Goal: Task Accomplishment & Management: Use online tool/utility

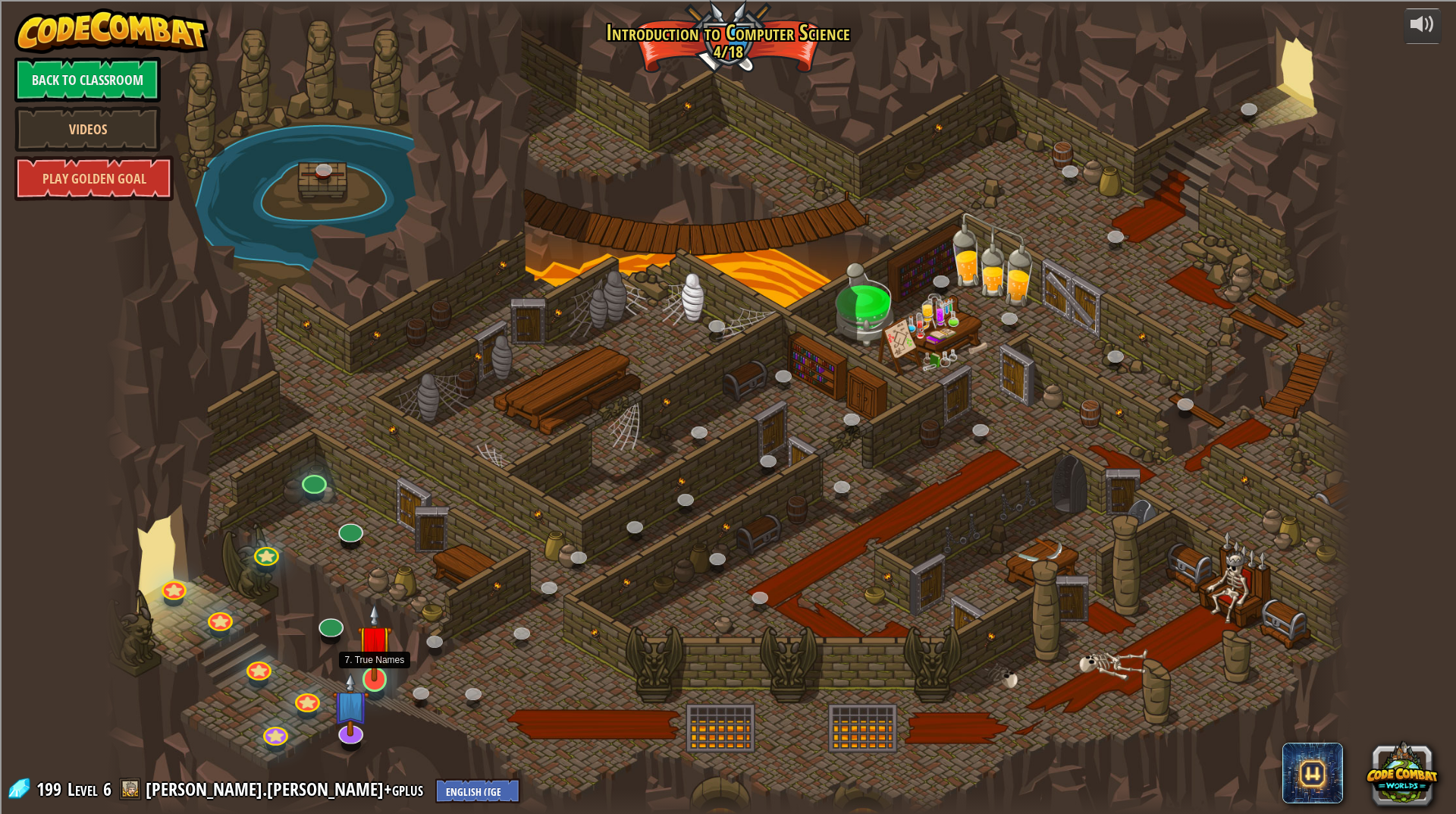
click at [377, 658] on img at bounding box center [375, 642] width 35 height 80
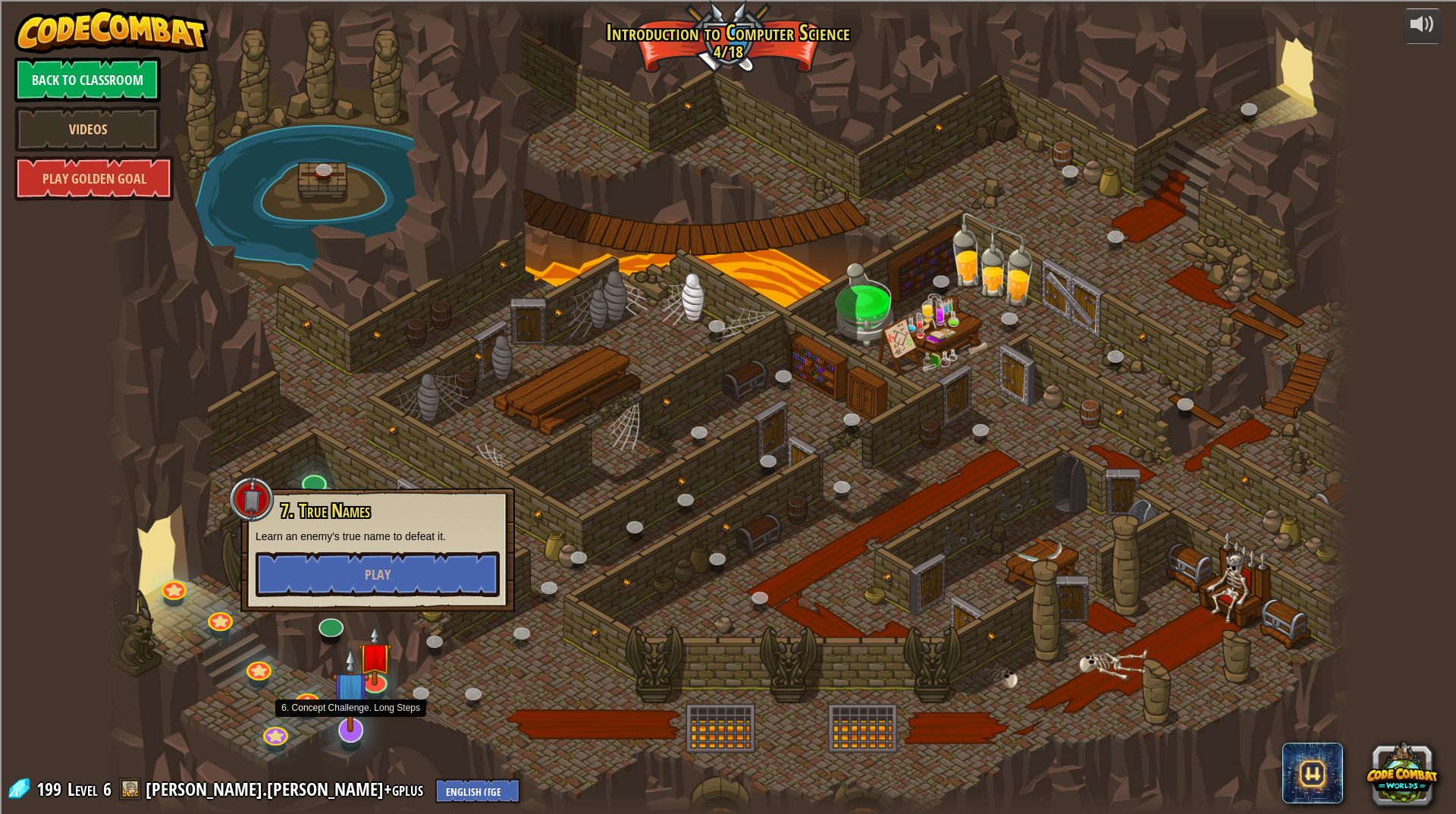
click at [355, 713] on img at bounding box center [351, 689] width 38 height 85
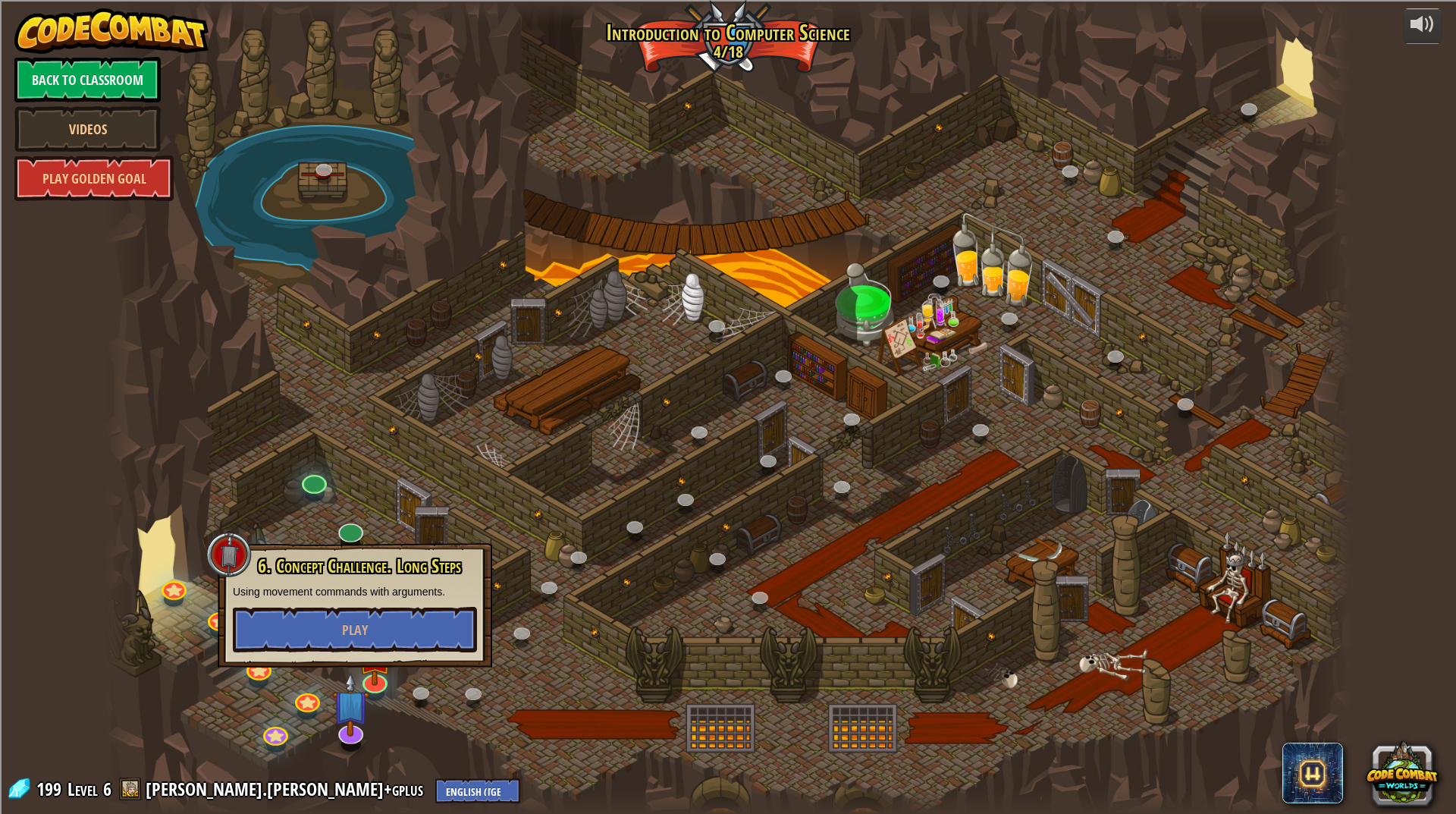
click at [417, 735] on div at bounding box center [728, 407] width 1245 height 814
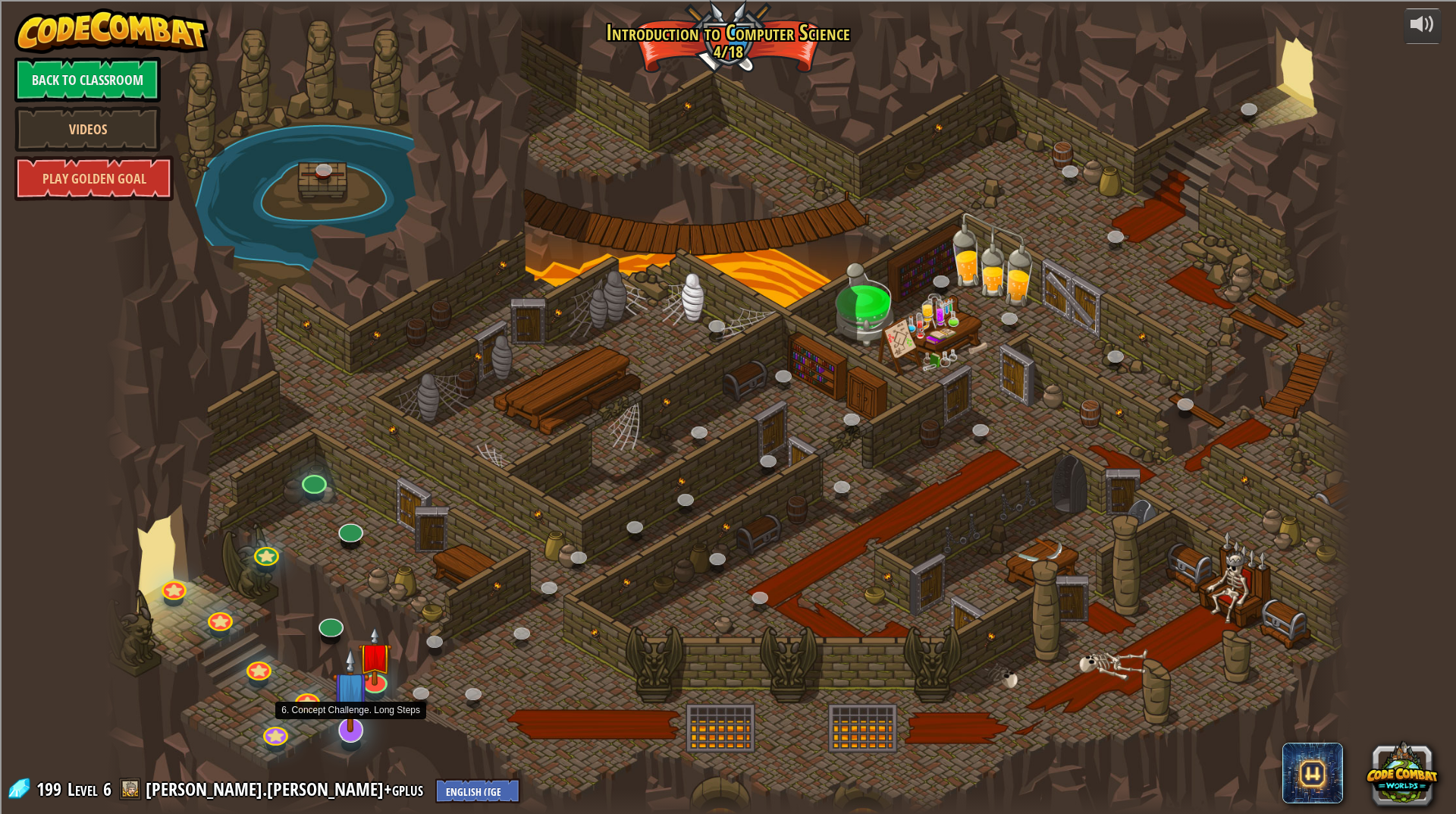
click at [367, 721] on img at bounding box center [351, 689] width 38 height 85
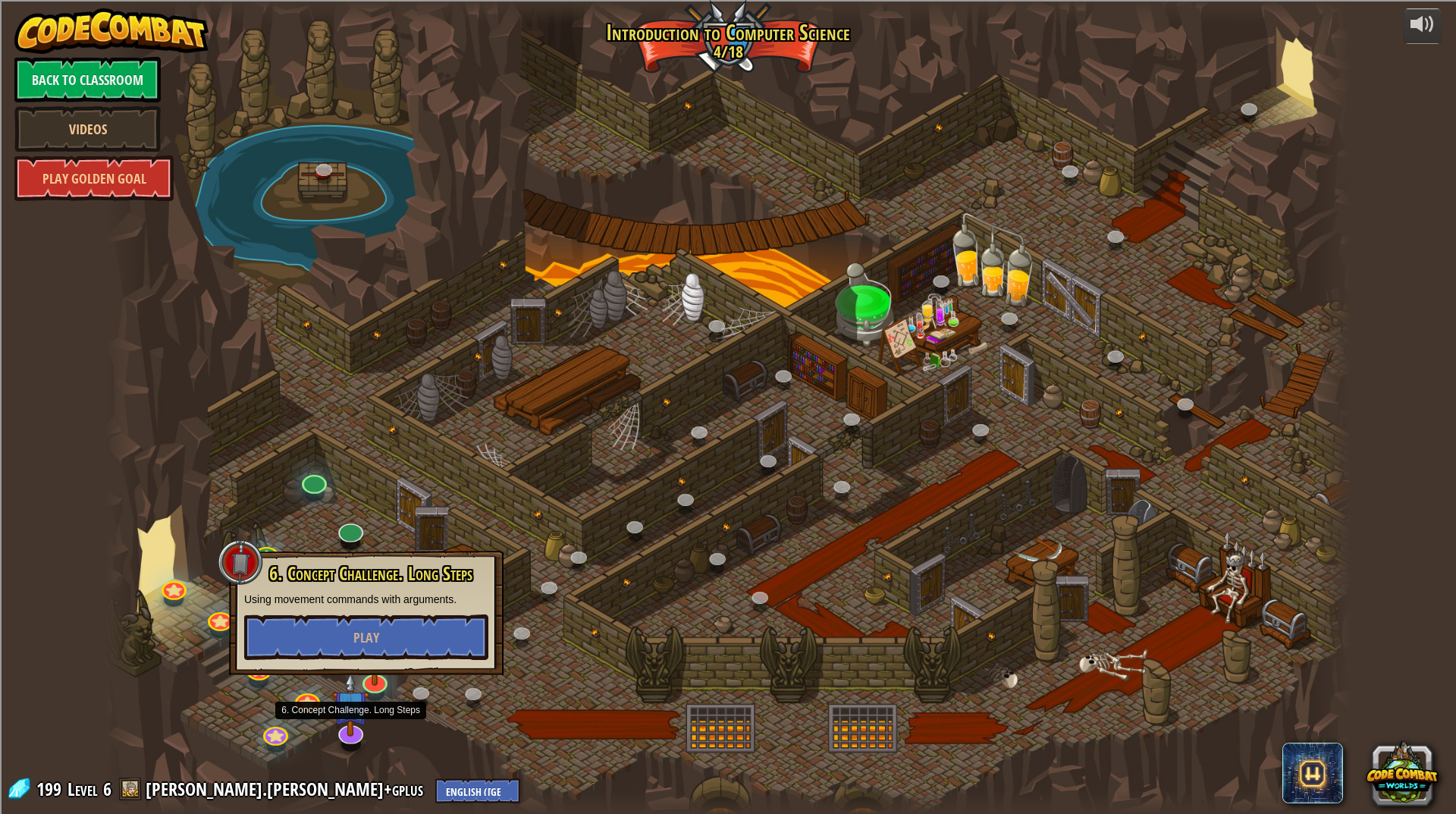
drag, startPoint x: 367, startPoint y: 721, endPoint x: 478, endPoint y: 762, distance: 118.3
click at [478, 762] on div at bounding box center [728, 407] width 1245 height 814
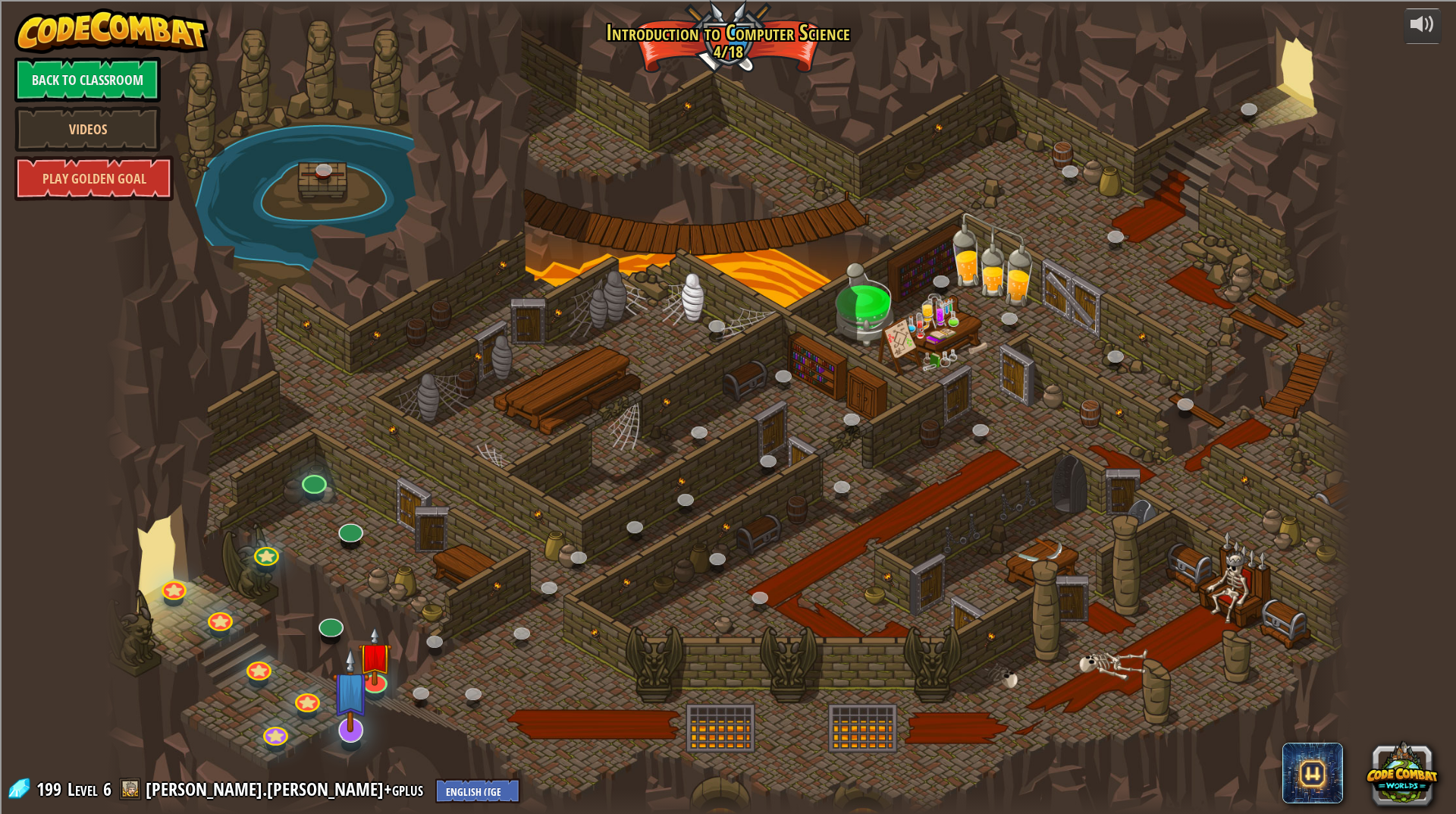
click at [343, 740] on div at bounding box center [351, 744] width 20 height 15
click at [347, 731] on img at bounding box center [351, 689] width 38 height 85
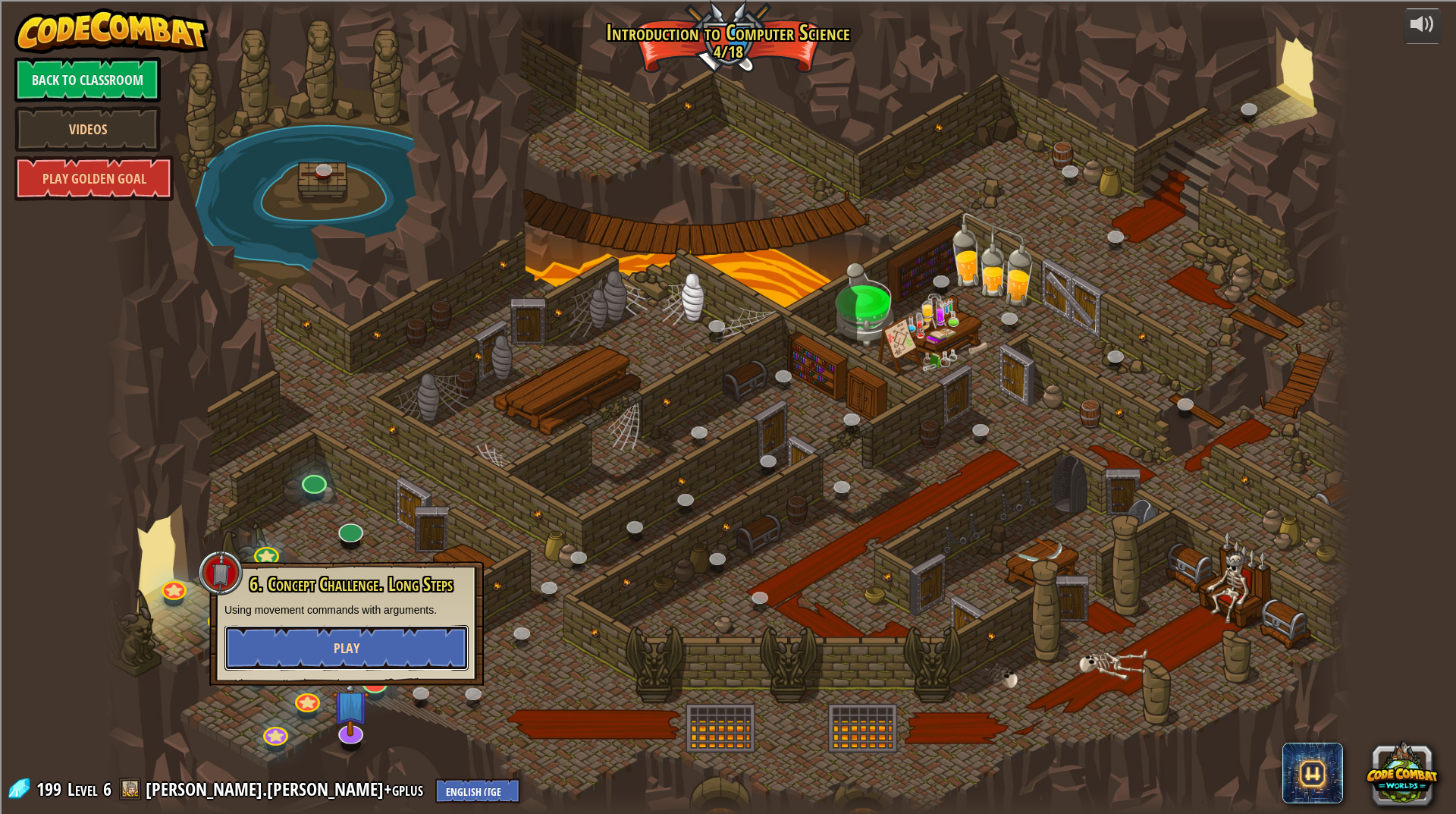
click at [372, 637] on button "Play" at bounding box center [346, 647] width 244 height 45
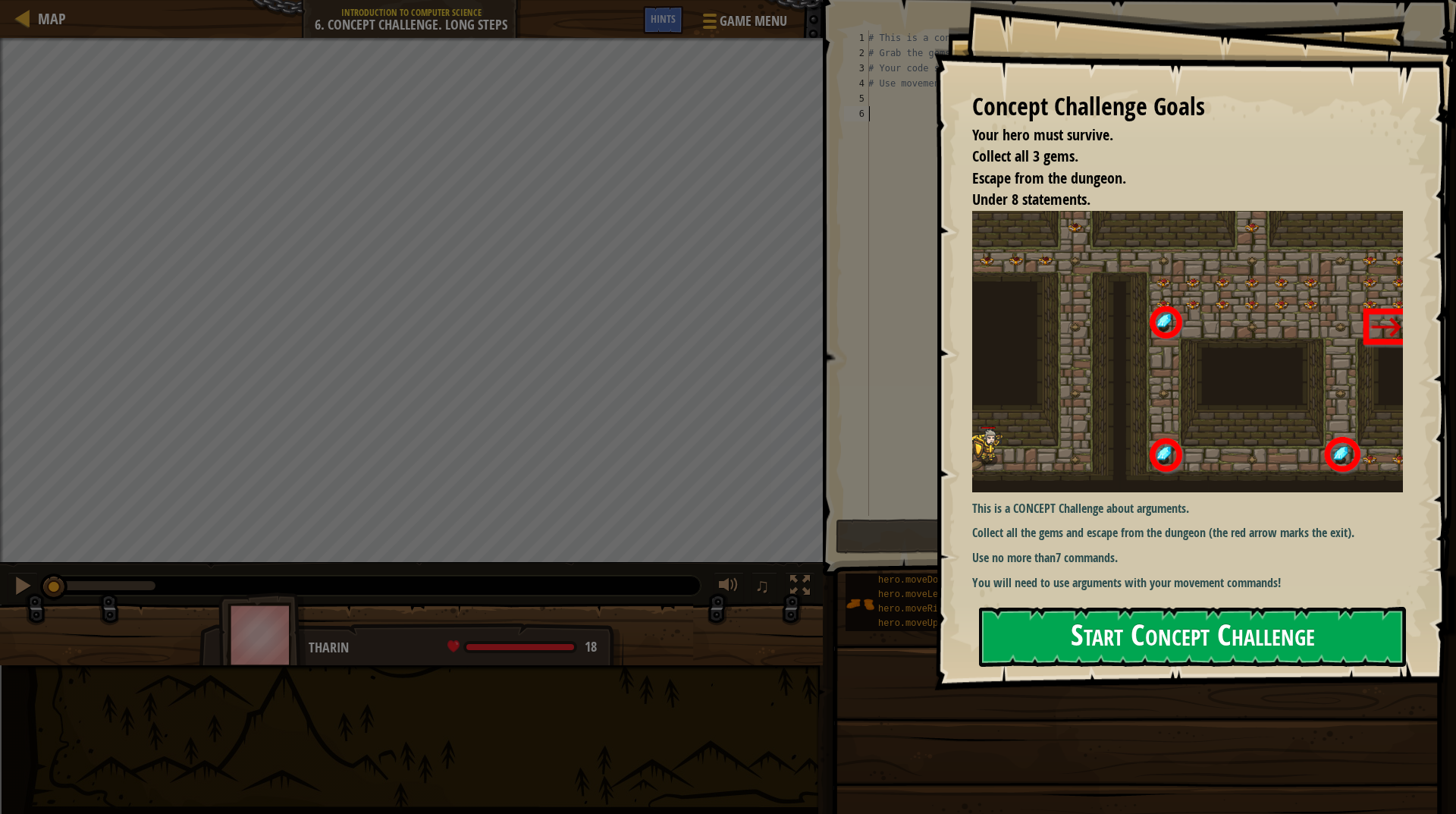
click at [1015, 652] on button "Start Concept Challenge" at bounding box center [1193, 637] width 427 height 60
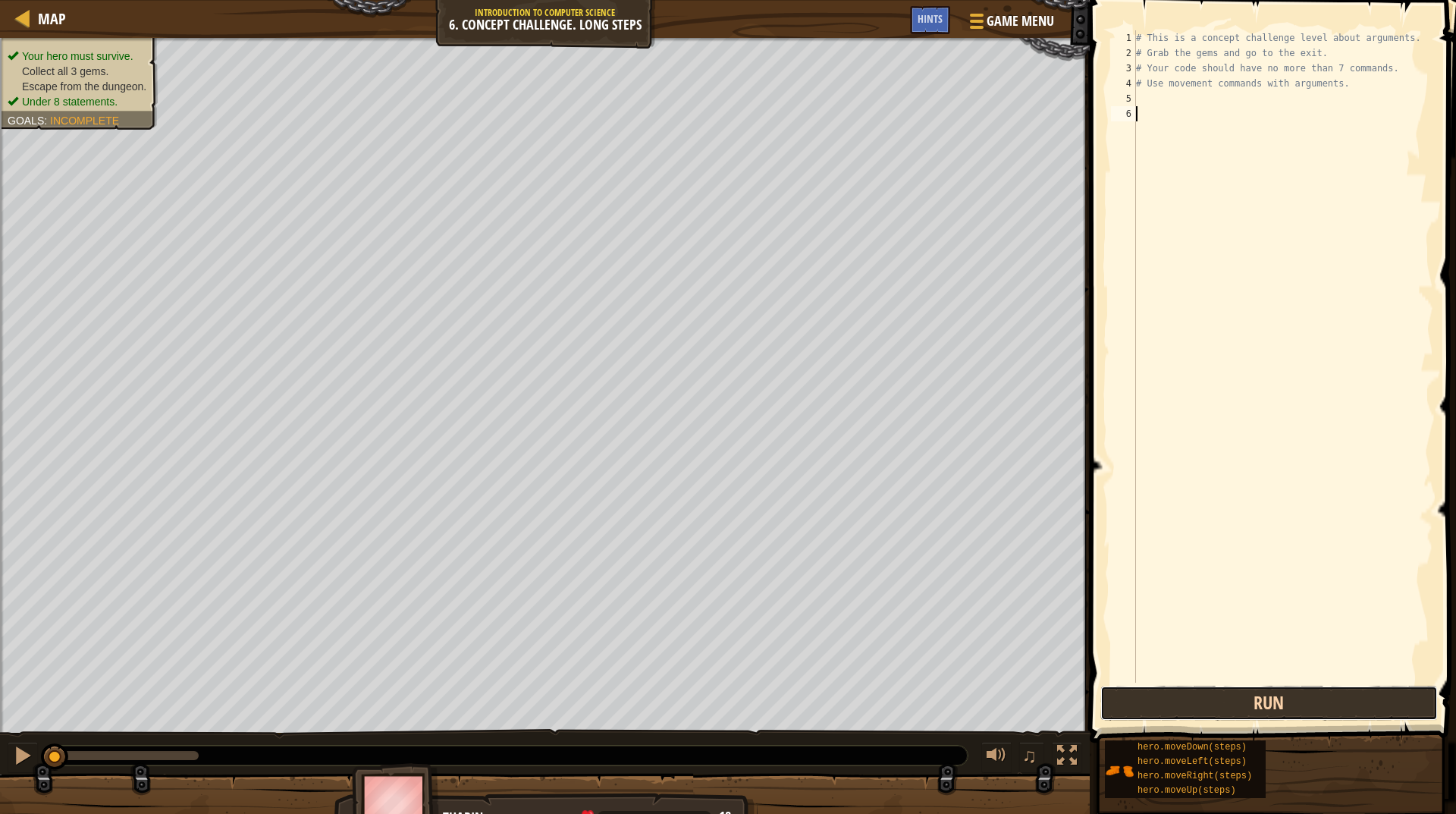
click at [1249, 704] on button "Run" at bounding box center [1269, 704] width 338 height 35
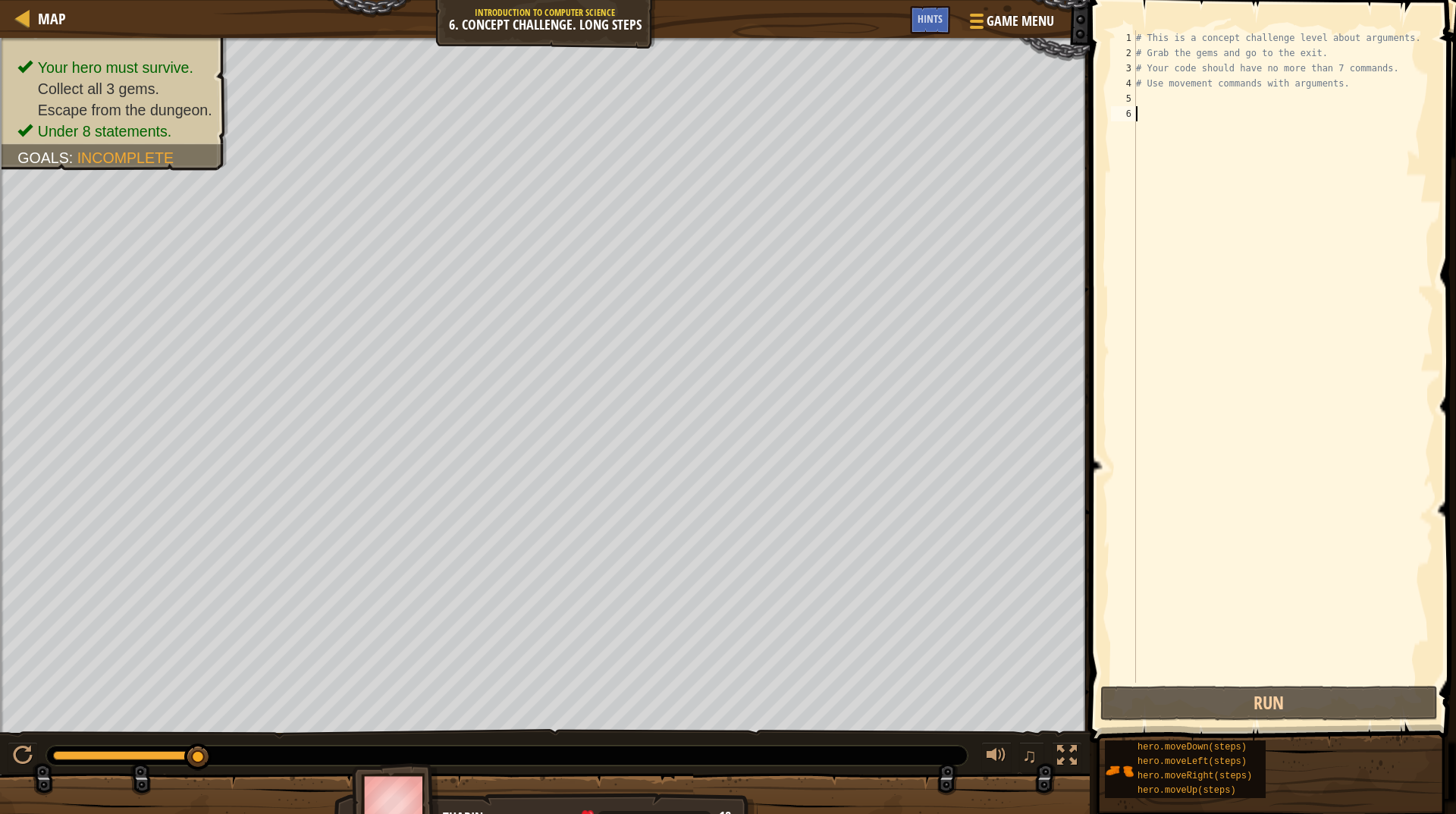
click at [1149, 103] on div "# This is a concept challenge level about arguments. # Grab the gems and go to …" at bounding box center [1283, 372] width 300 height 683
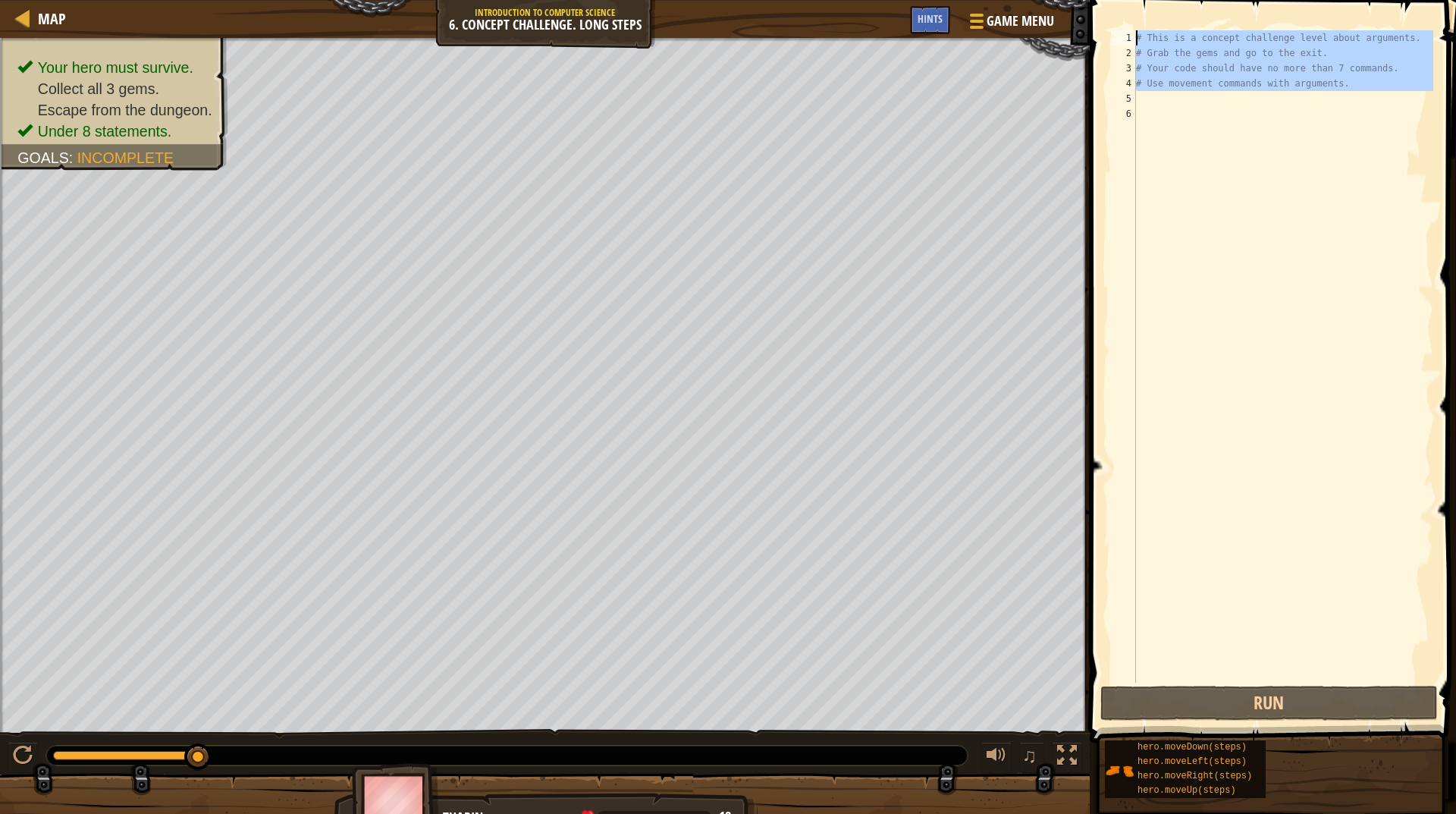
drag, startPoint x: 1137, startPoint y: 48, endPoint x: 1133, endPoint y: 34, distance: 14.6
click at [1133, 34] on div "1 2 3 4 5 6 # This is a concept challenge level about arguments. # Grab the gem…" at bounding box center [1271, 357] width 325 height 652
type textarea "# This is a concept challenge level about arguments. # Grab the gems and go to …"
drag, startPoint x: 1133, startPoint y: 34, endPoint x: 1386, endPoint y: 117, distance: 266.3
click at [1386, 117] on div "# This is a concept challenge level about arguments. # Grab the gems and go to …" at bounding box center [1283, 372] width 300 height 683
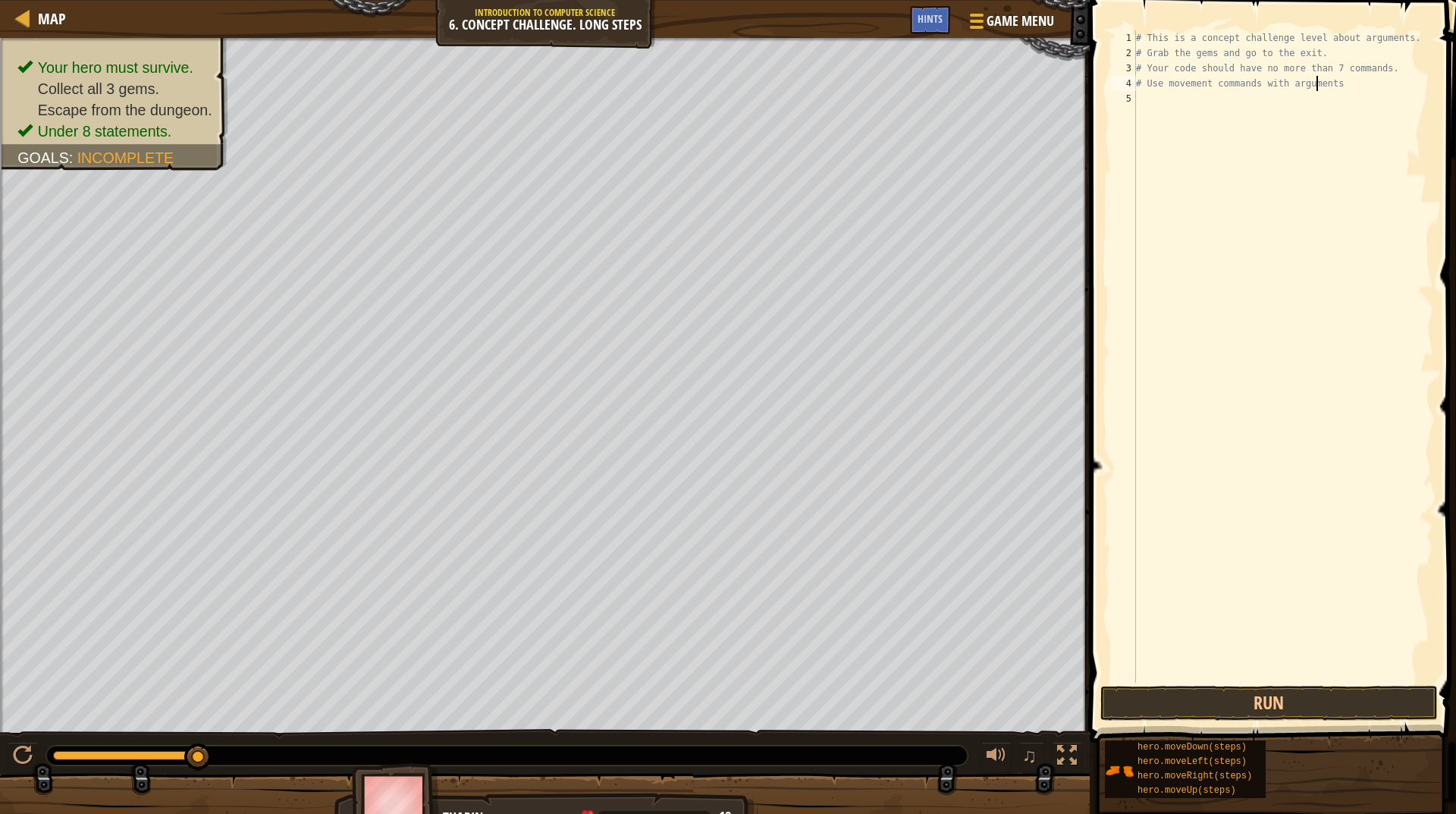
click at [1318, 84] on div "# This is a concept challenge level about arguments. # Grab the gems and go to …" at bounding box center [1283, 372] width 300 height 683
click at [1317, 83] on div "# This is a concept challenge level about arguments. # Grab the gems and go to …" at bounding box center [1283, 372] width 300 height 683
type textarea "# Use movement commands"
click at [1317, 83] on div "# This is a concept challenge level about arguments. # Grab the gems and go to …" at bounding box center [1283, 372] width 300 height 683
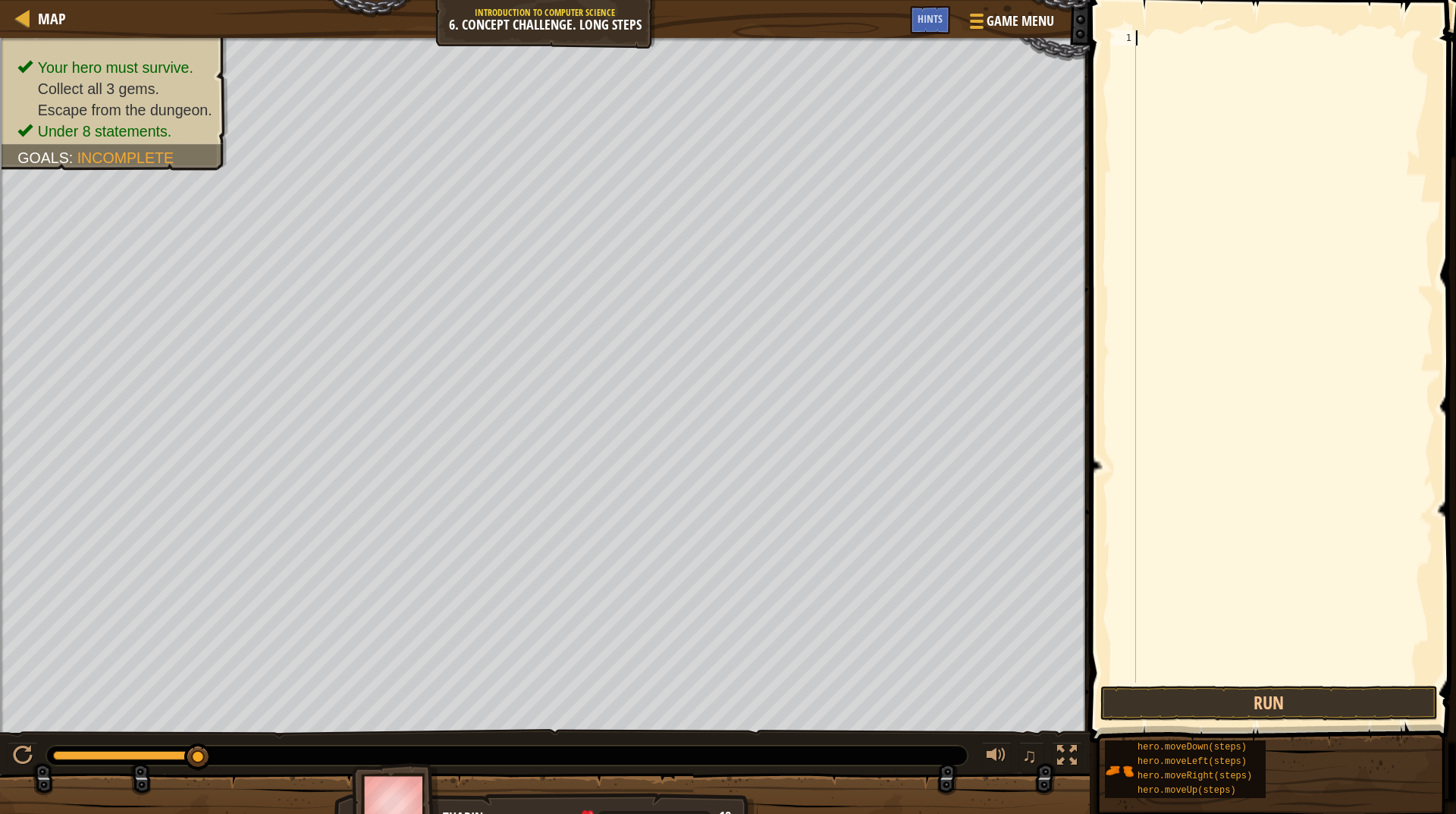
drag, startPoint x: 1317, startPoint y: 83, endPoint x: 1307, endPoint y: 69, distance: 17.2
click at [1313, 78] on div at bounding box center [1283, 372] width 300 height 683
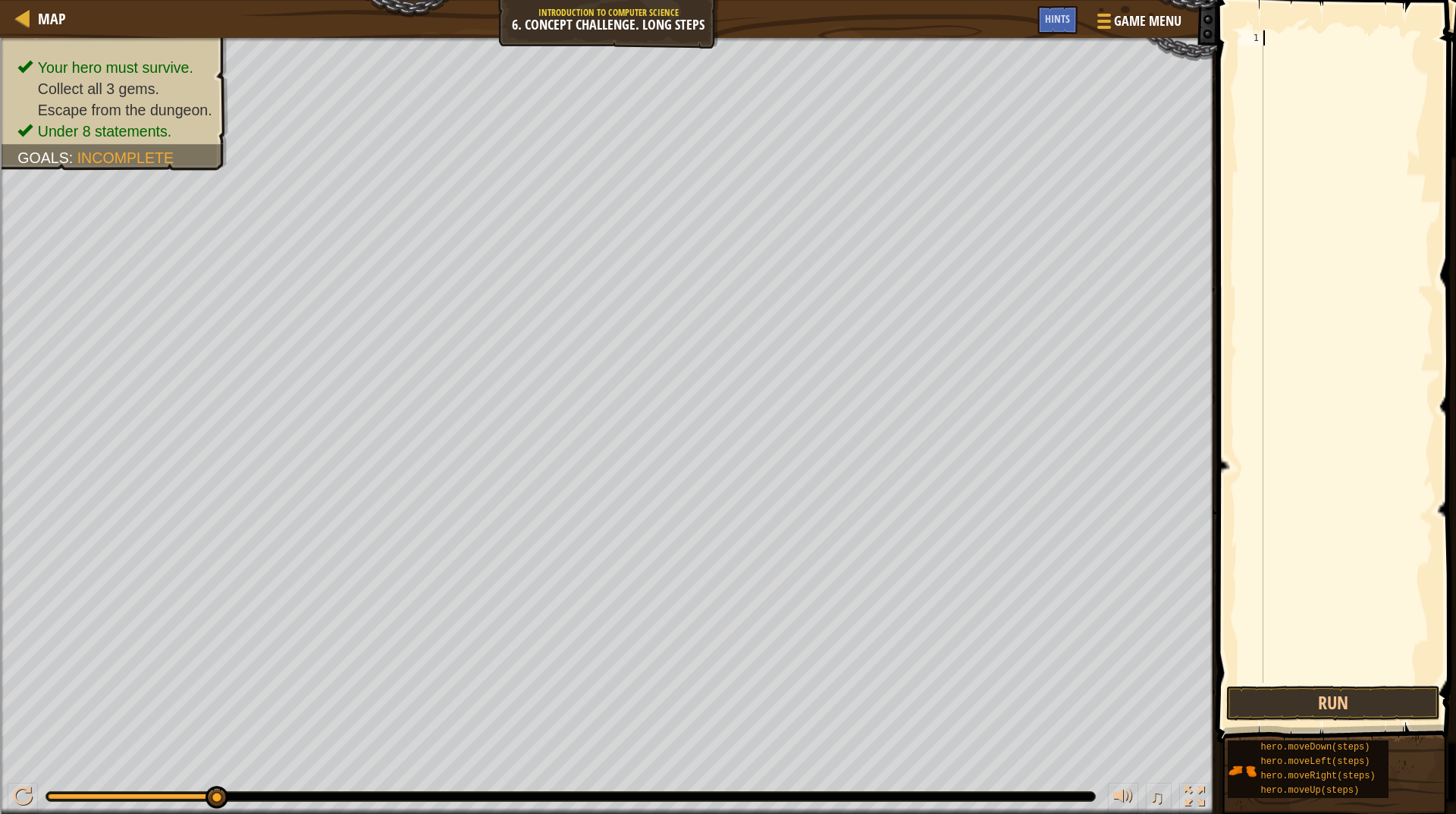
click at [1298, 60] on div at bounding box center [1411, 372] width 300 height 683
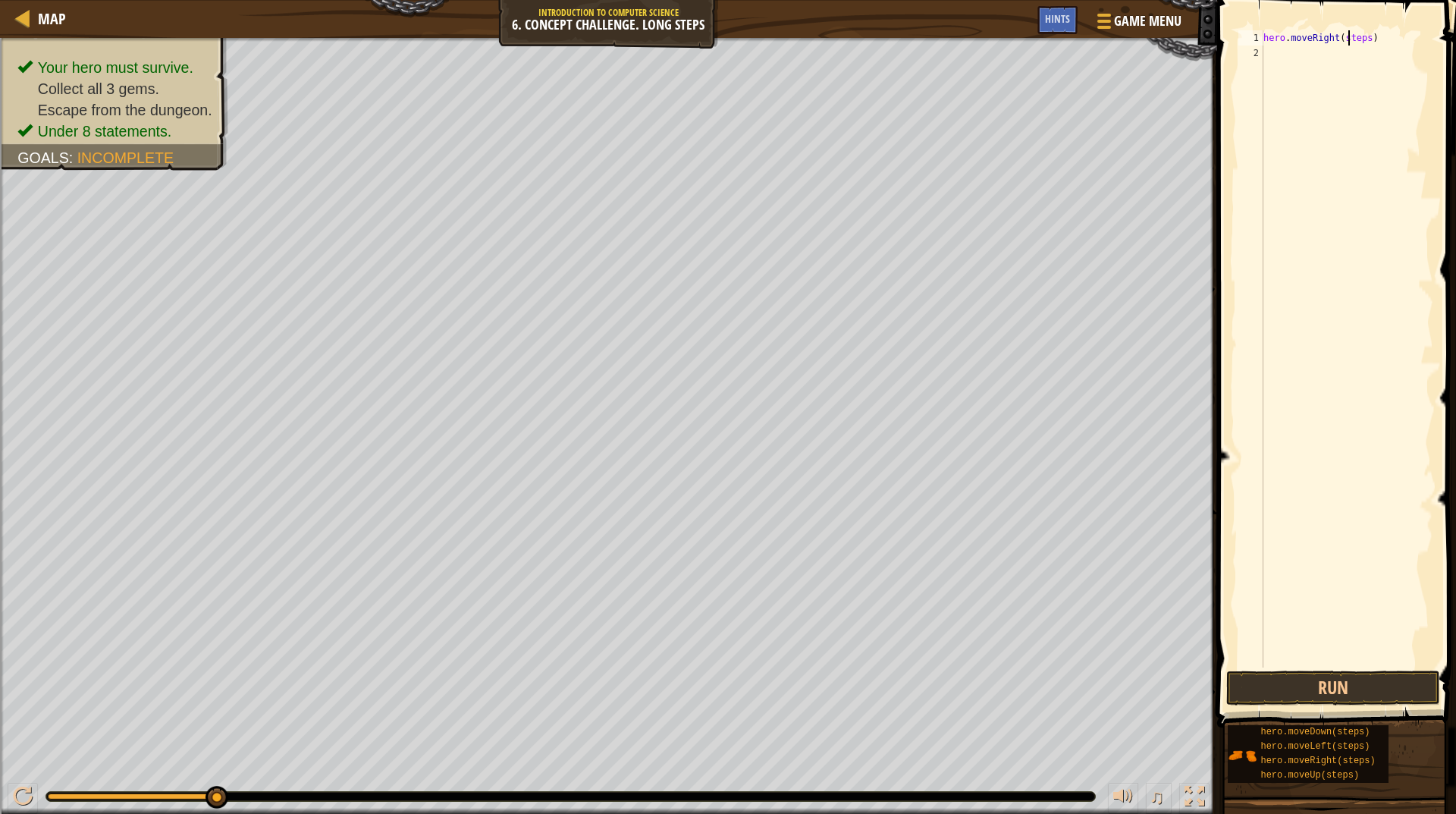
click at [1350, 34] on div "hero . moveRight ( steps )" at bounding box center [1347, 365] width 173 height 668
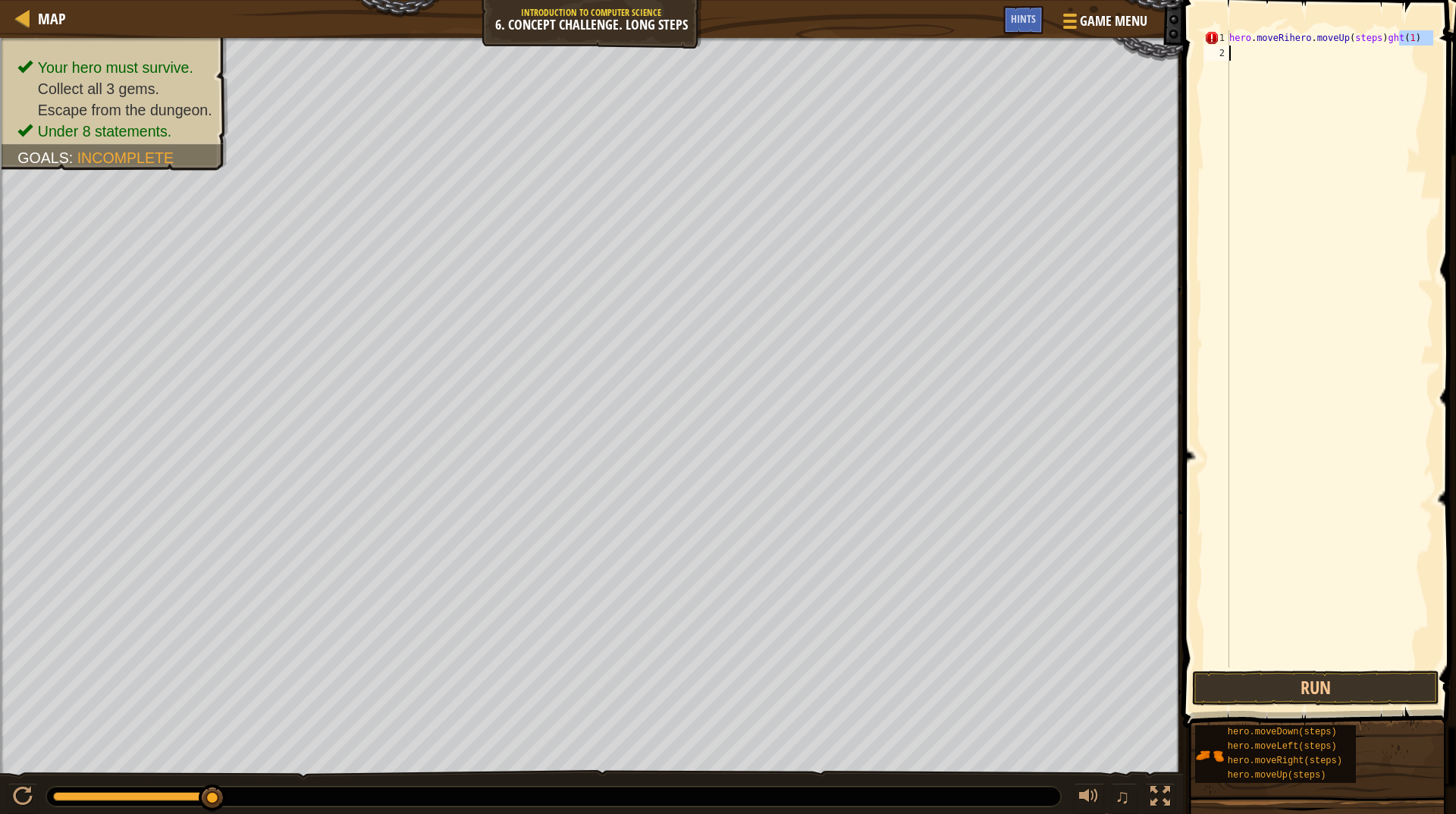
click at [1135, 70] on div "Map Introduction to Computer Science 6. Concept Challenge. Long Steps Game Menu…" at bounding box center [728, 407] width 1456 height 814
click at [1258, 32] on div "hero . moveRihero . moveUp ( steps ) ght ( 1 )" at bounding box center [1330, 365] width 207 height 668
click at [1259, 32] on div "hero . moveRihero . moveUp ( steps ) ght ( 1 )" at bounding box center [1330, 365] width 207 height 668
type textarea "hero.moveRihero.moveUp(steps)ght(1)"
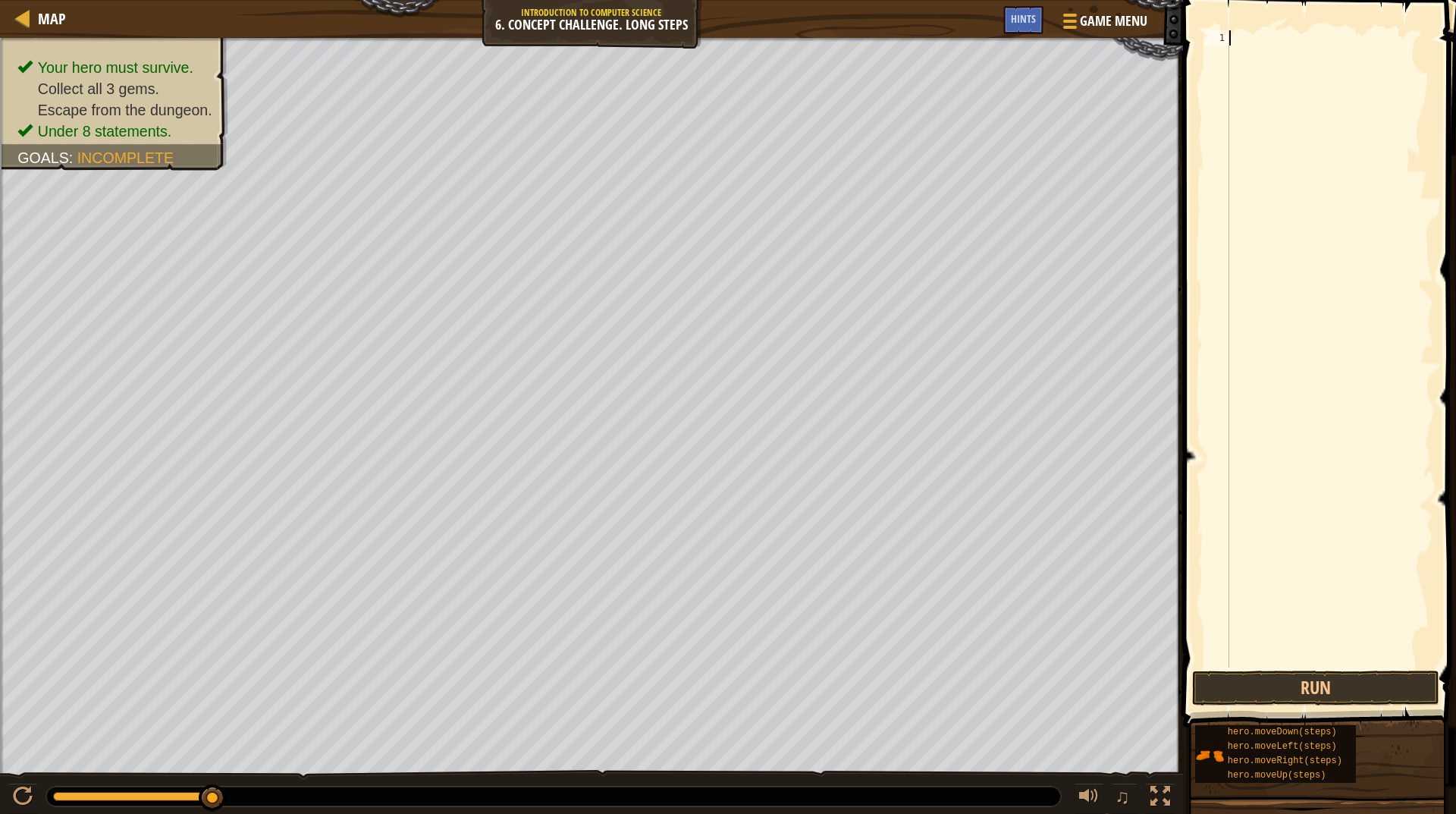
scroll to position [7, 0]
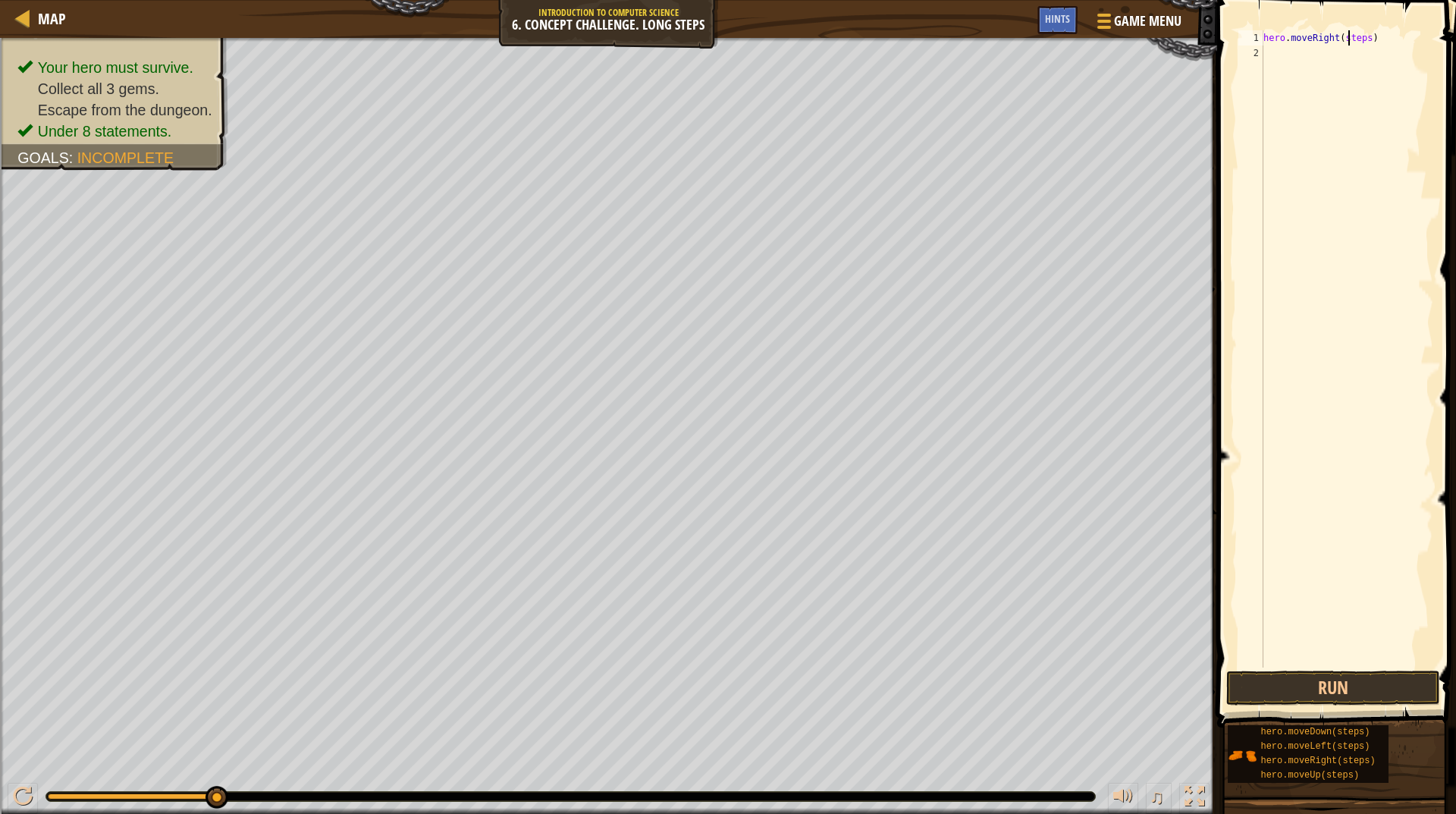
click at [1348, 41] on div "hero . moveRight ( steps )" at bounding box center [1347, 365] width 173 height 668
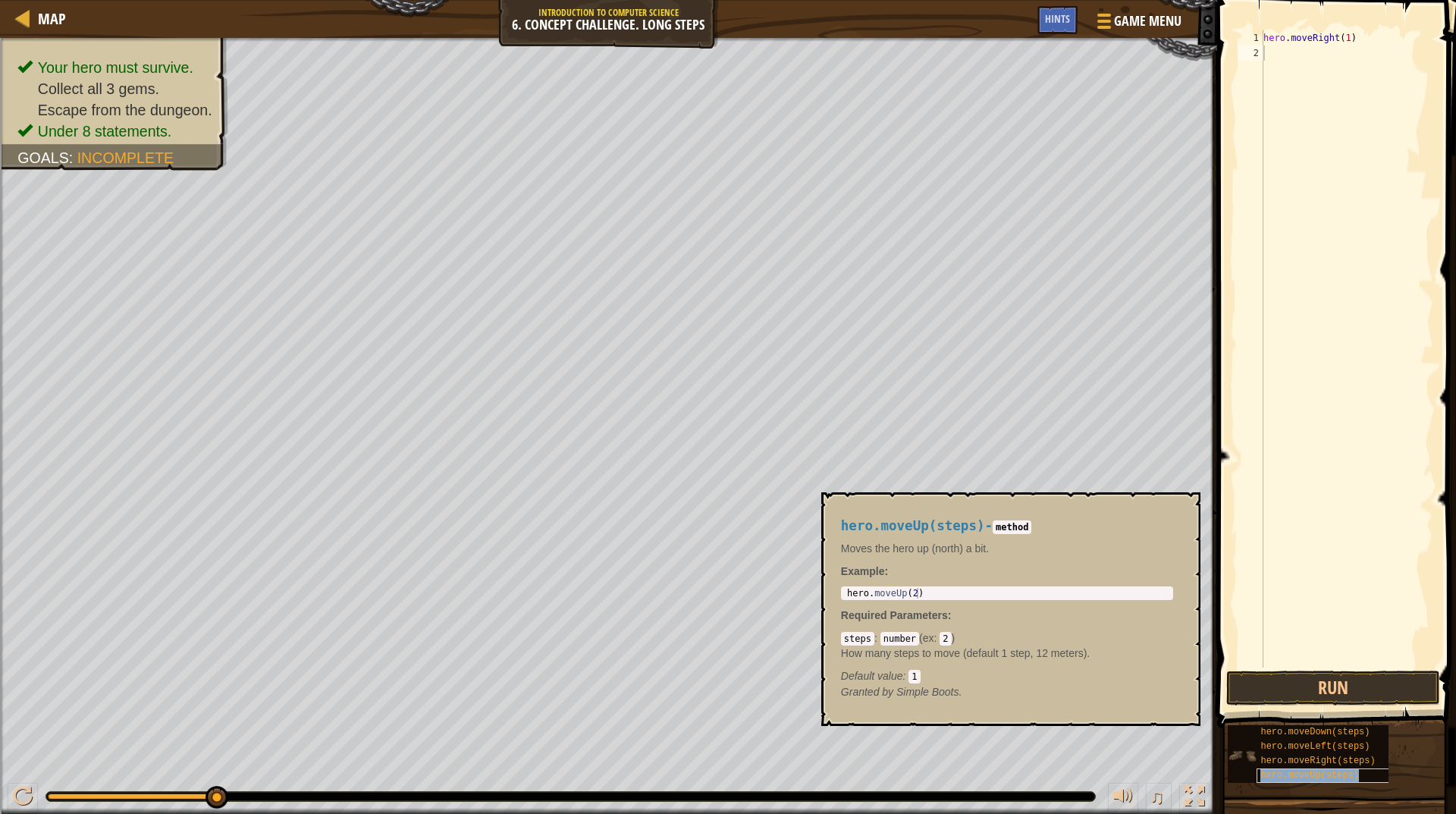
type textarea "hero.moveUp(steps)"
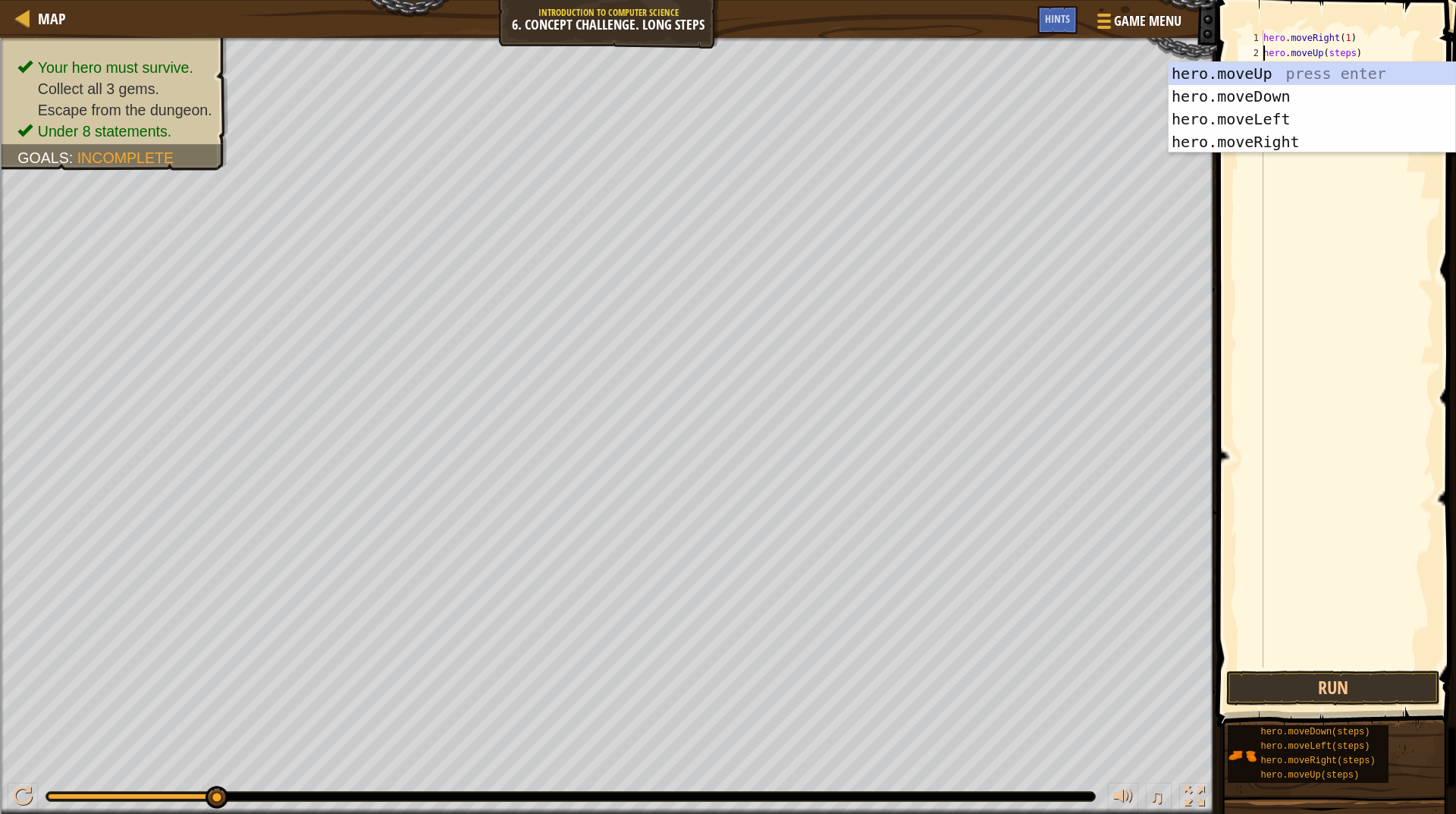
click at [1340, 60] on div "hero . moveRight ( 1 ) hero . moveUp ( steps )" at bounding box center [1347, 365] width 173 height 668
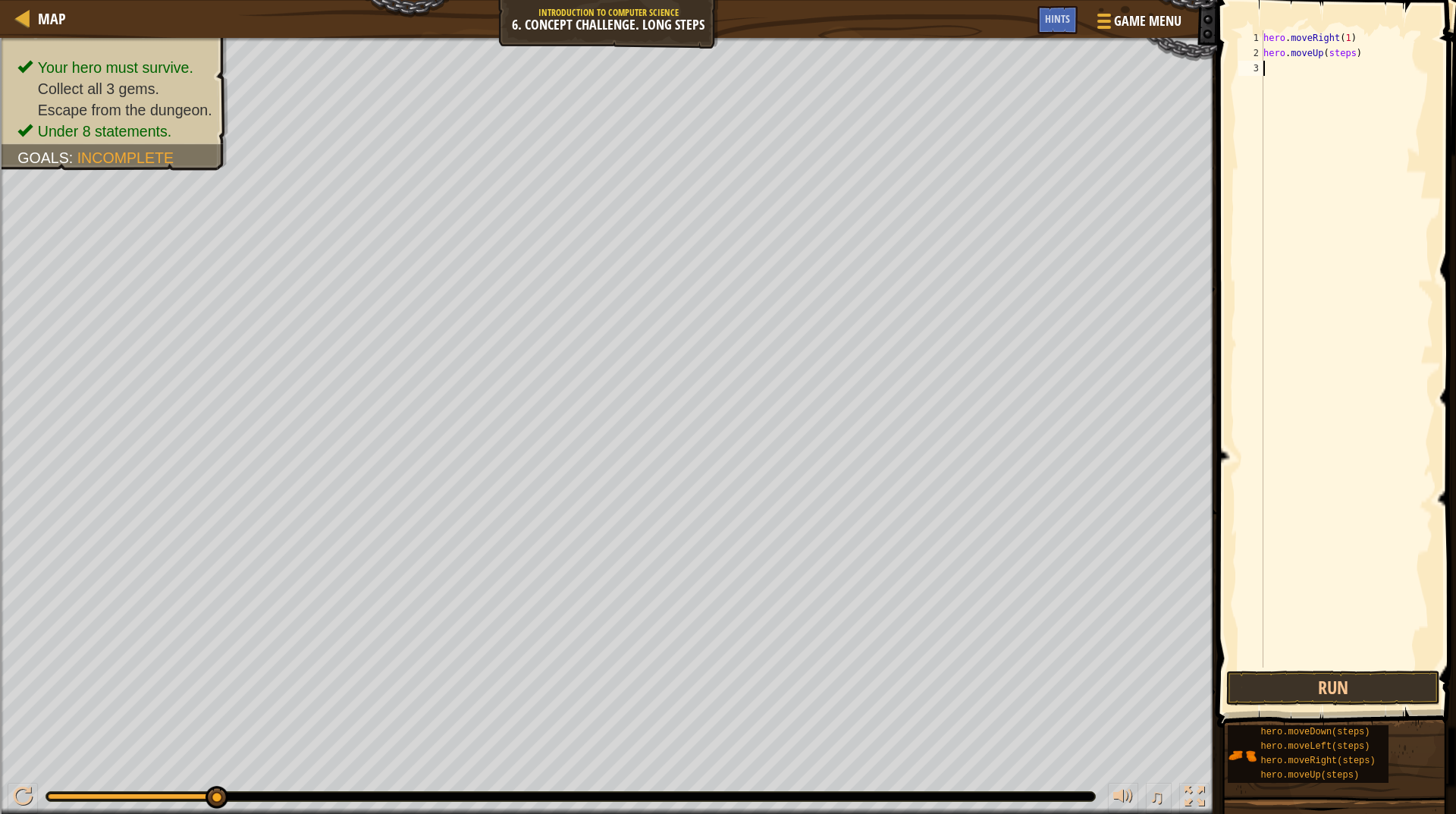
scroll to position [7, 0]
click at [1324, 51] on div "hero . moveRight ( 1 ) hero . moveUp ( steps )" at bounding box center [1347, 365] width 173 height 668
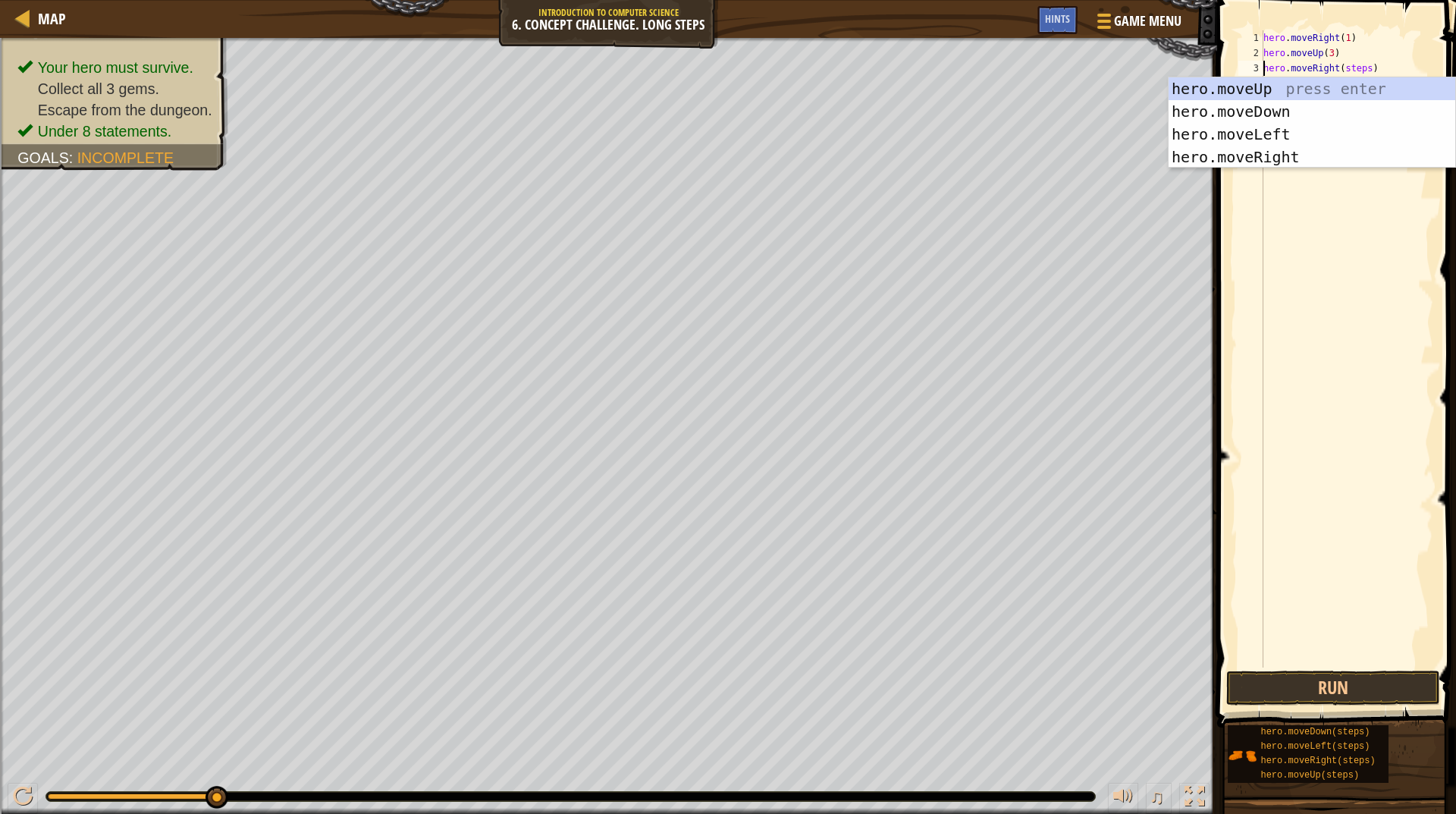
click at [1354, 68] on div "hero . moveRight ( 1 ) hero . moveUp ( 3 ) hero . moveRight ( steps )" at bounding box center [1347, 365] width 173 height 668
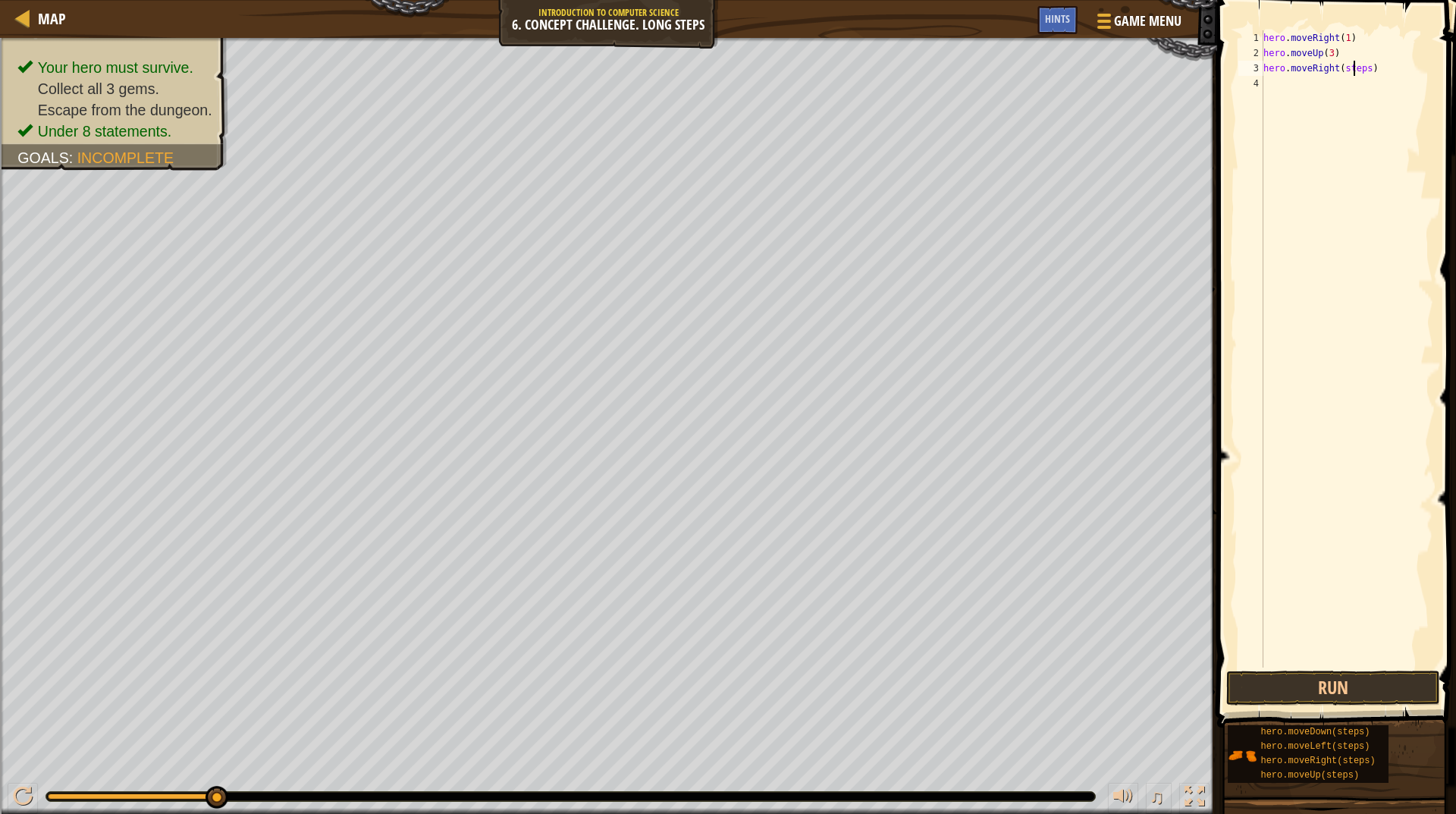
click at [1354, 67] on div "hero . moveRight ( 1 ) hero . moveUp ( 3 ) hero . moveRight ( steps )" at bounding box center [1347, 365] width 173 height 668
click at [1314, 683] on button "Run" at bounding box center [1333, 688] width 214 height 35
click at [1347, 80] on div "hero . moveRight ( 1 ) hero . moveUp ( 3 ) hero . moveRight ( 2 ) hero . moveDo…" at bounding box center [1347, 365] width 173 height 668
click at [1346, 83] on div "hero . moveRight ( 1 ) hero . moveUp ( 3 ) hero . moveRight ( 2 ) hero . moveDo…" at bounding box center [1347, 365] width 173 height 668
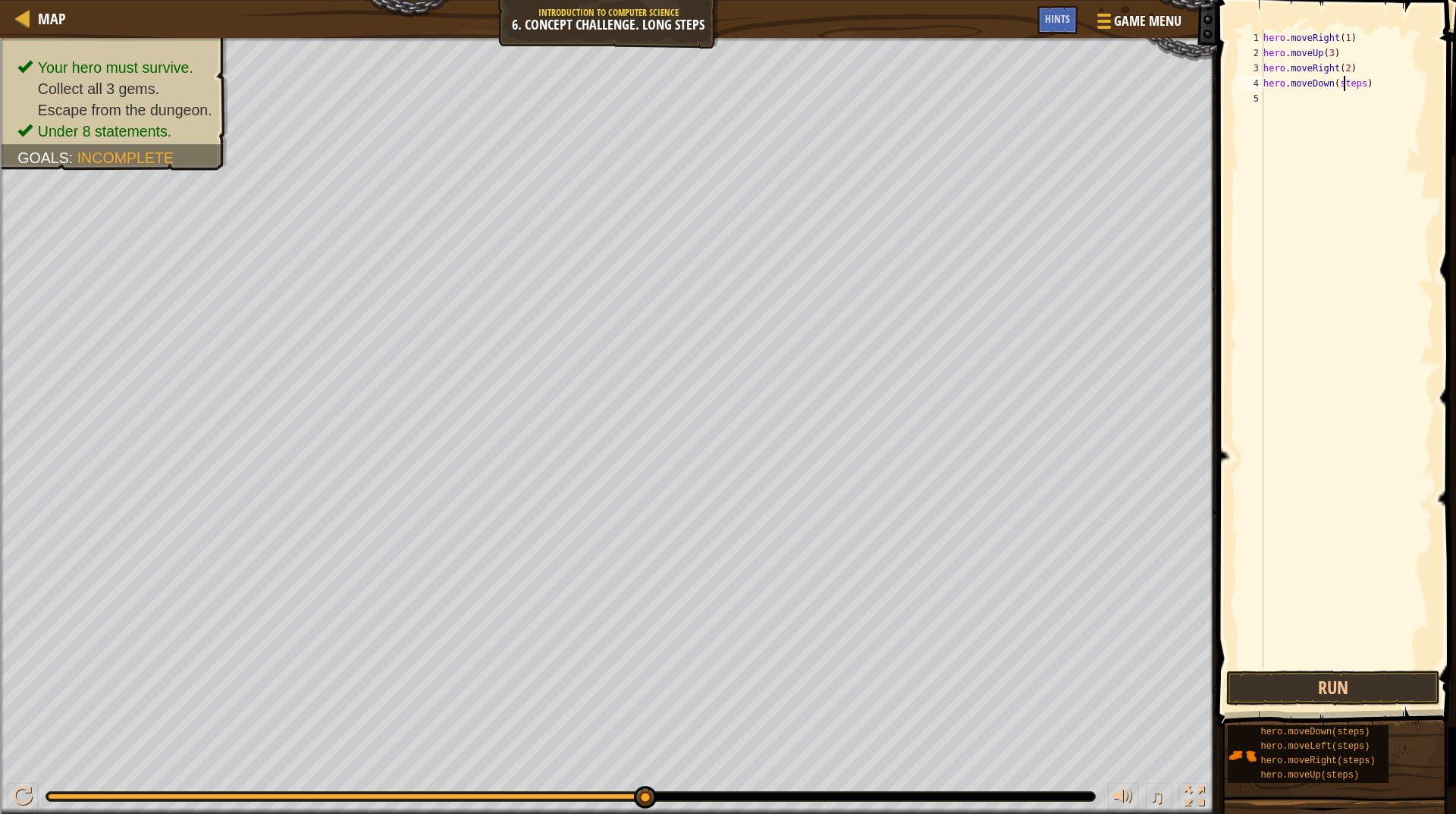
click at [1346, 83] on div "hero . moveRight ( 1 ) hero . moveUp ( 3 ) hero . moveRight ( 2 ) hero . moveDo…" at bounding box center [1347, 365] width 173 height 668
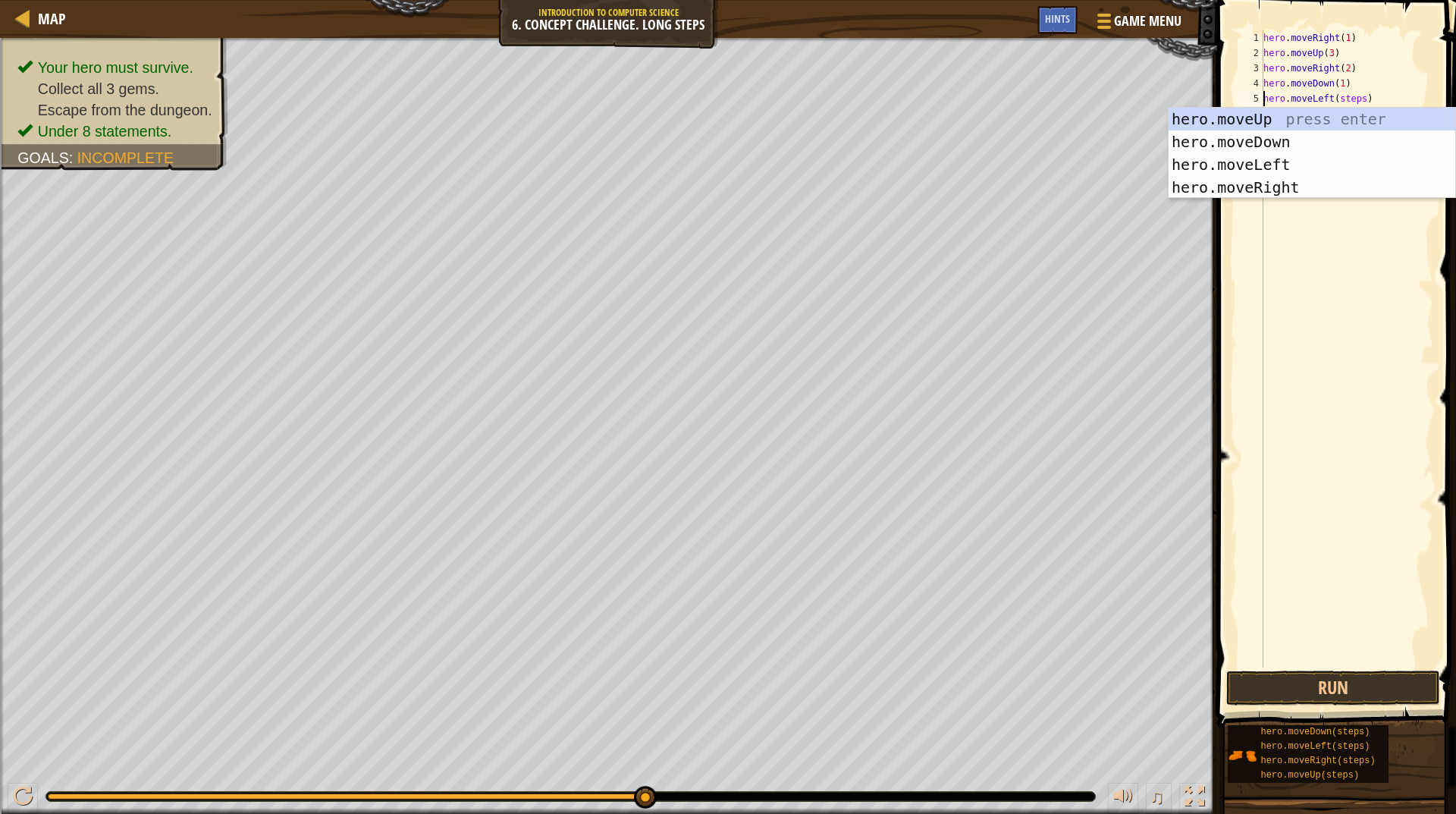
click at [1338, 95] on div "hero . moveRight ( 1 ) hero . moveUp ( 3 ) hero . moveRight ( 2 ) hero . moveDo…" at bounding box center [1347, 365] width 173 height 668
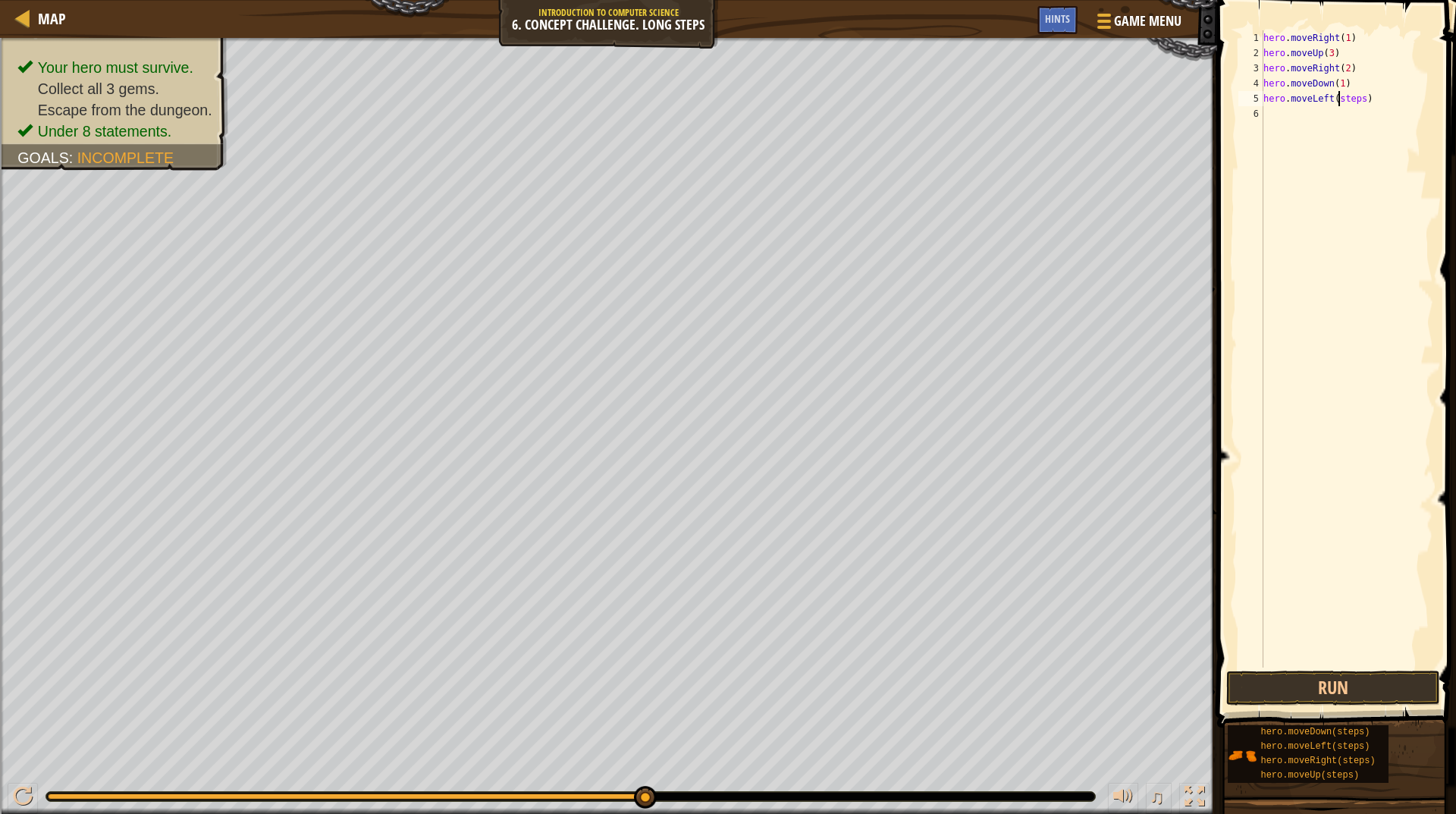
click at [1338, 95] on div "hero . moveRight ( 1 ) hero . moveUp ( 3 ) hero . moveRight ( 2 ) hero . moveDo…" at bounding box center [1347, 365] width 173 height 668
type textarea "hero.moveLeft(1)"
click at [1331, 105] on div "hero . moveRight ( 1 ) hero . moveUp ( 3 ) hero . moveRight ( 2 ) hero . moveDo…" at bounding box center [1347, 365] width 173 height 668
click at [1337, 114] on div "hero . moveRight ( 1 ) hero . moveUp ( 3 ) hero . moveRight ( 2 ) hero . moveDo…" at bounding box center [1347, 365] width 173 height 668
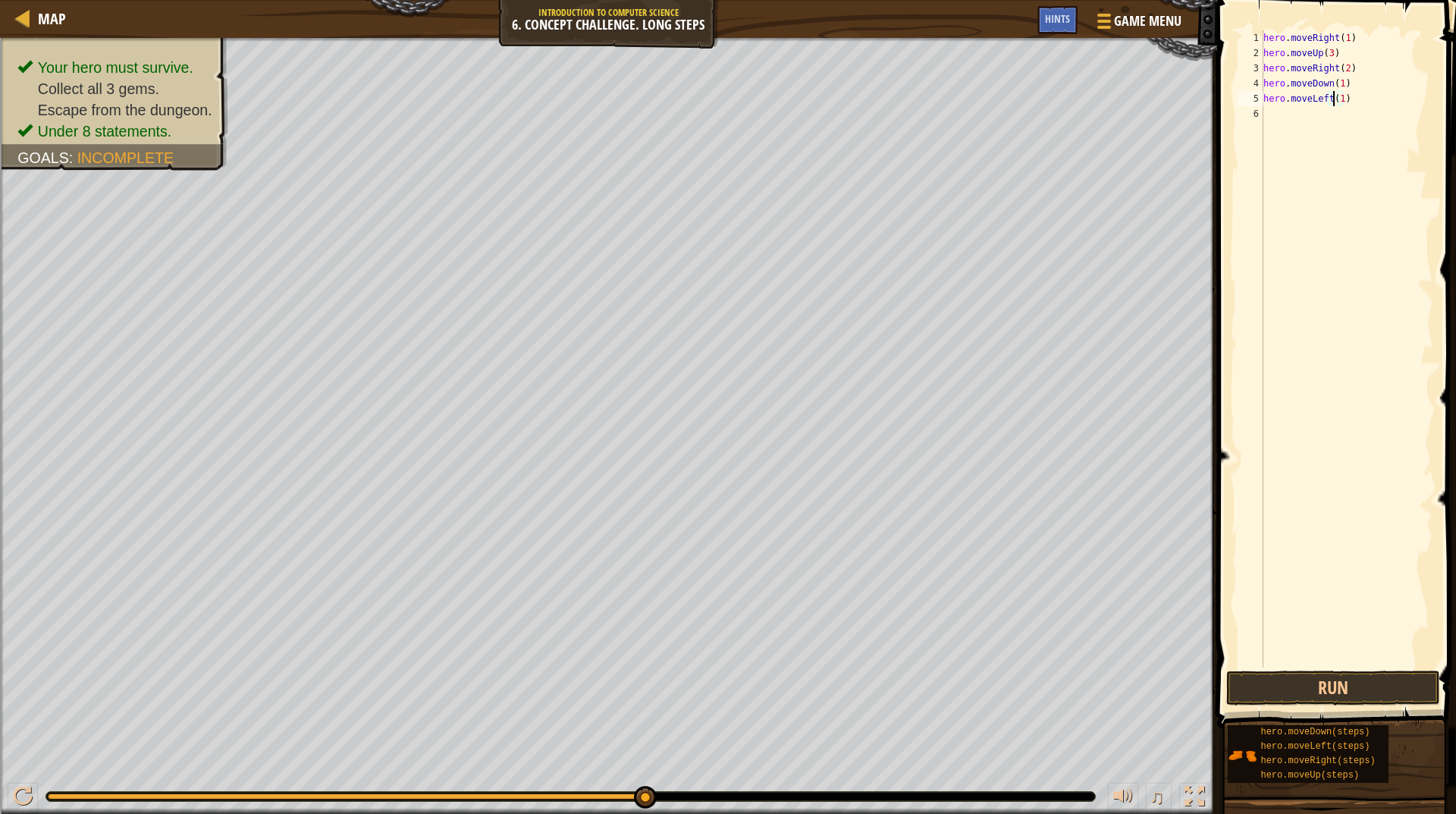
click at [1332, 96] on div "hero . moveRight ( 1 ) hero . moveUp ( 3 ) hero . moveRight ( 2 ) hero . moveDo…" at bounding box center [1347, 365] width 173 height 668
type textarea "hero.moveLeft(1)"
click at [1332, 96] on div "hero . moveRight ( 1 ) hero . moveUp ( 3 ) hero . moveRight ( 2 ) hero . moveDo…" at bounding box center [1347, 365] width 173 height 668
click at [1319, 107] on div "hero . moveRight ( 1 ) hero . moveUp ( 3 ) hero . moveRight ( 2 ) hero . moveDo…" at bounding box center [1347, 365] width 173 height 668
click at [1342, 113] on div "hero . moveRight ( 1 ) hero . moveUp ( 3 ) hero . moveRight ( 2 ) hero . moveDo…" at bounding box center [1347, 365] width 173 height 668
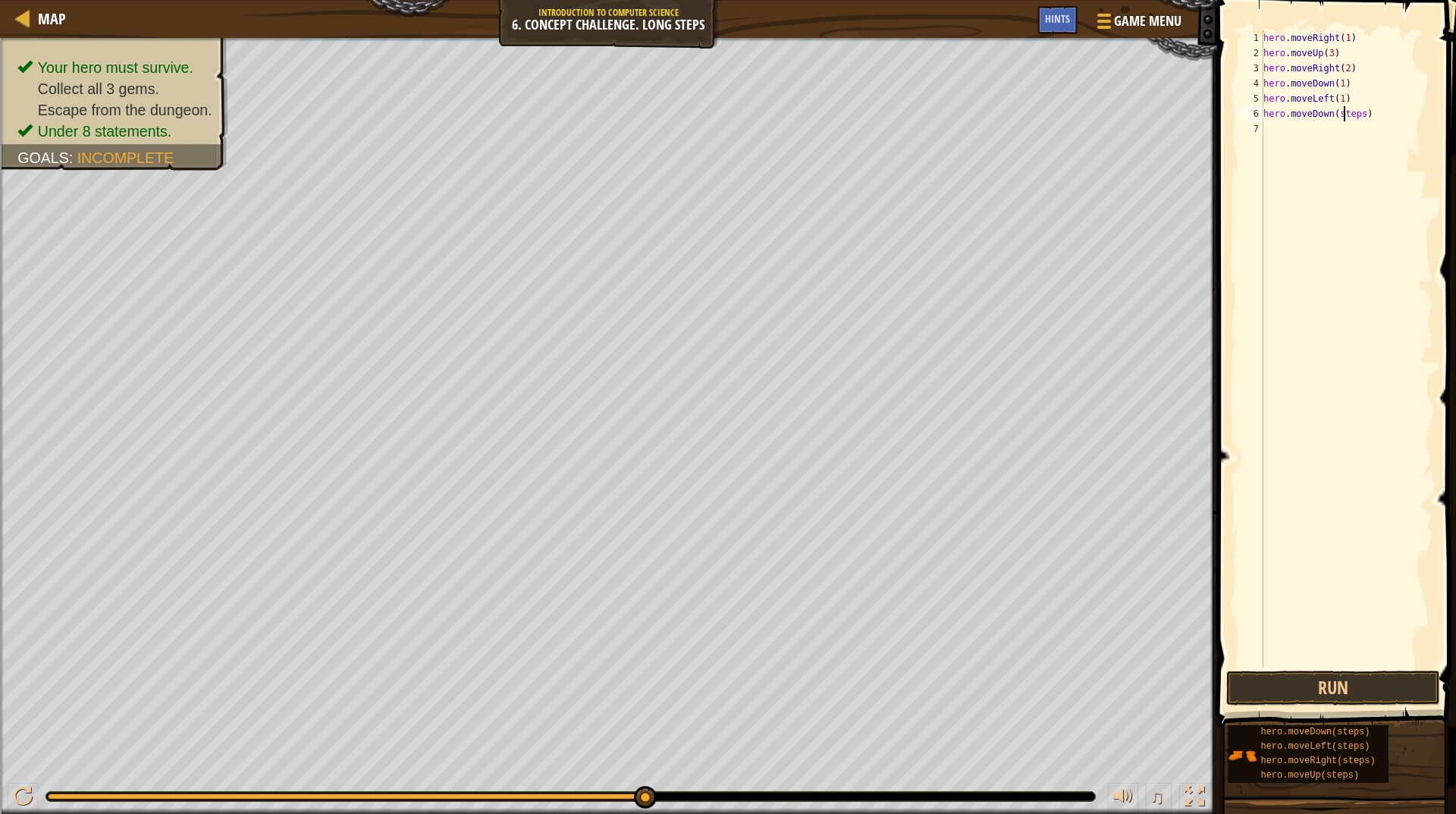
click at [1342, 113] on div "hero . moveRight ( 1 ) hero . moveUp ( 3 ) hero . moveRight ( 2 ) hero . moveDo…" at bounding box center [1347, 365] width 173 height 668
click at [1265, 687] on button "Run" at bounding box center [1333, 688] width 214 height 35
click at [1338, 130] on div "hero . moveRight ( 1 ) hero . moveUp ( 3 ) hero . moveRight ( 2 ) hero . moveDo…" at bounding box center [1347, 365] width 173 height 668
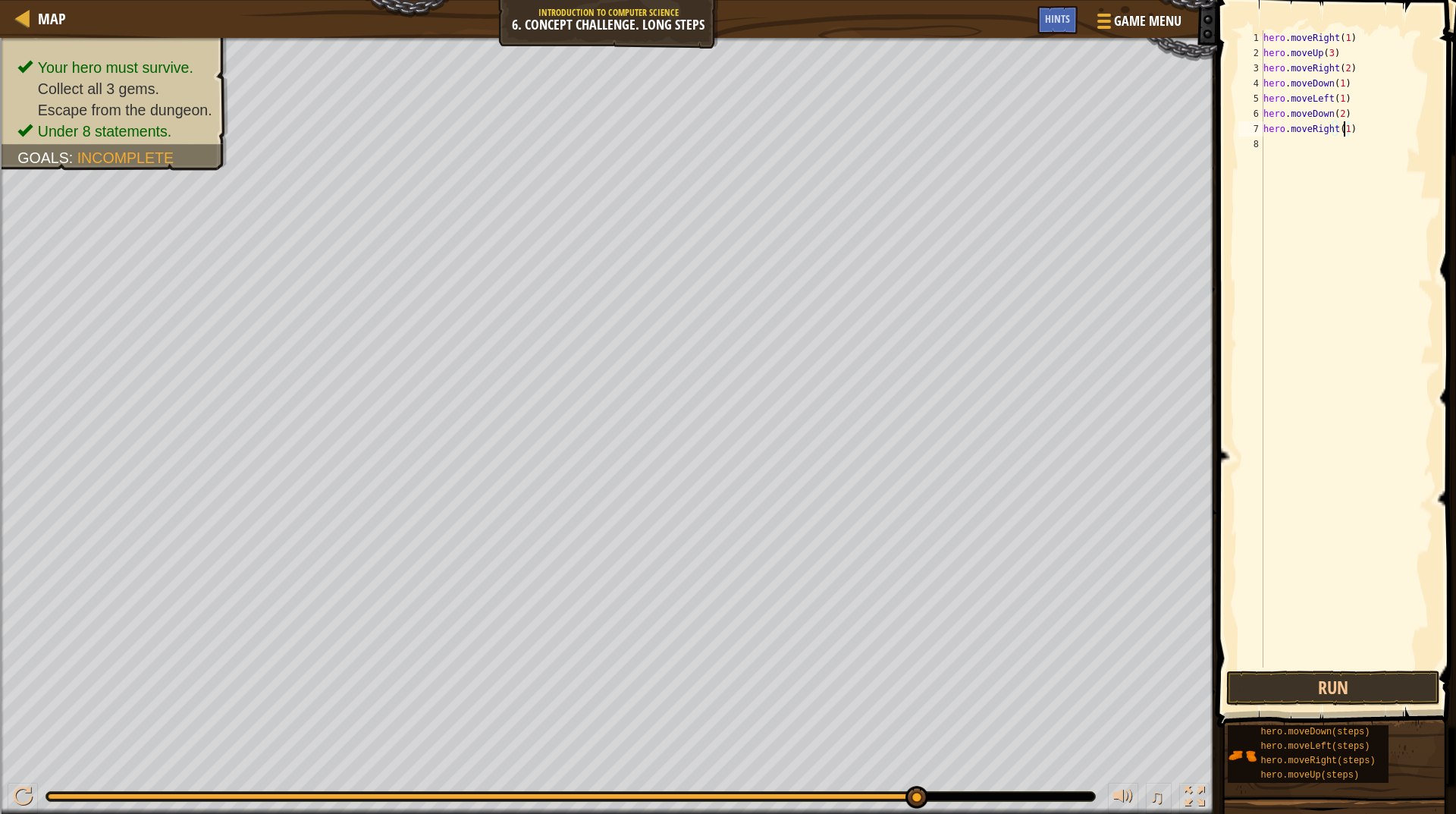
scroll to position [7, 6]
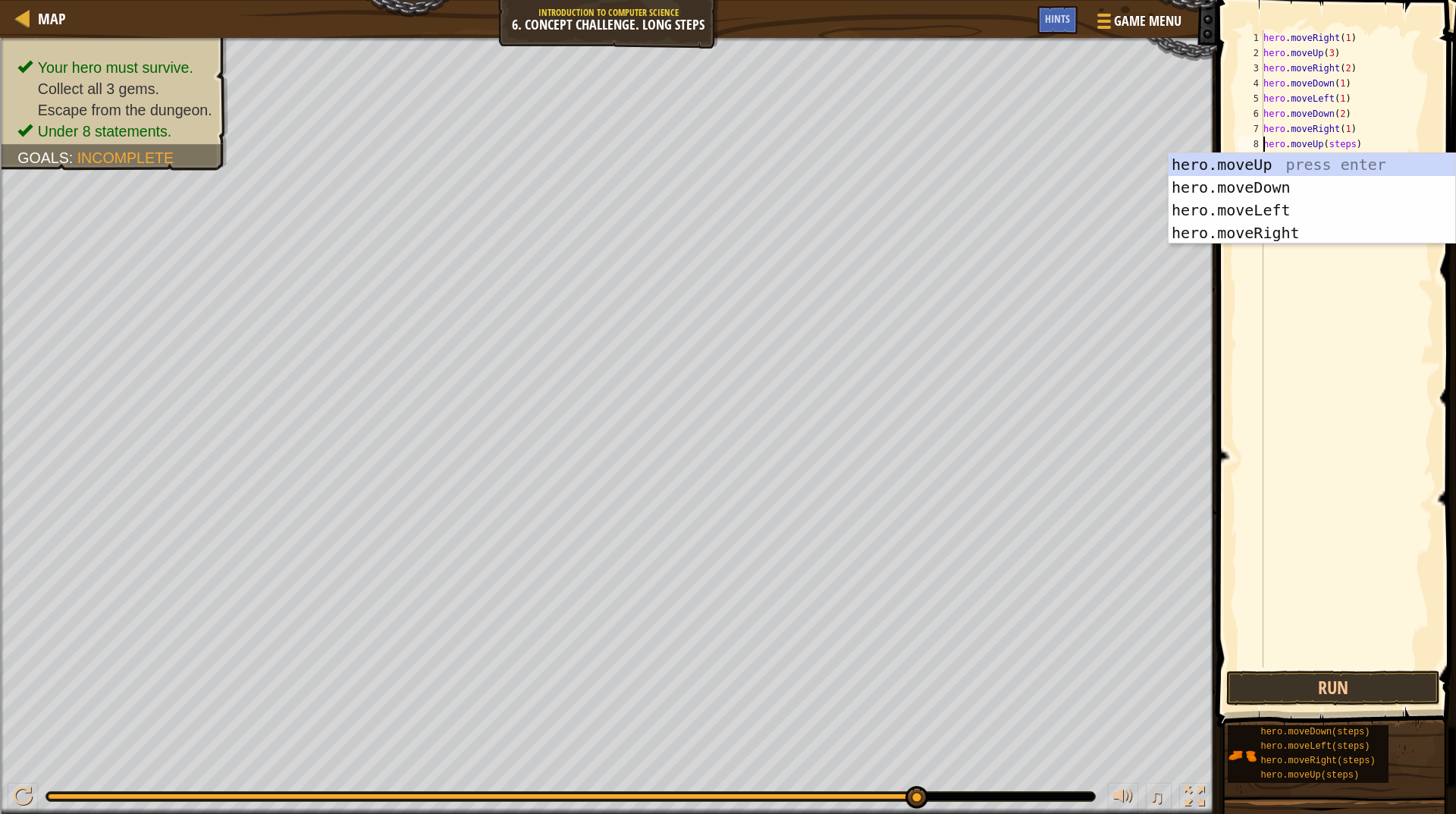
click at [1327, 144] on div "hero . moveRight ( 1 ) hero . moveUp ( 3 ) hero . moveRight ( 2 ) hero . moveDo…" at bounding box center [1347, 365] width 173 height 668
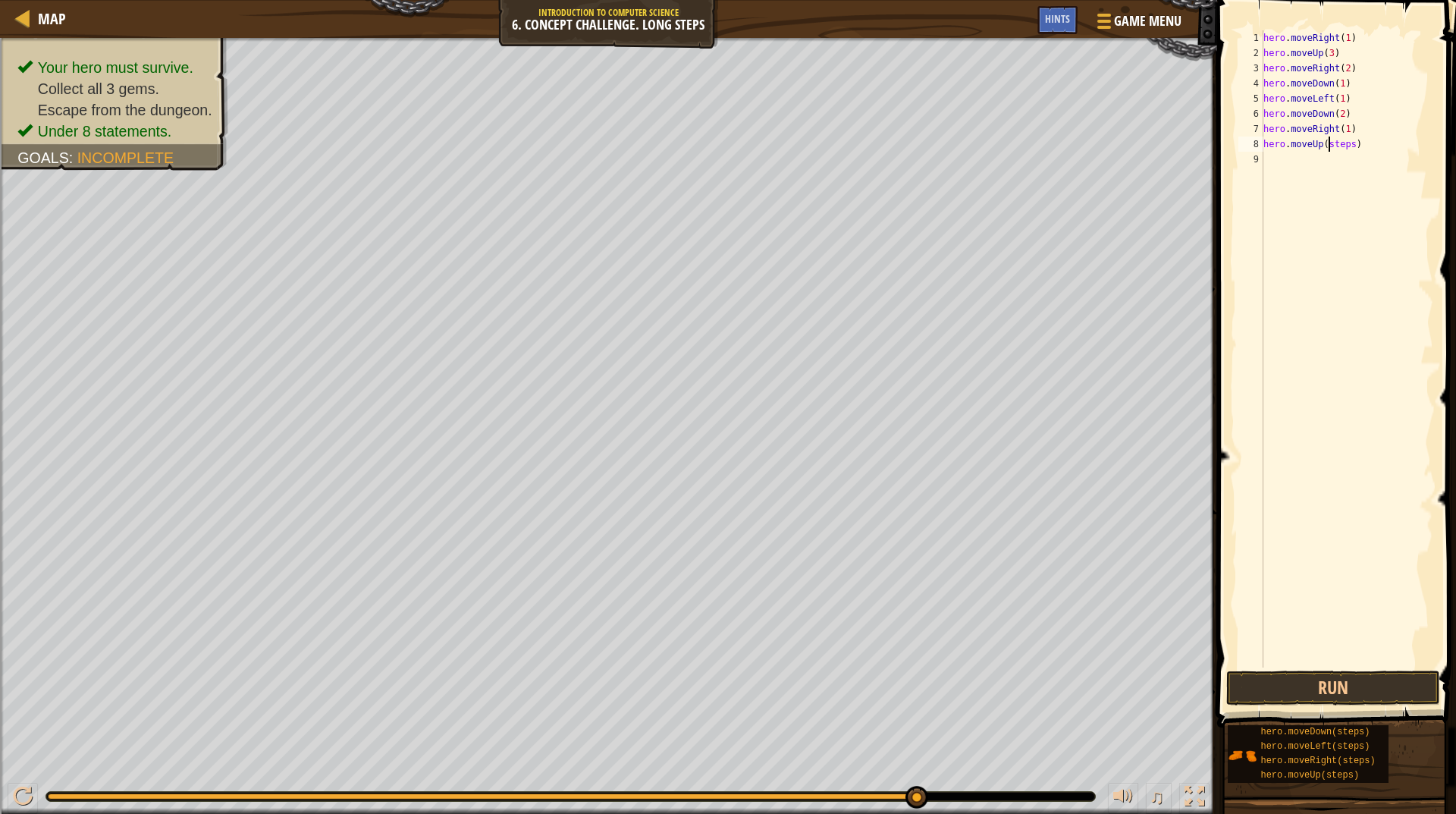
click at [1327, 144] on div "hero . moveRight ( 1 ) hero . moveUp ( 3 ) hero . moveRight ( 2 ) hero . moveDo…" at bounding box center [1347, 365] width 173 height 668
click at [1322, 149] on div "hero . moveRight ( 1 ) hero . moveUp ( 3 ) hero . moveRight ( 2 ) hero . moveDo…" at bounding box center [1347, 365] width 173 height 668
click at [1332, 149] on div "hero . moveRight ( 1 ) hero . moveUp ( 3 ) hero . moveRight ( 2 ) hero . moveDo…" at bounding box center [1347, 365] width 173 height 668
type textarea "hero.moveUp(2)"
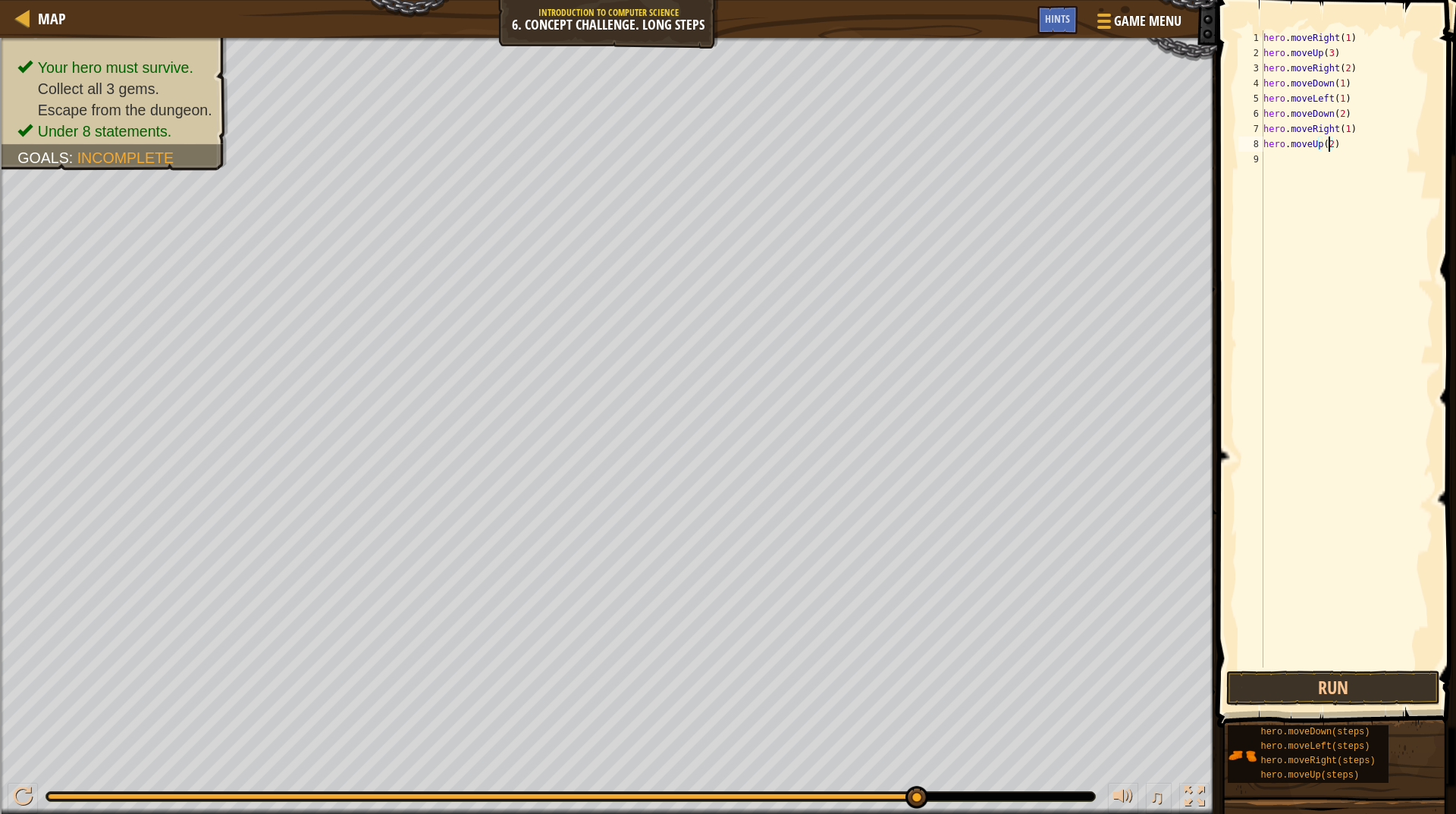
scroll to position [7, 0]
click at [1341, 690] on button "Run" at bounding box center [1333, 688] width 214 height 35
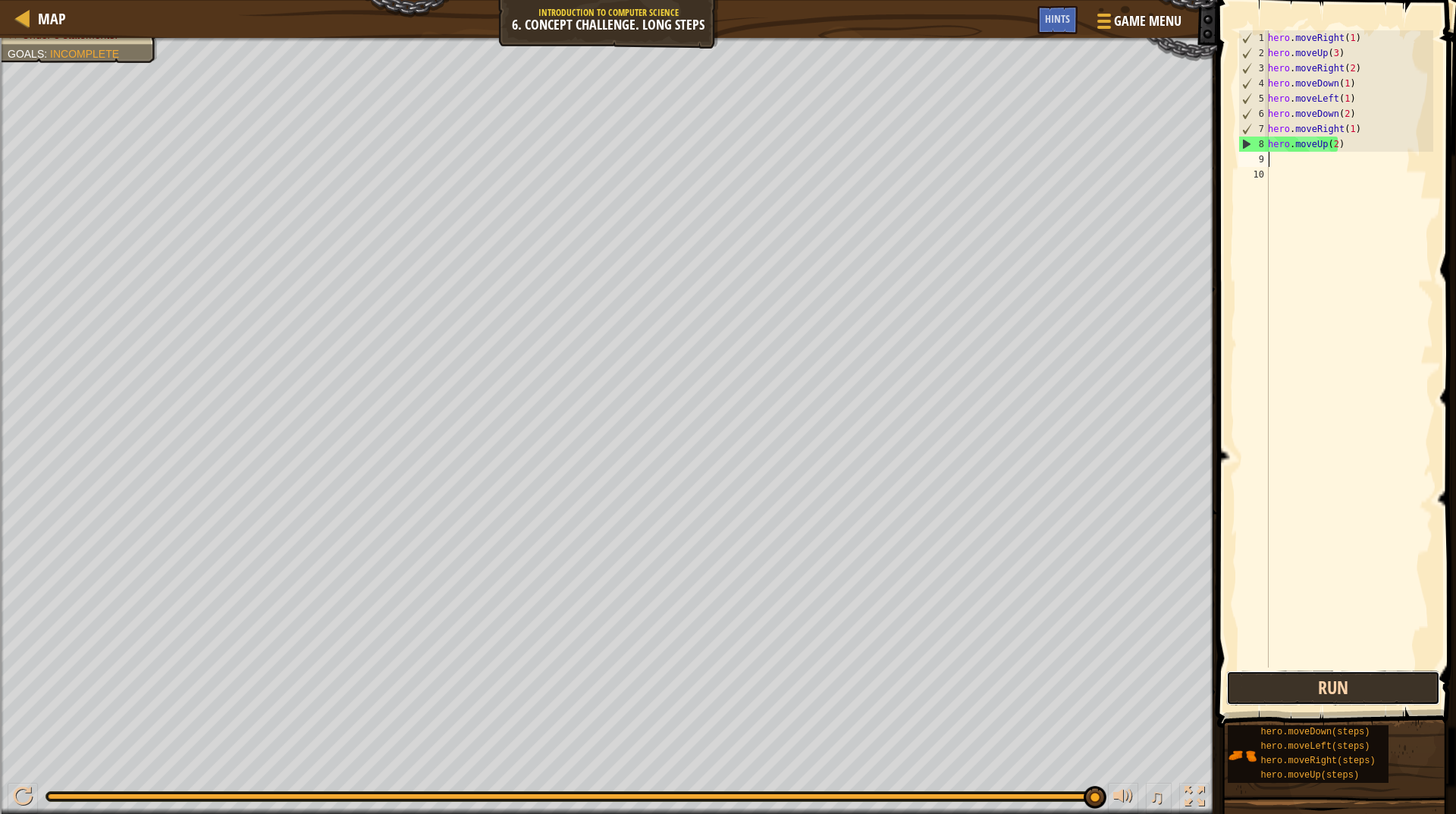
click at [1311, 689] on button "Run" at bounding box center [1333, 688] width 214 height 35
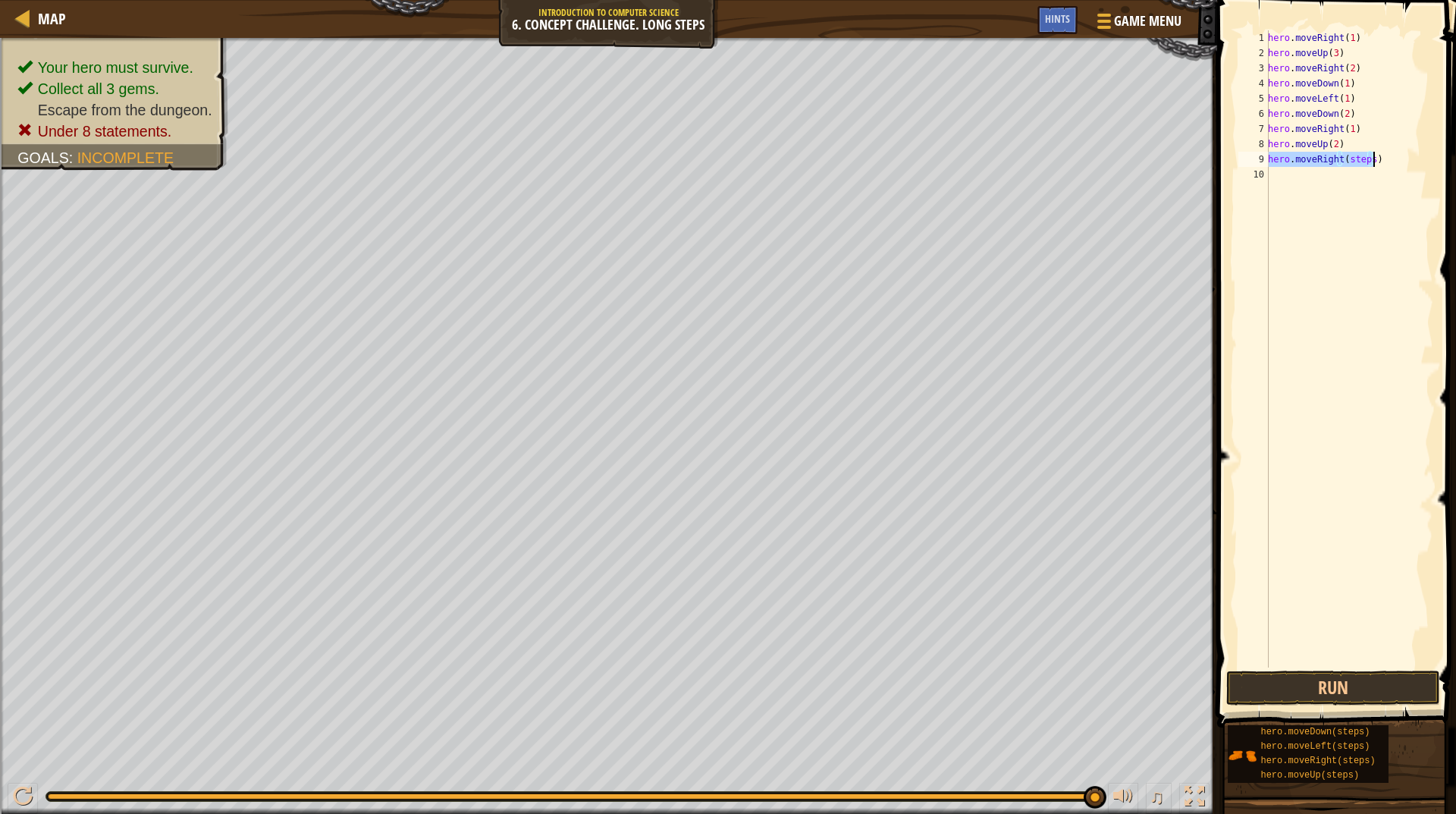
click at [1352, 156] on div "hero . moveRight ( 1 ) hero . moveUp ( 3 ) hero . moveRight ( 2 ) hero . moveDo…" at bounding box center [1350, 349] width 168 height 637
click at [1352, 156] on div "hero . moveRight ( 1 ) hero . moveUp ( 3 ) hero . moveRight ( 2 ) hero . moveDo…" at bounding box center [1350, 365] width 168 height 668
type textarea "hero.moveRight(2)"
click at [1351, 675] on button "Run" at bounding box center [1333, 688] width 214 height 35
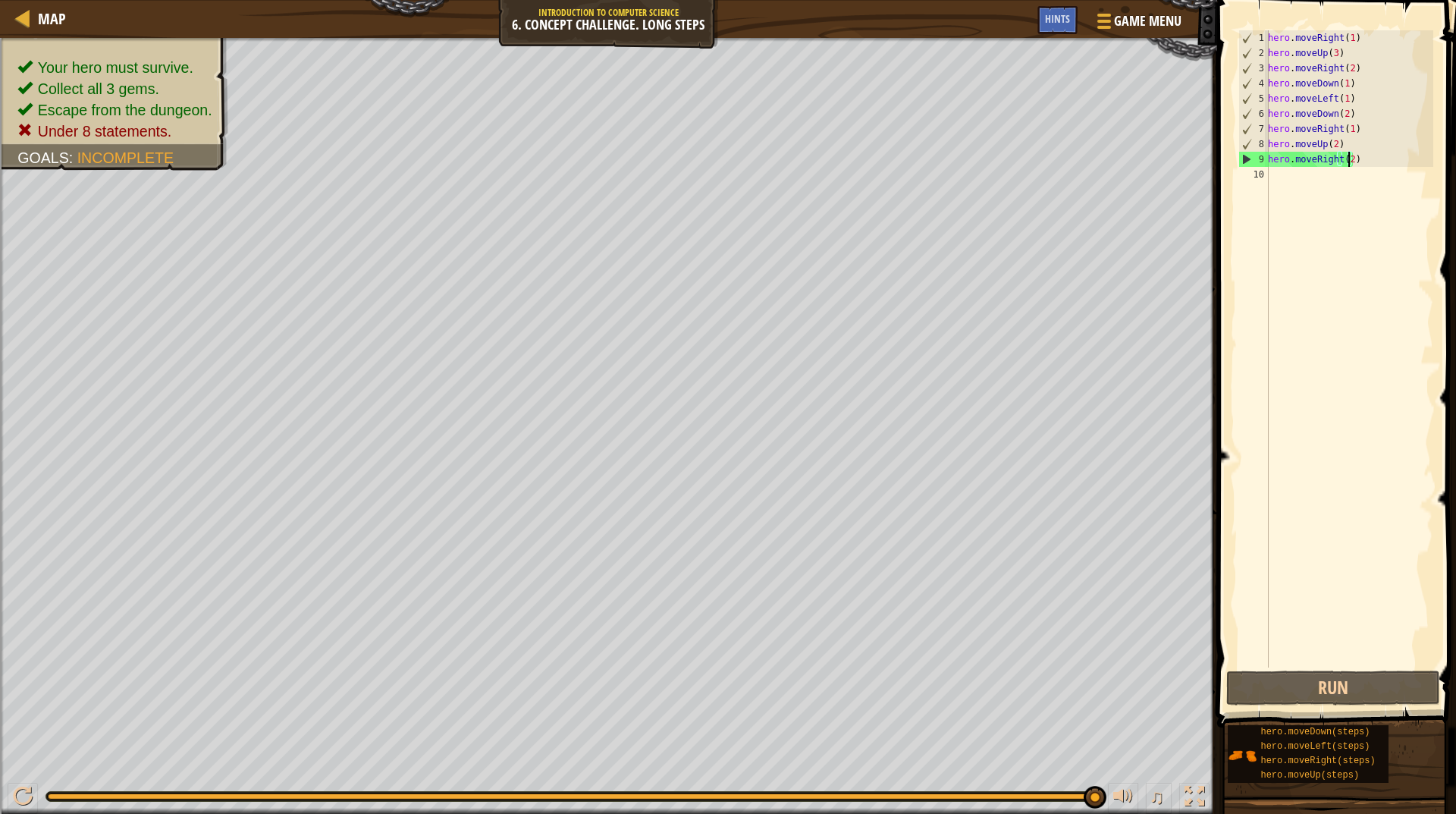
click at [1283, 173] on div "hero . moveRight ( 1 ) hero . moveUp ( 3 ) hero . moveRight ( 2 ) hero . moveDo…" at bounding box center [1350, 365] width 168 height 668
click at [1285, 165] on div "hero . moveRight ( 1 ) hero . moveUp ( 3 ) hero . moveRight ( 2 ) hero . moveDo…" at bounding box center [1350, 365] width 168 height 668
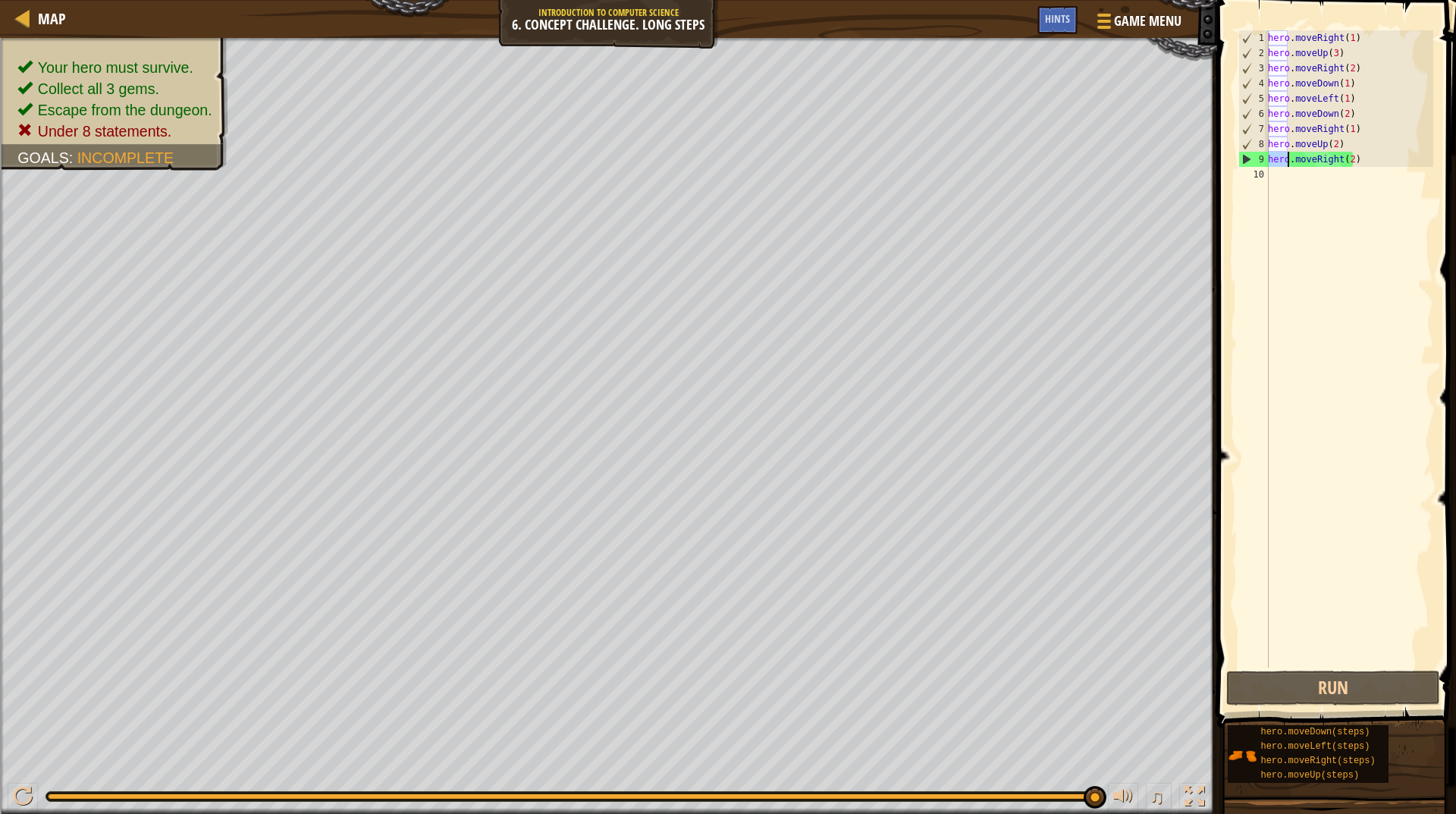
click at [1285, 165] on div "hero . moveRight ( 1 ) hero . moveUp ( 3 ) hero . moveRight ( 2 ) hero . moveDo…" at bounding box center [1350, 365] width 168 height 668
type textarea "hero.moveRight(2)"
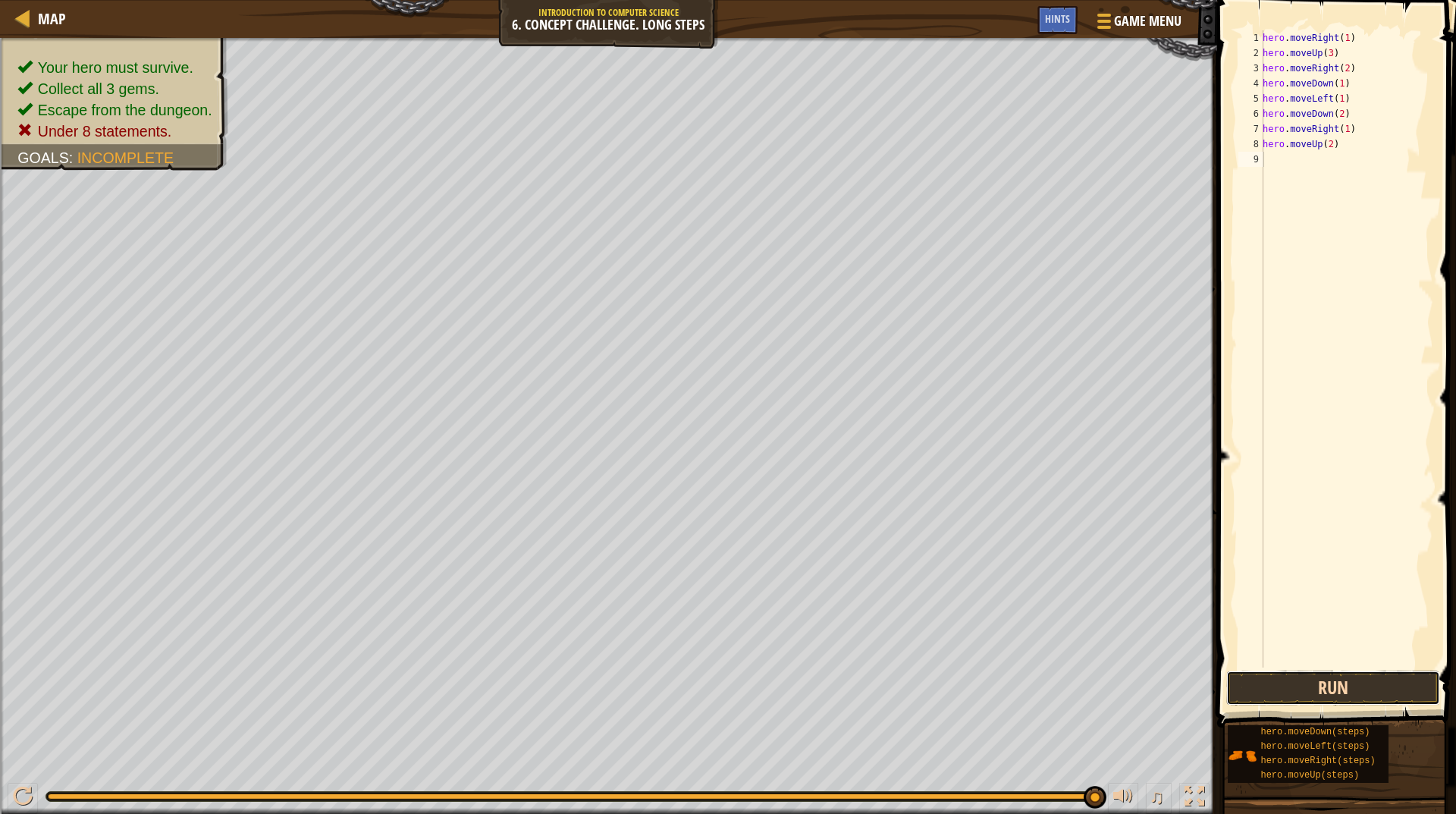
click at [1296, 702] on button "Run" at bounding box center [1333, 688] width 214 height 35
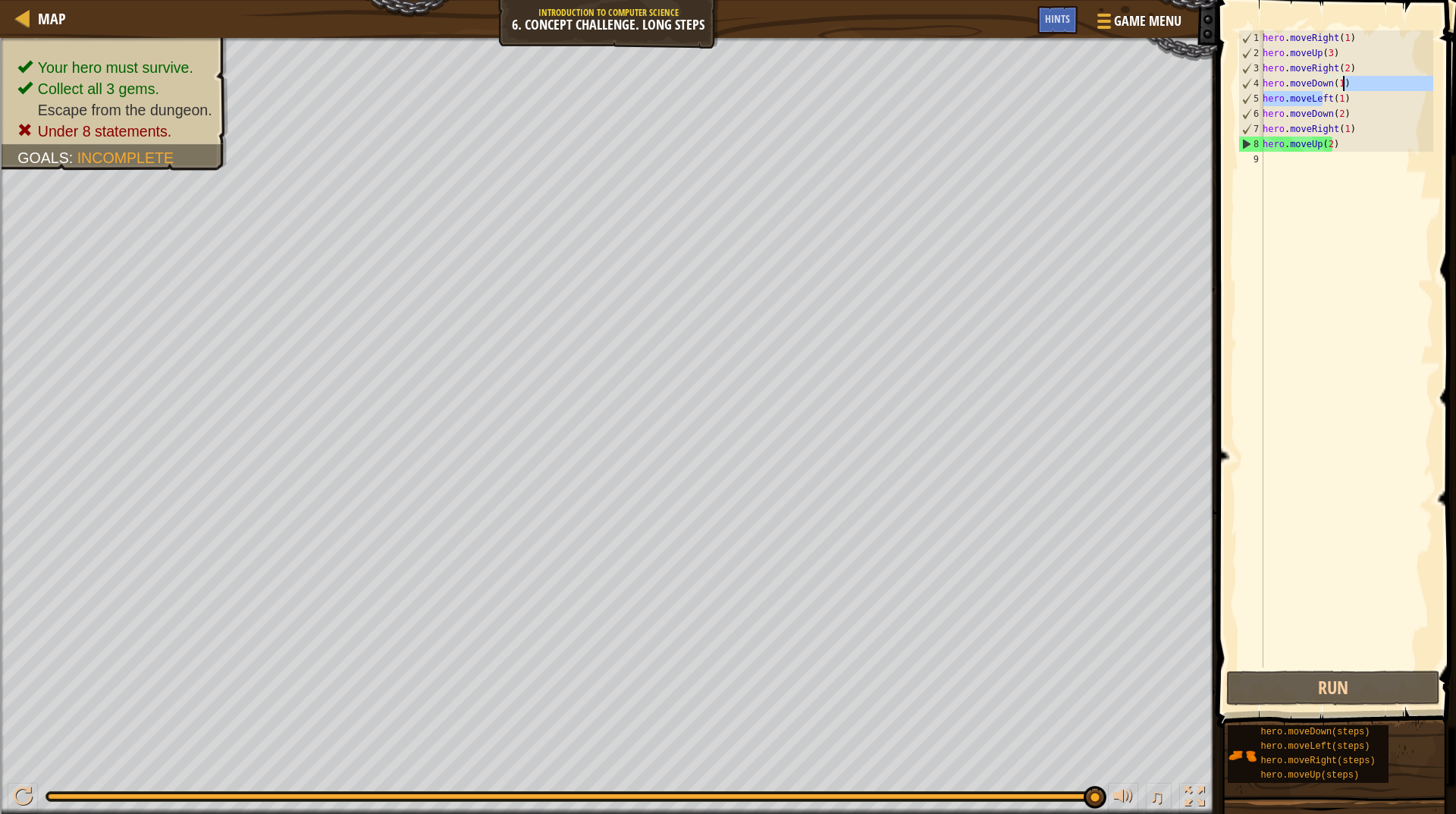
drag, startPoint x: 1323, startPoint y: 99, endPoint x: 1347, endPoint y: 93, distance: 24.7
click at [1348, 92] on div "hero.moveLeft(1) 1 2 3 4 5 6 7 8 9 hero . moveRight ( 1 ) hero . moveUp ( 3 ) h…" at bounding box center [1334, 349] width 198 height 637
drag, startPoint x: 1347, startPoint y: 93, endPoint x: 1356, endPoint y: 96, distance: 9.5
click at [1356, 96] on div "hero . moveRight ( 1 ) hero . moveUp ( 3 ) hero . moveRight ( 2 ) hero . moveDo…" at bounding box center [1347, 349] width 174 height 637
drag, startPoint x: 1376, startPoint y: 83, endPoint x: 1327, endPoint y: 96, distance: 50.7
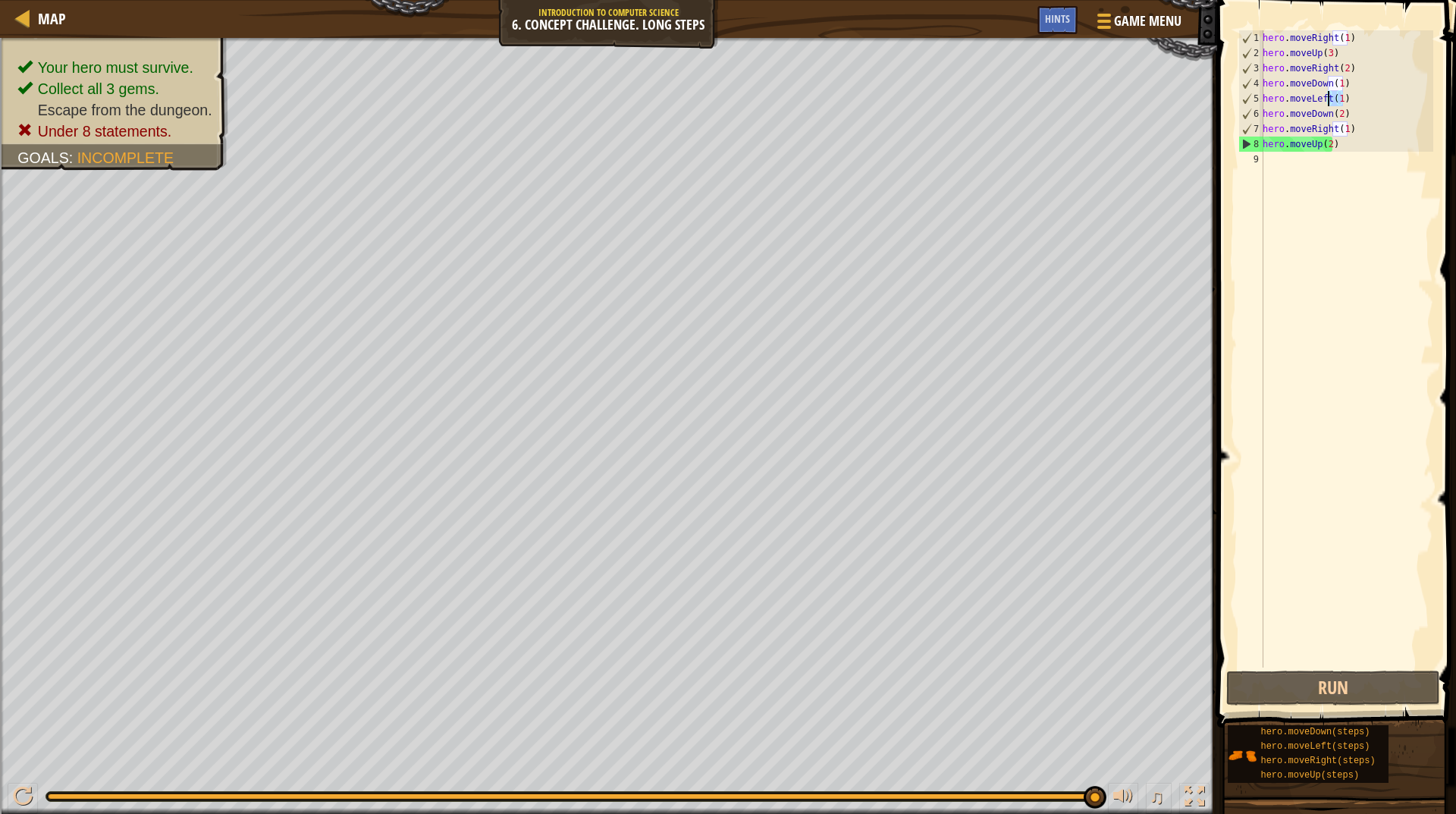
click at [1327, 96] on div "hero.moveLeft(1) 1 2 3 4 5 6 7 8 9 hero . moveRight ( 1 ) hero . moveUp ( 3 ) h…" at bounding box center [1334, 349] width 198 height 637
drag, startPoint x: 1327, startPoint y: 96, endPoint x: 1258, endPoint y: 83, distance: 70.2
click at [1258, 83] on div "4" at bounding box center [1252, 83] width 24 height 15
click at [1337, 101] on div "hero.moveDown(1) hero.moveLeft(1) 1 2 3 4 5 6 7 8 9 hero . moveRight ( 1 ) hero…" at bounding box center [1334, 349] width 198 height 637
drag, startPoint x: 1339, startPoint y: 101, endPoint x: 1356, endPoint y: 96, distance: 17.7
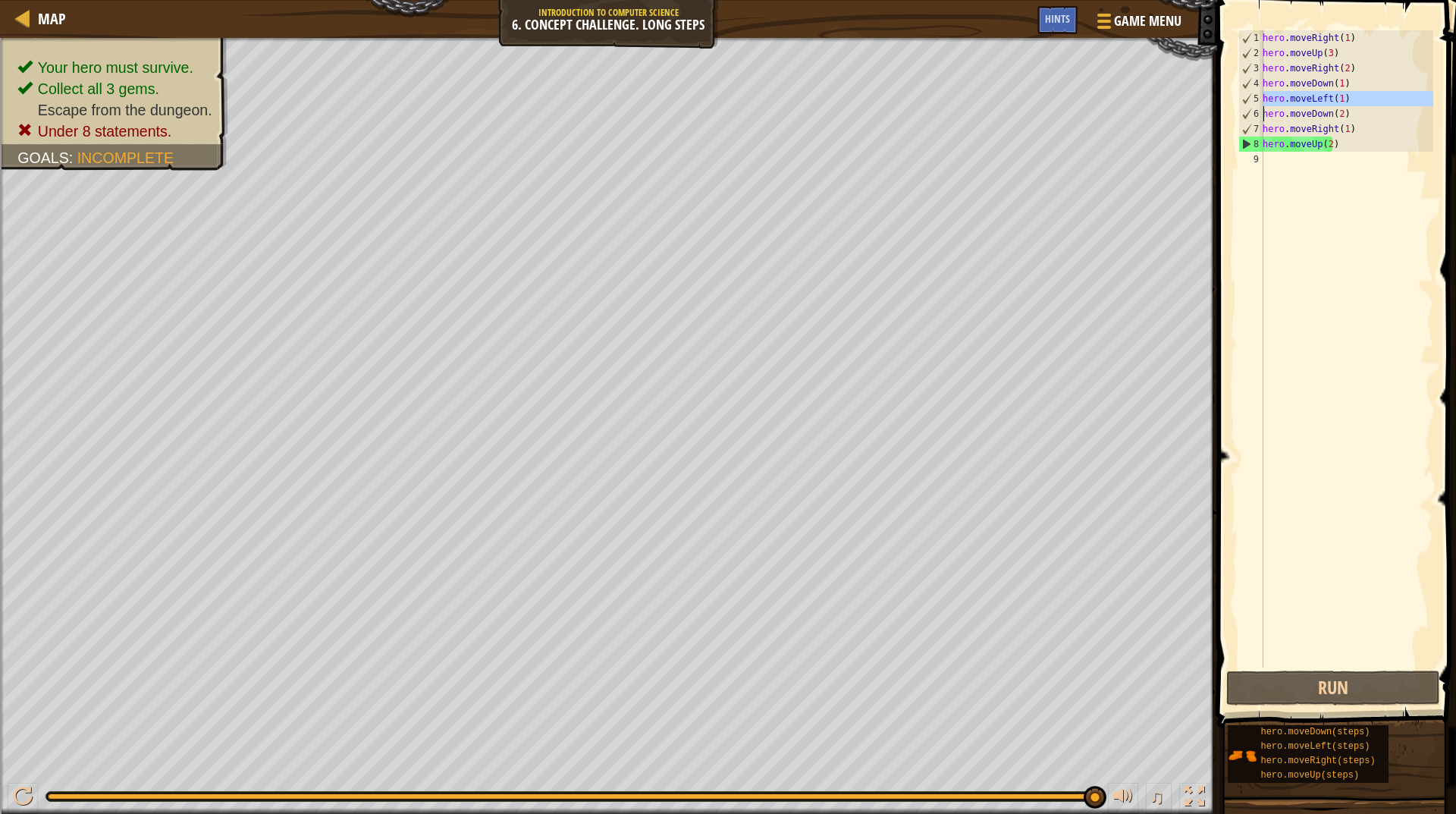
click at [1356, 96] on div "hero . moveRight ( 1 ) hero . moveUp ( 3 ) hero . moveRight ( 2 ) hero . moveDo…" at bounding box center [1347, 349] width 174 height 637
click at [1072, 9] on div "Hints" at bounding box center [1057, 20] width 41 height 28
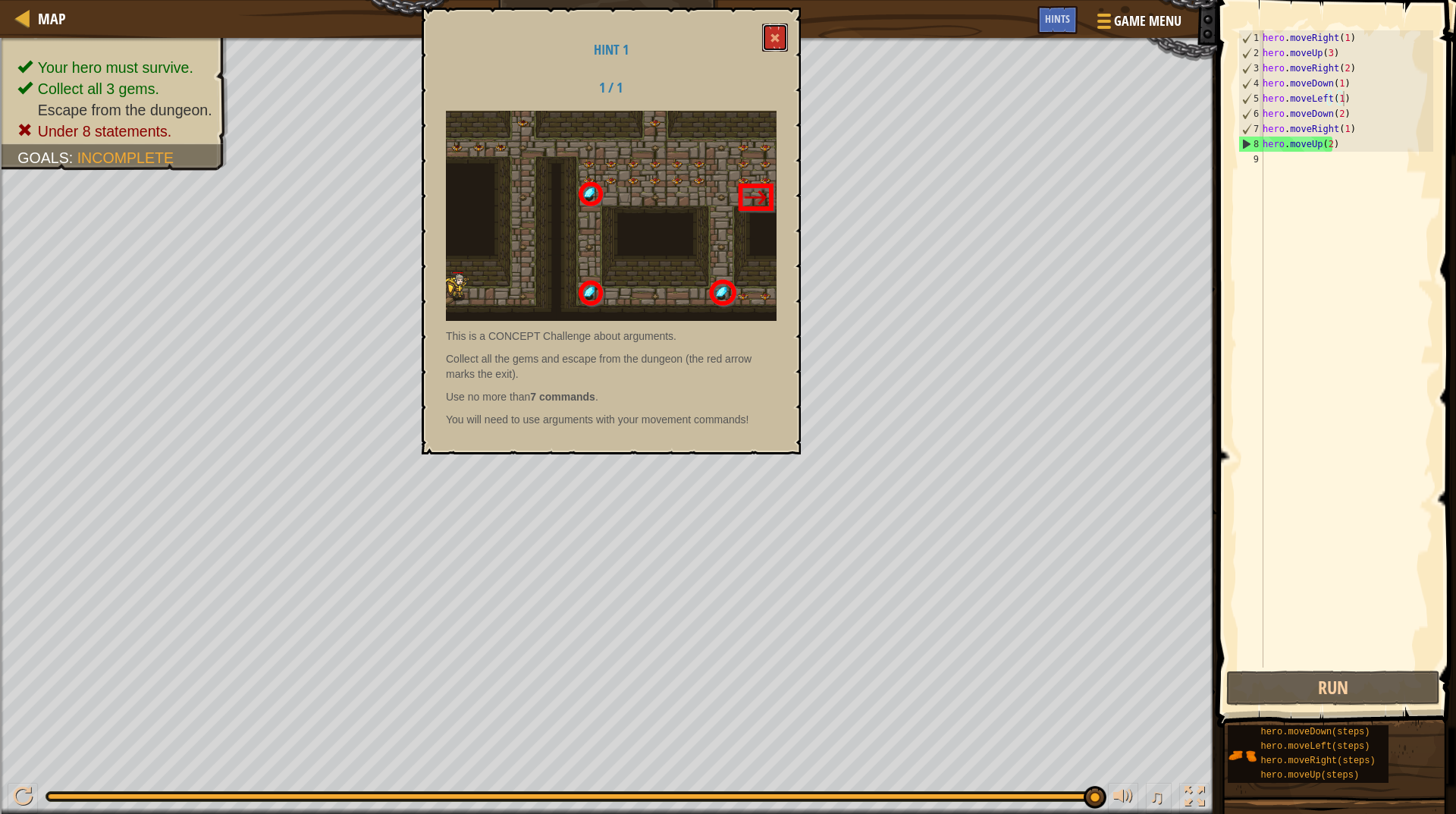
drag, startPoint x: 787, startPoint y: 28, endPoint x: 773, endPoint y: 31, distance: 14.3
click at [782, 30] on button at bounding box center [775, 38] width 26 height 28
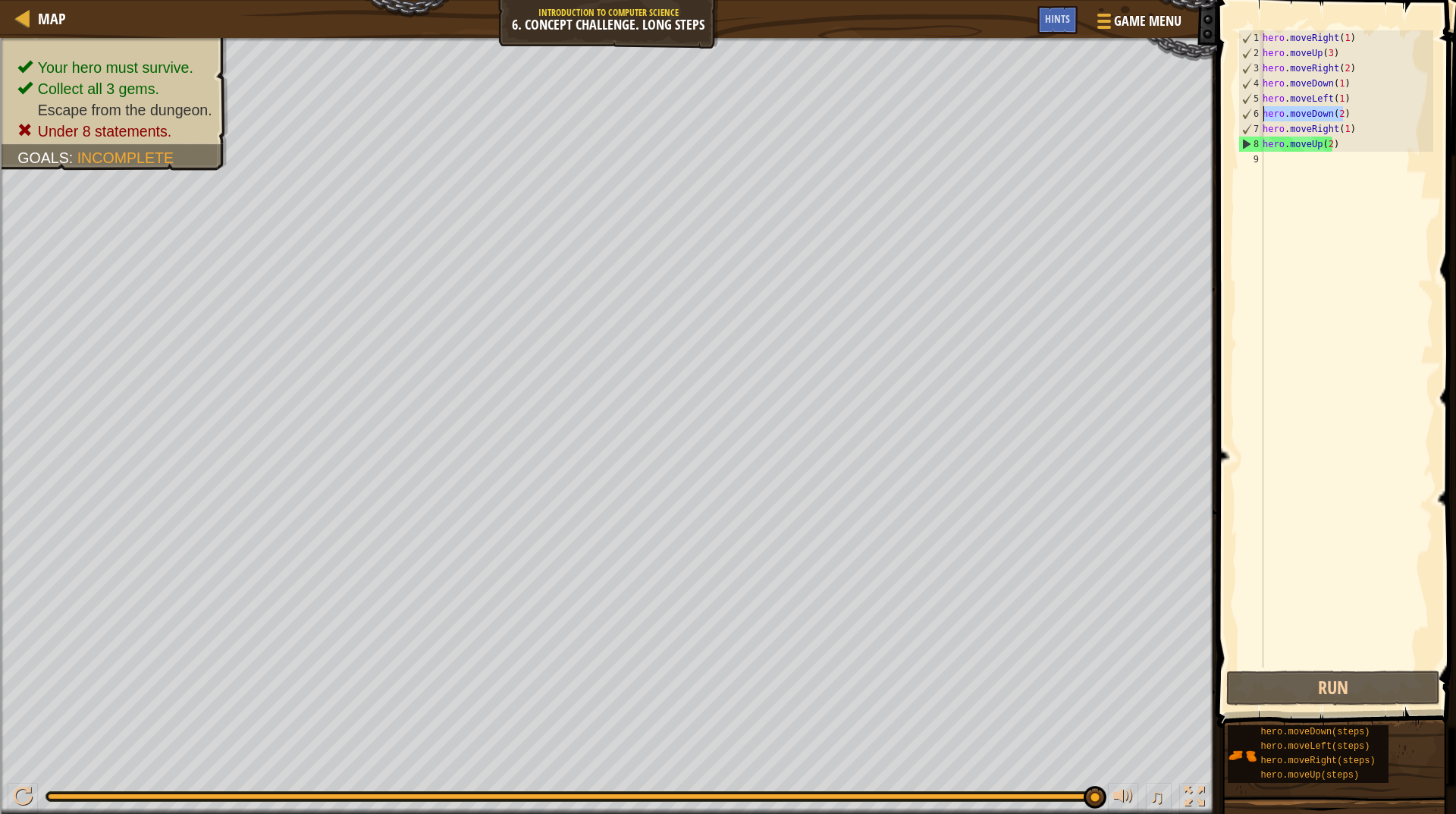
drag, startPoint x: 1356, startPoint y: 108, endPoint x: 1242, endPoint y: 106, distance: 114.0
click at [1239, 111] on div "hero.moveDown(2) 1 2 3 4 5 6 7 8 9 hero . moveRight ( 1 ) hero . moveUp ( 3 ) h…" at bounding box center [1334, 349] width 198 height 637
click at [1255, 93] on div "5" at bounding box center [1252, 99] width 24 height 15
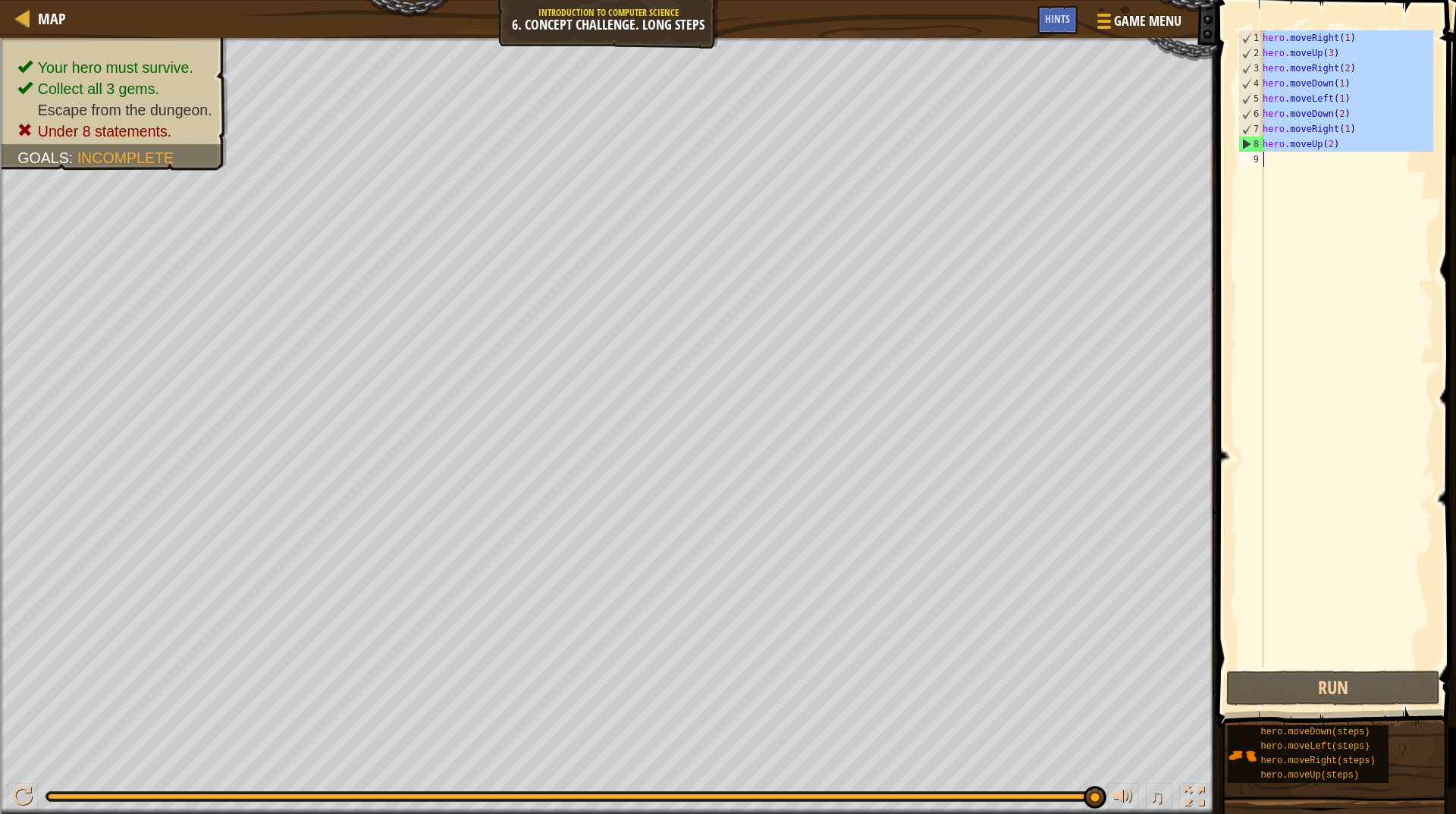
drag, startPoint x: 1255, startPoint y: 93, endPoint x: 1299, endPoint y: 117, distance: 50.1
click at [1299, 117] on div "hero.moveUp(2) 1 2 3 4 5 6 7 8 9 hero . moveRight ( 1 ) hero . moveUp ( 3 ) her…" at bounding box center [1334, 349] width 198 height 637
click at [1300, 117] on div "hero . moveRight ( 1 ) hero . moveUp ( 3 ) hero . moveRight ( 2 ) hero . moveDo…" at bounding box center [1347, 349] width 174 height 637
drag, startPoint x: 1266, startPoint y: 98, endPoint x: 1356, endPoint y: 176, distance: 119.1
click at [1356, 176] on div "hero . moveRight ( 1 ) hero . moveUp ( 3 ) hero . moveRight ( 2 ) hero . moveDo…" at bounding box center [1347, 365] width 174 height 668
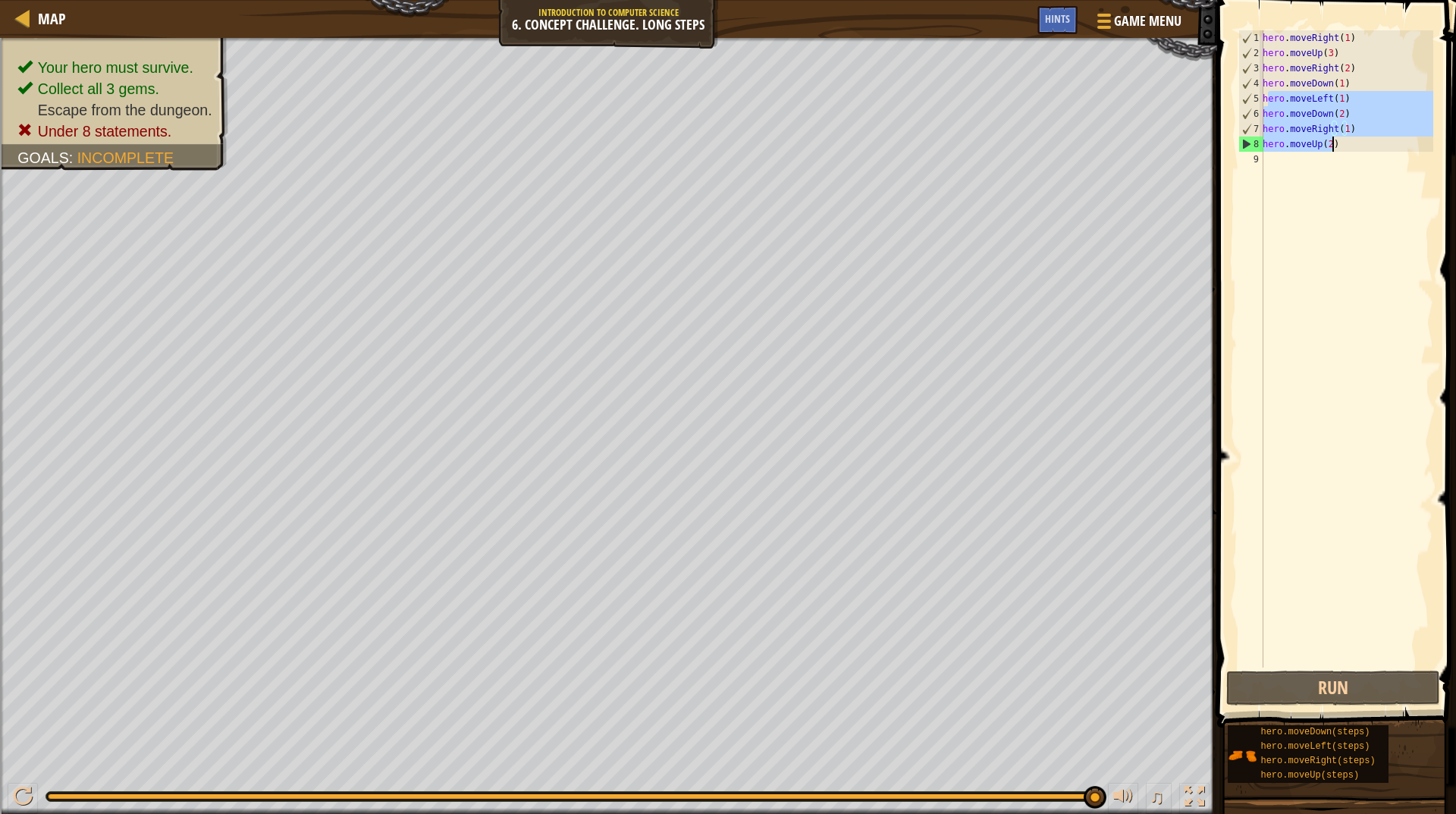
type textarea "hero.moveUp(2)"
click at [1359, 174] on div "hero . moveRight ( 1 ) hero . moveUp ( 3 ) hero . moveRight ( 2 ) hero . moveDo…" at bounding box center [1347, 349] width 174 height 637
drag, startPoint x: 1341, startPoint y: 144, endPoint x: 1230, endPoint y: 93, distance: 122.2
click at [1230, 93] on div "1 2 3 4 5 6 7 8 9 hero . moveRight ( 1 ) hero . moveUp ( 3 ) hero . moveRight (…" at bounding box center [1334, 394] width 243 height 773
type textarea "hero.moveLeft(1) hero.moveDown(2)"
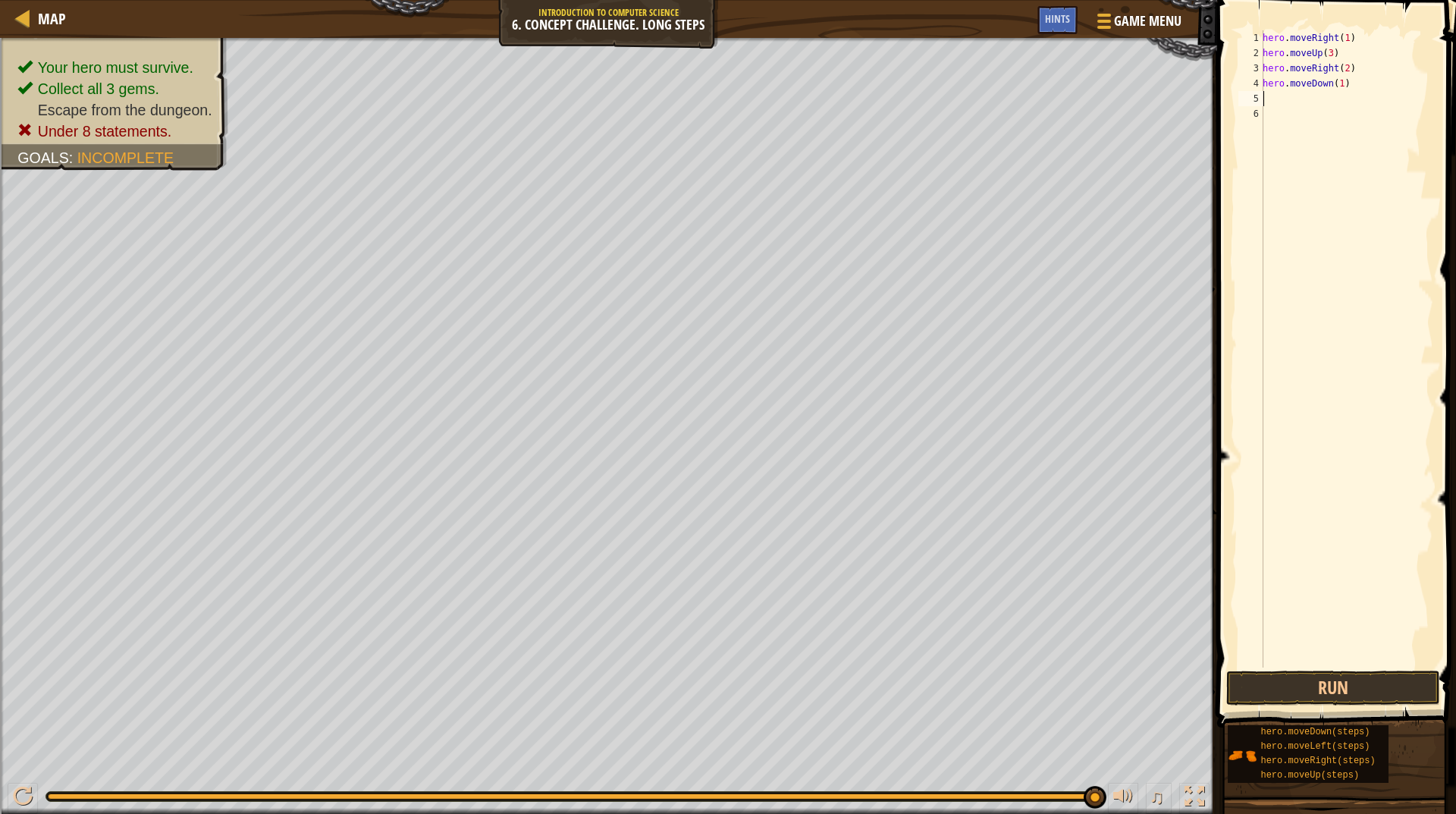
click at [1361, 706] on span at bounding box center [1338, 342] width 251 height 773
click at [1363, 691] on button "Run" at bounding box center [1333, 688] width 214 height 35
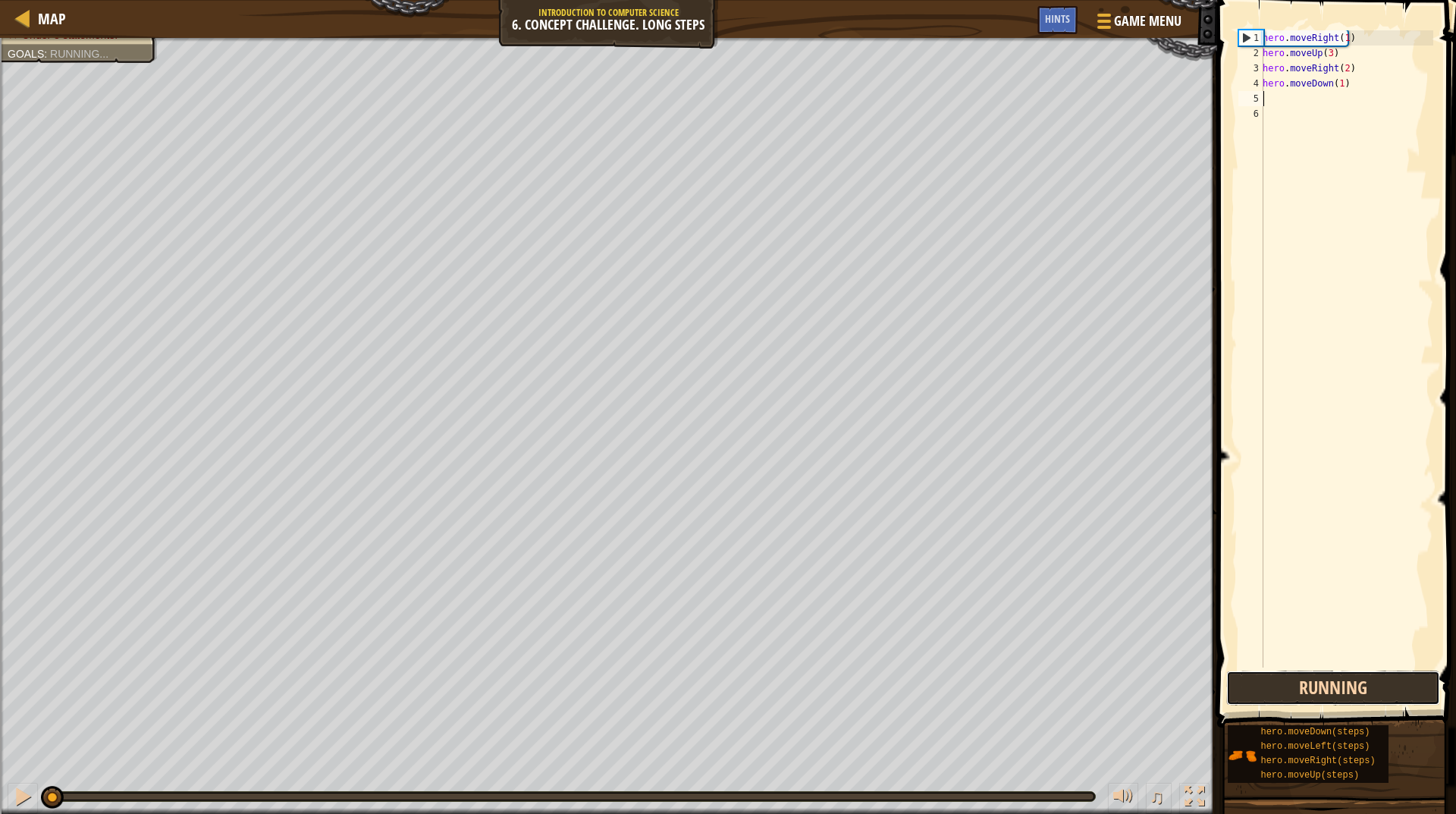
click at [1363, 691] on button "Running" at bounding box center [1333, 688] width 214 height 35
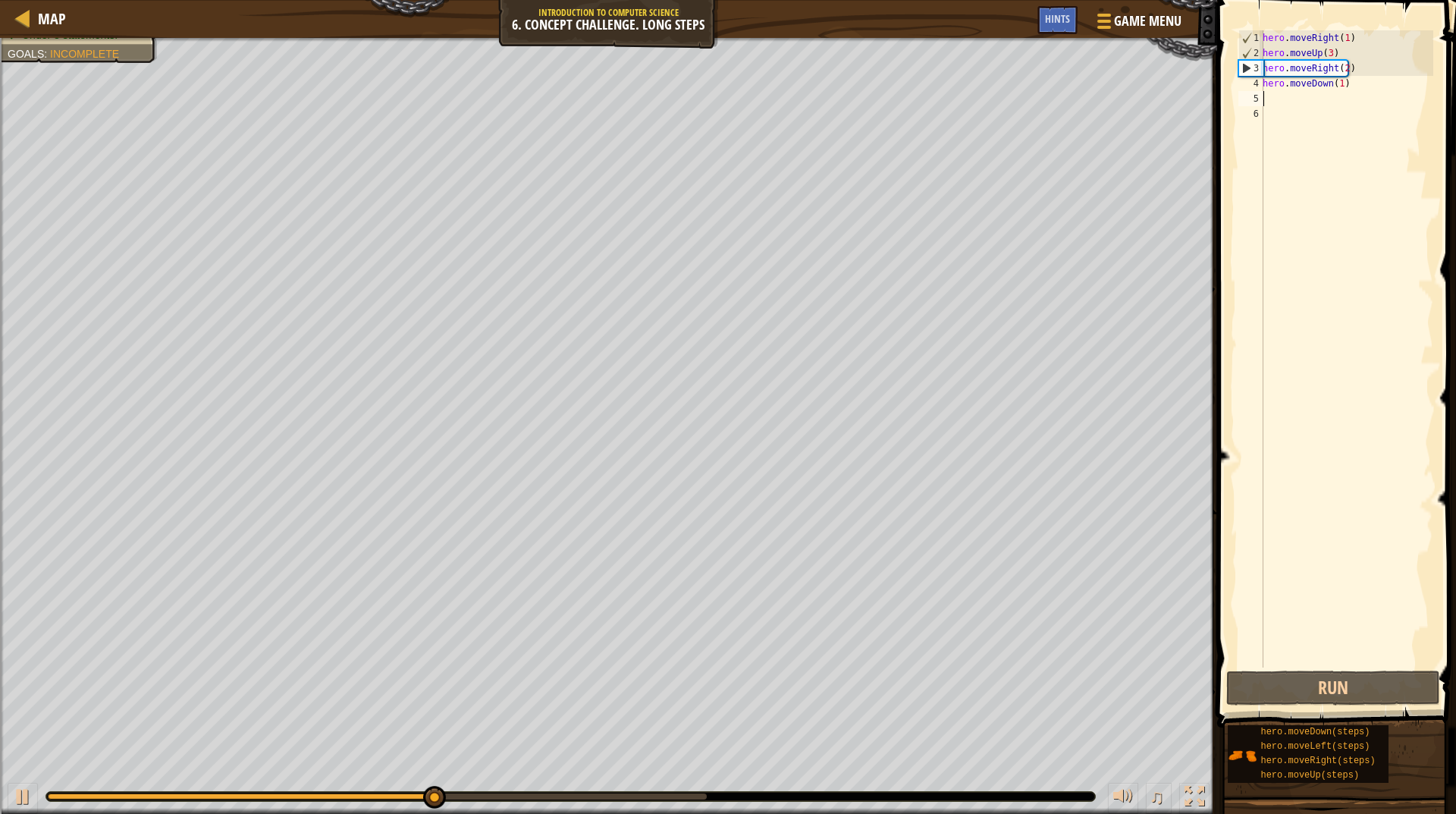
click at [1337, 87] on div "hero . moveRight ( 1 ) hero . moveUp ( 3 ) hero . moveRight ( 2 ) hero . moveDo…" at bounding box center [1347, 365] width 174 height 668
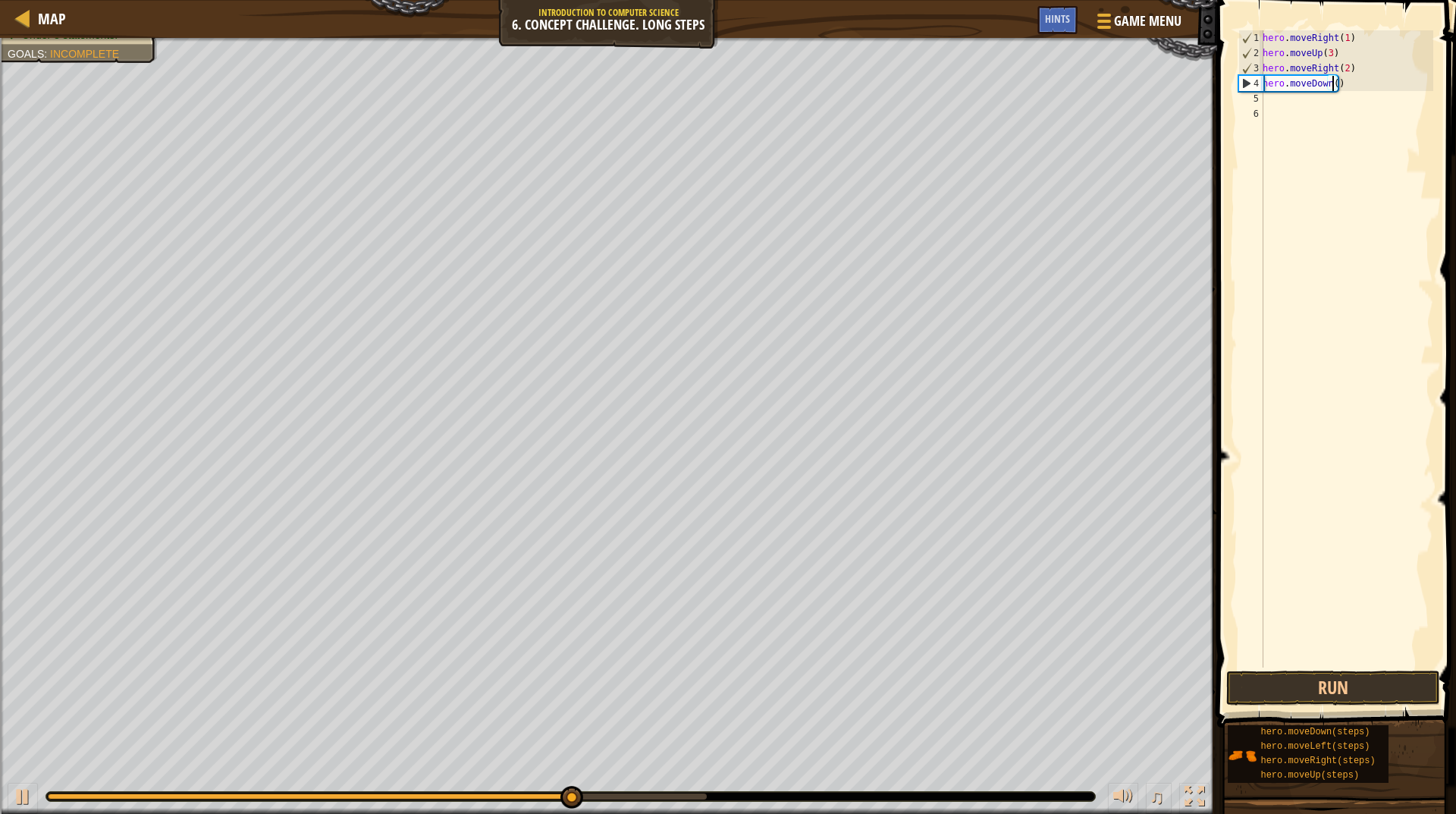
scroll to position [7, 5]
click at [1354, 683] on button "Run" at bounding box center [1333, 688] width 214 height 35
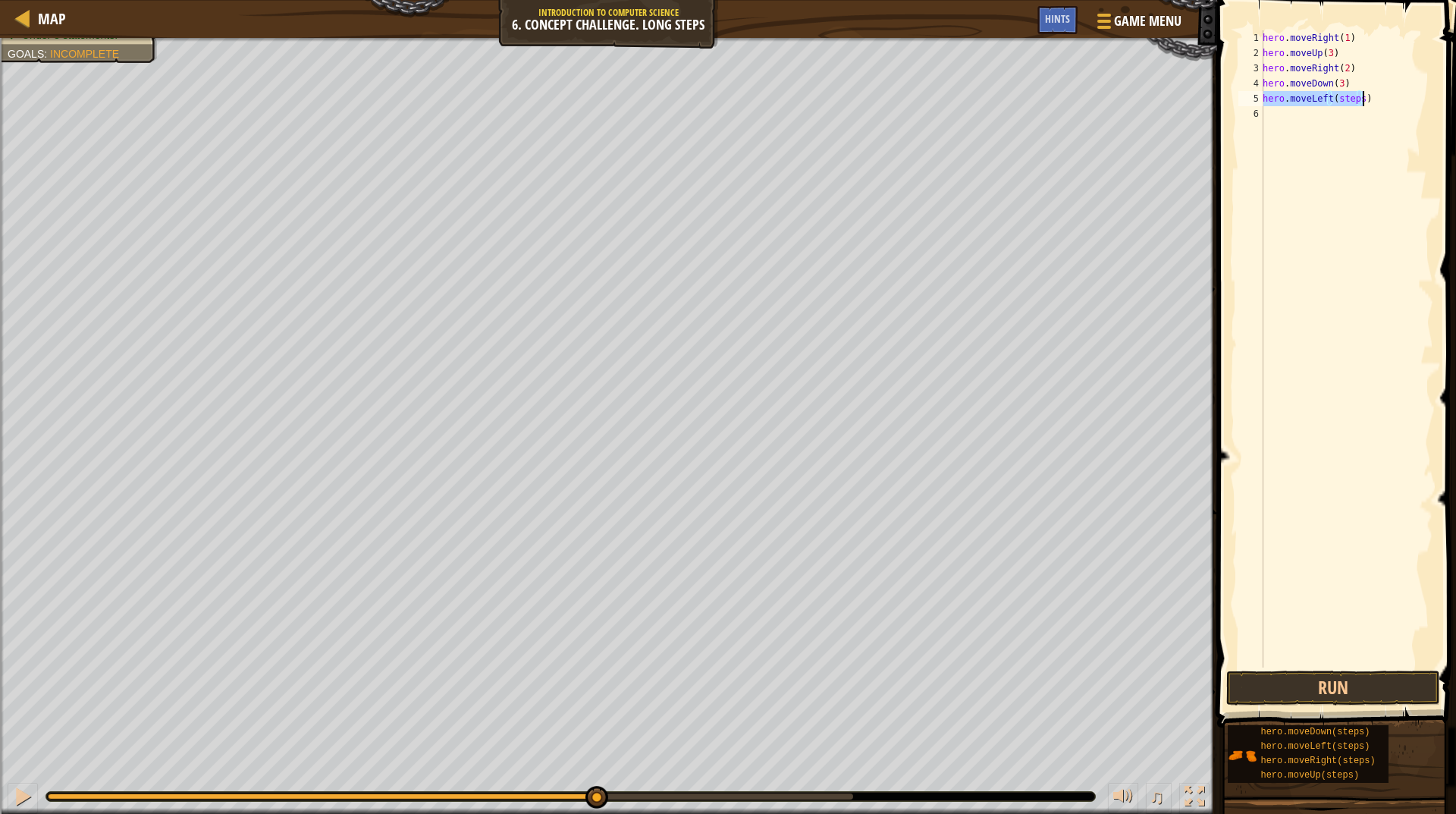
click at [1353, 102] on div "hero . moveRight ( 1 ) hero . moveUp ( 3 ) hero . moveRight ( 2 ) hero . moveDo…" at bounding box center [1347, 349] width 174 height 637
click at [1350, 101] on div "hero . moveRight ( 1 ) hero . moveUp ( 3 ) hero . moveRight ( 2 ) hero . moveDo…" at bounding box center [1347, 365] width 174 height 668
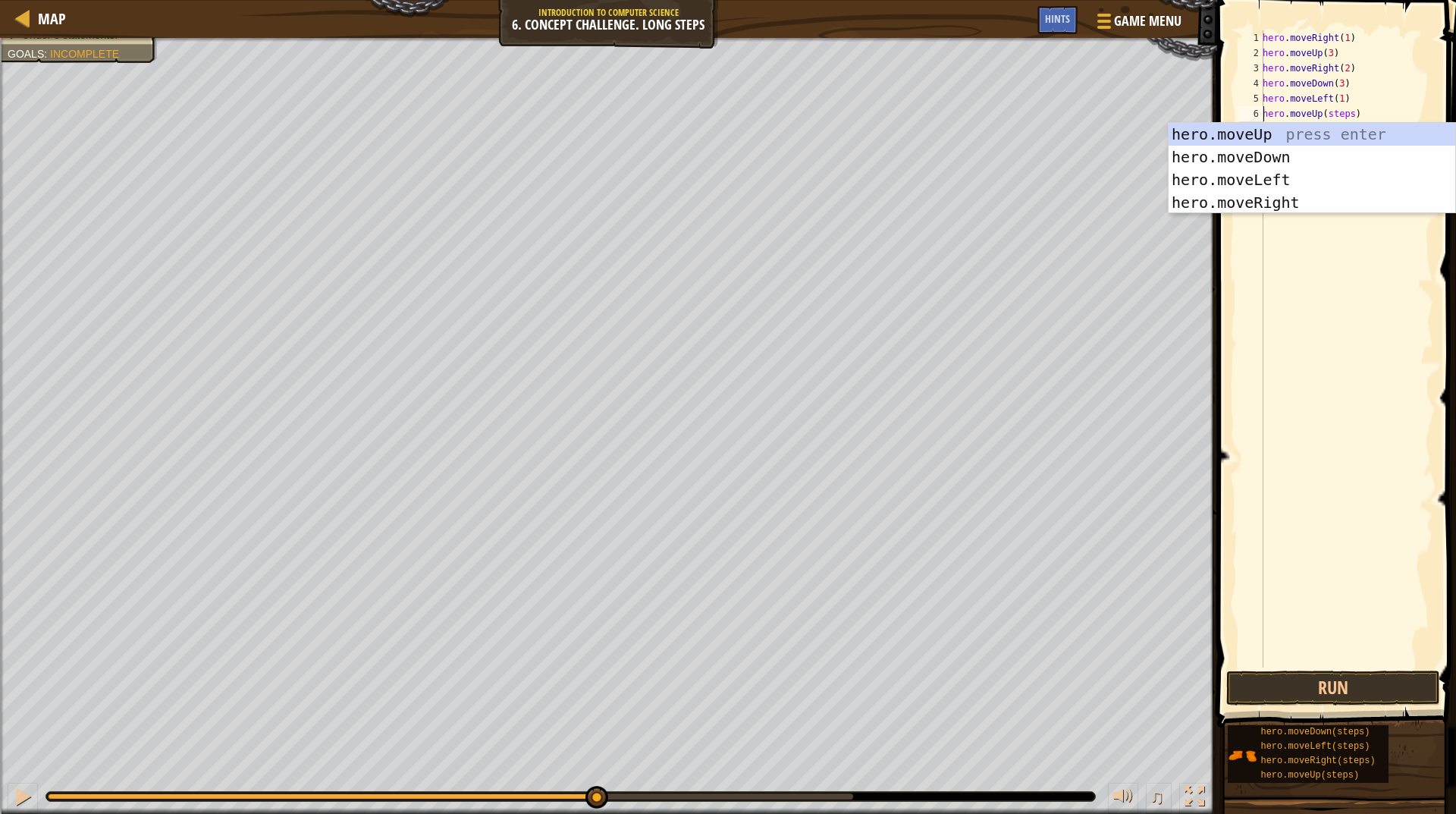
click at [1328, 110] on div "hero . moveRight ( 1 ) hero . moveUp ( 3 ) hero . moveRight ( 2 ) hero . moveDo…" at bounding box center [1347, 365] width 174 height 668
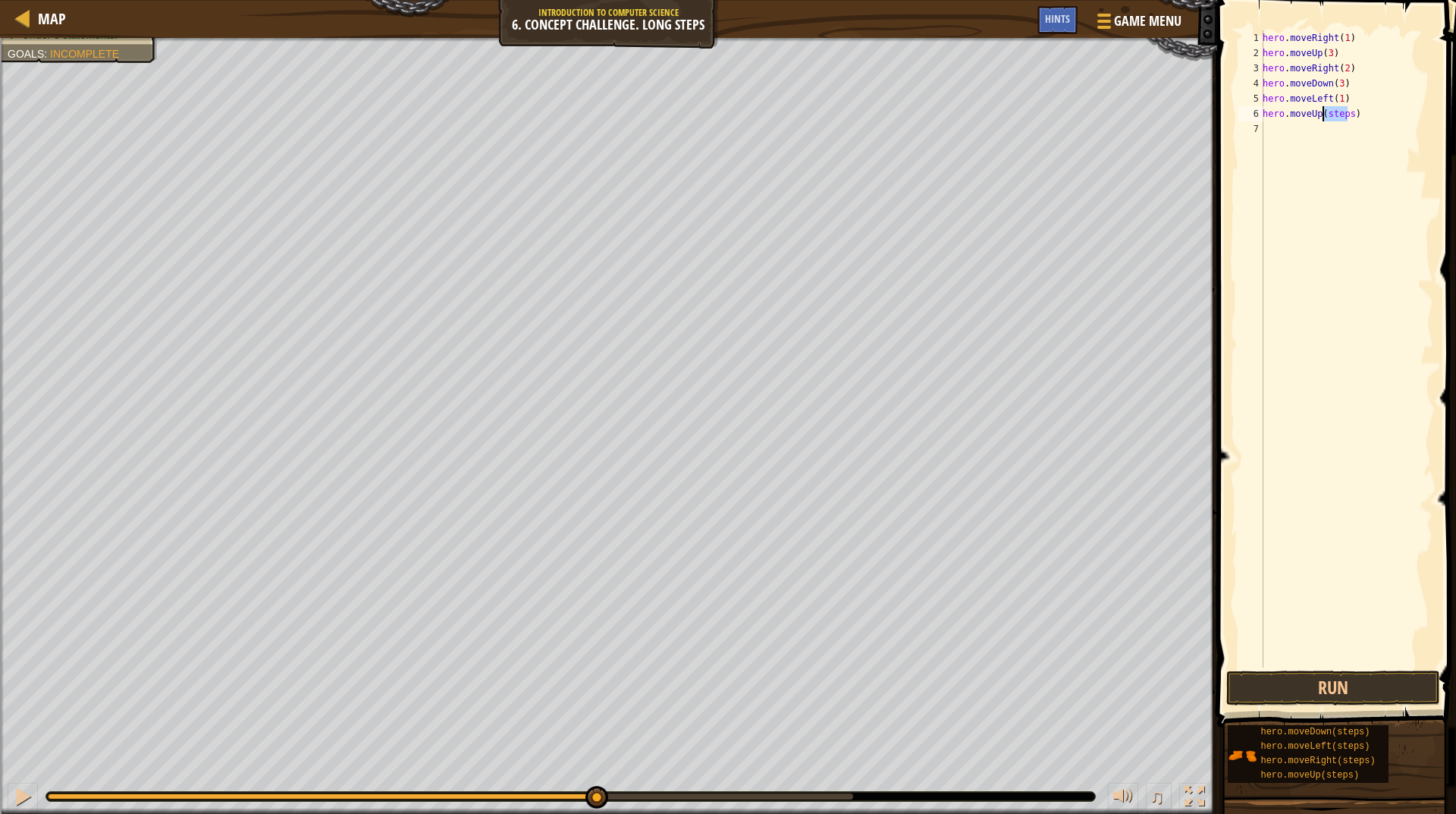
click at [1328, 110] on div "hero . moveRight ( 1 ) hero . moveUp ( 3 ) hero . moveRight ( 2 ) hero . moveDo…" at bounding box center [1347, 365] width 174 height 668
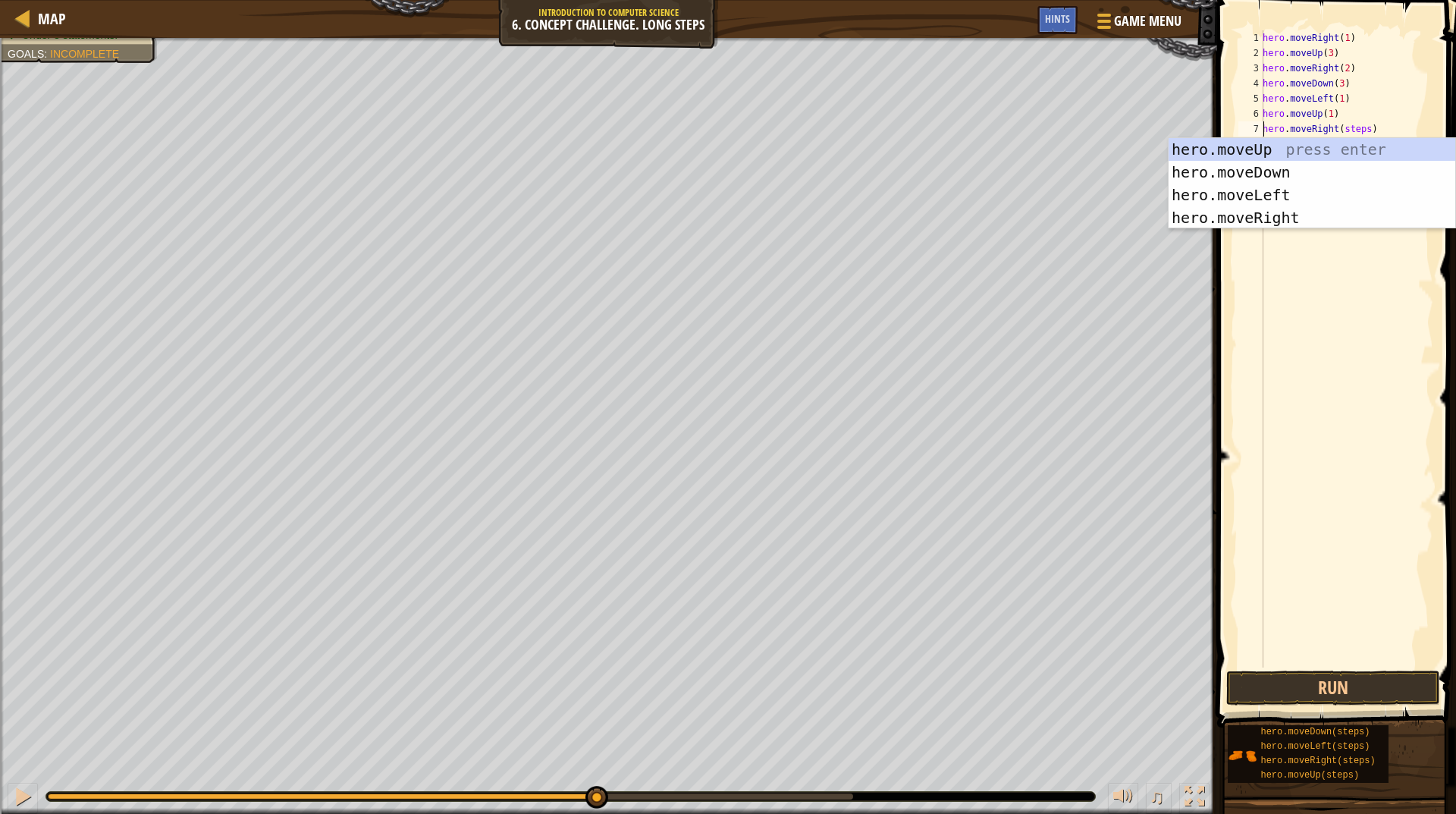
click at [1346, 130] on div "hero . moveRight ( 1 ) hero . moveUp ( 3 ) hero . moveRight ( 2 ) hero . moveDo…" at bounding box center [1347, 365] width 174 height 668
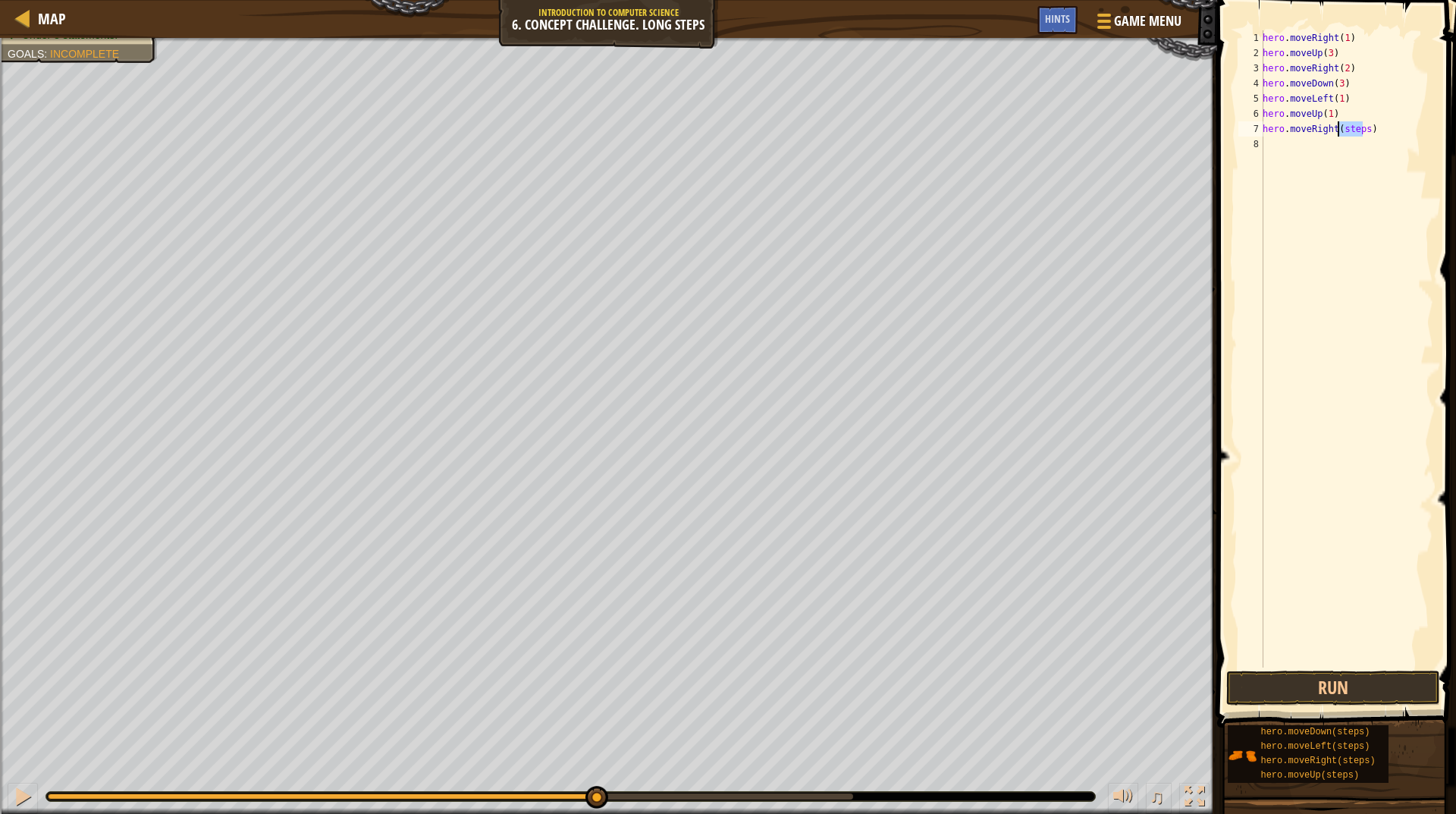
click at [1346, 130] on div "hero . moveRight ( 1 ) hero . moveUp ( 3 ) hero . moveRight ( 2 ) hero . moveDo…" at bounding box center [1347, 365] width 174 height 668
click at [1308, 678] on button "Run" at bounding box center [1333, 688] width 214 height 35
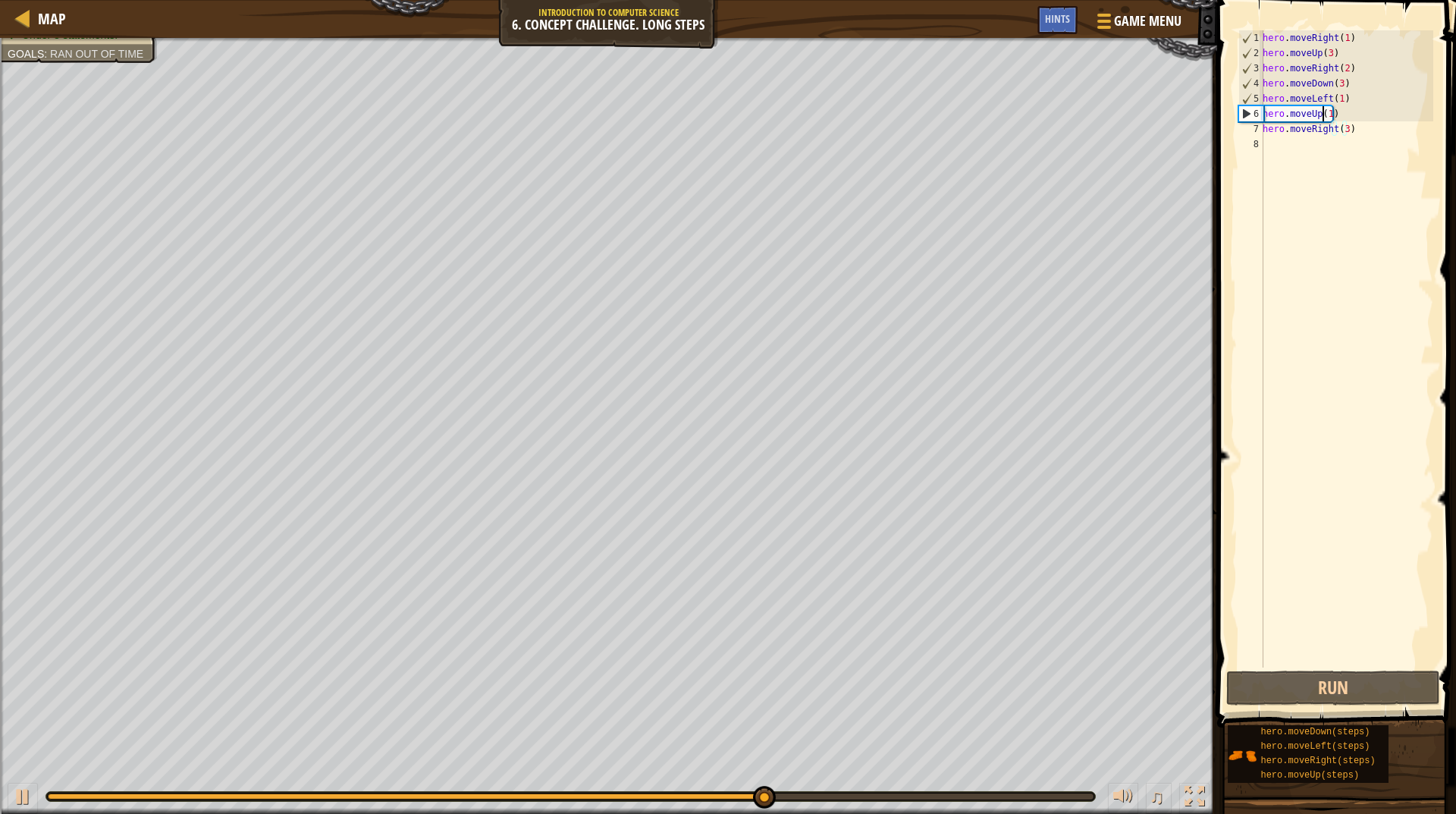
click at [1325, 110] on div "hero . moveRight ( 1 ) hero . moveUp ( 3 ) hero . moveRight ( 2 ) hero . moveDo…" at bounding box center [1347, 365] width 174 height 668
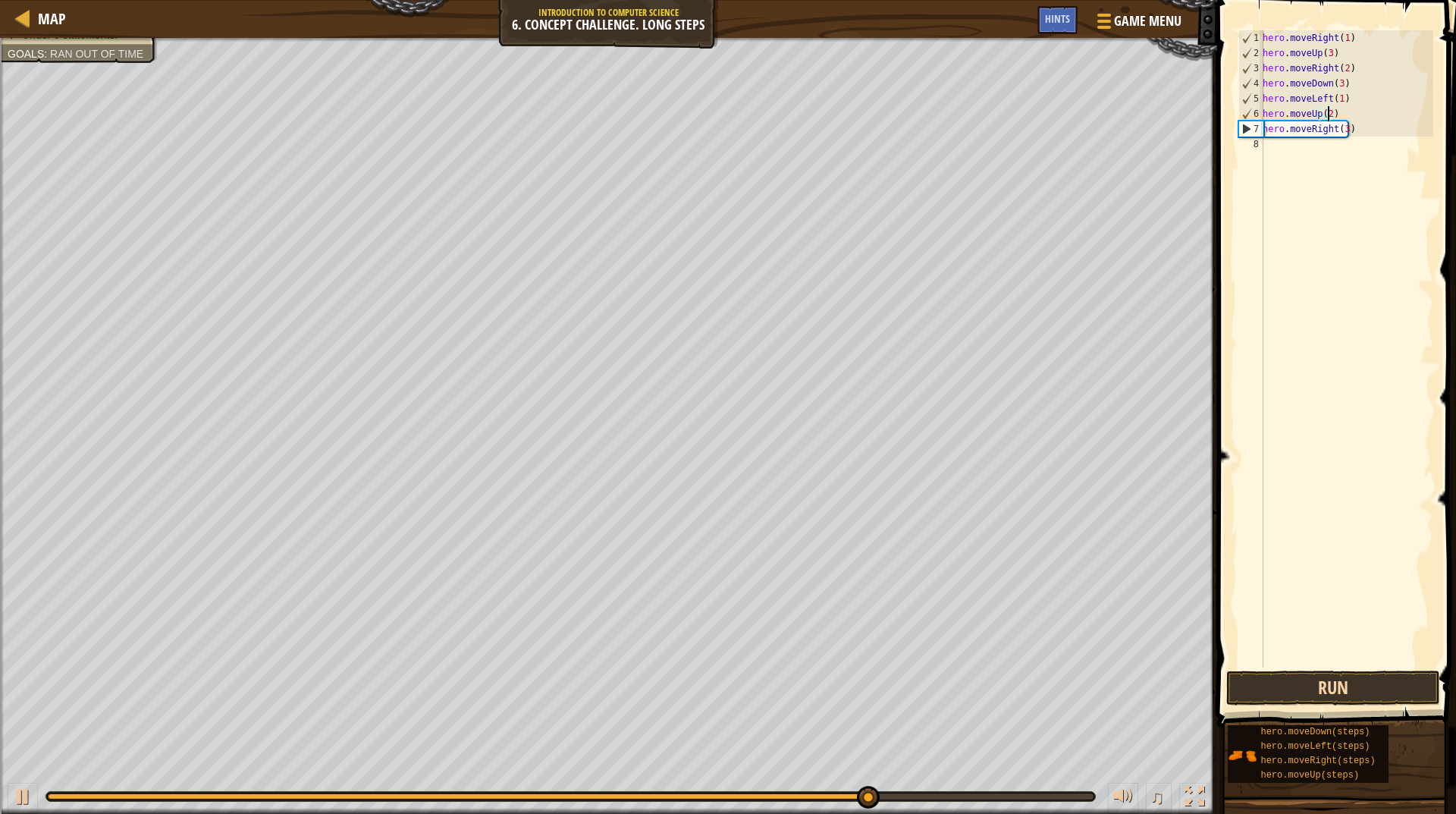
type textarea "hero.moveUp(2)"
click at [1353, 680] on button "Run" at bounding box center [1333, 688] width 214 height 35
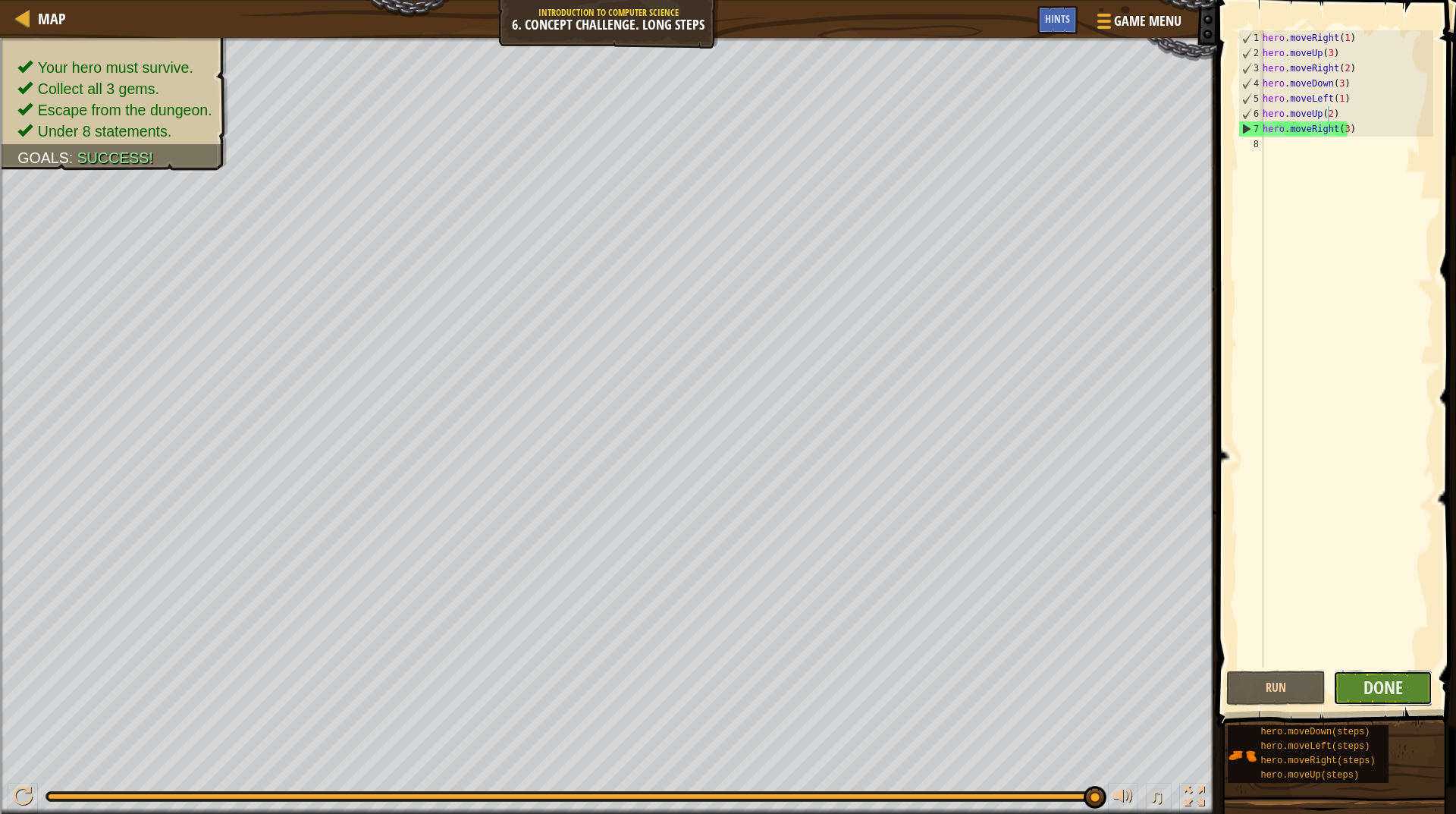
click at [1404, 683] on button "Done" at bounding box center [1383, 688] width 100 height 35
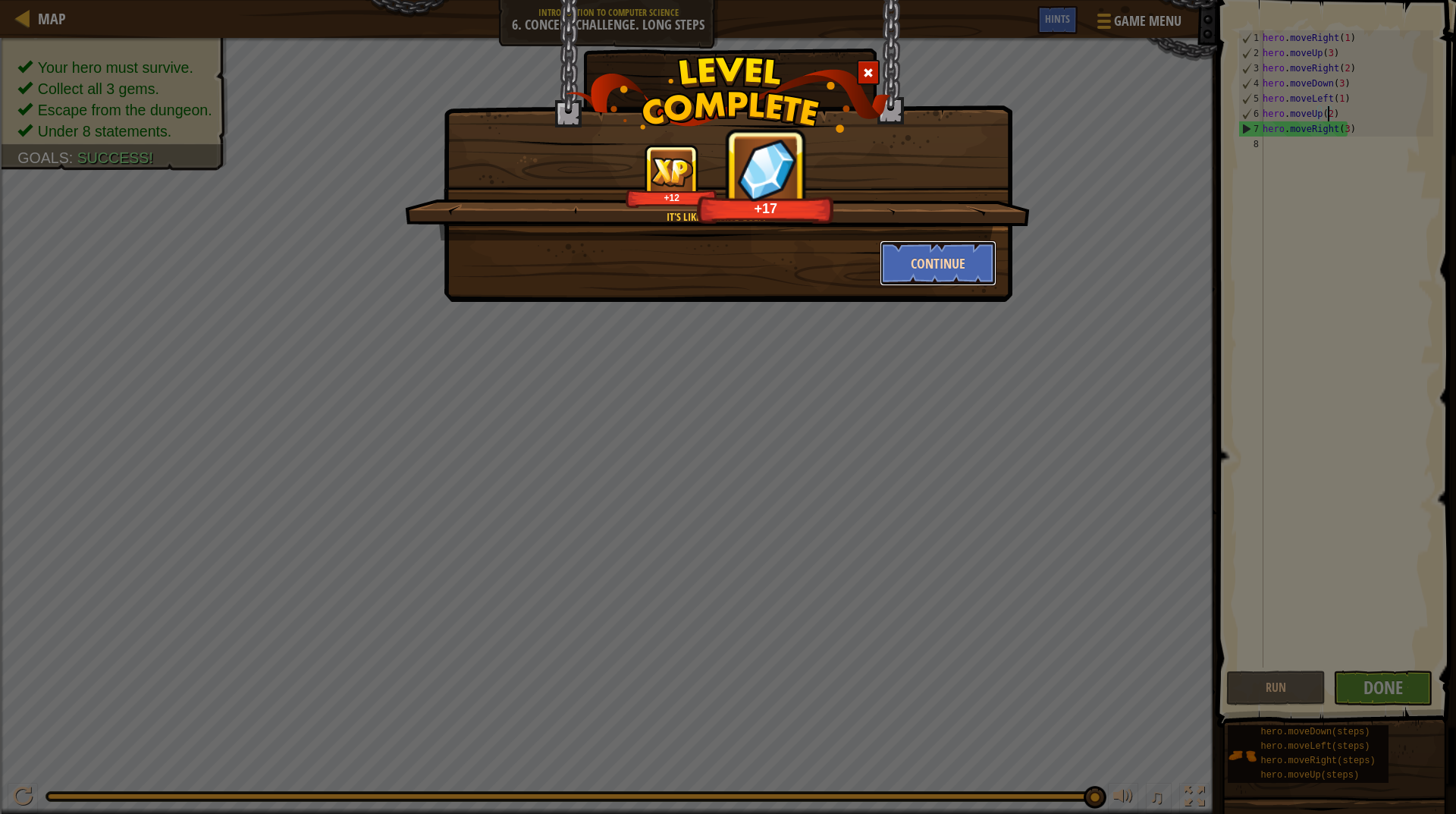
click at [970, 272] on button "Continue" at bounding box center [939, 263] width 118 height 45
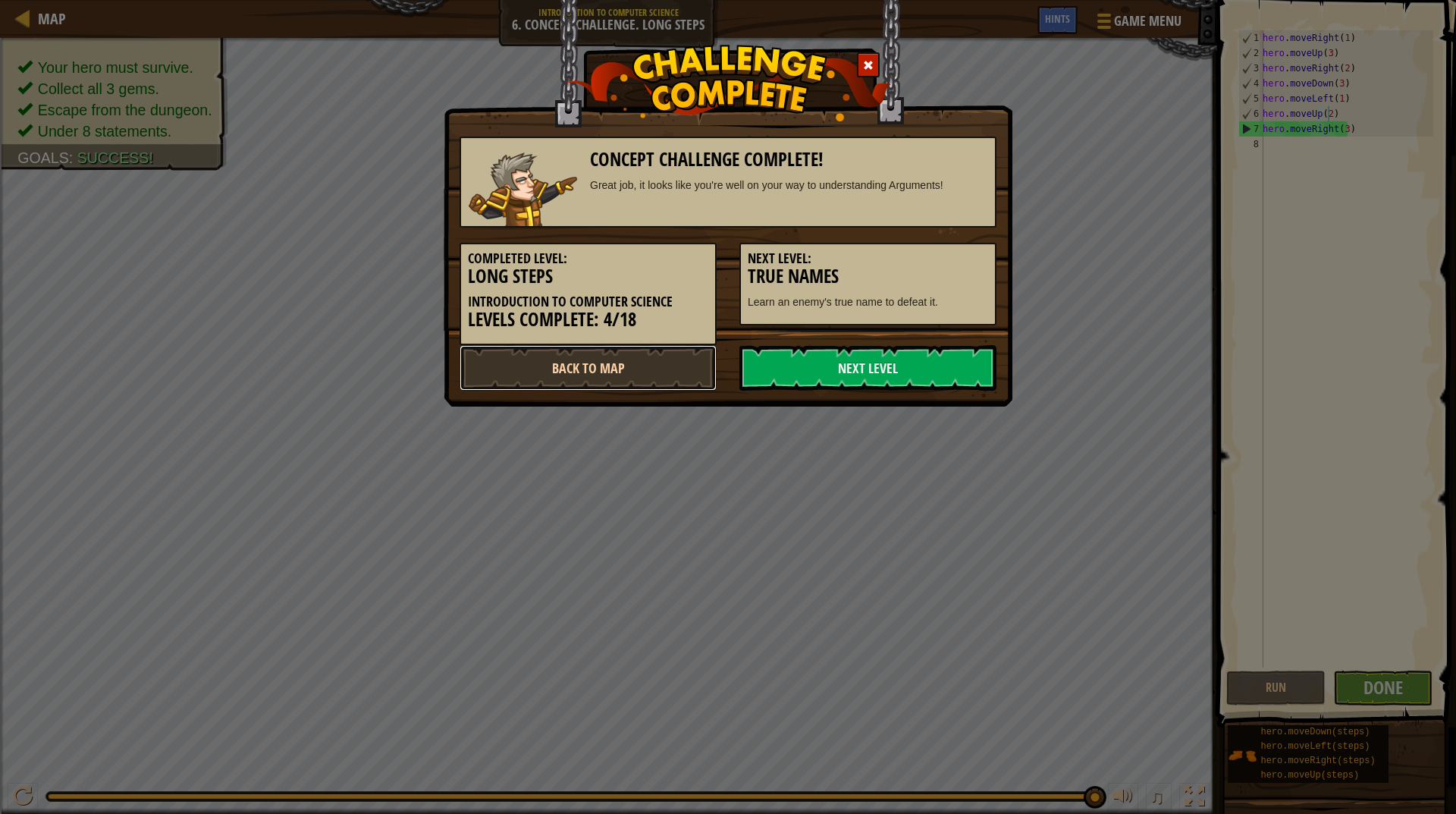
click at [672, 353] on link "Back to Map" at bounding box center [588, 368] width 257 height 45
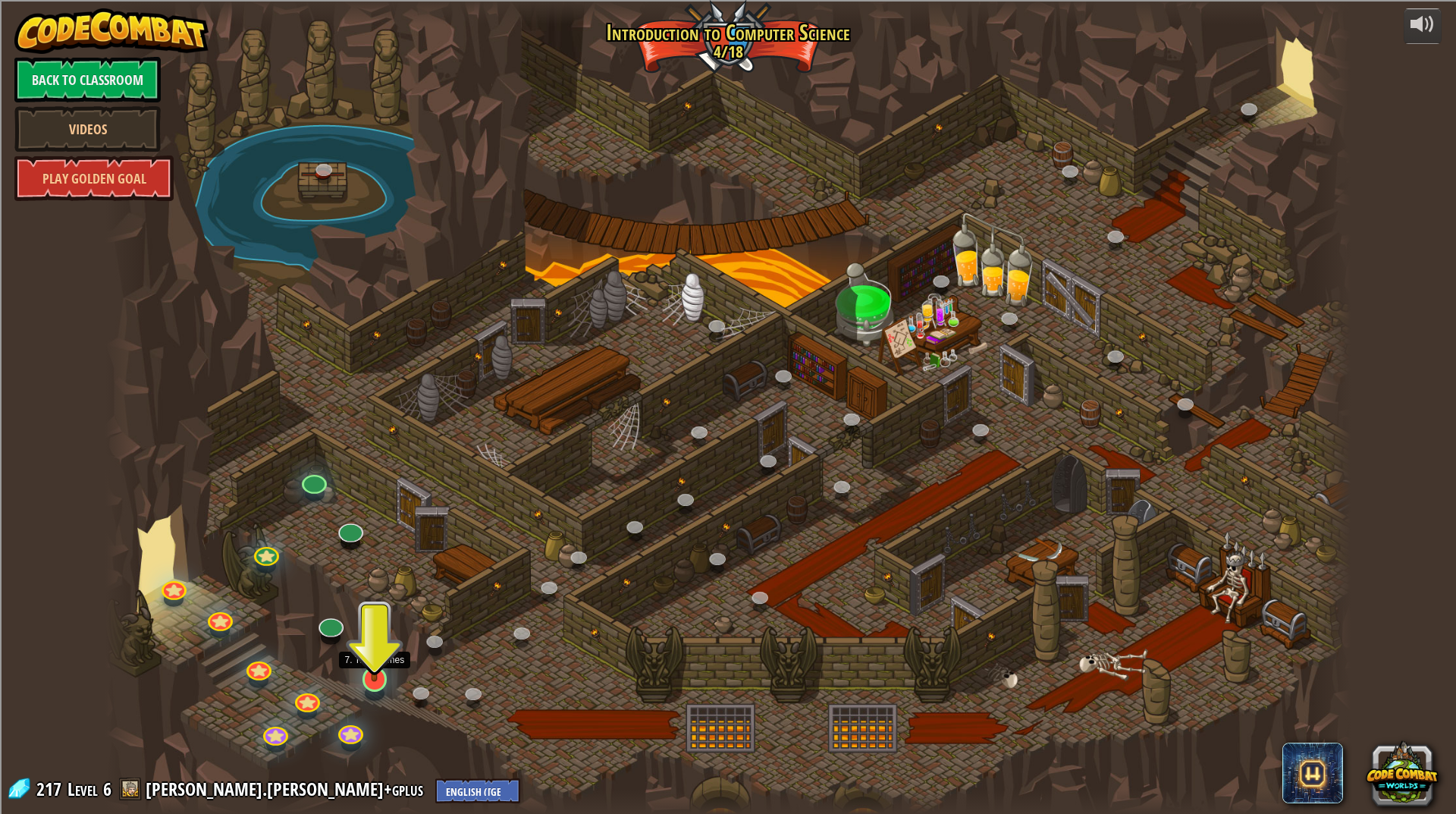
click at [364, 670] on img at bounding box center [375, 642] width 35 height 80
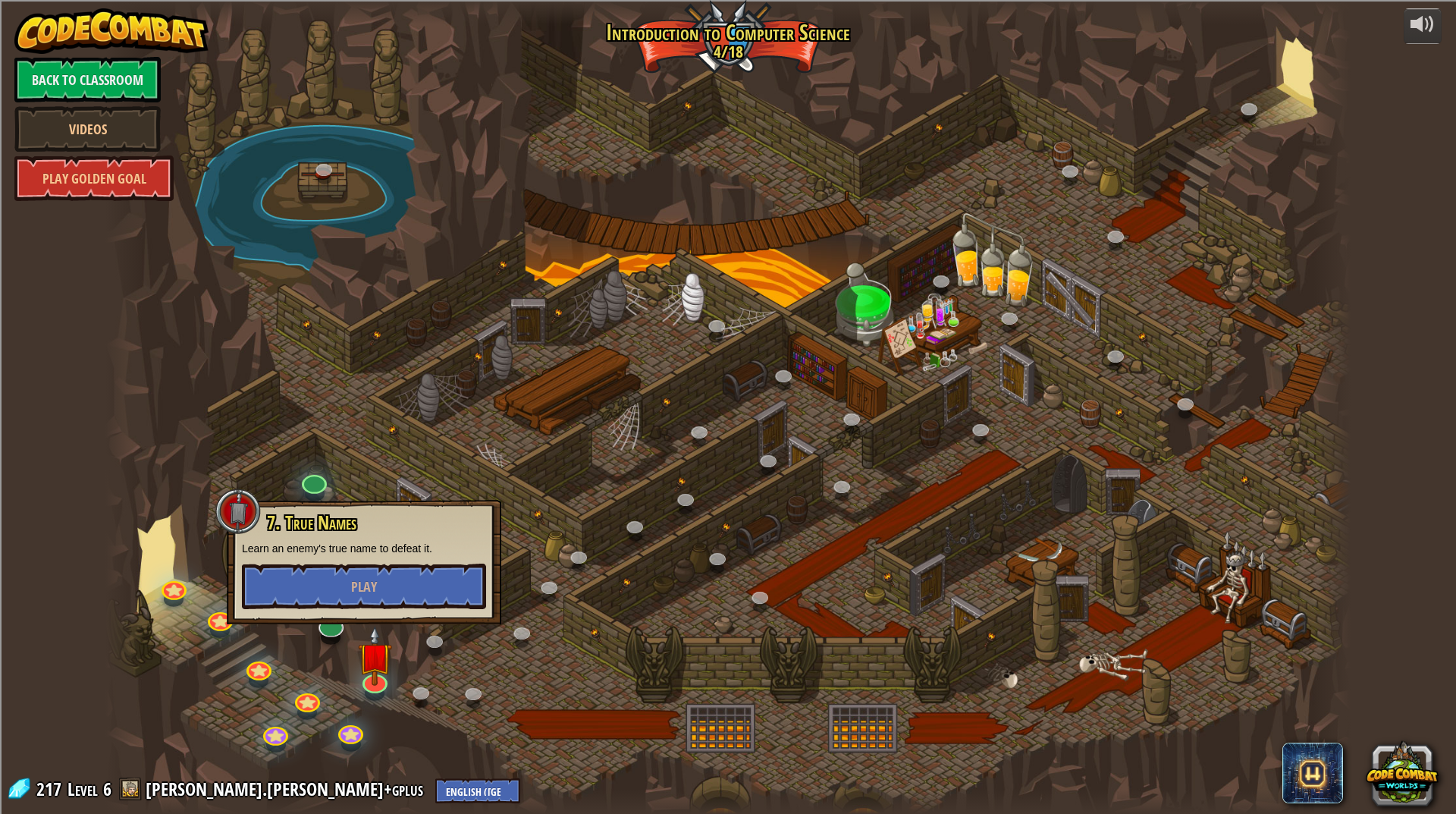
click at [402, 513] on h3 "7. True Names" at bounding box center [376, 523] width 220 height 21
click at [394, 467] on div at bounding box center [728, 407] width 1245 height 814
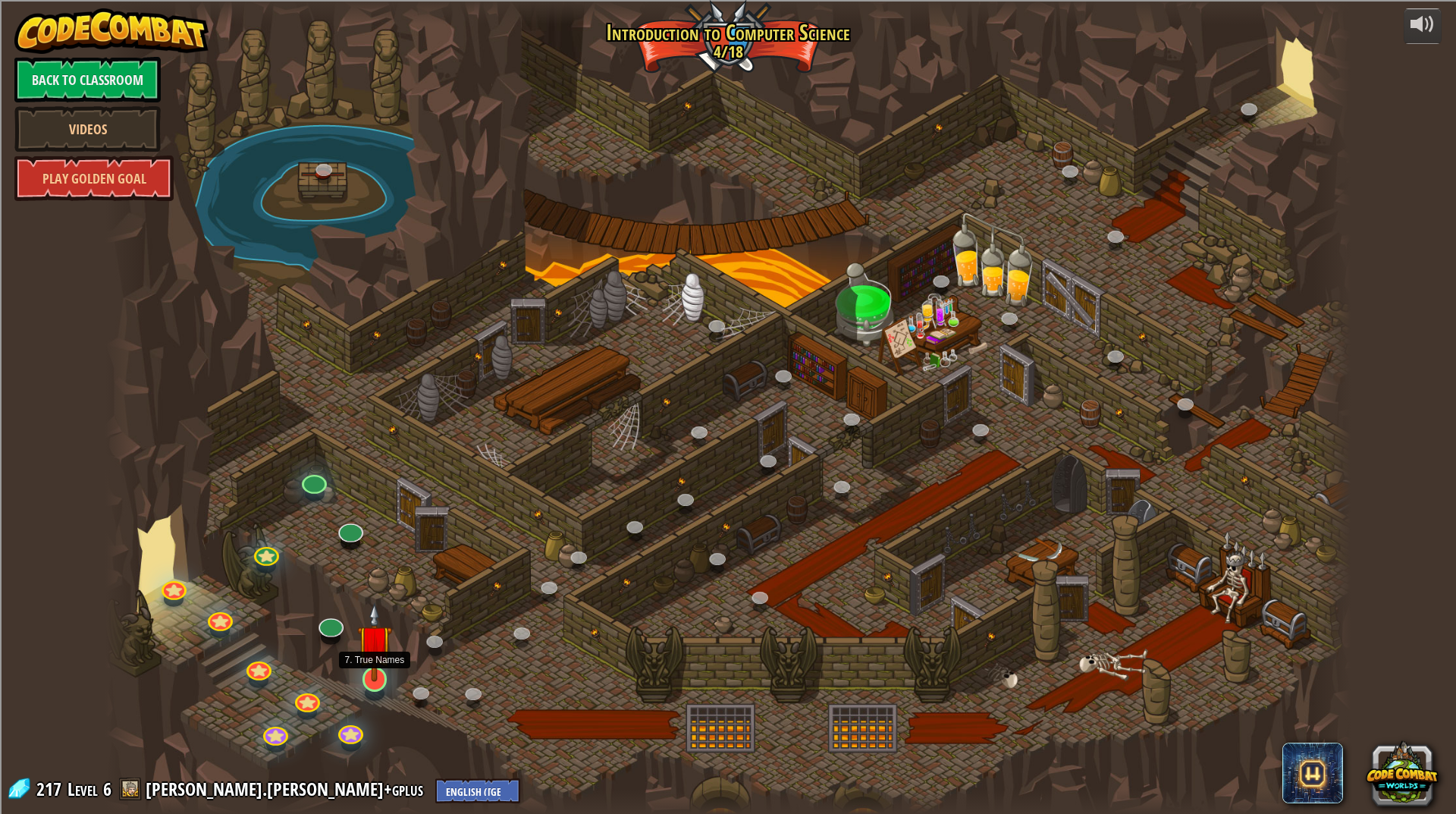
click at [379, 661] on img at bounding box center [375, 642] width 35 height 80
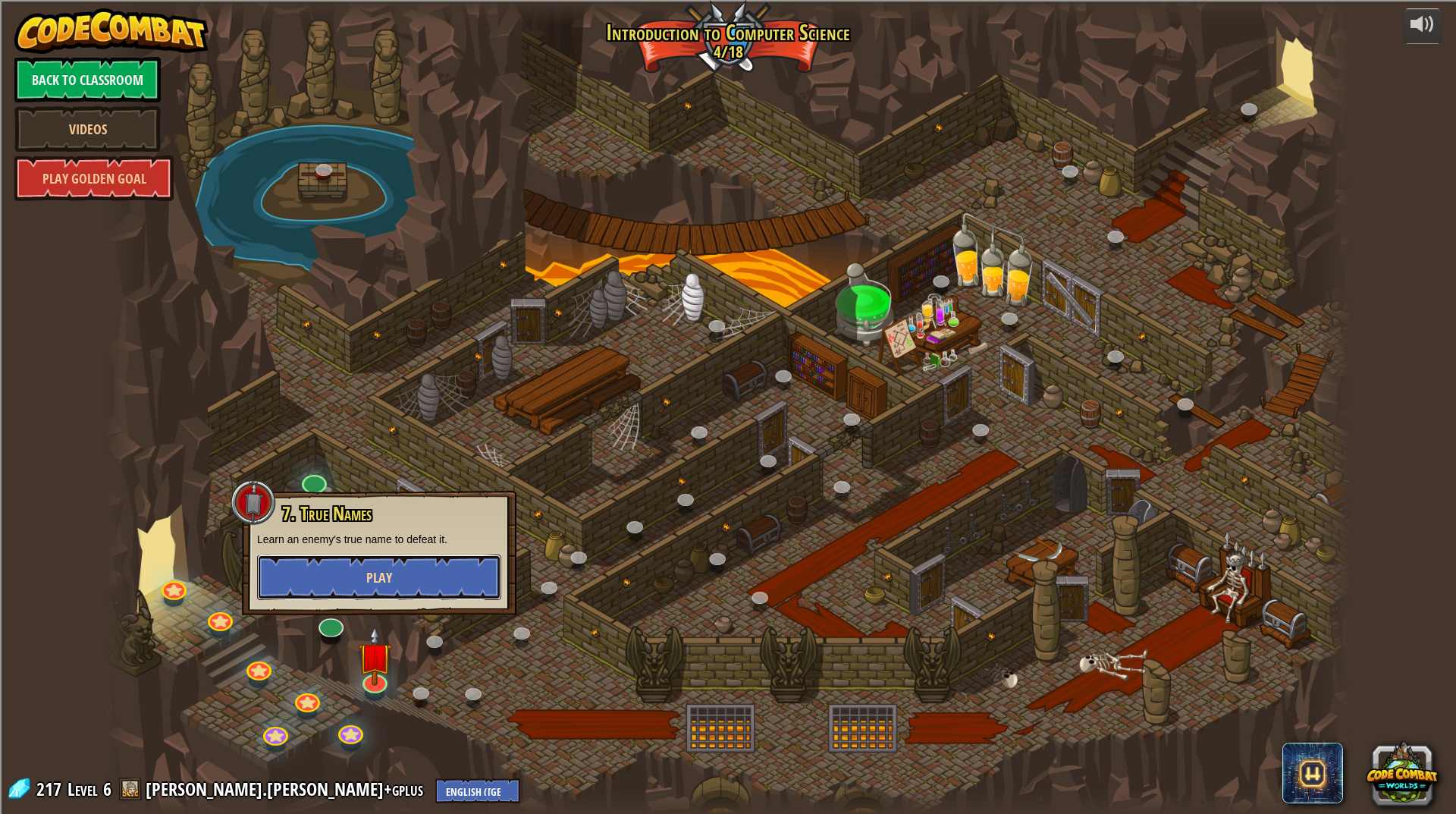
click at [405, 578] on button "Play" at bounding box center [379, 577] width 244 height 45
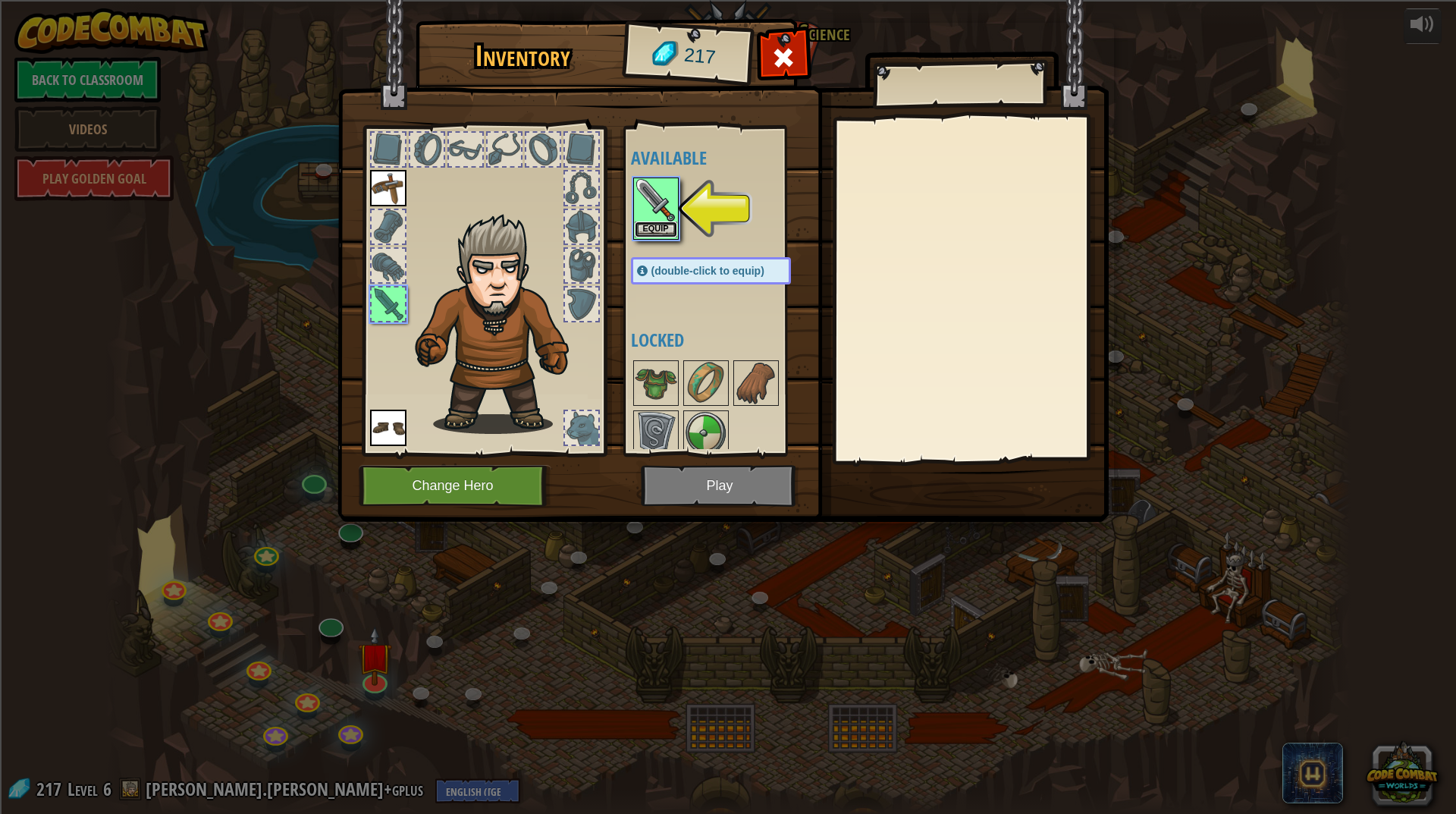
click at [654, 226] on button "Equip" at bounding box center [655, 229] width 42 height 16
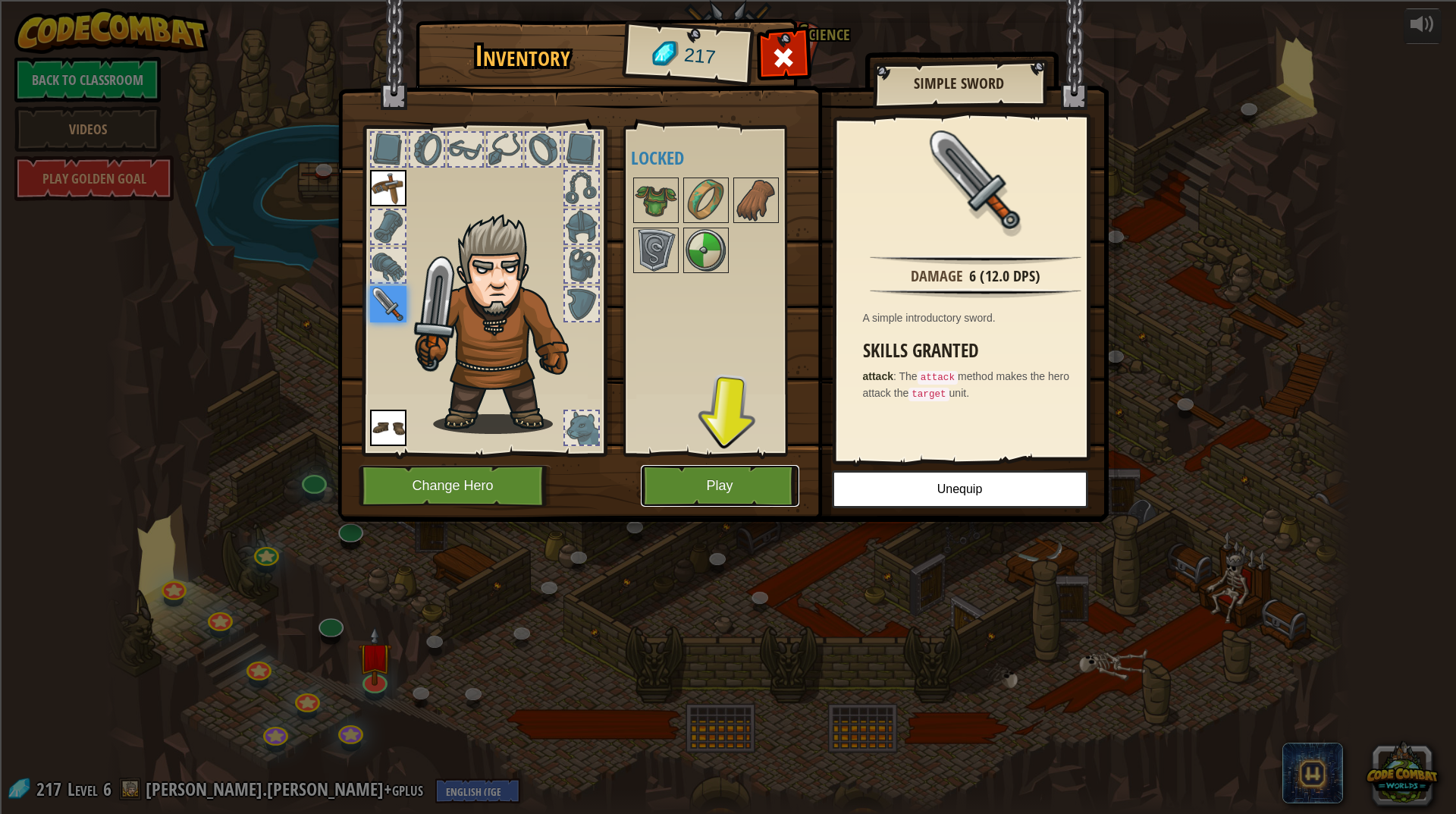
click at [723, 483] on button "Play" at bounding box center [720, 485] width 158 height 41
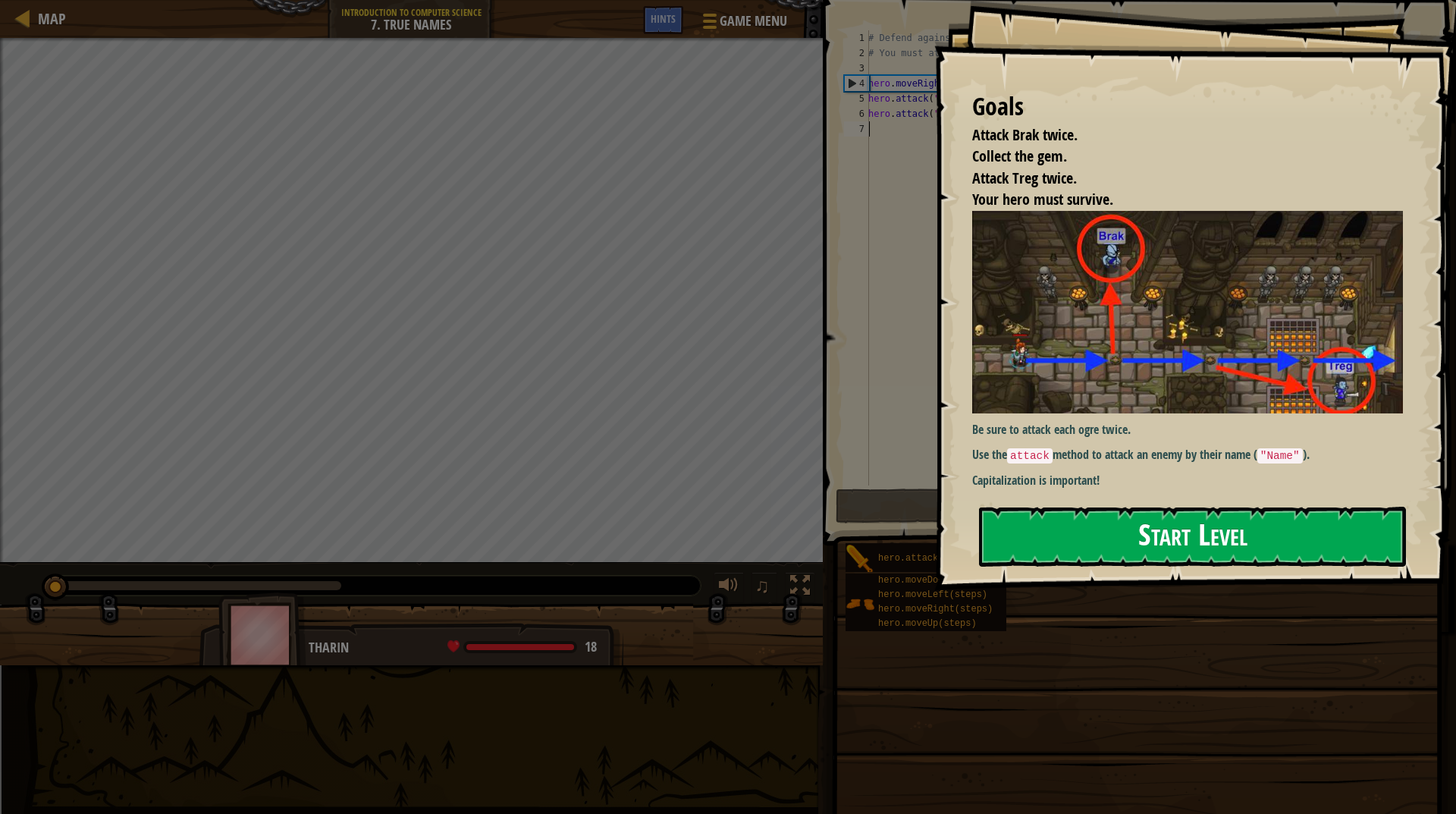
click at [1075, 544] on button "Start Level" at bounding box center [1193, 537] width 427 height 60
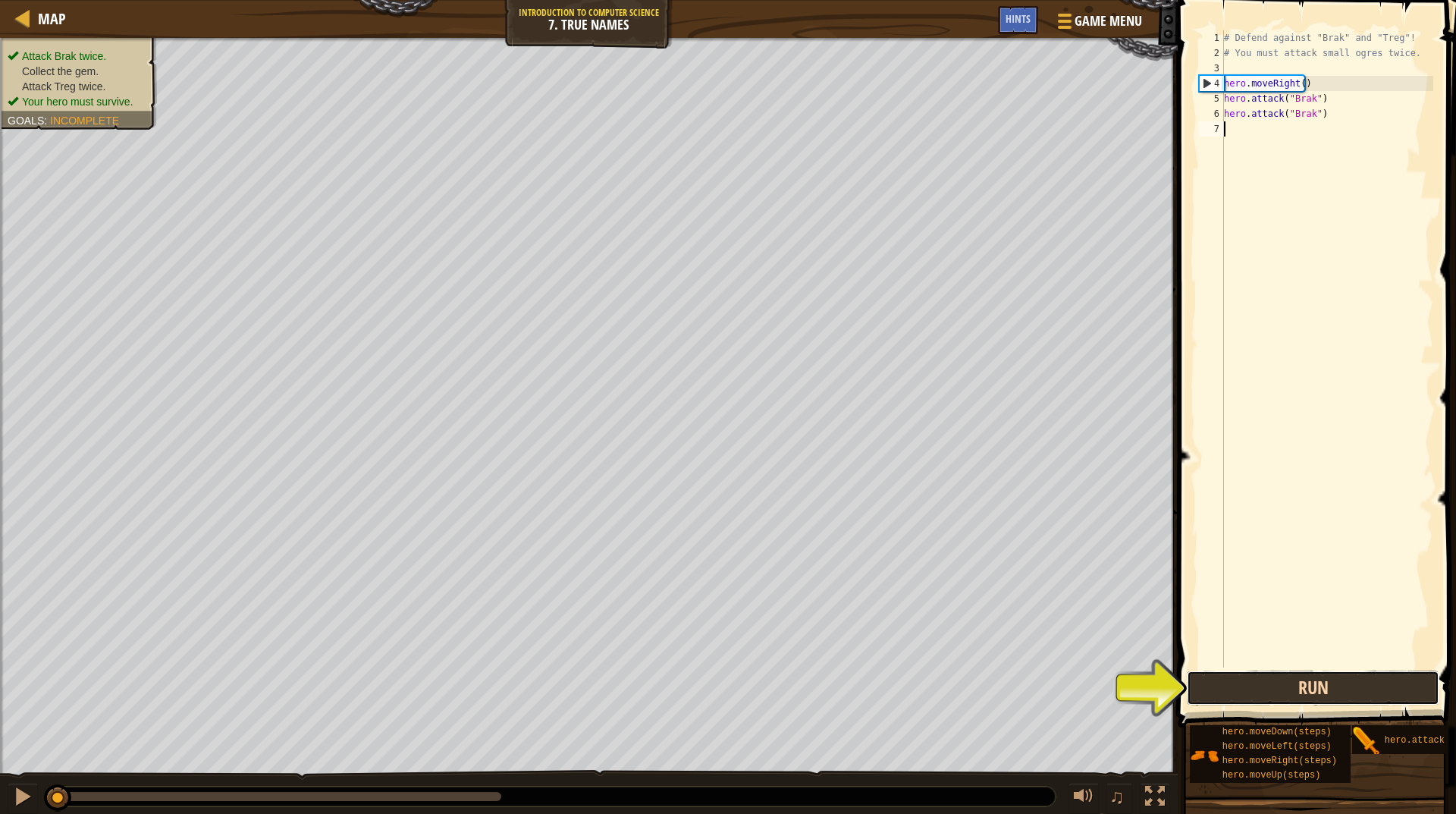
click at [1283, 694] on button "Run" at bounding box center [1314, 688] width 253 height 35
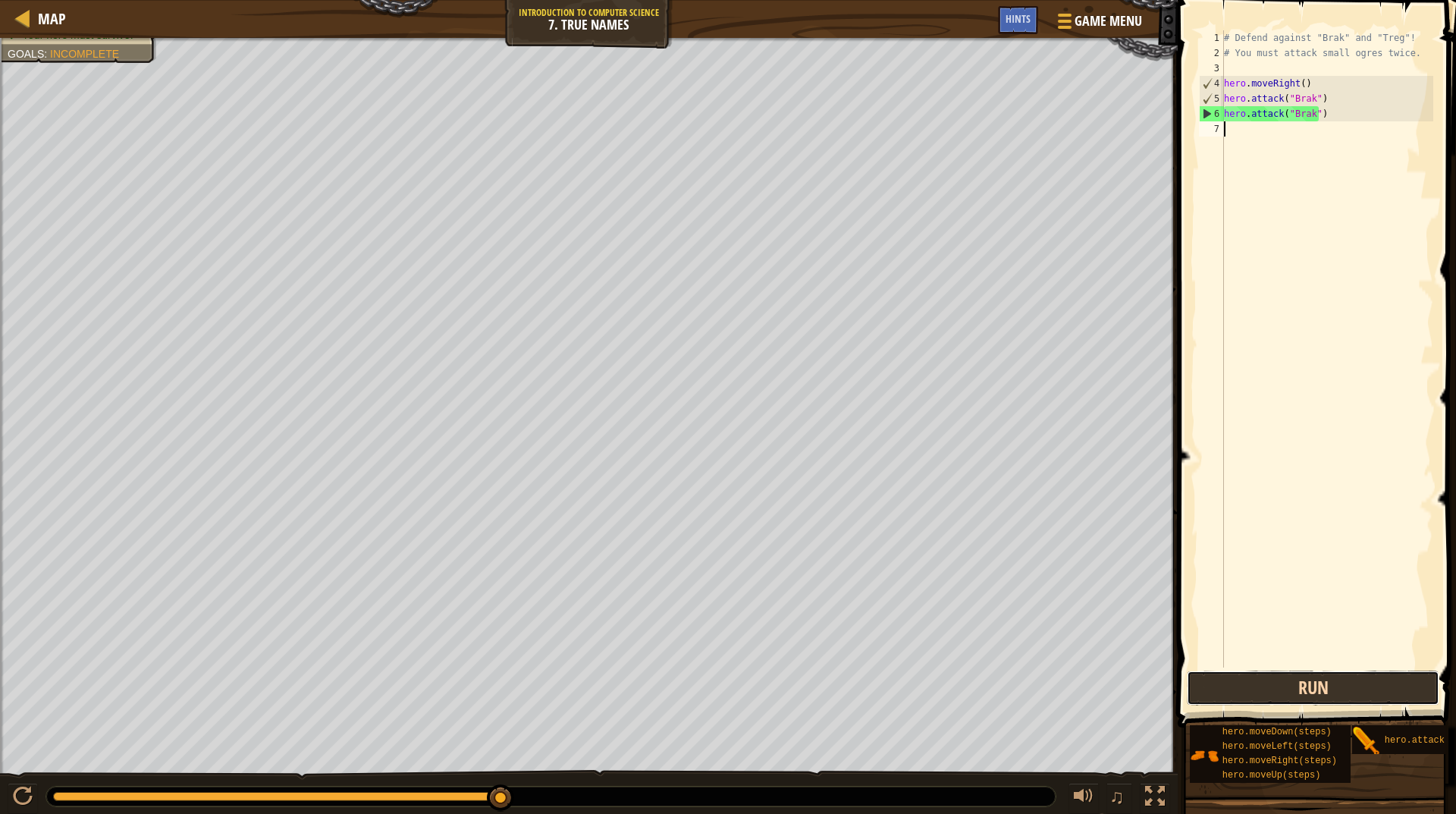
click at [1314, 678] on button "Run" at bounding box center [1314, 688] width 253 height 35
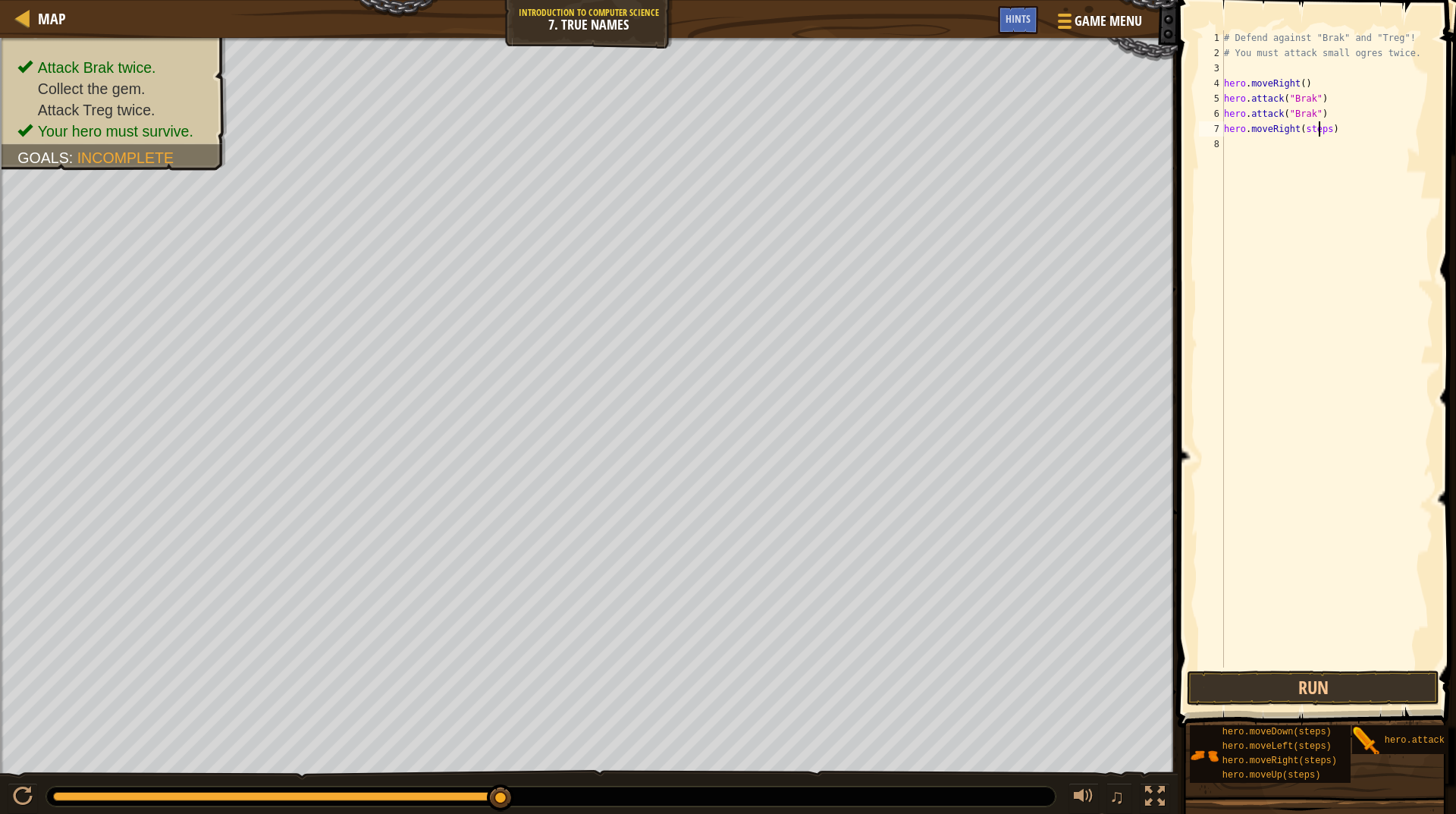
click at [1317, 127] on div "# Defend against "Brak" and "Treg"! # You must attack small ogres twice. hero .…" at bounding box center [1327, 365] width 212 height 668
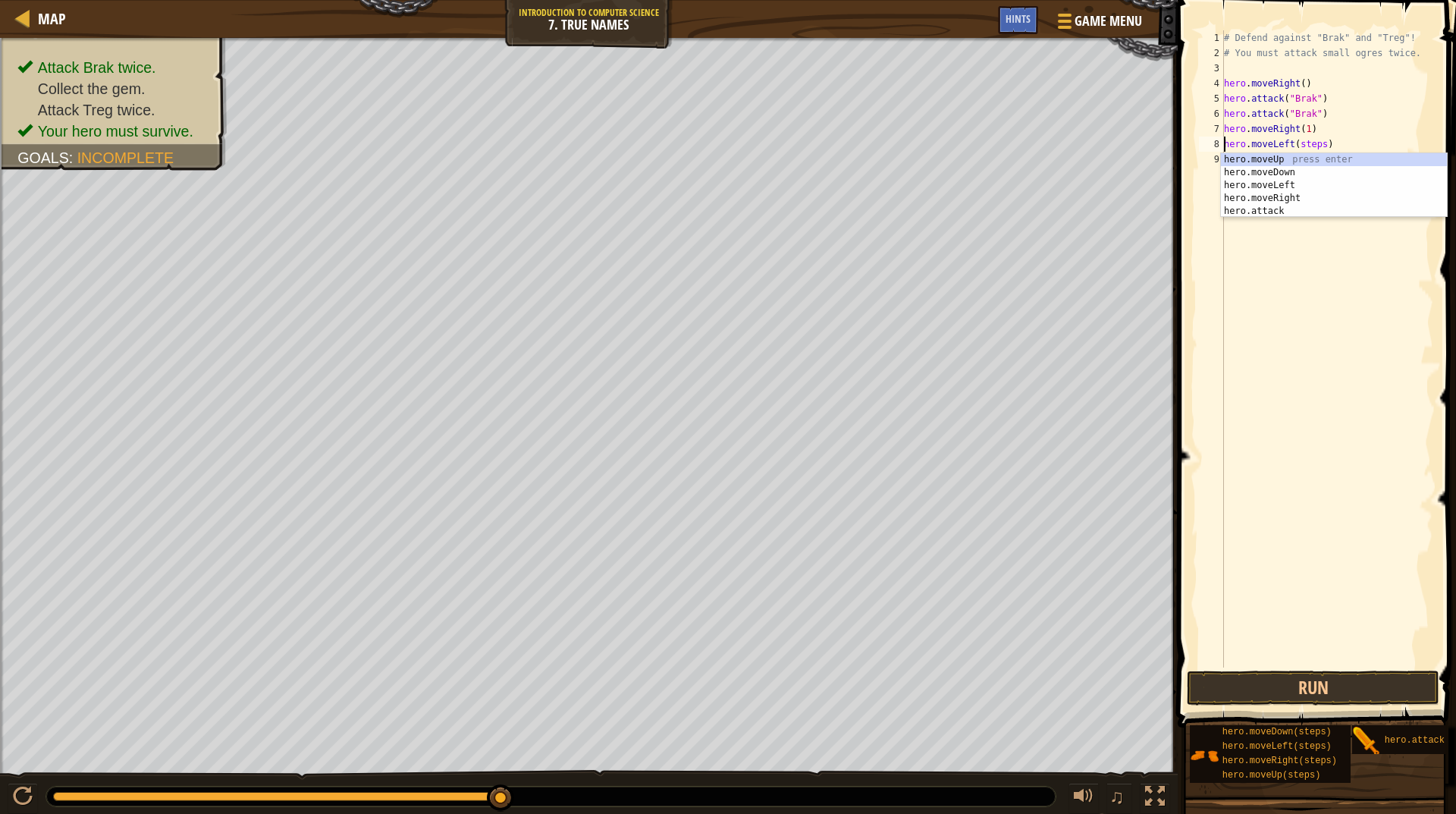
click at [1304, 146] on div "# Defend against "Brak" and "Treg"! # You must attack small ogres twice. hero .…" at bounding box center [1327, 365] width 212 height 668
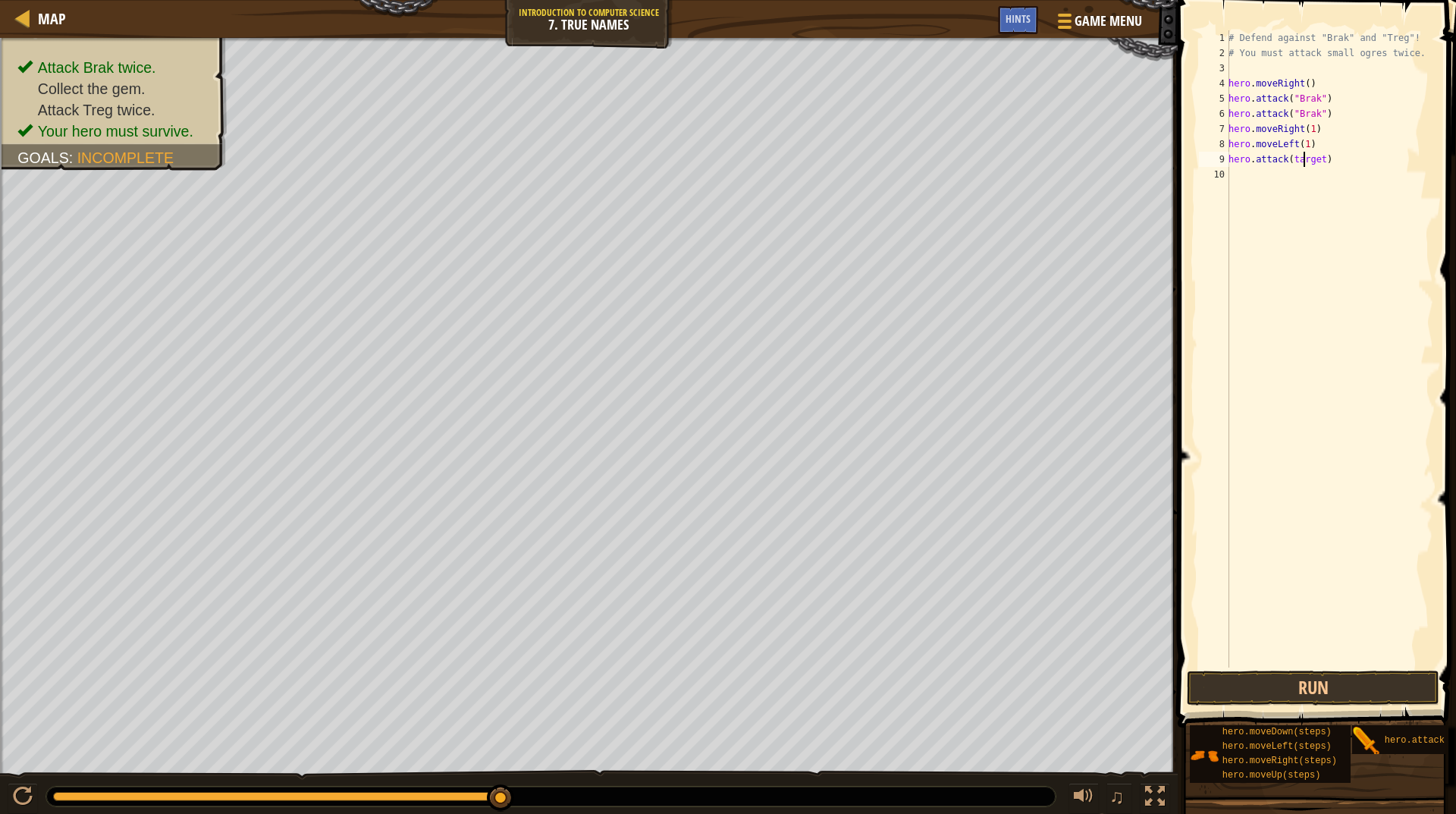
click at [1306, 157] on div "# Defend against "Brak" and "Treg"! # You must attack small ogres twice. hero .…" at bounding box center [1329, 365] width 207 height 668
click at [1305, 156] on div "# Defend against "Brak" and "Treg"! # You must attack small ogres twice. hero .…" at bounding box center [1329, 349] width 207 height 637
click at [1305, 156] on div "# Defend against "Brak" and "Treg"! # You must attack small ogres twice. hero .…" at bounding box center [1329, 365] width 207 height 668
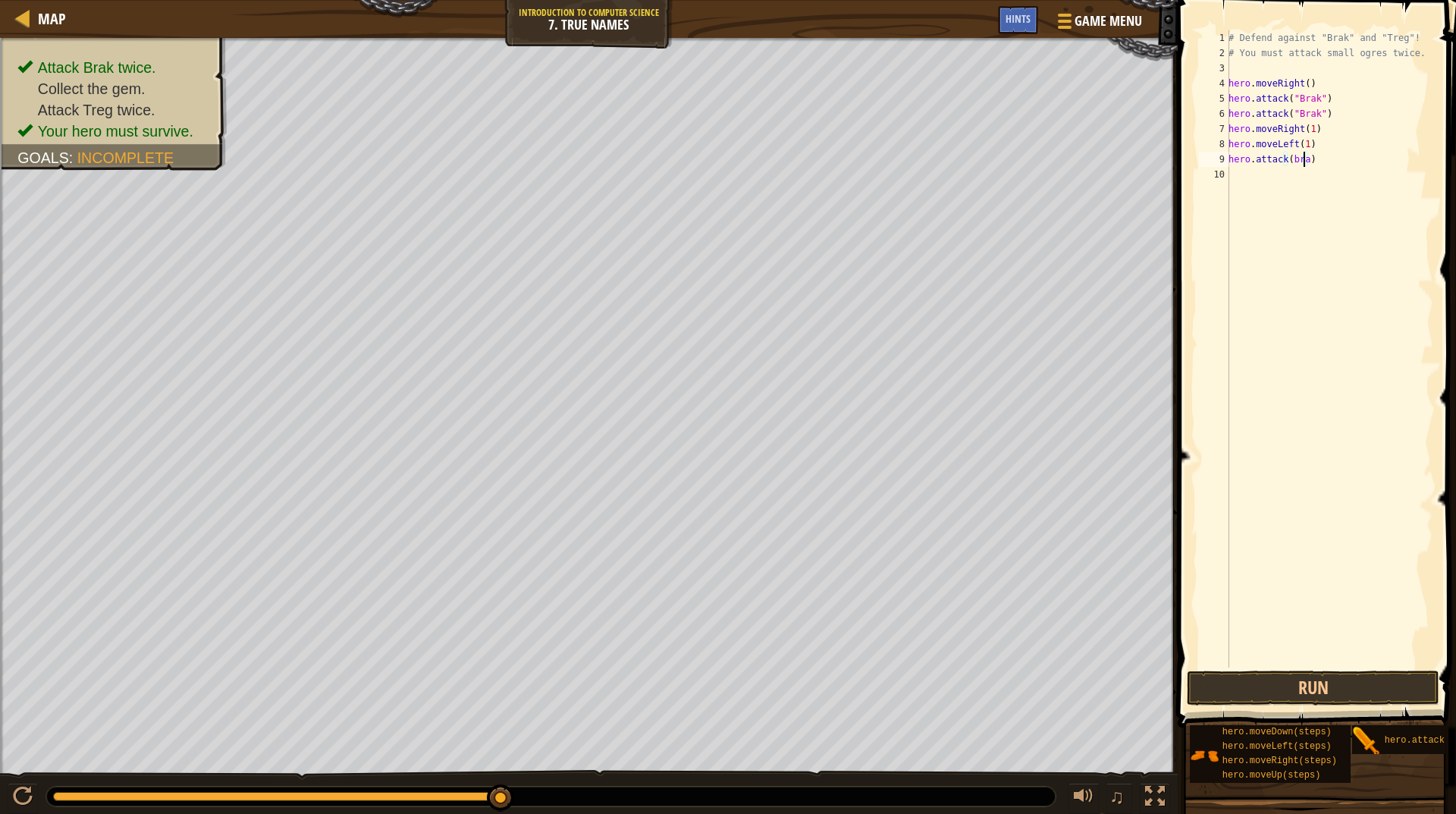
scroll to position [7, 6]
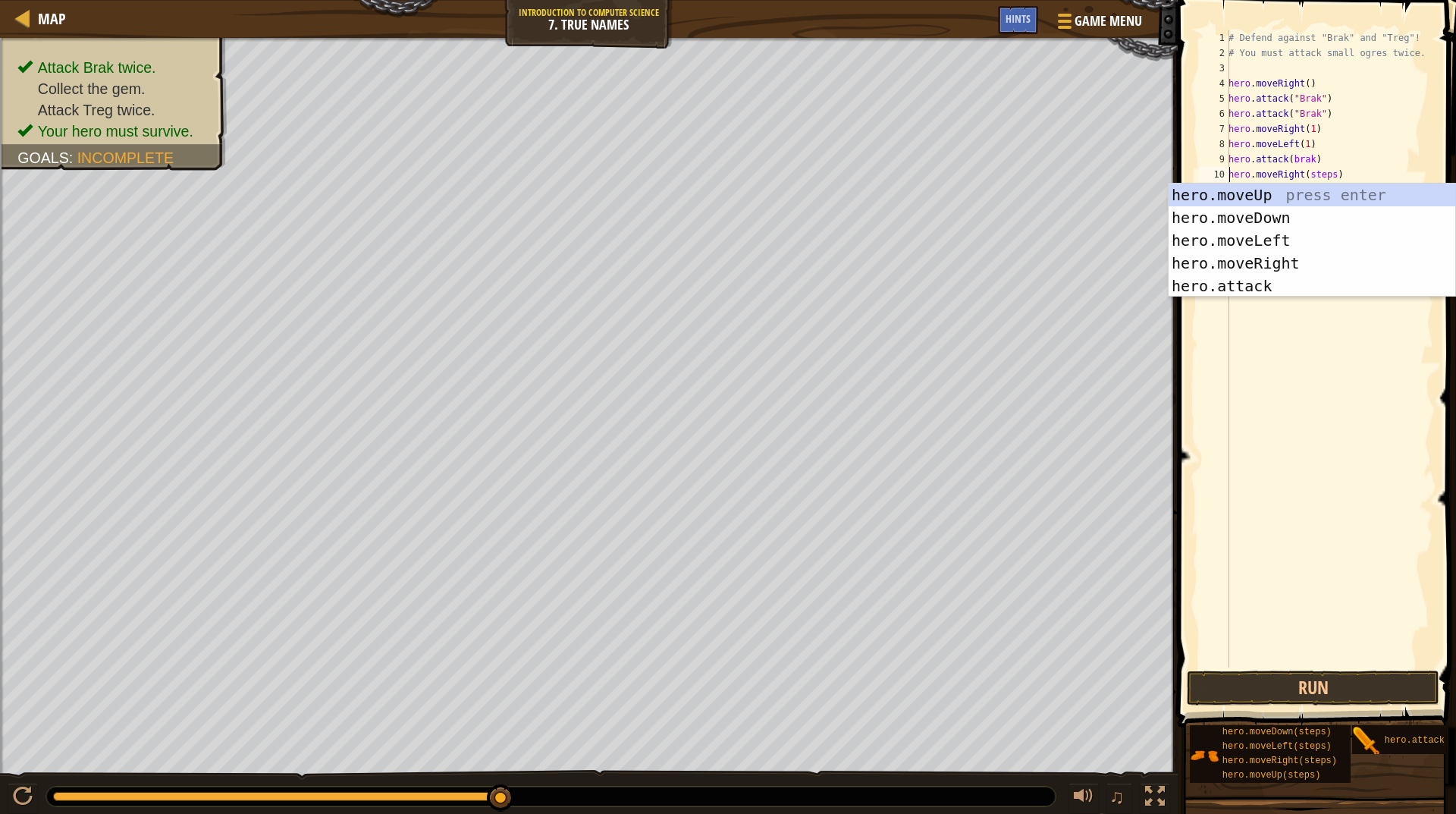
click at [1316, 177] on div "# Defend against "Brak" and "Treg"! # You must attack small ogres twice. hero .…" at bounding box center [1329, 365] width 207 height 668
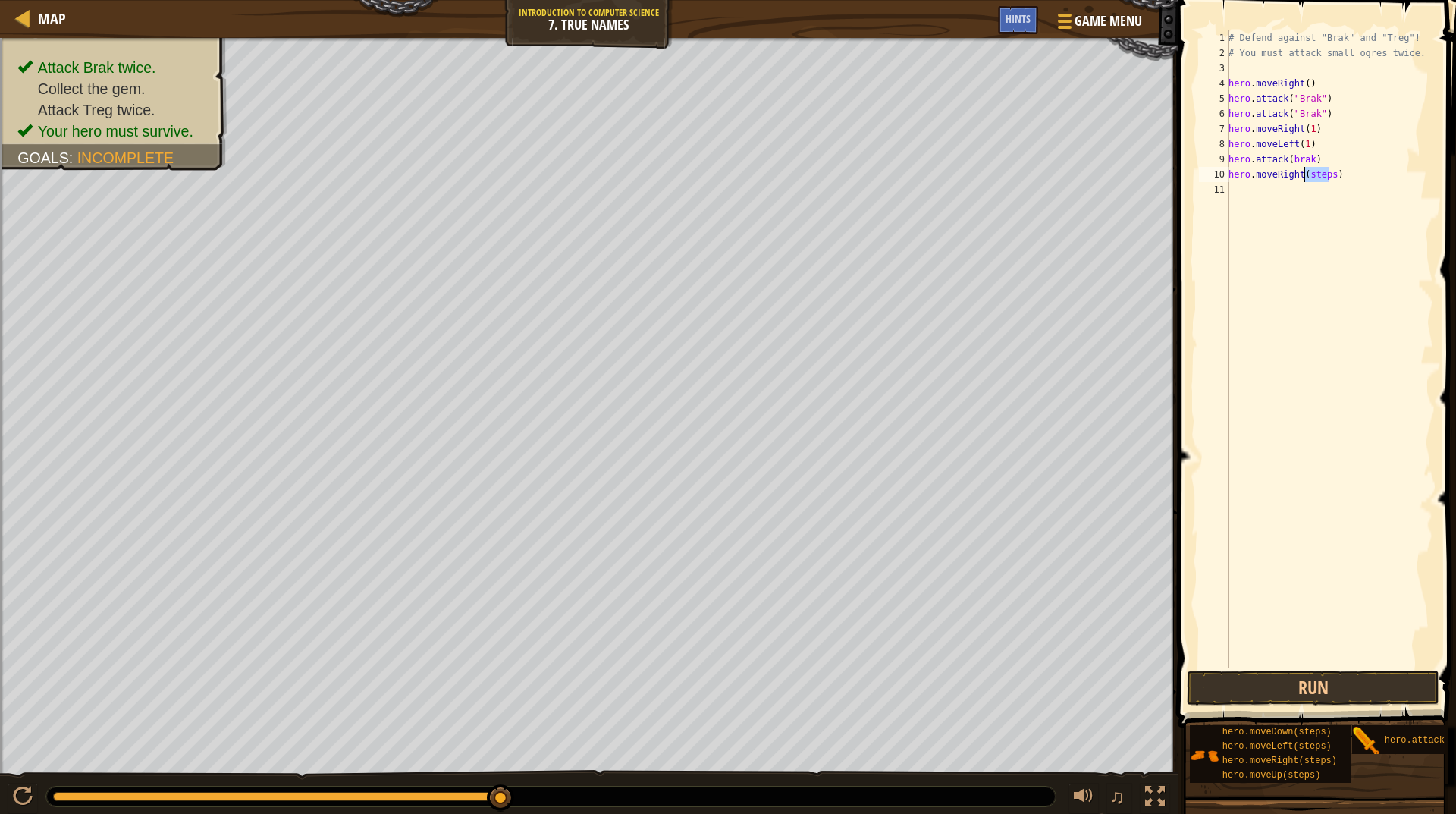
click at [1316, 177] on div "# Defend against "Brak" and "Treg"! # You must attack small ogres twice. hero .…" at bounding box center [1329, 365] width 207 height 668
click at [1347, 675] on button "Run" at bounding box center [1314, 688] width 253 height 35
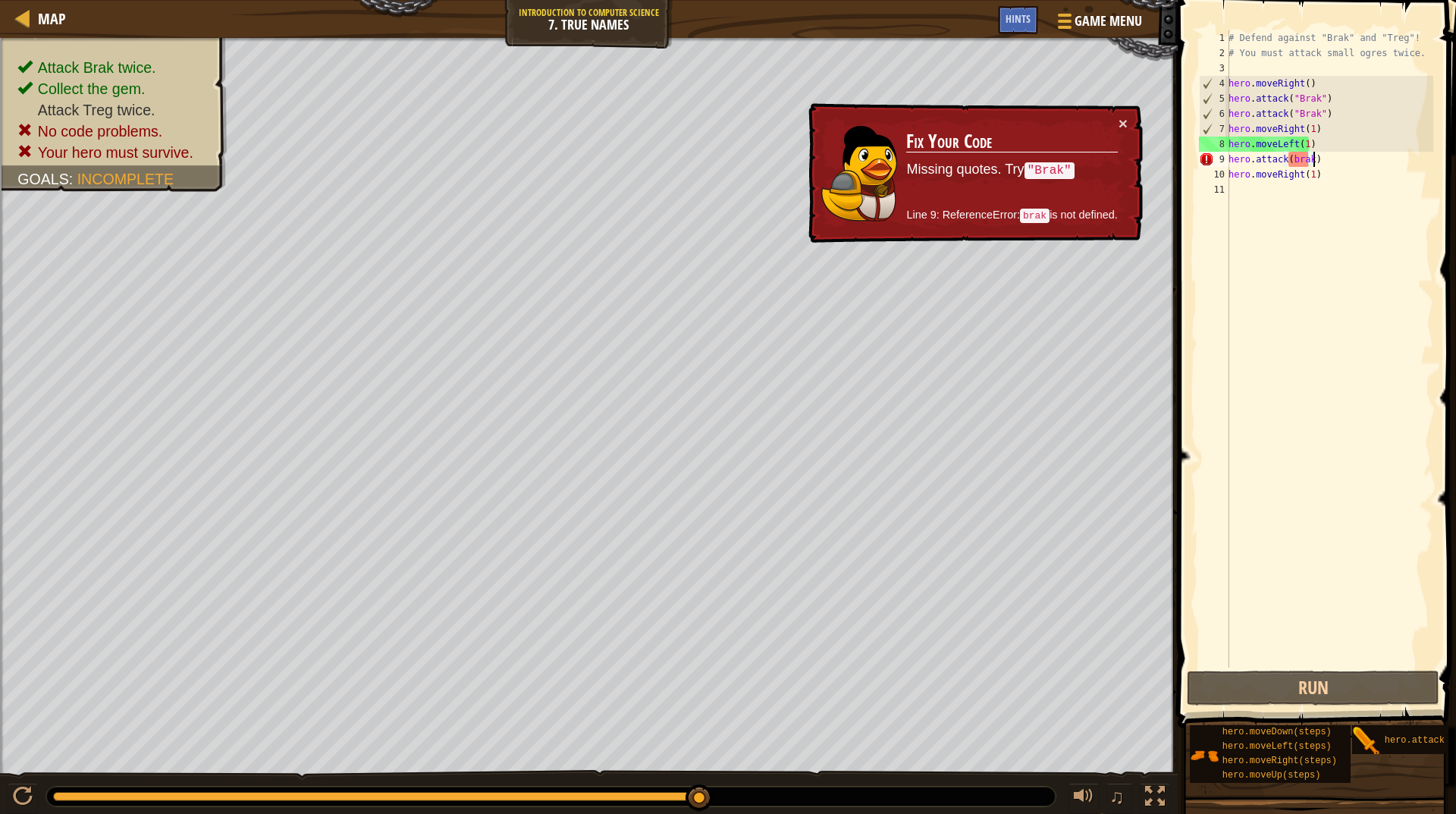
click at [1337, 158] on div "# Defend against "Brak" and "Treg"! # You must attack small ogres twice. hero .…" at bounding box center [1329, 365] width 207 height 668
click at [1335, 148] on div "# Defend against "Brak" and "Treg"! # You must attack small ogres twice. hero .…" at bounding box center [1329, 365] width 207 height 668
type textarea "hero.moveLeft(1)"
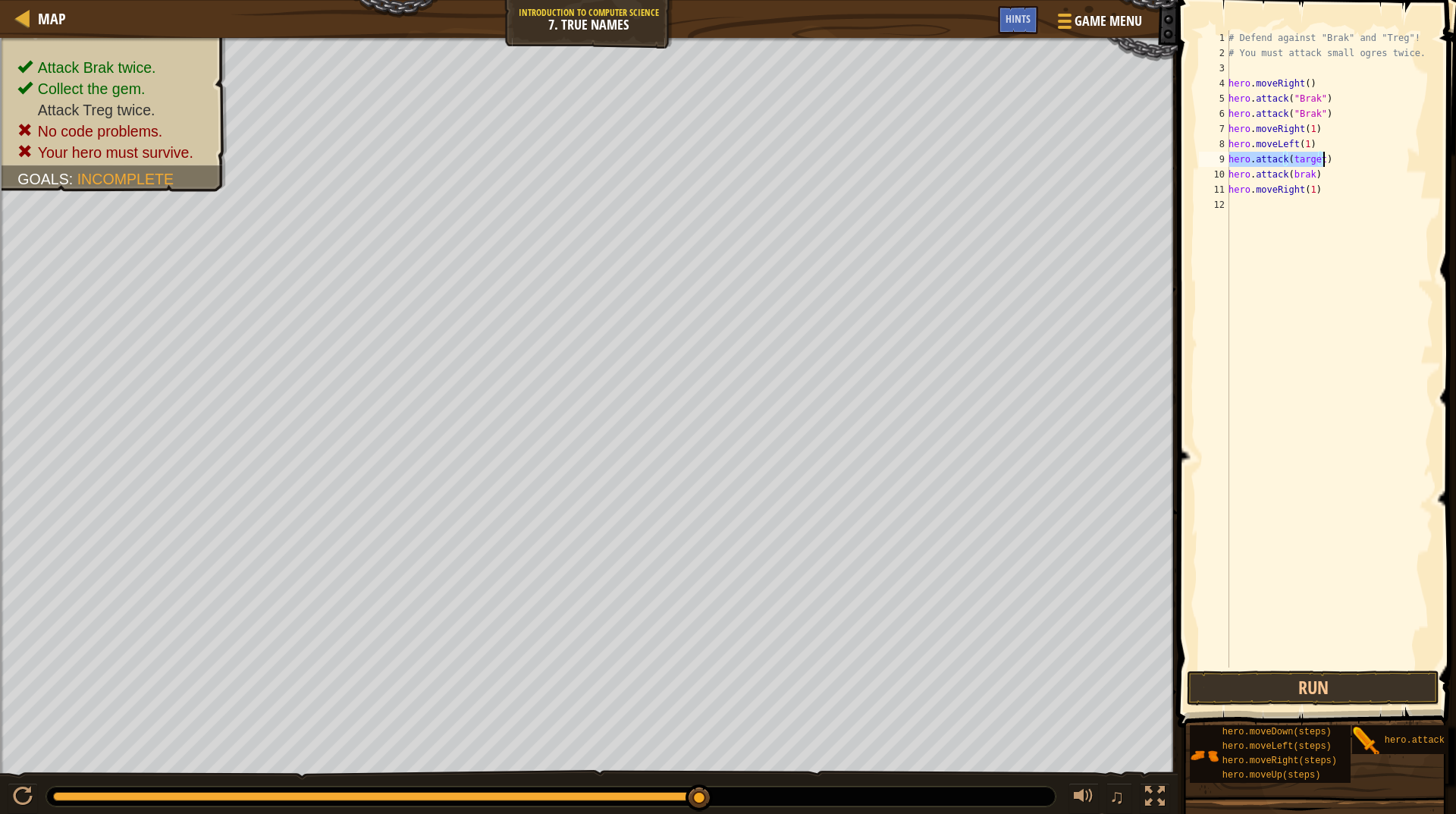
click at [1294, 155] on div "# Defend against "Brak" and "Treg"! # You must attack small ogres twice. hero .…" at bounding box center [1329, 349] width 207 height 637
click at [1294, 155] on div "# Defend against "Brak" and "Treg"! # You must attack small ogres twice. hero .…" at bounding box center [1329, 365] width 207 height 668
click at [1353, 694] on button "Run" at bounding box center [1314, 688] width 253 height 35
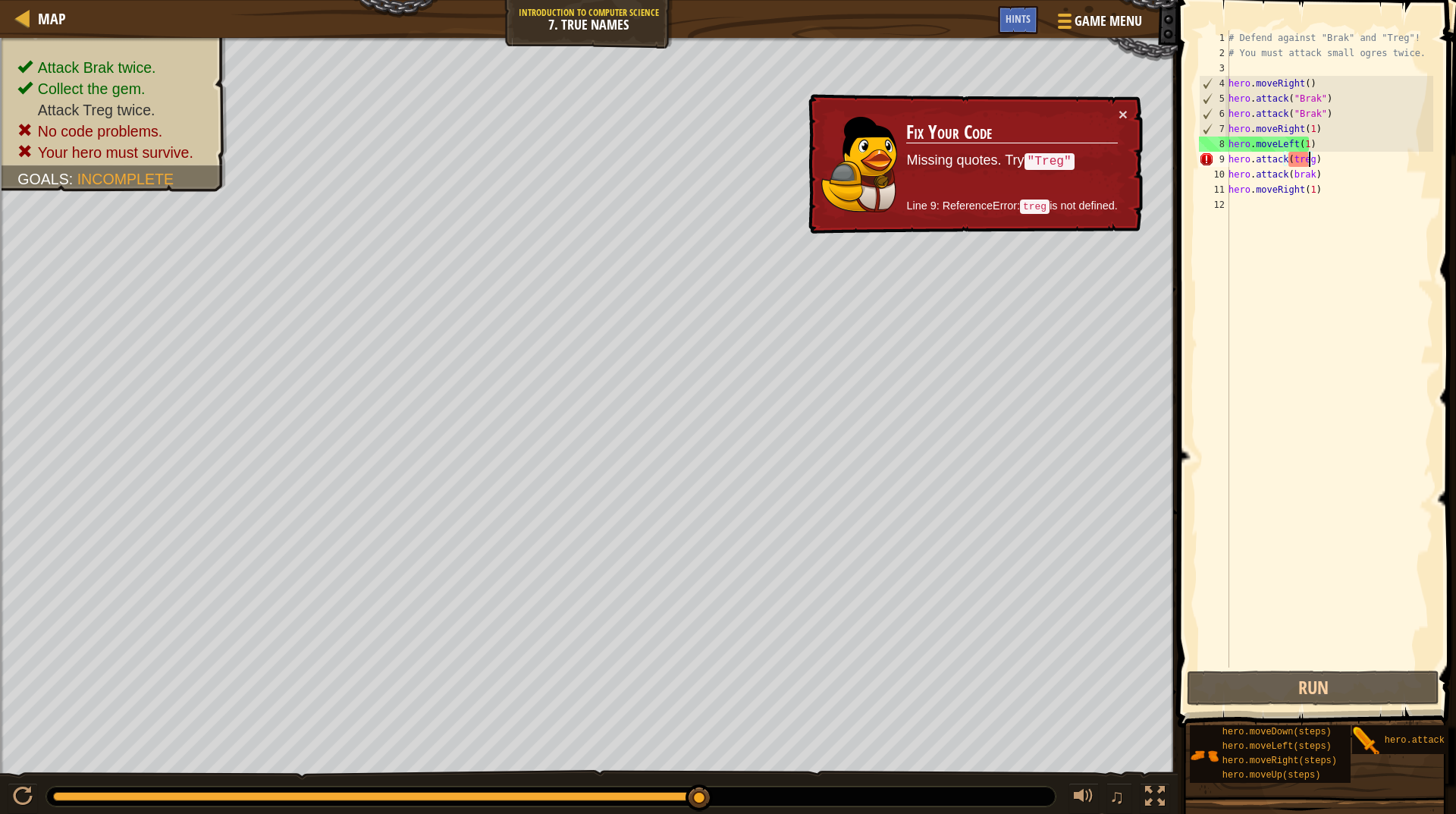
click at [1317, 130] on div "# Defend against "Brak" and "Treg"! # You must attack small ogres twice. hero .…" at bounding box center [1329, 365] width 207 height 668
type textarea "hero.moveRight(1)"
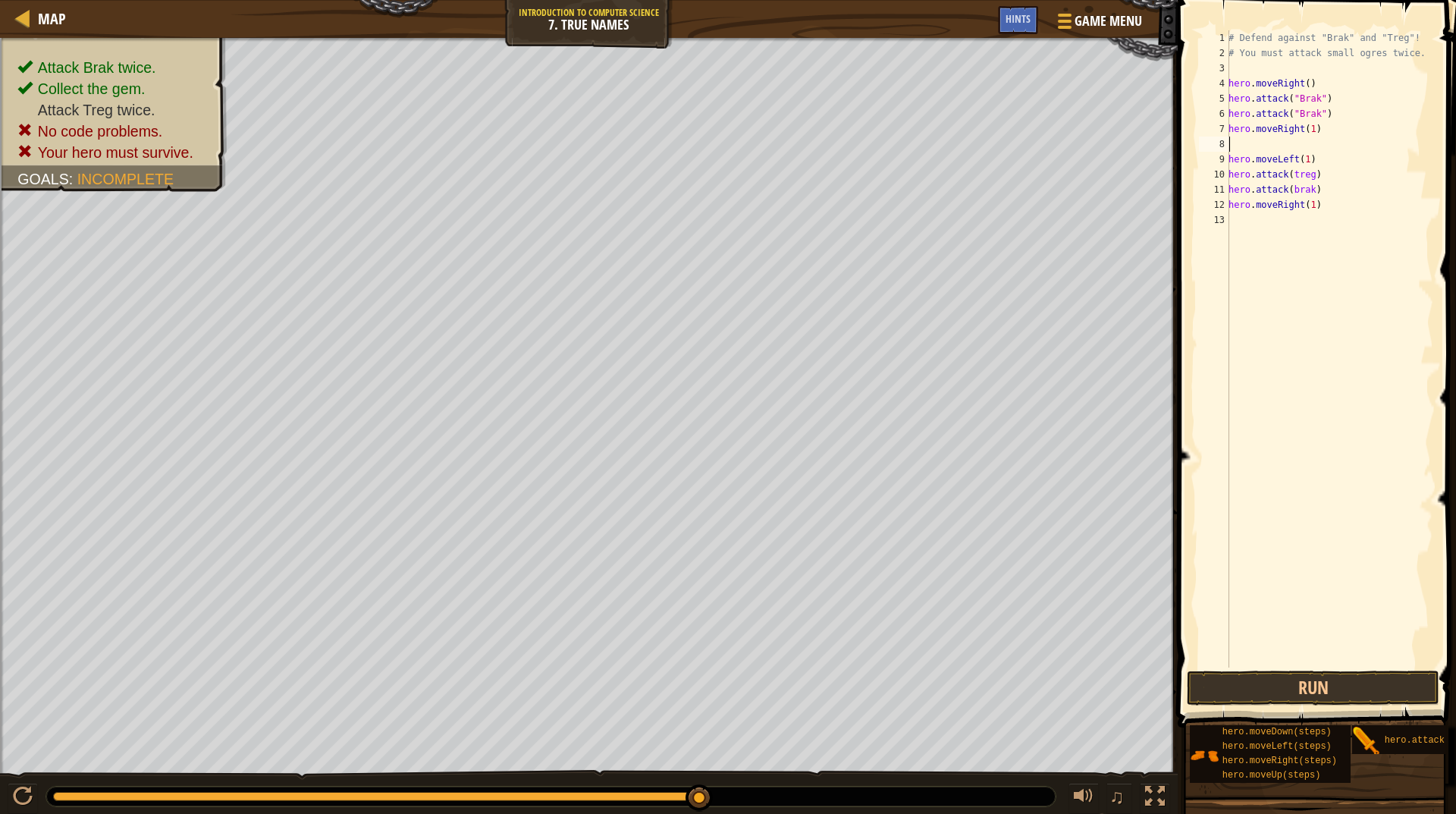
click at [1295, 131] on div "# Defend against "Brak" and "Treg"! # You must attack small ogres twice. hero .…" at bounding box center [1329, 365] width 207 height 668
type textarea "hero.moveRight(1)"
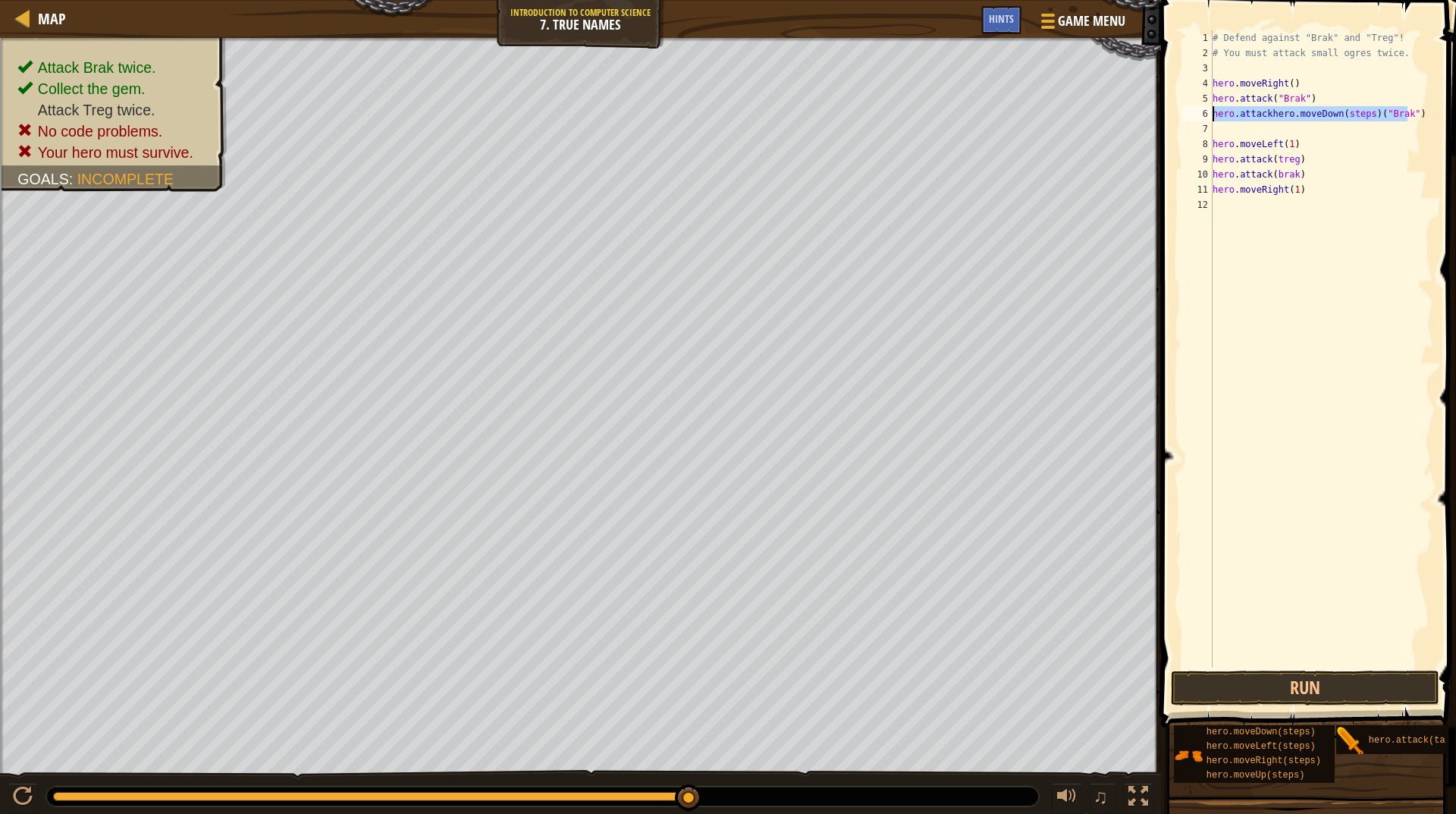
drag, startPoint x: 1318, startPoint y: 124, endPoint x: 1197, endPoint y: 107, distance: 122.2
drag, startPoint x: 1197, startPoint y: 107, endPoint x: 1339, endPoint y: 80, distance: 144.5
click at [1339, 80] on div "# Defend against "Brak" and "Treg"! # You must attack small ogres twice. hero .…" at bounding box center [1321, 365] width 224 height 668
click at [1377, 121] on div "# Defend against "Brak" and "Treg"! # You must attack small ogres twice. hero .…" at bounding box center [1321, 365] width 224 height 668
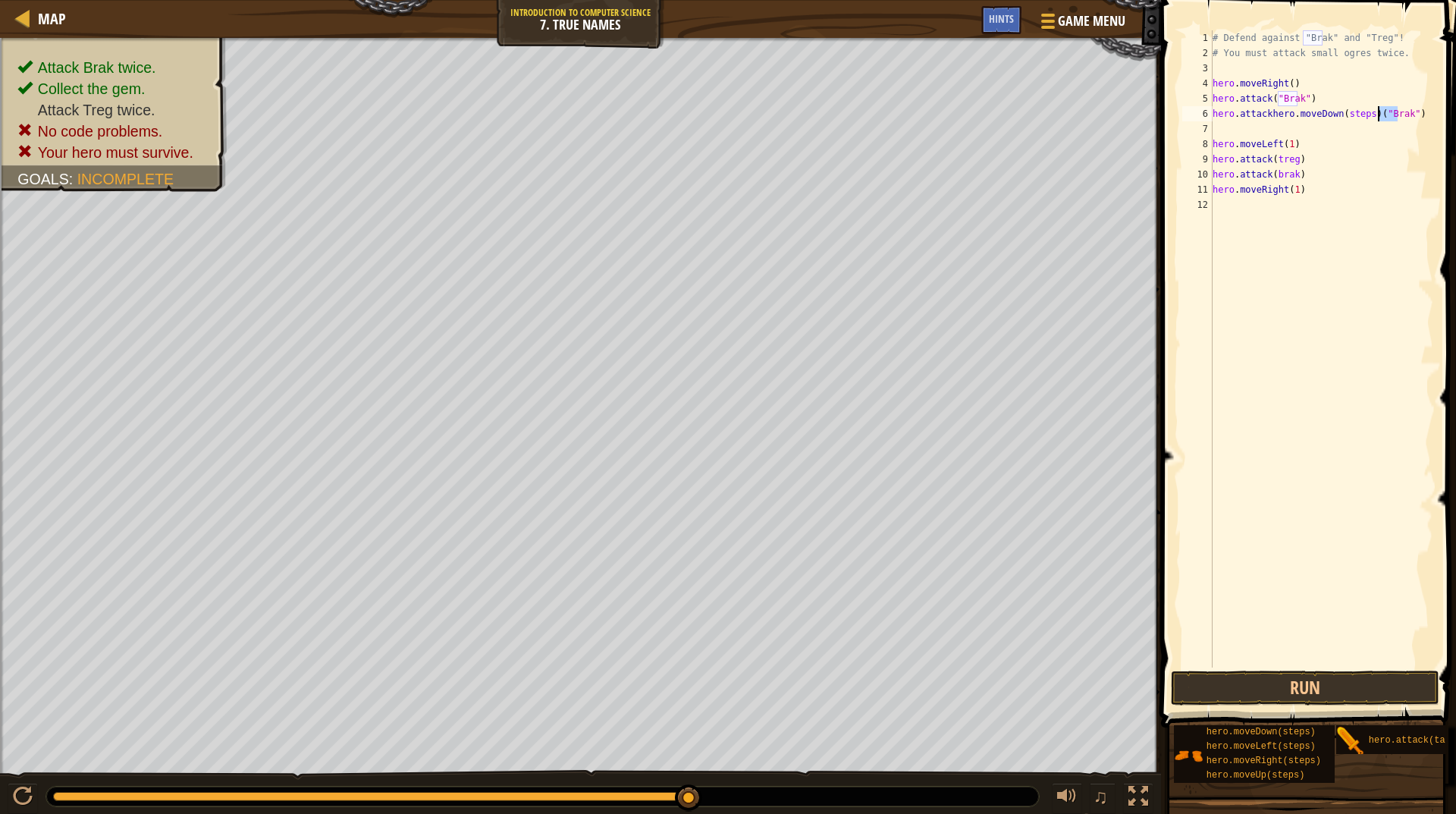
click at [1377, 121] on div "# Defend against "Brak" and "Treg"! # You must attack small ogres twice. hero .…" at bounding box center [1321, 365] width 224 height 668
type textarea "hero.attackhero.moveDown(steps)("Brak")"
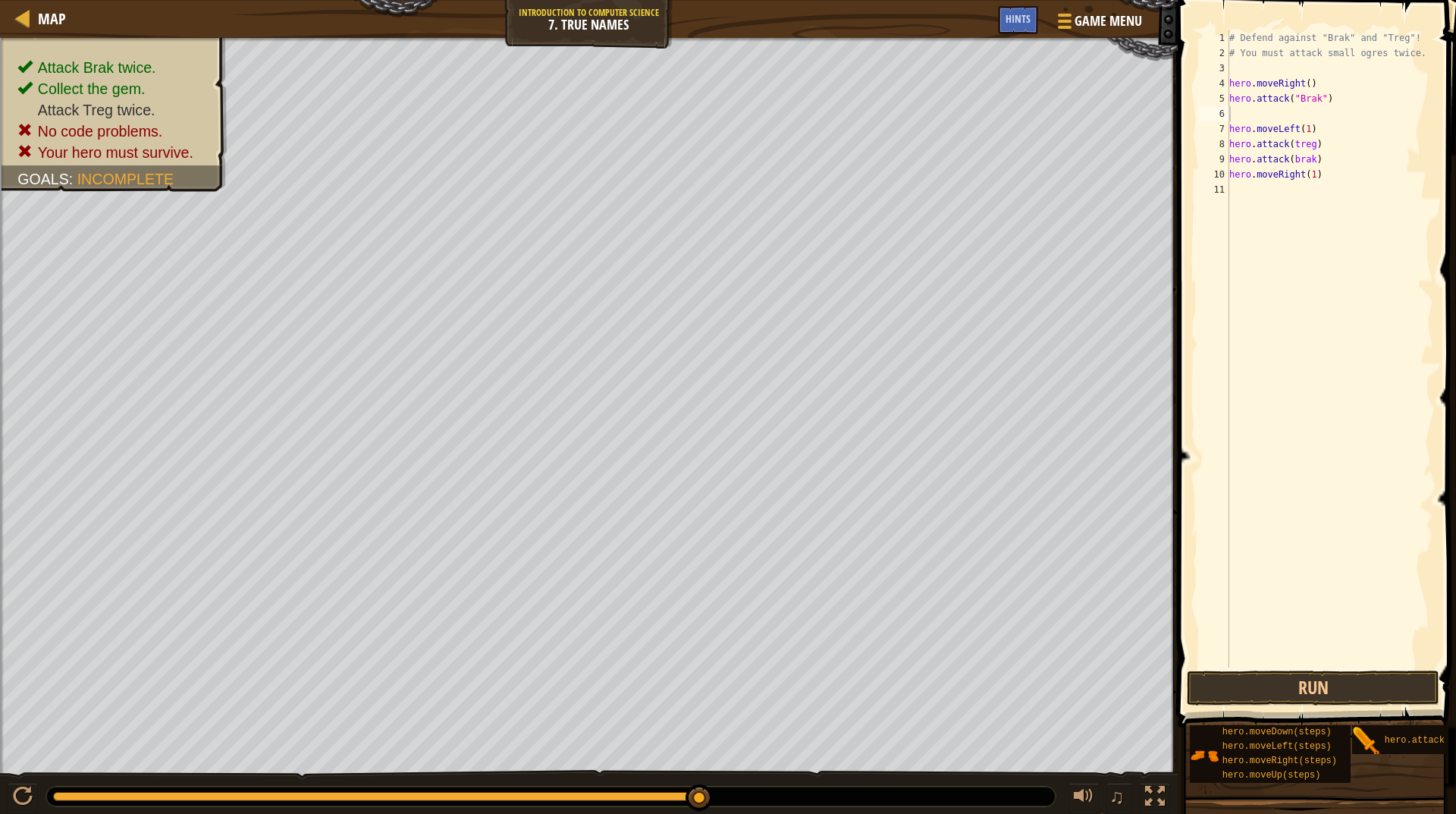
drag, startPoint x: 1369, startPoint y: 732, endPoint x: 1384, endPoint y: 436, distance: 296.4
click at [1334, 365] on div "Hints Videos 1 2 3 4 5 6 7 8 9 10 11 # Defend against "Brak" and "Treg"! # You …" at bounding box center [1315, 403] width 283 height 806
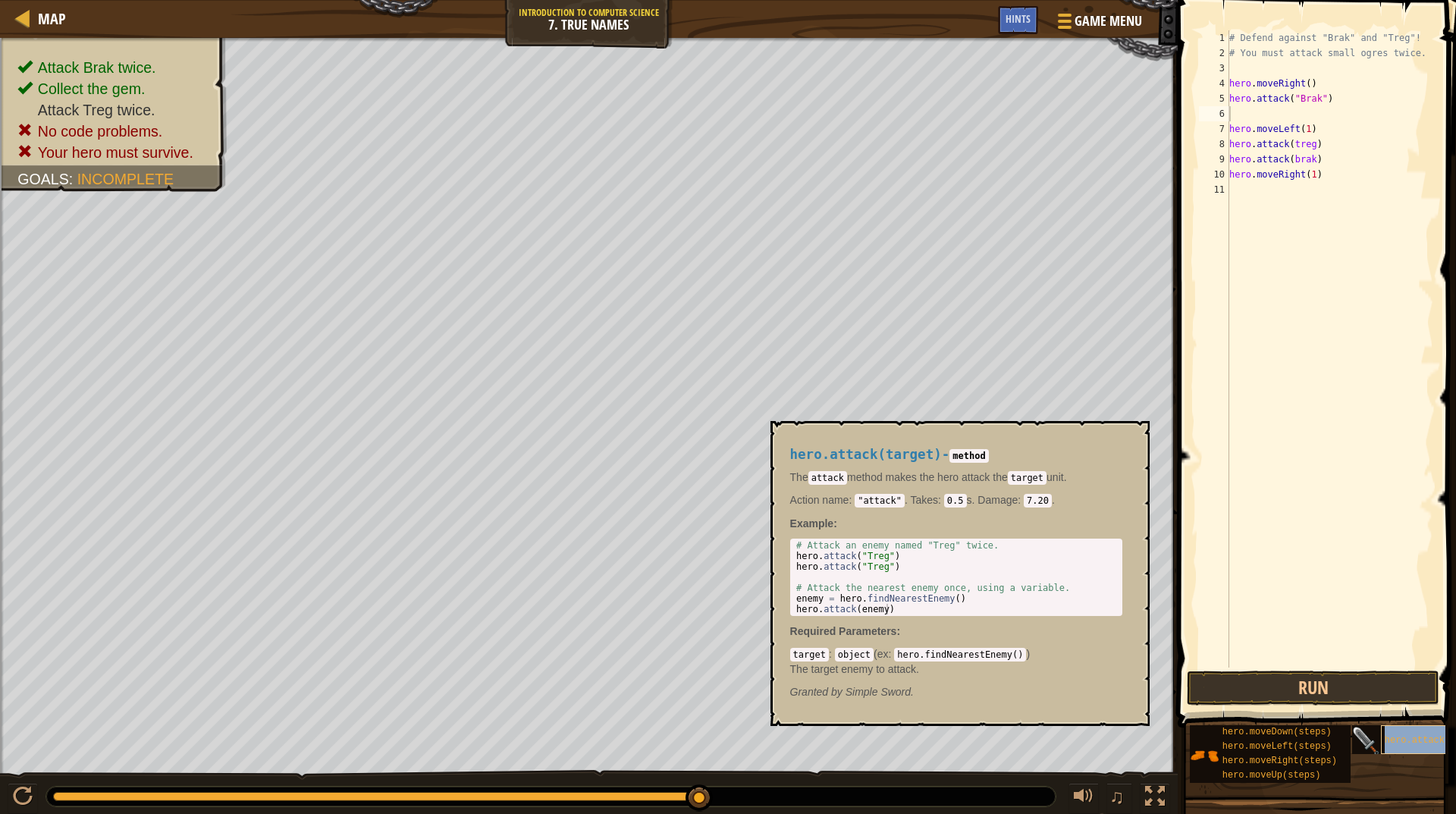
type textarea "hero.attack("Brak")"
type textarea "# You must attack small ogres twice."
type textarea "hero.attack("Brak")"
type textarea "hero.moveLeft(1)"
type textarea "hero.attack("Brak")"
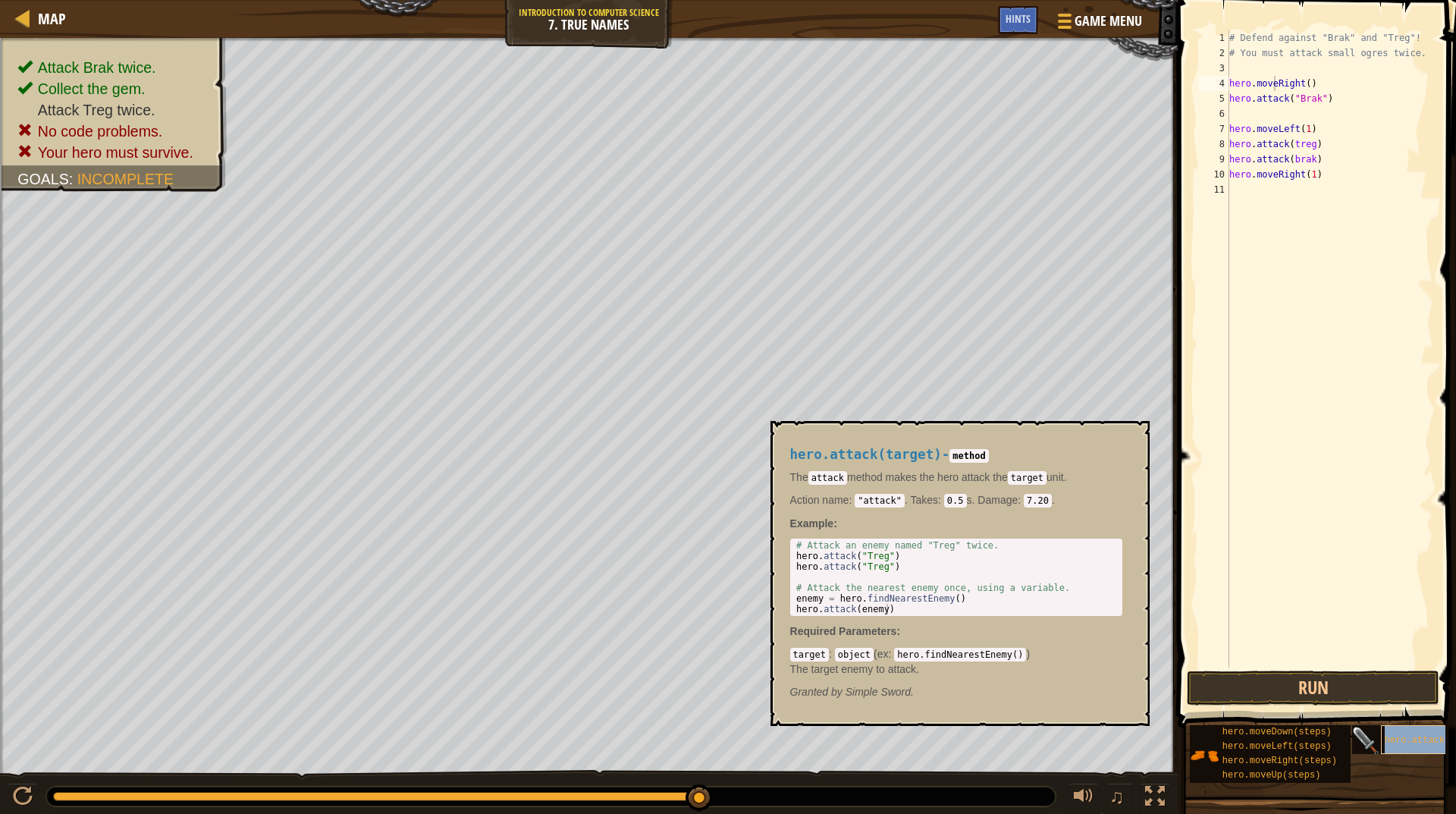
type textarea "hero.moveLeft(1)"
type textarea "hero.attack("Brak")"
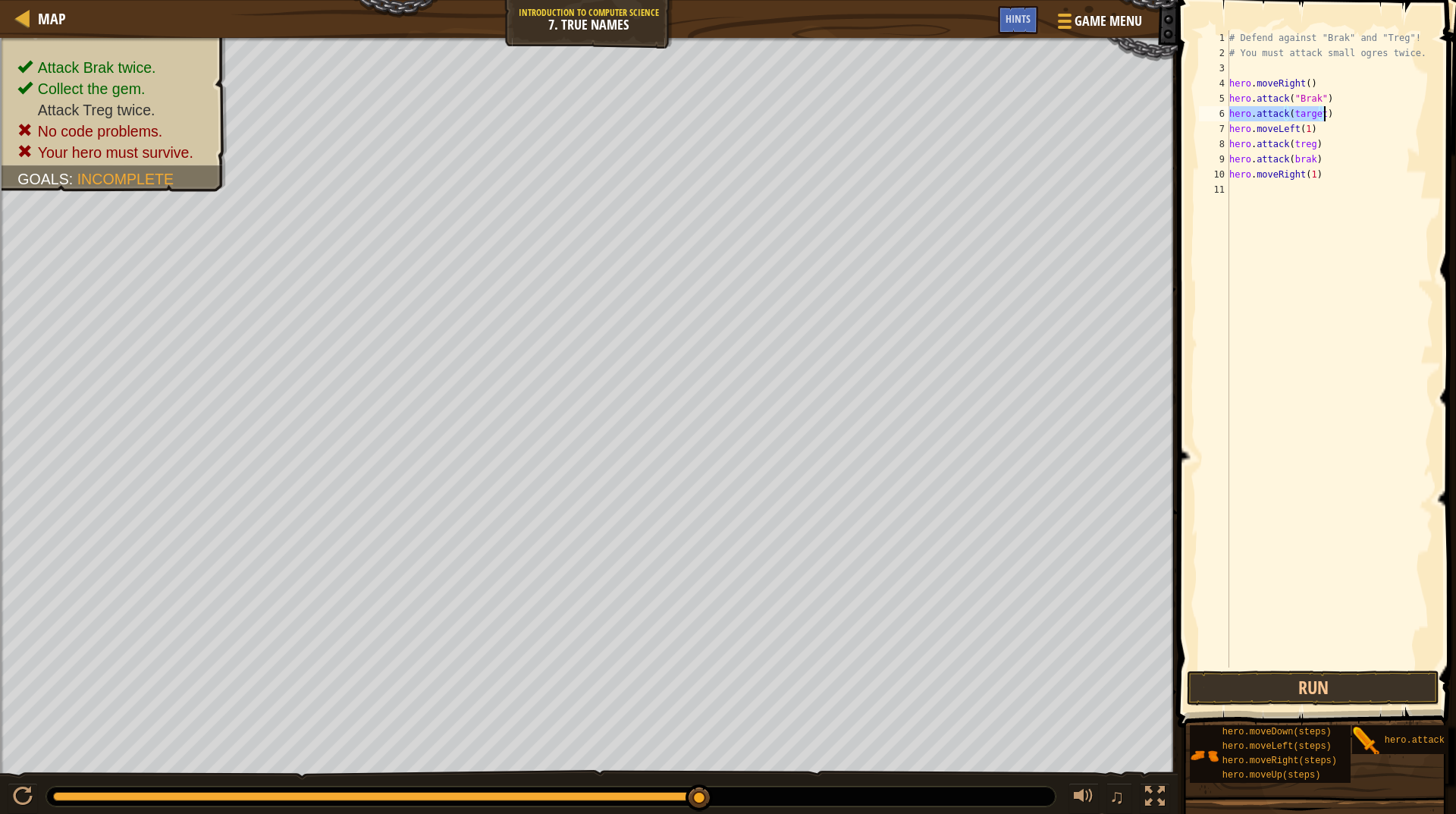
click at [1304, 108] on div "# Defend against "Brak" and "Treg"! # You must attack small ogres twice. hero .…" at bounding box center [1330, 349] width 207 height 637
click at [1304, 108] on div "# Defend against "Brak" and "Treg"! # You must attack small ogres twice. hero .…" at bounding box center [1330, 365] width 207 height 668
click at [1335, 697] on button "Run" at bounding box center [1314, 688] width 253 height 35
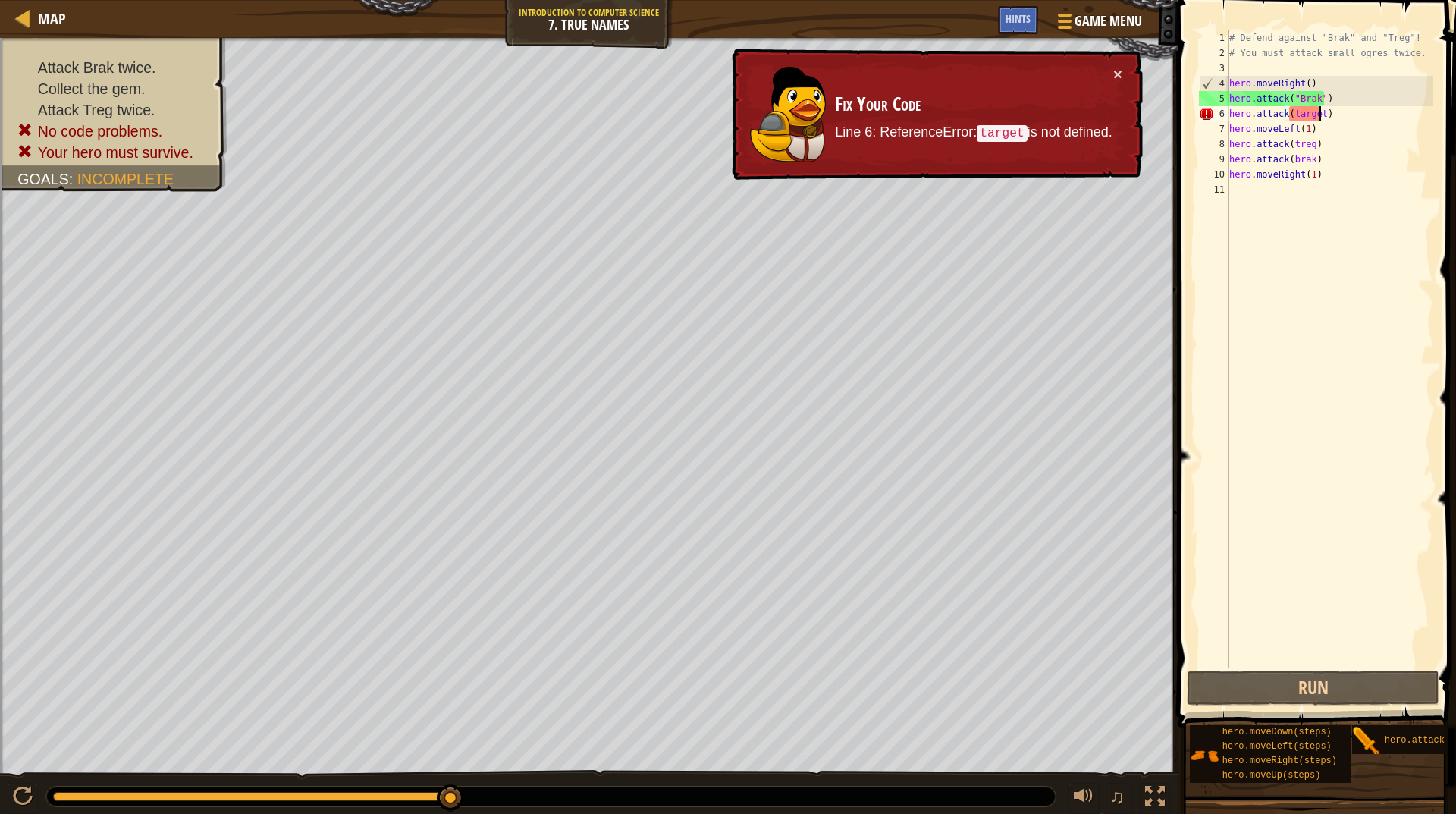
click at [1312, 116] on div "# Defend against "Brak" and "Treg"! # You must attack small ogres twice. hero .…" at bounding box center [1330, 365] width 207 height 668
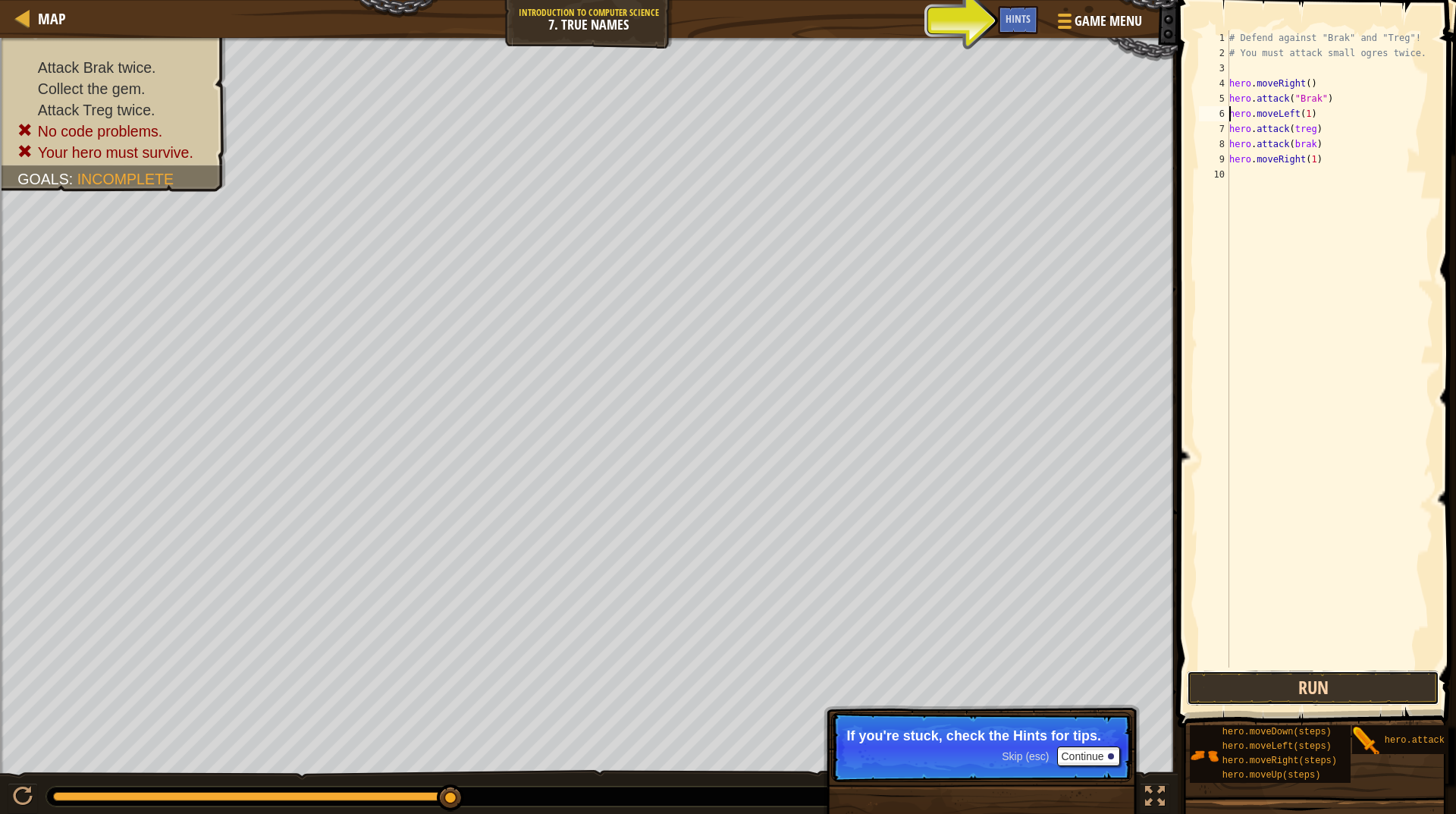
click at [1363, 689] on button "Run" at bounding box center [1314, 688] width 253 height 35
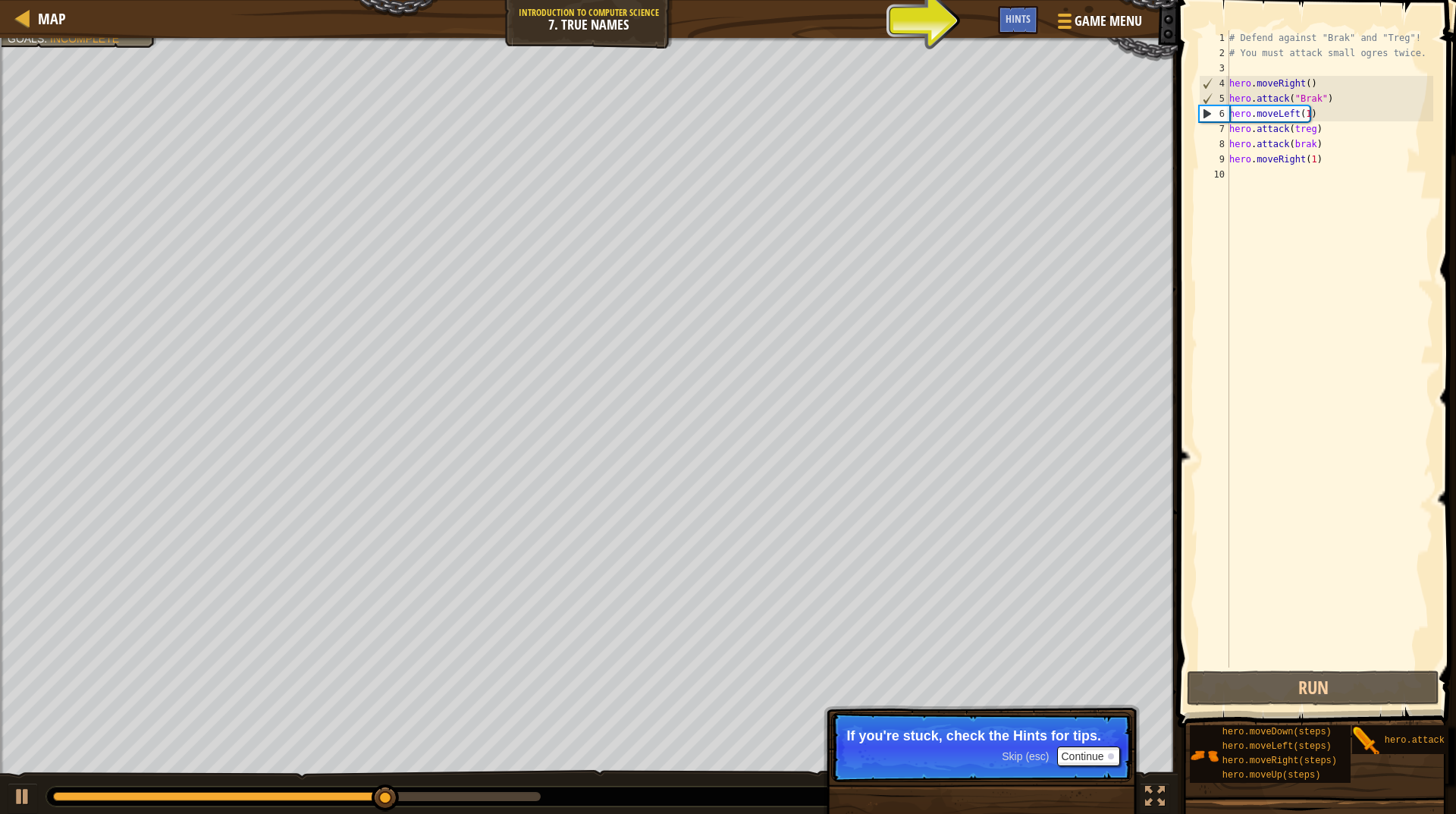
click at [1334, 100] on div "# Defend against "Brak" and "Treg"! # You must attack small ogres twice. hero .…" at bounding box center [1330, 365] width 207 height 668
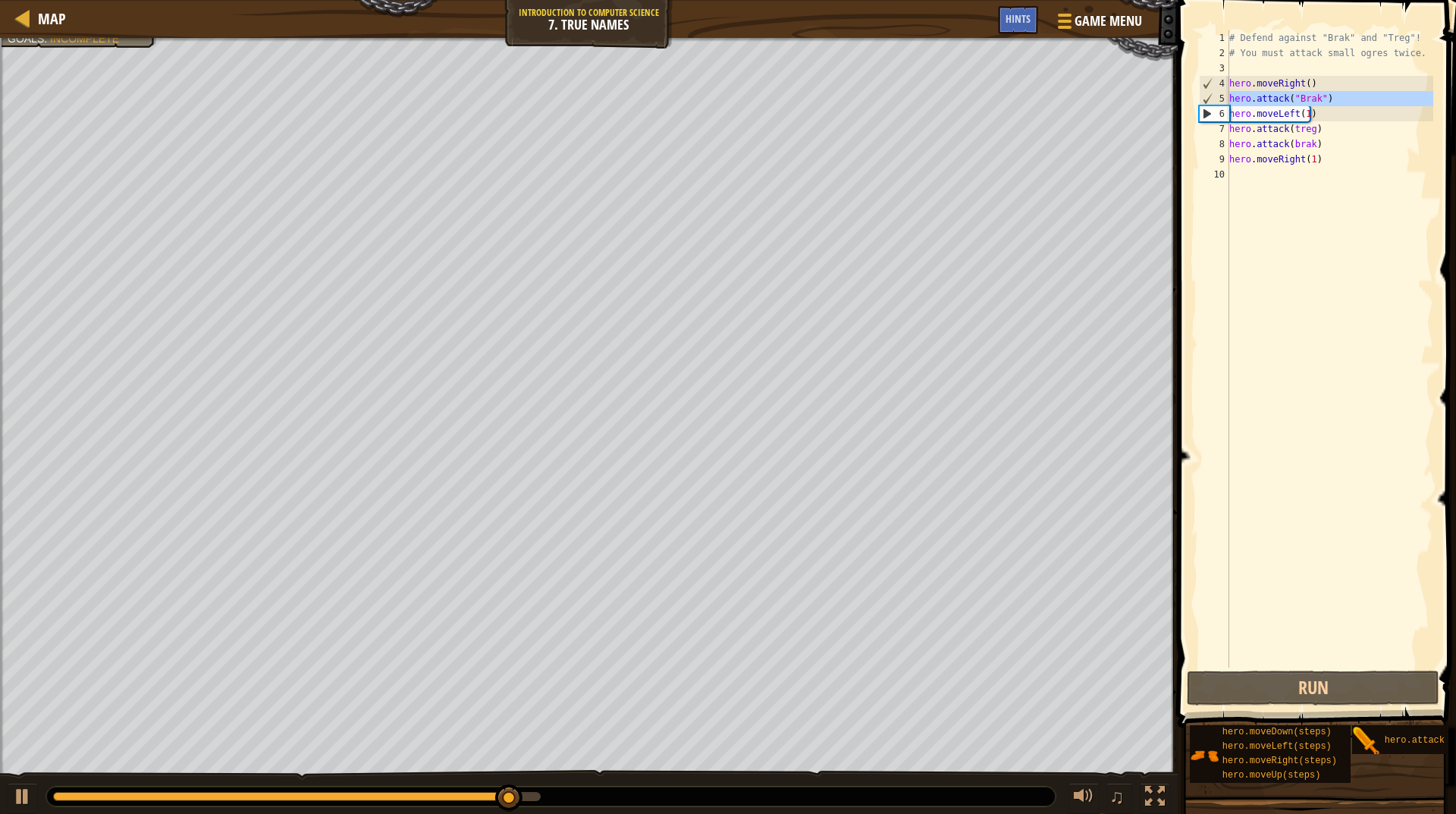
click at [1320, 120] on div "# Defend against "Brak" and "Treg"! # You must attack small ogres twice. hero .…" at bounding box center [1330, 365] width 207 height 668
click at [1320, 105] on div "# Defend against "Brak" and "Treg"! # You must attack small ogres twice. hero .…" at bounding box center [1330, 365] width 207 height 668
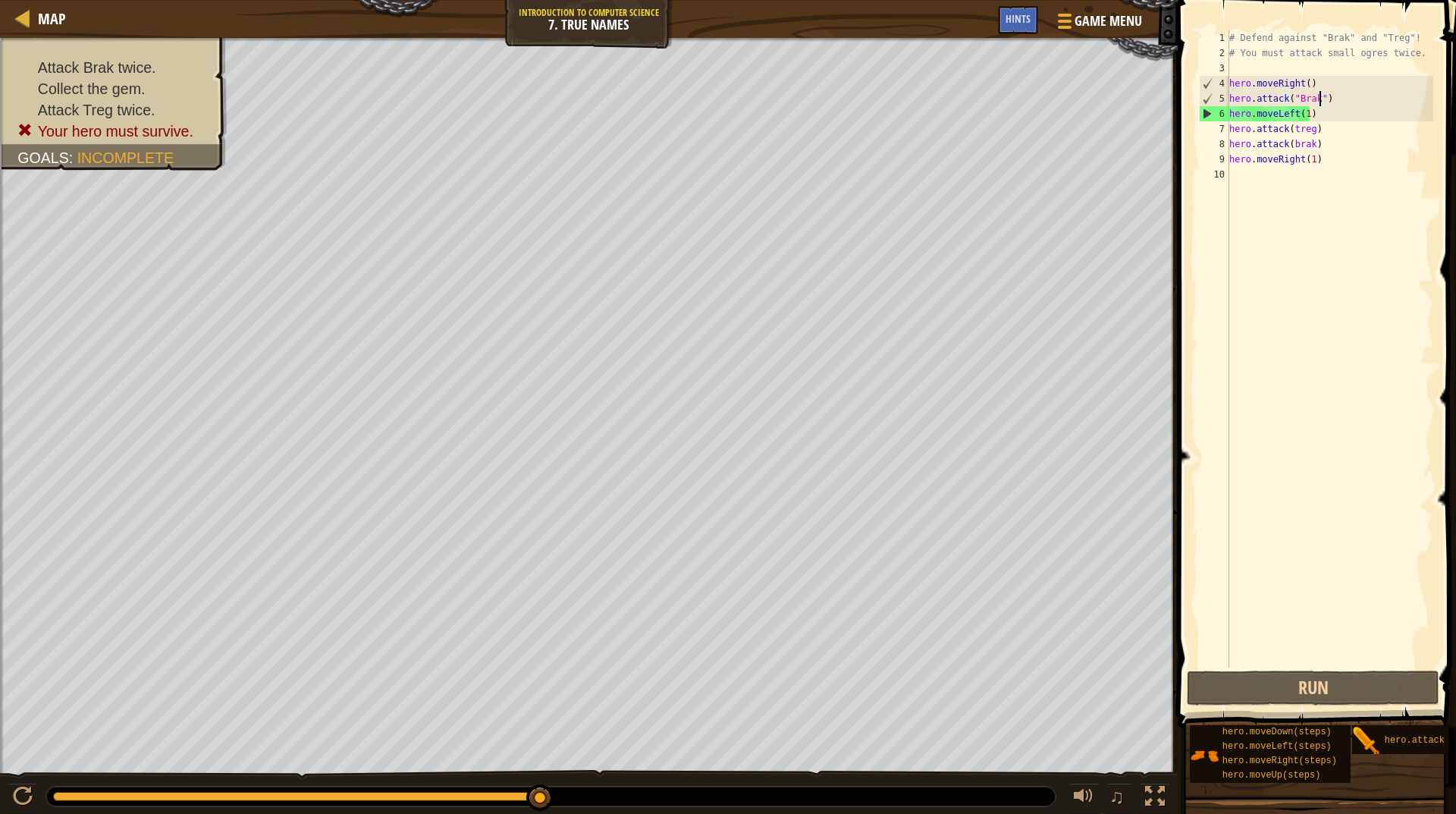
click at [1320, 111] on div "# Defend against "Brak" and "Treg"! # You must attack small ogres twice. hero .…" at bounding box center [1330, 365] width 207 height 668
type textarea "hero.moveLeft(1)"
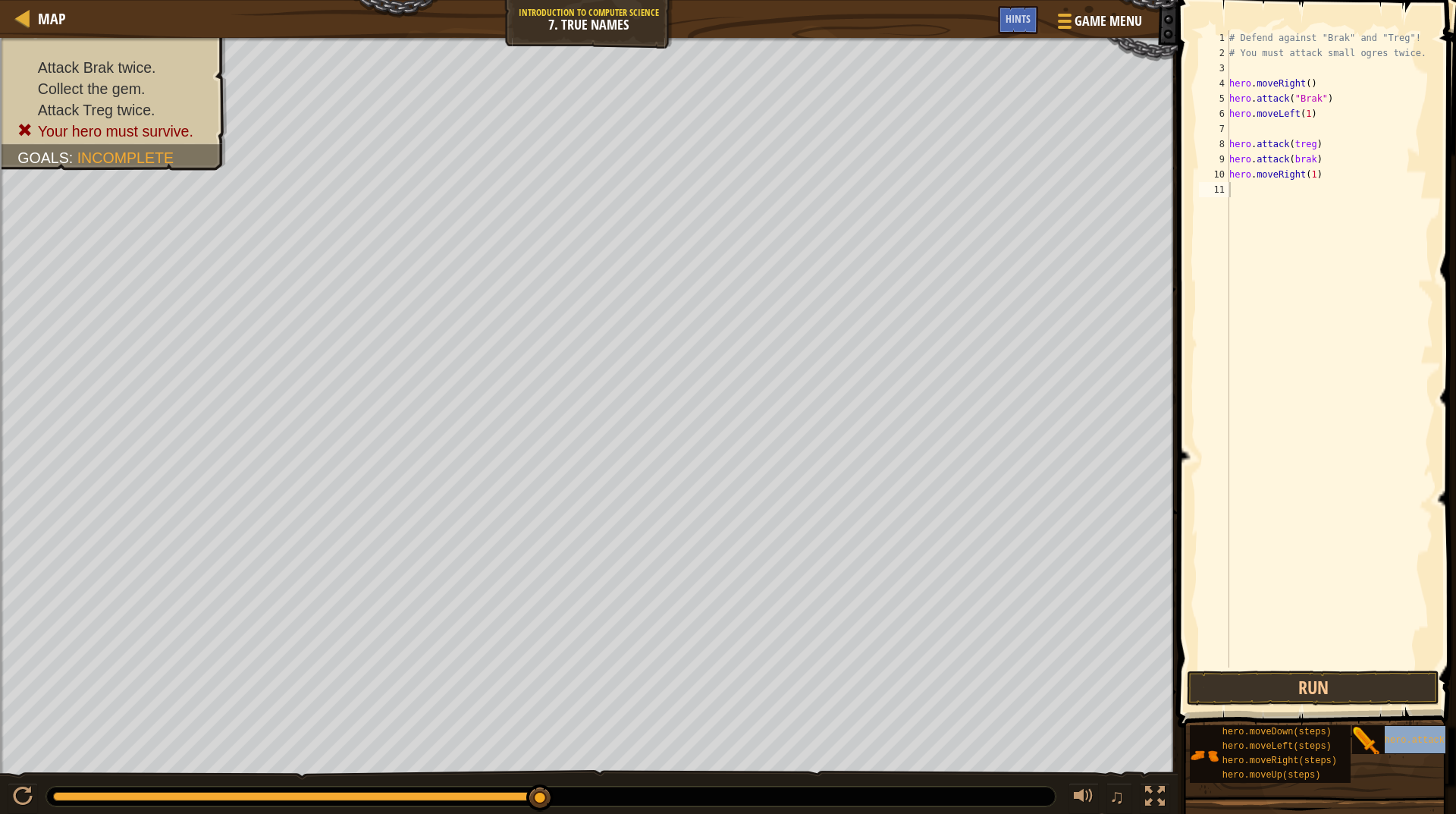
type textarea "hero.moveRight()"
type textarea "# You must attack small ogres twice."
type textarea "hero.moveLeft(1)"
type textarea "hero.attack(treg)"
type textarea "hero.mohero.attack(target)veLeft(1)"
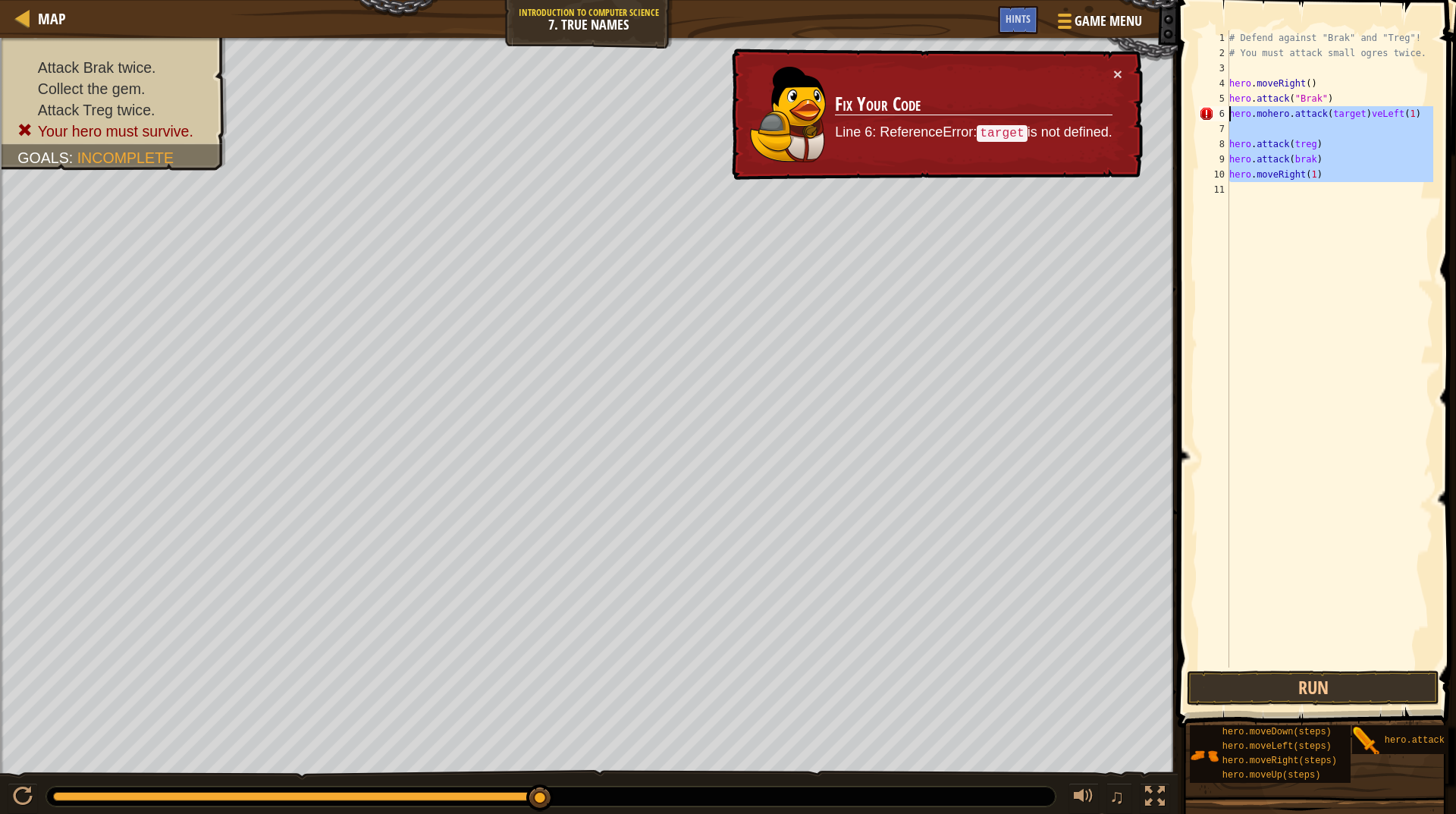
drag, startPoint x: 1352, startPoint y: 194, endPoint x: 1226, endPoint y: 123, distance: 144.6
click at [1226, 123] on div "1 2 3 4 5 6 7 8 9 10 11 # Defend against "Brak" and "Treg"! # You must attack s…" at bounding box center [1315, 349] width 237 height 637
click at [1325, 156] on div "hero.attack(treg) 1 2 3 4 5 6 7 8 9 10 11 # Defend against "Brak" and "Treg"! #…" at bounding box center [1315, 349] width 237 height 637
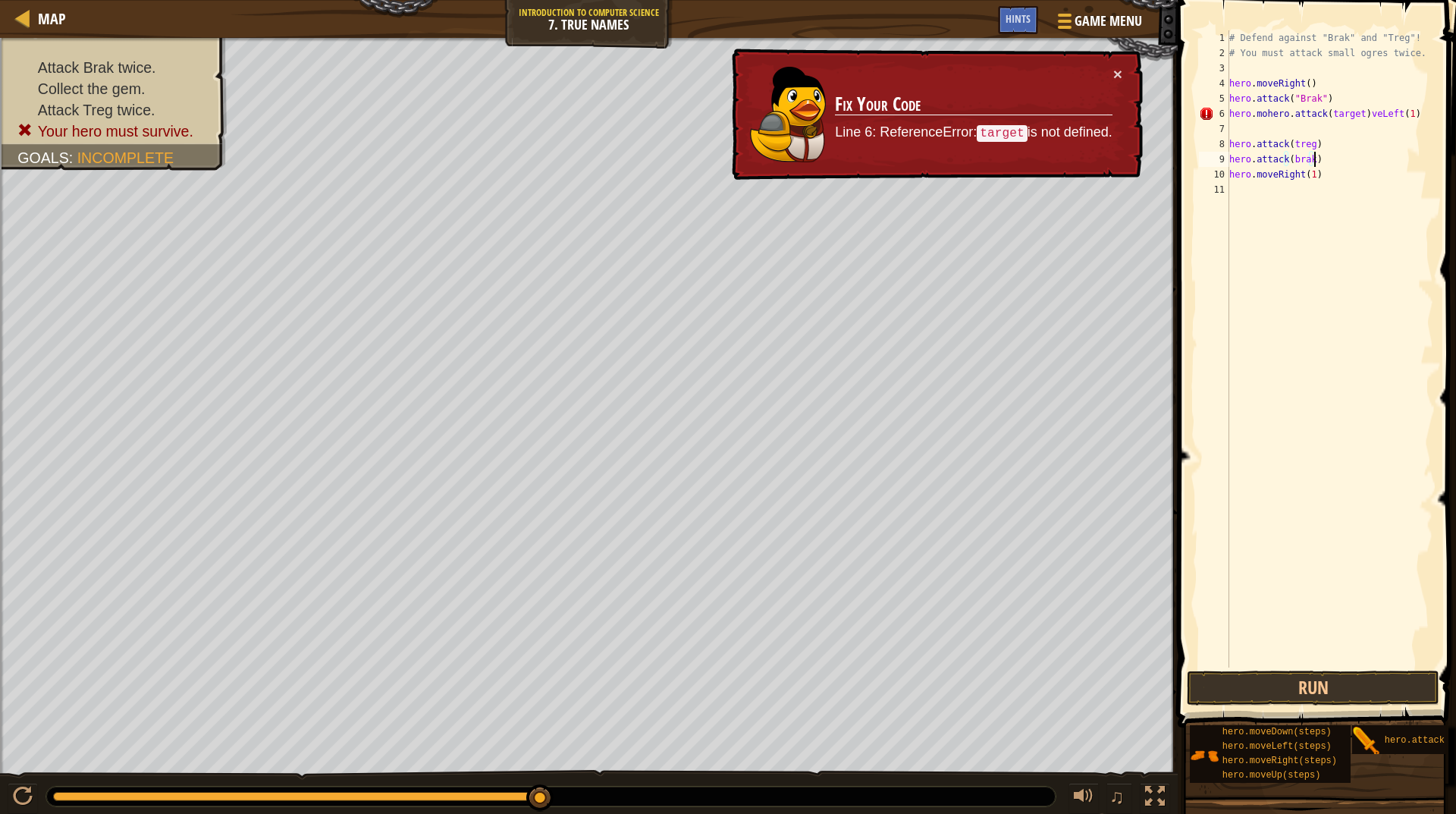
drag, startPoint x: 1325, startPoint y: 156, endPoint x: 1314, endPoint y: 150, distance: 12.5
click at [1314, 150] on div "# Defend against "Brak" and "Treg"! # You must attack small ogres twice. hero .…" at bounding box center [1330, 365] width 207 height 668
drag, startPoint x: 1316, startPoint y: 178, endPoint x: 1203, endPoint y: 113, distance: 130.4
click at [1203, 113] on div "hero.attack(treg) 1 2 3 4 5 6 7 8 9 10 11 # Defend against "Brak" and "Treg"! #…" at bounding box center [1315, 349] width 237 height 637
type textarea "hero.mohero.attack(target)veLeft(1)"
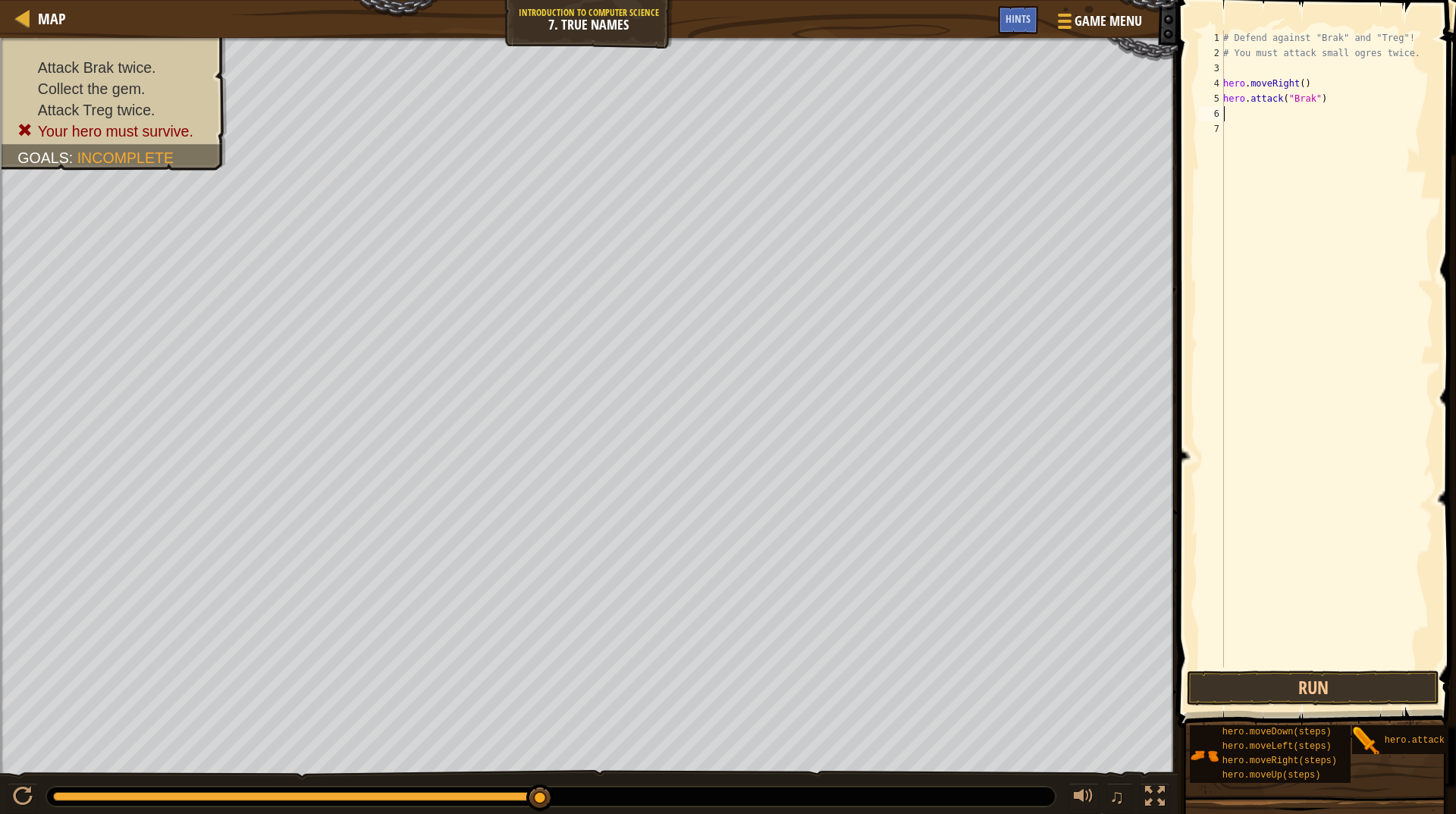
click at [1347, 664] on div "# Defend against "Brak" and "Treg"! # You must attack small ogres twice. hero .…" at bounding box center [1327, 365] width 213 height 668
click at [1333, 682] on button "Run" at bounding box center [1314, 688] width 253 height 35
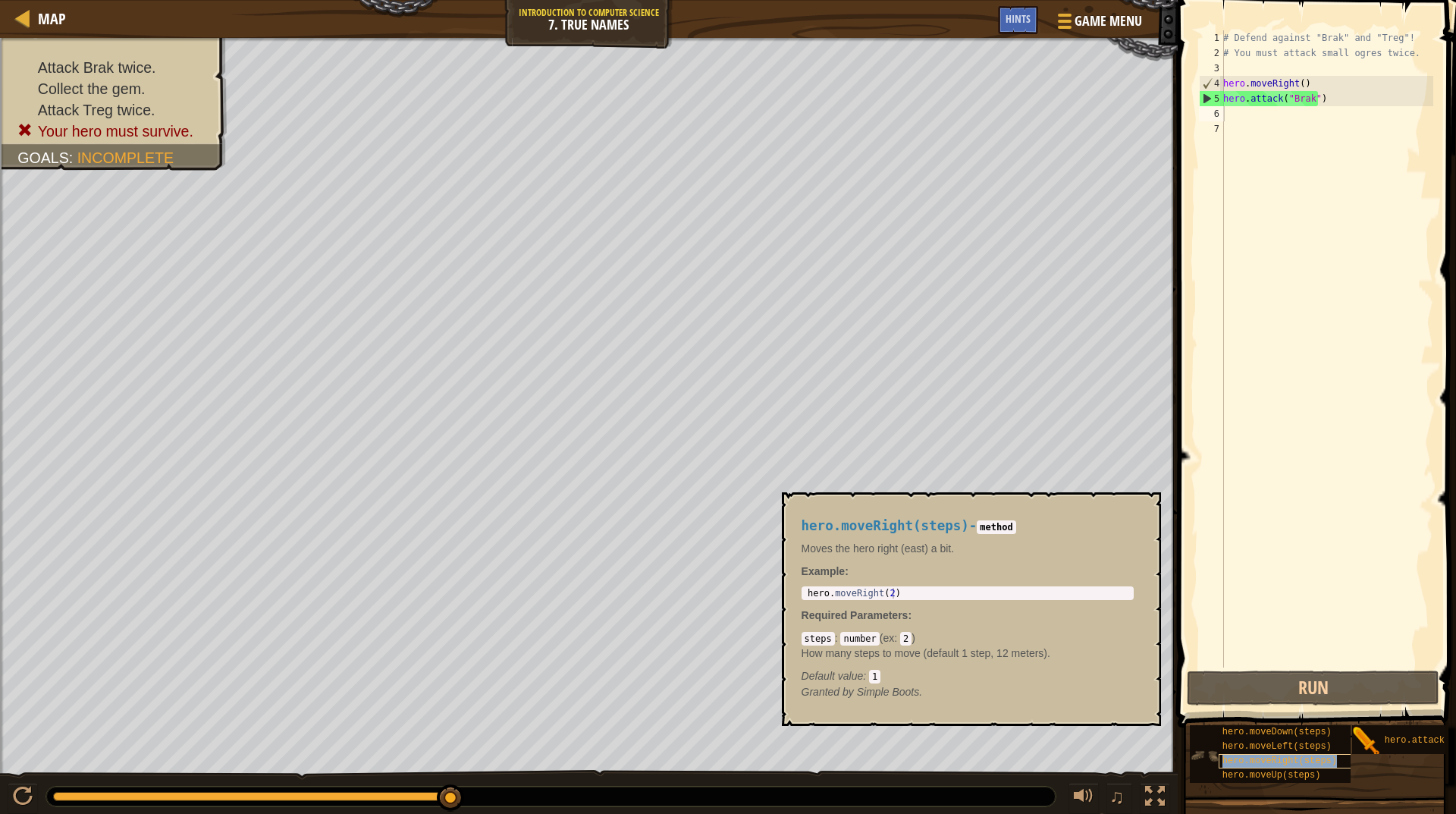
type textarea "hero.attack("Brak")"
type textarea "hero.moveRight(steps)"
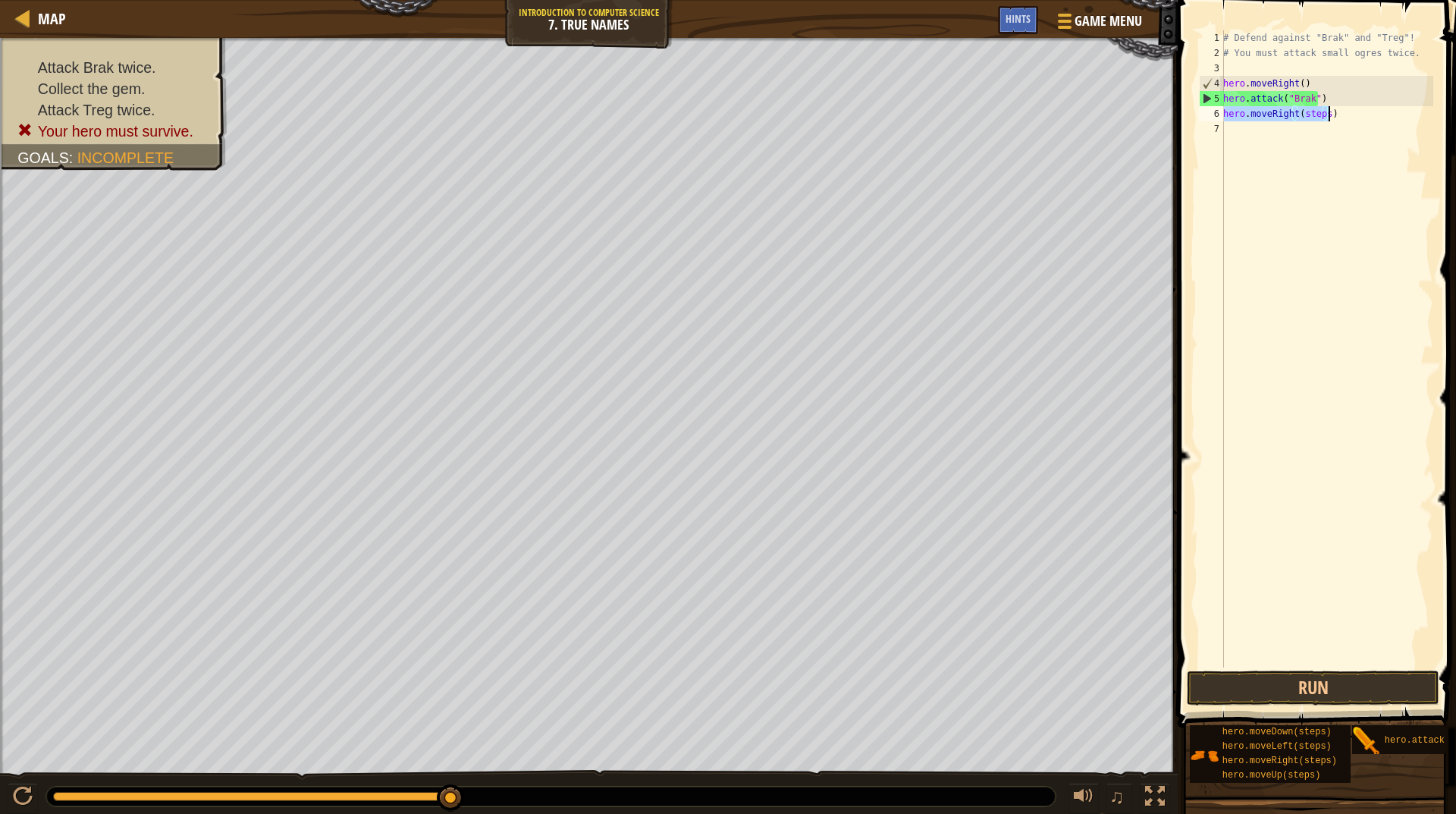
click at [1299, 115] on div "# Defend against "Brak" and "Treg"! # You must attack small ogres twice. hero .…" at bounding box center [1327, 349] width 213 height 637
click at [1307, 113] on div "# Defend against "Brak" and "Treg"! # You must attack small ogres twice. hero .…" at bounding box center [1327, 365] width 213 height 668
drag, startPoint x: 1335, startPoint y: 114, endPoint x: 1213, endPoint y: 120, distance: 122.1
click at [1213, 120] on div "hero.moveRight(steps) 1 2 3 4 5 6 7 # Defend against "Brak" and "Treg"! # You m…" at bounding box center [1315, 349] width 237 height 637
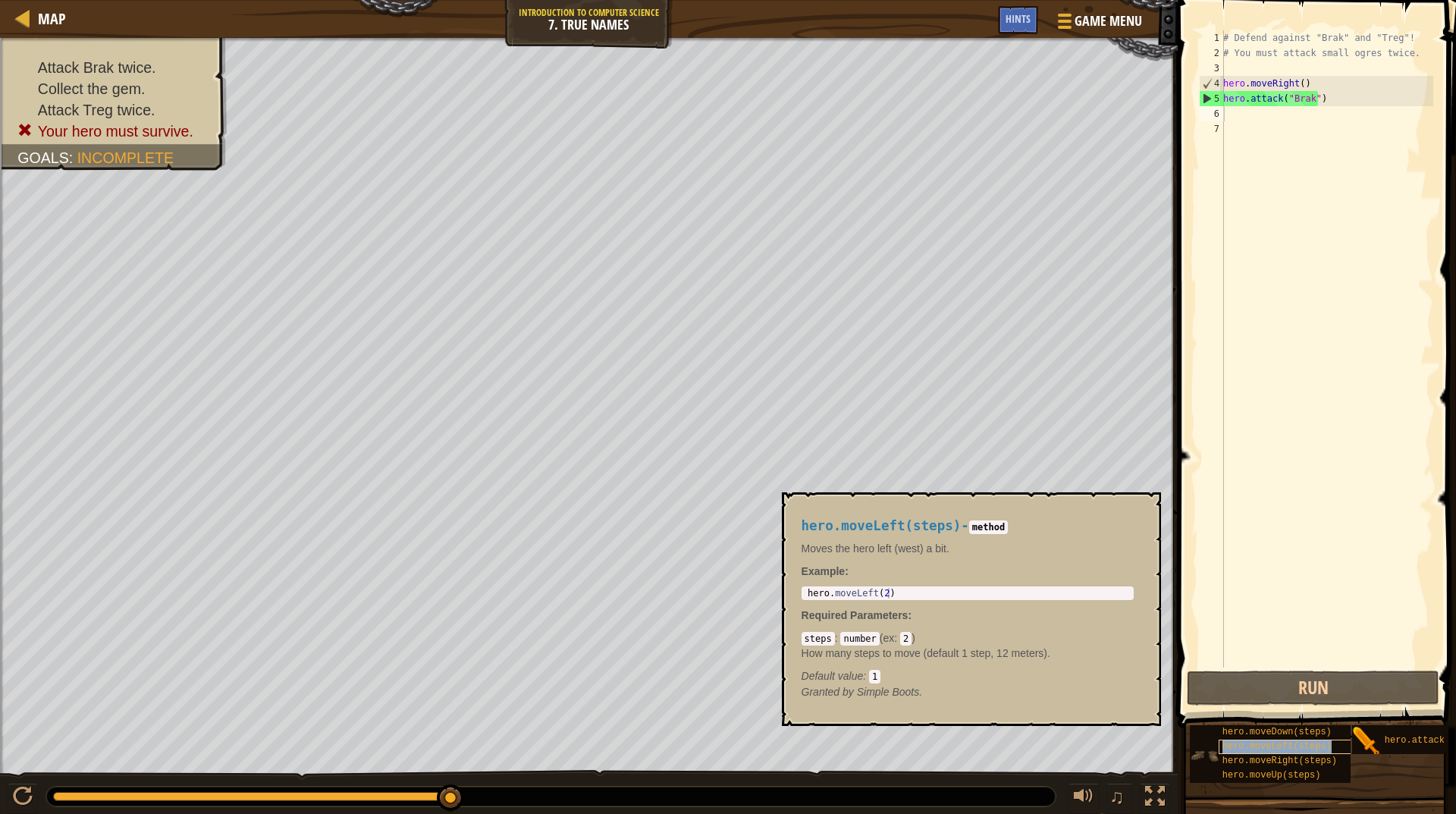
click at [1282, 745] on span "hero.moveLeft(steps)" at bounding box center [1277, 747] width 109 height 11
type textarea "hero.attack("Brak")"
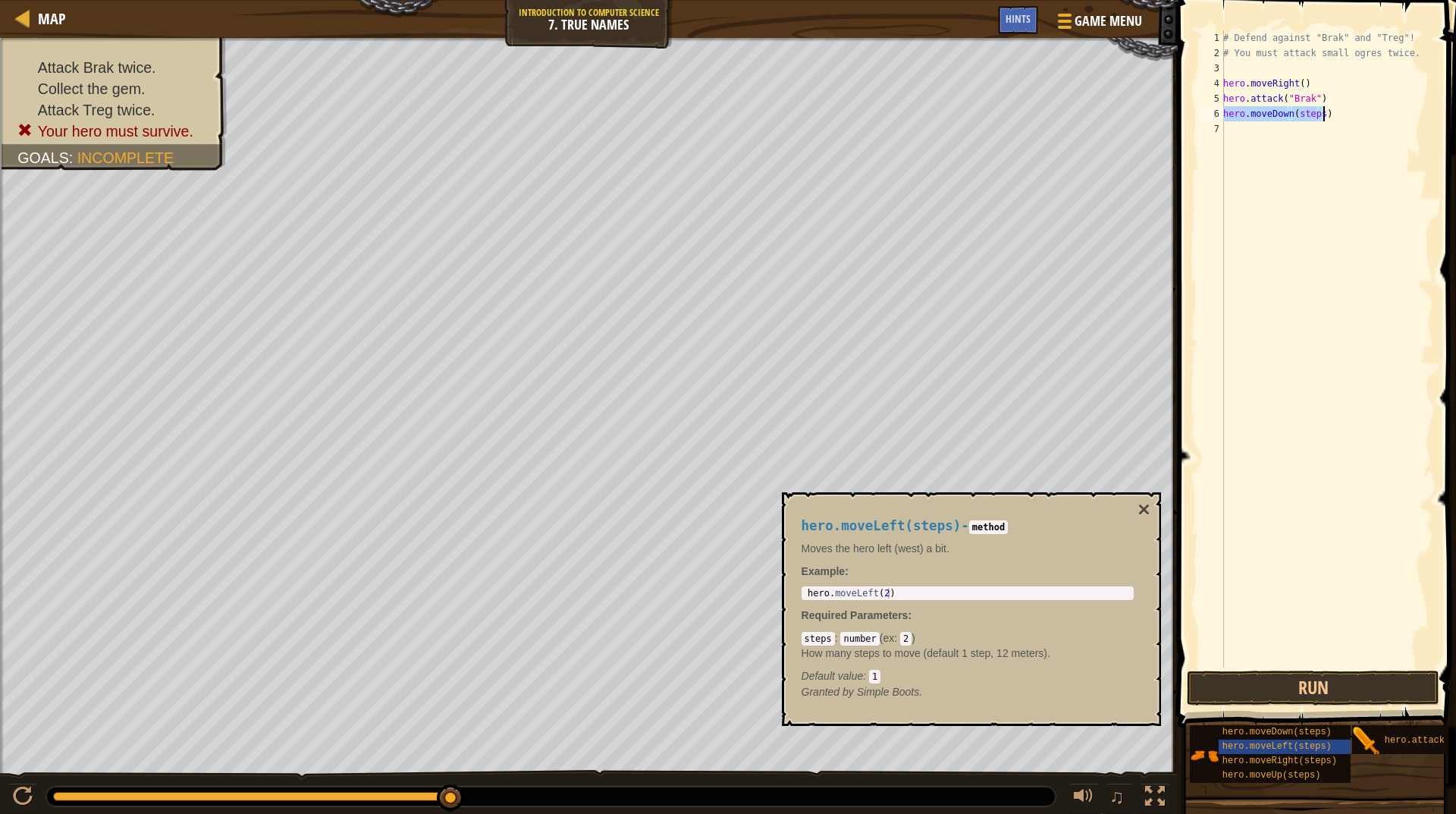
click at [1307, 110] on div "# Defend against "Brak" and "Treg"! # You must attack small ogres twice. hero .…" at bounding box center [1327, 349] width 213 height 637
click at [1307, 110] on div "# Defend against "Brak" and "Treg"! # You must attack small ogres twice. hero .…" at bounding box center [1327, 365] width 213 height 668
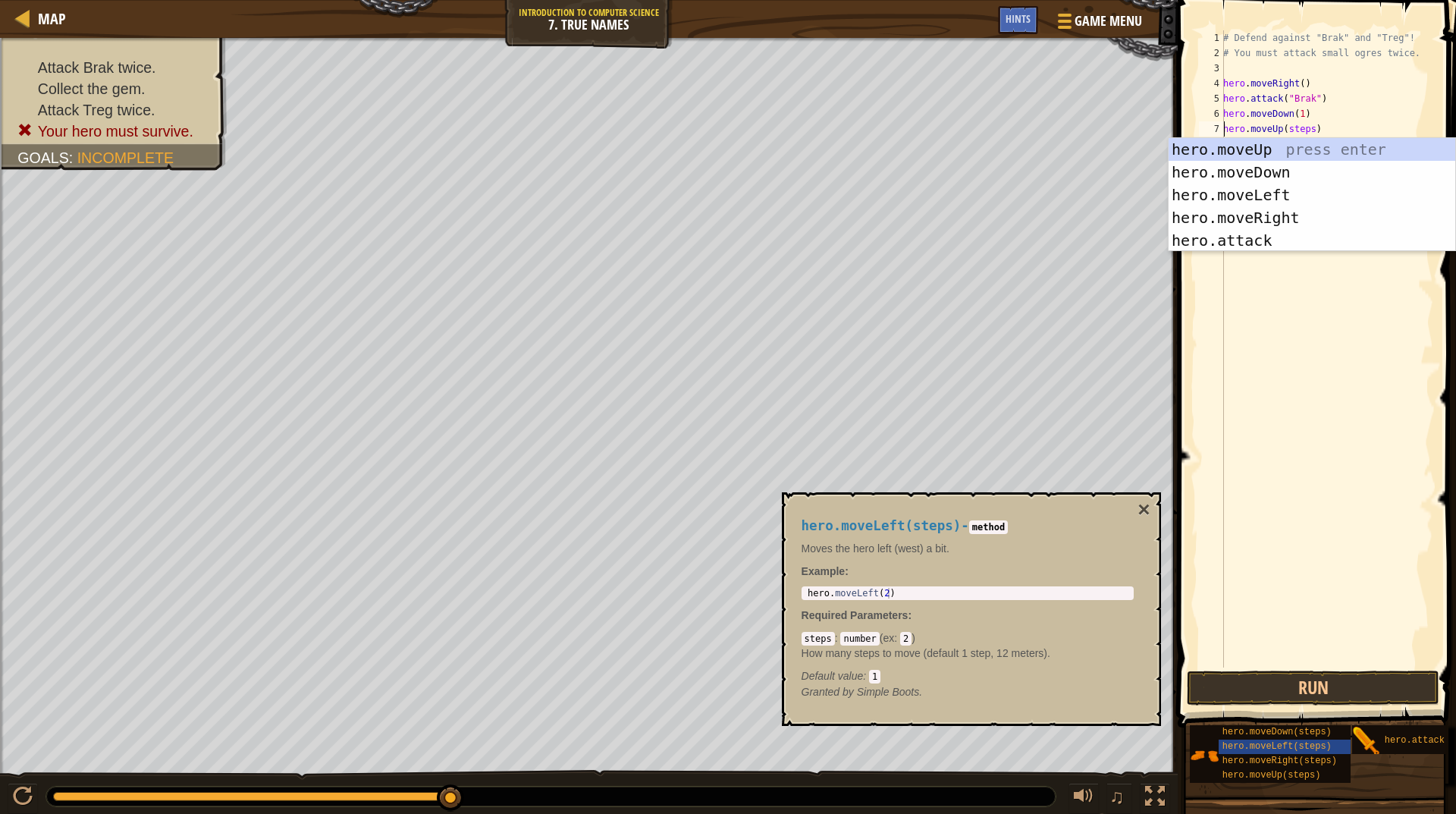
click at [1302, 135] on div "# Defend against "Brak" and "Treg"! # You must attack small ogres twice. hero .…" at bounding box center [1327, 365] width 213 height 668
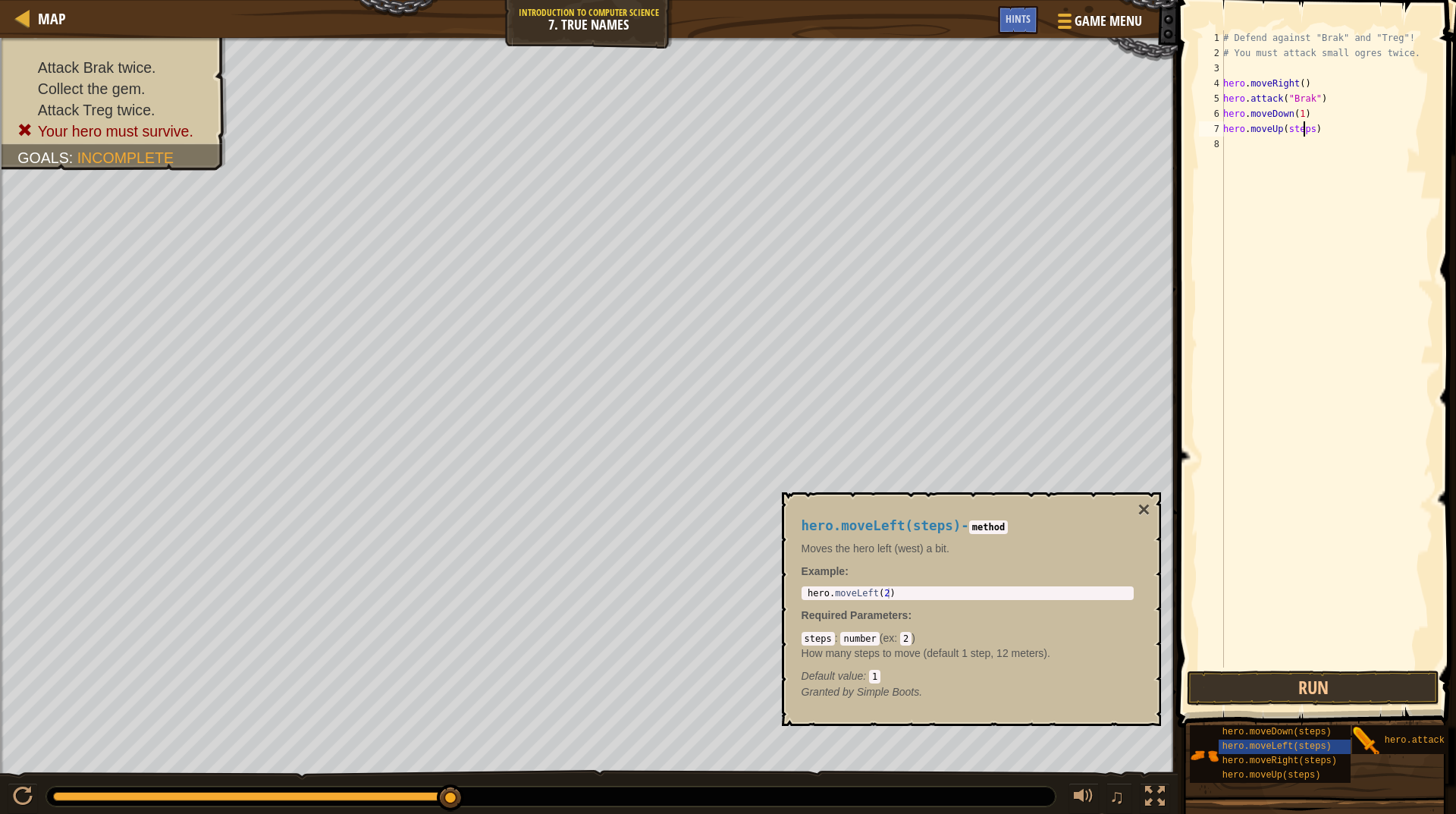
click at [1302, 133] on div "# Defend against "Brak" and "Treg"! # You must attack small ogres twice. hero .…" at bounding box center [1327, 365] width 213 height 668
click at [1292, 146] on div "# Defend against "Brak" and "Treg"! # You must attack small ogres twice. hero .…" at bounding box center [1327, 365] width 213 height 668
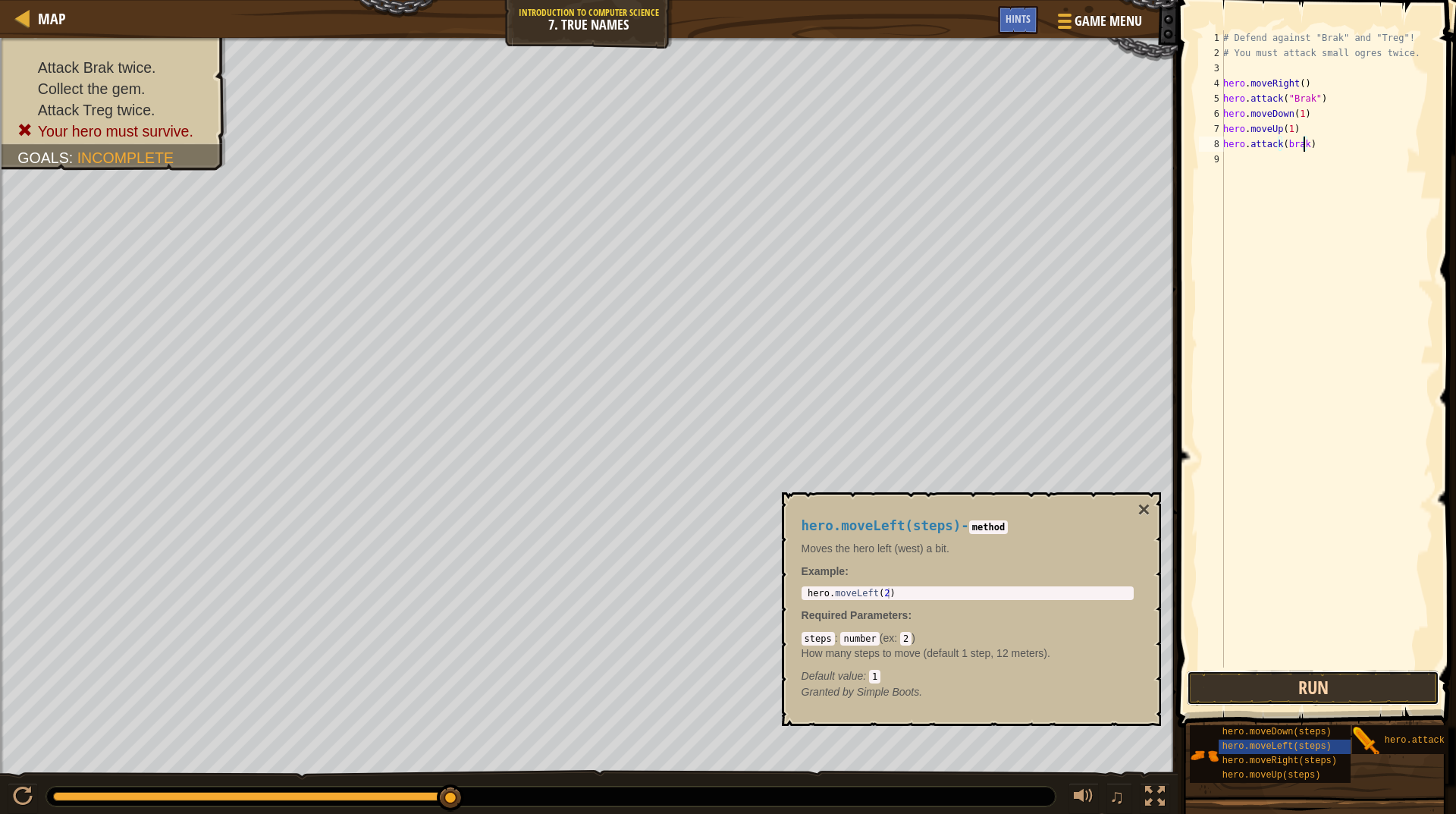
click at [1330, 695] on button "Run" at bounding box center [1314, 688] width 253 height 35
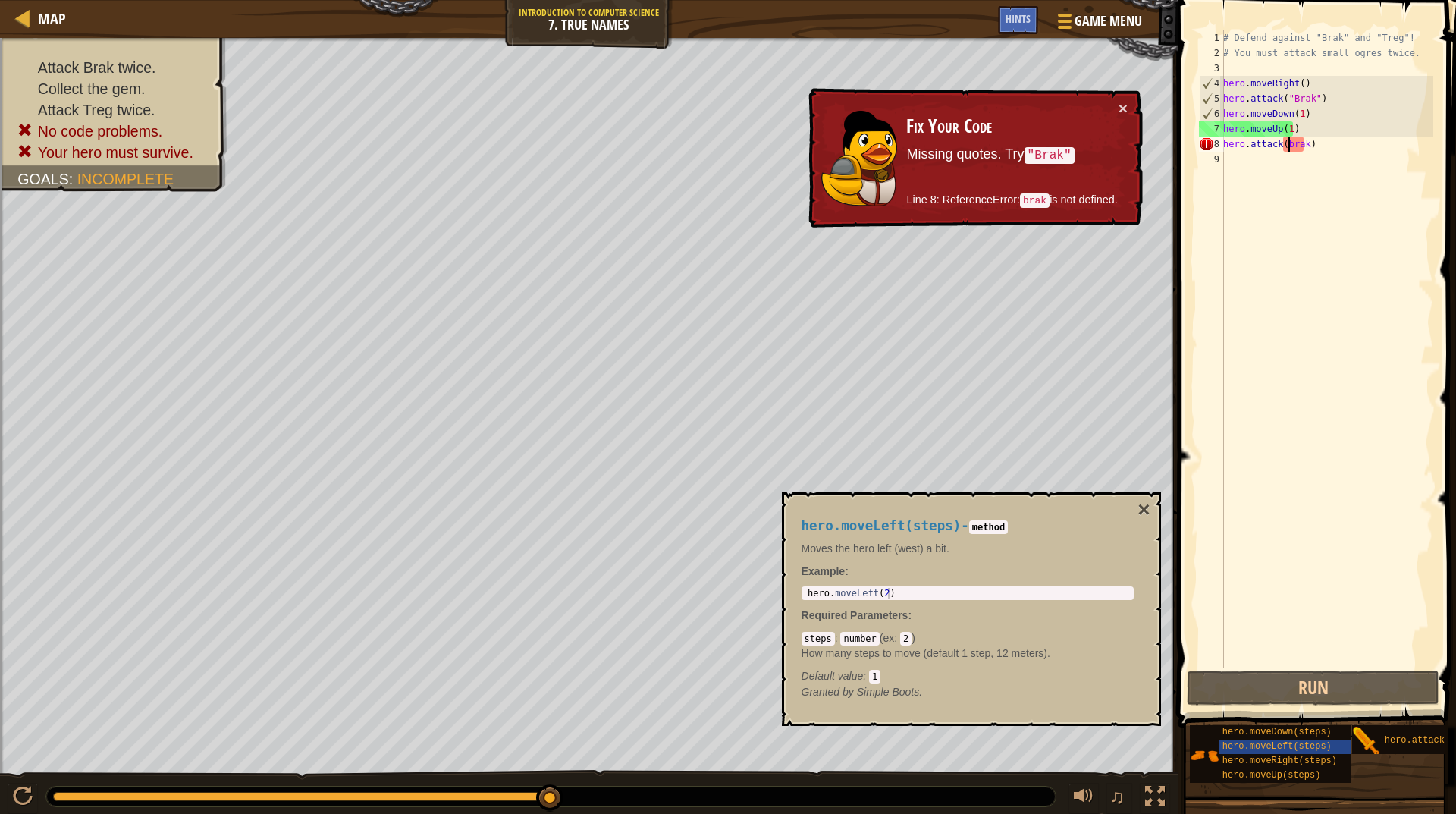
click at [1289, 143] on div "# Defend against "Brak" and "Treg"! # You must attack small ogres twice. hero .…" at bounding box center [1327, 365] width 213 height 668
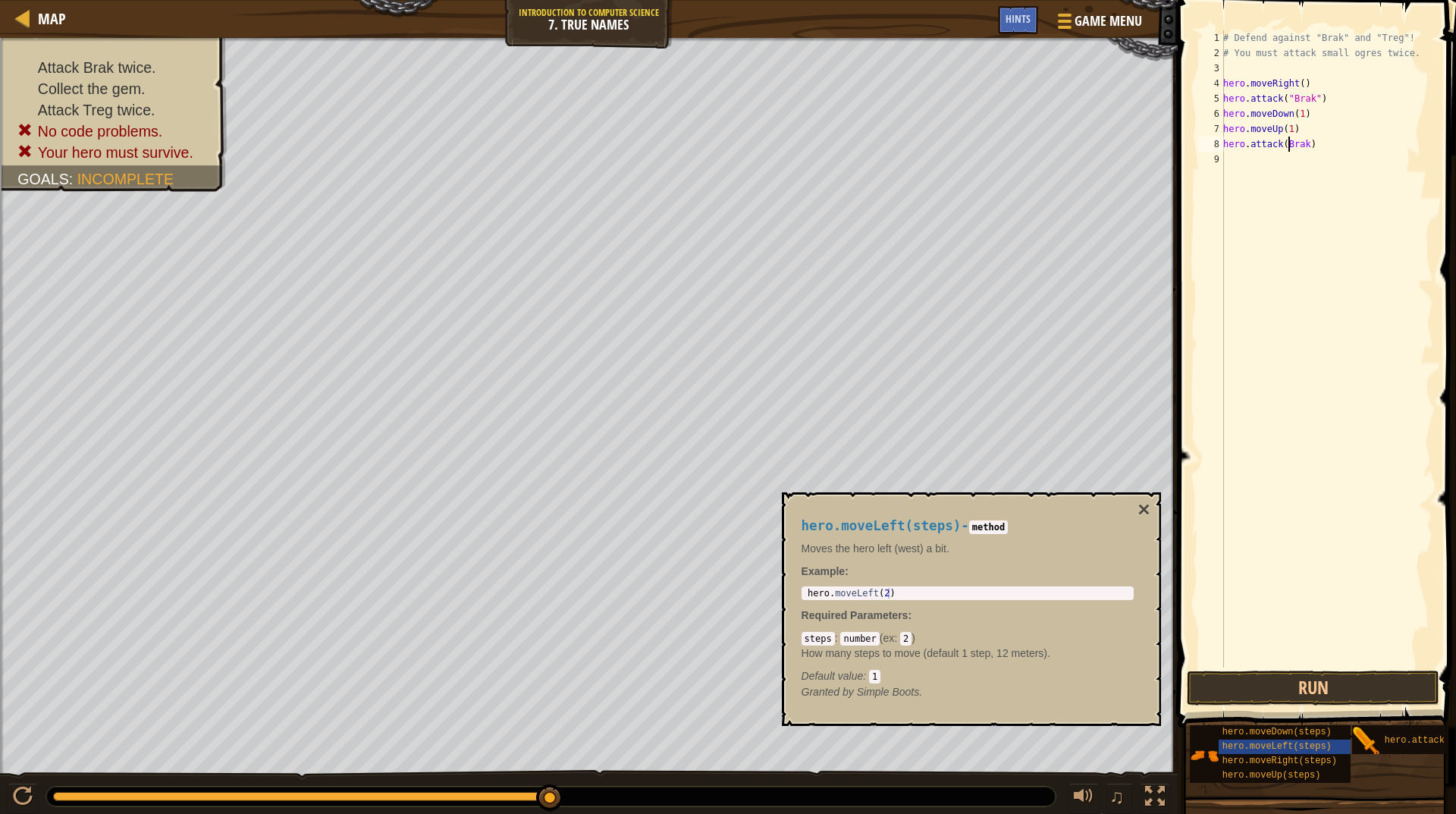
scroll to position [7, 5]
click at [1294, 96] on div "# Defend against "Brak" and "Treg"! # You must attack small ogres twice. hero .…" at bounding box center [1327, 365] width 213 height 668
click at [1315, 686] on button "Run" at bounding box center [1314, 688] width 253 height 35
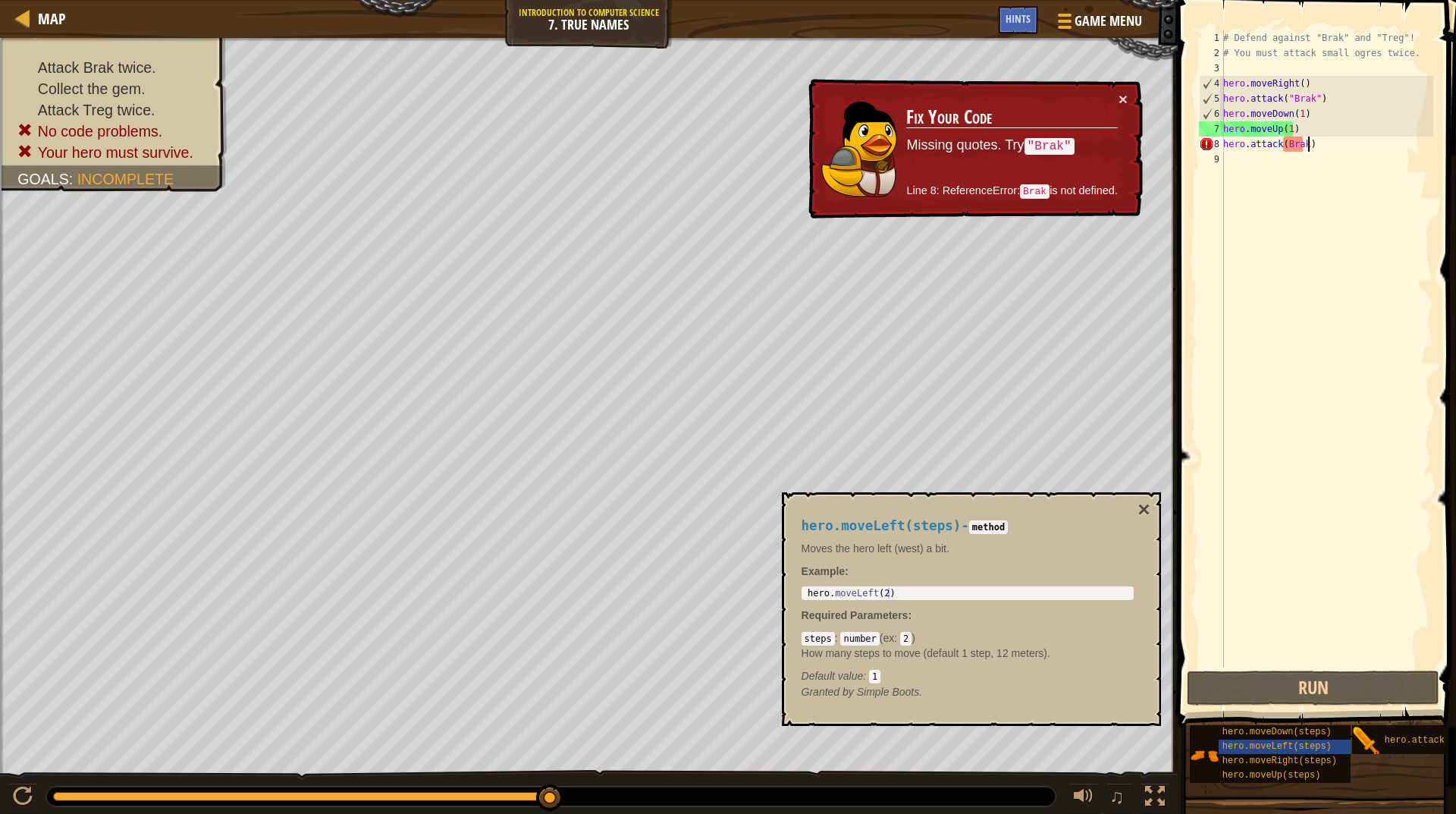
scroll to position [7, 0]
drag, startPoint x: 1303, startPoint y: 128, endPoint x: 1209, endPoint y: 116, distance: 94.8
click at [1209, 116] on div "hero.attack(Brak) 1 2 3 4 5 6 7 8 9 # Defend against "Brak" and "Treg"! # You m…" at bounding box center [1315, 349] width 237 height 637
drag, startPoint x: 1209, startPoint y: 116, endPoint x: 1293, endPoint y: 120, distance: 84.1
click at [1293, 120] on div "# Defend against "Brak" and "Treg"! # You must attack small ogres twice. hero .…" at bounding box center [1327, 349] width 213 height 637
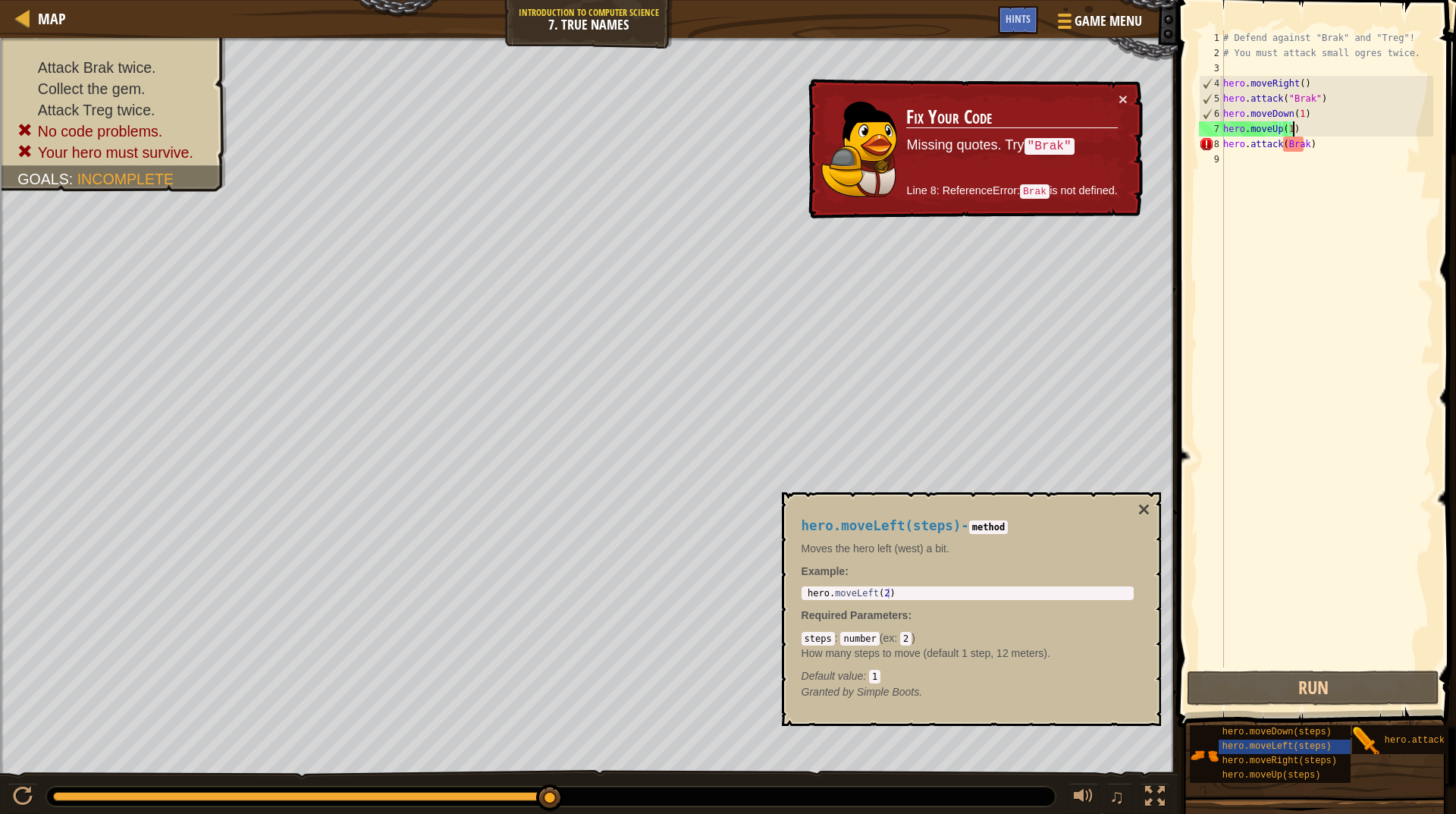
click at [1313, 126] on div "# Defend against "Brak" and "Treg"! # You must attack small ogres twice. hero .…" at bounding box center [1327, 365] width 213 height 668
drag, startPoint x: 1321, startPoint y: 149, endPoint x: 1206, endPoint y: 109, distance: 121.8
click at [1206, 109] on div "hero.attack(Brak) 1 2 3 4 5 6 7 8 9 # Defend against "Brak" and "Treg"! # You m…" at bounding box center [1315, 349] width 237 height 637
type textarea "hero.moveDown(1) hero.moveUp(1)"
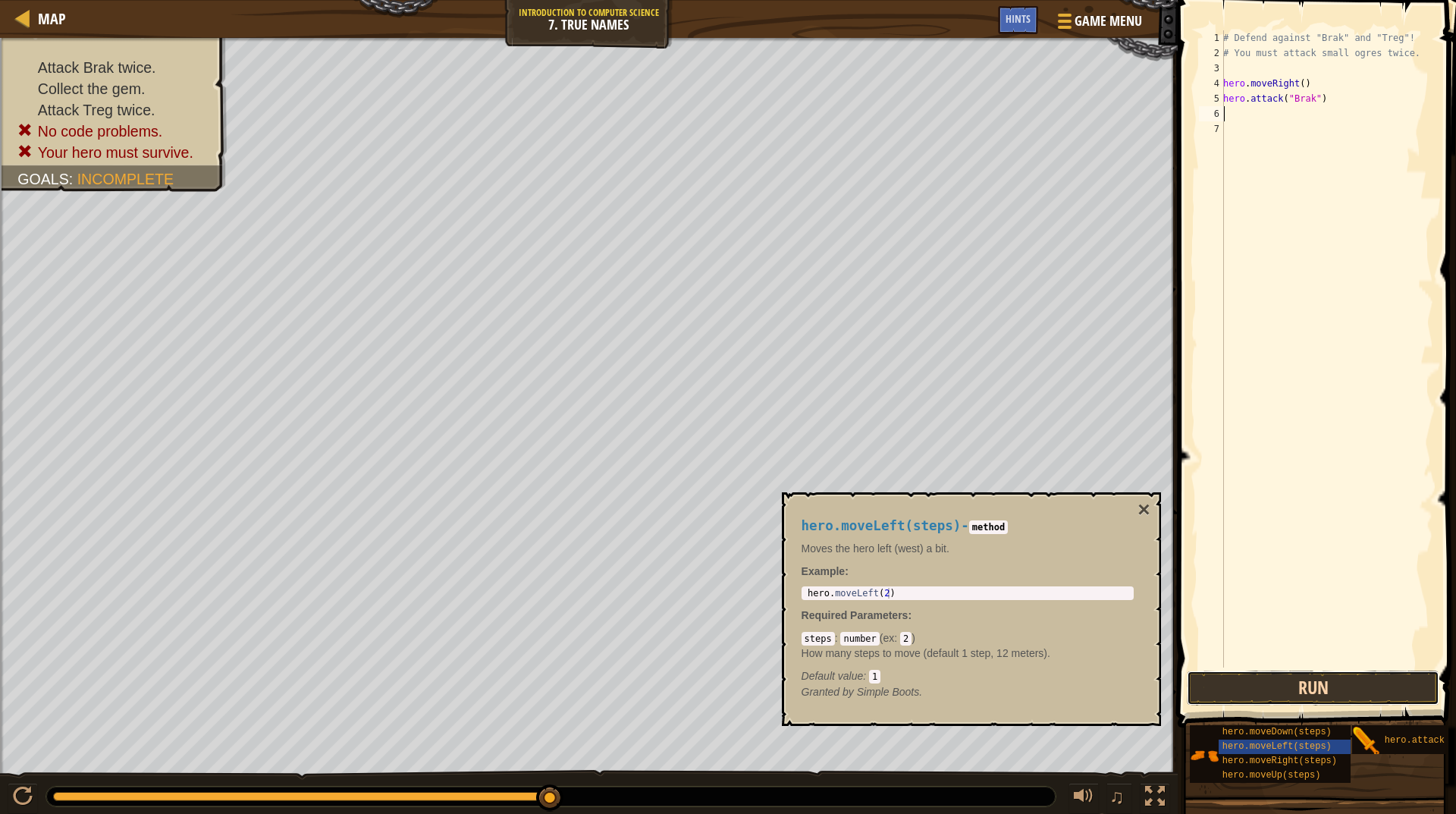
click at [1343, 681] on button "Run" at bounding box center [1314, 688] width 253 height 35
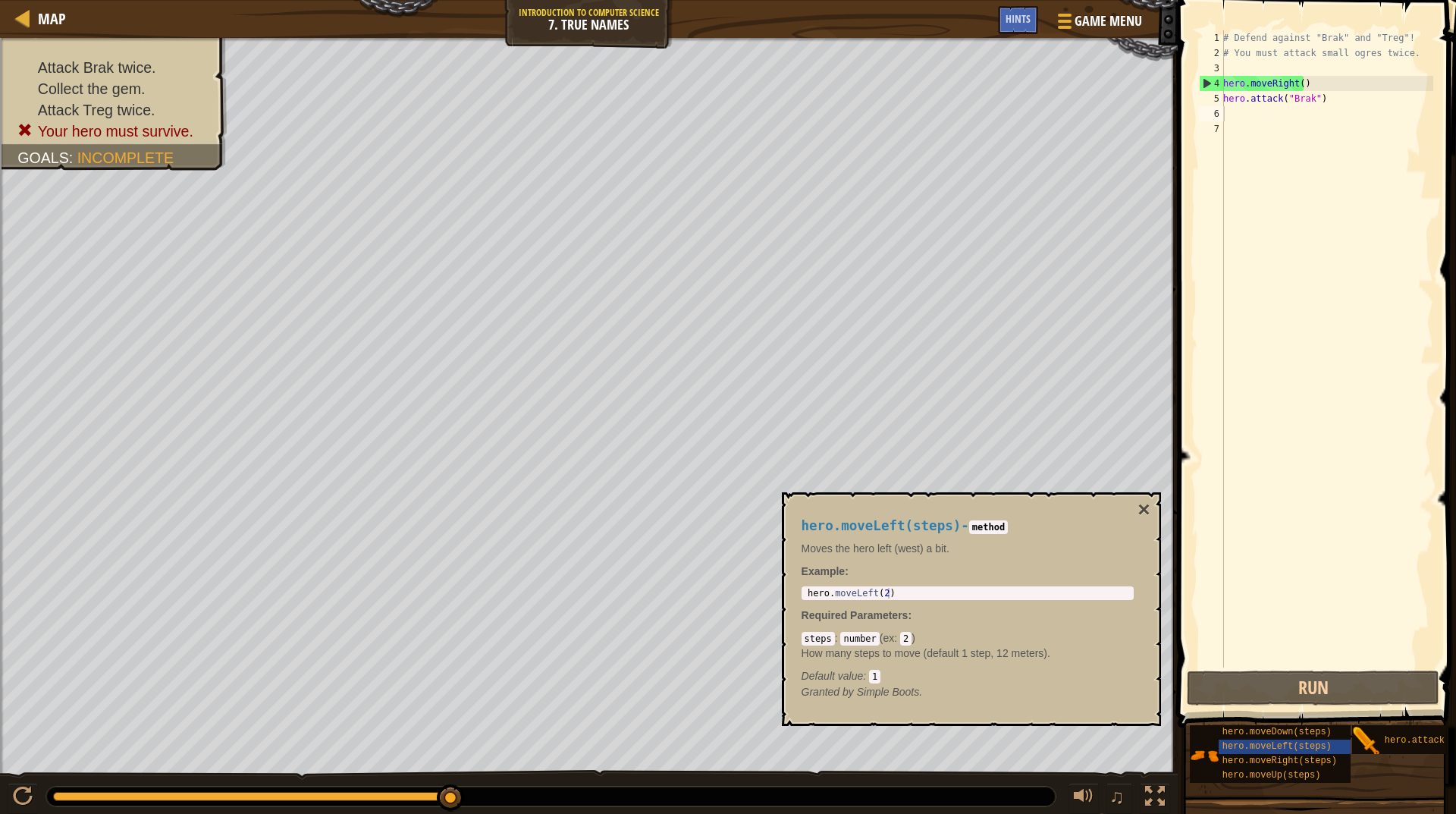
drag, startPoint x: 1360, startPoint y: 690, endPoint x: 1286, endPoint y: 405, distance: 294.5
click at [1286, 405] on div "1 2 3 4 5 6 7 # Defend against "Brak" and "Treg"! # You must attack small ogres…" at bounding box center [1315, 394] width 283 height 773
drag, startPoint x: 1286, startPoint y: 405, endPoint x: 1414, endPoint y: 739, distance: 357.7
click at [1414, 739] on div "hero.attack(target)" at bounding box center [1454, 740] width 145 height 29
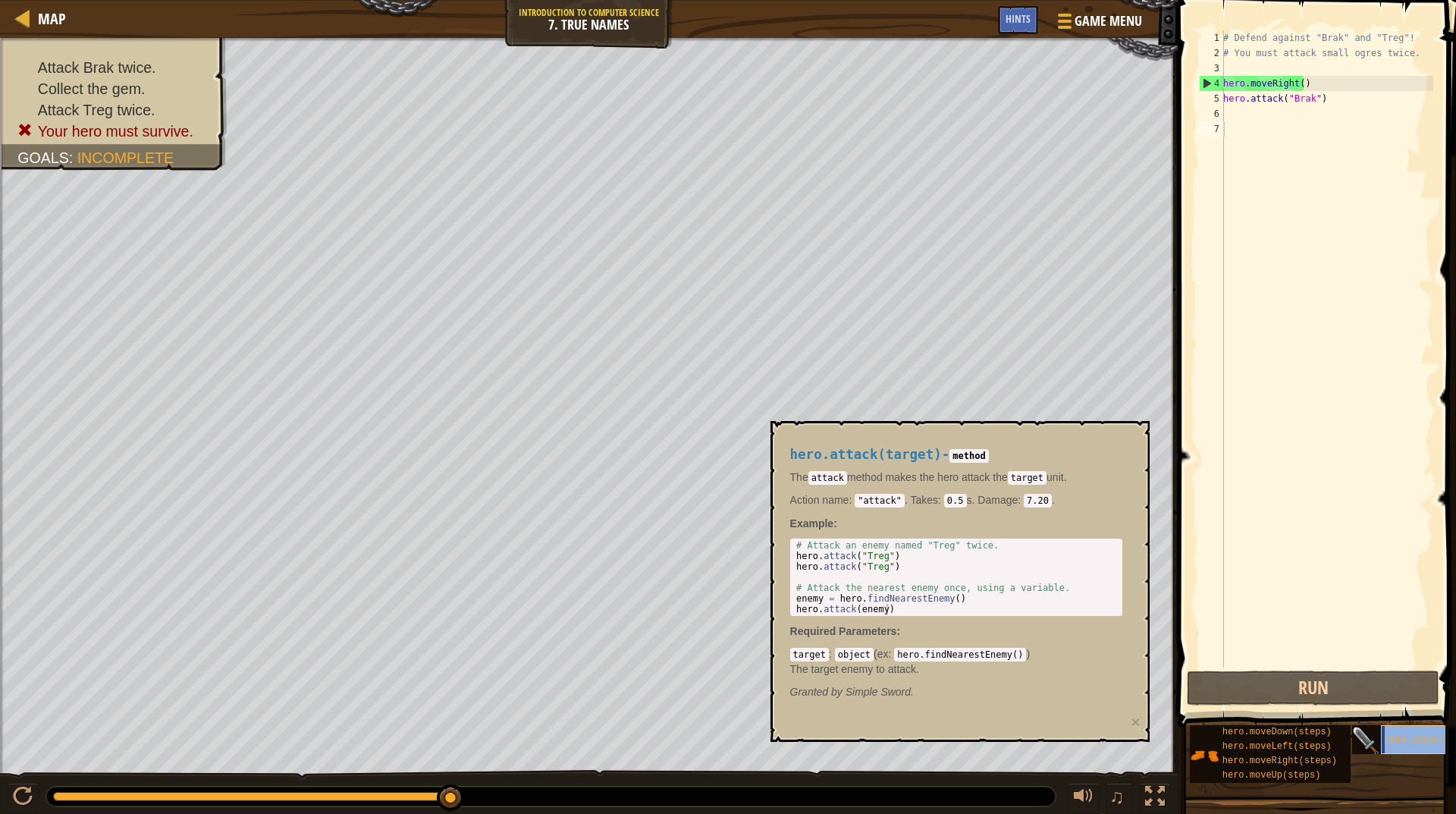
type textarea "hero.moveRight()"
type textarea "# You must attack small ogres twice."
type textarea "hero.attack("Brak")"
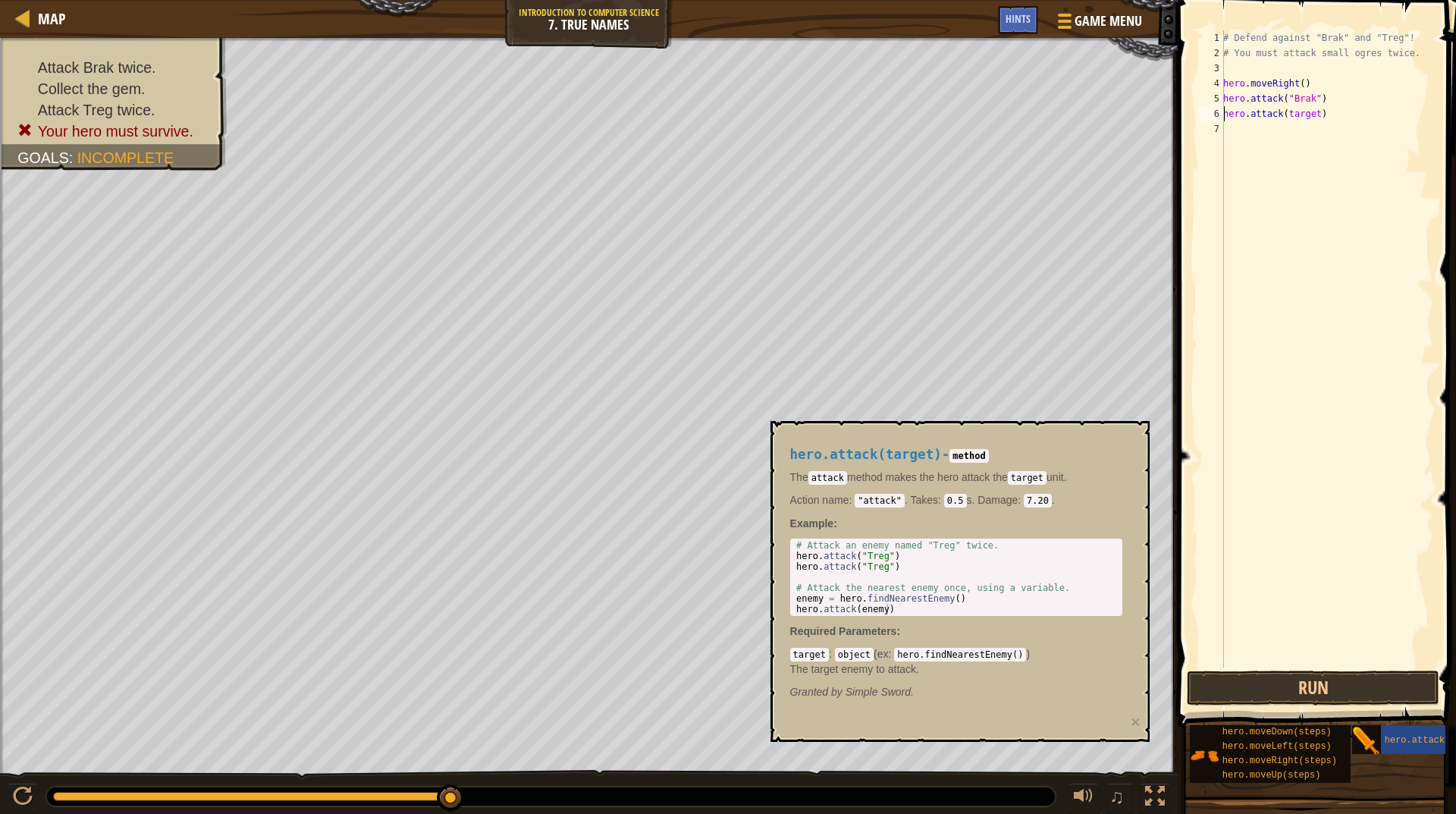
click at [1294, 112] on div "# Defend against "Brak" and "Treg"! # You must attack small ogres twice. hero .…" at bounding box center [1327, 365] width 213 height 668
type textarea "hero.attack("brak")"
click at [1316, 685] on button "Run" at bounding box center [1314, 688] width 253 height 35
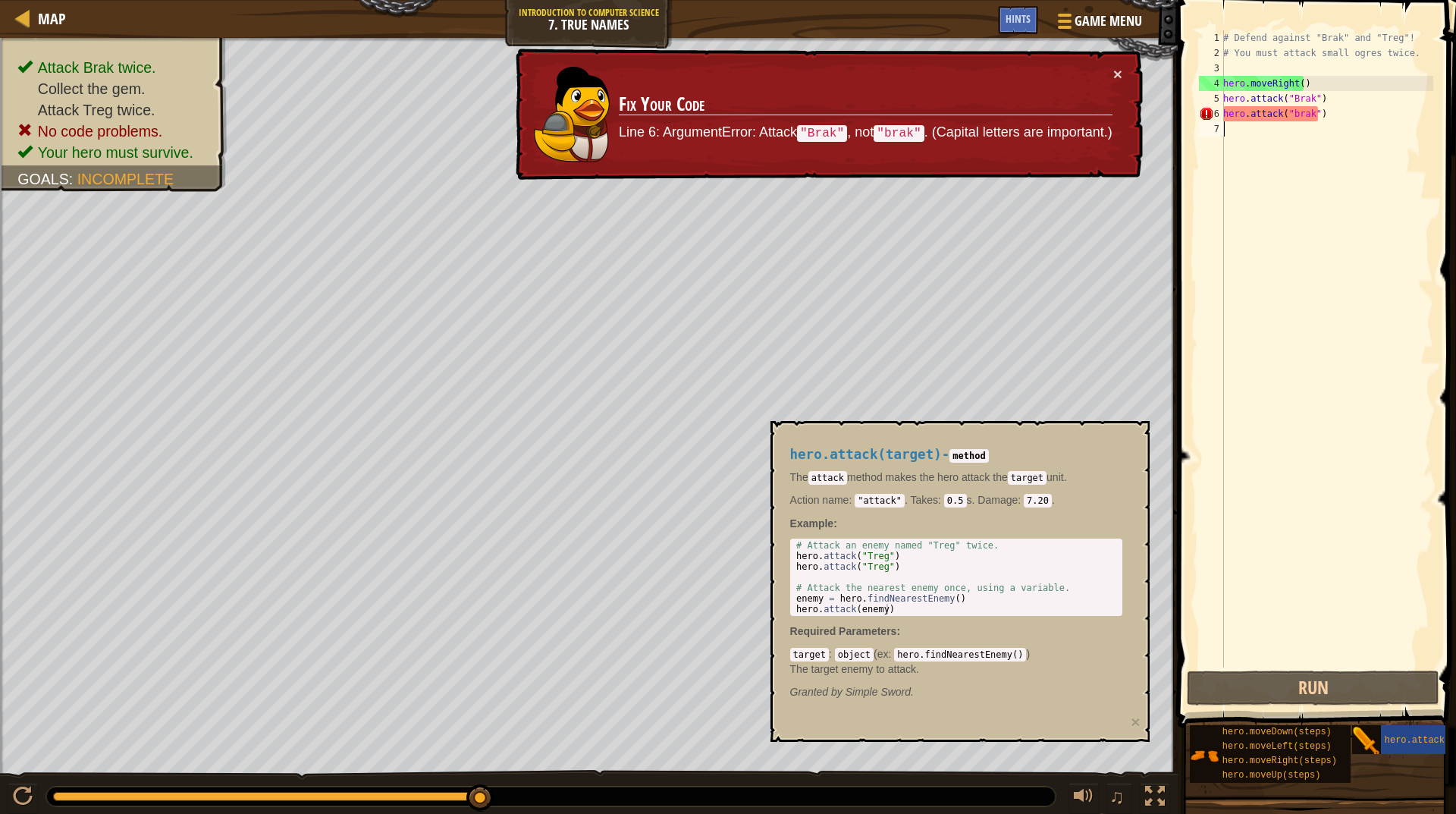
click at [1330, 125] on div "# Defend against "Brak" and "Treg"! # You must attack small ogres twice. hero .…" at bounding box center [1327, 365] width 213 height 668
click at [1329, 125] on div "# Defend against "Brak" and "Treg"! # You must attack small ogres twice. hero .…" at bounding box center [1327, 365] width 213 height 668
click at [1119, 70] on button "×" at bounding box center [1118, 78] width 10 height 16
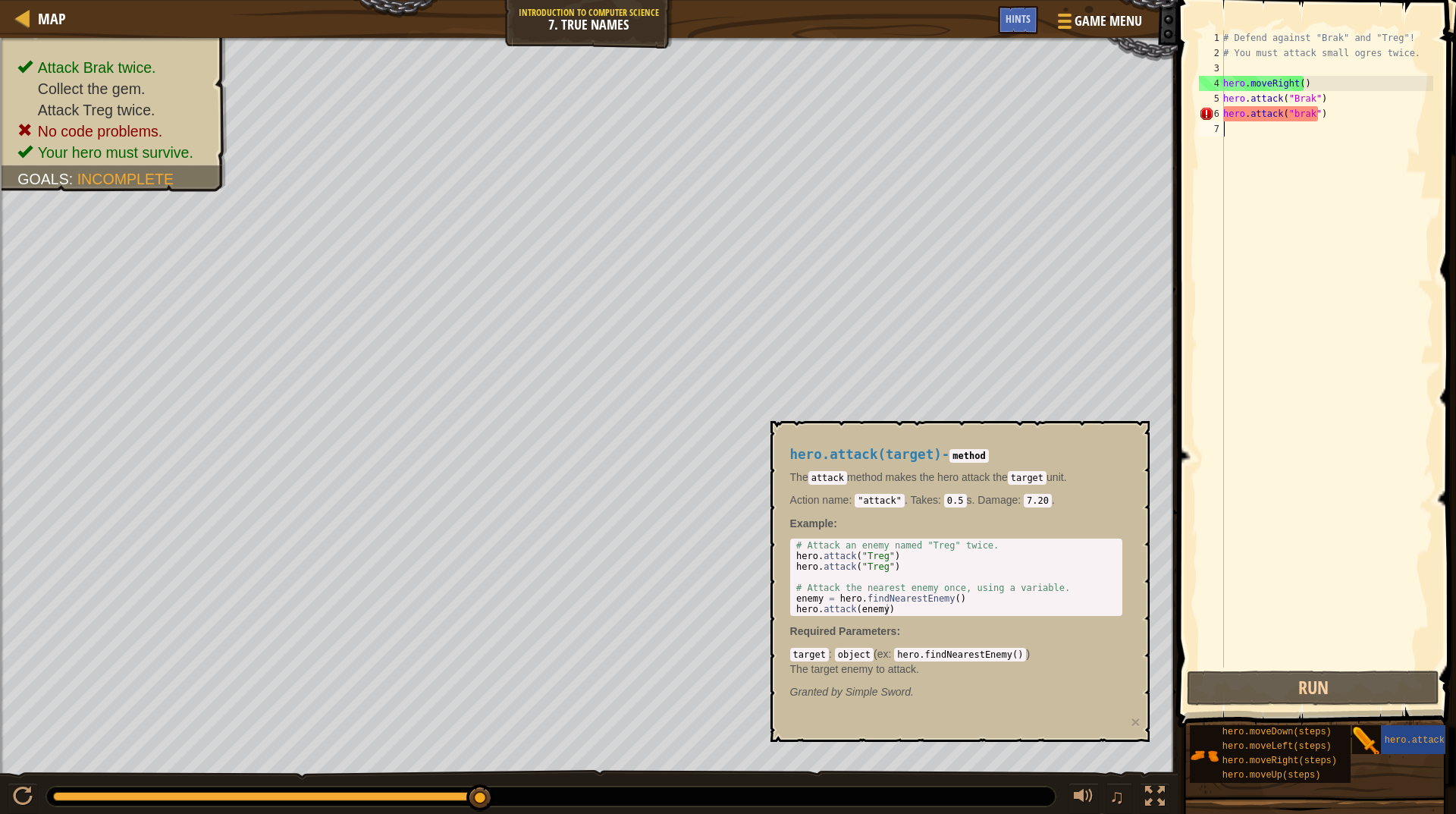
click at [1295, 111] on div "# Defend against "Brak" and "Treg"! # You must attack small ogres twice. hero .…" at bounding box center [1327, 365] width 213 height 668
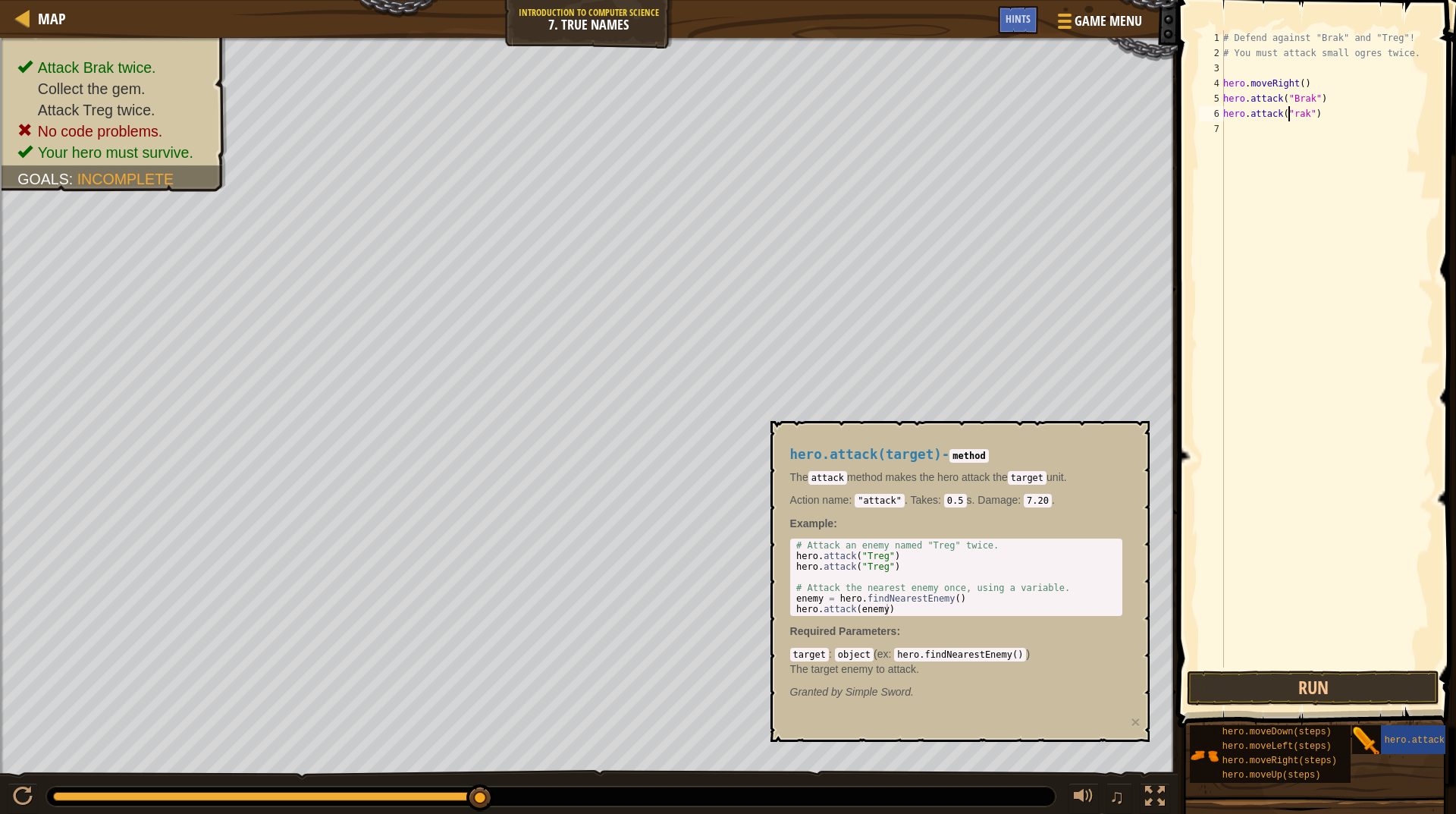
scroll to position [7, 5]
click at [1291, 95] on div "# Defend against "Brak" and "Treg"! # You must attack small ogres twice. hero .…" at bounding box center [1327, 365] width 213 height 668
type textarea "hero.attack("Brak")"
click at [1233, 131] on div "# Defend against "Brak" and "Treg"! # You must attack small ogres twice. hero .…" at bounding box center [1327, 365] width 213 height 668
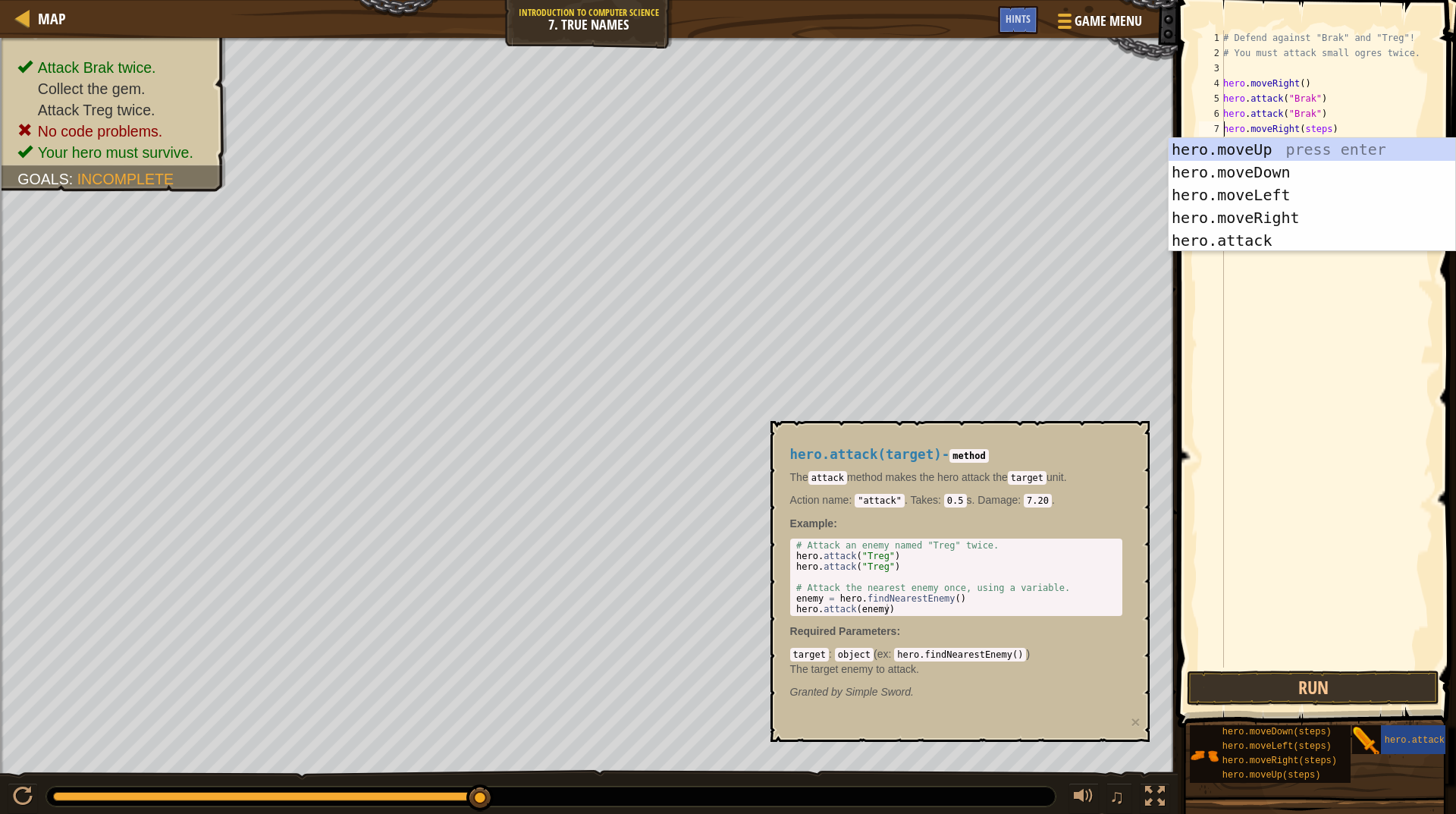
click at [1313, 128] on div "# Defend against "Brak" and "Treg"! # You must attack small ogres twice. hero .…" at bounding box center [1327, 365] width 213 height 668
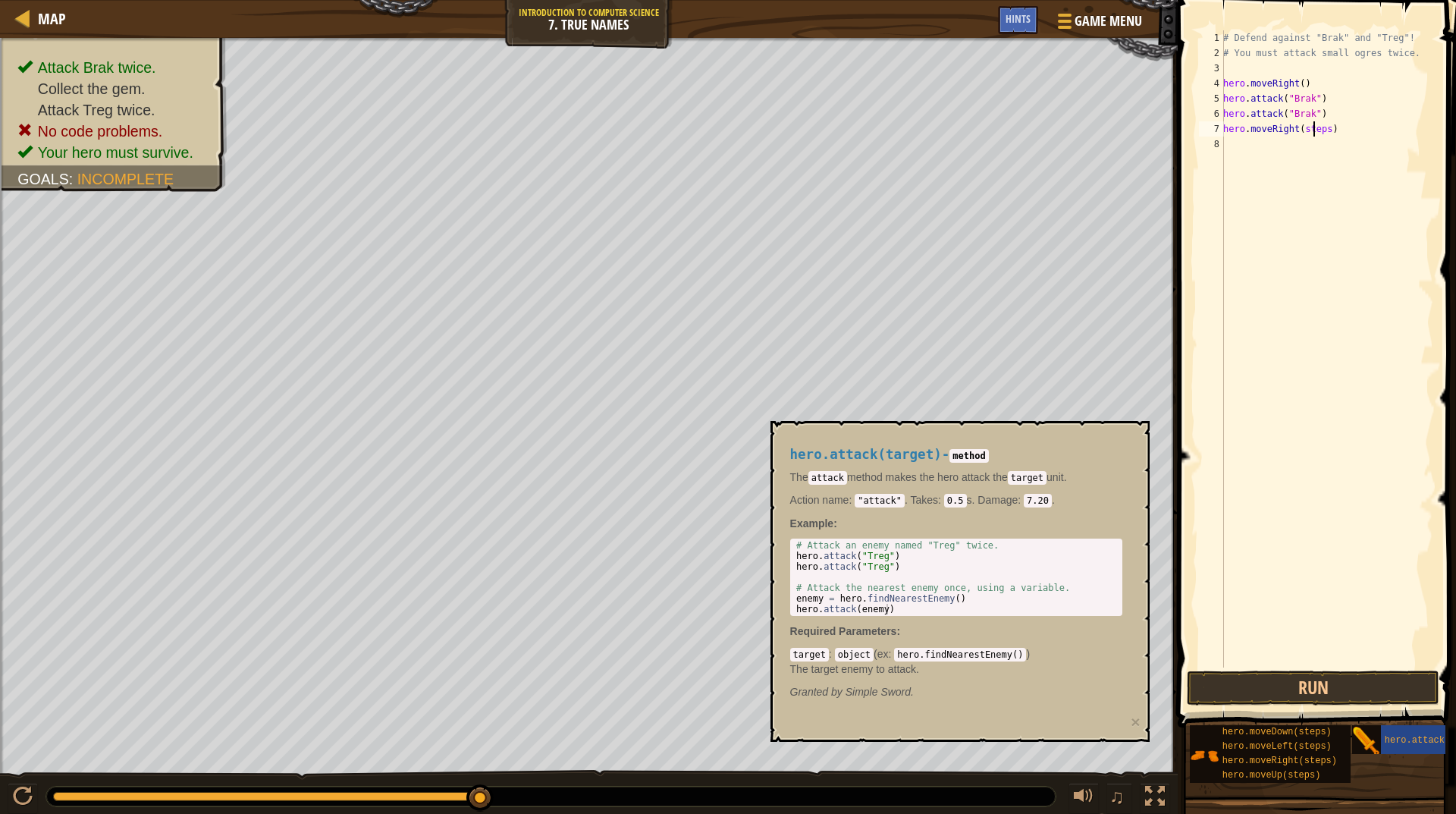
click at [1313, 128] on div "# Defend against "Brak" and "Treg"! # You must attack small ogres twice. hero .…" at bounding box center [1327, 365] width 213 height 668
type textarea "hero.moveRight(2)"
click at [1366, 688] on button "Run" at bounding box center [1314, 688] width 253 height 35
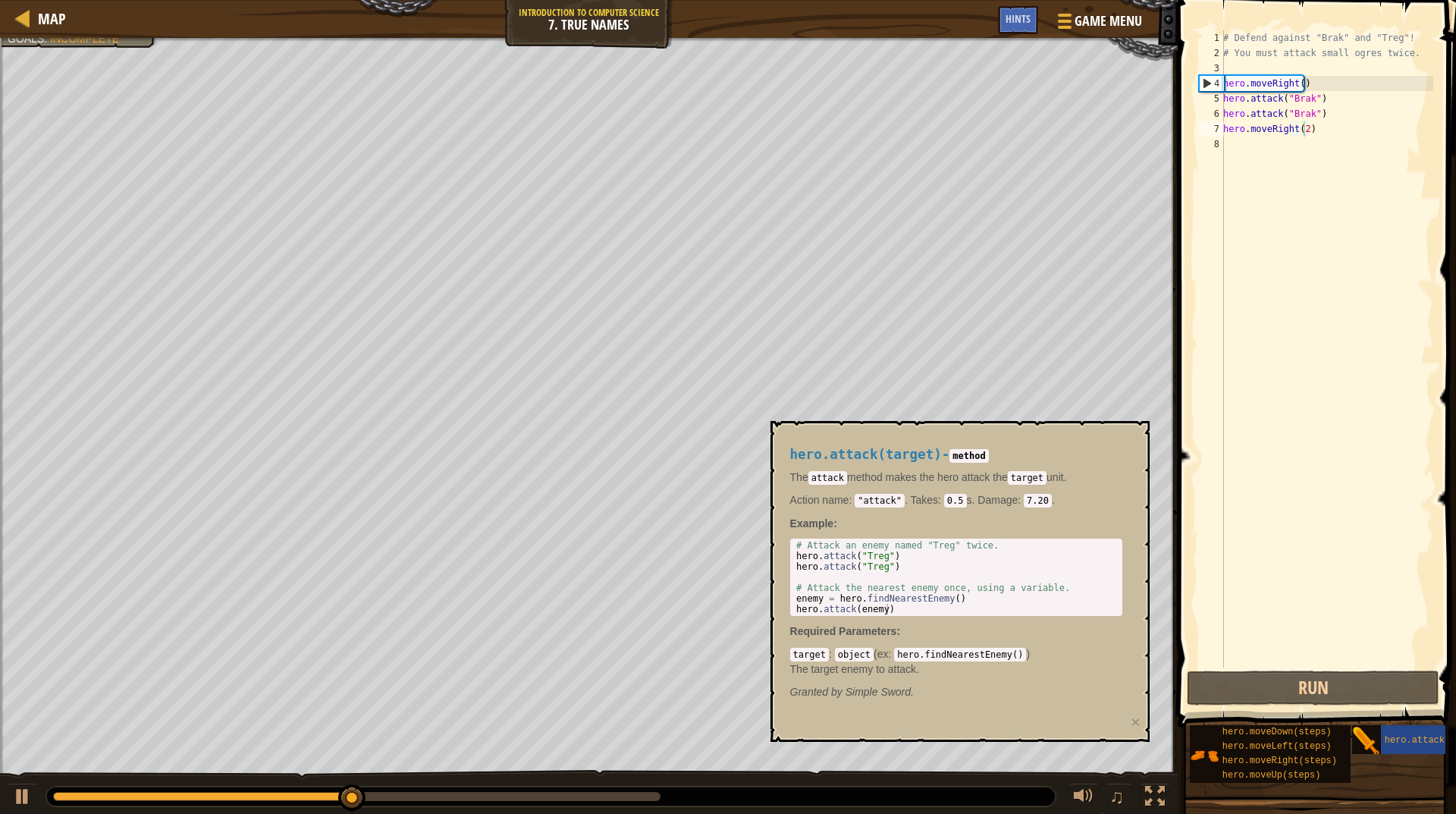
click at [1097, 463] on div "hero.attack(target) - method The attack method makes the hero attack the target…" at bounding box center [957, 574] width 354 height 281
drag, startPoint x: 1007, startPoint y: 453, endPoint x: 863, endPoint y: 469, distance: 144.9
click at [863, 469] on div "hero.attack(target) - method The attack method makes the hero attack the target…" at bounding box center [957, 574] width 354 height 281
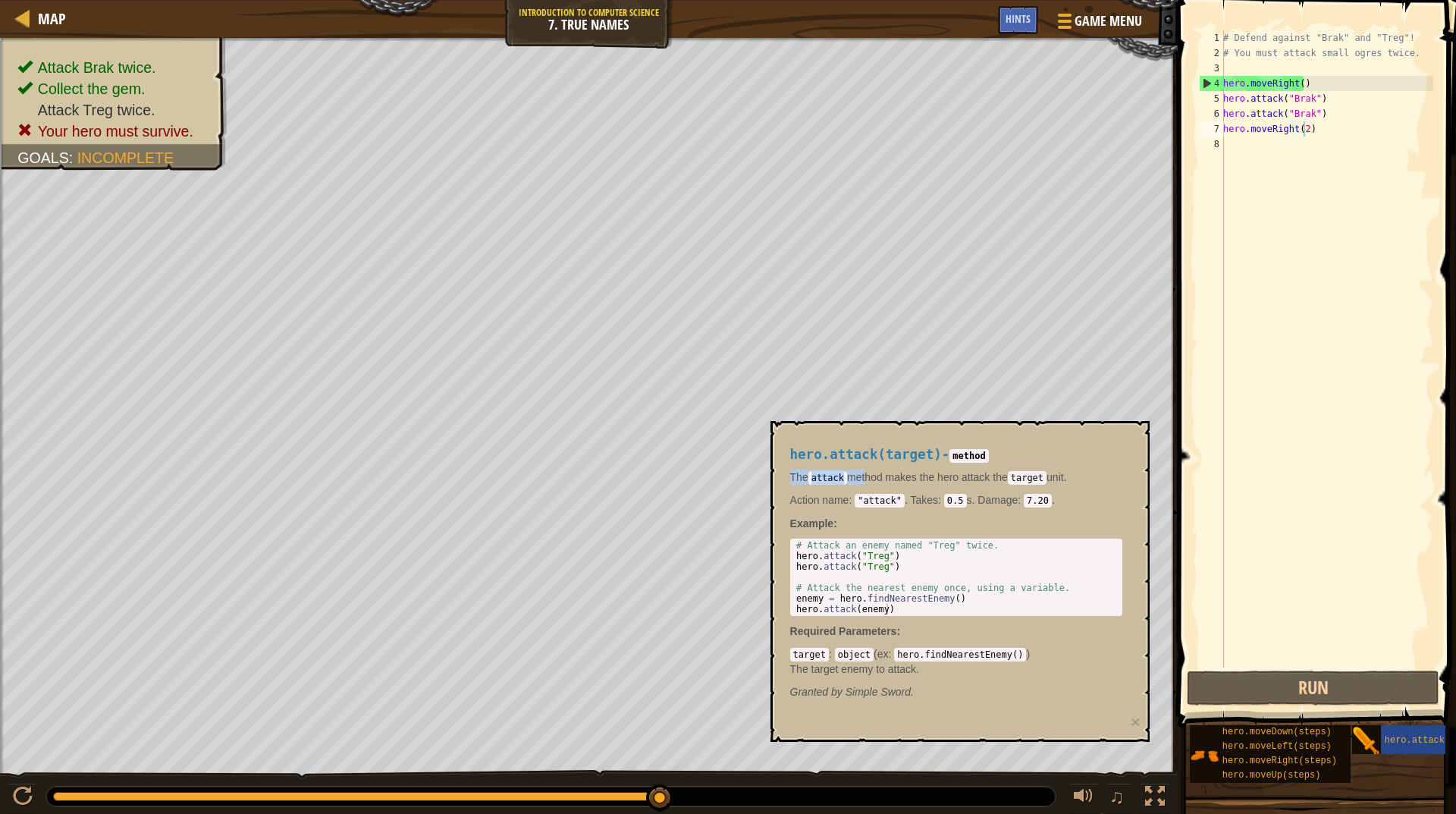
drag, startPoint x: 863, startPoint y: 469, endPoint x: 1024, endPoint y: 445, distance: 162.8
click at [1024, 445] on div "hero.attack(target) - method The attack method makes the hero attack the target…" at bounding box center [957, 574] width 354 height 281
click at [1281, 145] on div "# Defend against "Brak" and "Treg"! # You must attack small ogres twice. hero .…" at bounding box center [1327, 365] width 213 height 668
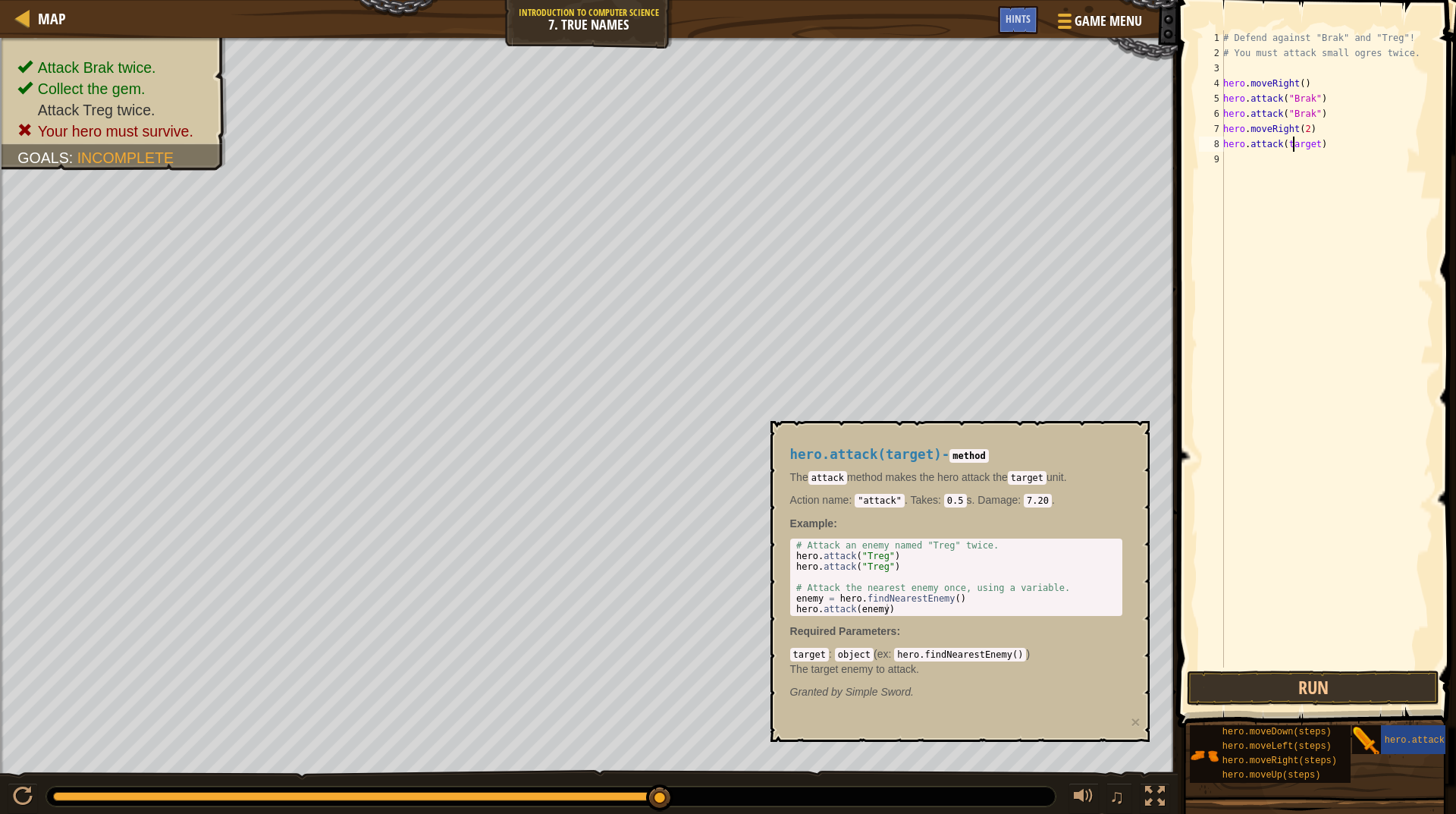
click at [1291, 149] on div "# Defend against "Brak" and "Treg"! # You must attack small ogres twice. hero .…" at bounding box center [1327, 365] width 213 height 668
click at [1294, 147] on div "# Defend against "Brak" and "Treg"! # You must attack small ogres twice. hero .…" at bounding box center [1327, 365] width 213 height 668
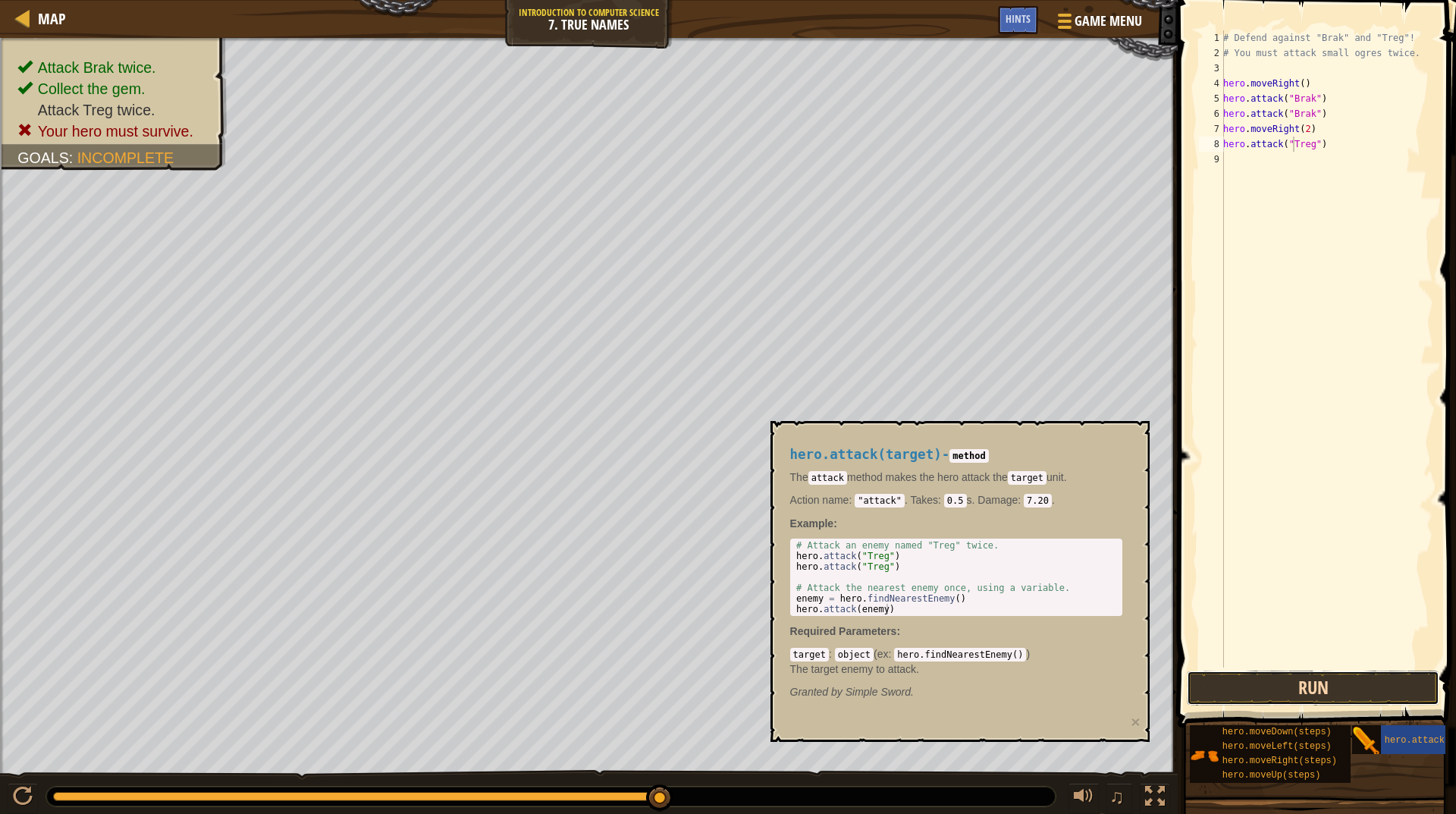
click at [1339, 686] on button "Run" at bounding box center [1314, 688] width 253 height 35
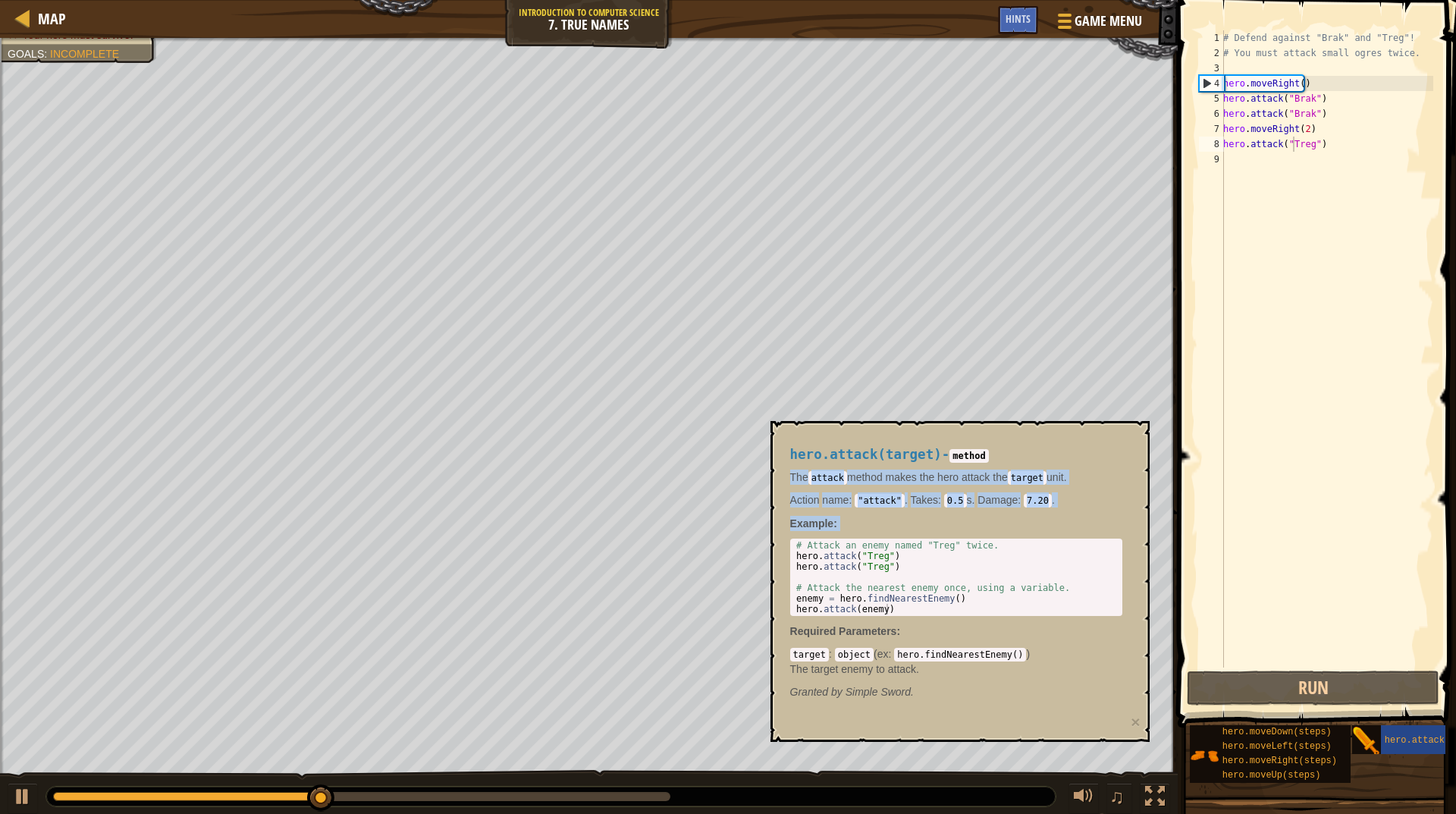
drag, startPoint x: 1019, startPoint y: 440, endPoint x: 896, endPoint y: 597, distance: 199.4
click at [875, 607] on div "hero.attack(target) - method The attack method makes the hero attack the target…" at bounding box center [957, 574] width 354 height 281
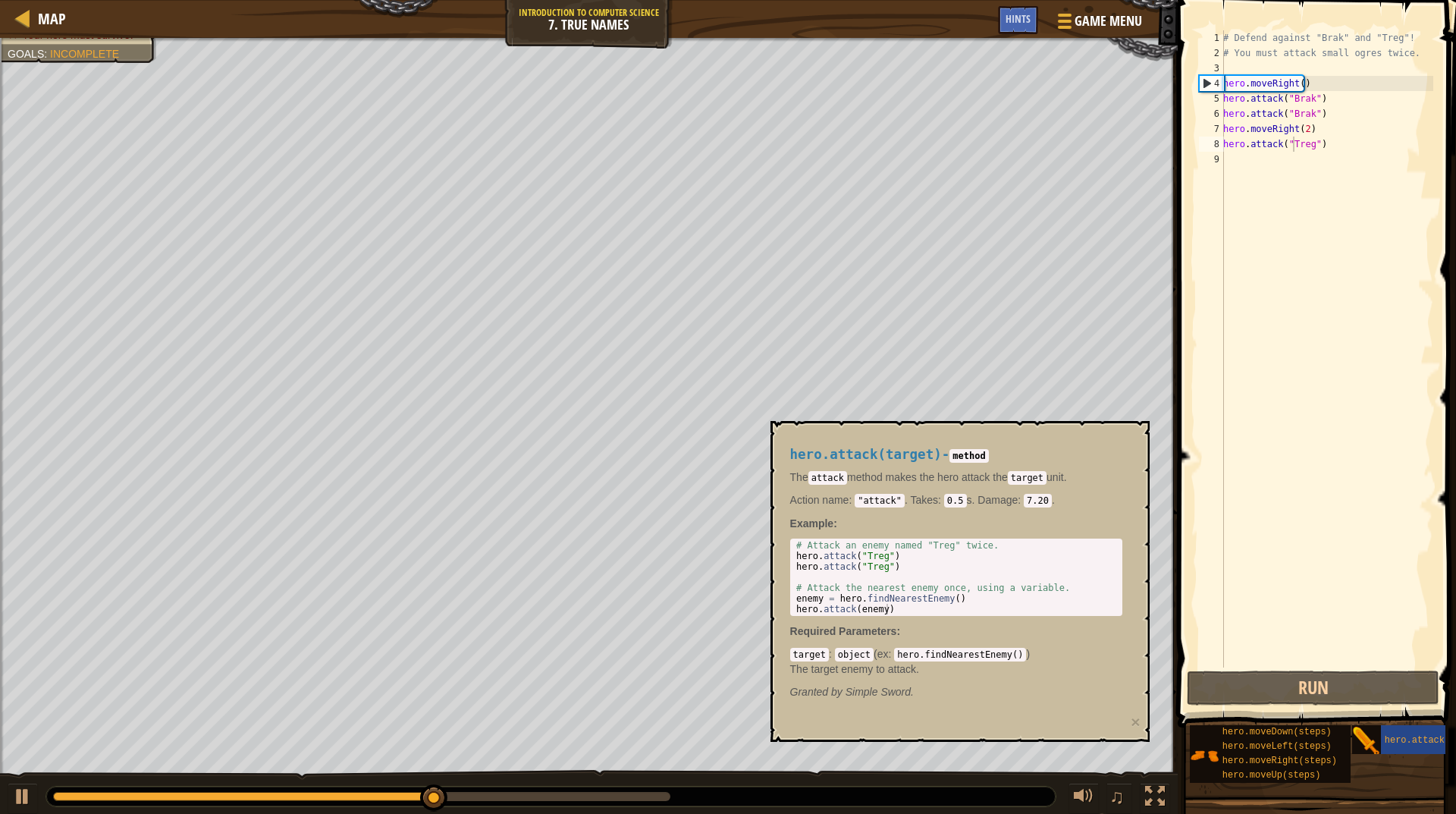
click at [1147, 629] on div "hero.attack(target) - method The attack method makes the hero attack the target…" at bounding box center [960, 581] width 379 height 321
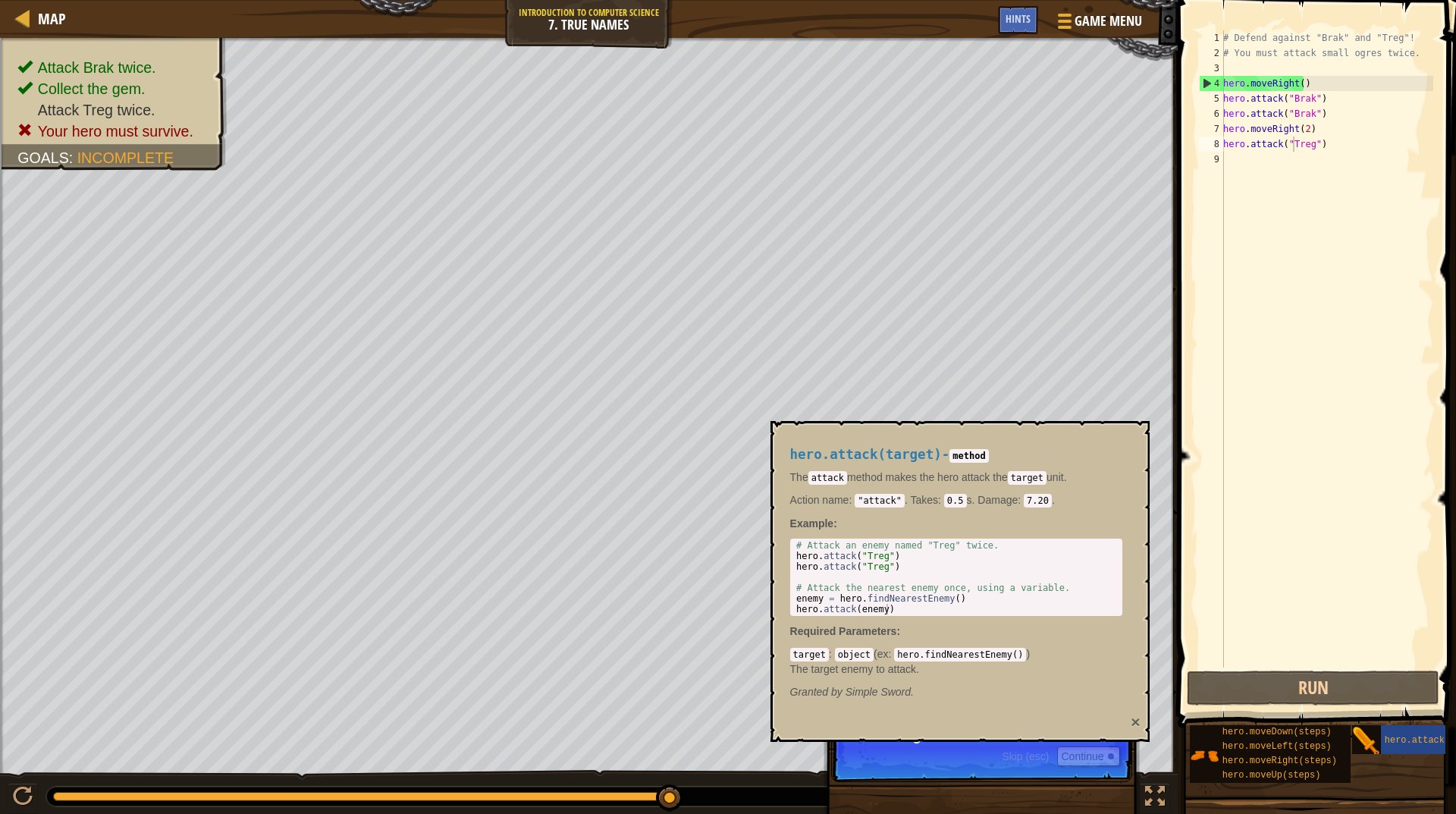
click at [1138, 721] on button "×" at bounding box center [1135, 721] width 9 height 16
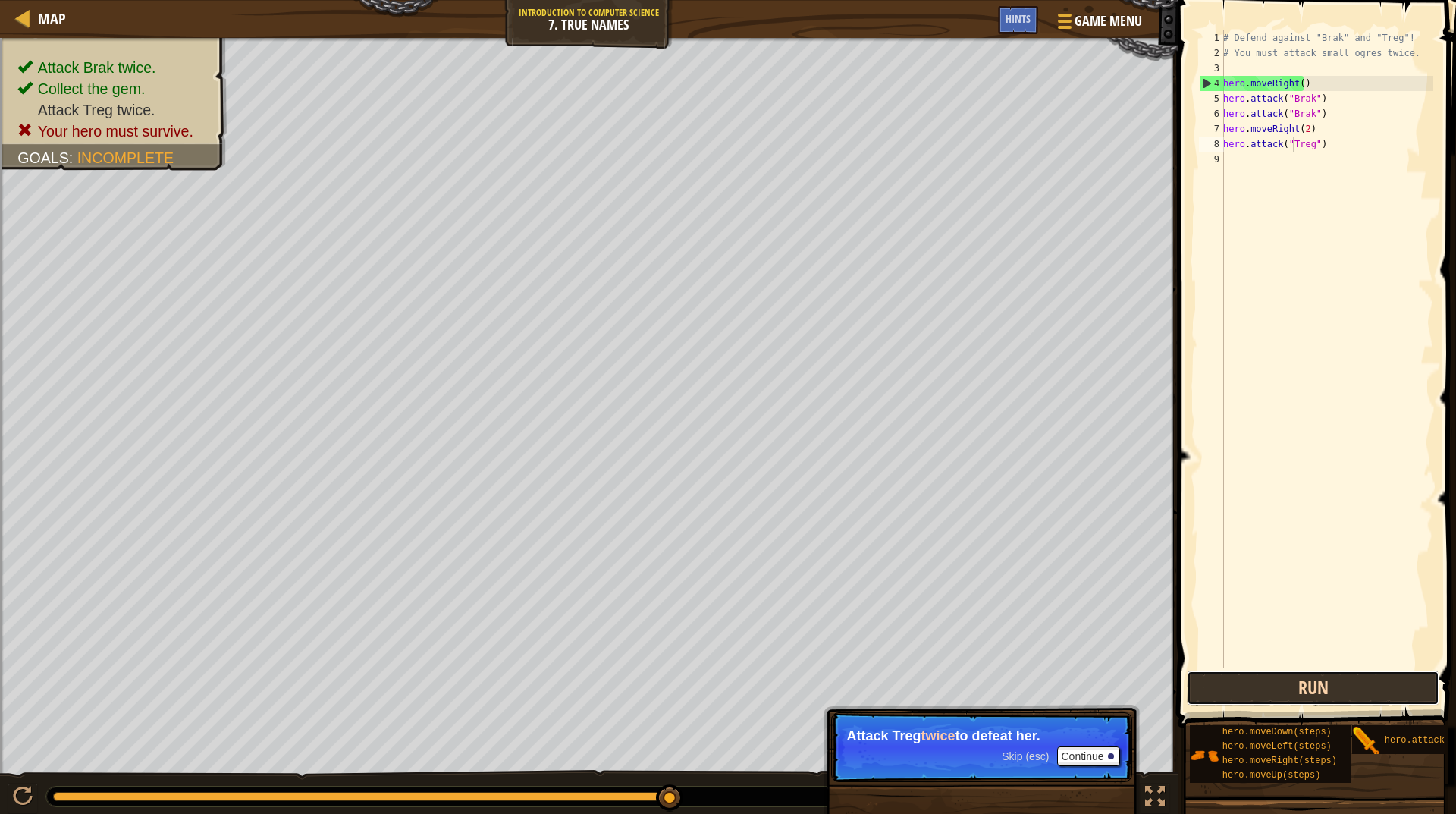
click at [1350, 701] on button "Run" at bounding box center [1314, 688] width 253 height 35
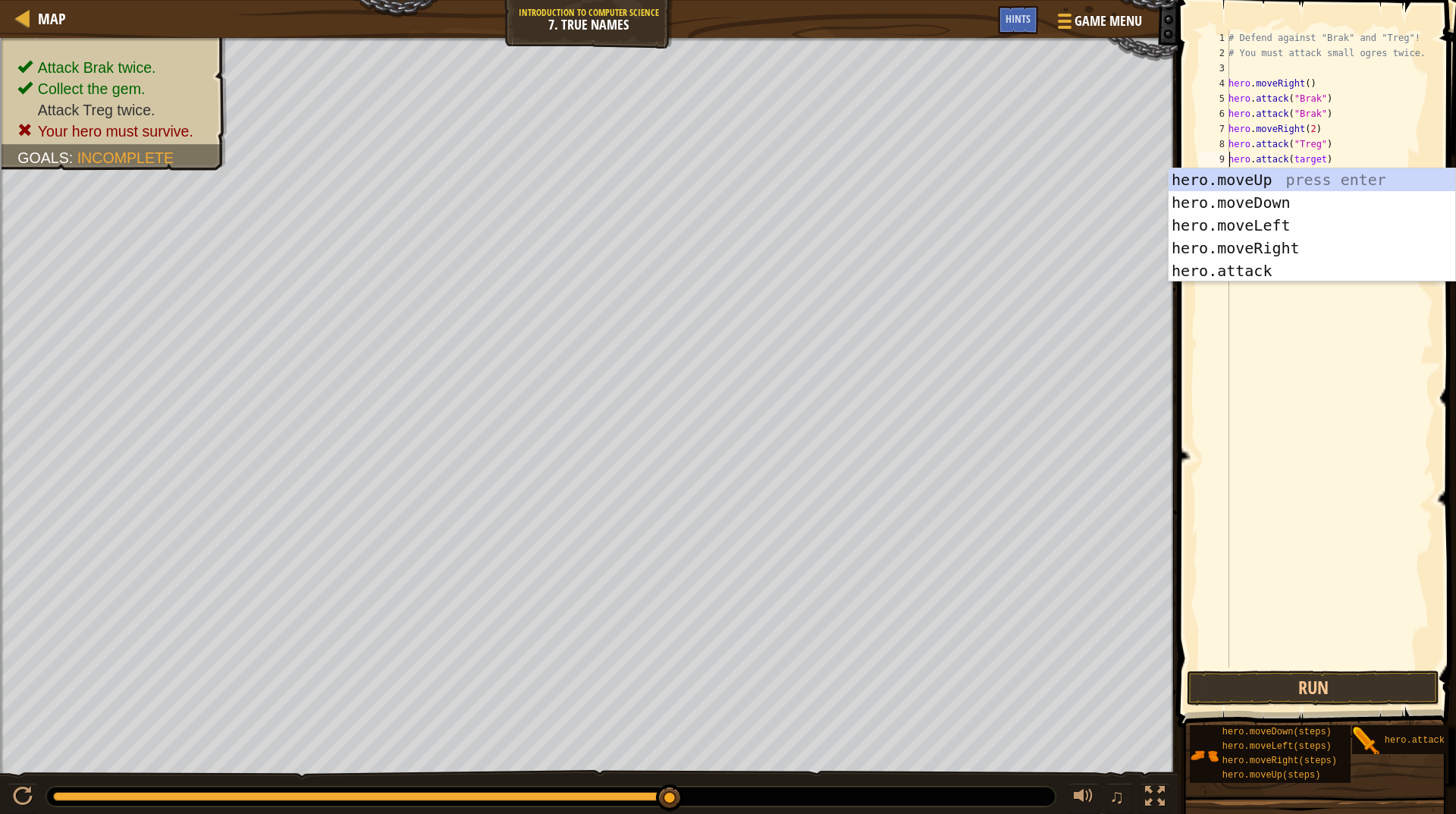
click at [1298, 159] on div "hero.attack(target) 1 2 3 4 5 6 7 8 9 10 # Defend against "Brak" and "Treg"! # …" at bounding box center [1315, 349] width 237 height 637
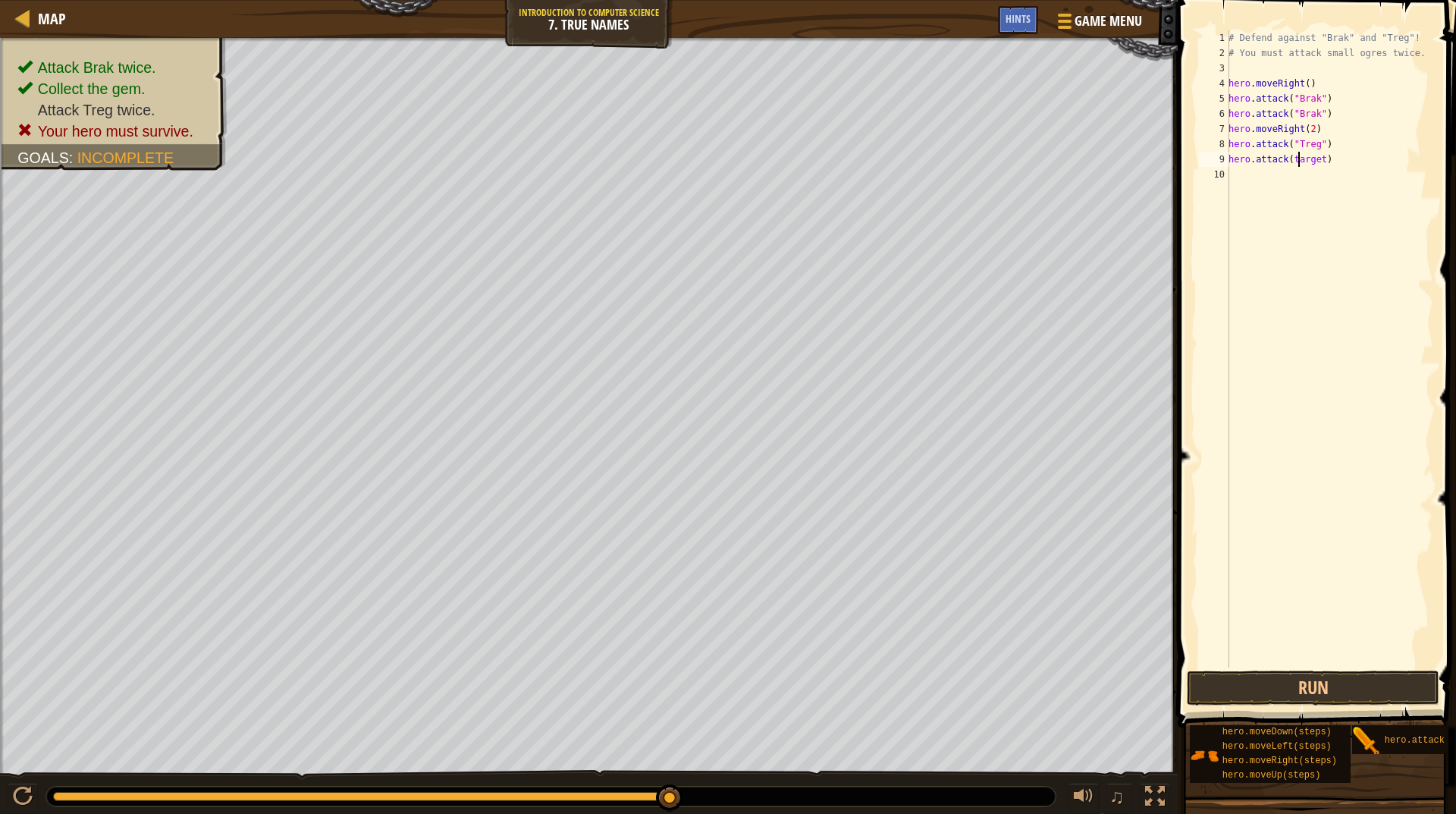
click at [1298, 159] on div "hero.attack(target) 1 2 3 4 5 6 7 8 9 10 # Defend against "Brak" and "Treg"! # …" at bounding box center [1315, 349] width 237 height 637
click at [1298, 152] on div "# Defend against "Brak" and "Treg"! # You must attack small ogres twice. hero .…" at bounding box center [1329, 365] width 207 height 668
type textarea "hero.attack("Treg")"
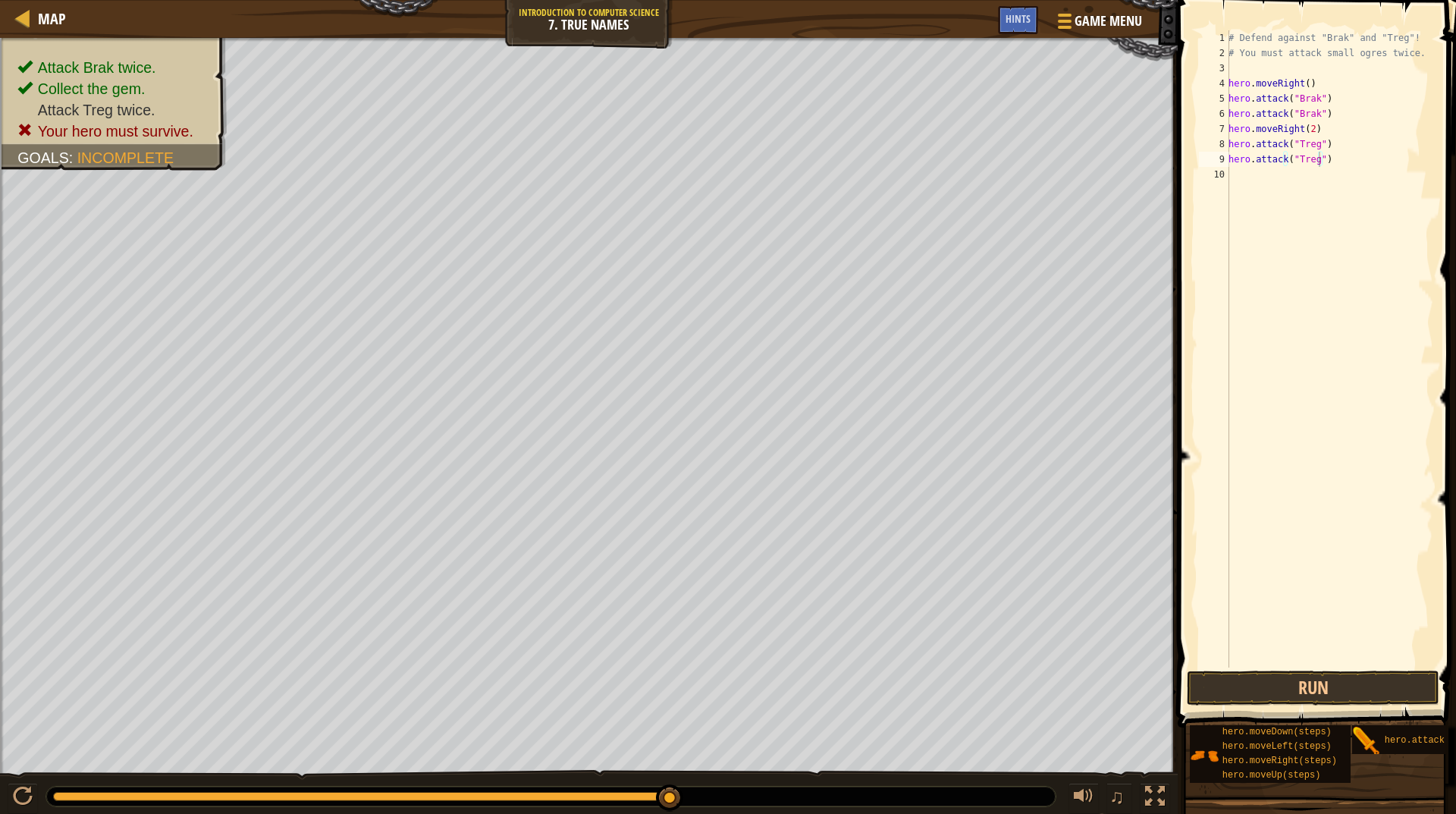
click at [1314, 713] on div "Hints Videos hero.attack("Treg") 1 2 3 4 5 6 7 8 9 10 # Defend against "Brak" a…" at bounding box center [1315, 403] width 283 height 806
click at [1318, 692] on button "Run" at bounding box center [1314, 688] width 253 height 35
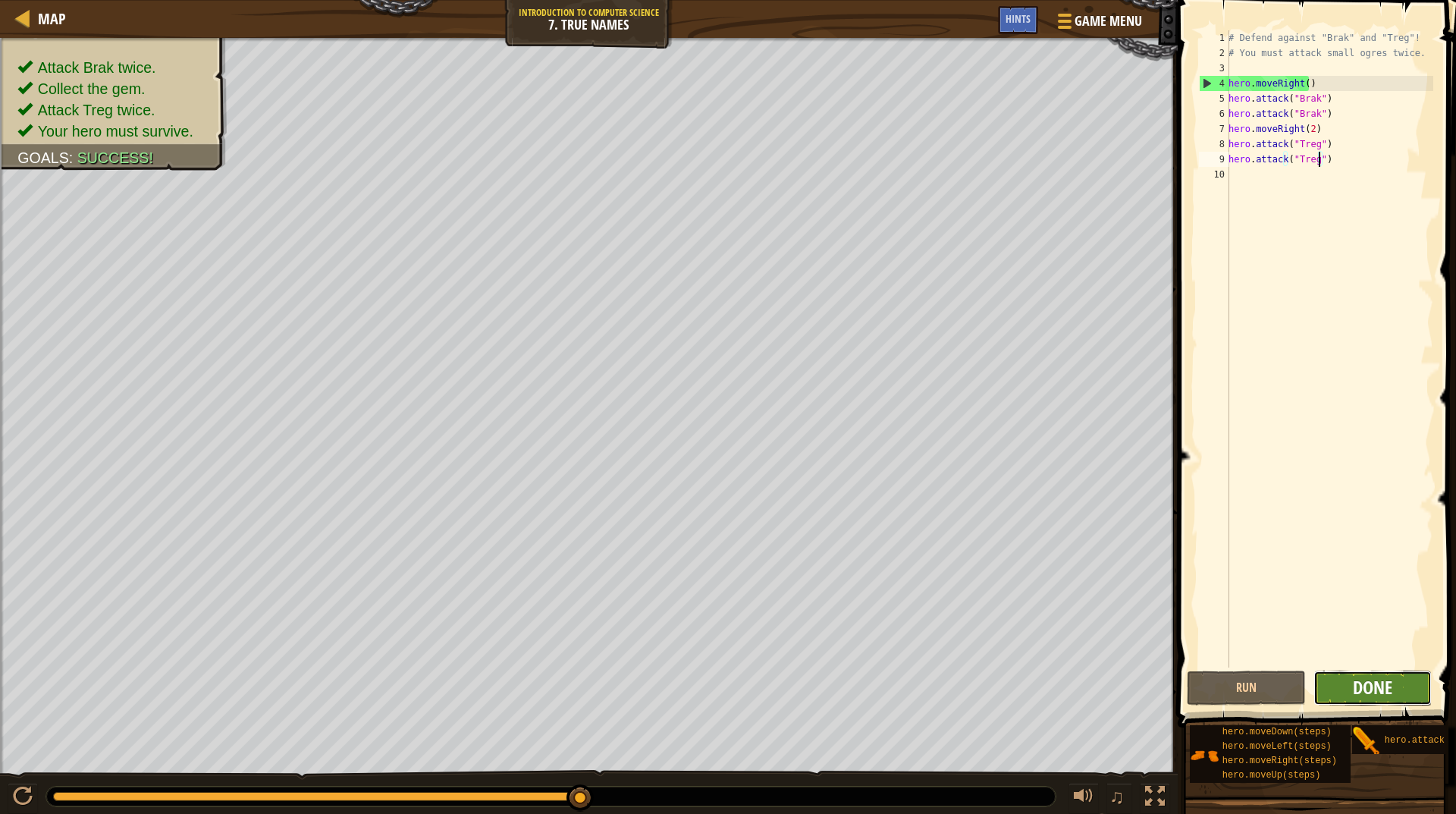
click at [1389, 683] on span "Done" at bounding box center [1373, 688] width 40 height 25
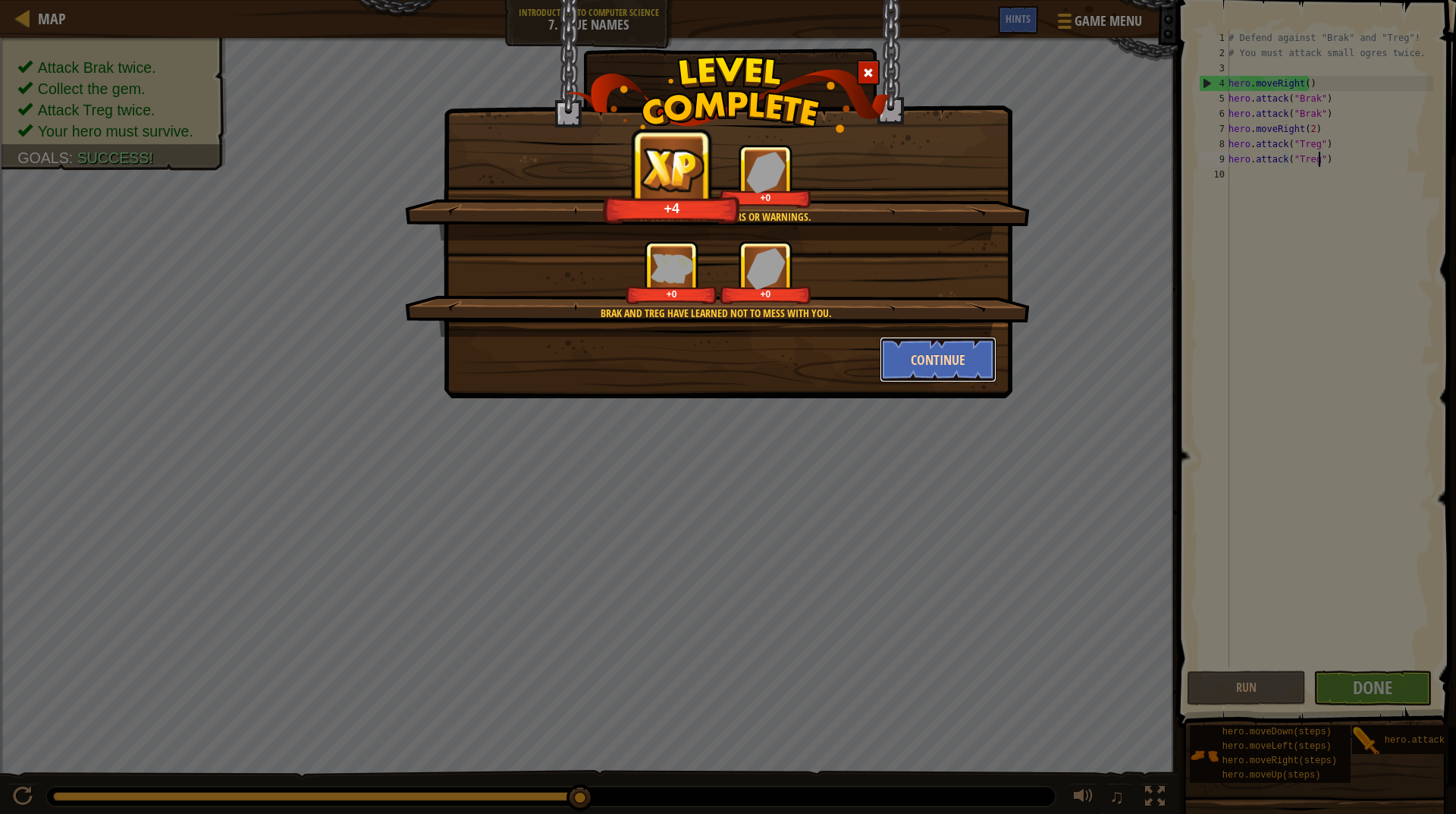
click at [958, 346] on button "Continue" at bounding box center [939, 359] width 118 height 45
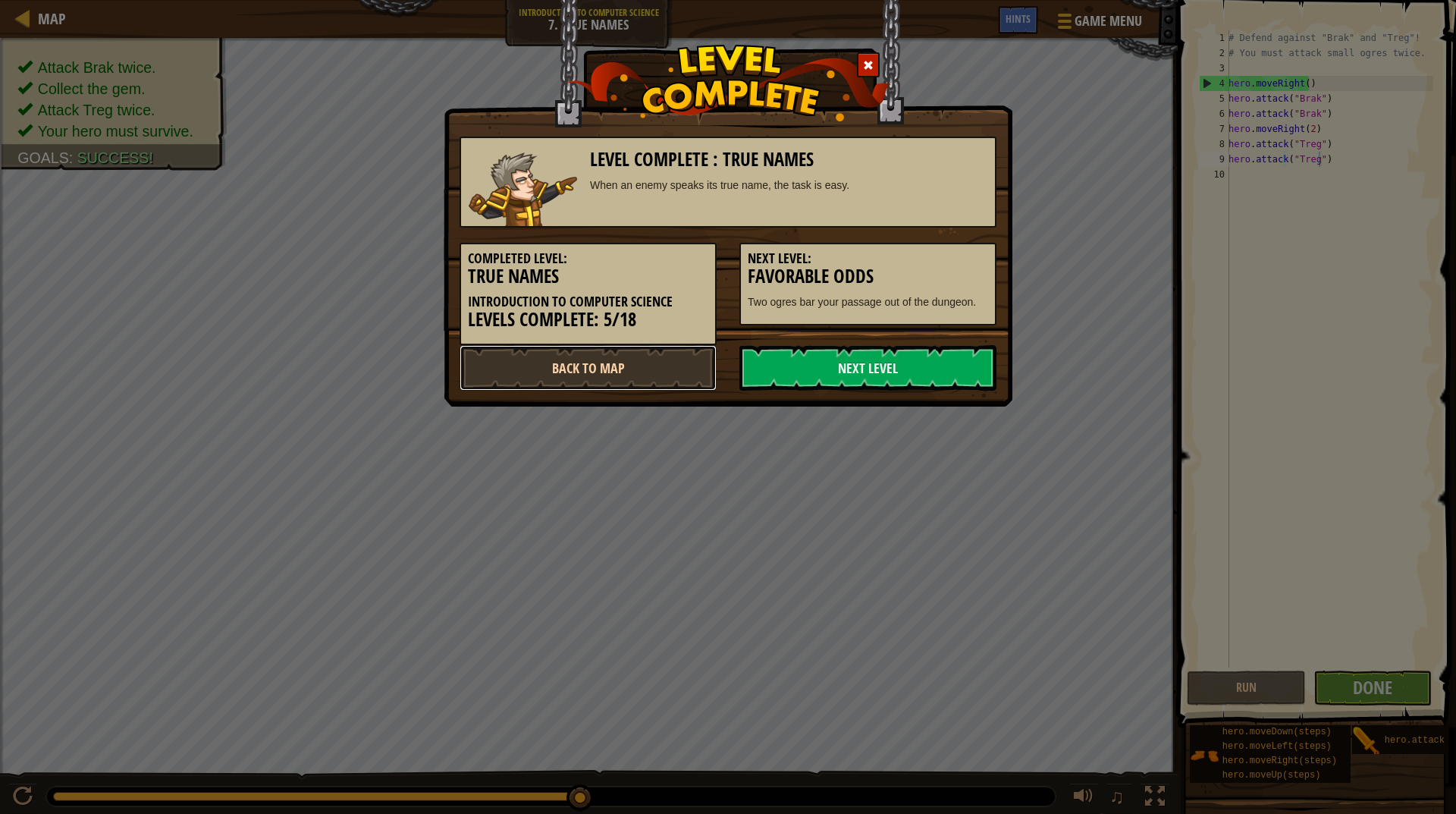
click at [530, 374] on link "Back to Map" at bounding box center [588, 368] width 257 height 45
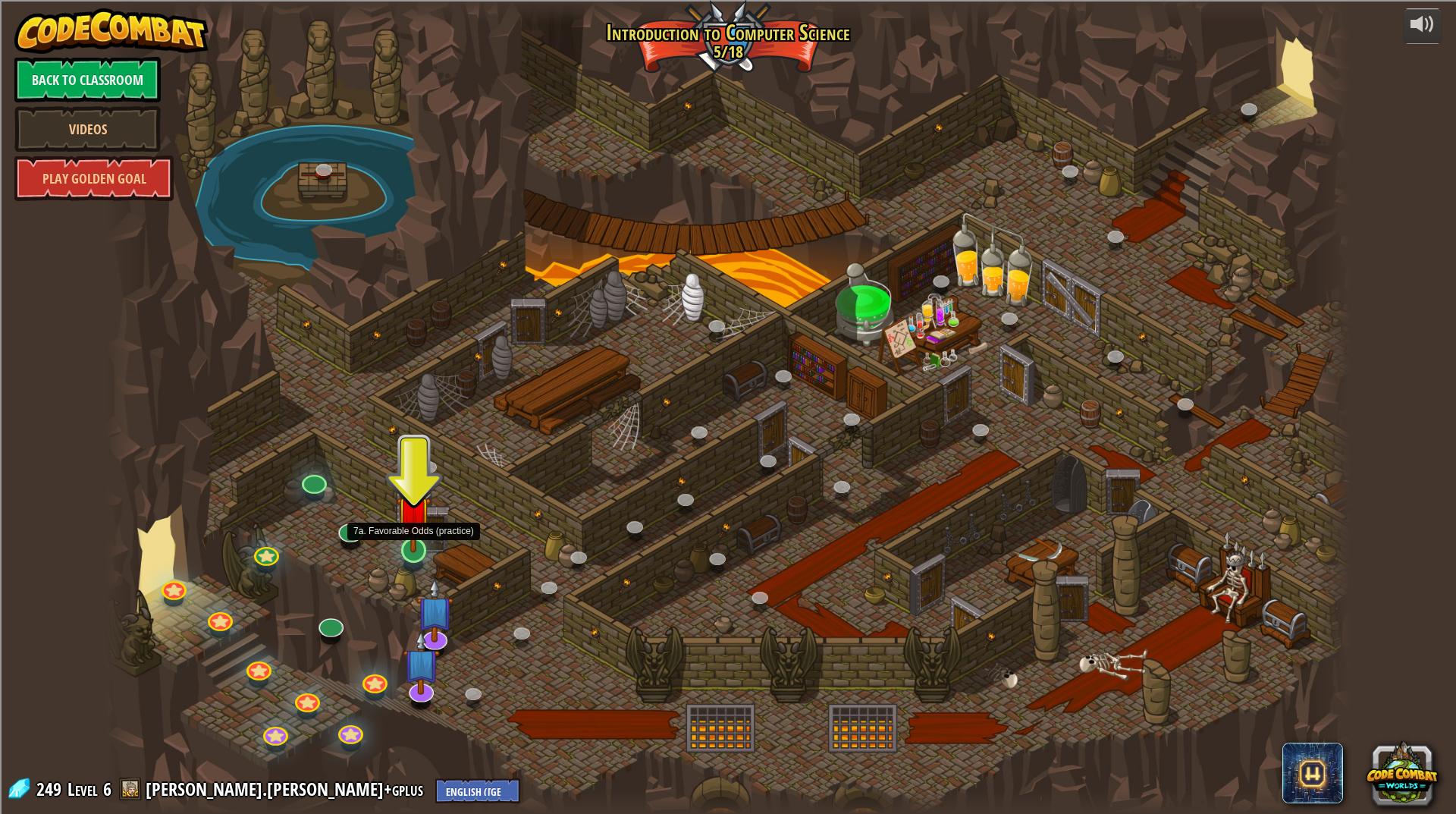
click at [412, 547] on img at bounding box center [414, 513] width 35 height 80
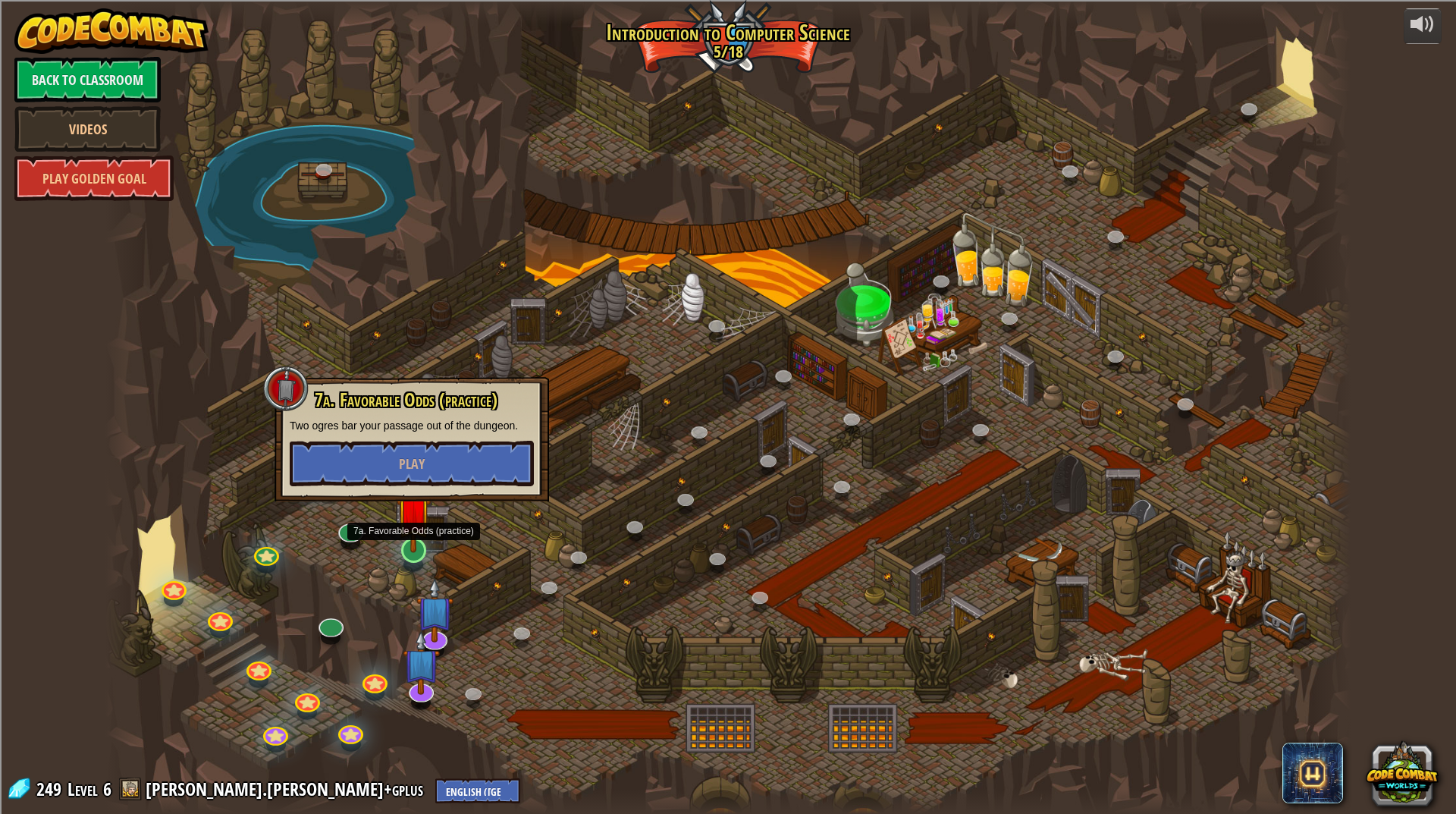
click at [403, 551] on img at bounding box center [414, 513] width 35 height 80
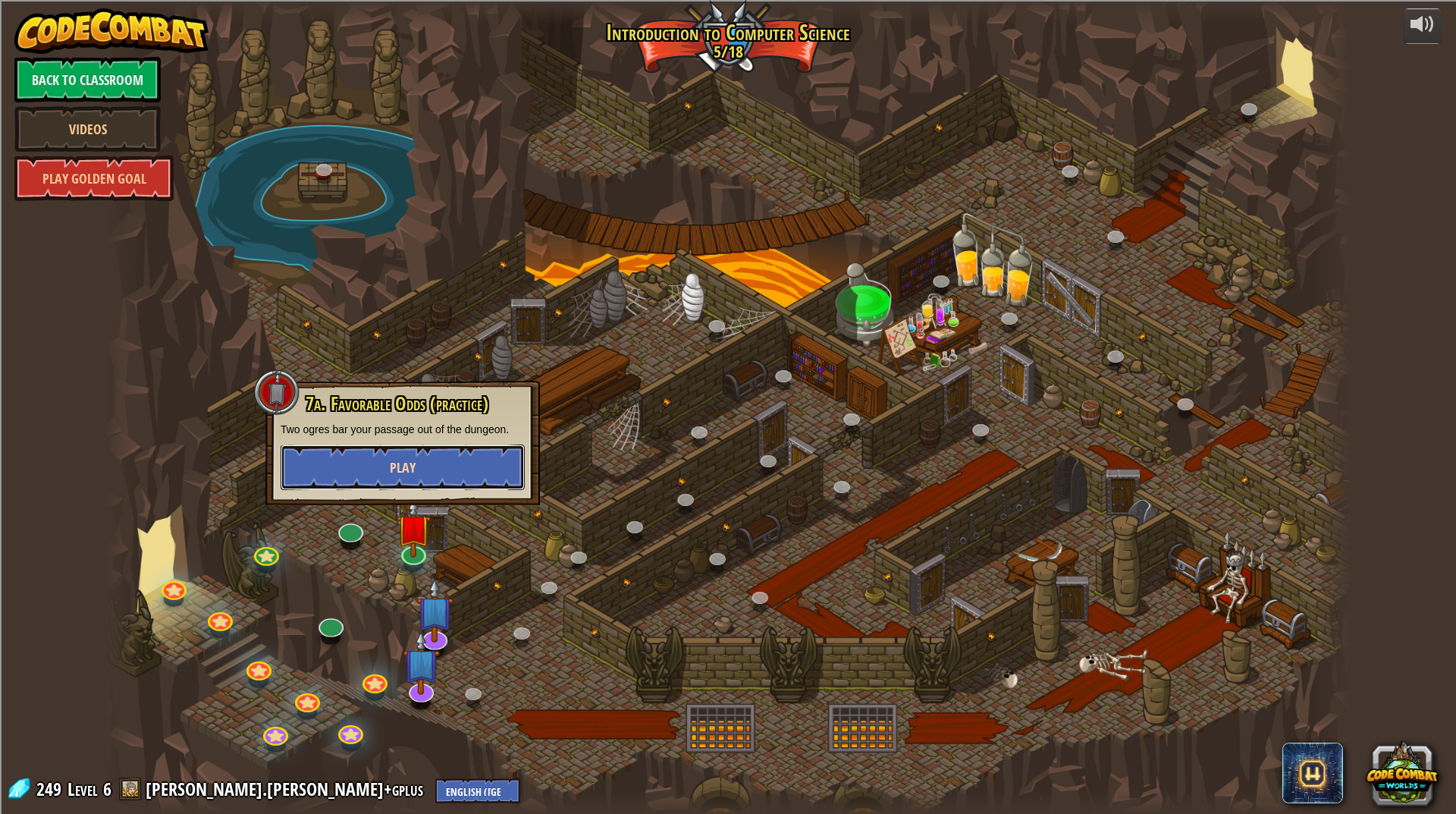
click at [419, 472] on button "Play" at bounding box center [403, 467] width 244 height 45
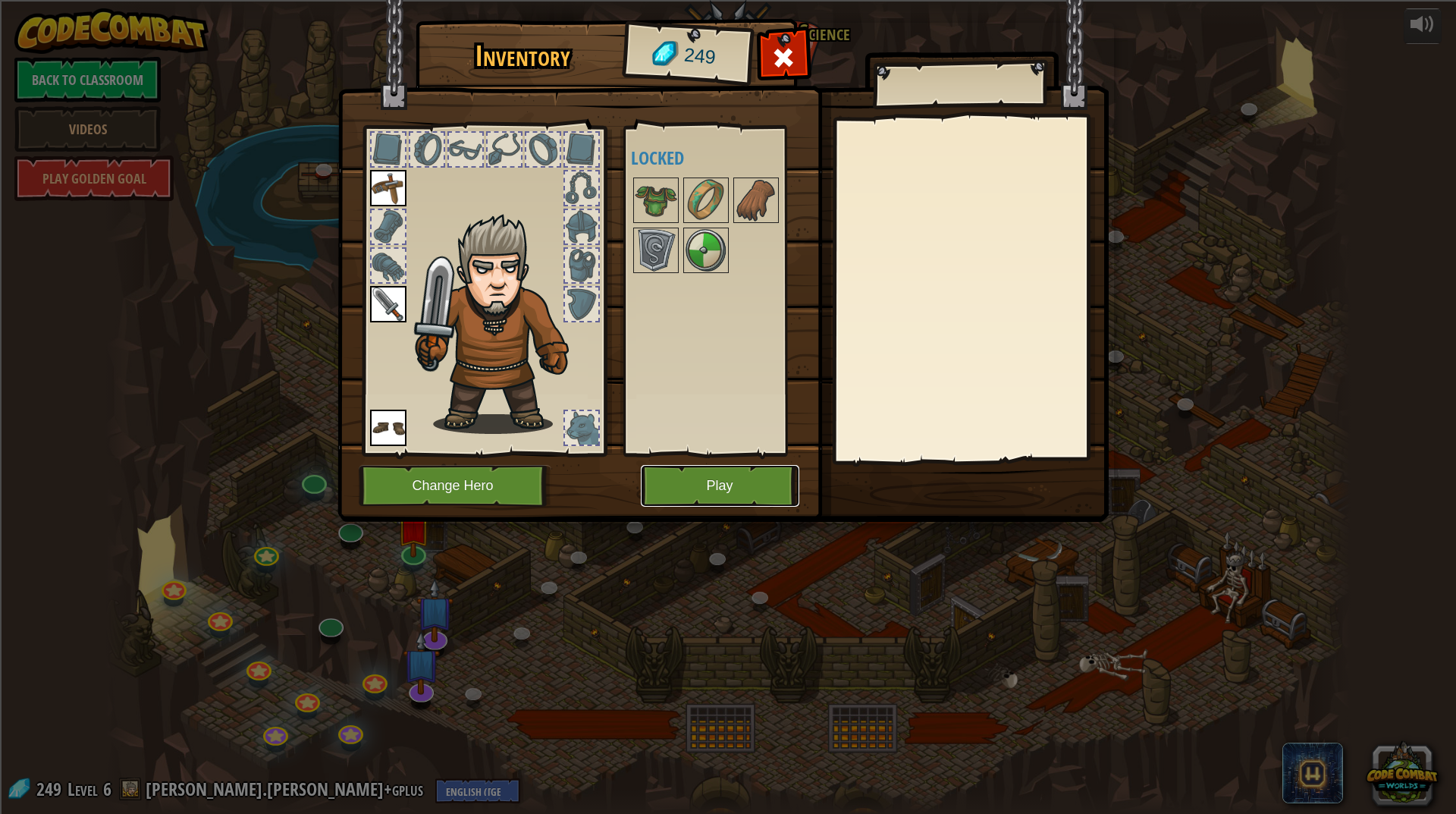
click at [700, 502] on button "Play" at bounding box center [720, 485] width 158 height 41
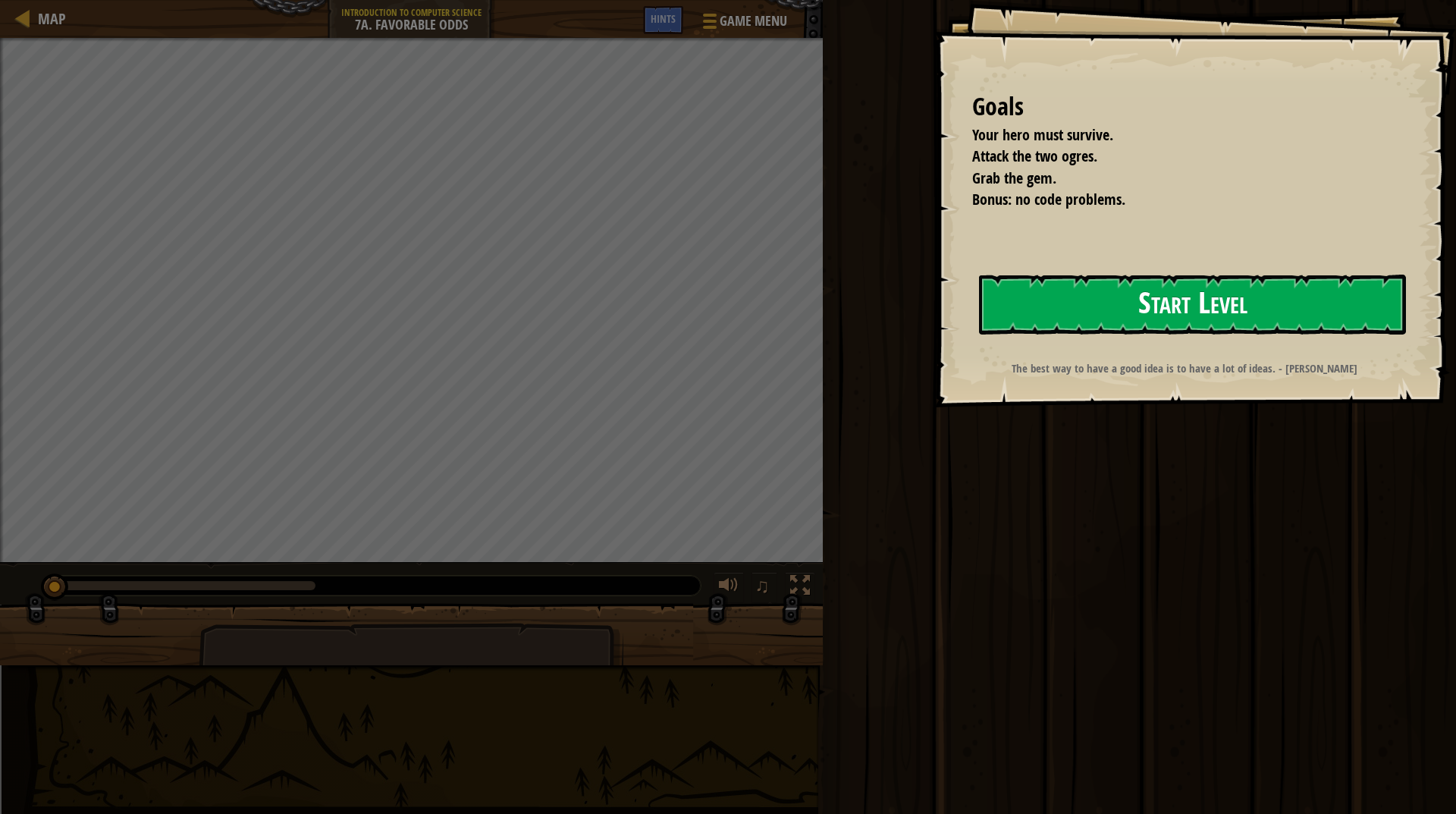
click at [983, 302] on button "Start Level" at bounding box center [1193, 305] width 427 height 60
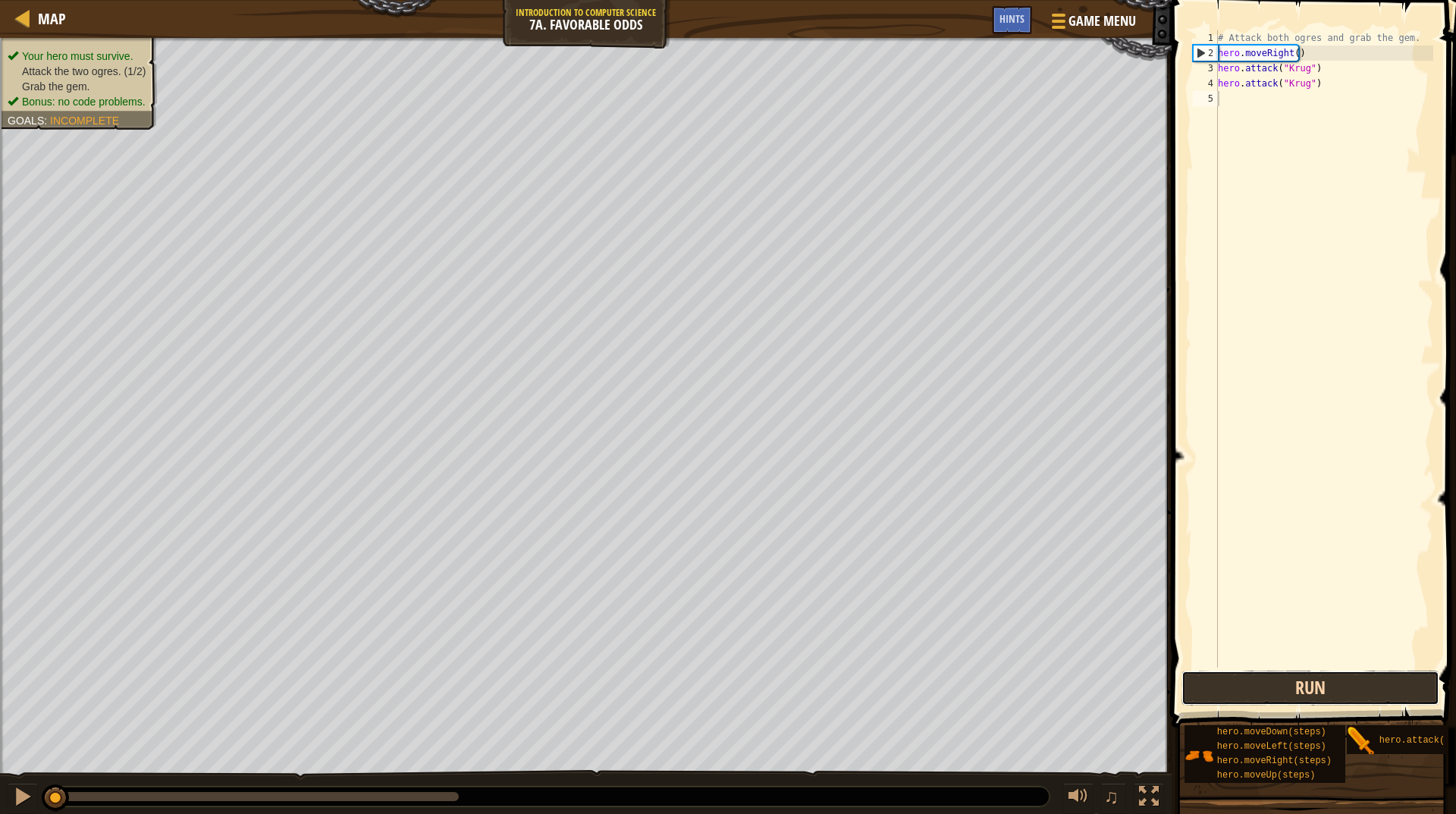
click at [1400, 690] on button "Run" at bounding box center [1311, 688] width 258 height 35
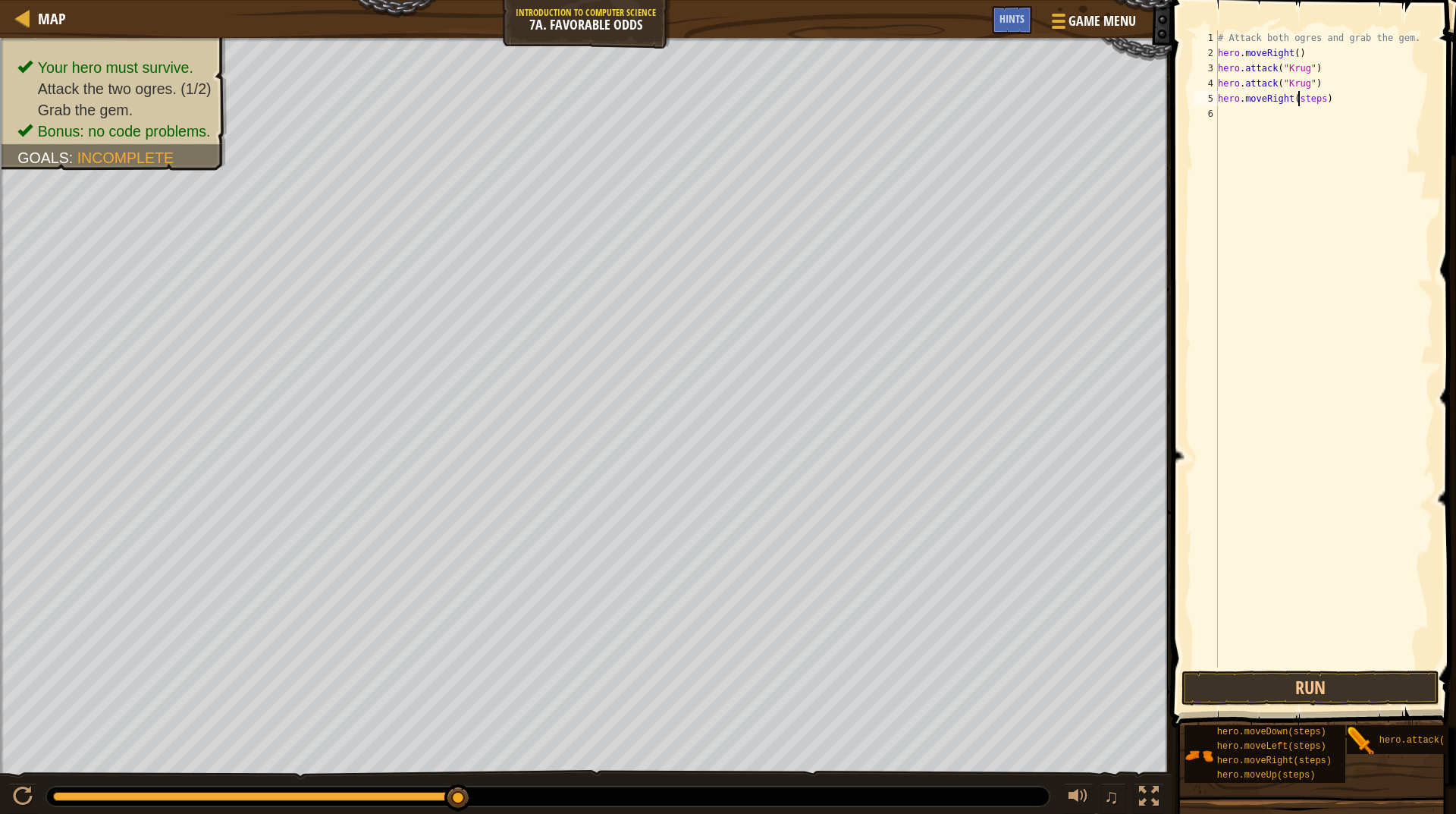
click at [1300, 101] on div "# Attack both ogres and grab the gem. hero . moveRight ( ) hero . attack ( "Kru…" at bounding box center [1324, 365] width 218 height 668
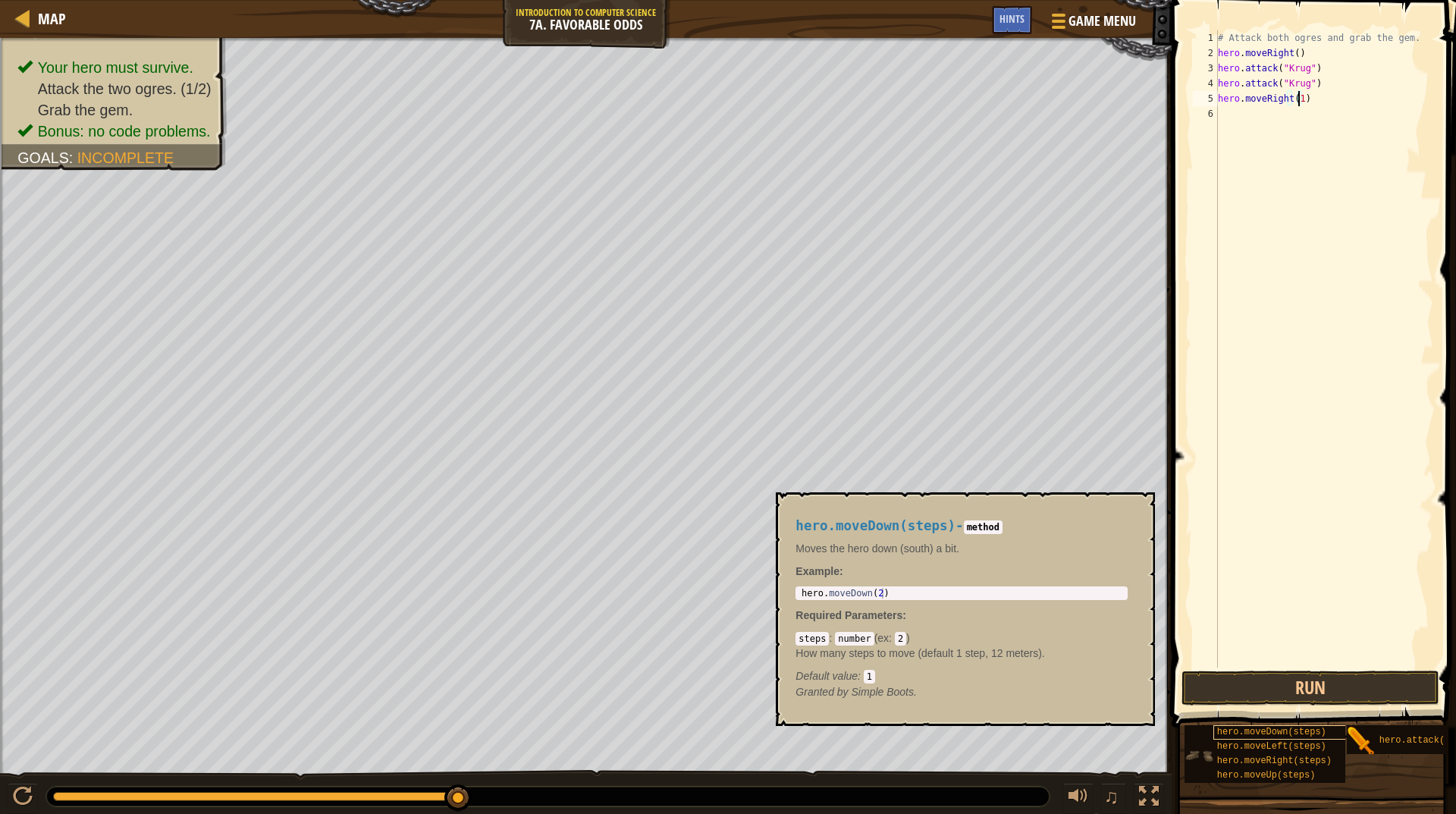
scroll to position [11, 0]
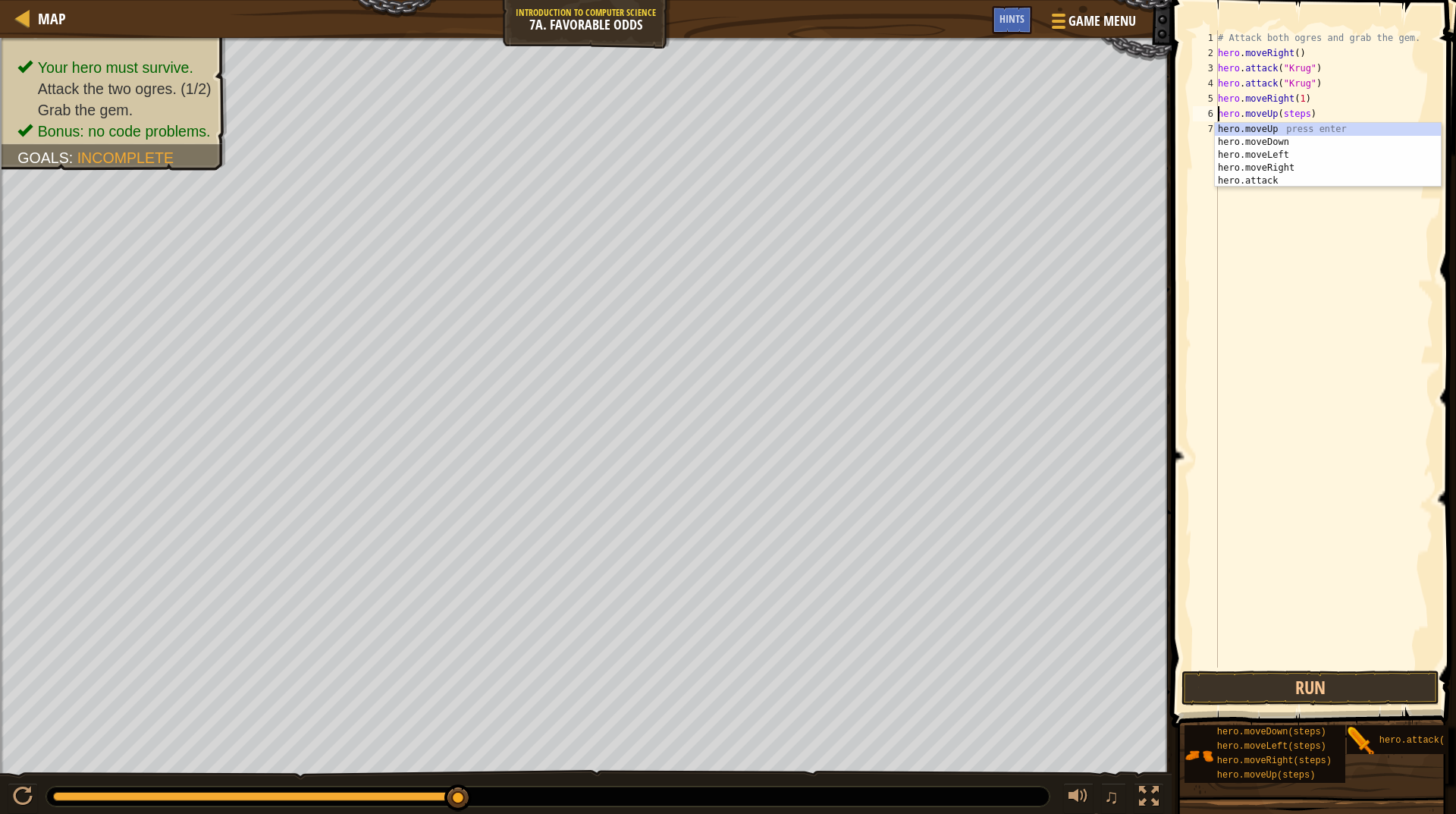
click at [1295, 108] on div "# Attack both ogres and grab the gem. hero . moveRight ( ) hero . attack ( "Kru…" at bounding box center [1324, 365] width 218 height 668
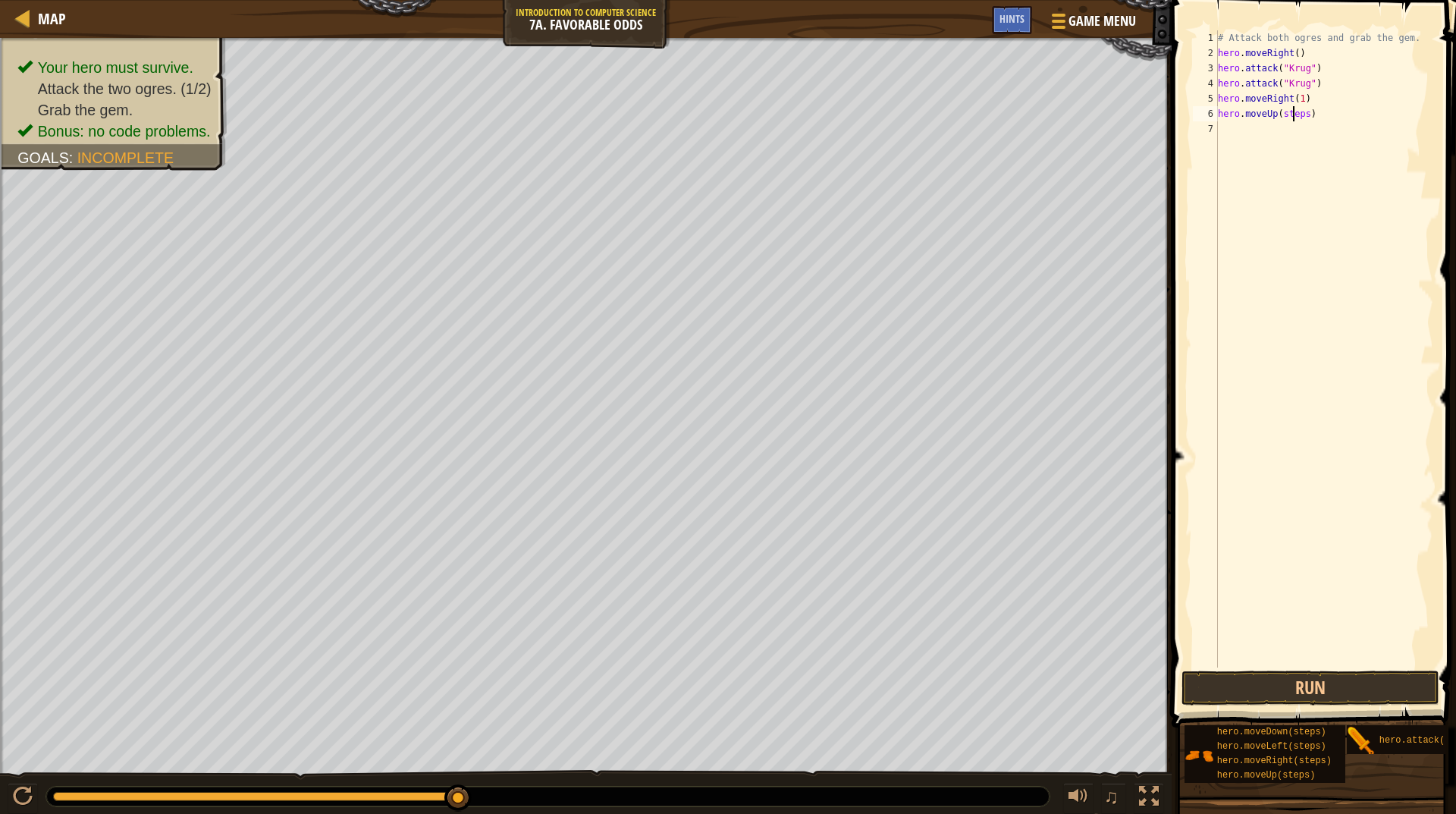
click at [1295, 108] on div "# Attack both ogres and grab the gem. hero . moveRight ( ) hero . attack ( "Kru…" at bounding box center [1324, 365] width 218 height 668
click at [1301, 120] on div "# Attack both ogres and grab the gem. hero . moveRight ( ) hero . attack ( "Kru…" at bounding box center [1324, 365] width 218 height 668
click at [1299, 128] on div "# Attack both ogres and grab the gem. hero . moveRight ( ) hero . attack ( "Kru…" at bounding box center [1324, 365] width 218 height 668
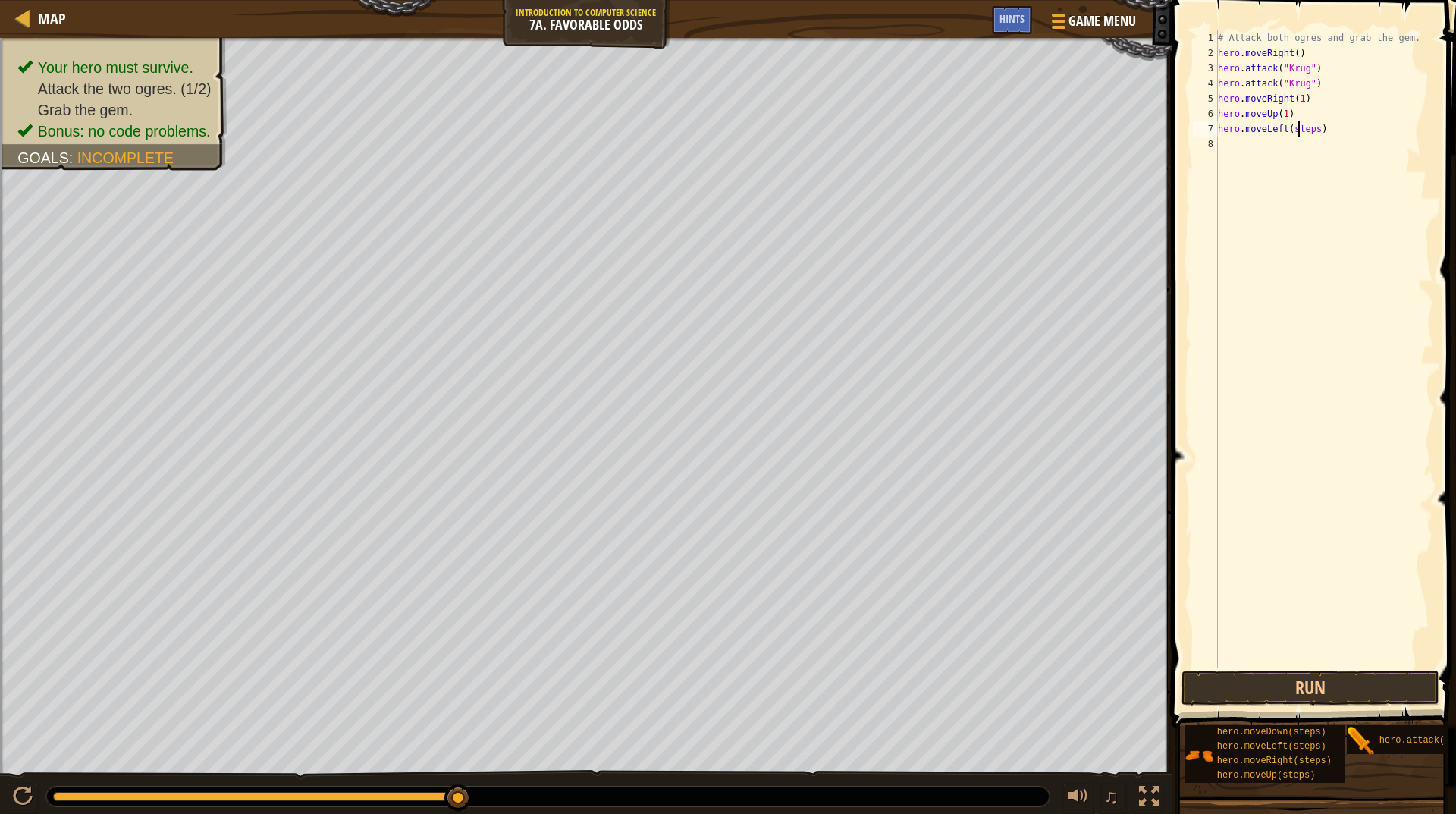
click at [1298, 128] on div "# Attack both ogres and grab the gem. hero . moveRight ( ) hero . attack ( "Kru…" at bounding box center [1324, 365] width 218 height 668
drag, startPoint x: 1373, startPoint y: 727, endPoint x: 1415, endPoint y: 842, distance: 122.4
click at [1415, 233] on html "Map Introduction to Computer Science 7a. Favorable Odds Game Menu Done Hints 1 …" at bounding box center [728, 116] width 1456 height 233
click at [1298, 144] on div "# Attack both ogres and grab the gem. hero . moveRight ( ) hero . attack ( "Kru…" at bounding box center [1324, 365] width 218 height 668
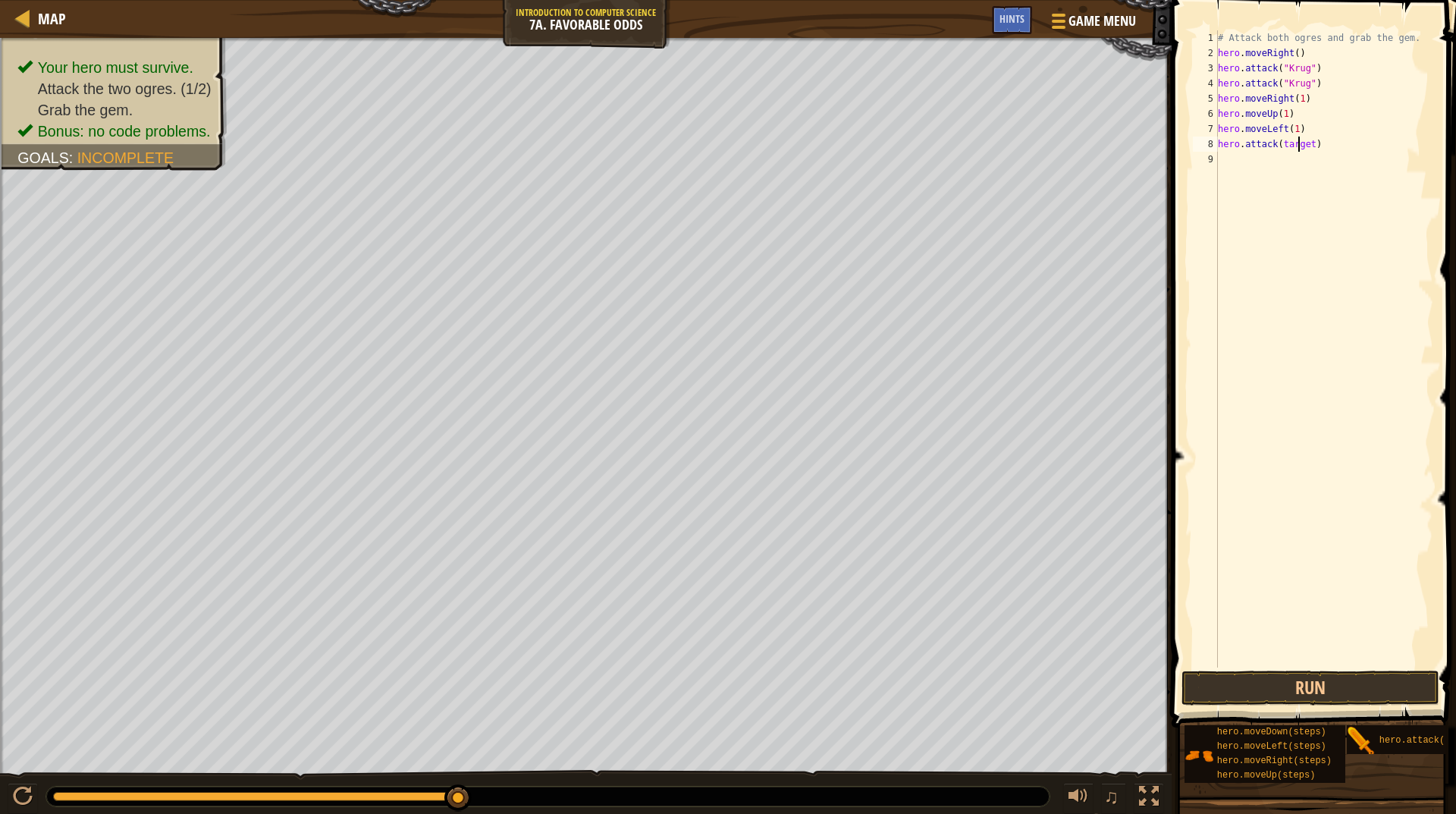
click at [1298, 144] on div "# Attack both ogres and grab the gem. hero . moveRight ( ) hero . attack ( "Kru…" at bounding box center [1324, 365] width 218 height 668
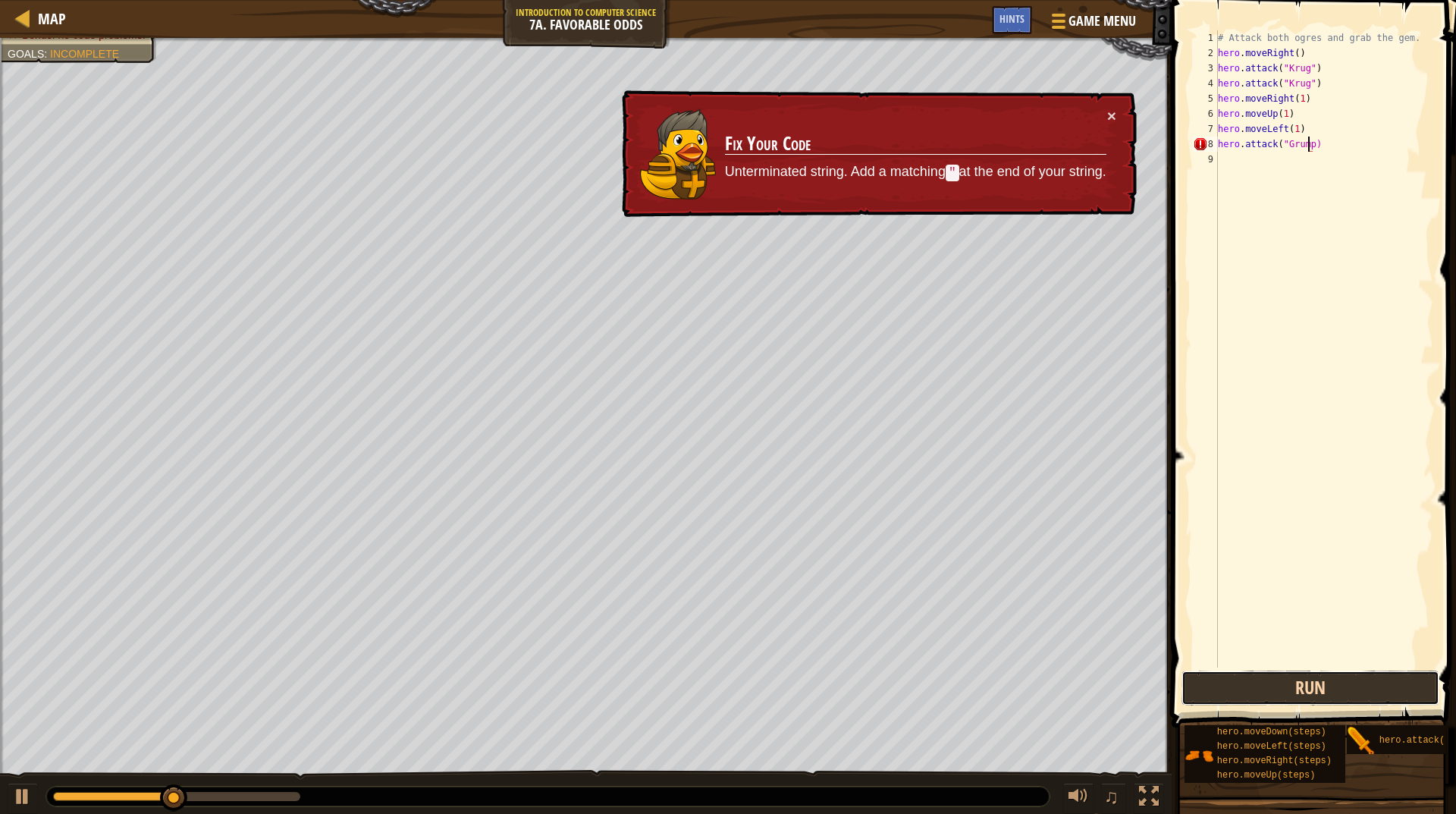
click at [1322, 684] on button "Run" at bounding box center [1311, 688] width 258 height 35
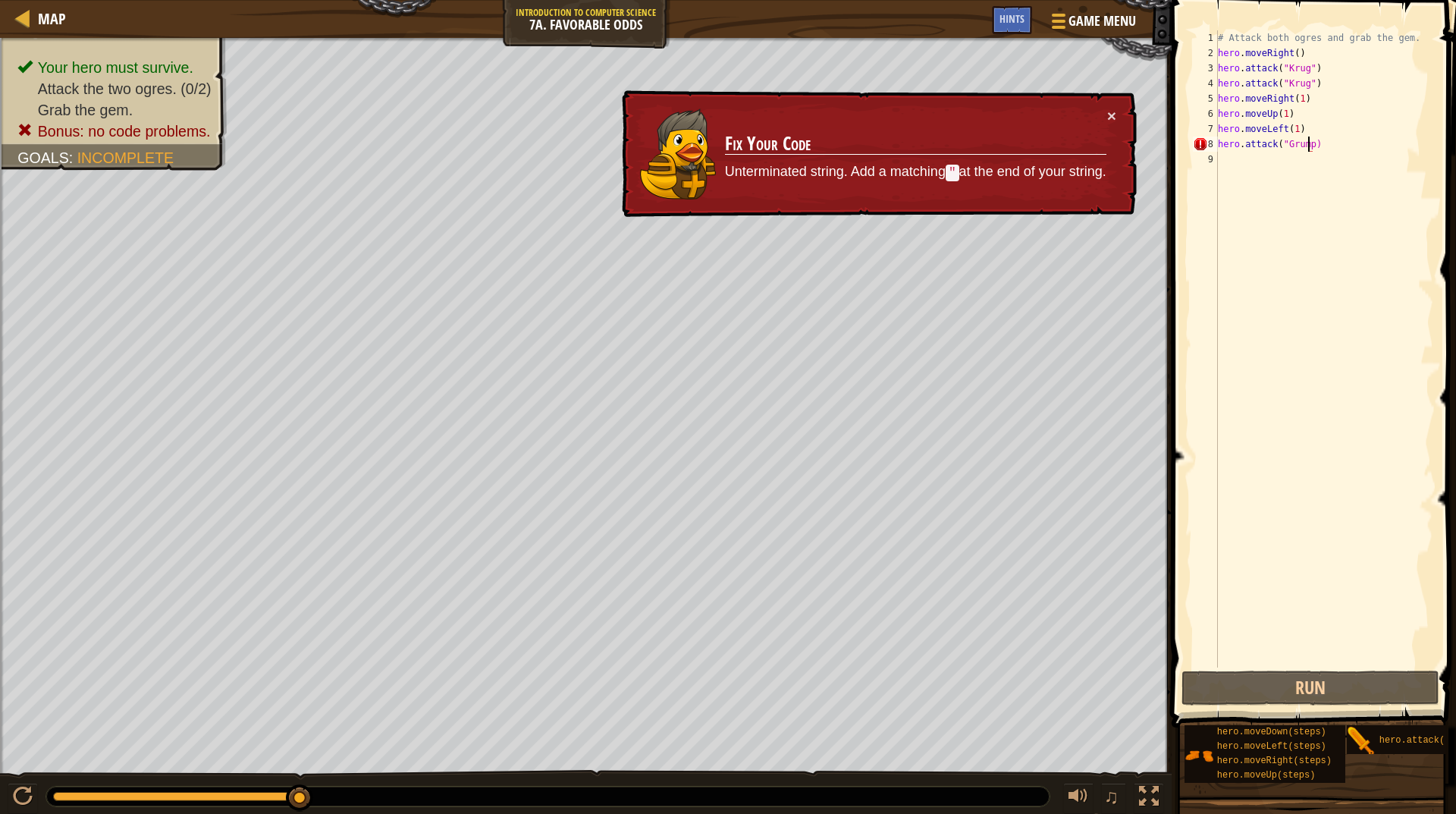
scroll to position [7, 8]
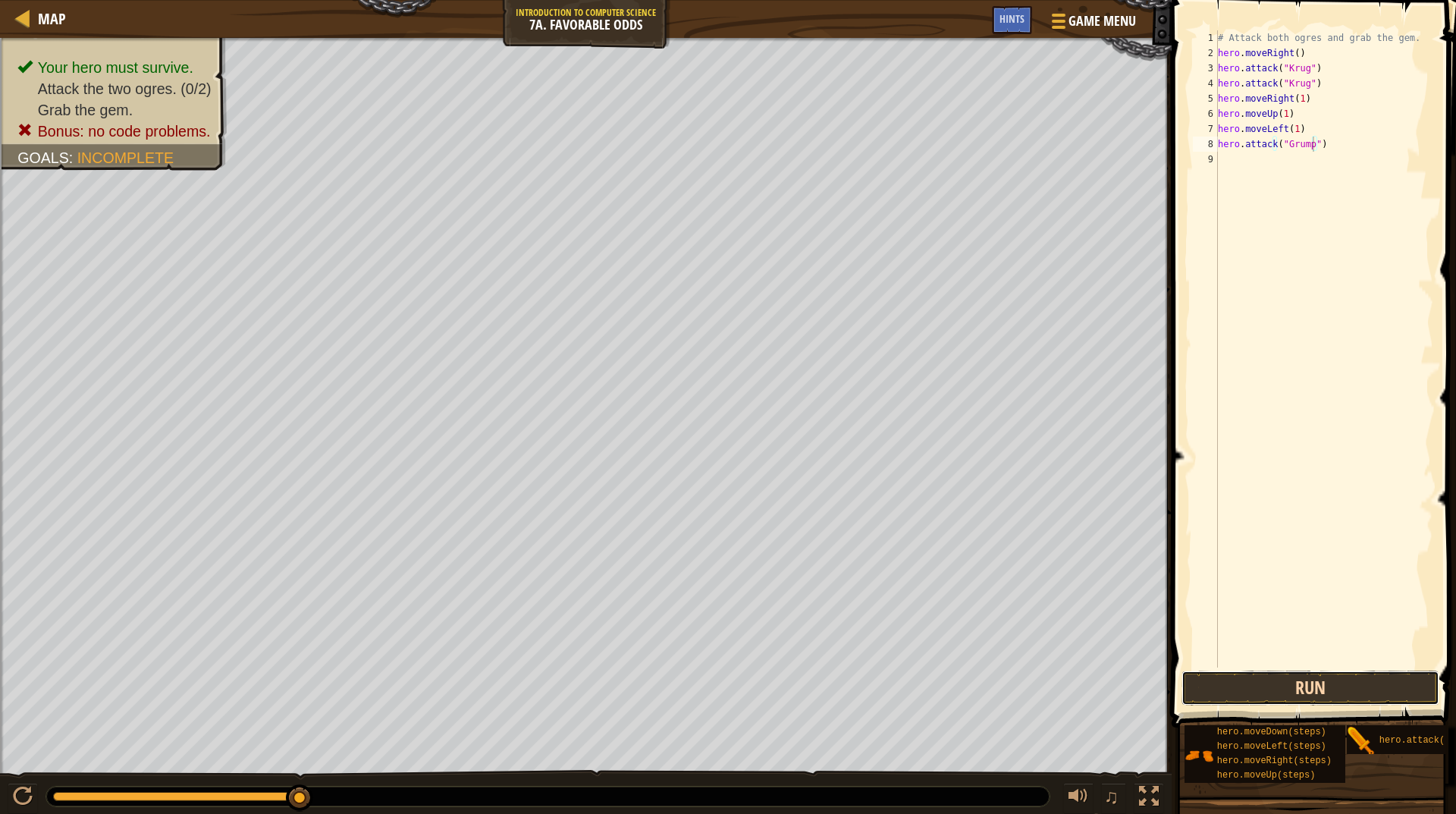
drag, startPoint x: 1325, startPoint y: 677, endPoint x: 1330, endPoint y: 688, distance: 12.1
click at [1330, 688] on button "Run" at bounding box center [1311, 688] width 258 height 35
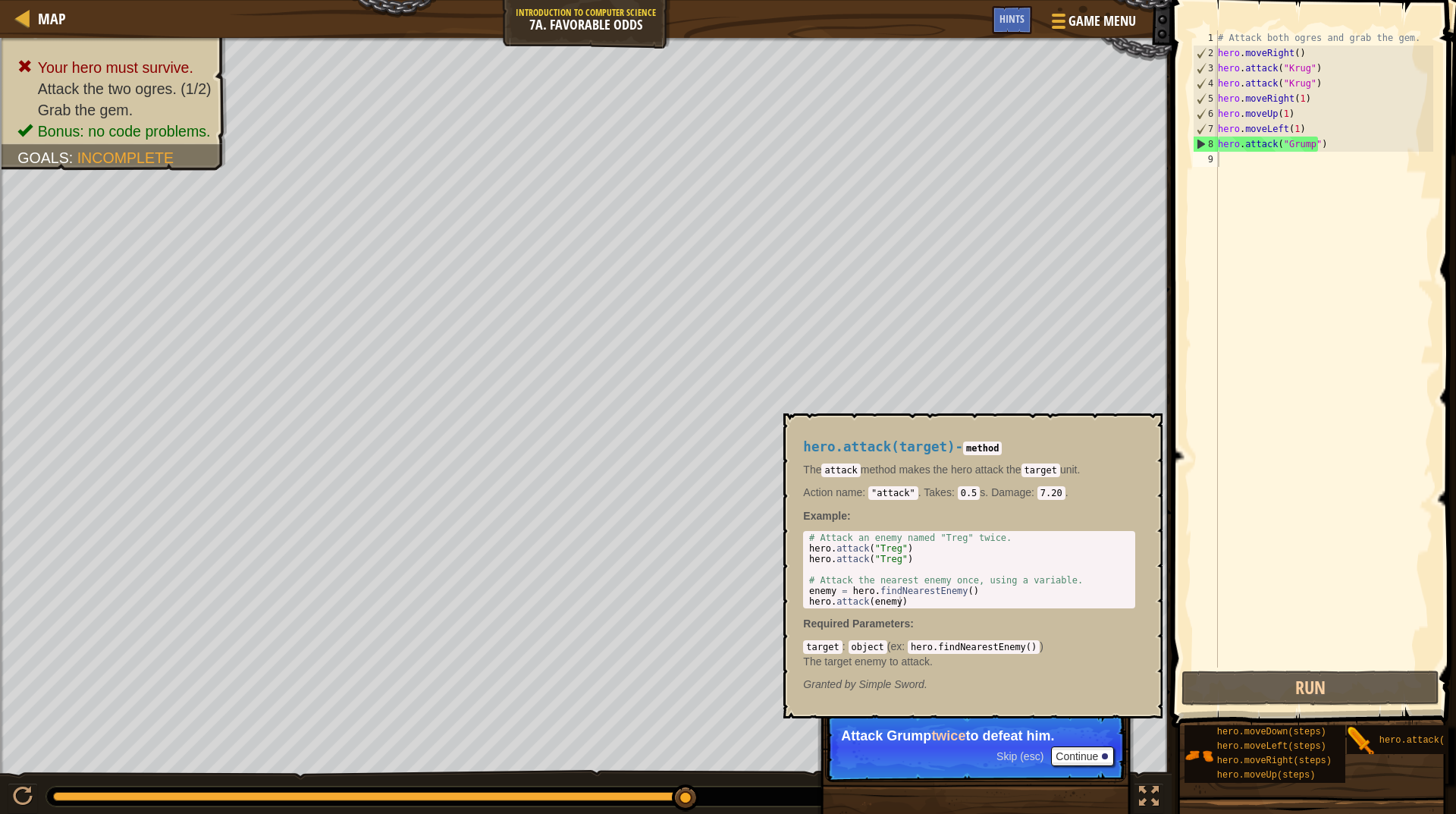
scroll to position [7, 7]
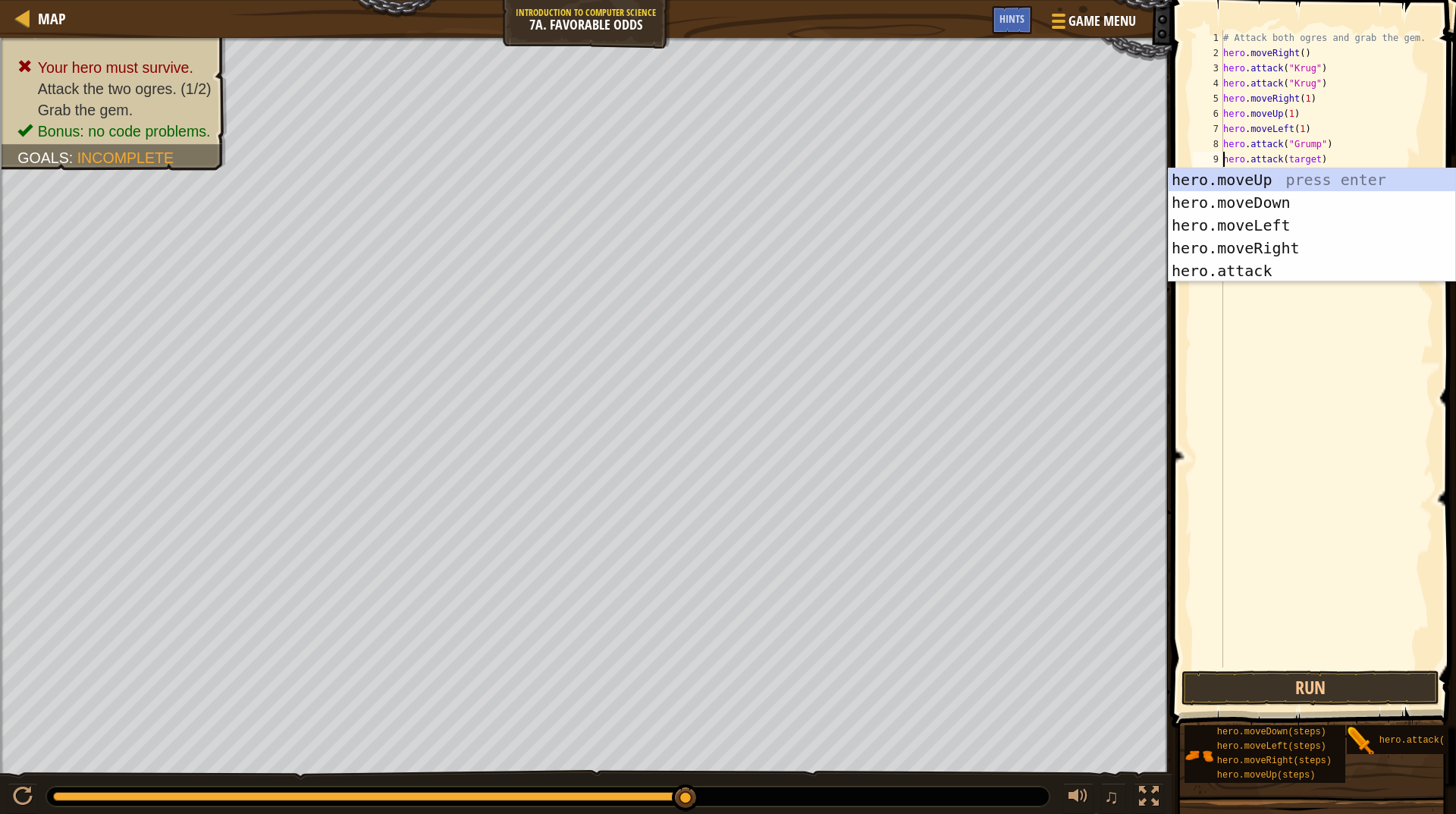
click at [1288, 159] on div "# Attack both ogres and grab the gem. hero . moveRight ( ) hero . attack ( "Kru…" at bounding box center [1327, 365] width 214 height 668
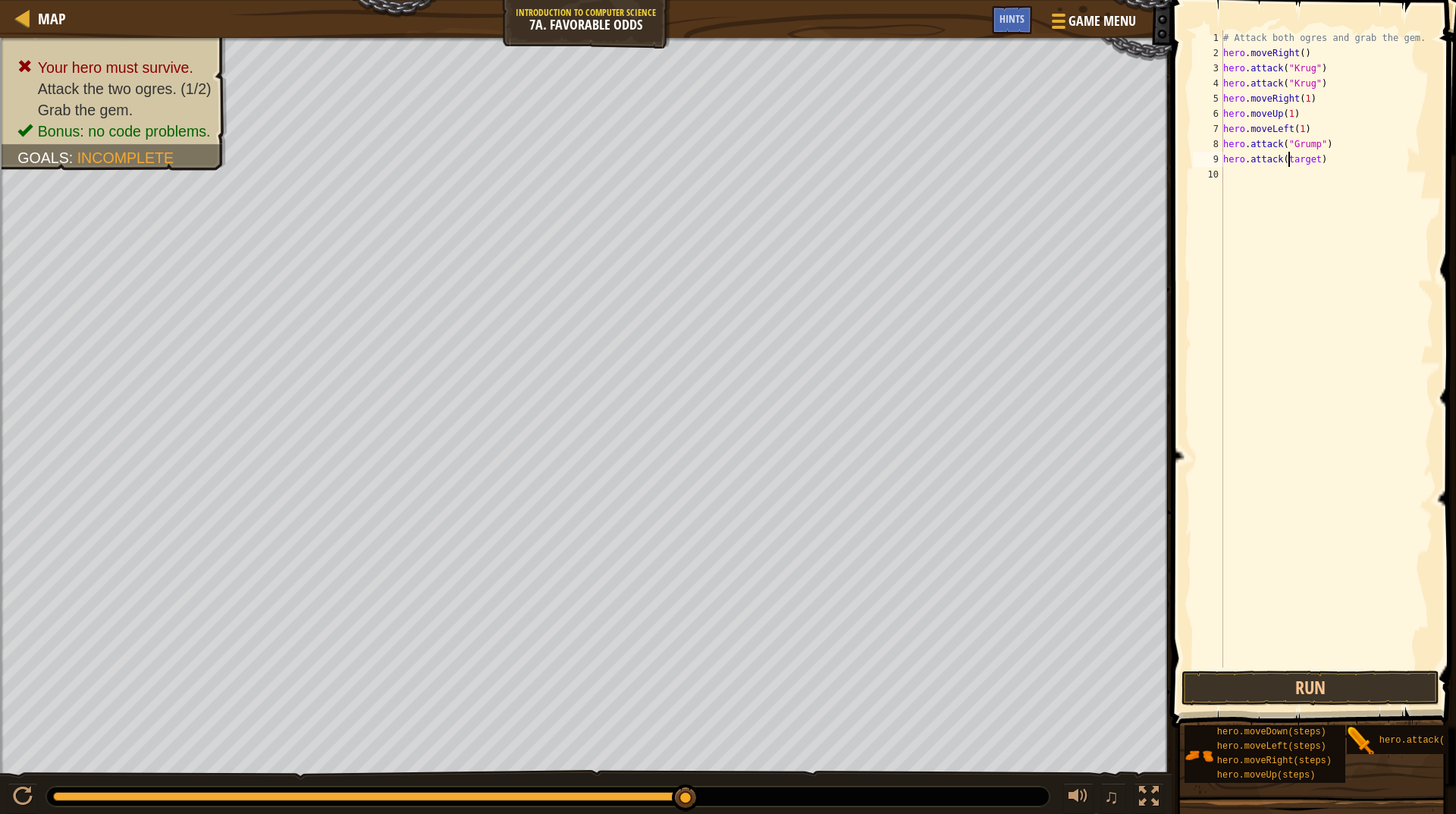
click at [1288, 159] on div "# Attack both ogres and grab the gem. hero . moveRight ( ) hero . attack ( "Kru…" at bounding box center [1327, 365] width 214 height 668
click at [1275, 696] on button "Run" at bounding box center [1311, 688] width 258 height 35
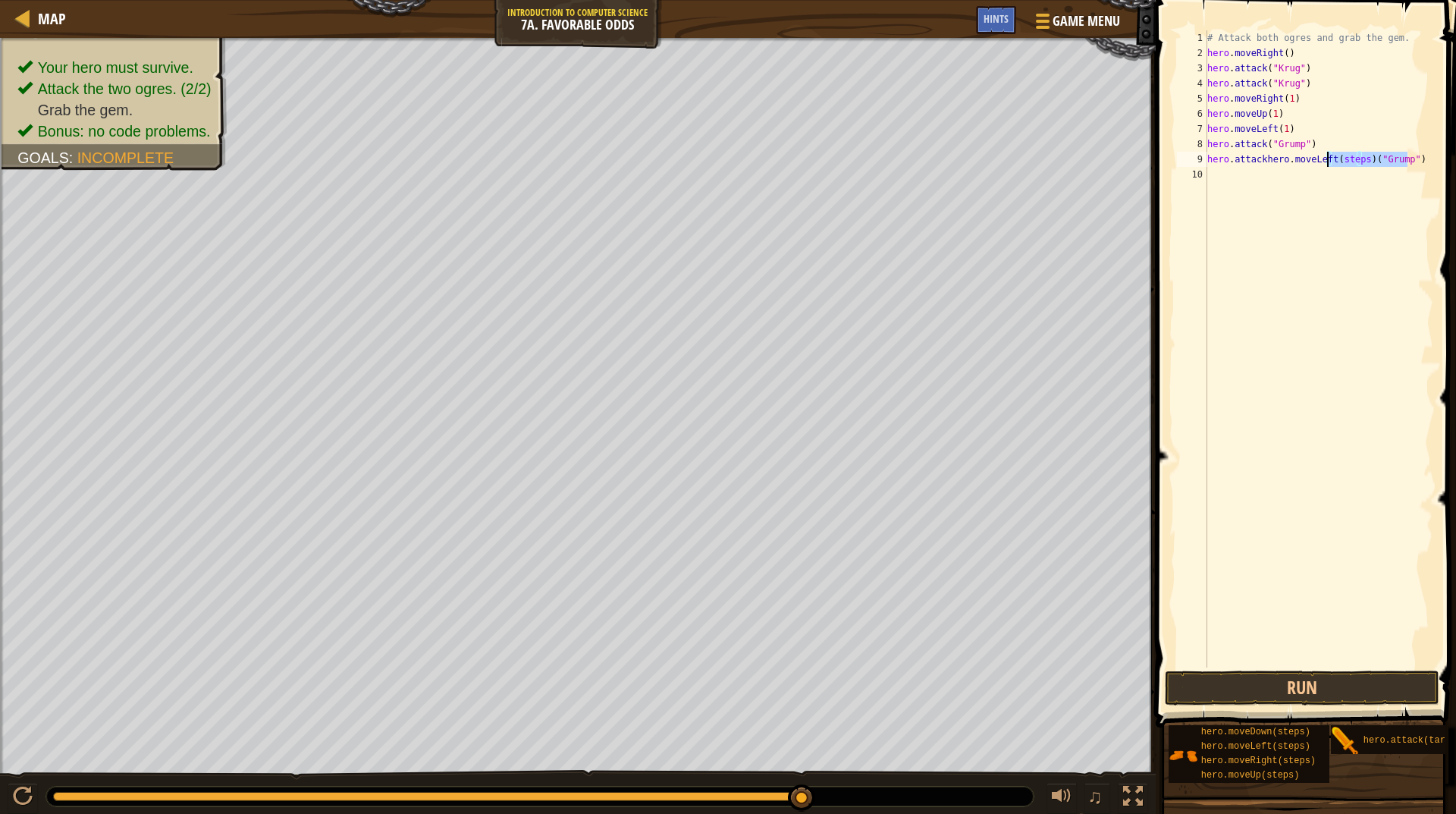
drag, startPoint x: 1409, startPoint y: 163, endPoint x: 1326, endPoint y: 163, distance: 83.0
click at [1326, 163] on div "# Attack both ogres and grab the gem. hero . moveRight ( ) hero . attack ( "Kru…" at bounding box center [1318, 365] width 229 height 668
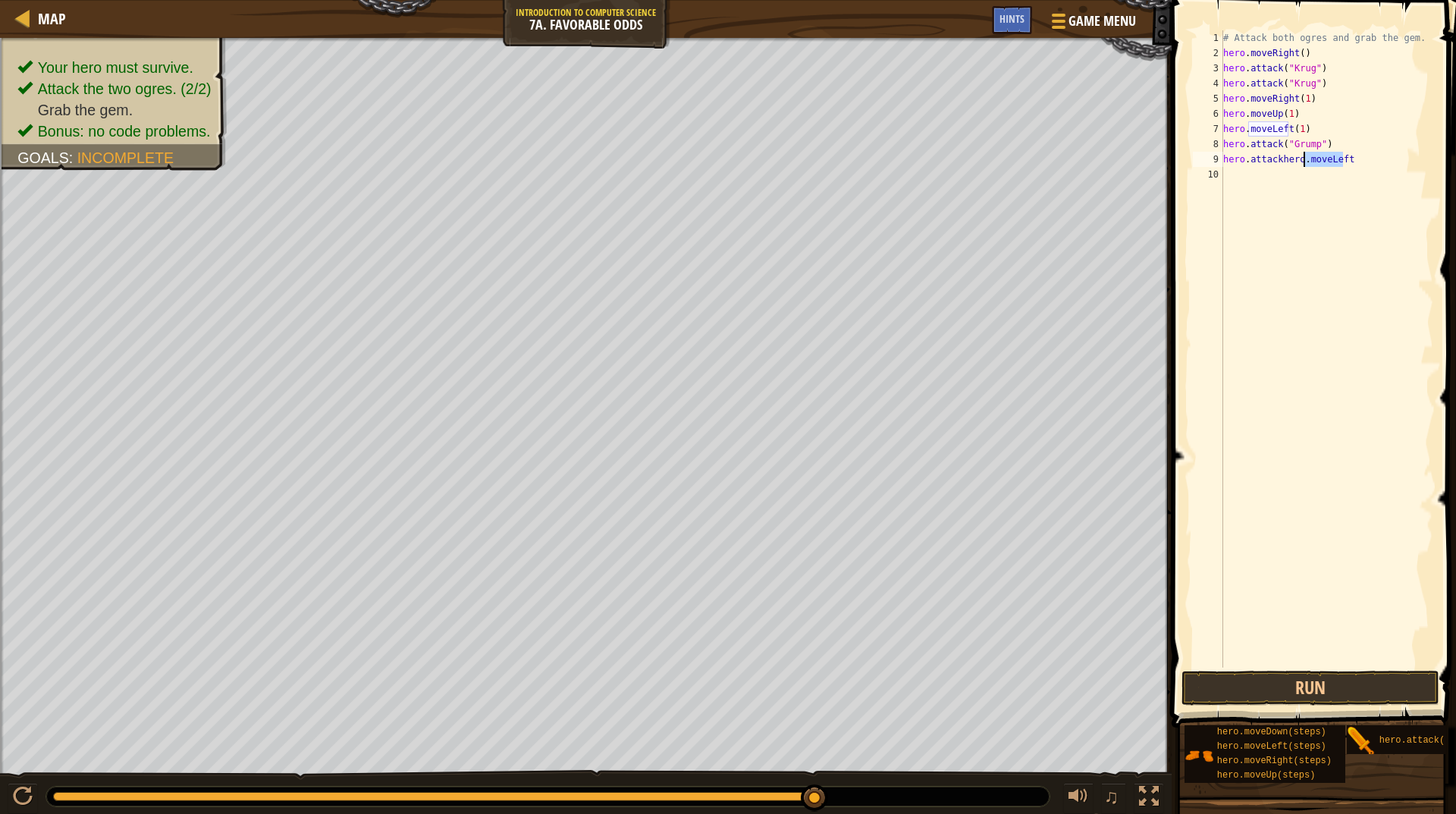
drag, startPoint x: 1356, startPoint y: 164, endPoint x: 1301, endPoint y: 164, distance: 55.0
click at [1301, 164] on div "# Attack both ogres and grab the gem. hero . moveRight ( ) hero . attack ( "Kru…" at bounding box center [1327, 365] width 213 height 668
type textarea "hero.attackhero."
click at [1301, 173] on div "# Attack both ogres and grab the gem. hero . moveRight ( ) hero . attack ( "Kru…" at bounding box center [1327, 365] width 213 height 668
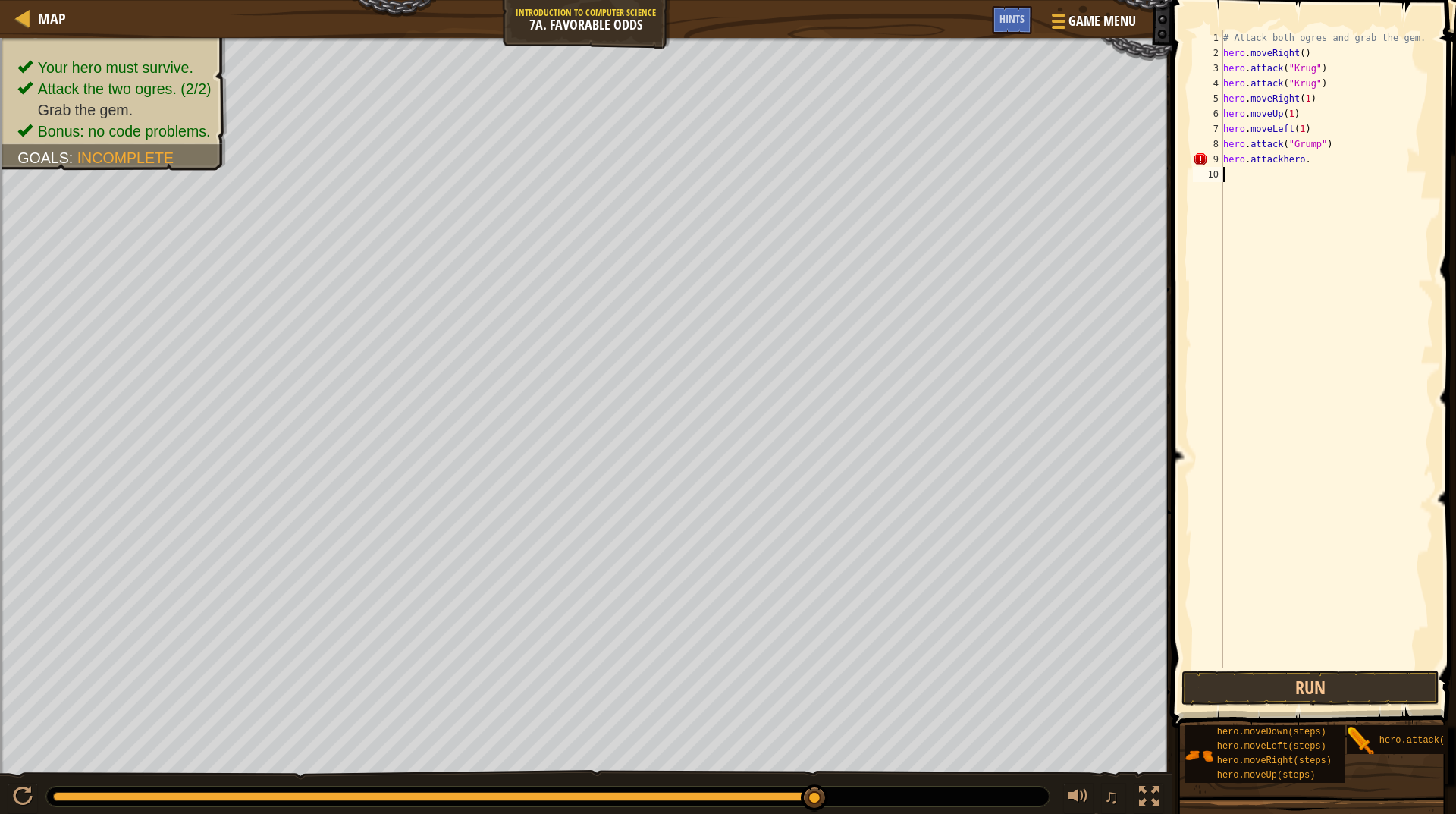
scroll to position [7, 0]
click at [1304, 175] on div "# Attack both ogres and grab the gem. hero . moveRight ( ) hero . attack ( "Kru…" at bounding box center [1327, 365] width 213 height 668
click at [1304, 176] on div "# Attack both ogres and grab the gem. hero . moveRight ( ) hero . attack ( "Kru…" at bounding box center [1327, 365] width 213 height 668
click at [1308, 171] on div "# Attack both ogres and grab the gem. hero . moveRight ( ) hero . attack ( "Kru…" at bounding box center [1327, 365] width 213 height 668
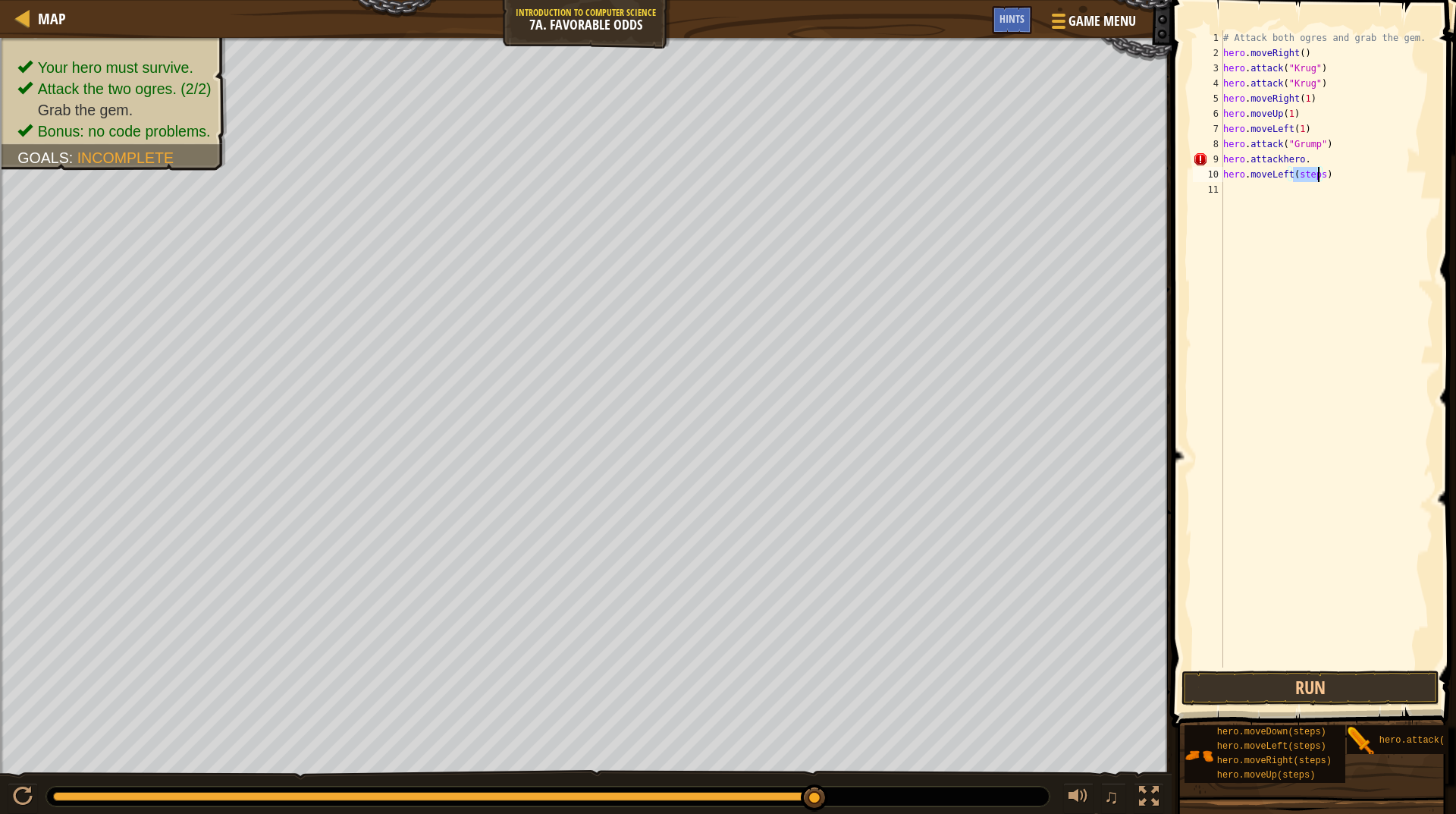
scroll to position [7, 6]
click at [1362, 698] on button "Run" at bounding box center [1311, 688] width 258 height 35
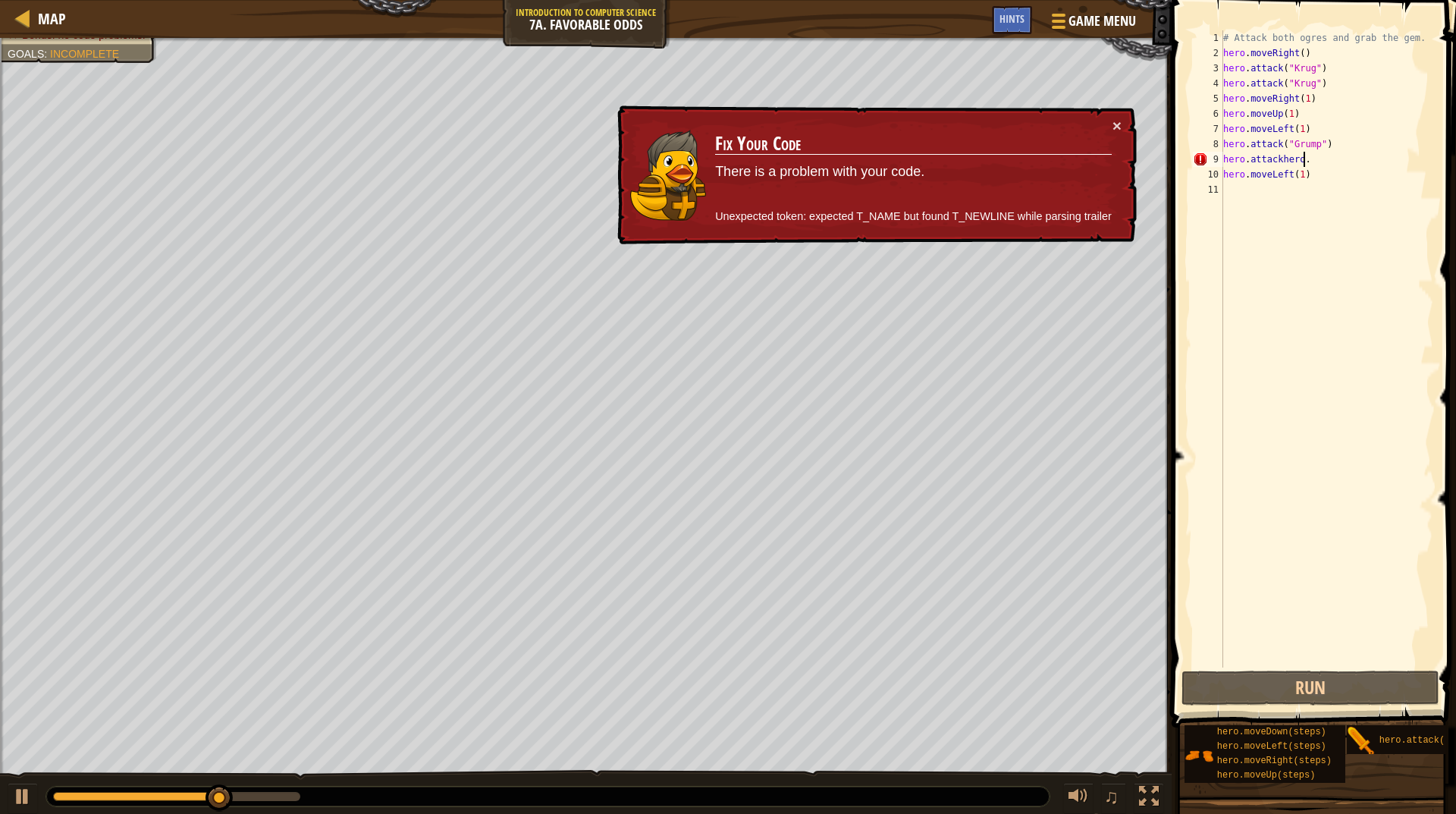
click at [1313, 160] on div "# Attack both ogres and grab the gem. hero . moveRight ( ) hero . attack ( "Kru…" at bounding box center [1327, 365] width 213 height 668
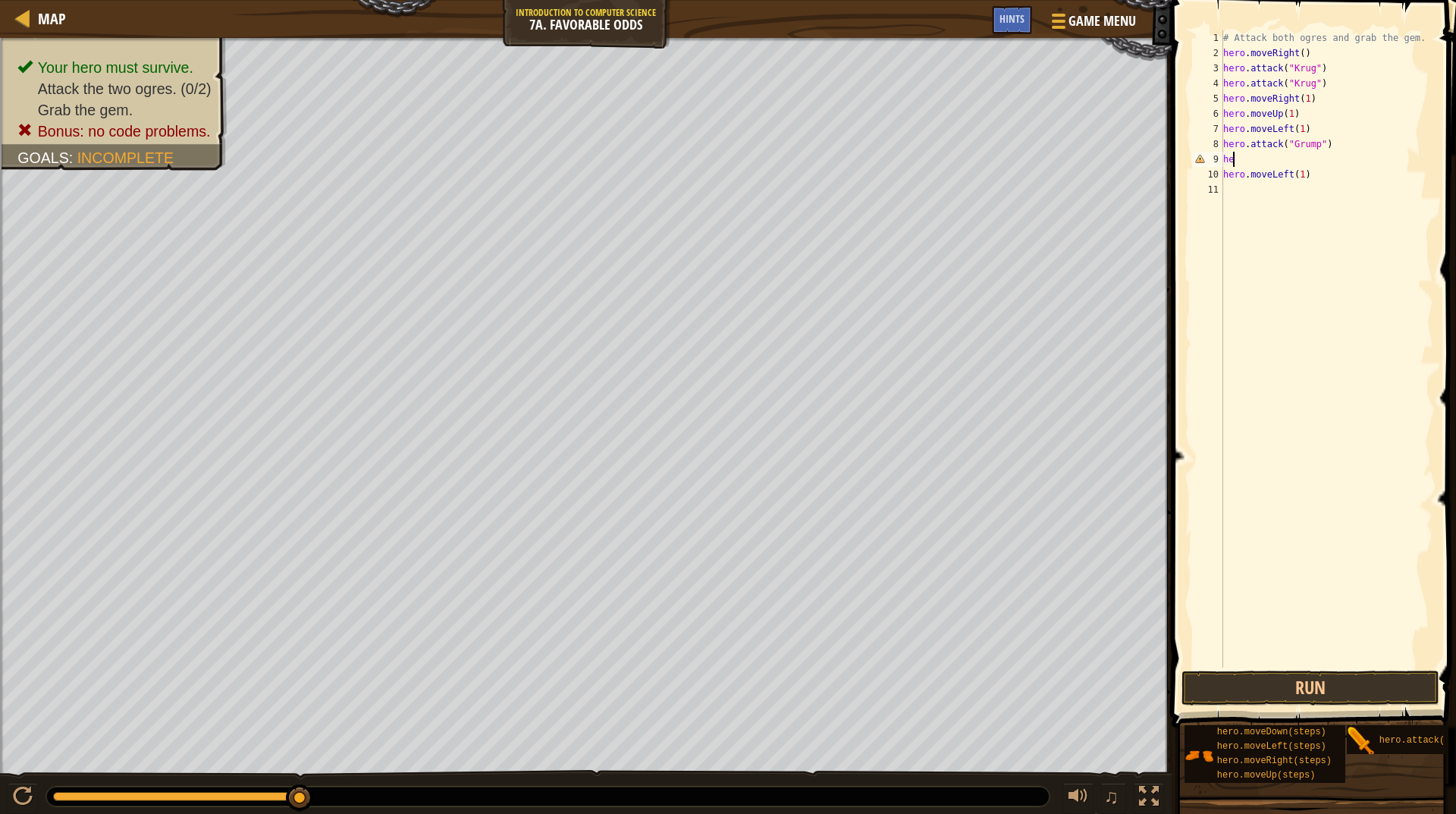
scroll to position [7, 0]
type textarea "h"
click at [1301, 158] on div "# Attack both ogres and grab the gem. hero . moveRight ( ) hero . attack ( "Kru…" at bounding box center [1327, 349] width 213 height 637
click at [1301, 158] on div "# Attack both ogres and grab the gem. hero . moveRight ( ) hero . attack ( "Kru…" at bounding box center [1327, 365] width 213 height 668
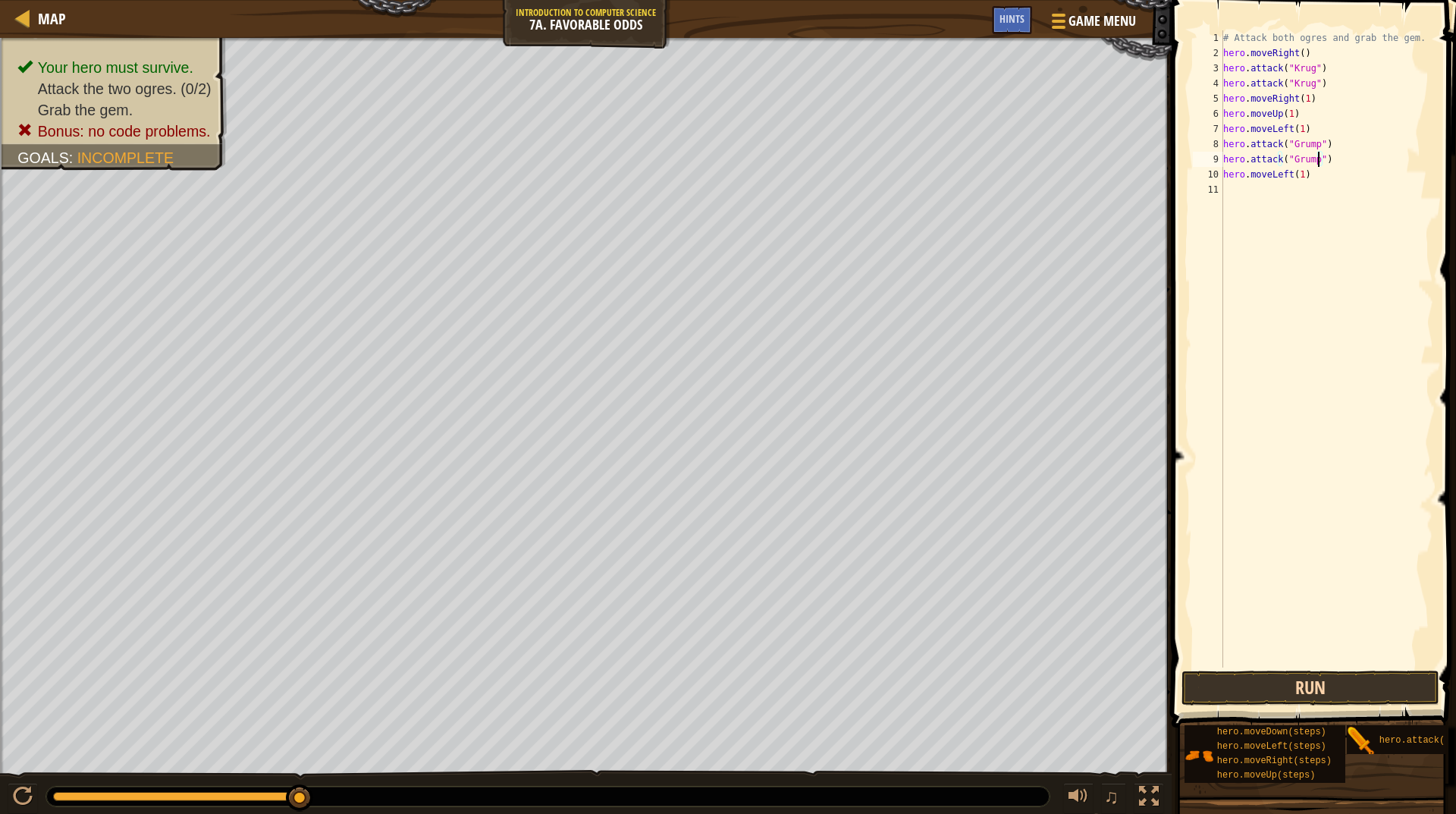
type textarea "hero.attack("Grump")"
click at [1292, 685] on button "Run" at bounding box center [1311, 688] width 258 height 35
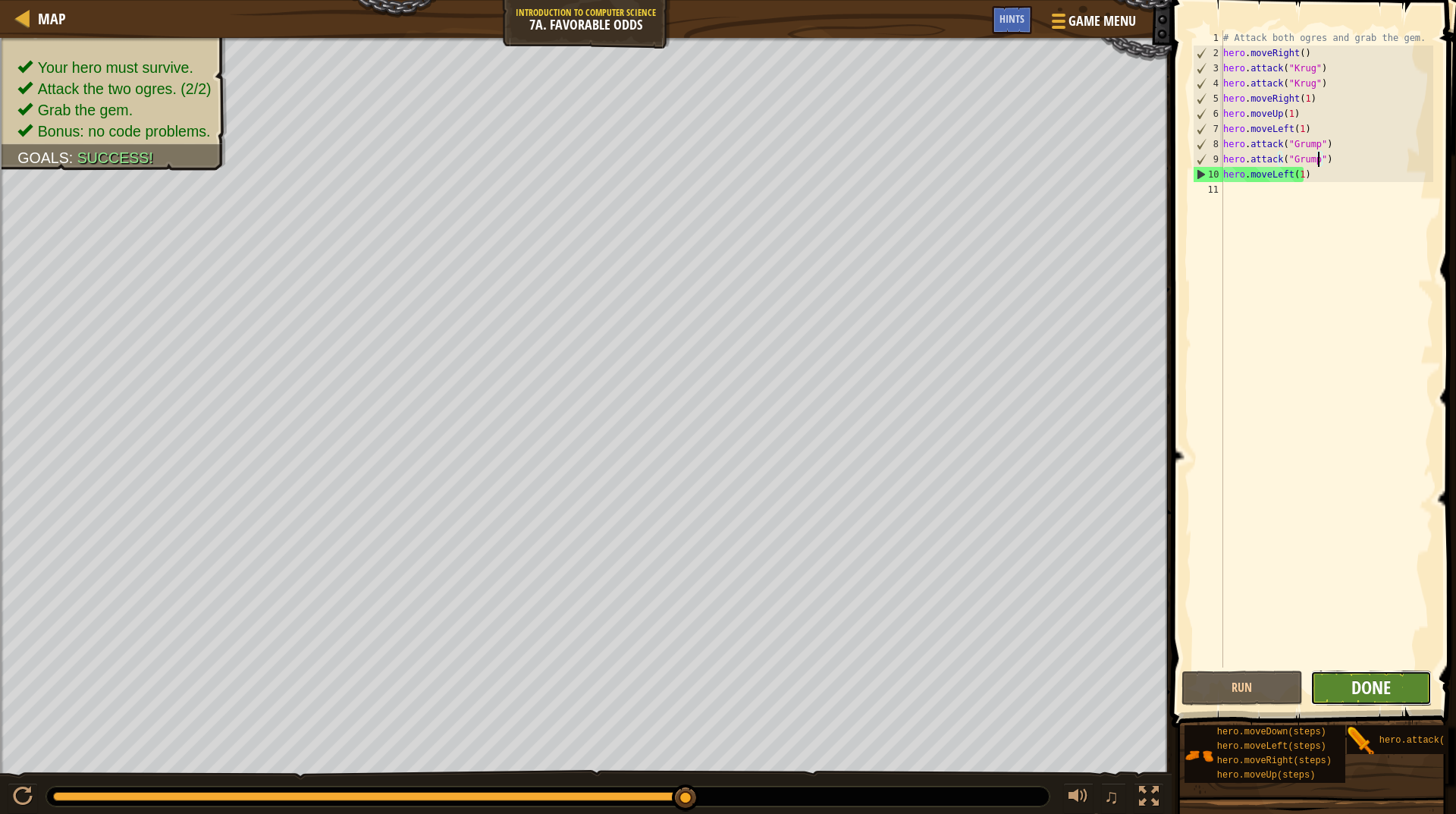
click at [1387, 680] on span "Done" at bounding box center [1372, 688] width 40 height 25
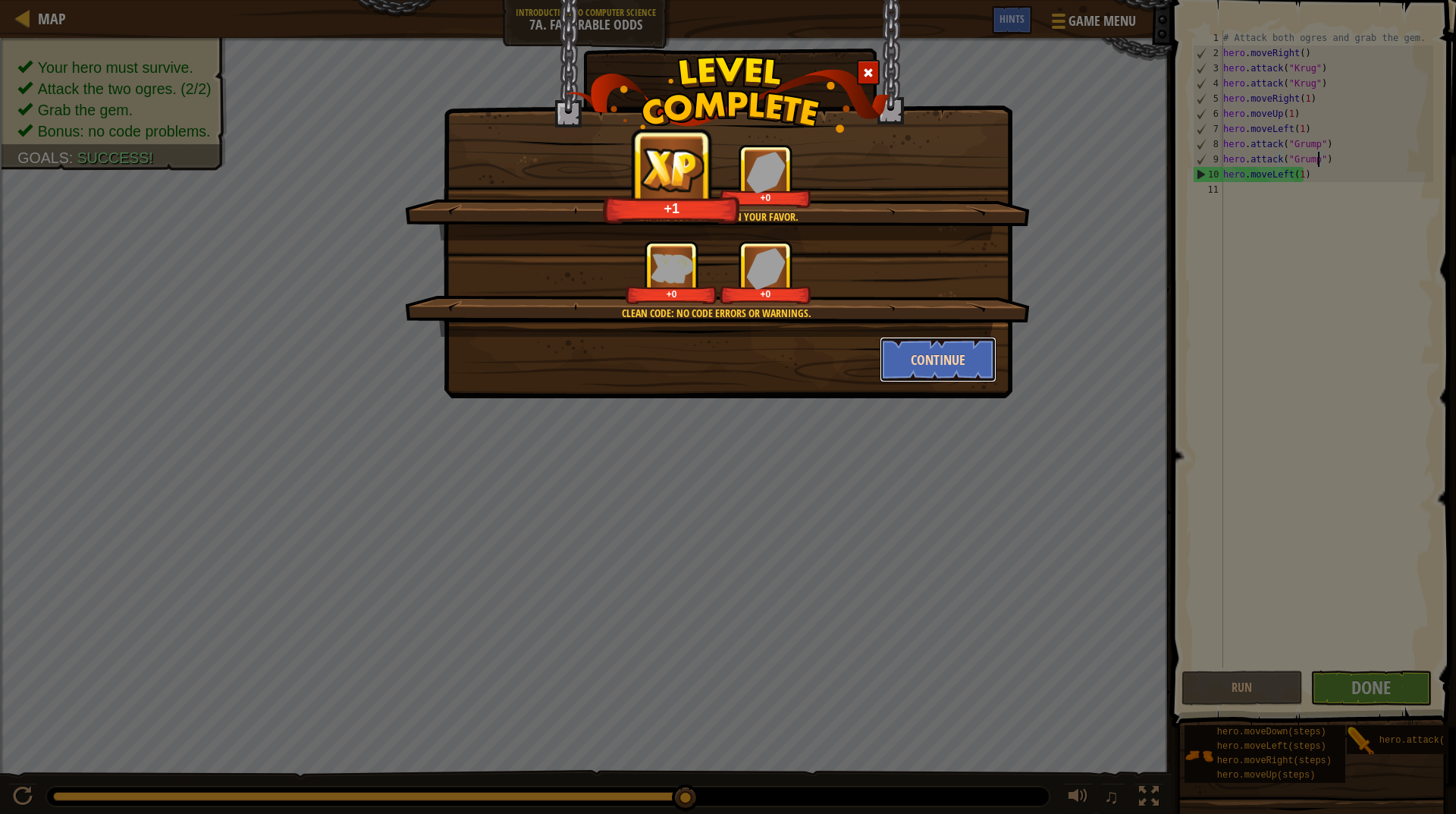
click at [944, 358] on button "Continue" at bounding box center [939, 359] width 118 height 45
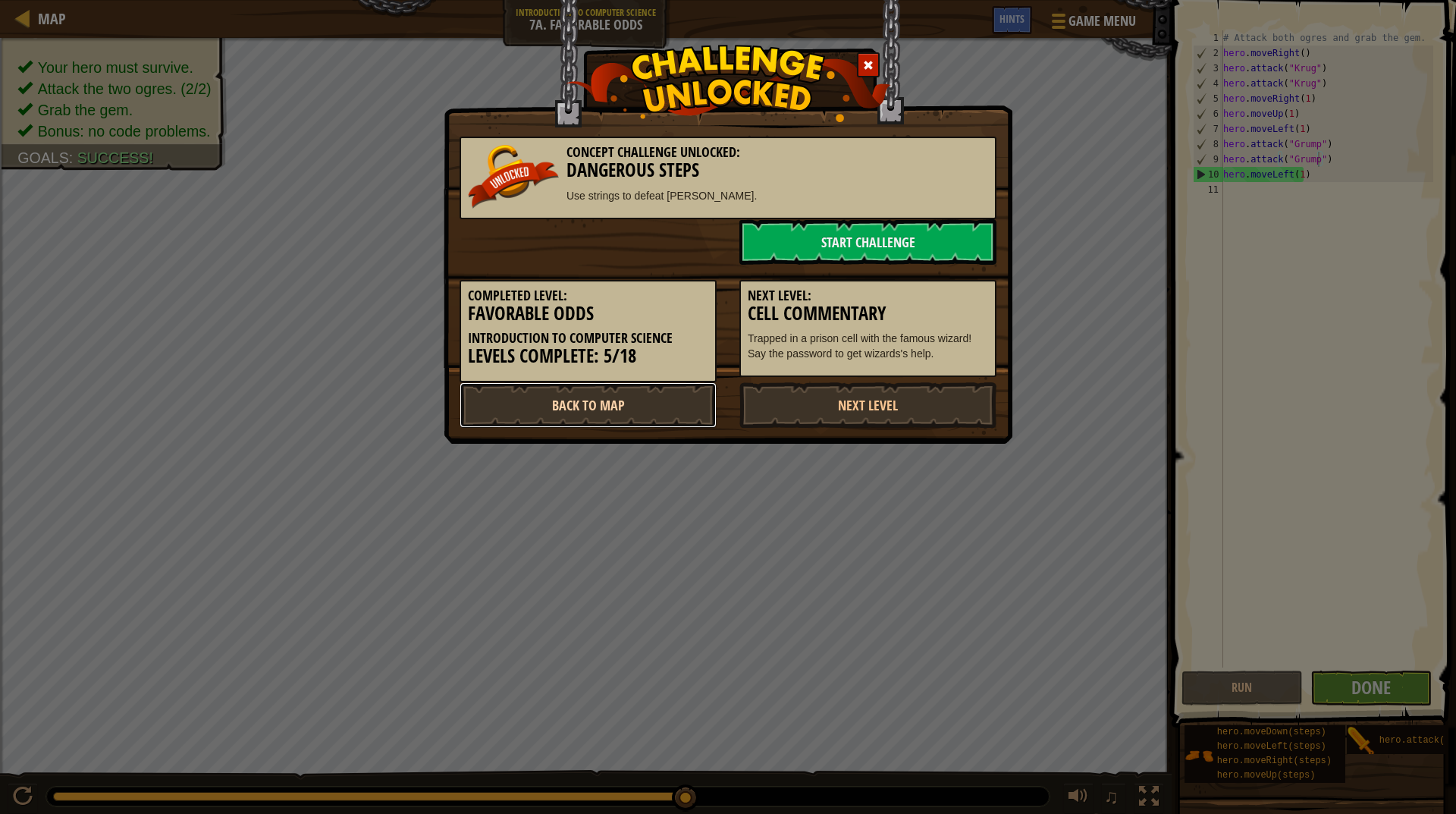
click at [579, 405] on link "Back to Map" at bounding box center [588, 404] width 257 height 45
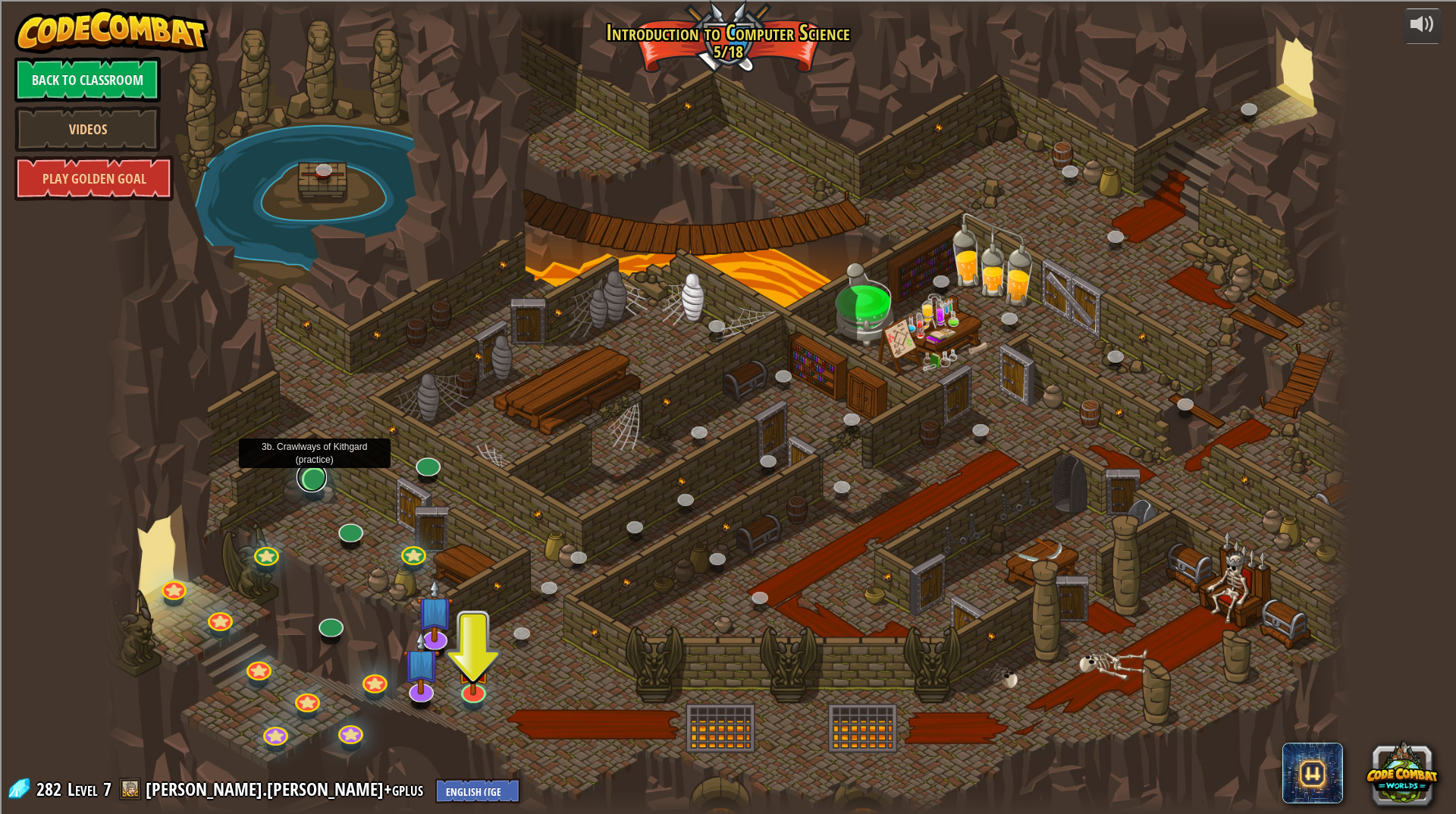
click at [317, 484] on link at bounding box center [312, 477] width 31 height 31
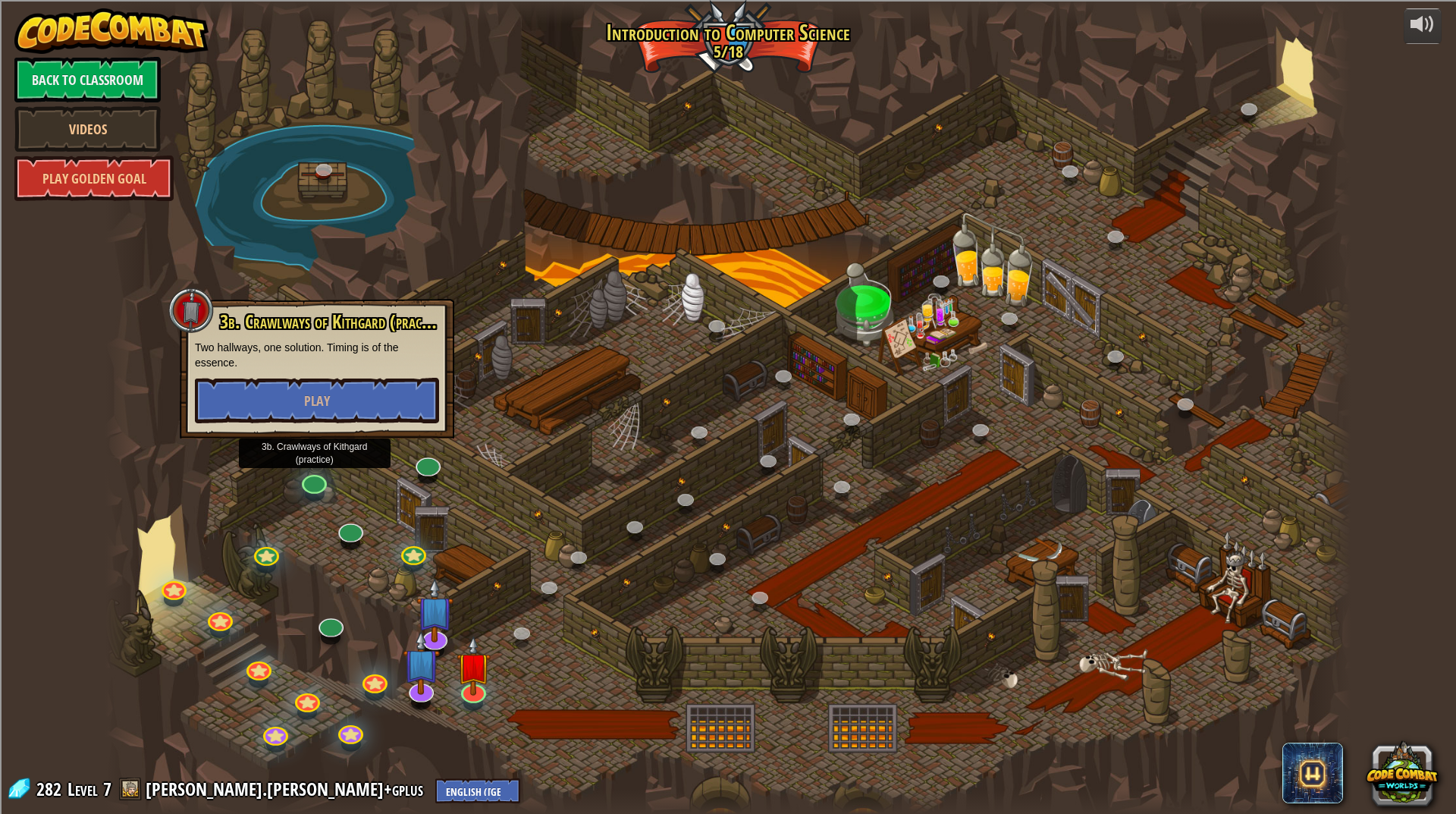
drag, startPoint x: 317, startPoint y: 484, endPoint x: 222, endPoint y: 538, distance: 109.3
click at [222, 538] on div at bounding box center [728, 407] width 1245 height 814
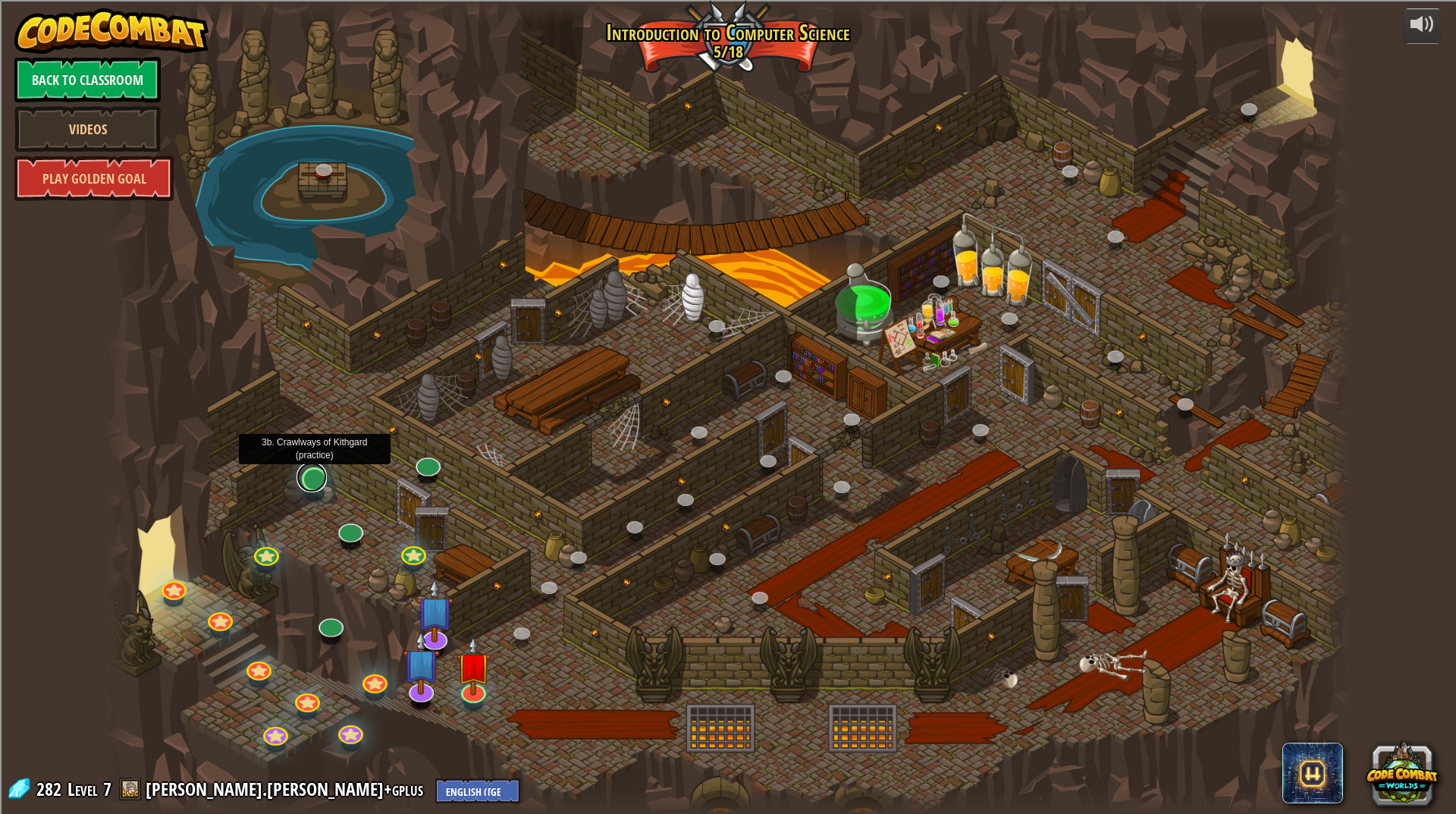
click at [310, 469] on link at bounding box center [312, 477] width 31 height 31
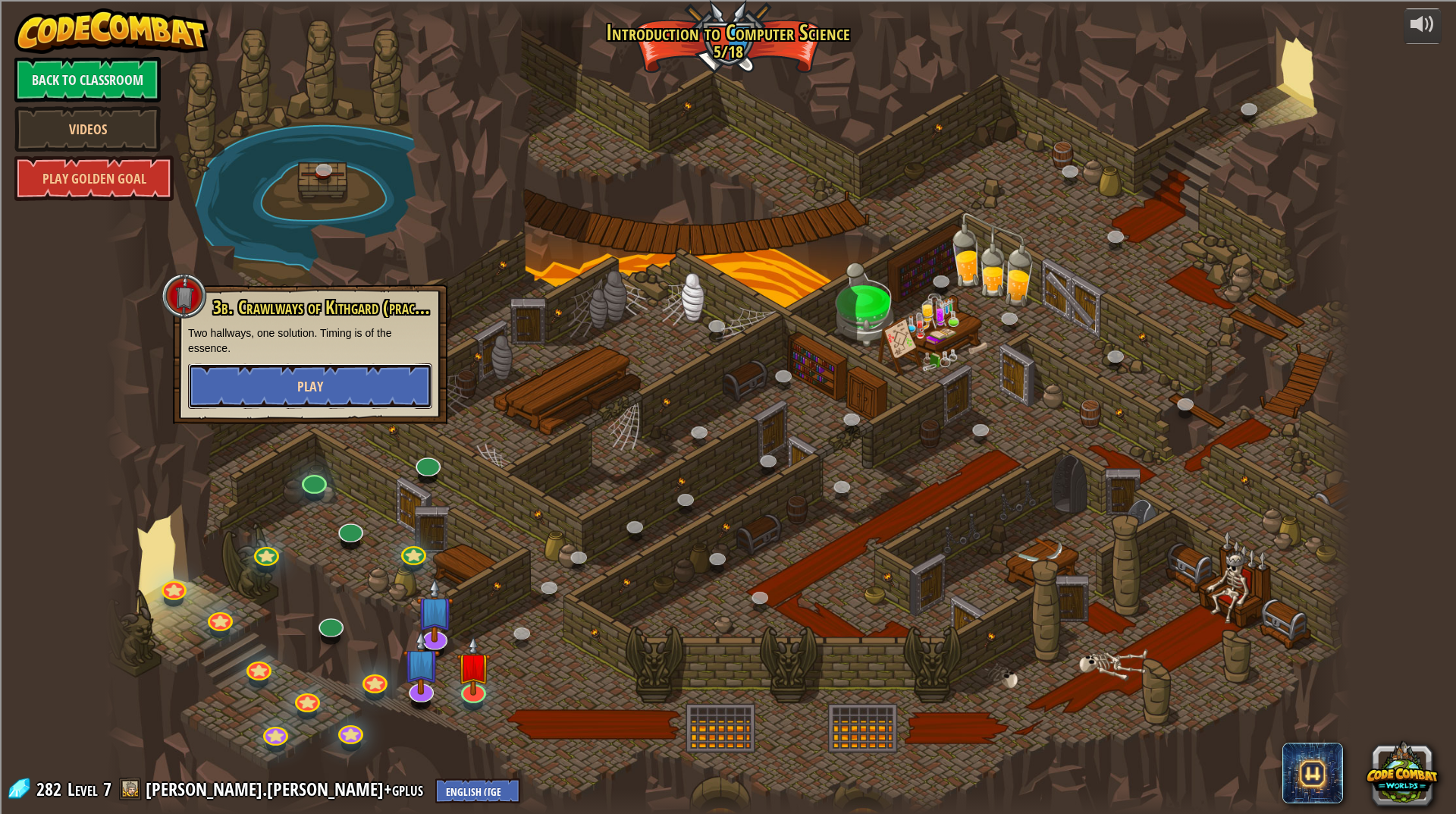
click at [297, 402] on button "Play" at bounding box center [310, 386] width 244 height 45
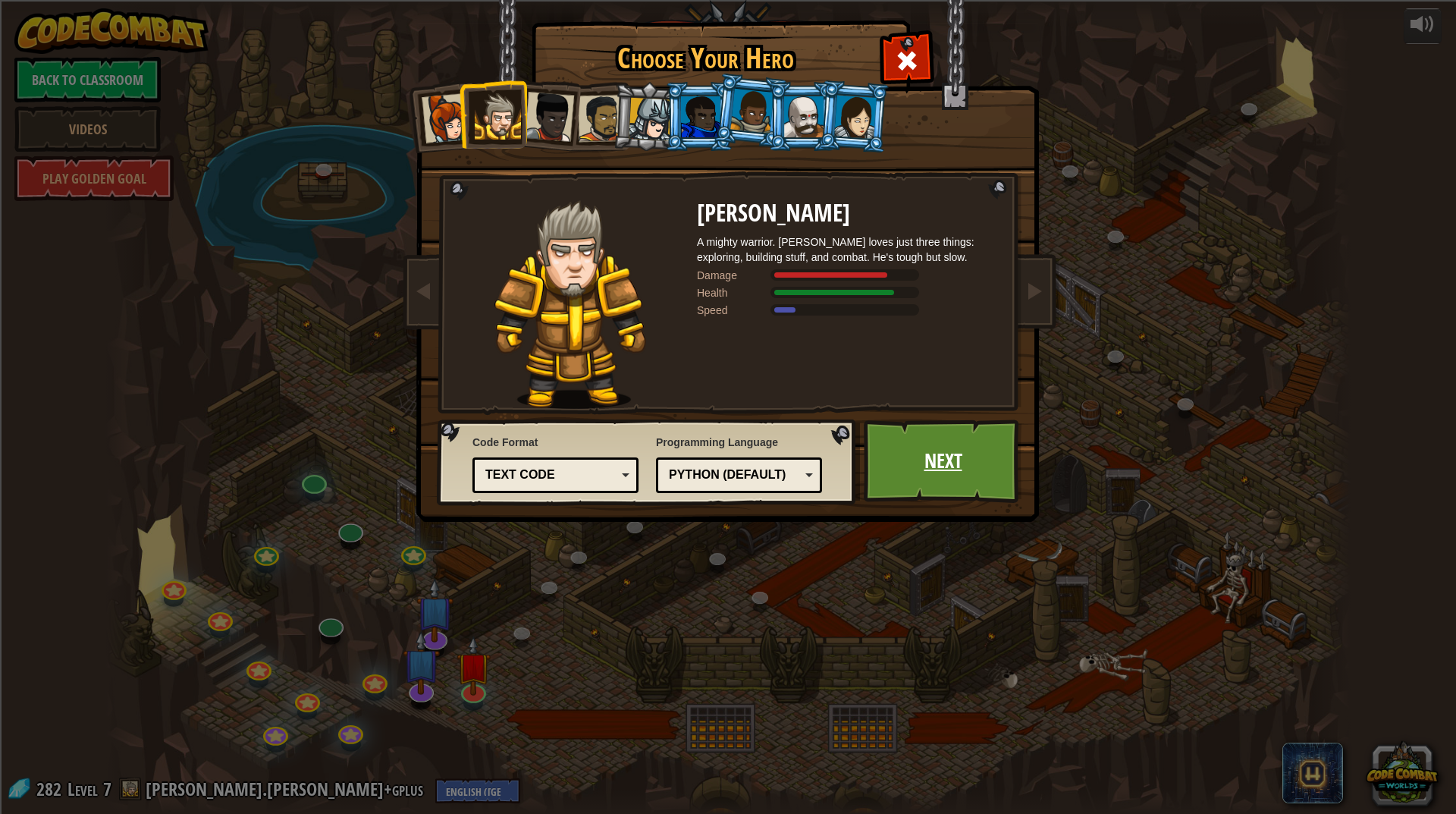
click at [989, 487] on link "Next" at bounding box center [943, 461] width 158 height 83
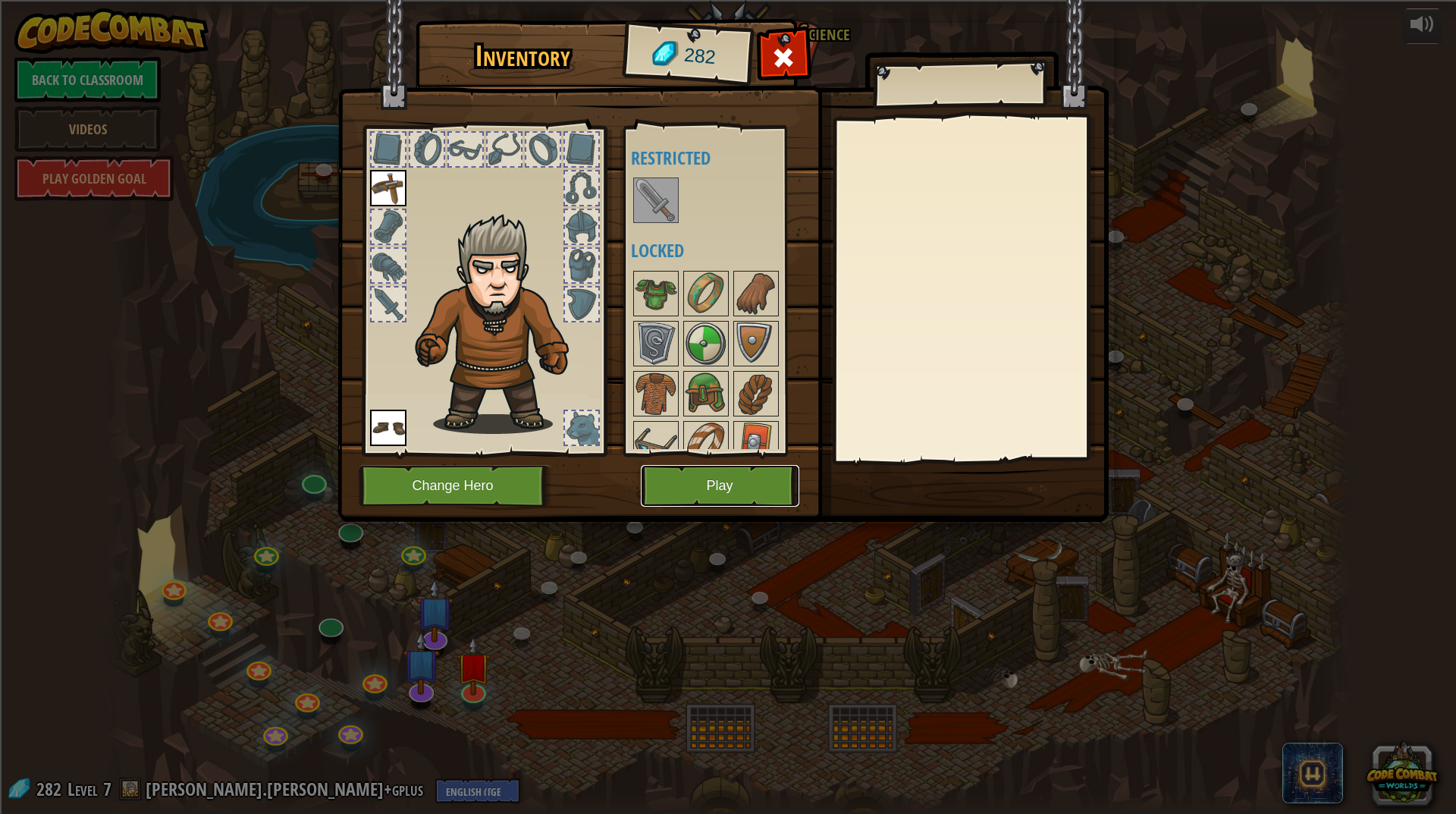
click at [697, 482] on button "Play" at bounding box center [720, 485] width 158 height 41
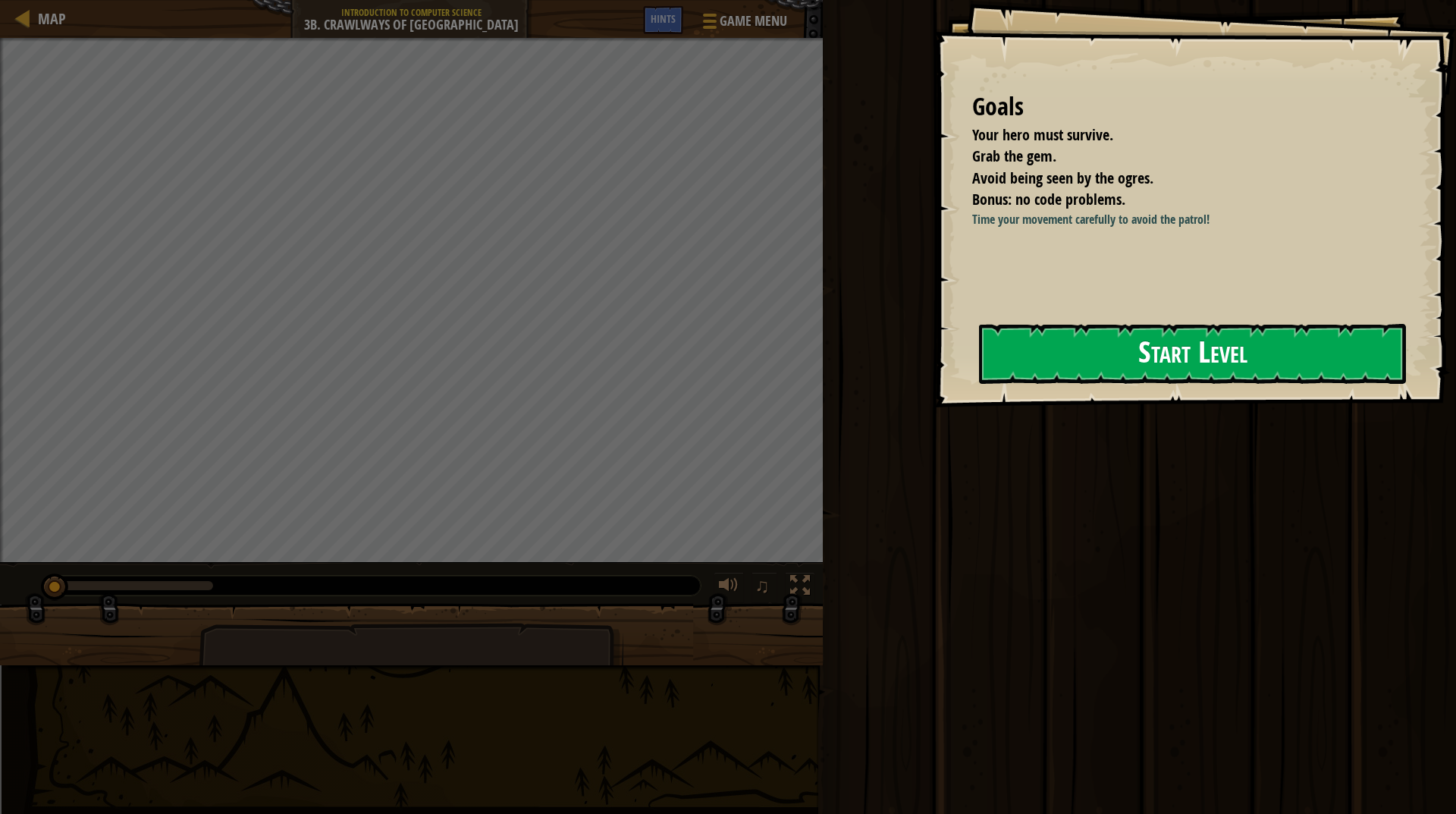
click at [1128, 349] on button "Start Level" at bounding box center [1193, 354] width 427 height 60
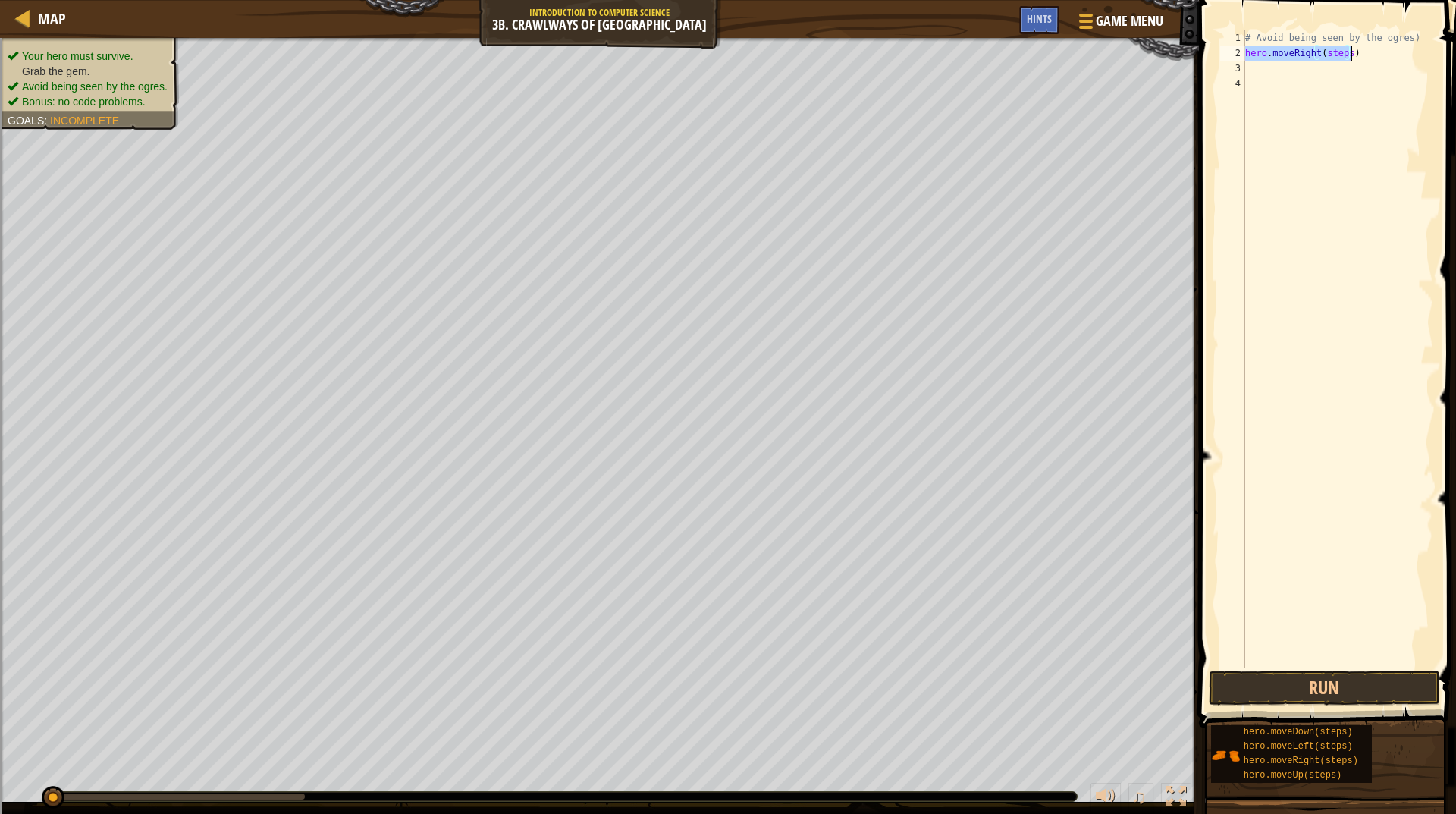
click at [1341, 47] on div "# Avoid being seen by the ogres) hero . moveRight ( steps )" at bounding box center [1338, 349] width 191 height 637
click at [1341, 47] on div "# Avoid being seen by the ogres) hero . moveRight ( steps )" at bounding box center [1338, 365] width 191 height 668
type textarea "hero.moveRight(3)"
click at [1317, 237] on div "# Avoid being seen by the ogres) hero . moveRight ( 3 )" at bounding box center [1338, 365] width 191 height 668
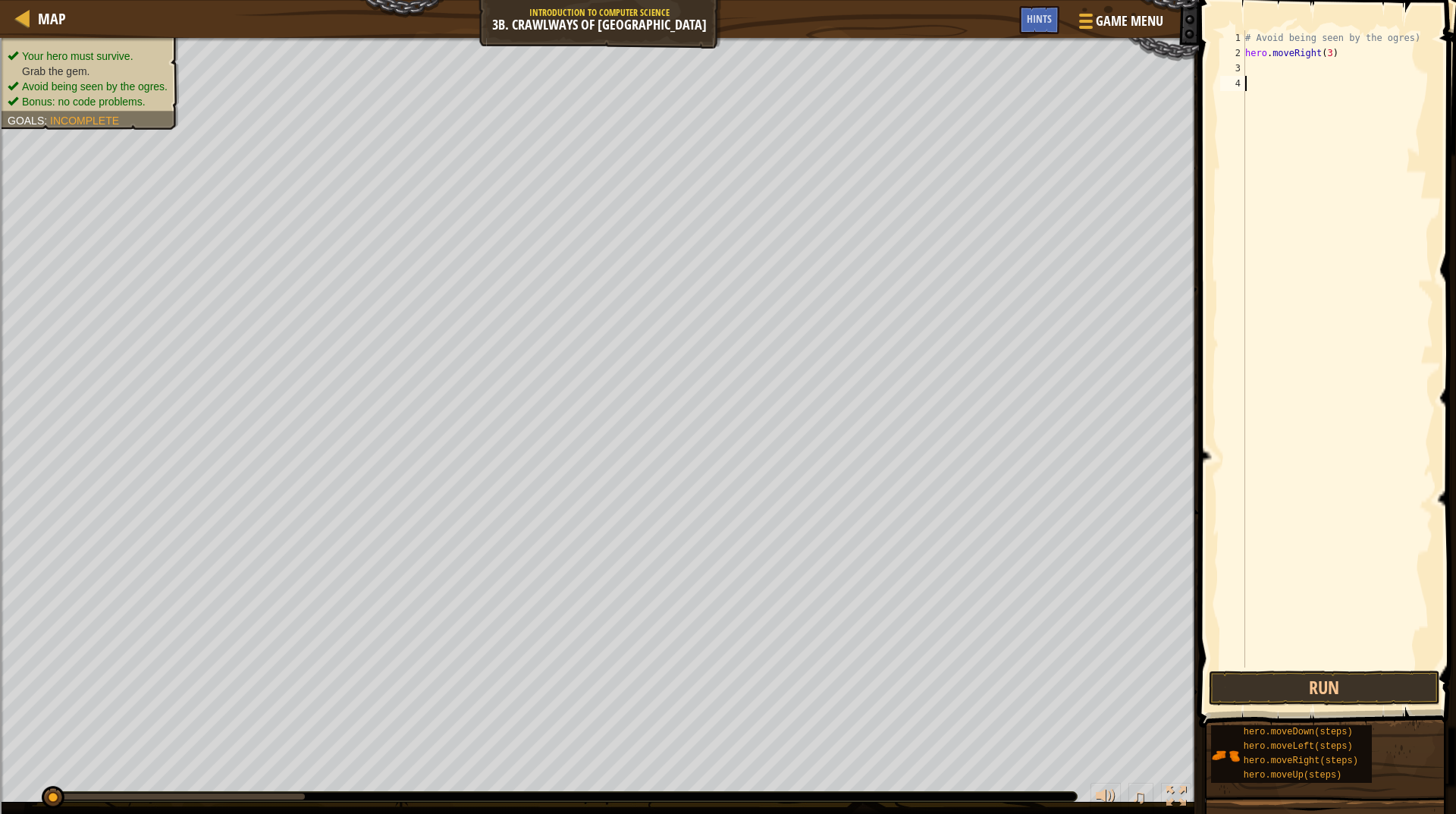
scroll to position [7, 0]
click at [1334, 70] on div "# Avoid being seen by the ogres) hero . moveRight ( 3 ) hero . moveLeft ( steps…" at bounding box center [1338, 365] width 191 height 668
type textarea "hero.moveLeft(2)"
click at [1319, 673] on button "Run" at bounding box center [1324, 688] width 231 height 35
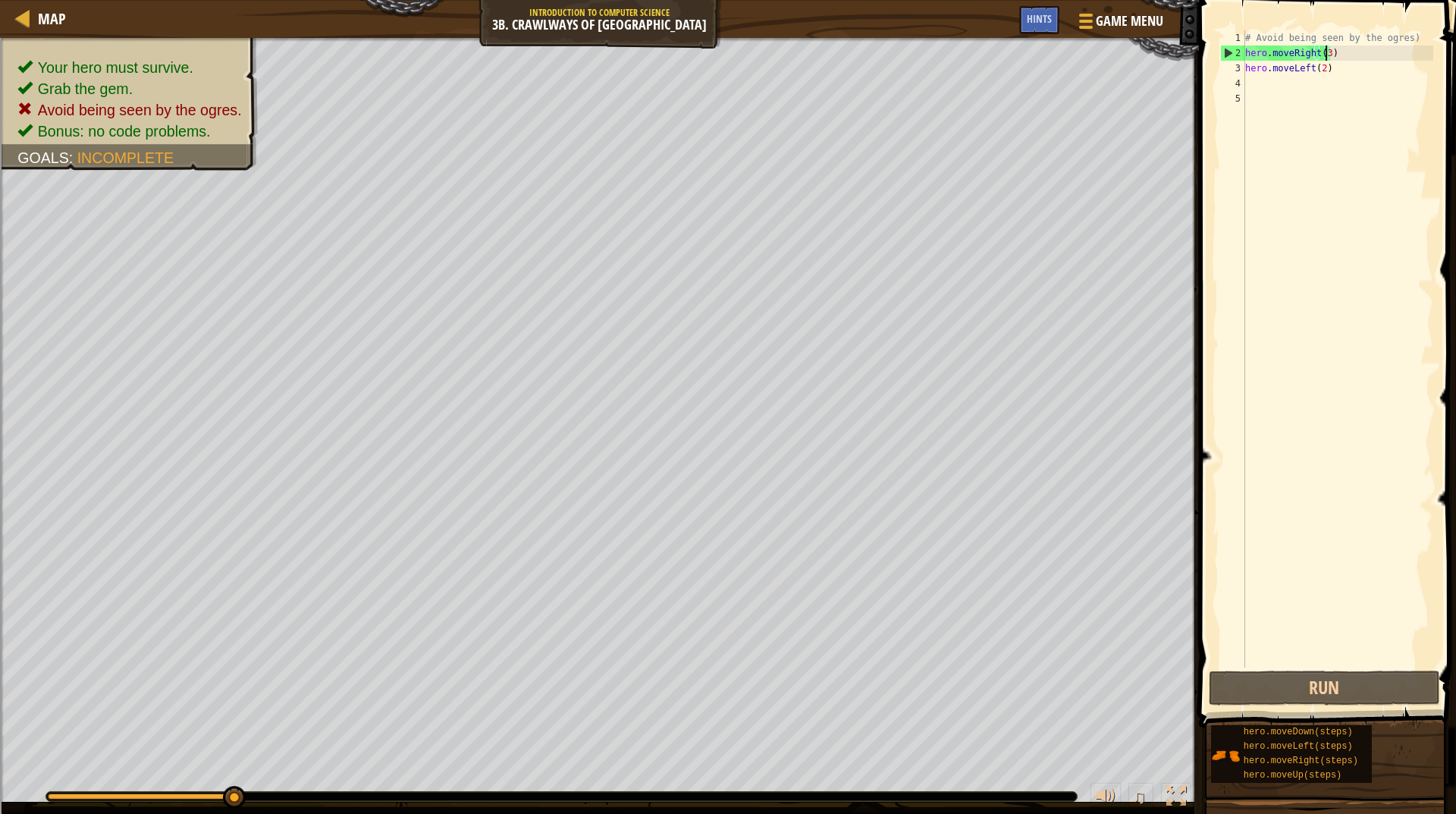
click at [1327, 53] on div "# Avoid being seen by the ogres) hero . moveRight ( 3 ) hero . moveLeft ( 2 )" at bounding box center [1338, 365] width 191 height 668
click at [1258, 699] on button "Run" at bounding box center [1324, 688] width 231 height 35
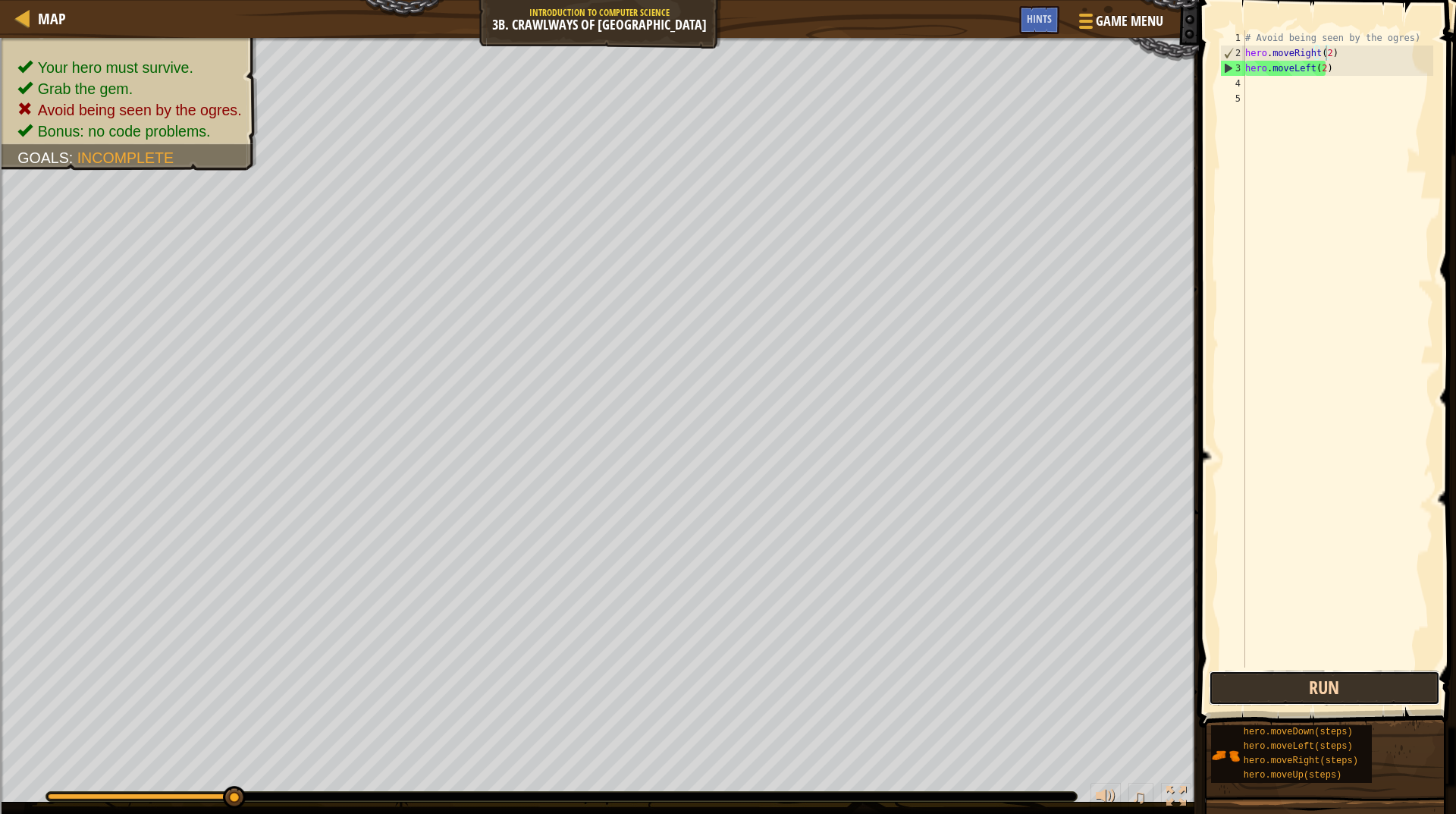
click at [1303, 686] on button "Run" at bounding box center [1324, 688] width 231 height 35
drag, startPoint x: 1326, startPoint y: 67, endPoint x: 1234, endPoint y: 79, distance: 92.8
click at [1234, 79] on div "hero.moveRight(1) 1 2 3 4 5 # Avoid being seen by the ogres) hero . moveRight (…" at bounding box center [1325, 349] width 216 height 637
click at [1259, 67] on div "# Avoid being seen by the ogres) hero . moveRight ( 1 ) hero . moveLeft ( 2 )" at bounding box center [1338, 365] width 191 height 668
click at [1261, 67] on div "# Avoid being seen by the ogres) hero . moveRight ( 1 ) hero . moveLeft ( 2 )" at bounding box center [1338, 349] width 191 height 637
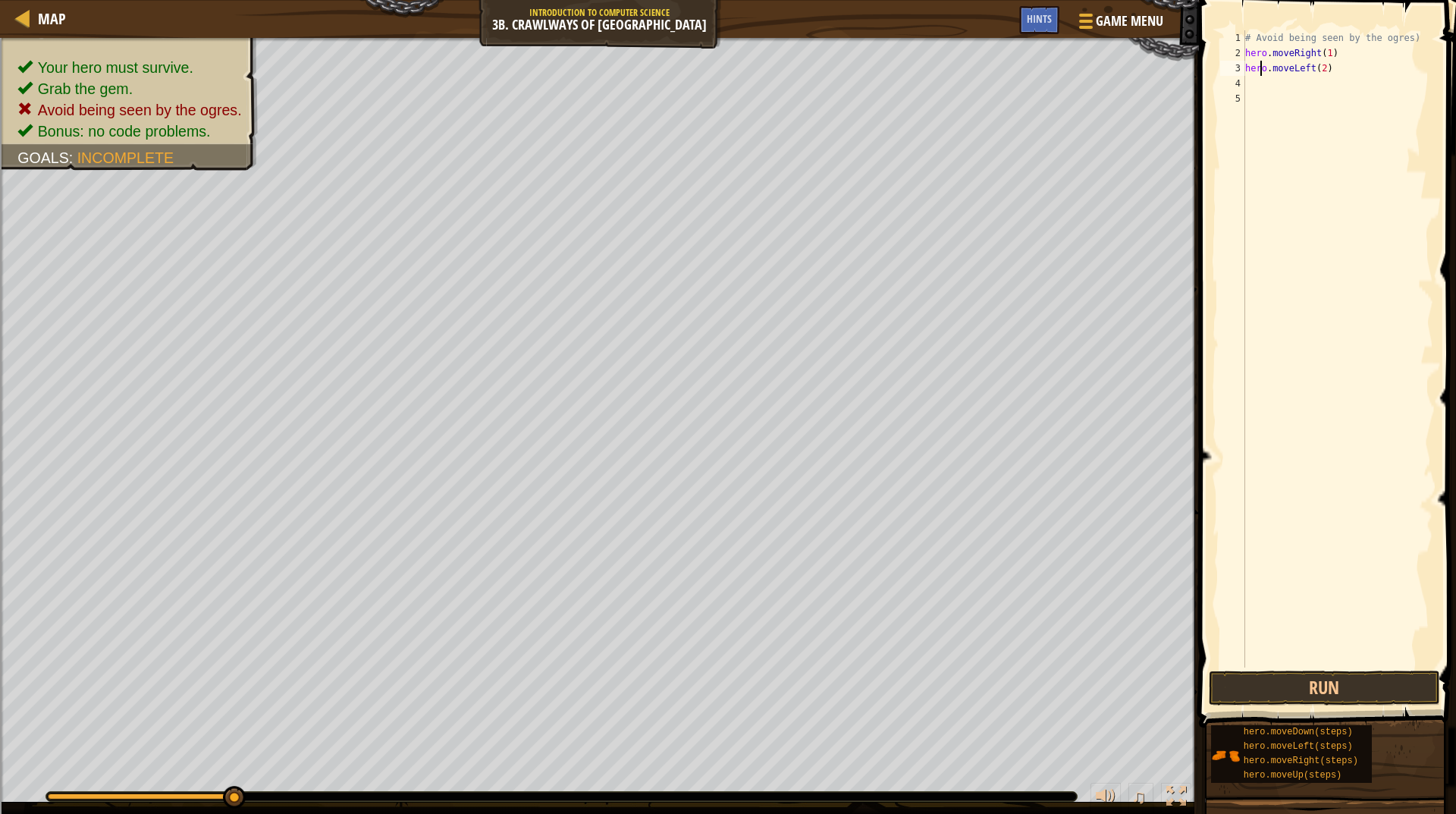
click at [1261, 67] on div "# Avoid being seen by the ogres) hero . moveRight ( 1 ) hero . moveLeft ( 2 )" at bounding box center [1338, 365] width 191 height 668
click at [1262, 70] on div "# Avoid being seen by the ogres) hero . moveRight ( 1 ) hero . moveLeft ( 2 )" at bounding box center [1338, 365] width 191 height 668
type textarea "hero.moveLeft(2)"
click at [1383, 676] on button "Run" at bounding box center [1324, 688] width 231 height 35
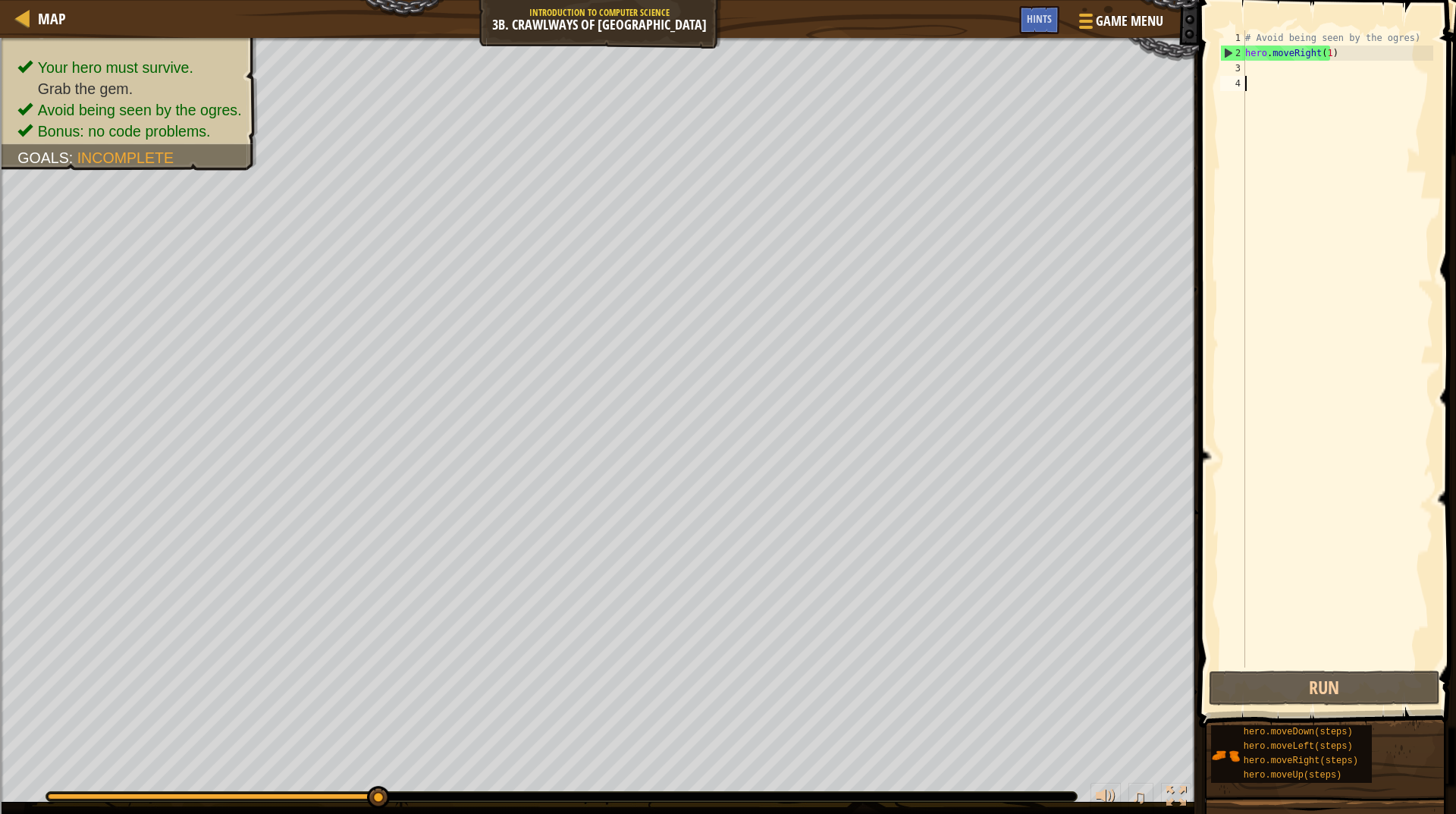
click at [1307, 80] on div "# Avoid being seen by the ogres) hero . moveRight ( 1 )" at bounding box center [1338, 365] width 191 height 668
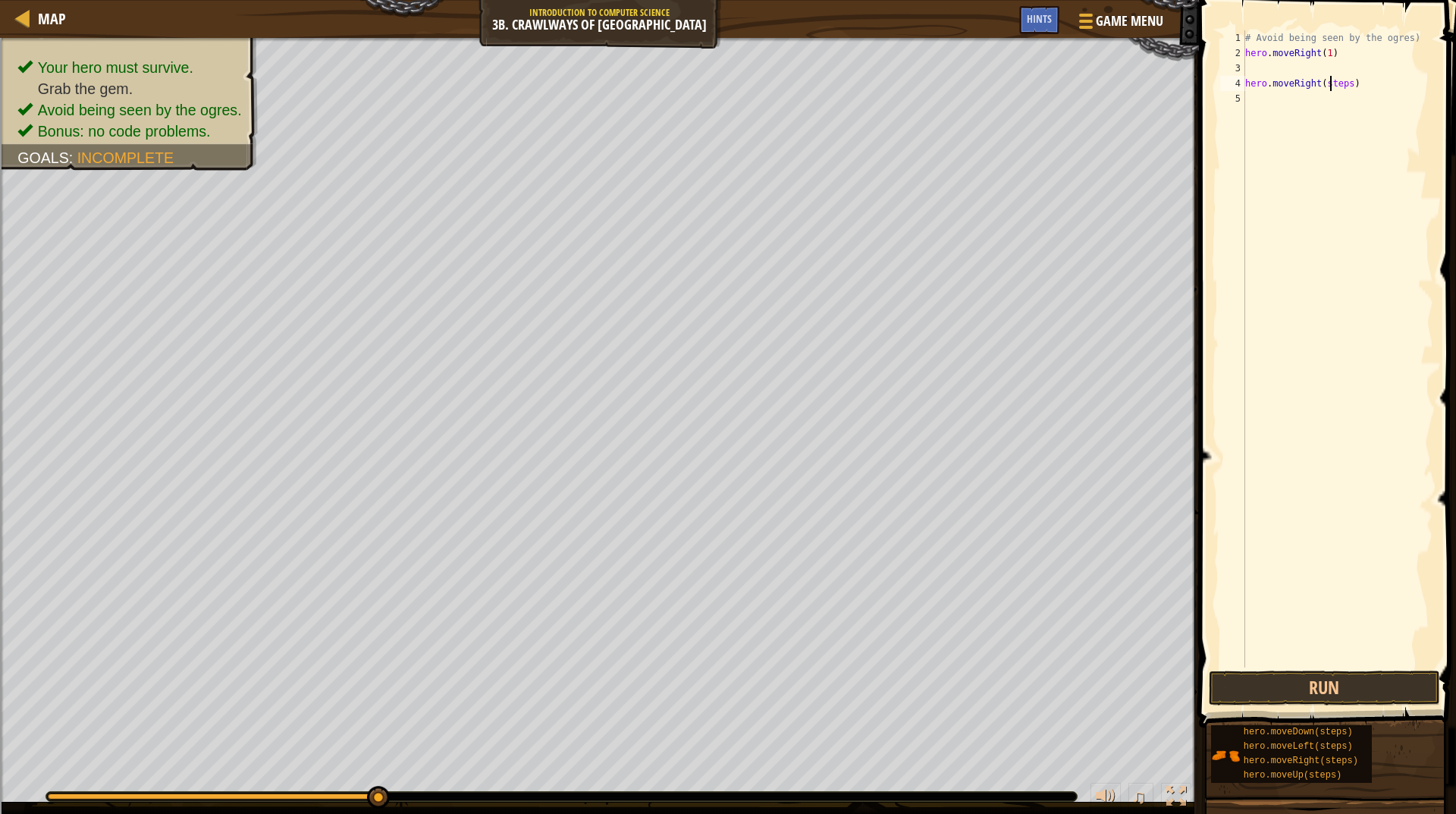
click at [1333, 83] on div "# Avoid being seen by the ogres) hero . moveRight ( 1 ) hero . moveRight ( step…" at bounding box center [1338, 365] width 191 height 668
type textarea "hero.moveRight(1)"
drag, startPoint x: 1317, startPoint y: 682, endPoint x: 1335, endPoint y: 636, distance: 49.4
click at [1317, 679] on button "Run" at bounding box center [1324, 688] width 231 height 35
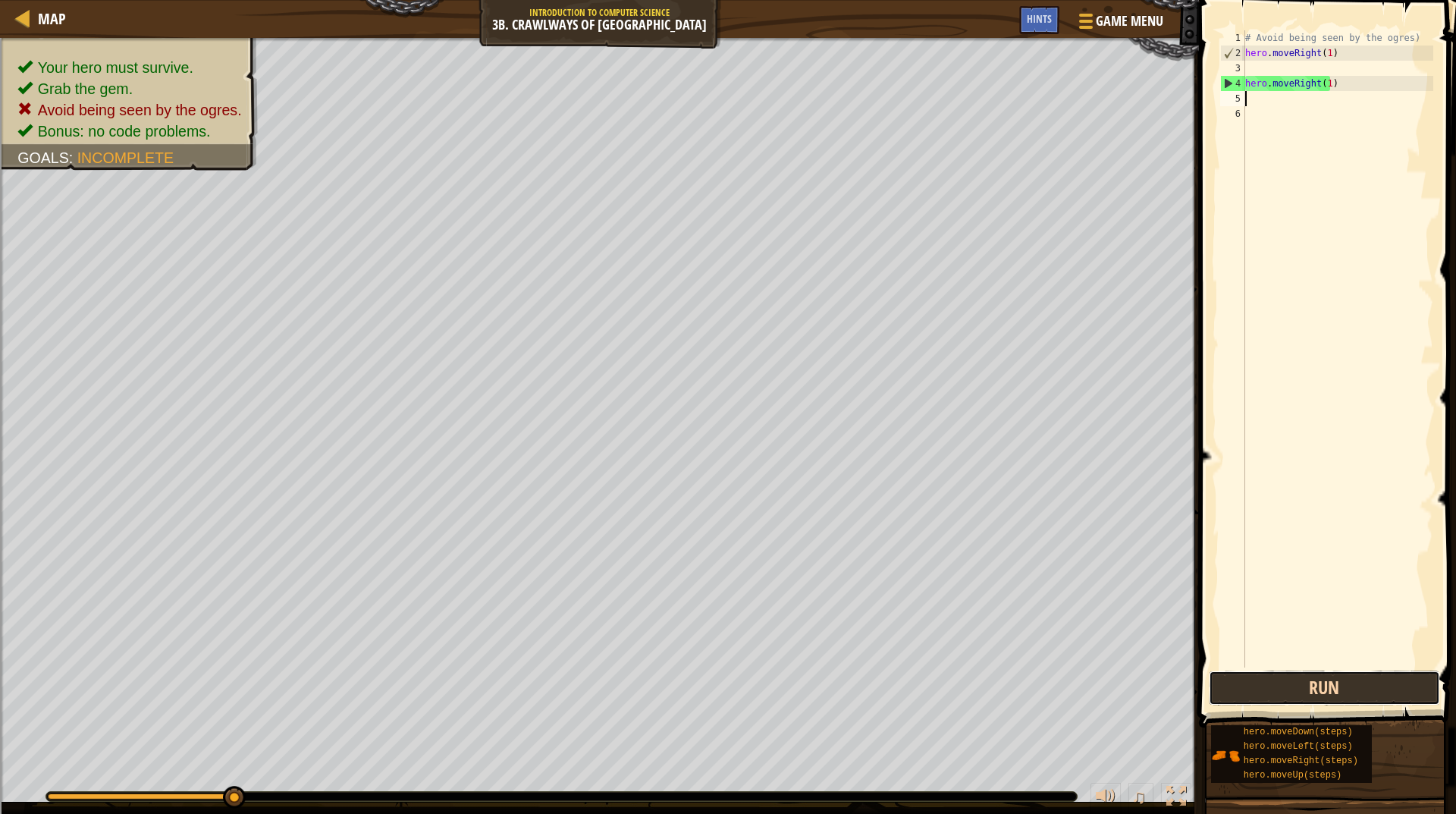
click at [1324, 677] on button "Run" at bounding box center [1324, 688] width 231 height 35
drag, startPoint x: 1324, startPoint y: 677, endPoint x: 1392, endPoint y: 576, distance: 121.8
click at [1391, 577] on div "# Avoid being seen by the ogres) hero . moveRight ( 1 ) hero . moveRight ( 1 )" at bounding box center [1338, 365] width 191 height 668
click at [1297, 68] on div "# Avoid being seen by the ogres) hero . moveRight ( 1 ) hero . moveRight ( 1 )" at bounding box center [1338, 365] width 191 height 668
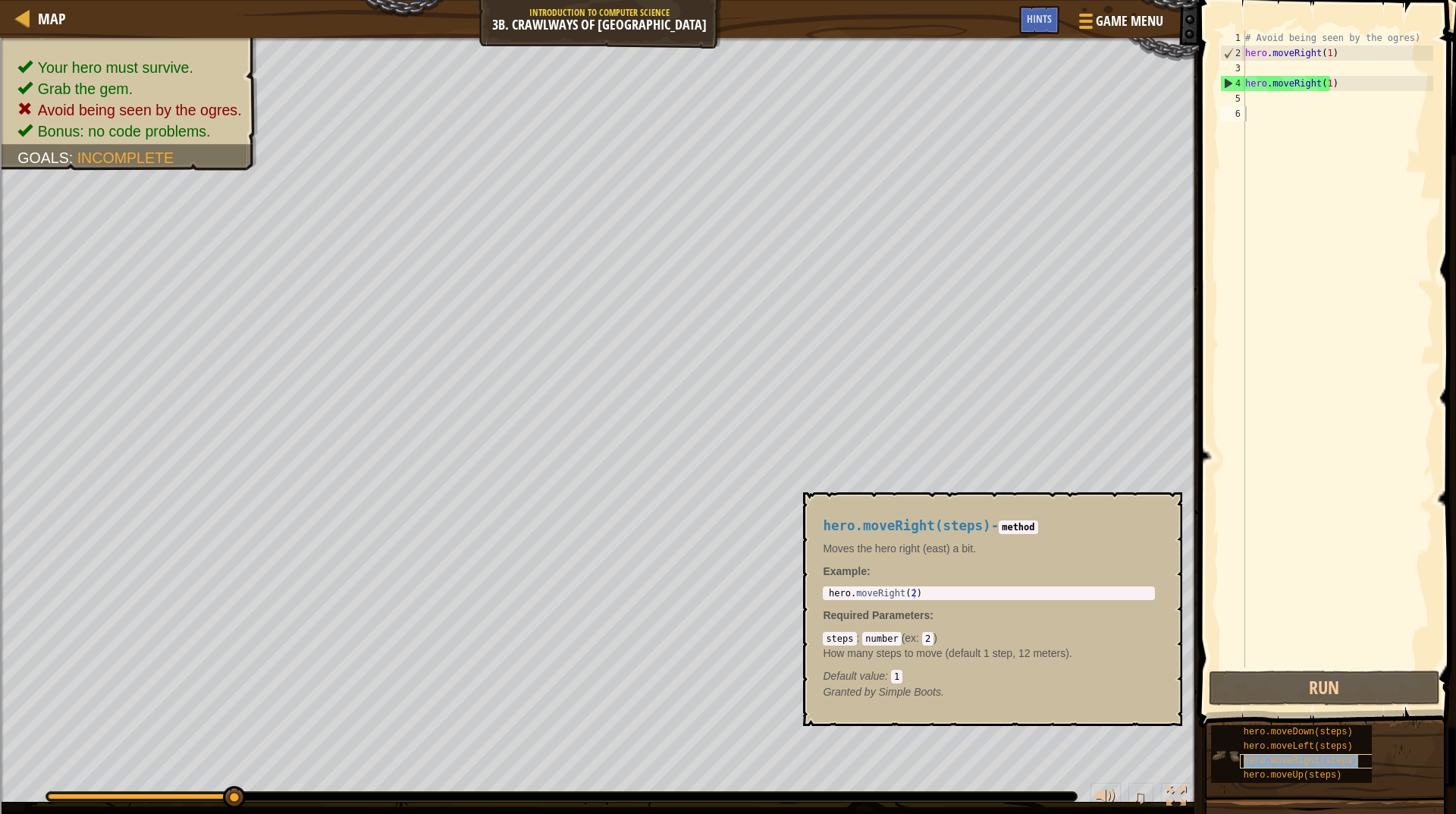
type textarea "hero.moveRight(steps)"
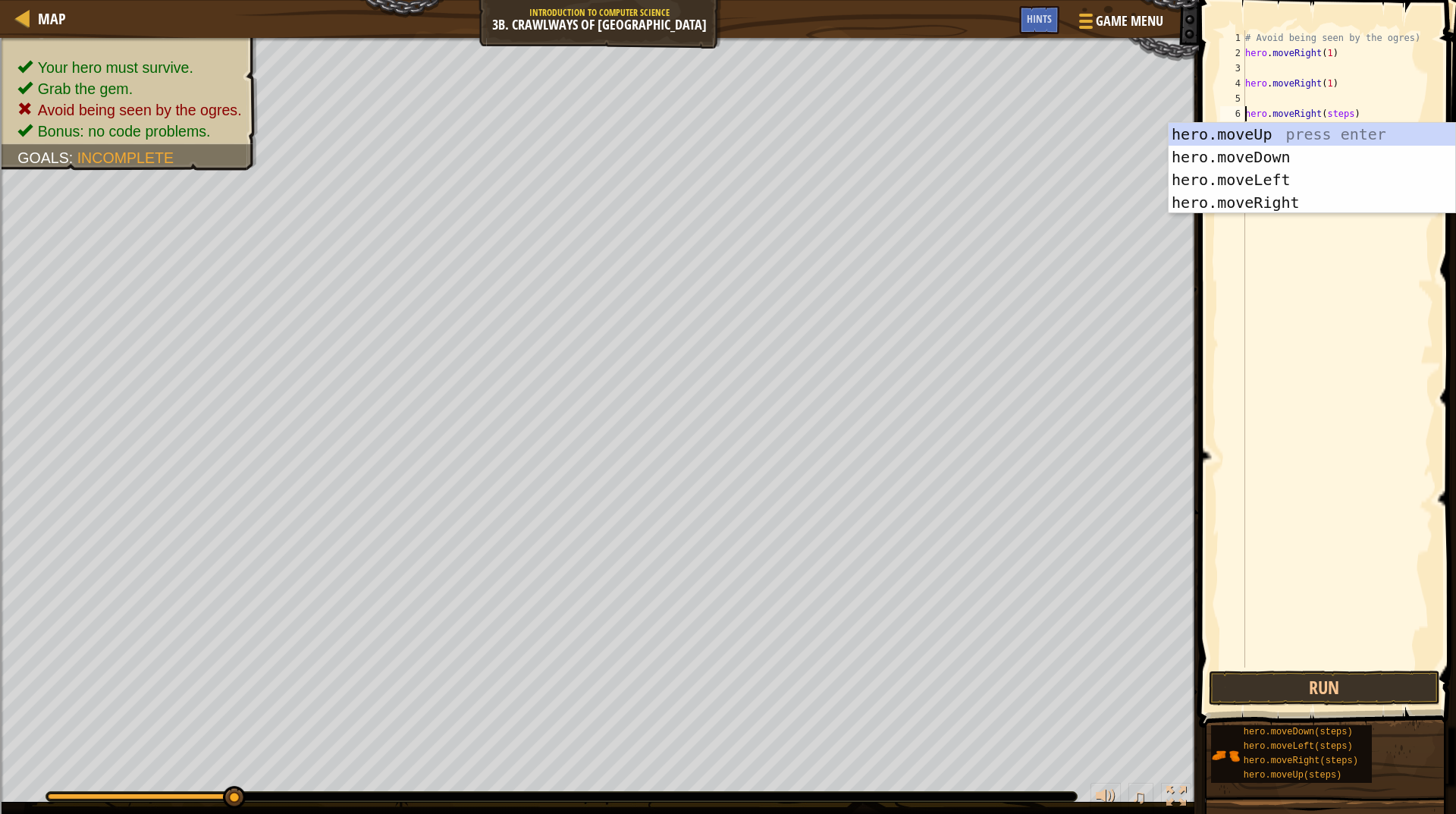
click at [1285, 251] on div "# Avoid being seen by the ogres) hero . moveRight ( 1 ) hero . moveRight ( 1 ) …" at bounding box center [1338, 365] width 191 height 668
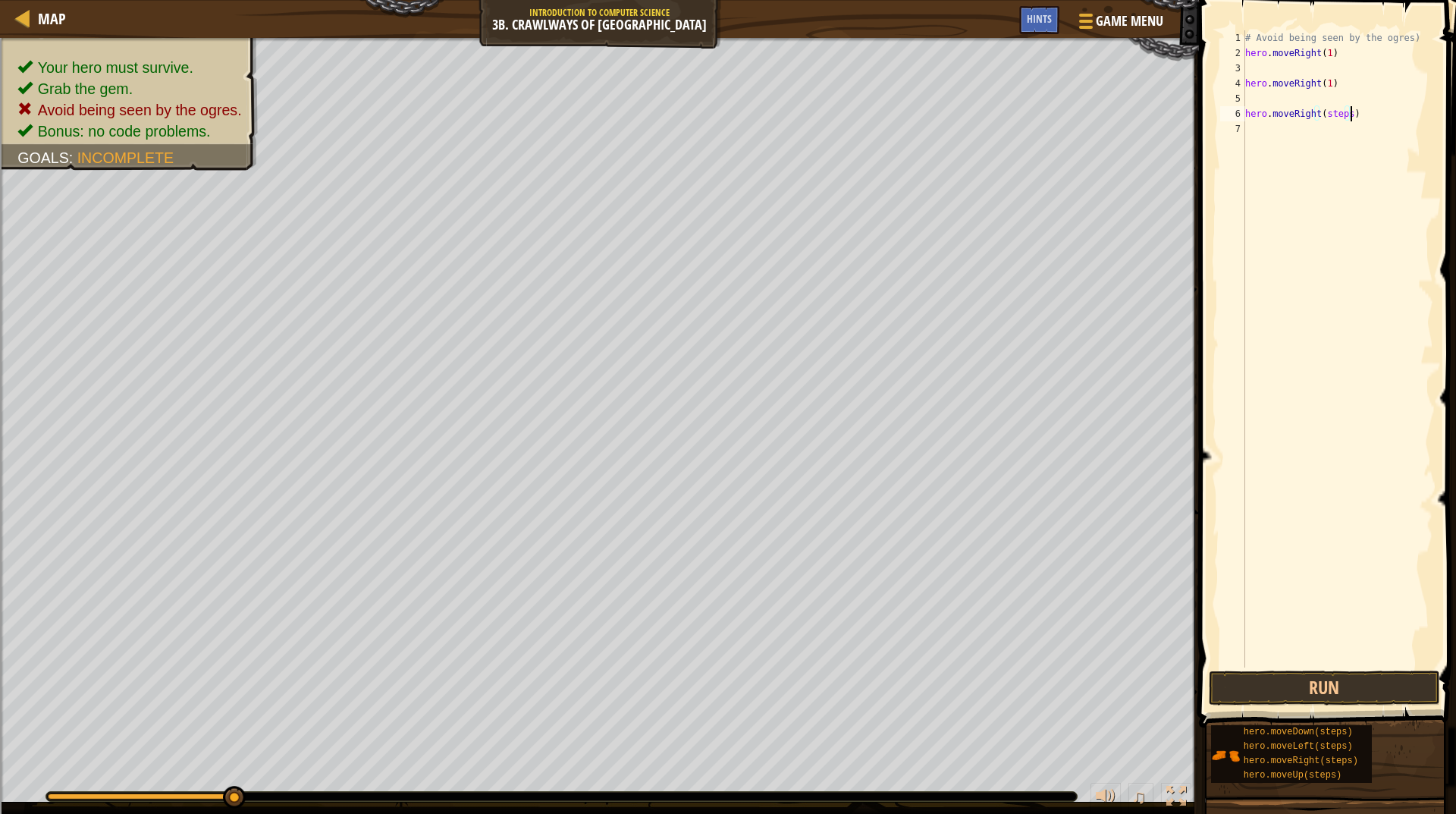
type textarea "hero.moveRight(steps)"
drag, startPoint x: 1346, startPoint y: 111, endPoint x: 1229, endPoint y: 113, distance: 117.0
click at [1229, 113] on div "hero.moveRight(steps) 1 2 3 4 5 6 7 # Avoid being seen by the ogres) hero . mov…" at bounding box center [1325, 349] width 216 height 637
drag, startPoint x: 1229, startPoint y: 113, endPoint x: 1309, endPoint y: 181, distance: 105.0
click at [1309, 181] on div "# Avoid being seen by the ogres) hero . moveRight ( 1 ) hero . moveRight ( 1 ) …" at bounding box center [1338, 365] width 191 height 668
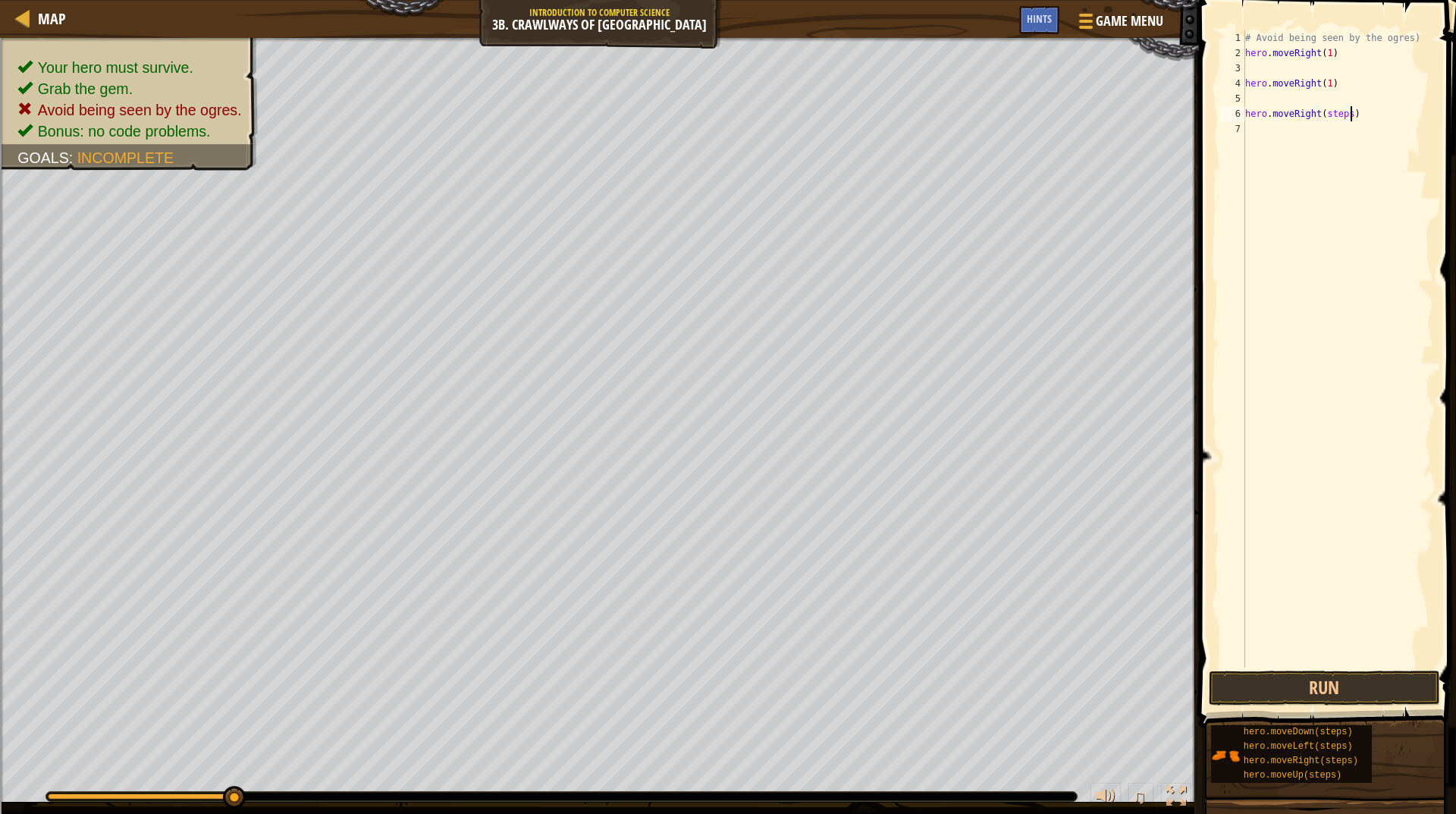
click at [1364, 109] on div "# Avoid being seen by the ogres) hero . moveRight ( 1 ) hero . moveRight ( 1 ) …" at bounding box center [1338, 365] width 191 height 668
click at [1364, 110] on div "# Avoid being seen by the ogres) hero . moveRight ( 1 ) hero . moveRight ( 1 ) …" at bounding box center [1338, 365] width 191 height 668
click at [1363, 110] on div "# Avoid being seen by the ogres) hero . moveRight ( 1 ) hero . moveRight ( 1 ) …" at bounding box center [1338, 365] width 191 height 668
click at [1359, 115] on div "# Avoid being seen by the ogres) hero . moveRight ( 1 ) hero . moveRight ( 1 ) …" at bounding box center [1338, 349] width 191 height 637
click at [1358, 116] on div "# Avoid being seen by the ogres) hero . moveRight ( 1 ) hero . moveRight ( 1 ) …" at bounding box center [1338, 365] width 191 height 668
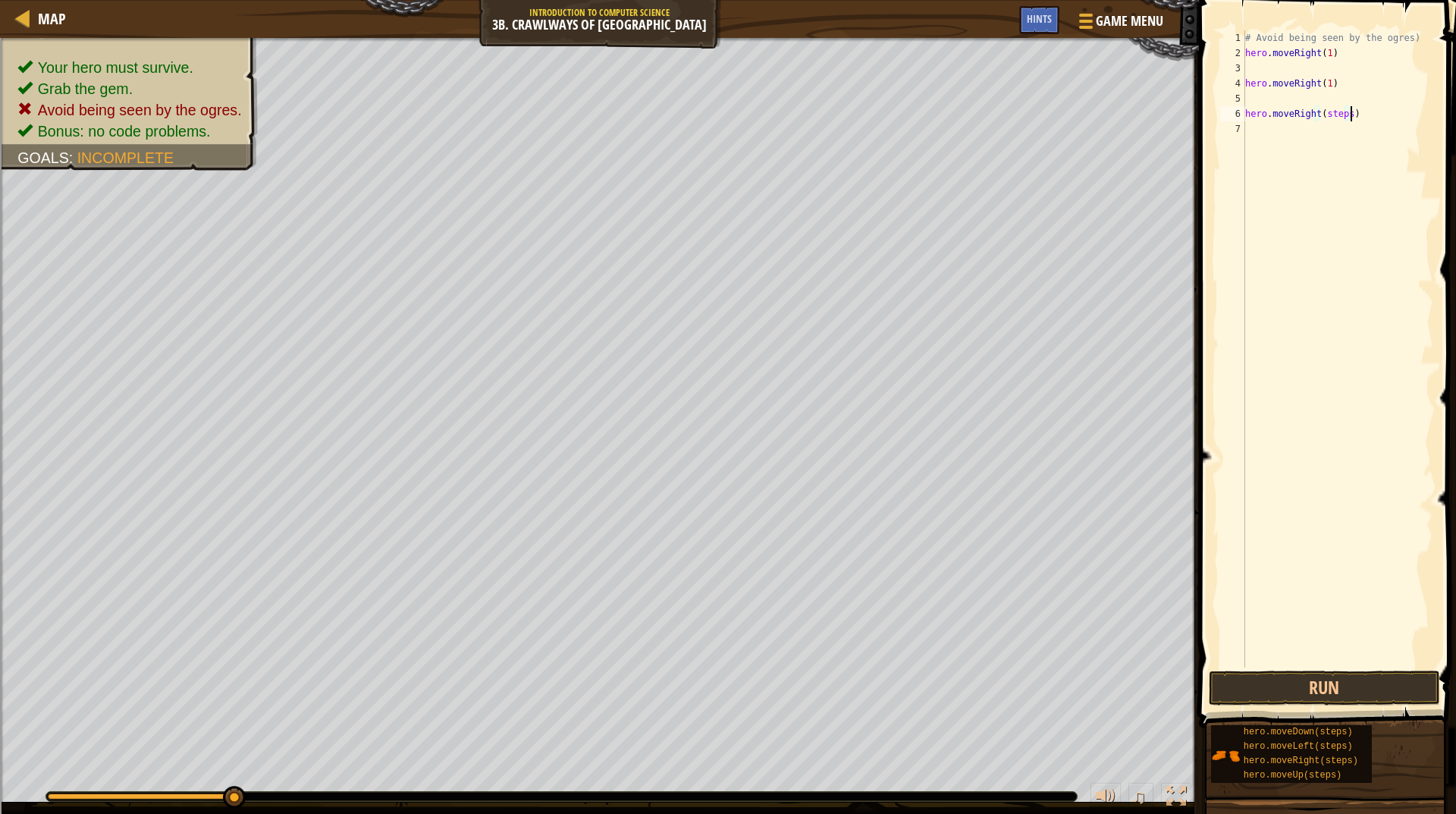
click at [1358, 116] on div "# Avoid being seen by the ogres) hero . moveRight ( 1 ) hero . moveRight ( 1 ) …" at bounding box center [1338, 365] width 191 height 668
type textarea "hero.moveRight(steps)"
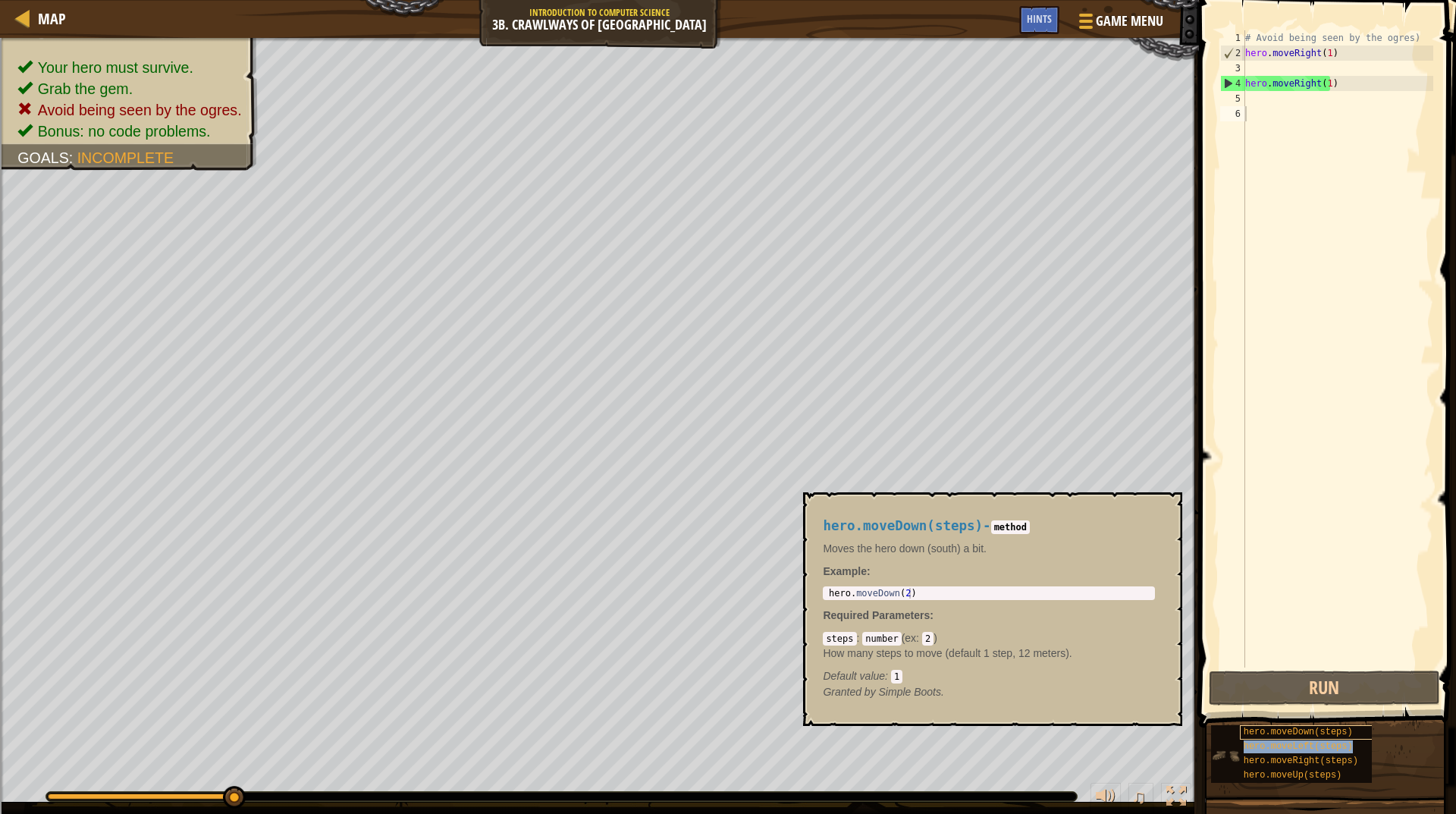
type textarea "hero.moveRight(1)"
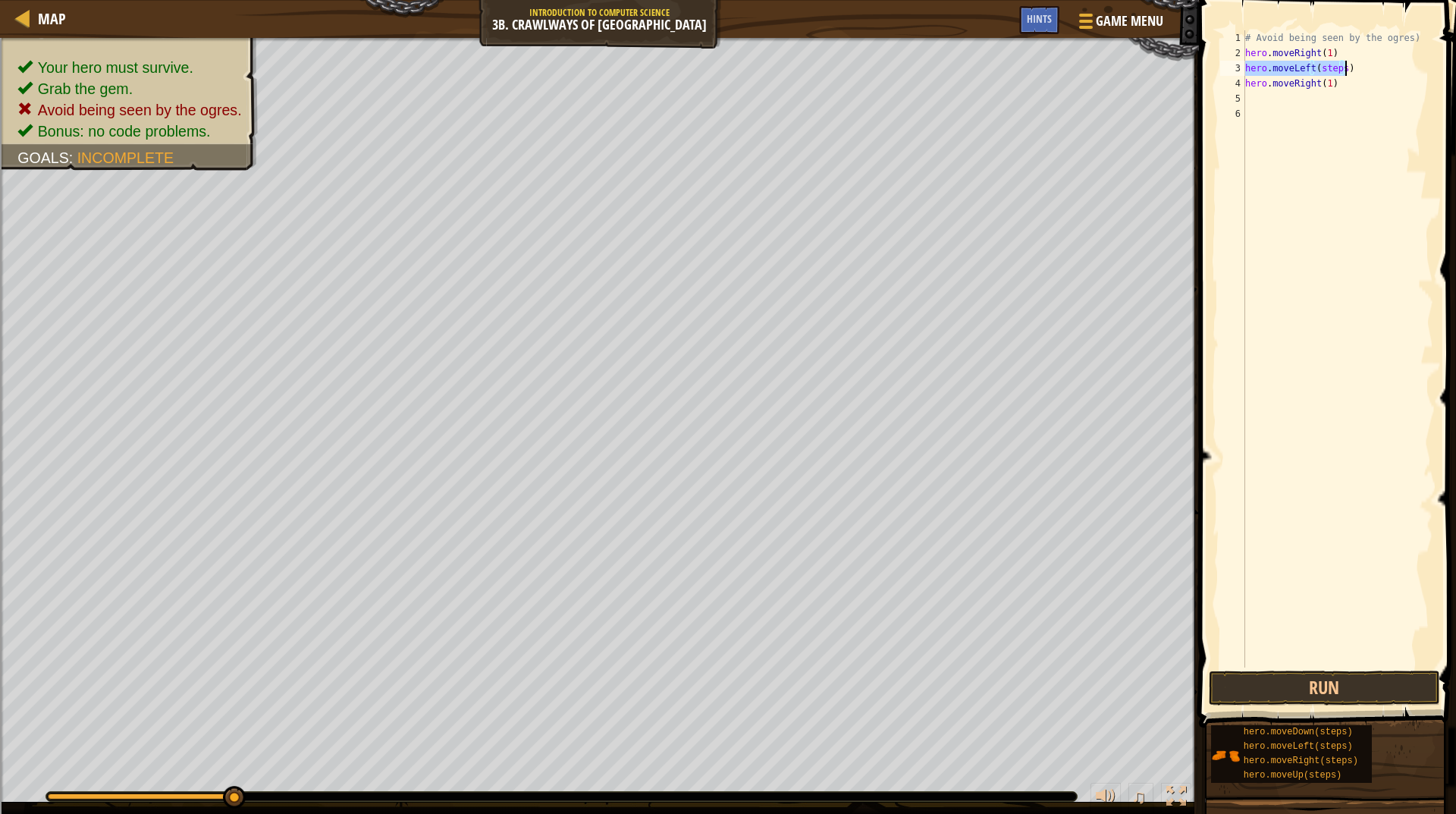
click at [1326, 68] on div "# Avoid being seen by the ogres) hero . moveRight ( 1 ) hero . moveLeft ( steps…" at bounding box center [1338, 349] width 191 height 637
click at [1326, 68] on div "# Avoid being seen by the ogres) hero . moveRight ( 1 ) hero . moveLeft ( steps…" at bounding box center [1338, 365] width 191 height 668
type textarea "hero.moveLeft(steps) hero.moveRight(1)"
click at [1326, 68] on div "# Avoid being seen by the ogres) hero . moveRight ( 1 ) hero . moveLeft ( steps…" at bounding box center [1338, 365] width 191 height 668
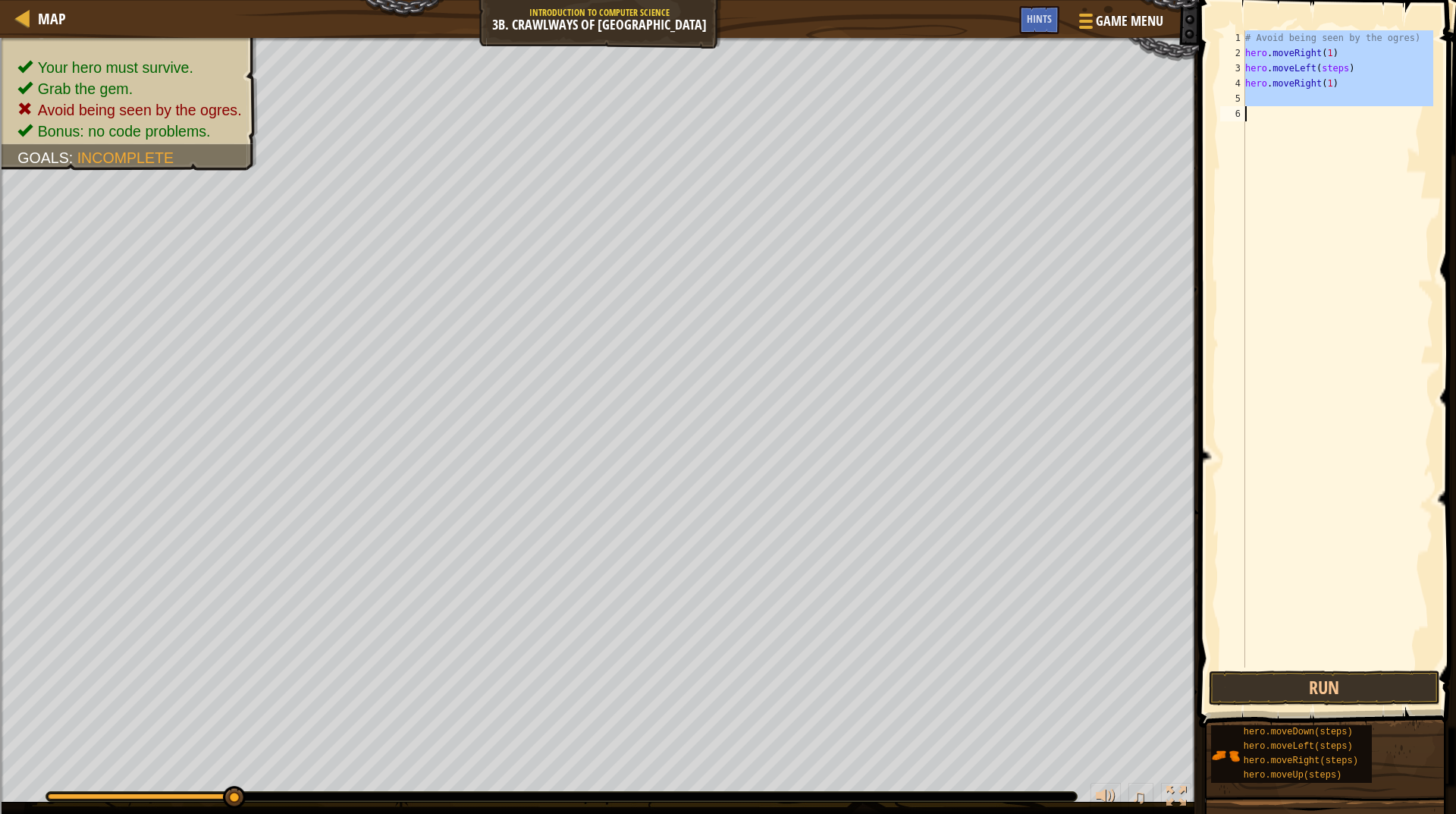
click at [1326, 68] on div "# Avoid being seen by the ogres) hero . moveRight ( 1 ) hero . moveLeft ( steps…" at bounding box center [1338, 365] width 191 height 668
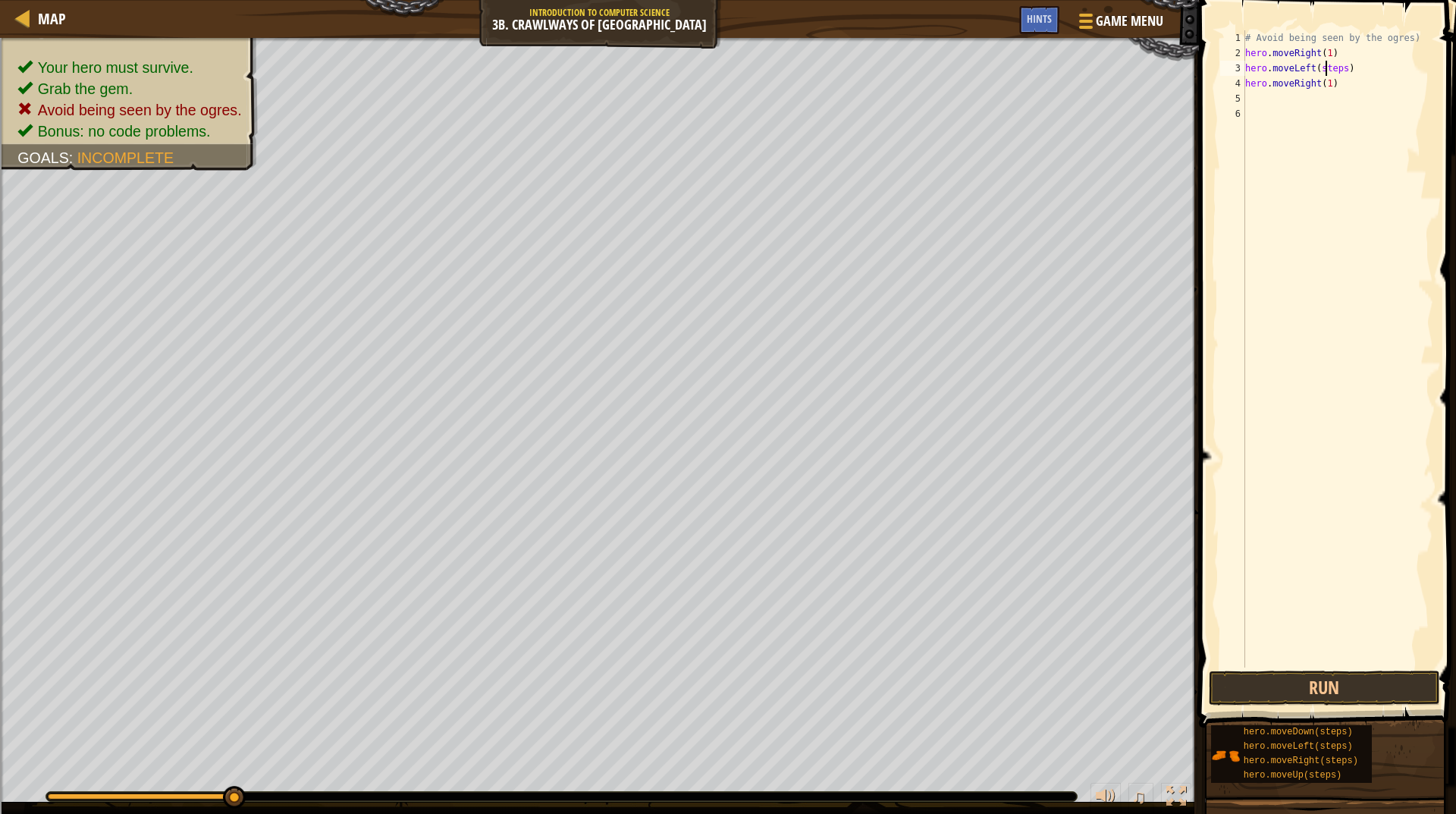
click at [1326, 68] on div "# Avoid being seen by the ogres) hero . moveRight ( 1 ) hero . moveLeft ( steps…" at bounding box center [1338, 365] width 191 height 668
type textarea "hero.moveLeft(1)"
click at [1327, 101] on div "# Avoid being seen by the ogres) hero . moveRight ( 1 ) hero . moveLeft ( 1 ) h…" at bounding box center [1338, 349] width 191 height 637
click at [1327, 101] on div "# Avoid being seen by the ogres) hero . moveRight ( 1 ) hero . moveLeft ( 1 ) h…" at bounding box center [1338, 365] width 191 height 668
type textarea "hero.moveRight(1)"
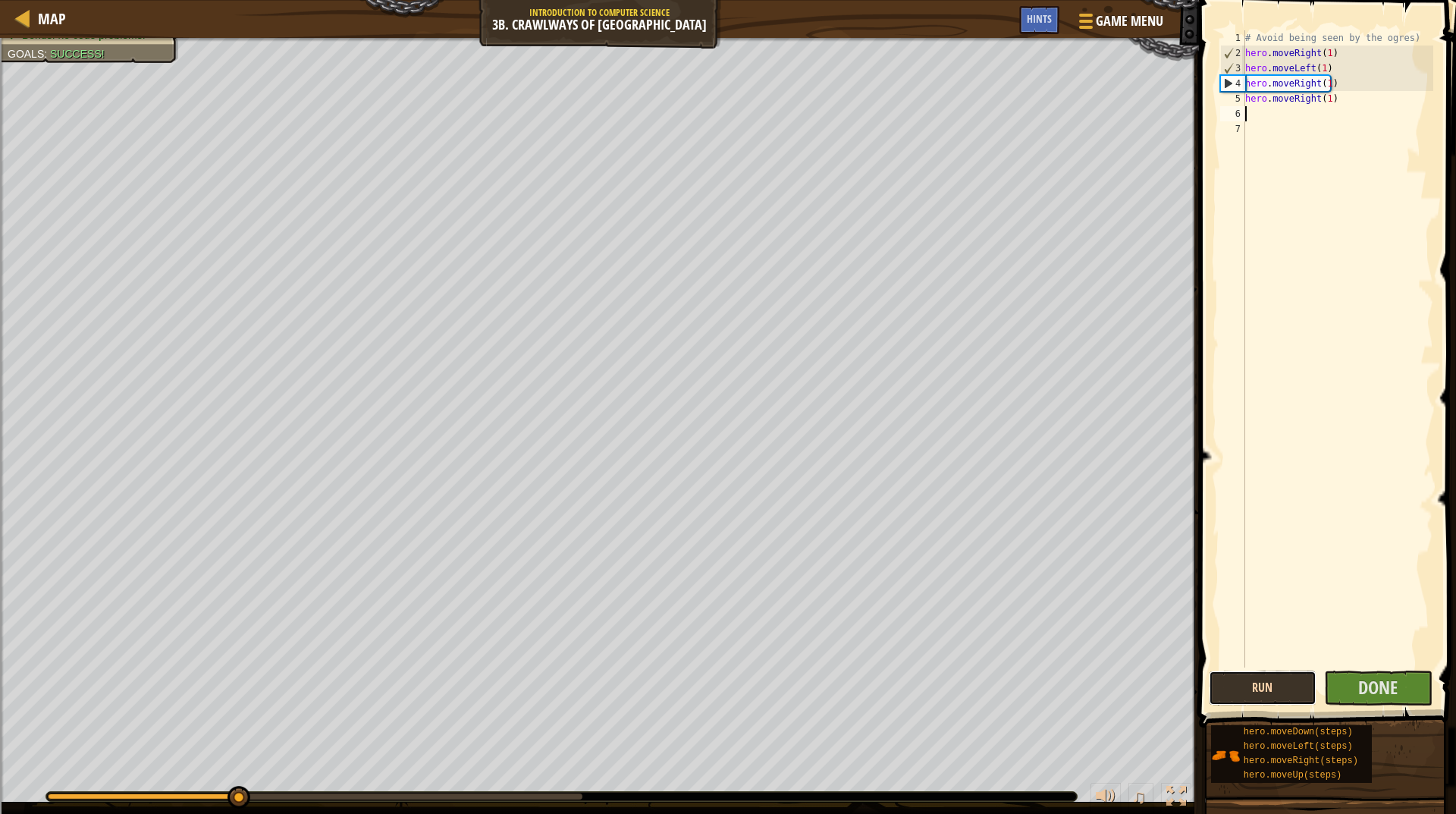
click at [1255, 686] on button "Run" at bounding box center [1263, 688] width 109 height 35
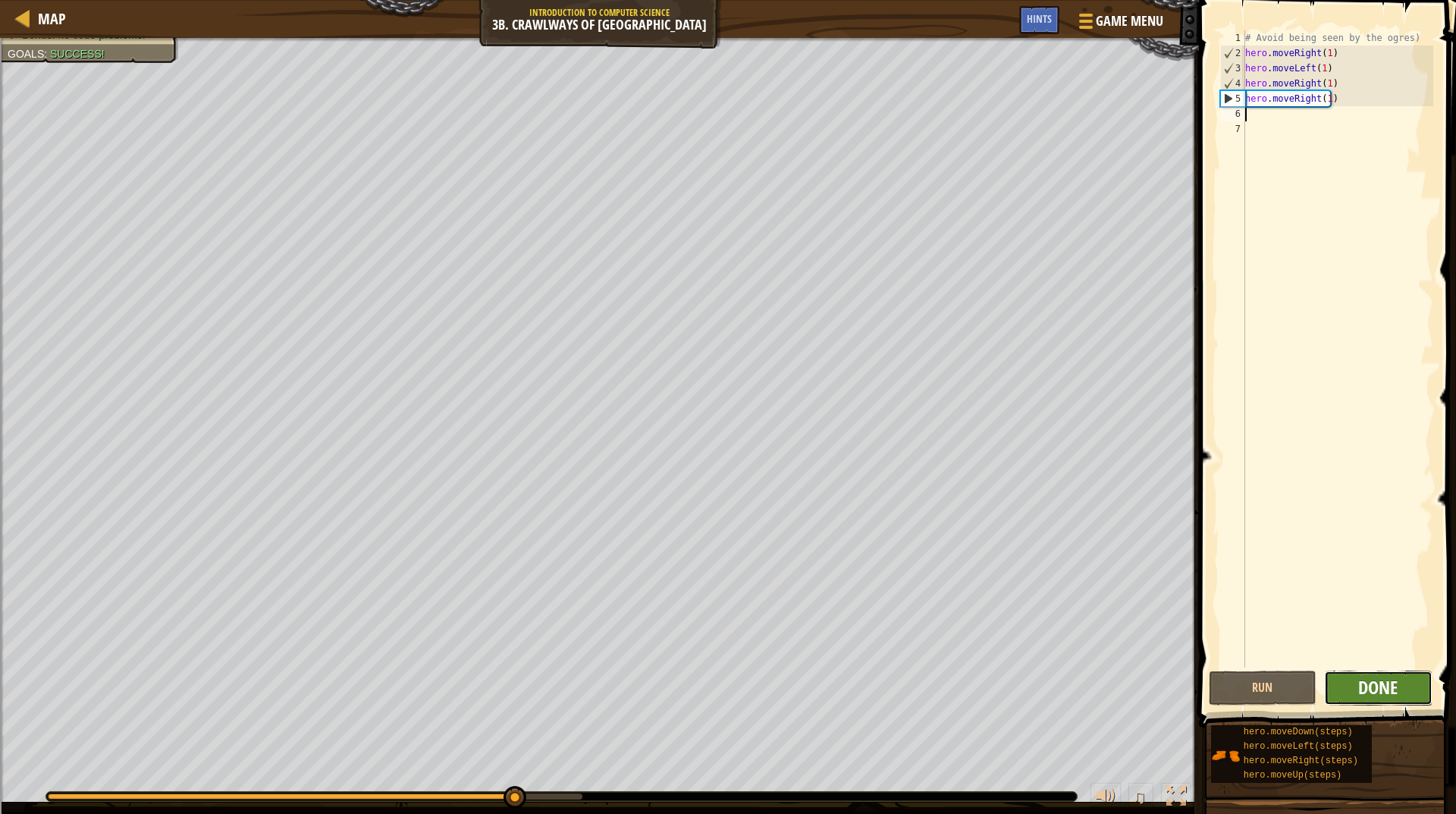
click at [1362, 696] on span "Done" at bounding box center [1379, 688] width 40 height 25
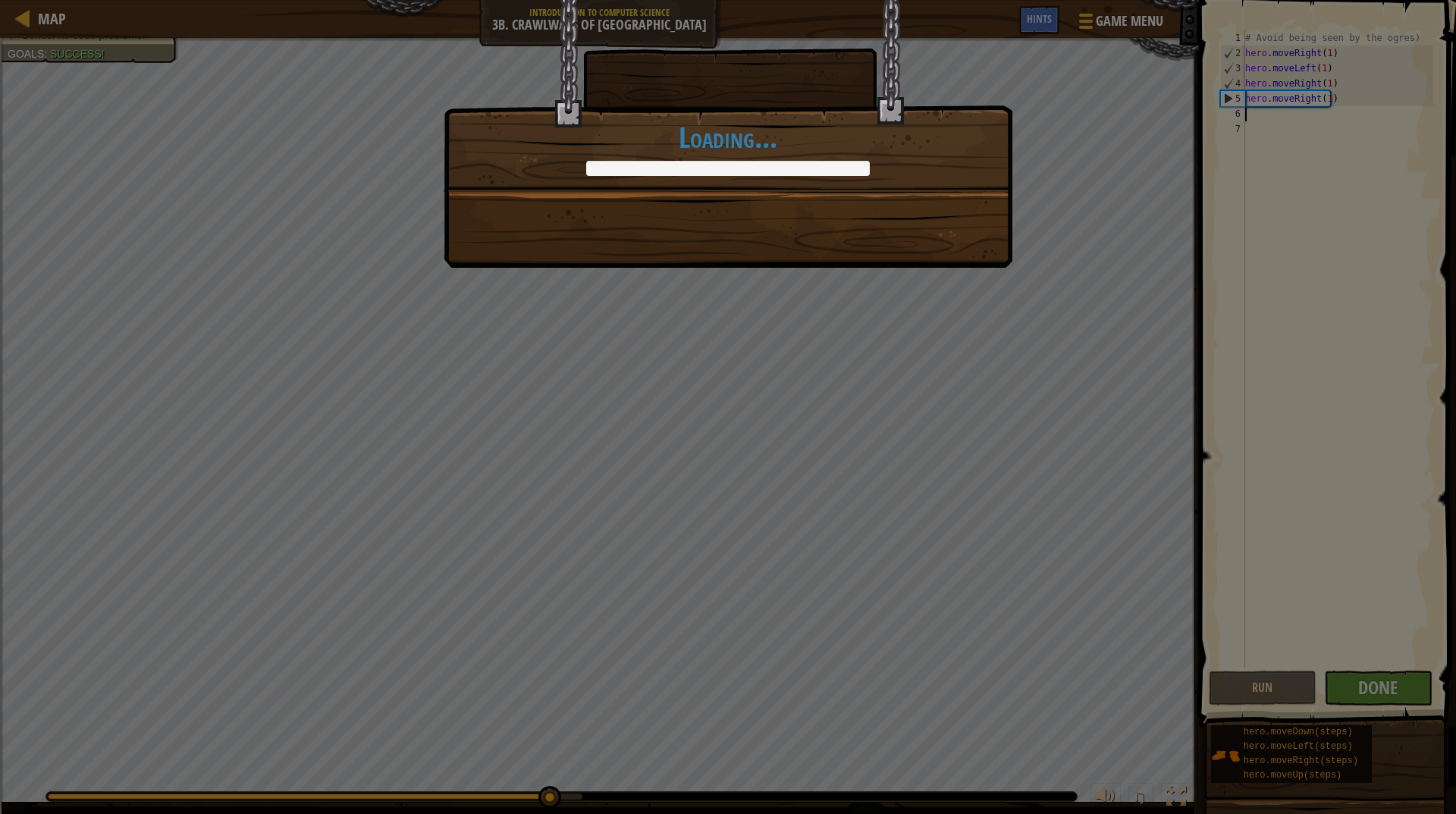
drag, startPoint x: 1362, startPoint y: 696, endPoint x: 1355, endPoint y: 691, distance: 8.6
click at [1355, 691] on div "What new evil is this? +0 +0 Clean code: no code errors or warnings. +0 +0 Cont…" at bounding box center [728, 407] width 1456 height 814
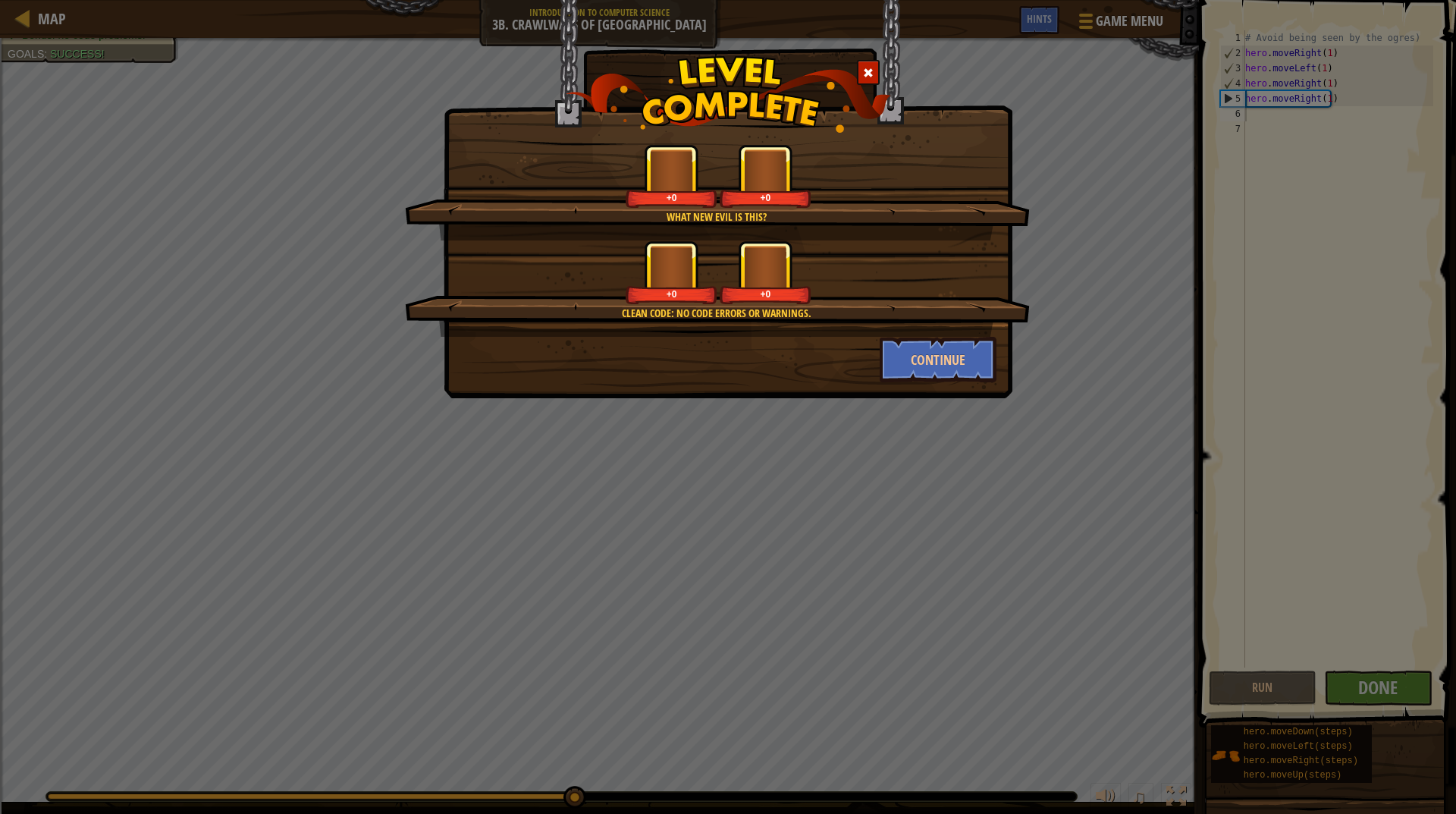
click at [1355, 692] on div "What new evil is this? +0 +0 Clean code: no code errors or warnings. +0 +0 Cont…" at bounding box center [728, 407] width 1456 height 814
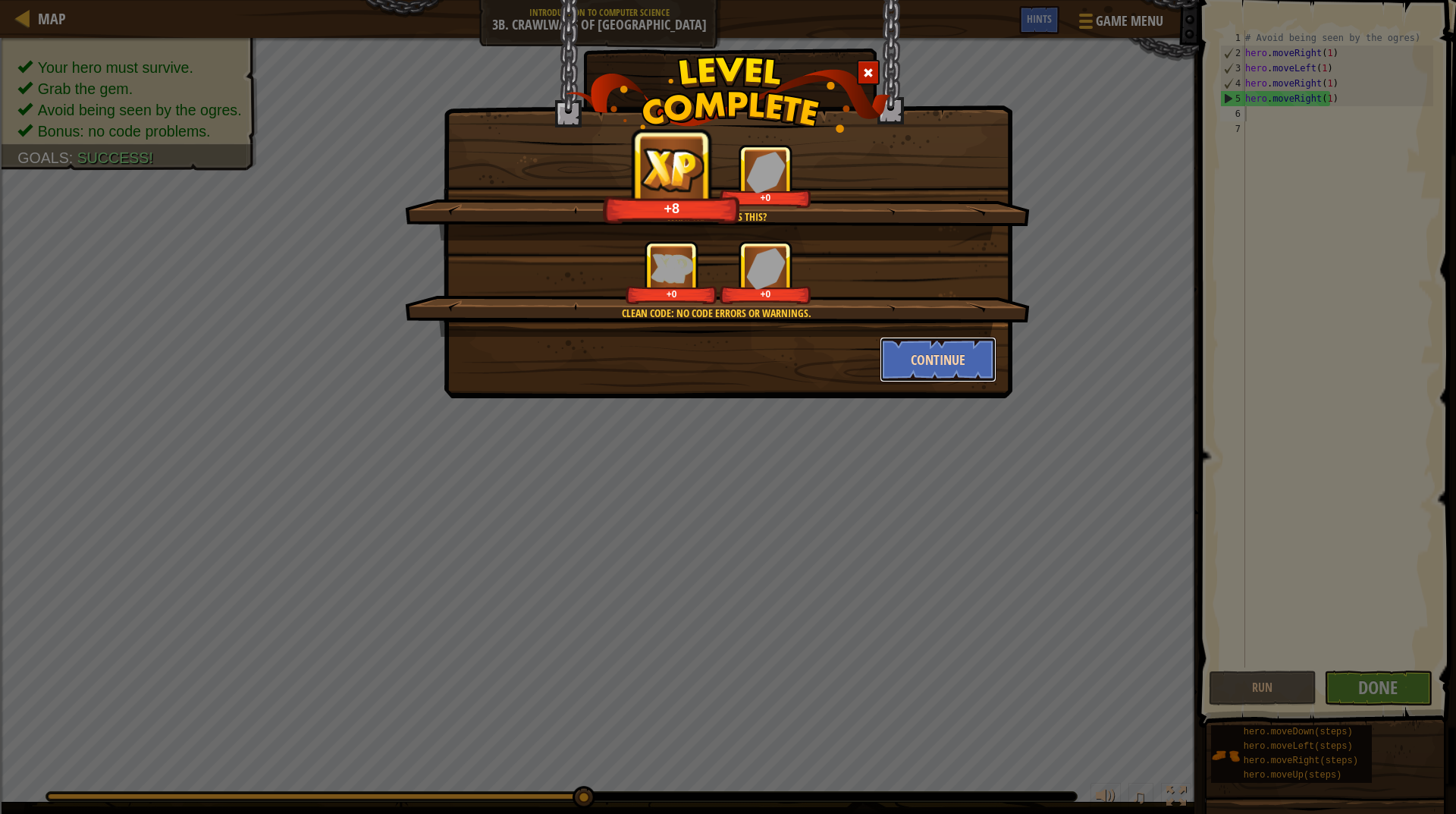
click at [938, 354] on button "Continue" at bounding box center [939, 359] width 118 height 45
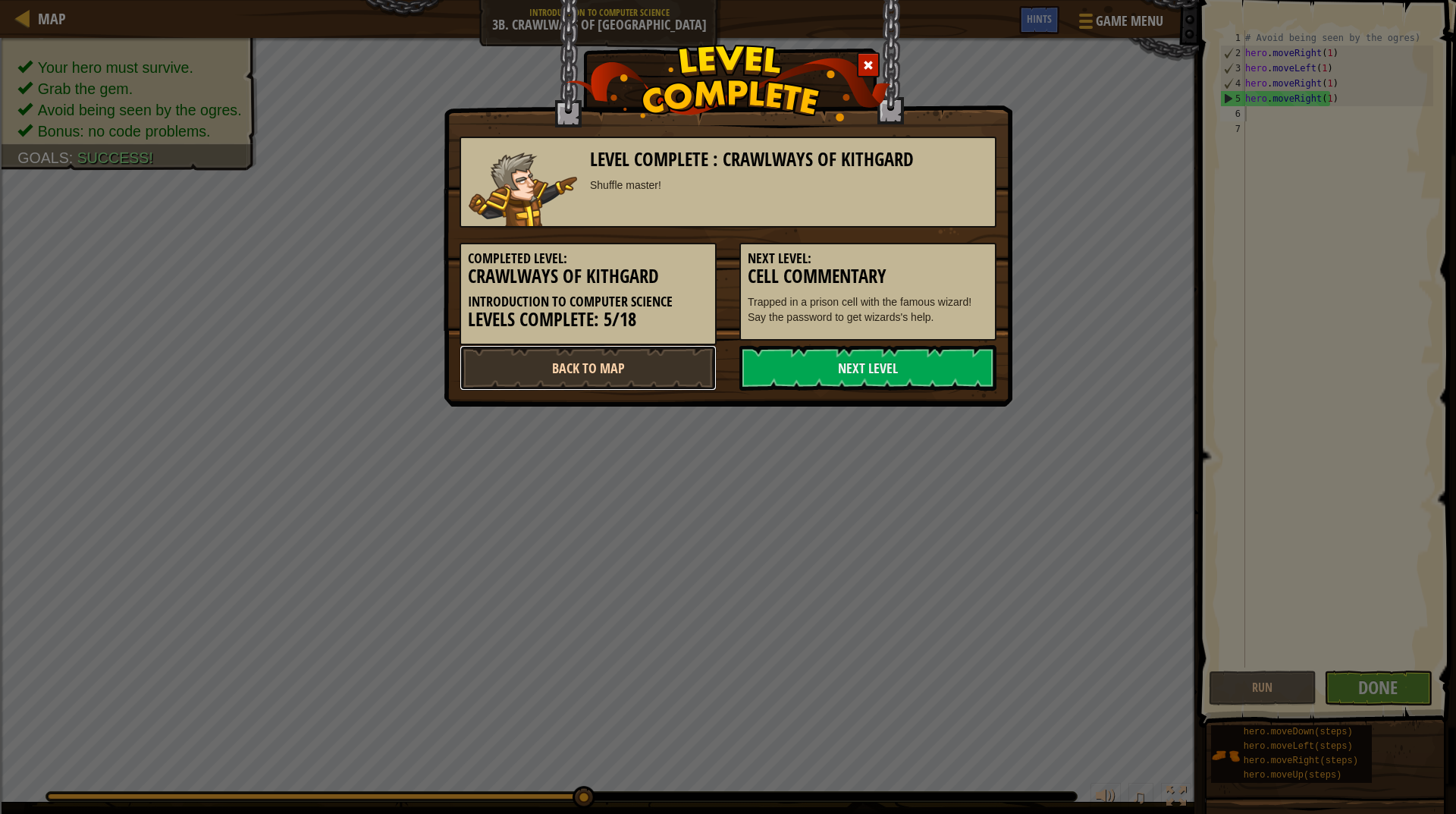
click at [665, 358] on link "Back to Map" at bounding box center [588, 368] width 257 height 45
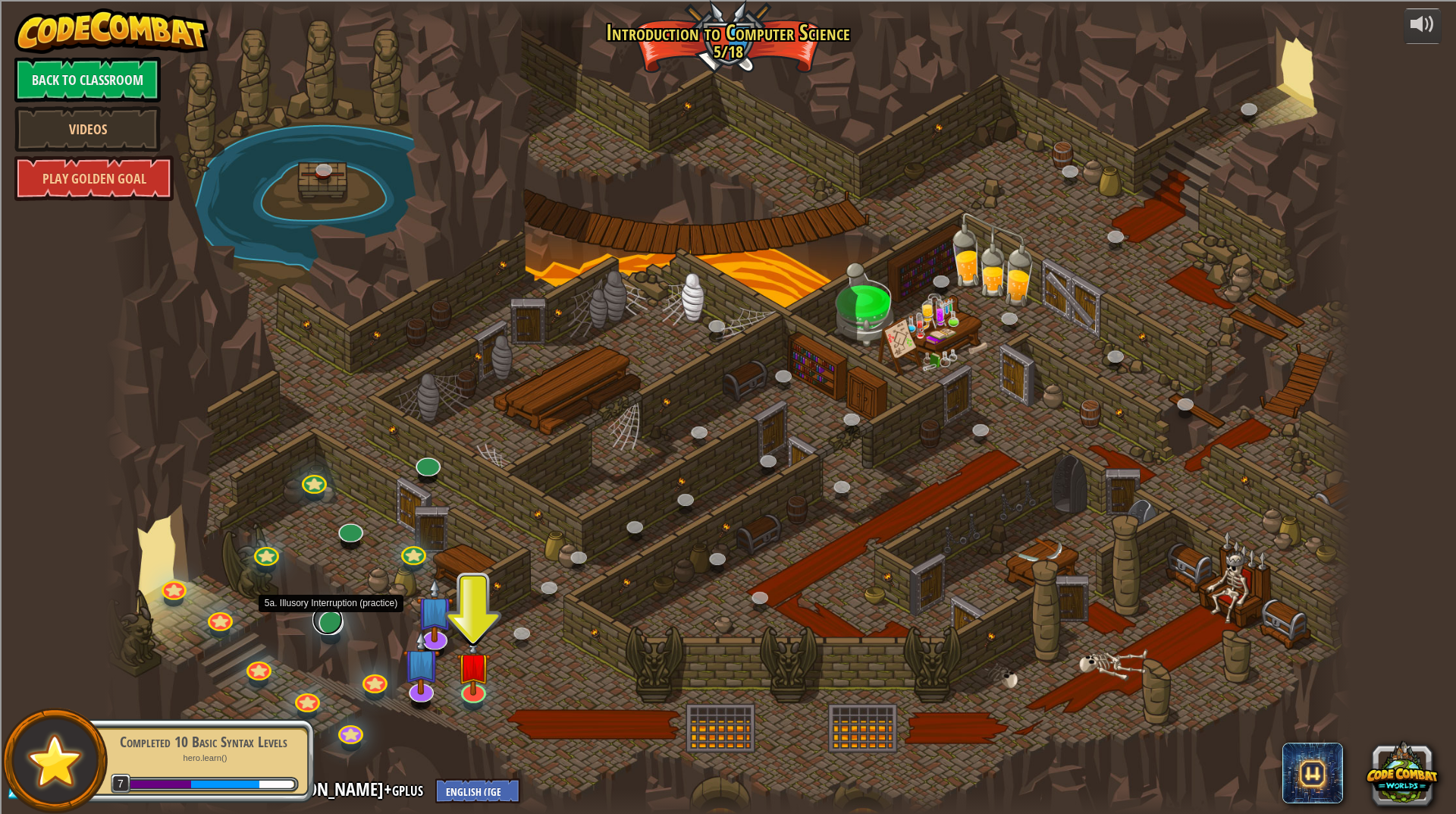
click at [326, 626] on link at bounding box center [328, 620] width 31 height 31
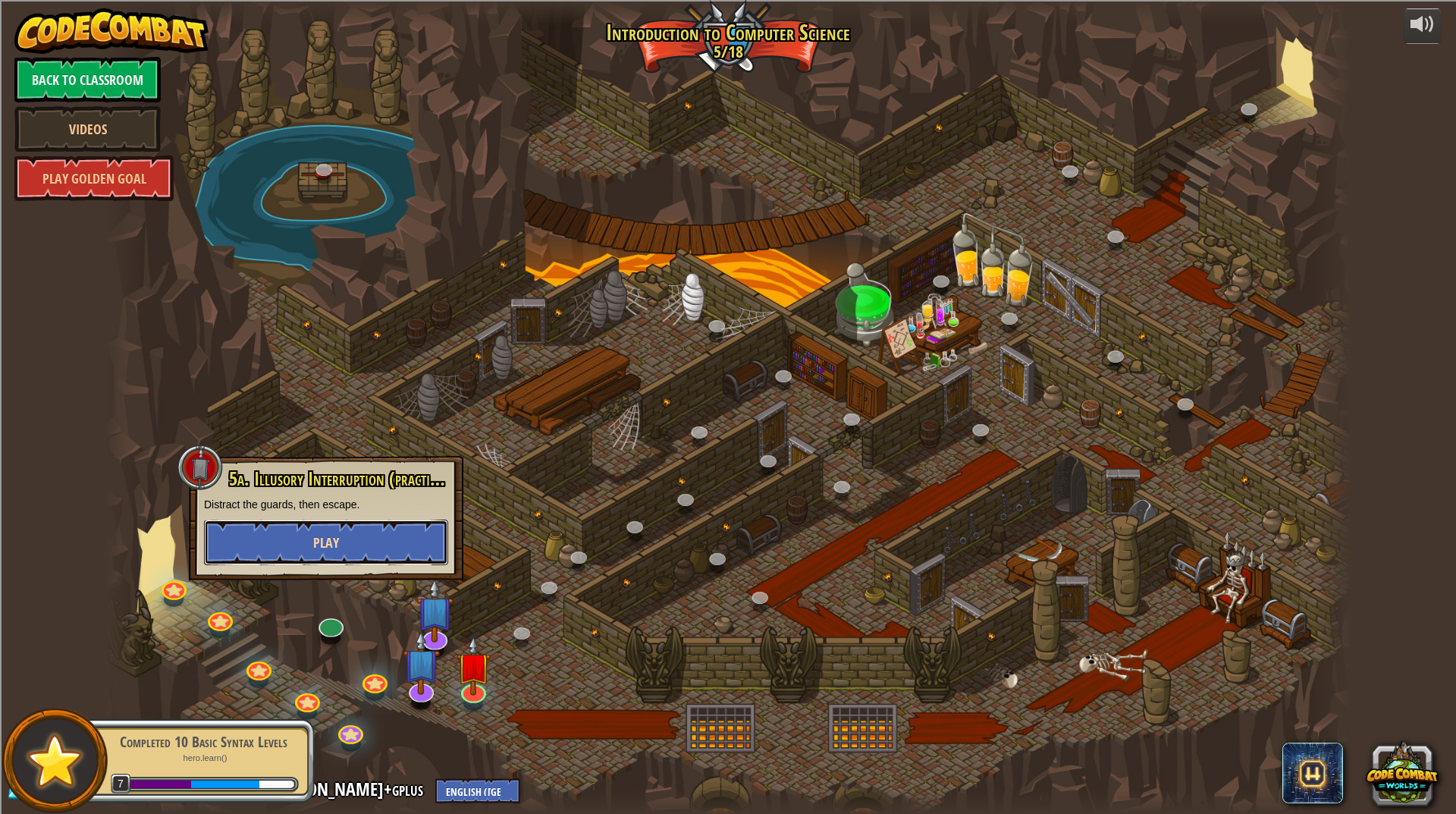
click at [349, 548] on button "Play" at bounding box center [326, 542] width 244 height 45
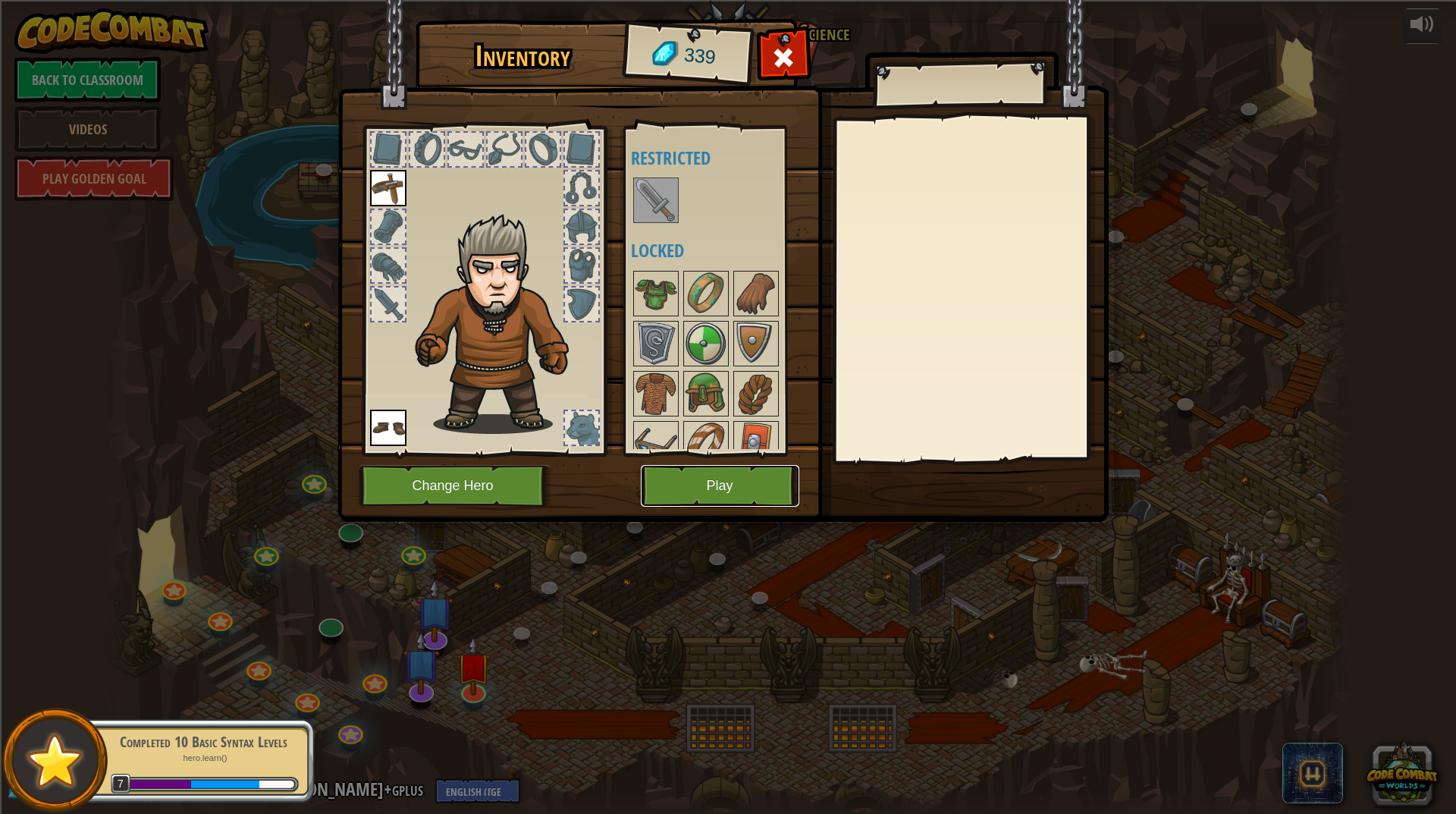
click at [766, 496] on button "Play" at bounding box center [720, 485] width 158 height 41
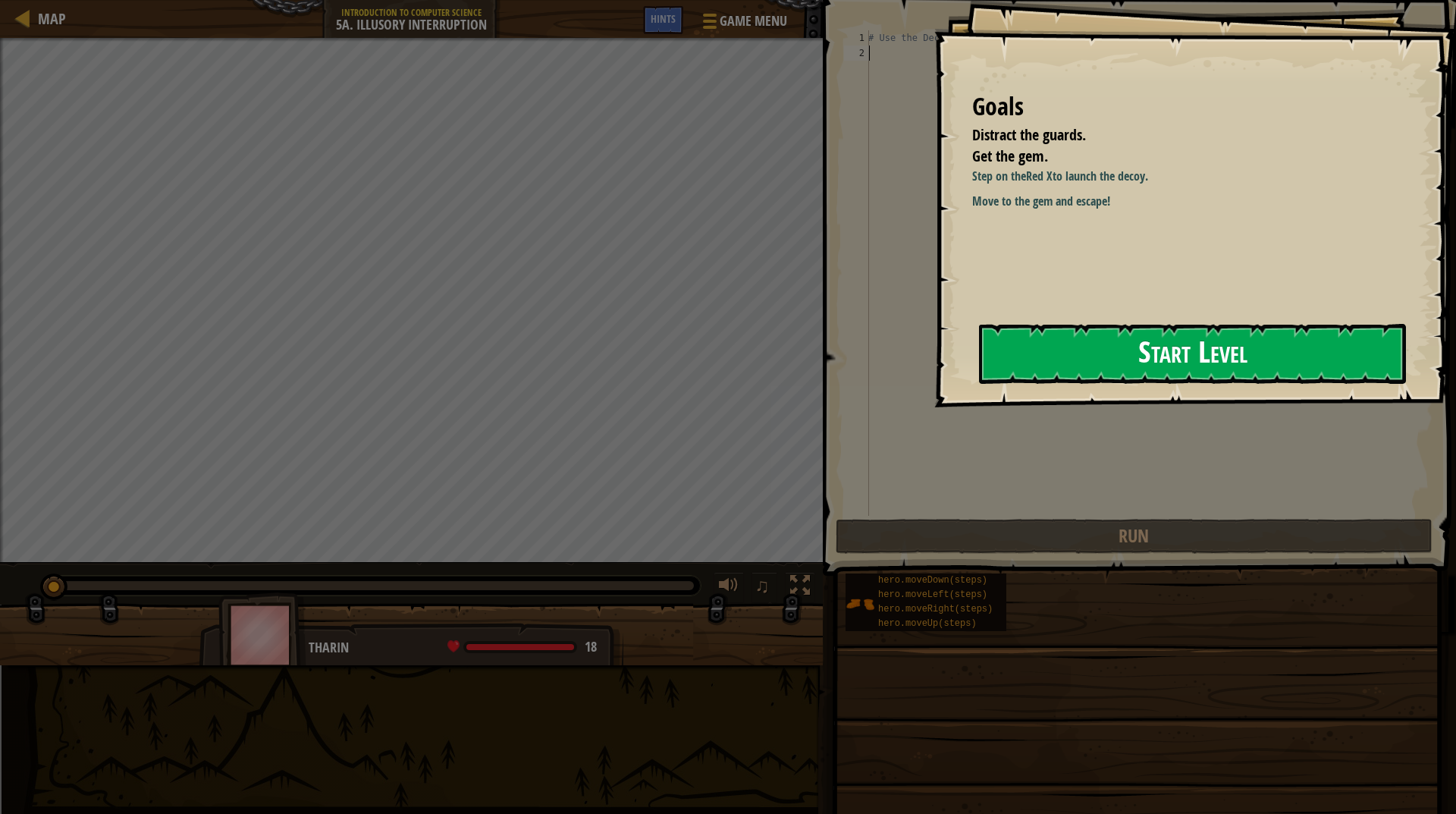
click at [1143, 364] on button "Start Level" at bounding box center [1193, 354] width 427 height 60
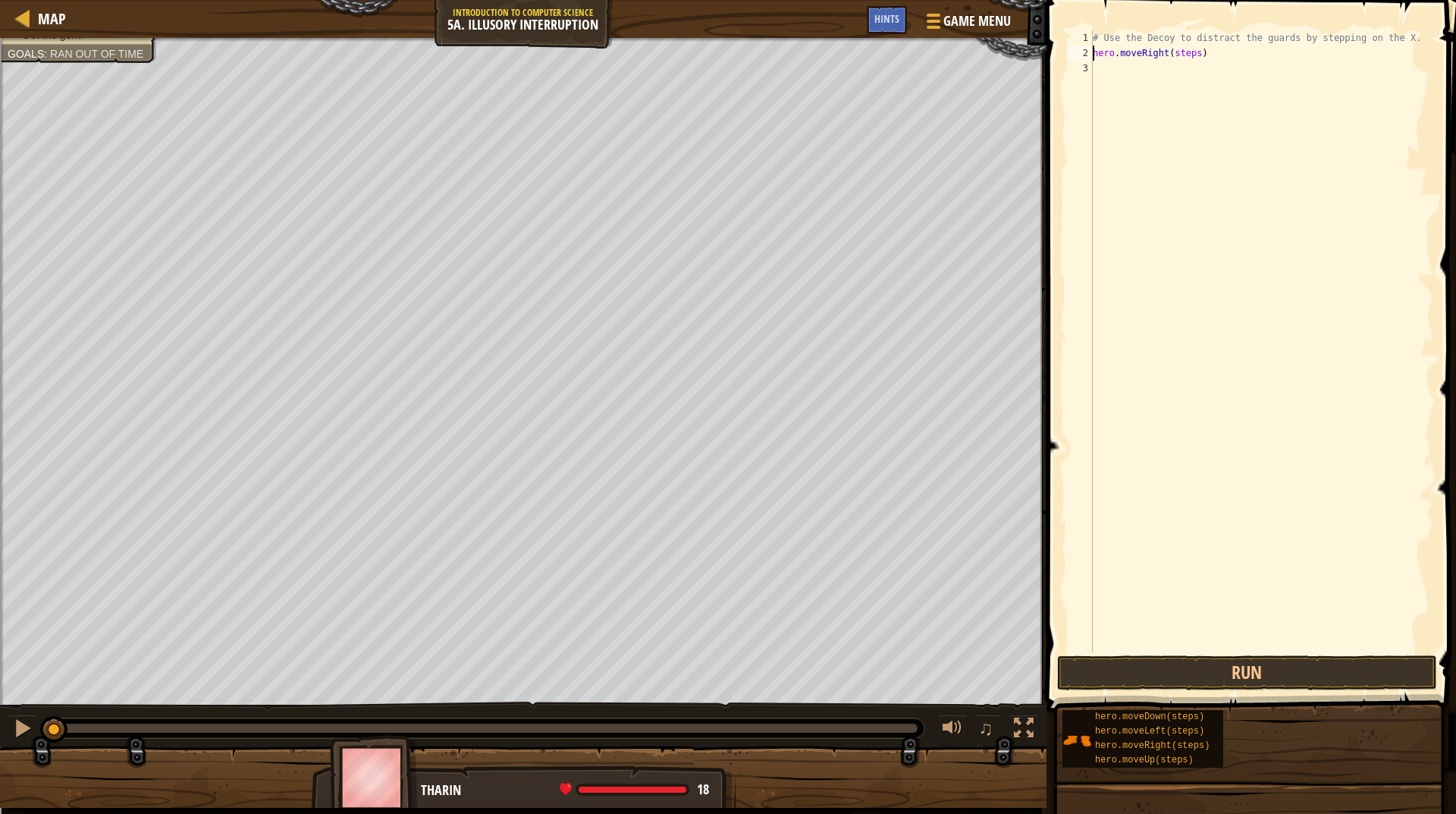
click at [1172, 51] on div "# Use the Decoy to distract the guards by stepping on the X. hero . moveRight (…" at bounding box center [1262, 357] width 344 height 652
click at [1229, 675] on button "Run" at bounding box center [1247, 673] width 380 height 35
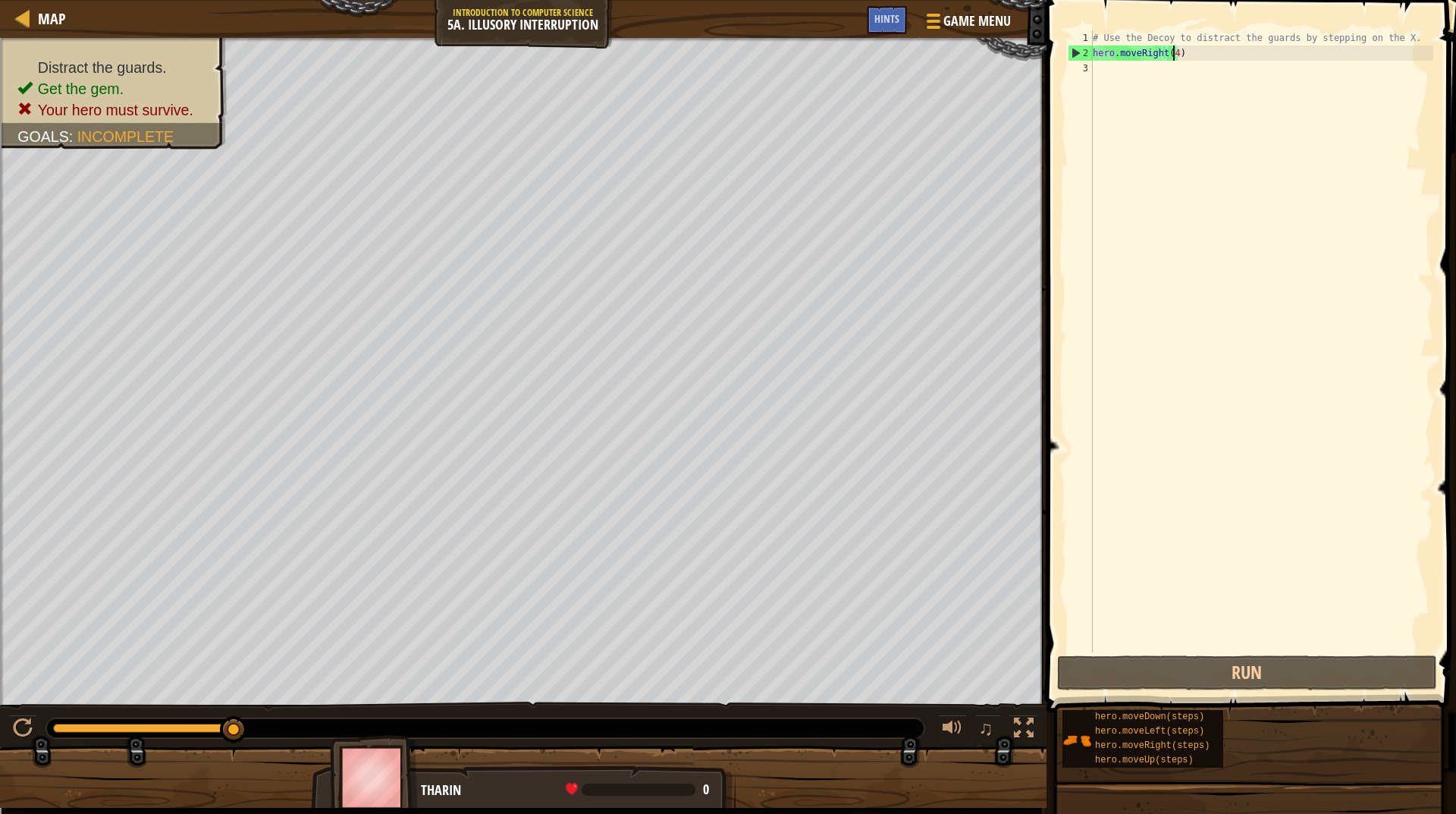
click at [1170, 51] on div "# Use the Decoy to distract the guards by stepping on the X. hero . moveRight (…" at bounding box center [1262, 357] width 344 height 652
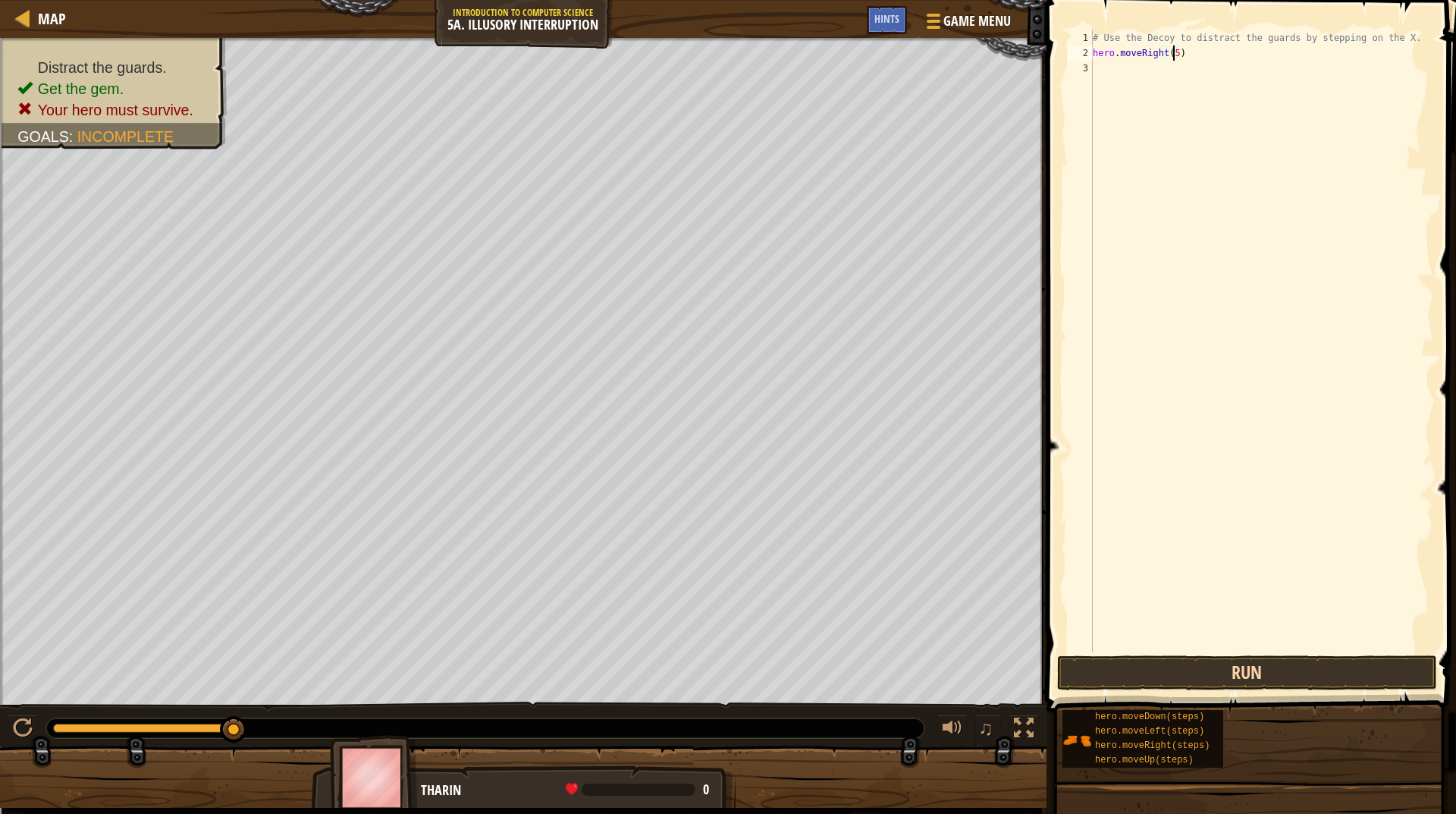
type textarea "hero.moveRight(5)"
click at [1225, 656] on button "Run" at bounding box center [1247, 673] width 380 height 35
click at [1200, 661] on button "Run" at bounding box center [1247, 673] width 380 height 35
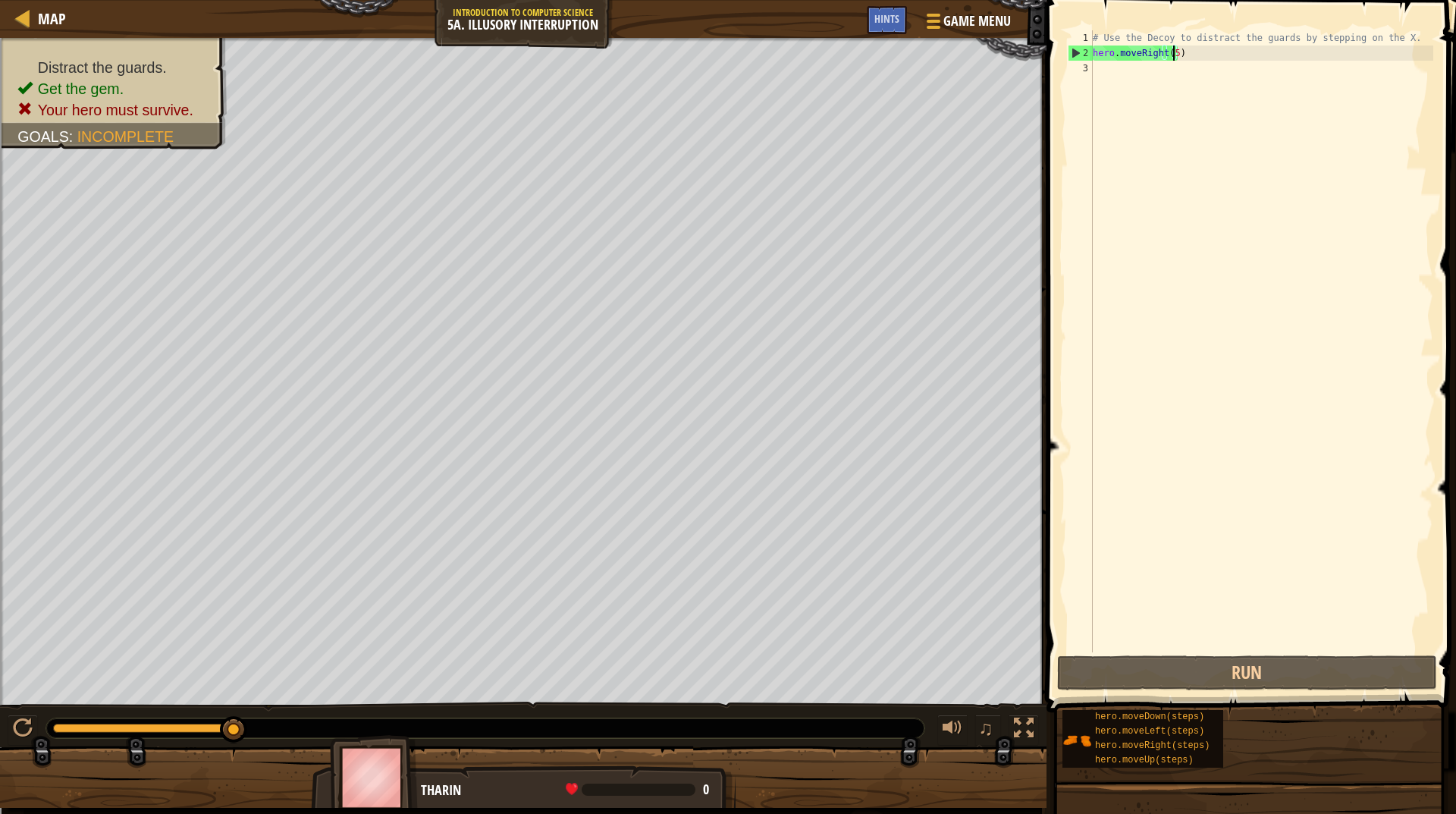
click at [1119, 473] on div "# Use the Decoy to distract the guards by stepping on the X. hero . moveRight (…" at bounding box center [1262, 357] width 344 height 652
type textarea "hero.moveRight(5)"
click at [1177, 57] on div "hero.moveRight(5) 1 2 3 # Use the Decoy to distract the guards by stepping on t…" at bounding box center [1249, 342] width 369 height 622
click at [1177, 57] on div "# Use the Decoy to distract the guards by stepping on the X. hero . moveRight (…" at bounding box center [1262, 357] width 344 height 652
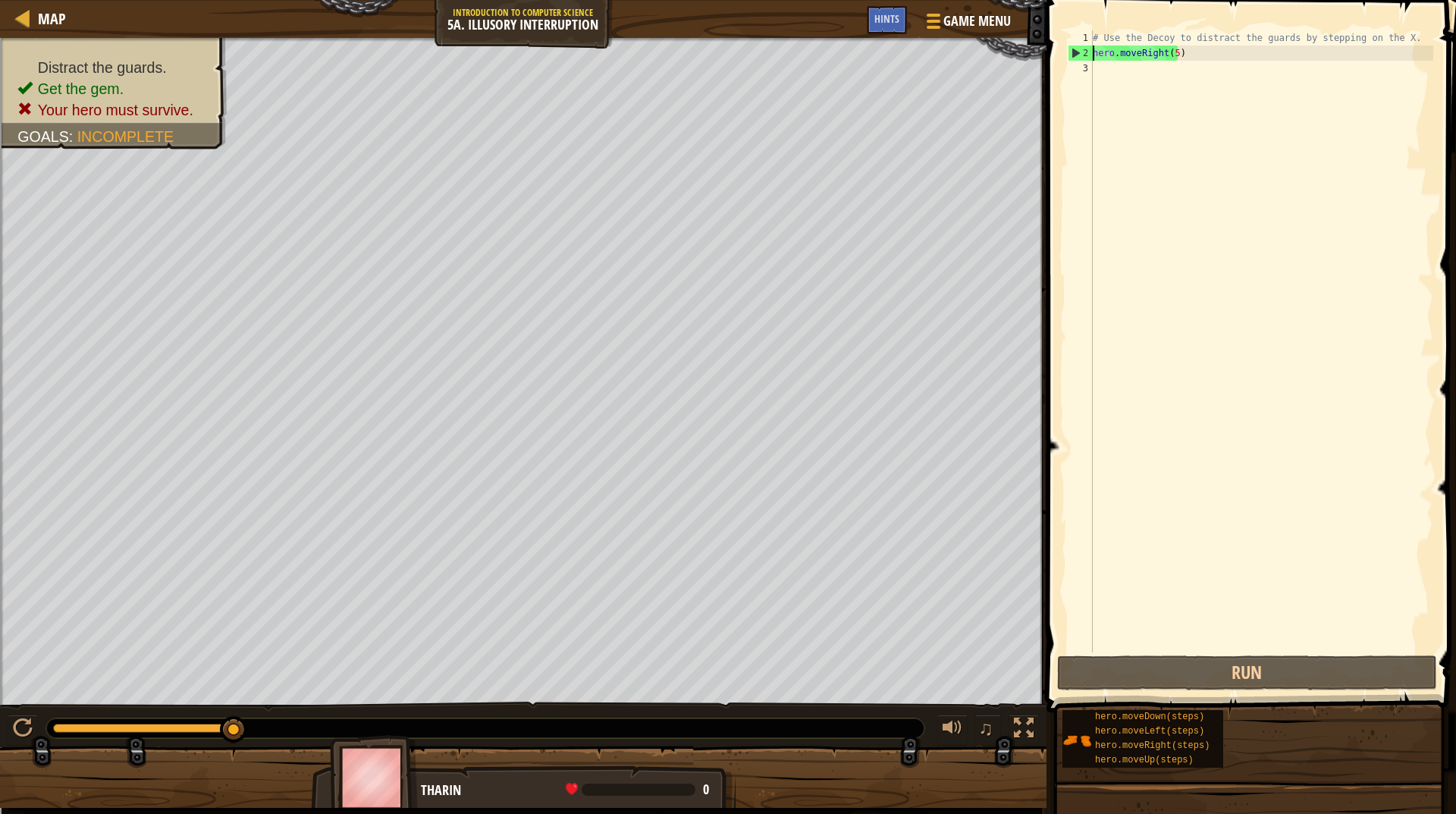
click at [1095, 50] on div "# Use the Decoy to distract the guards by stepping on the X. hero . moveRight (…" at bounding box center [1262, 357] width 344 height 652
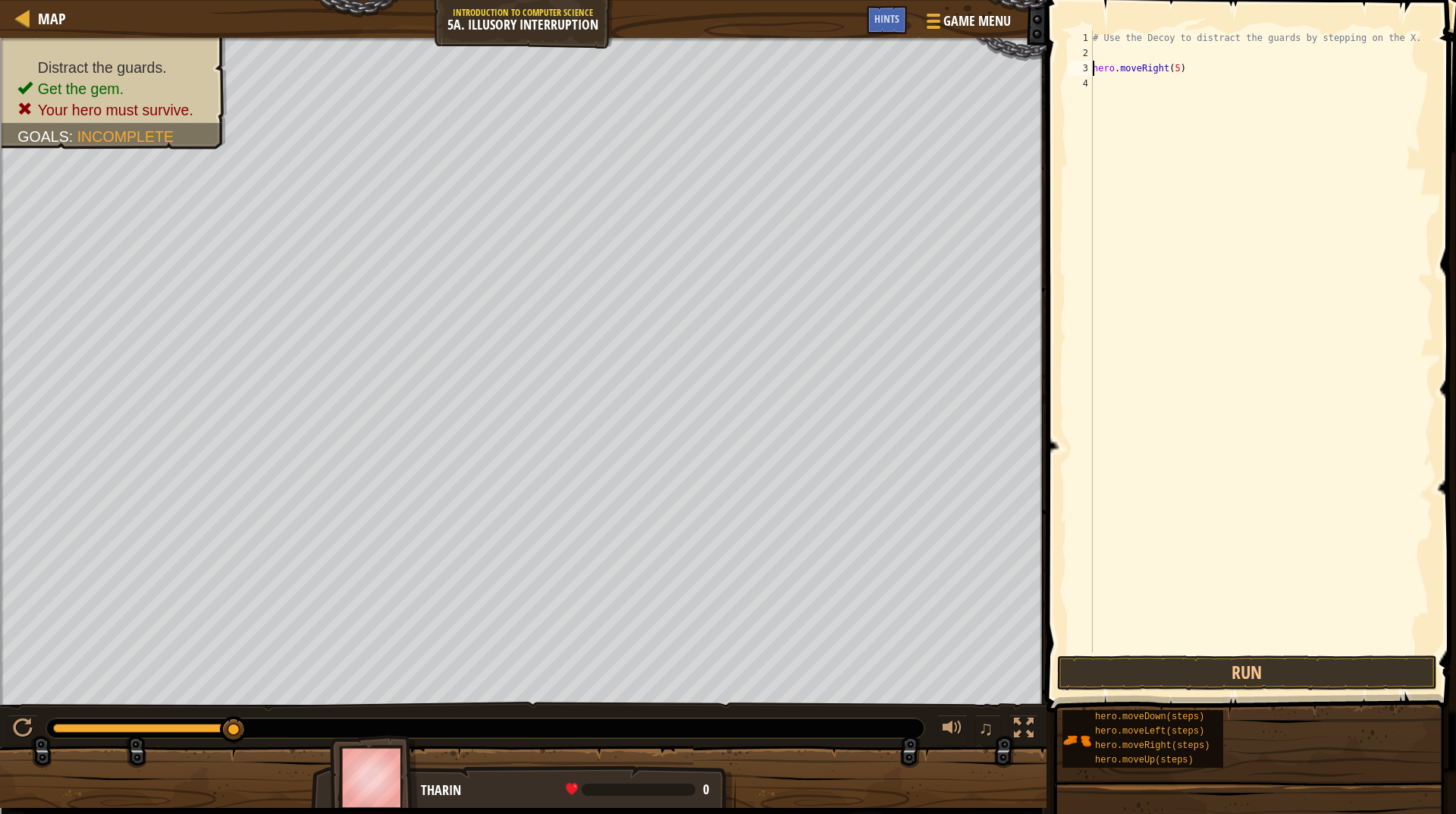
click at [1103, 57] on div "# Use the Decoy to distract the guards by stepping on the X. hero . moveRight (…" at bounding box center [1262, 357] width 344 height 652
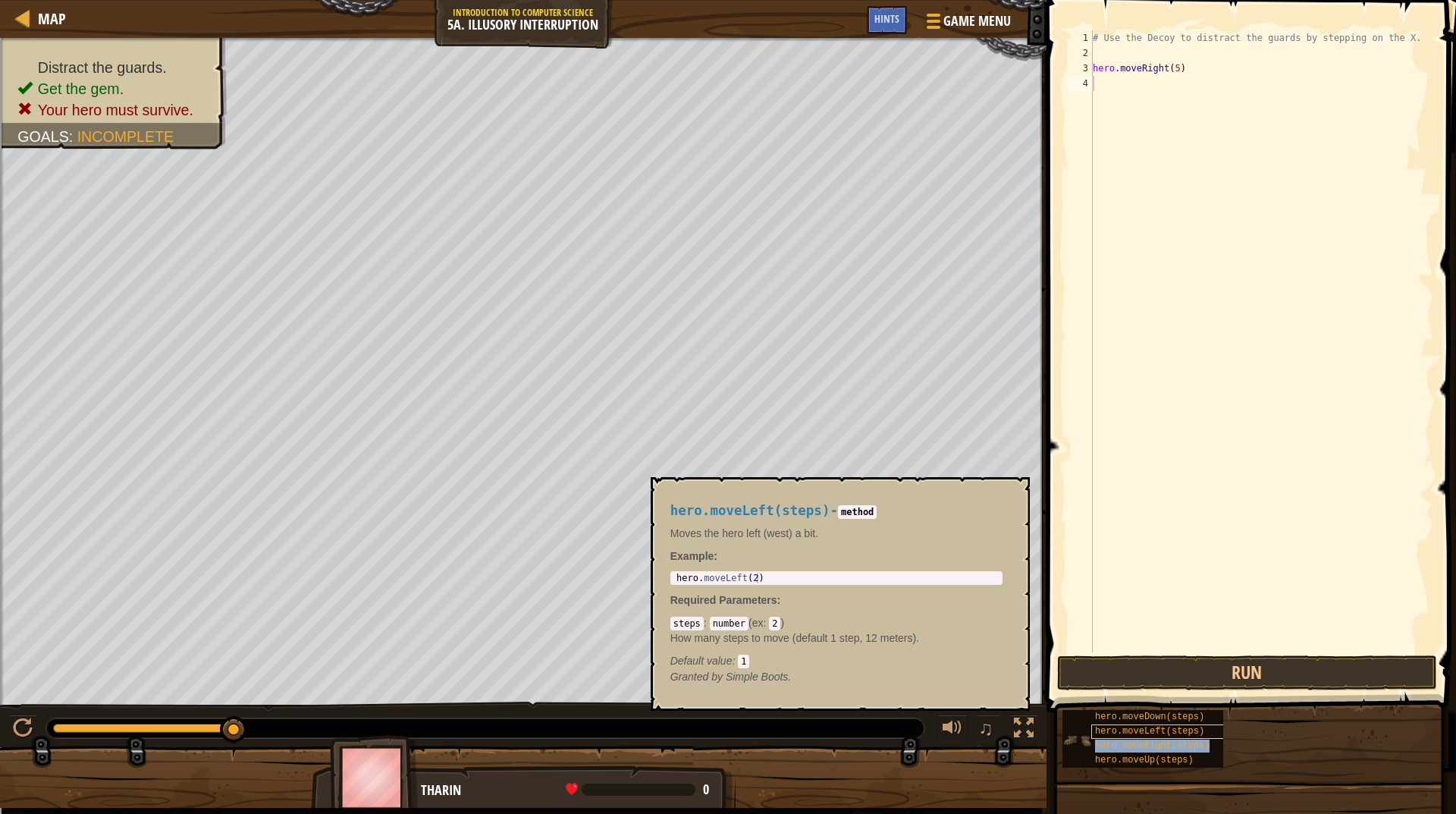
type textarea "hero.moveRight(5)"
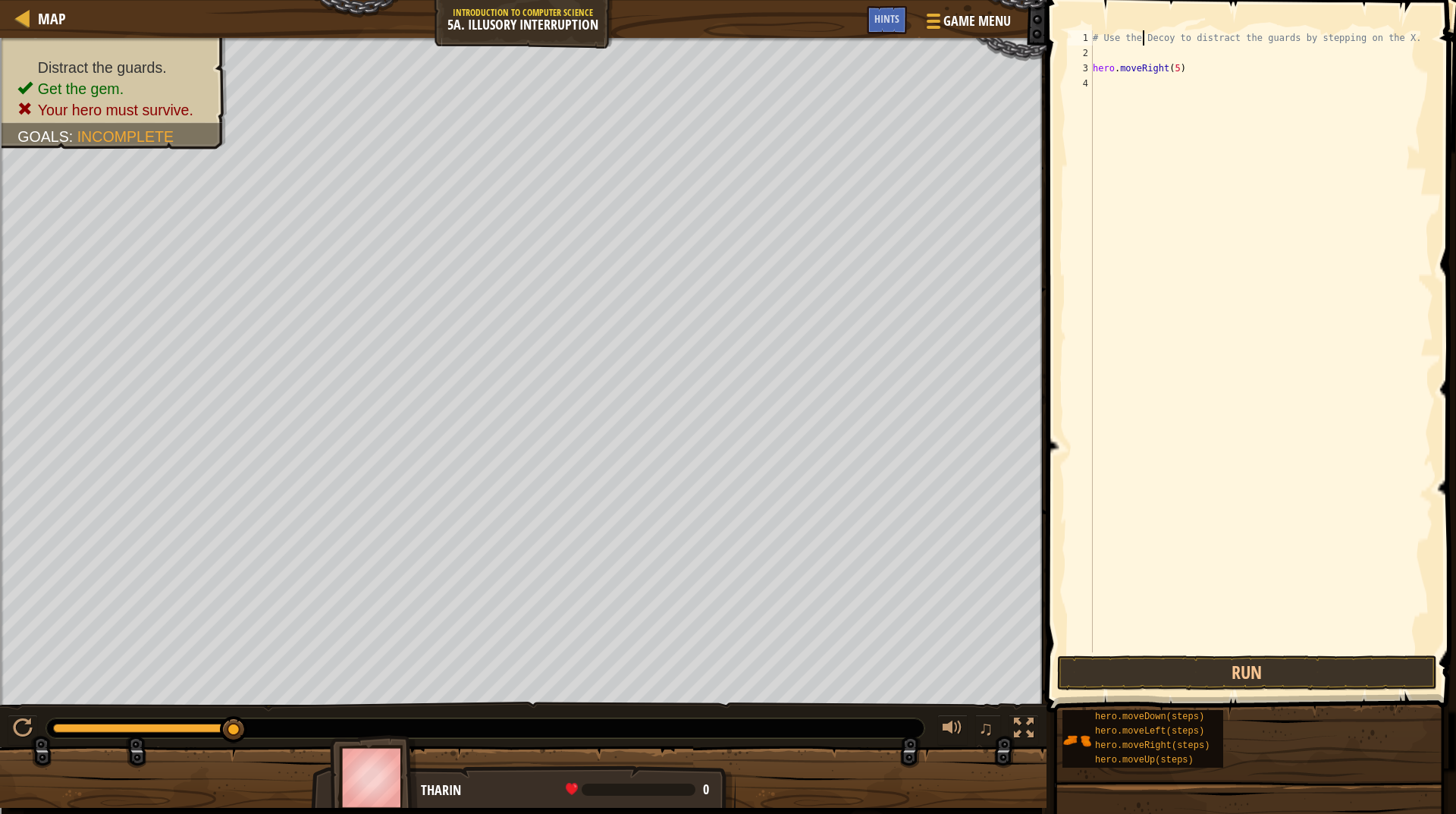
type textarea "# Use theDecoy to distract the guards by stepping on the X."
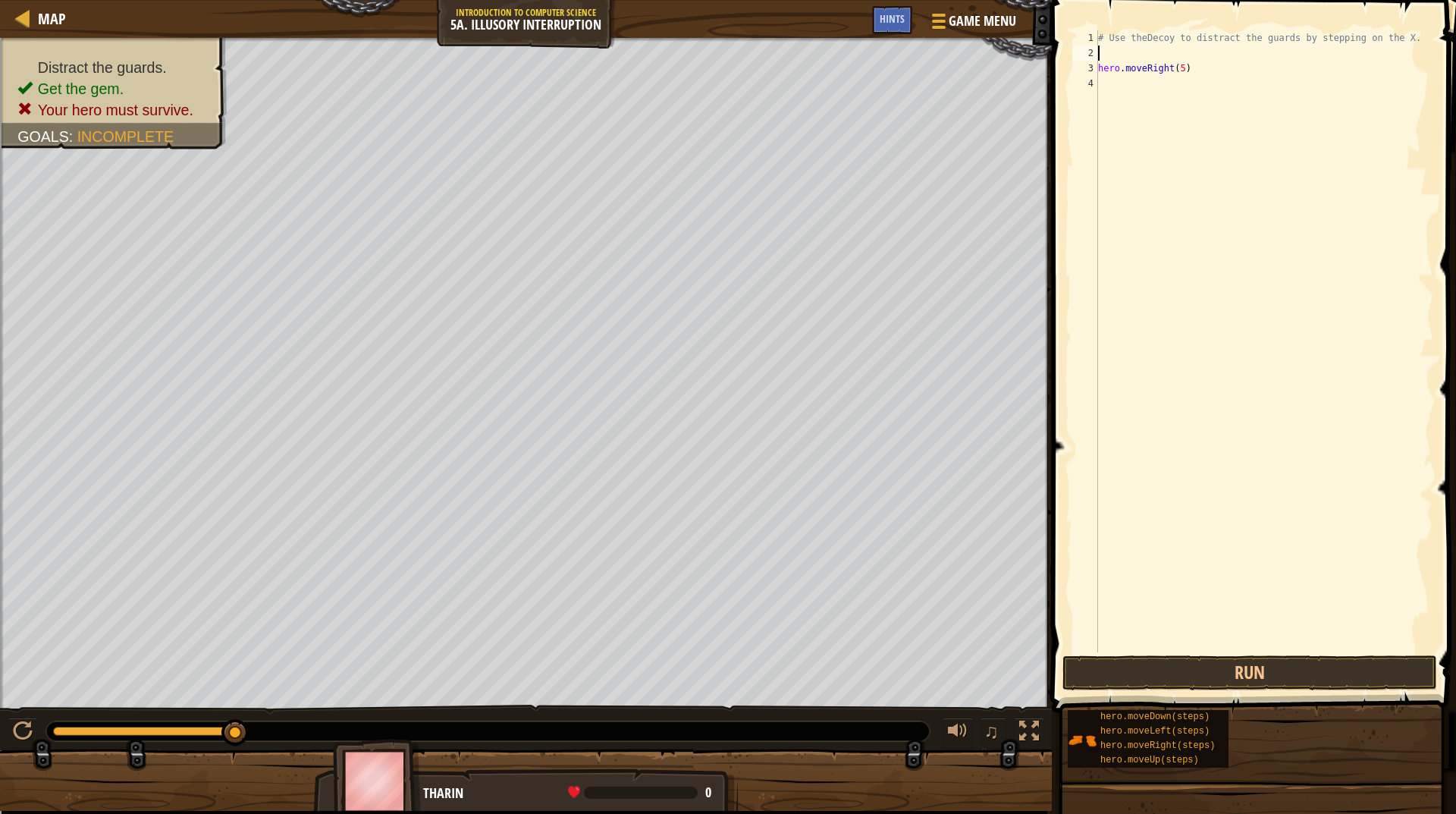
click at [1139, 54] on div "# Use theDecoy to distract the guards by stepping on the X. hero . moveRight ( …" at bounding box center [1267, 357] width 344 height 652
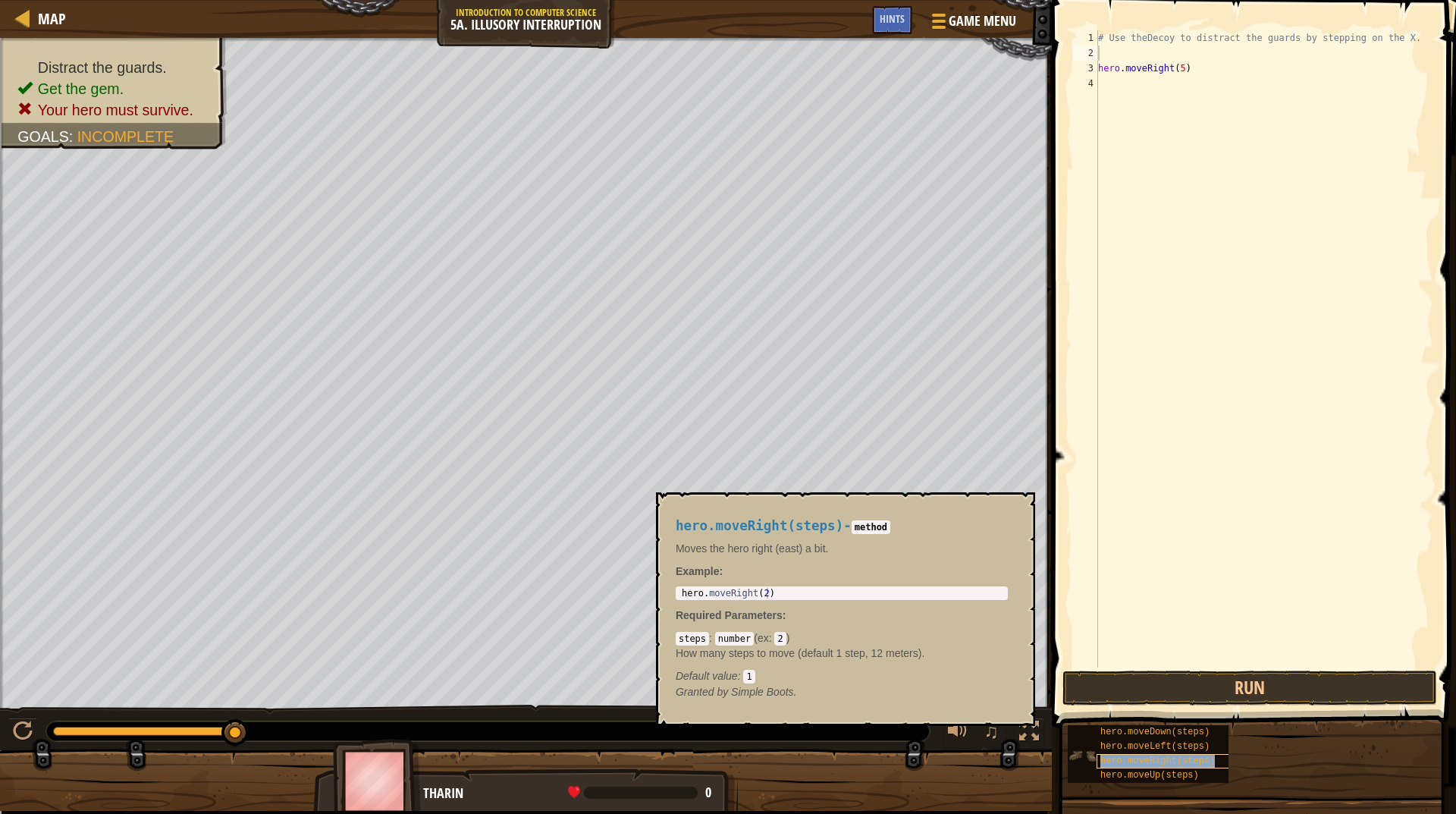
type textarea "# Use theDecoy to distract the guards by stepping on the X."
type textarea "hero.moveRight(5)"
type textarea "# Use theDecoy to distract the guards by stepping on the X."
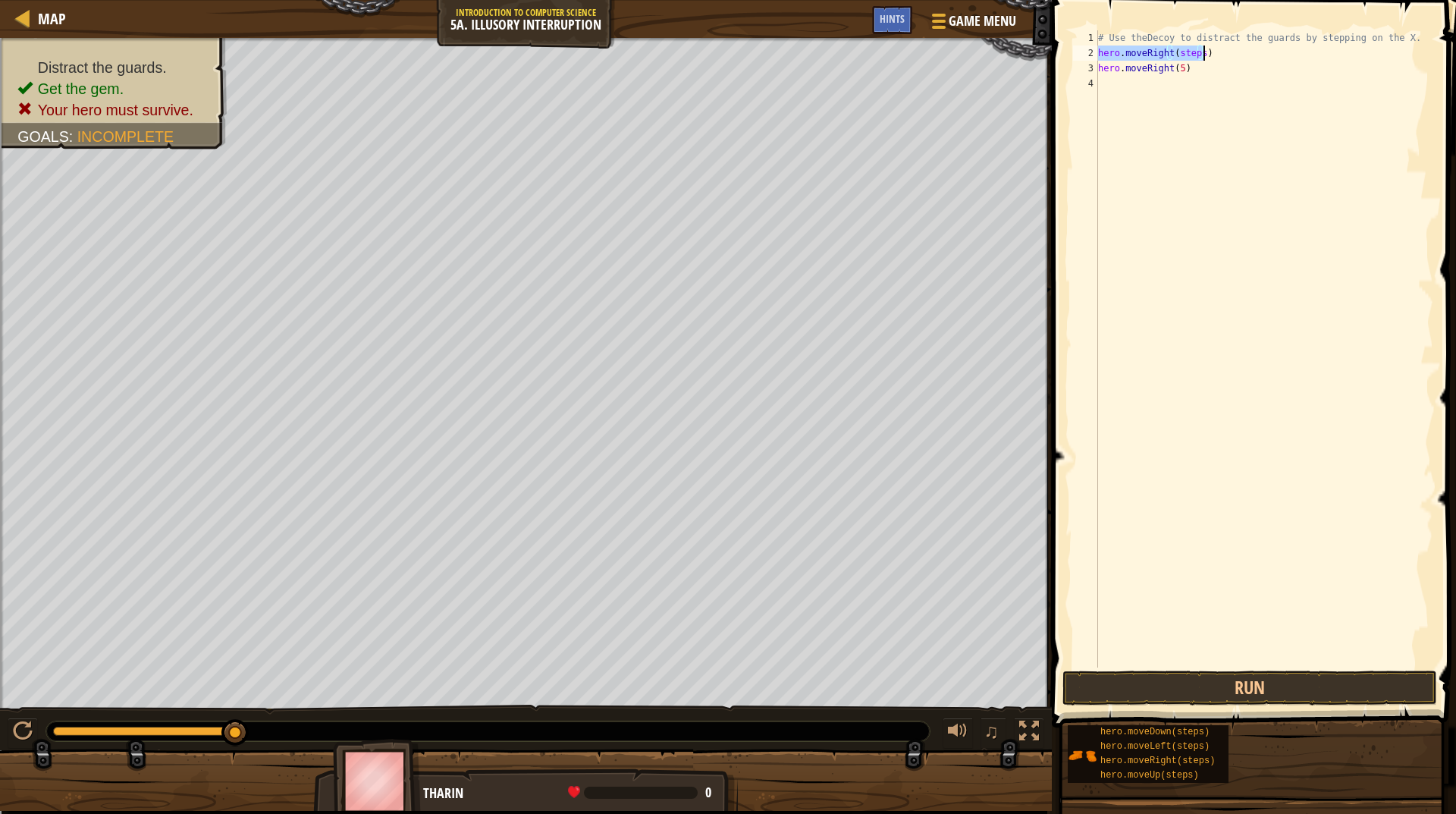
click at [1187, 56] on div "# Use theDecoy to distract the guards by stepping on the X. hero . moveRight ( …" at bounding box center [1265, 349] width 338 height 637
click at [1187, 56] on div "# Use theDecoy to distract the guards by stepping on the X. hero . moveRight ( …" at bounding box center [1265, 365] width 338 height 668
click at [1194, 84] on div "# Use theDecoy to distract the guards by stepping on the X. hero . moveRight ( …" at bounding box center [1265, 365] width 338 height 668
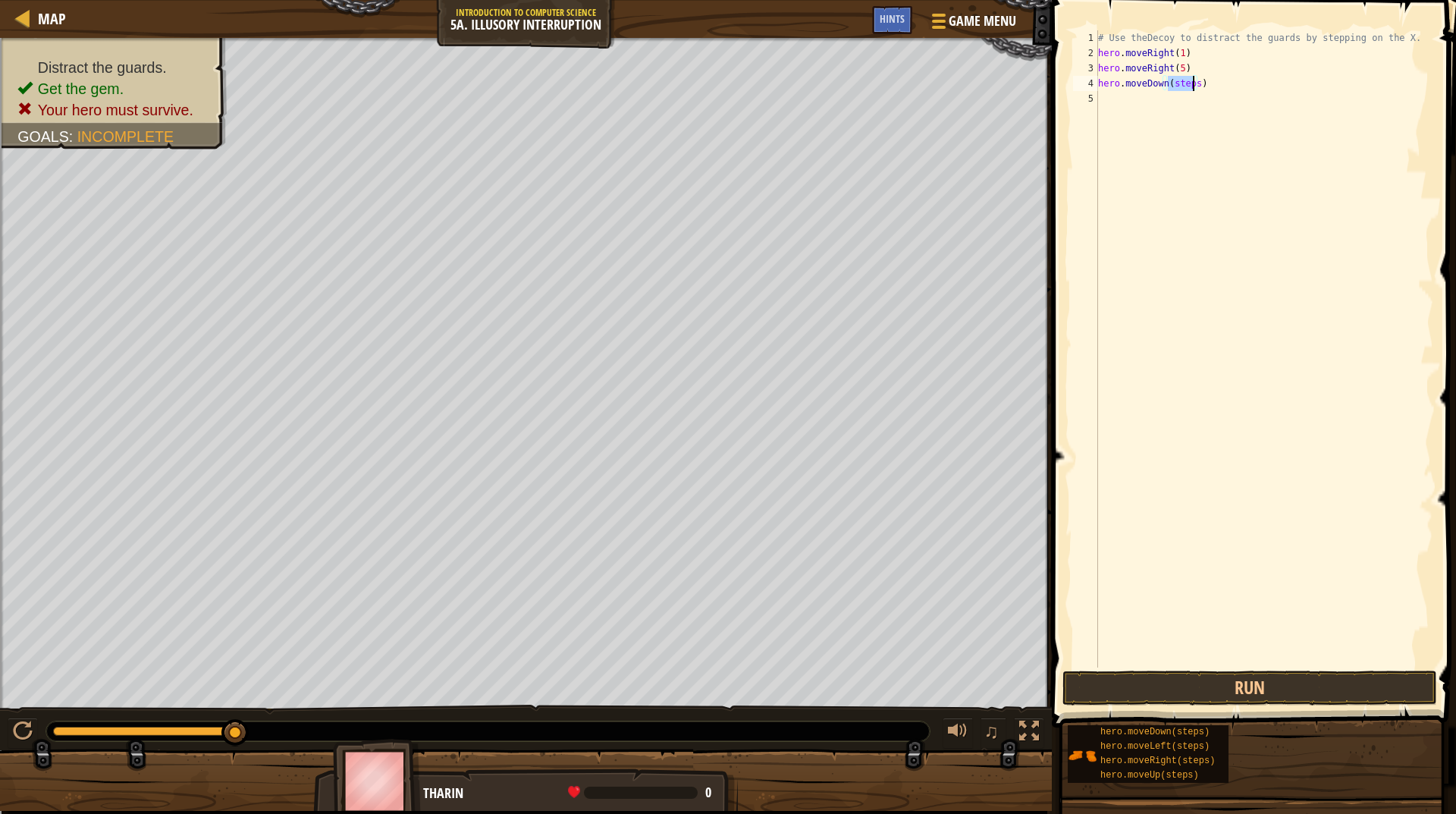
click at [1194, 84] on div "# Use theDecoy to distract the guards by stepping on the X. hero . moveRight ( …" at bounding box center [1265, 365] width 338 height 668
type textarea "hero.moveDown(steps)"
click at [1099, 73] on div "# Use theDecoy to distract the guards by stepping on the X. hero . moveRight ( …" at bounding box center [1265, 365] width 338 height 668
type textarea "hero.moveRight(5)"
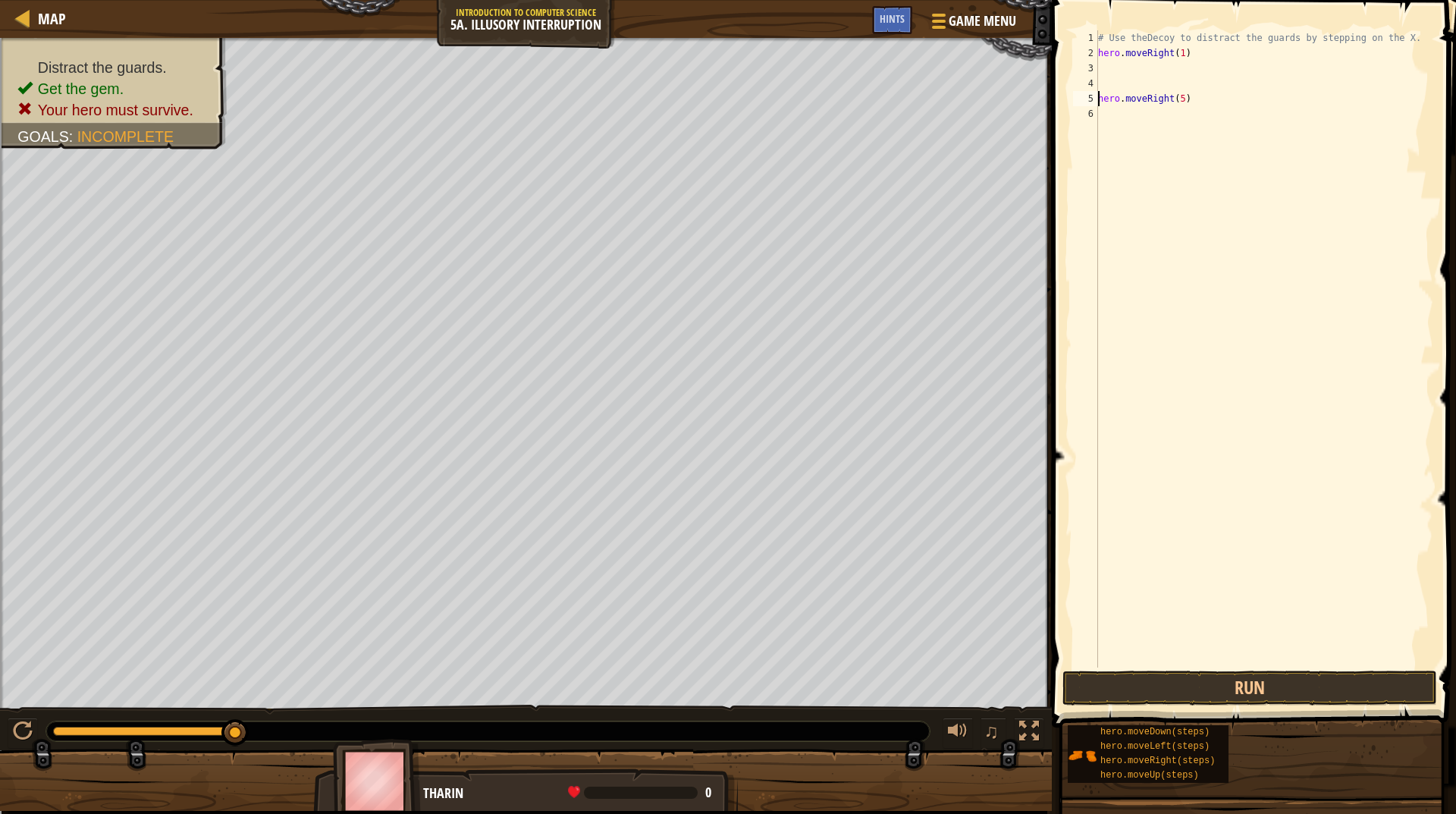
click at [1118, 69] on div "# Use theDecoy to distract the guards by stepping on the X. hero . moveRight ( …" at bounding box center [1265, 365] width 338 height 668
click at [1177, 83] on div "# Use theDecoy to distract the guards by stepping on the X. hero . moveRight ( …" at bounding box center [1265, 349] width 338 height 637
click at [1177, 83] on div "# Use theDecoy to distract the guards by stepping on the X. hero . moveRight ( …" at bounding box center [1265, 365] width 338 height 668
click at [1097, 85] on div "4" at bounding box center [1085, 83] width 25 height 15
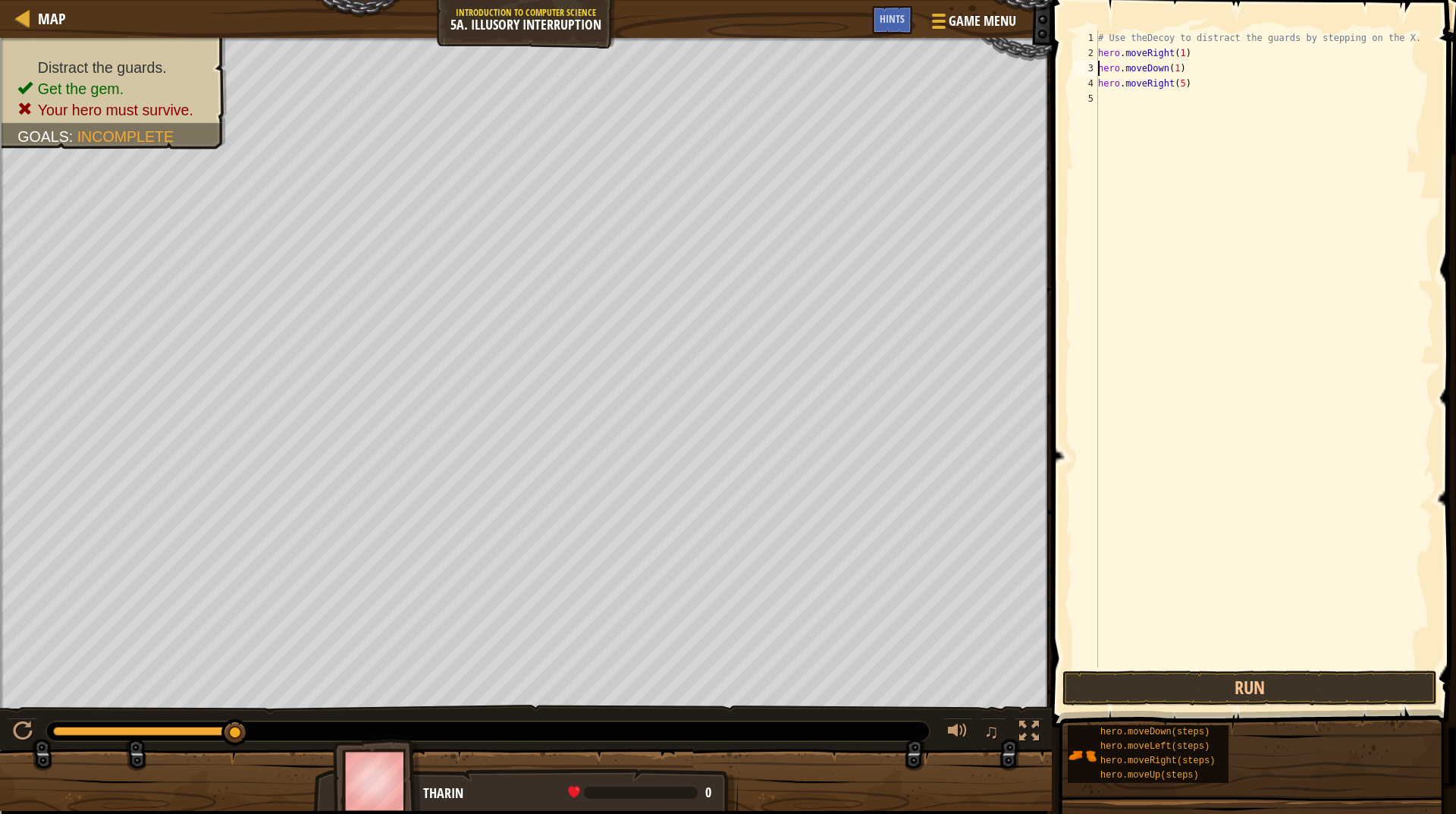
click at [1099, 85] on div "# Use theDecoy to distract the guards by stepping on the X. hero . moveRight ( …" at bounding box center [1265, 365] width 338 height 668
click at [1171, 80] on div "# Use theDecoy to distract the guards by stepping on the X. hero . moveRight ( …" at bounding box center [1265, 349] width 338 height 637
click at [1171, 80] on div "# Use theDecoy to distract the guards by stepping on the X. hero . moveRight ( …" at bounding box center [1265, 365] width 338 height 668
click at [1247, 688] on button "Run" at bounding box center [1249, 688] width 374 height 35
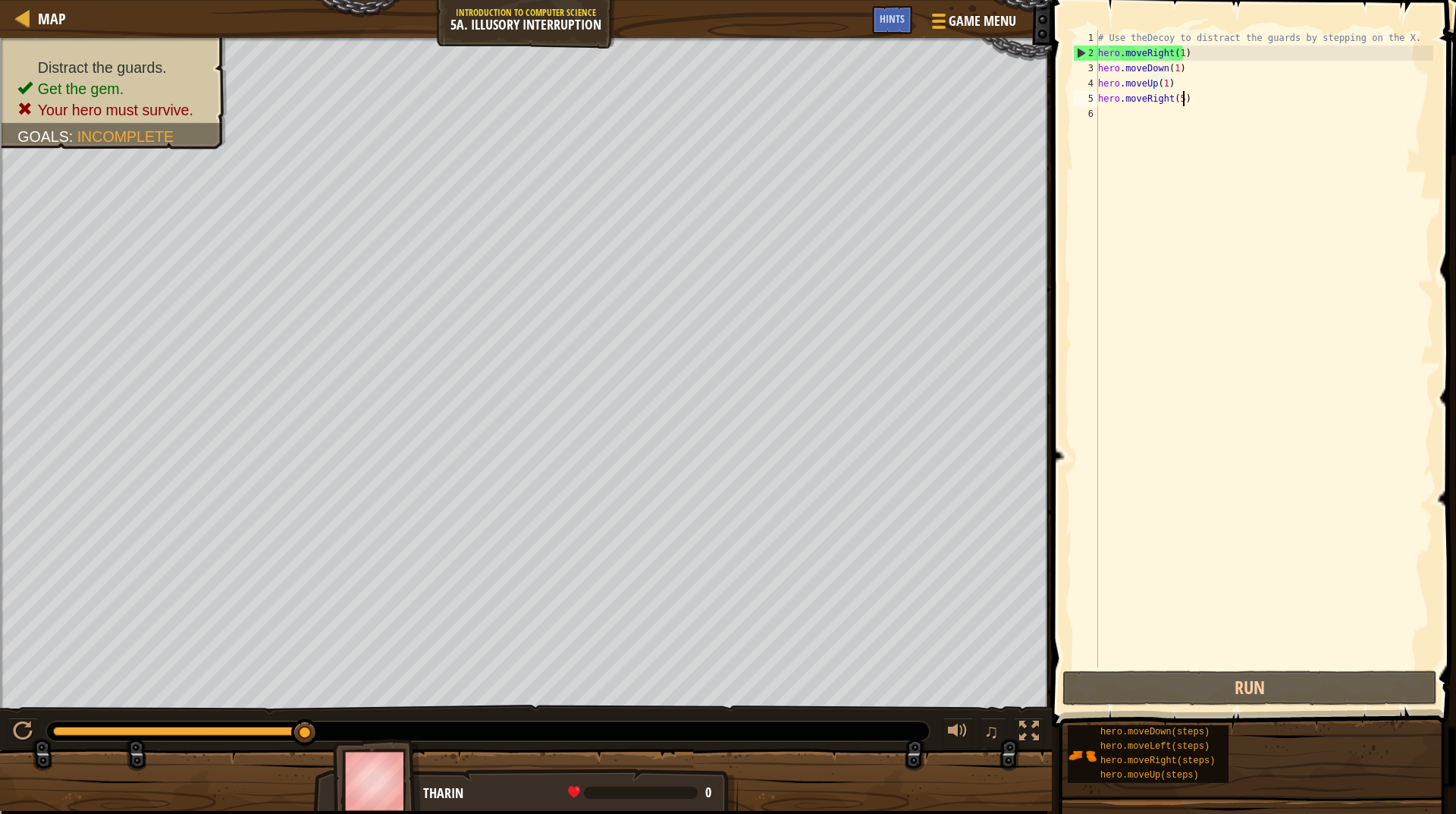
click at [1184, 104] on div "# Use theDecoy to distract the guards by stepping on the X. hero . moveRight ( …" at bounding box center [1265, 365] width 338 height 668
type textarea "hero.moveRight(5)"
drag, startPoint x: 1184, startPoint y: 104, endPoint x: 1091, endPoint y: 100, distance: 93.1
click at [1091, 100] on div "hero.moveRight(5) 1 2 3 4 5 6 # Use theDecoy to distract the guards by stepping…" at bounding box center [1252, 349] width 364 height 637
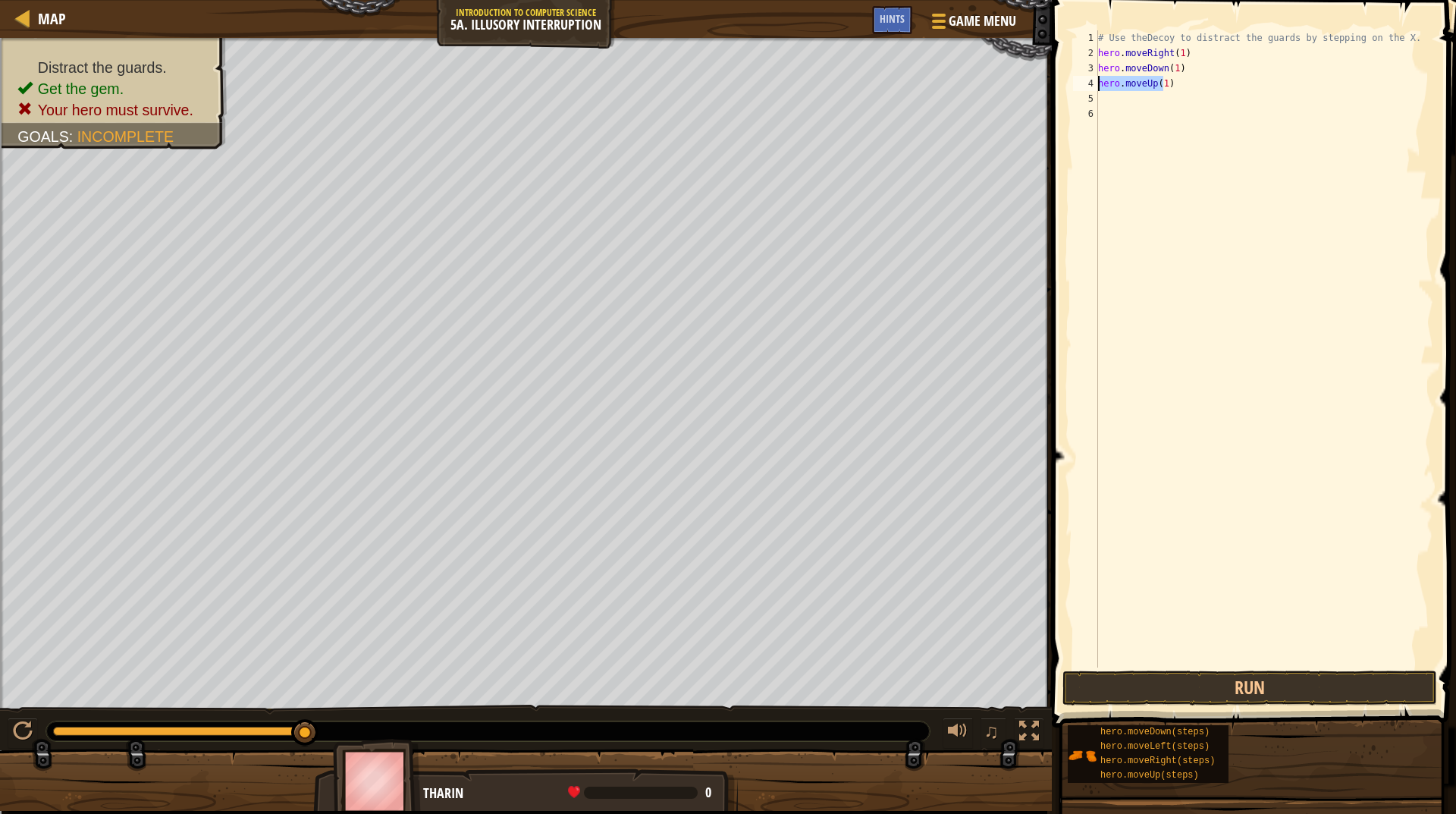
drag, startPoint x: 1166, startPoint y: 87, endPoint x: 1072, endPoint y: 90, distance: 94.0
click at [1072, 90] on div "1 2 3 4 5 6 # Use theDecoy to distract the guards by stepping on the X. hero . …" at bounding box center [1252, 349] width 364 height 637
click at [1170, 65] on div "# Use theDecoy to distract the guards by stepping on the X. hero . moveRight ( …" at bounding box center [1265, 365] width 338 height 668
click at [1169, 72] on div "# Use theDecoy to distract the guards by stepping on the X. hero . moveRight ( …" at bounding box center [1265, 365] width 338 height 668
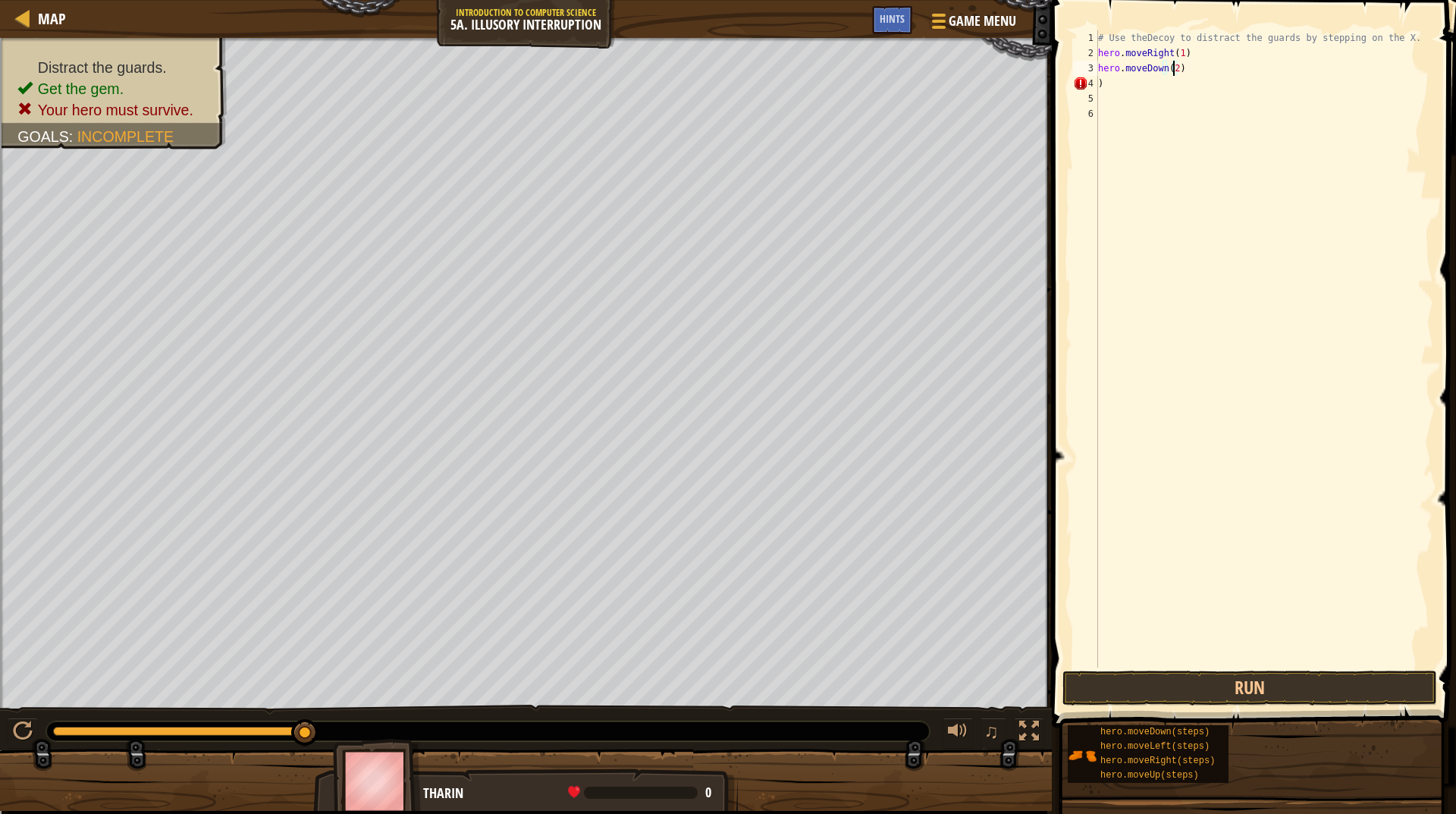
scroll to position [7, 5]
click at [1265, 676] on div "hero.moveDown(4) 1 2 3 4 5 6 # Use theDecoy to distract the guards by stepping …" at bounding box center [1252, 394] width 409 height 773
click at [1265, 684] on button "Run" at bounding box center [1249, 688] width 374 height 35
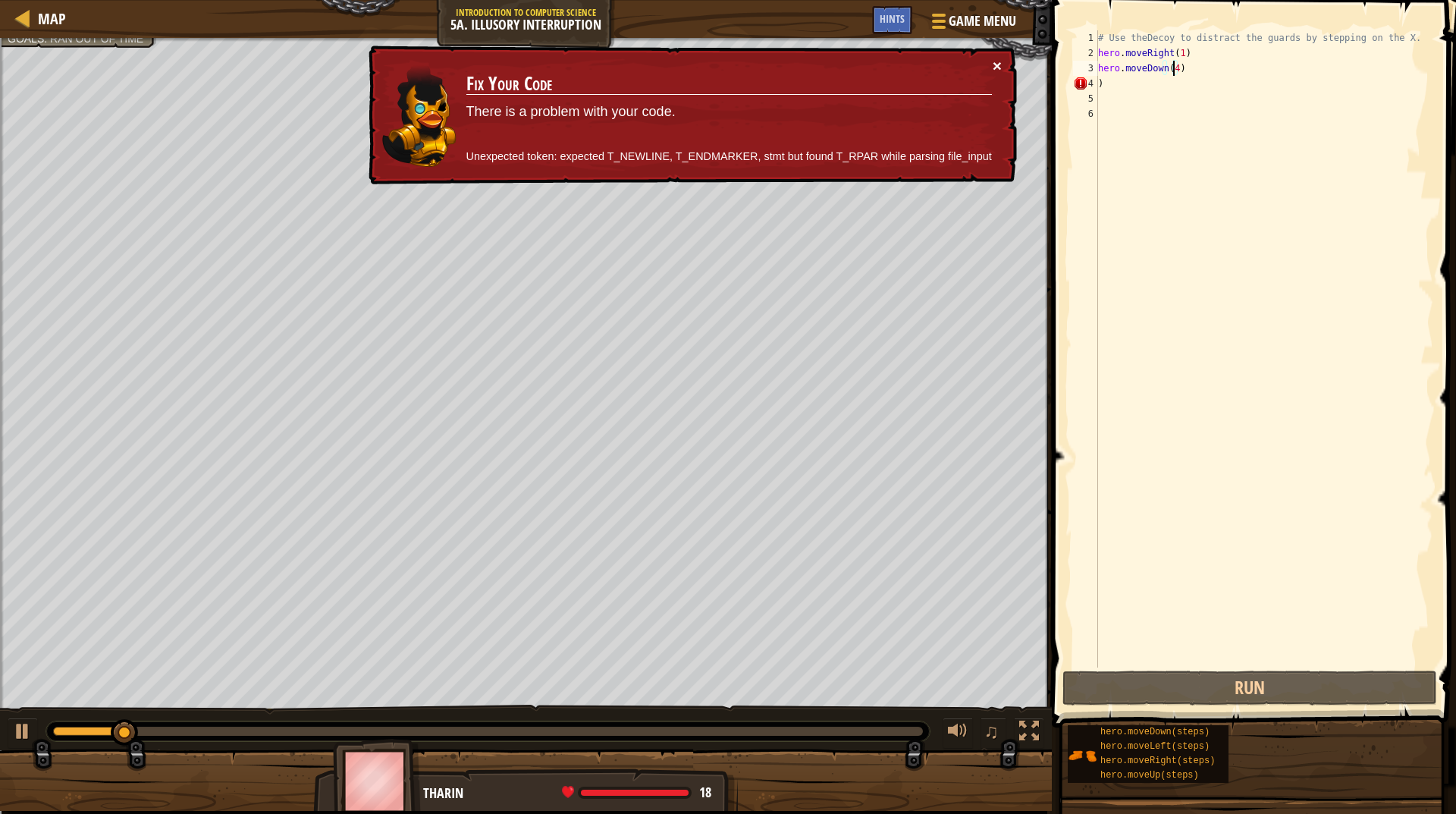
click at [999, 60] on button "×" at bounding box center [997, 65] width 9 height 16
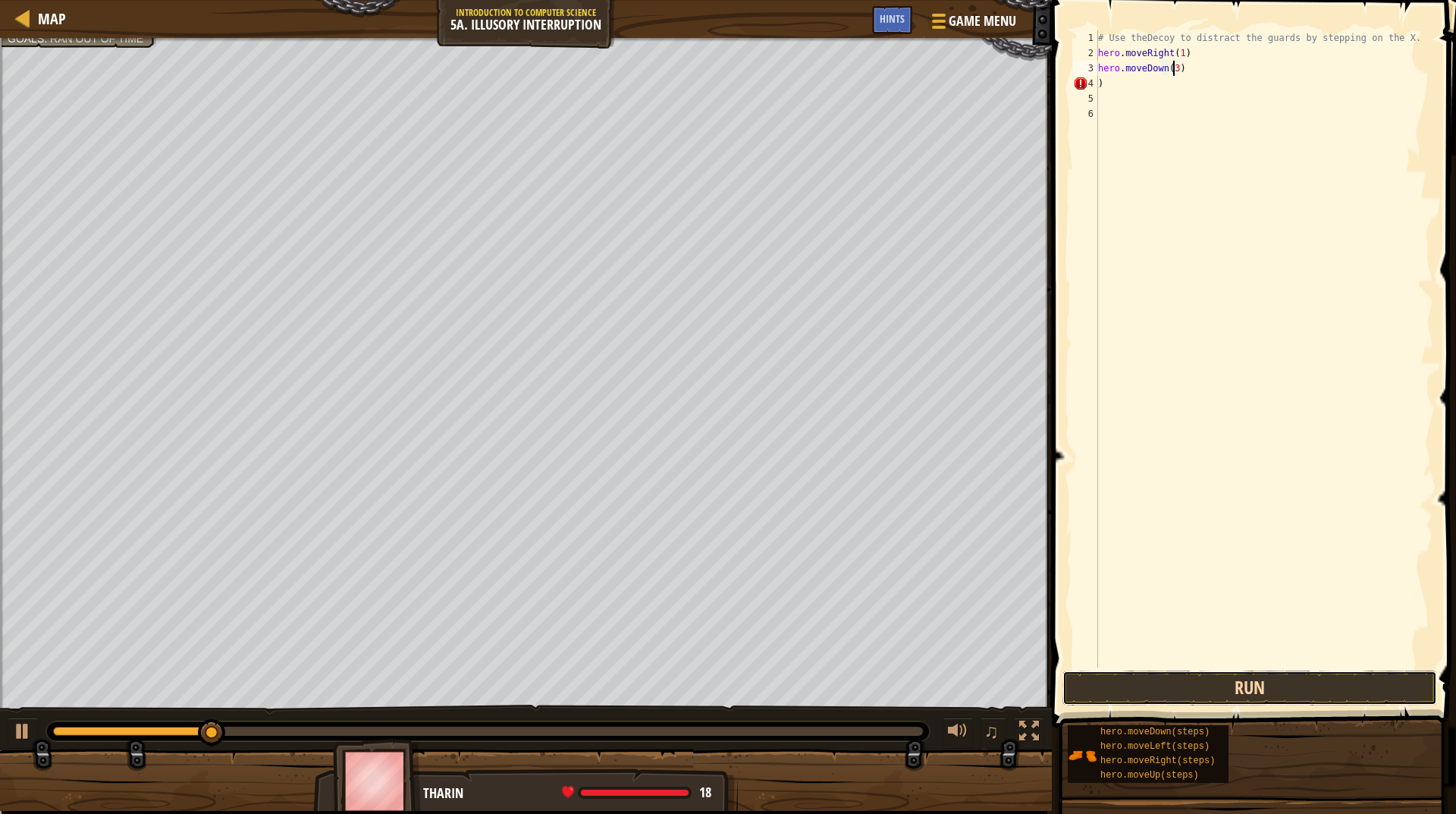
click at [1316, 674] on button "Run" at bounding box center [1249, 688] width 374 height 35
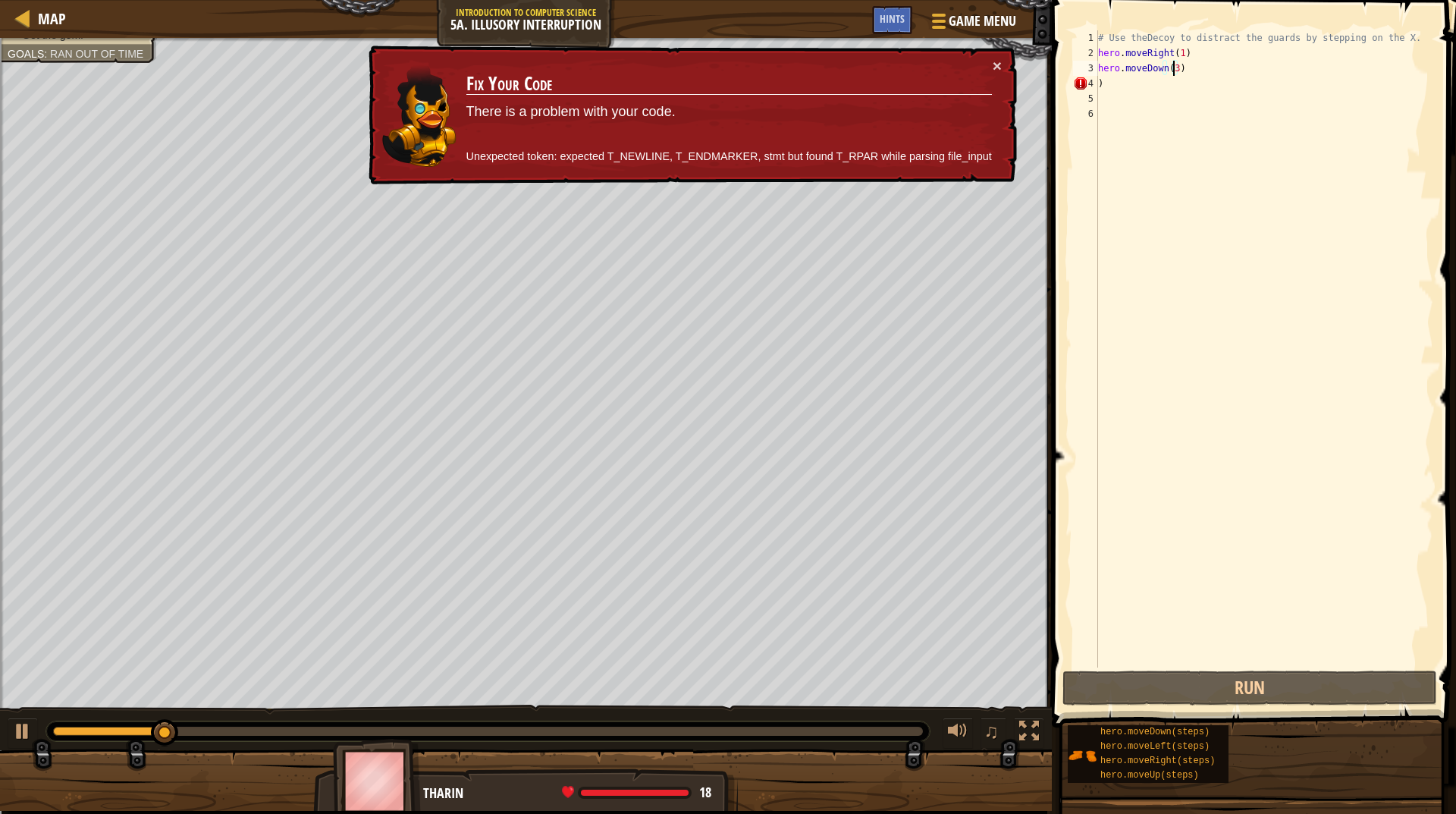
type textarea ")"
click at [1113, 87] on div ") 1 2 3 4 5 6 # Use theDecoy to distract the guards by stepping on the X. hero …" at bounding box center [1252, 349] width 364 height 637
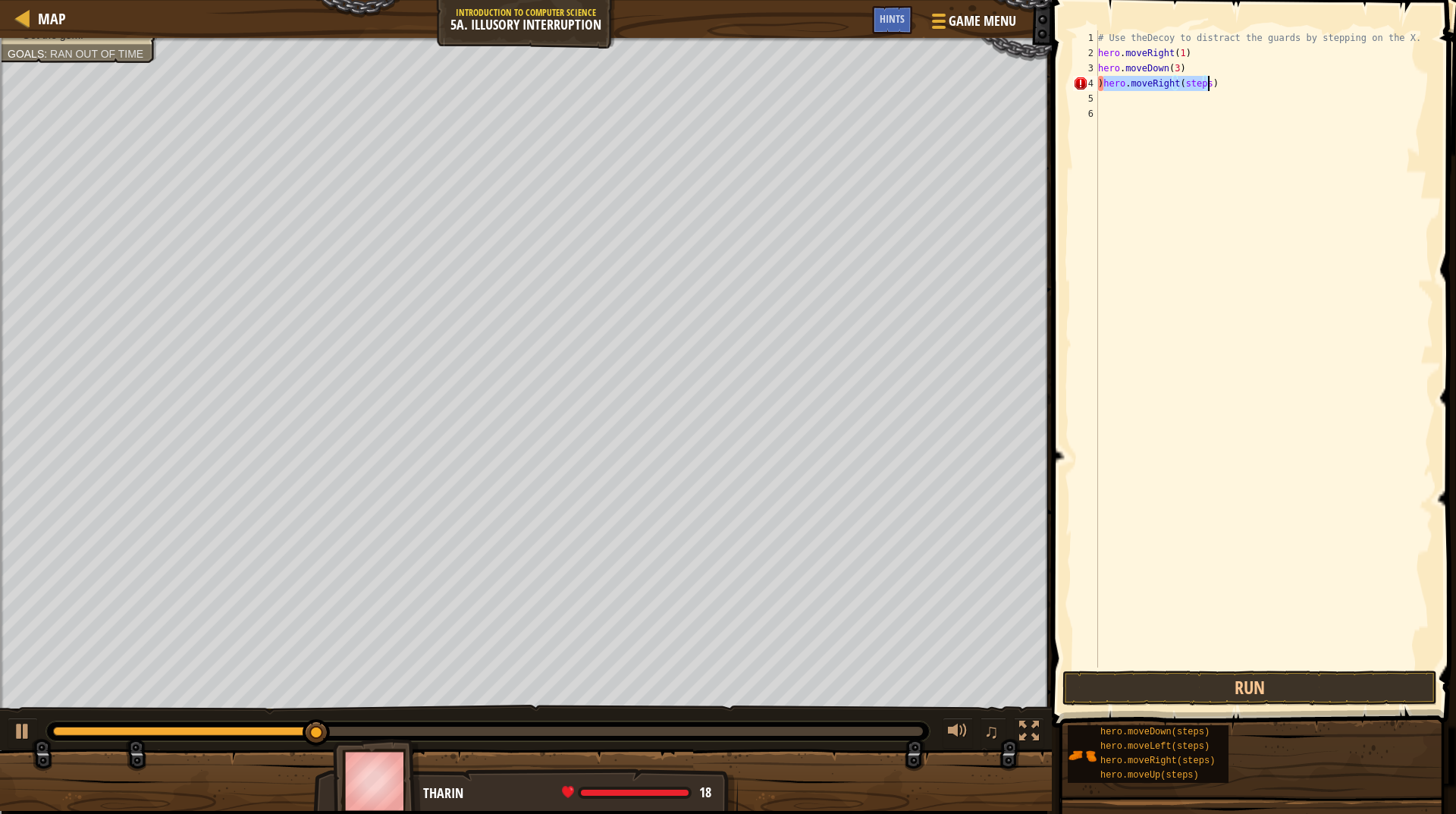
click at [1191, 77] on div "# Use theDecoy to distract the guards by stepping on the X. hero . moveRight ( …" at bounding box center [1265, 349] width 338 height 637
click at [1191, 77] on div "# Use theDecoy to distract the guards by stepping on the X. hero . moveRight ( …" at bounding box center [1265, 365] width 338 height 668
type textarea ")hero.moveRight(1)"
click at [1244, 665] on div "# Use theDecoy to distract the guards by stepping on the X. hero . moveRight ( …" at bounding box center [1265, 365] width 338 height 668
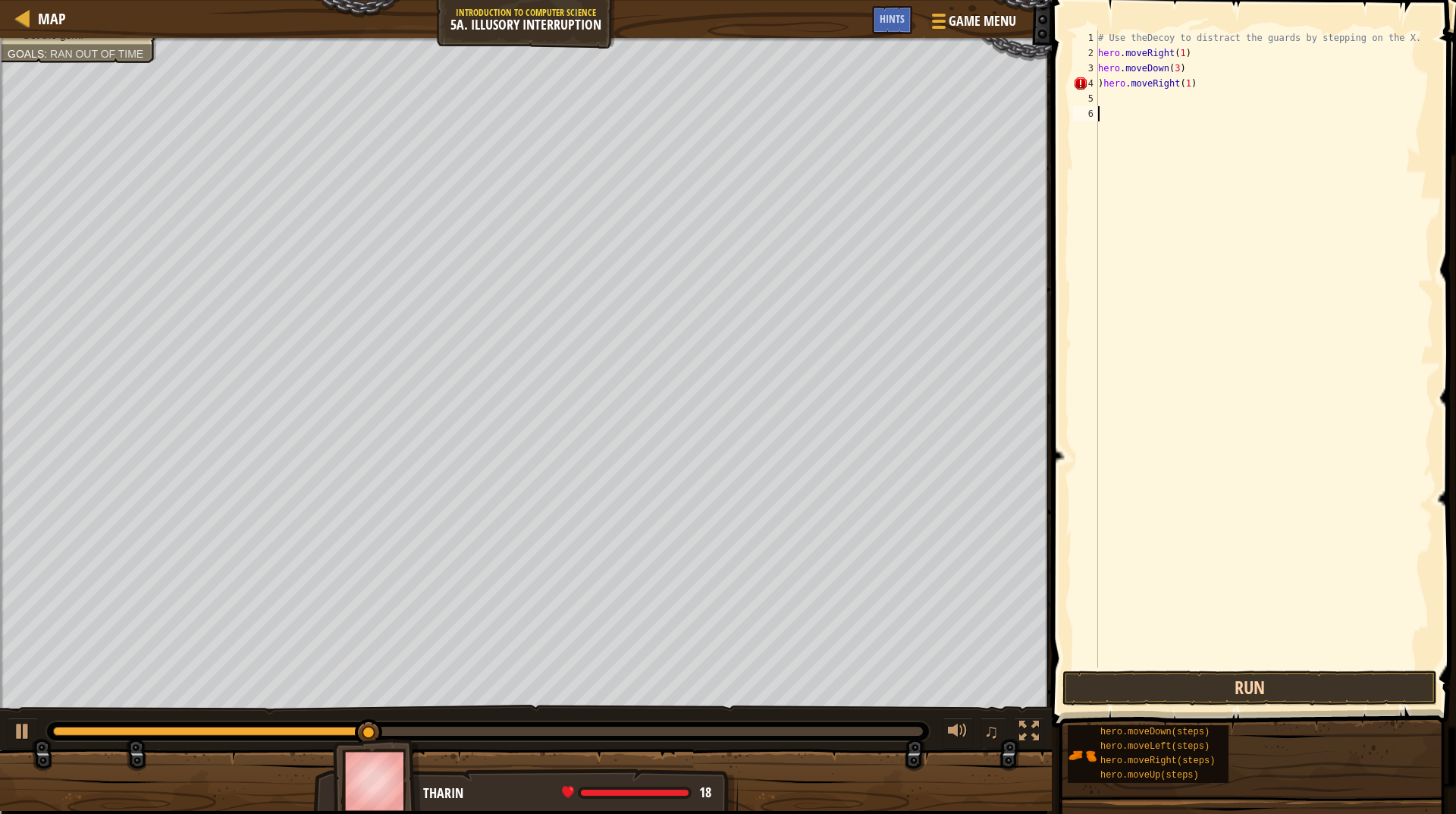
scroll to position [7, 0]
click at [1244, 680] on button "Run" at bounding box center [1249, 688] width 374 height 35
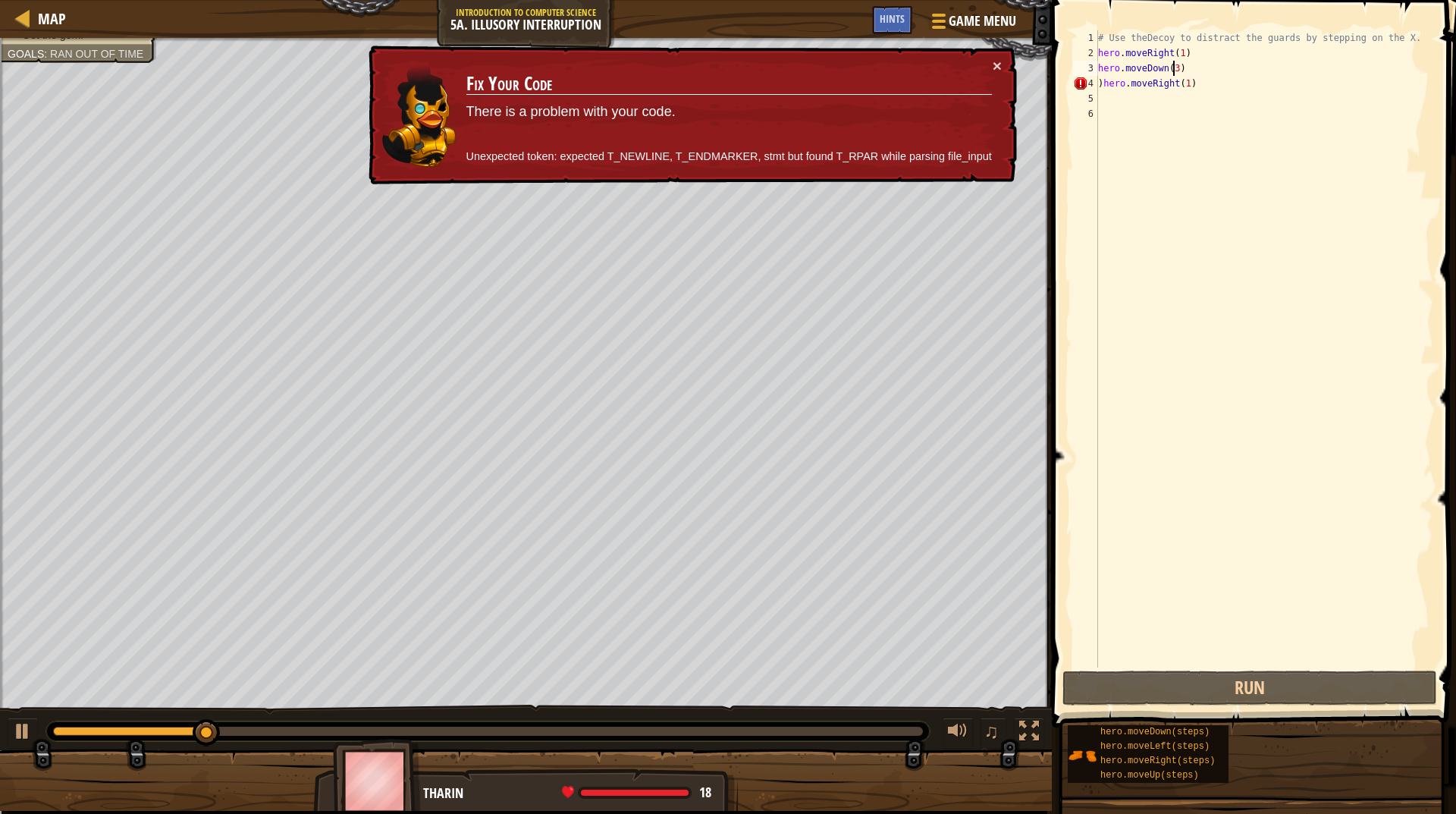
click at [1174, 70] on div "# Use theDecoy to distract the guards by stepping on the X. hero . moveRight ( …" at bounding box center [1265, 365] width 338 height 668
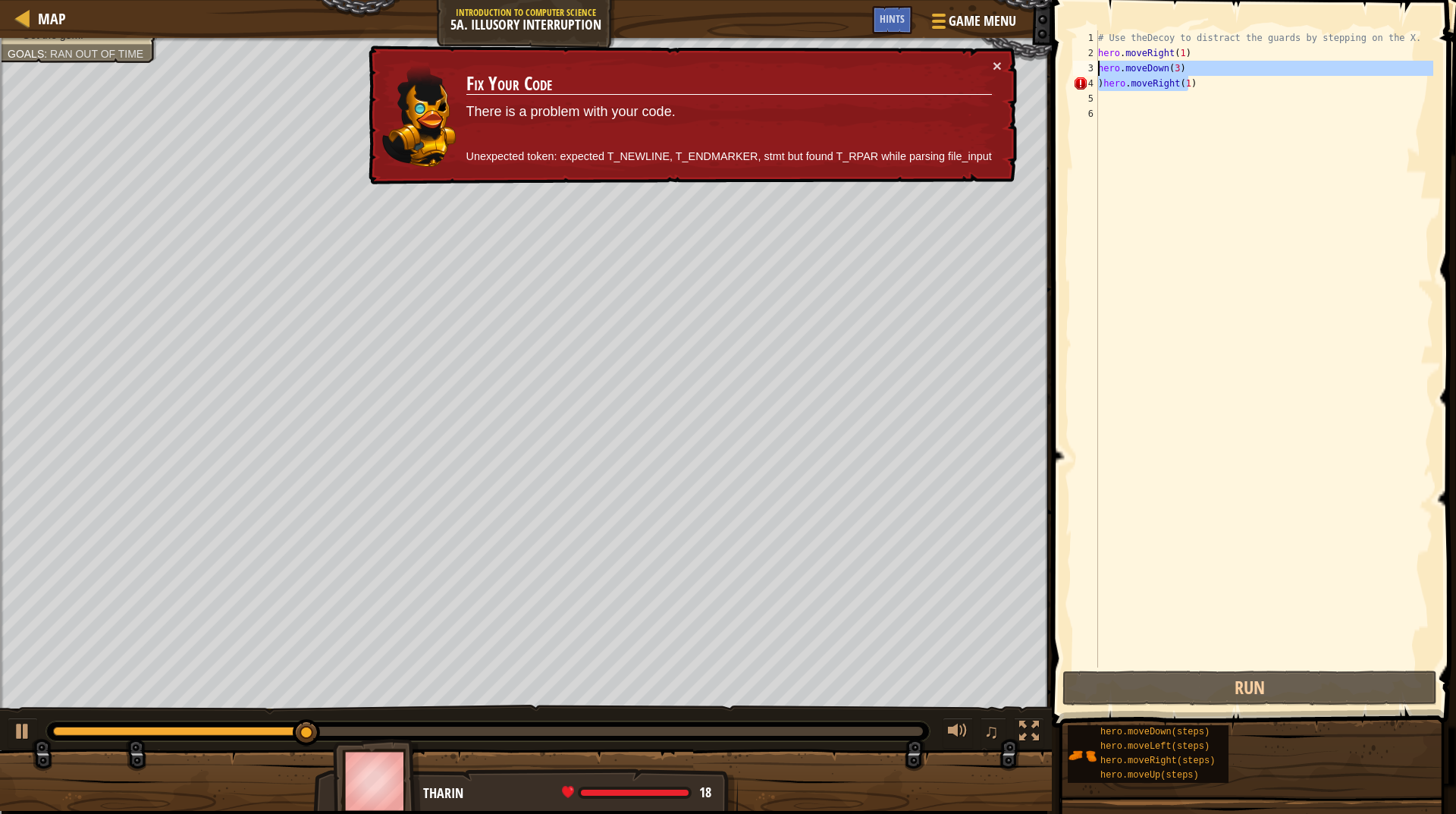
drag, startPoint x: 1187, startPoint y: 89, endPoint x: 1052, endPoint y: 70, distance: 136.3
click at [1052, 70] on div "hero.moveDown(3) 1 2 3 4 5 6 # Use theDecoy to distract the guards by stepping …" at bounding box center [1252, 394] width 409 height 773
type textarea "hero.moveDown(3) )hero.moveRight(1)"
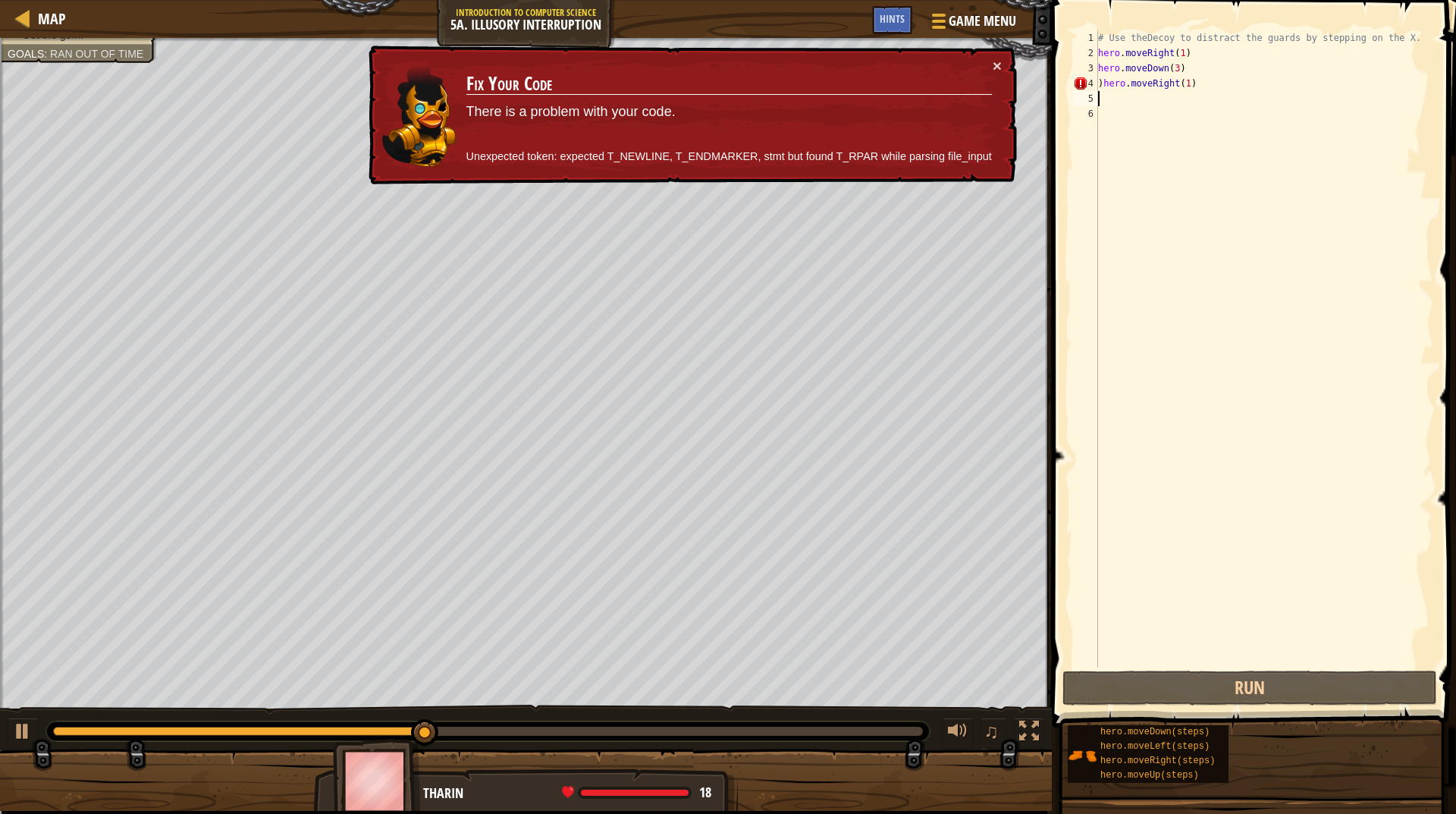
click at [1234, 91] on div "# Use theDecoy to distract the guards by stepping on the X. hero . moveRight ( …" at bounding box center [1265, 365] width 338 height 668
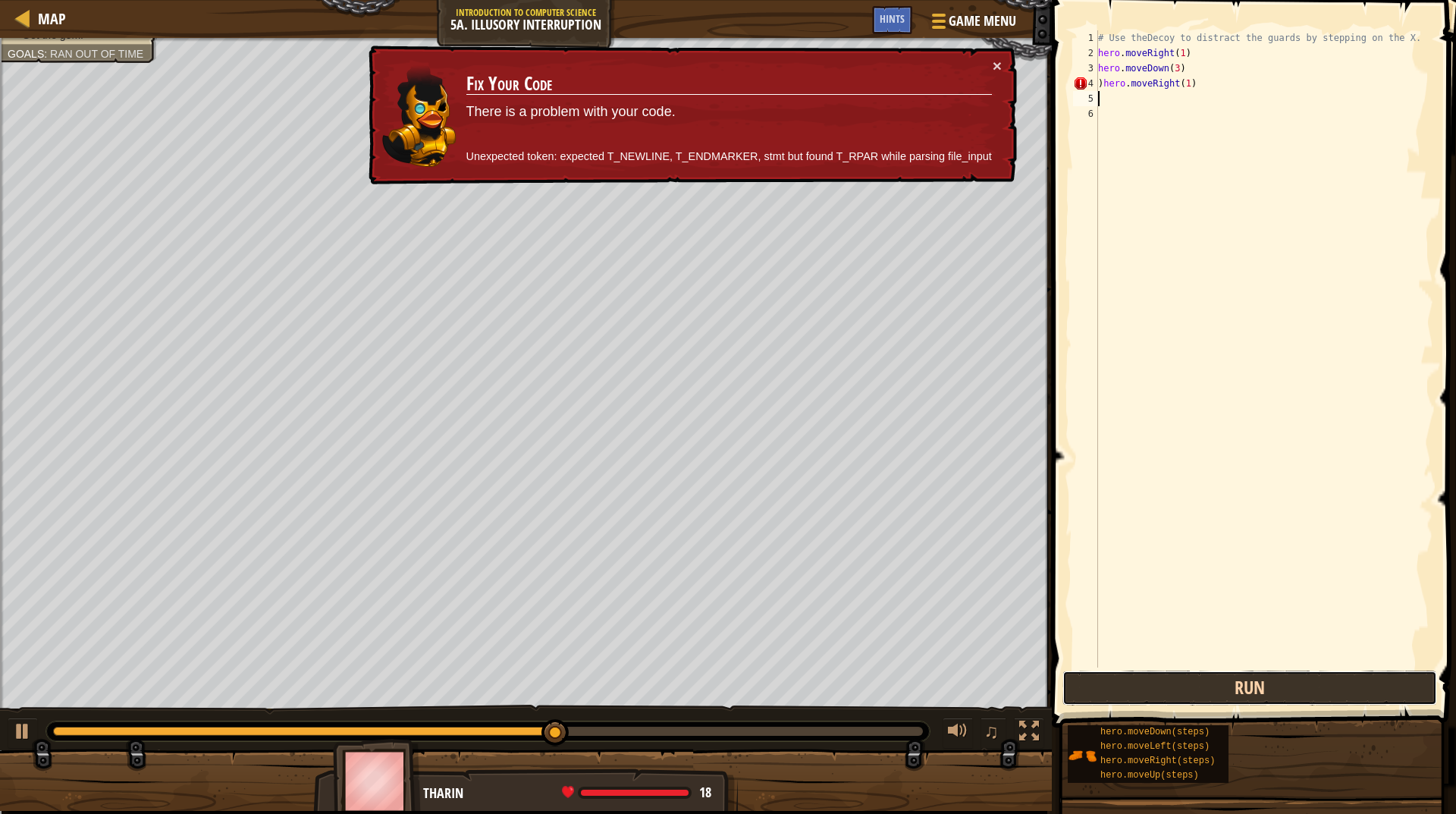
click at [1203, 691] on button "Run" at bounding box center [1249, 688] width 374 height 35
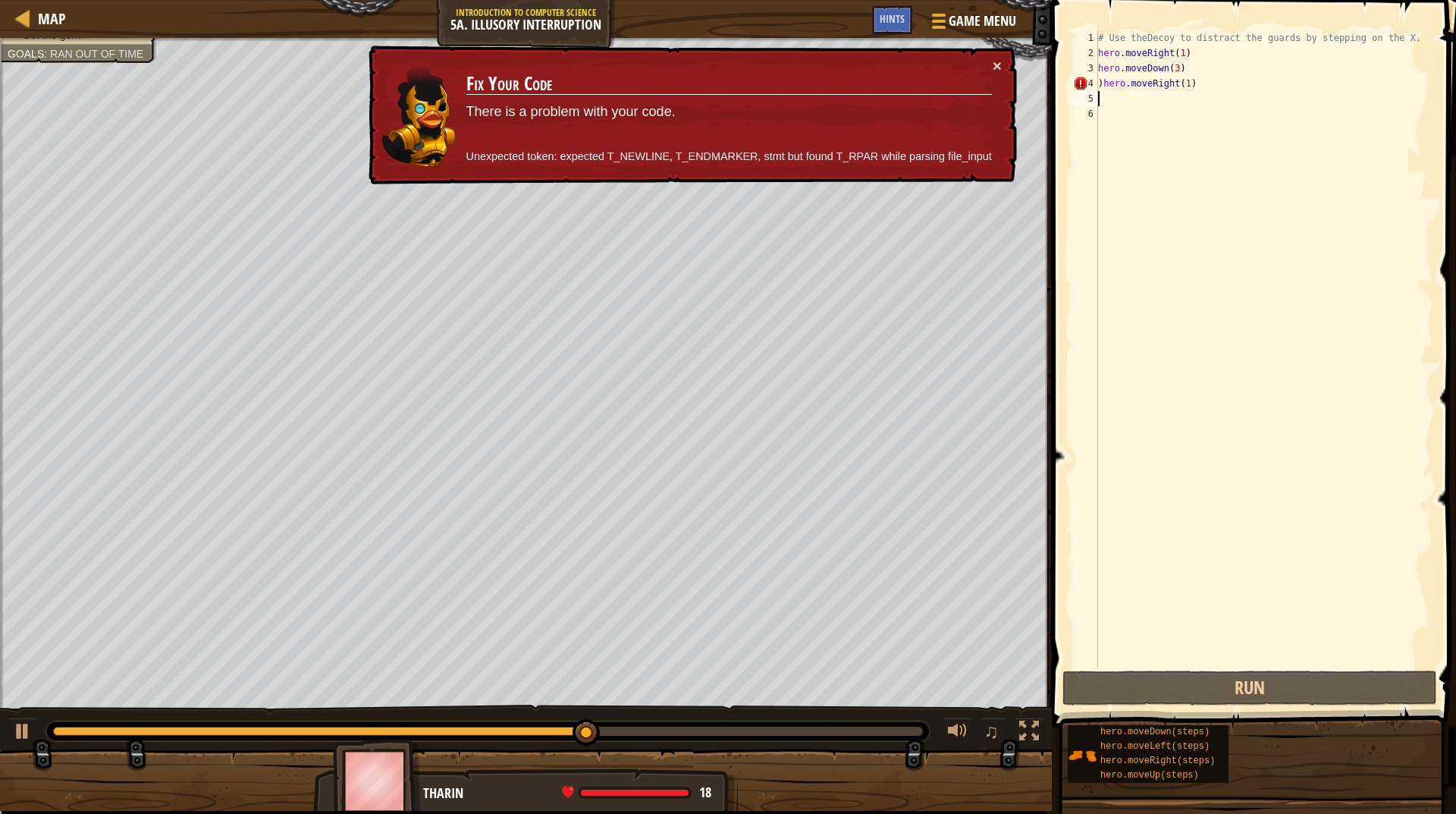
click at [1170, 64] on div "# Use theDecoy to distract the guards by stepping on the X. hero . moveRight ( …" at bounding box center [1265, 365] width 338 height 668
click at [1171, 64] on div "# Use theDecoy to distract the guards by stepping on the X. hero . moveRight ( …" at bounding box center [1265, 365] width 338 height 668
click at [1167, 63] on div "# Use theDecoy to distract the guards by stepping on the X. hero . moveRight ( …" at bounding box center [1265, 349] width 338 height 637
click at [1167, 64] on div "# Use theDecoy to distract the guards by stepping on the X. hero . moveRight ( …" at bounding box center [1265, 365] width 338 height 668
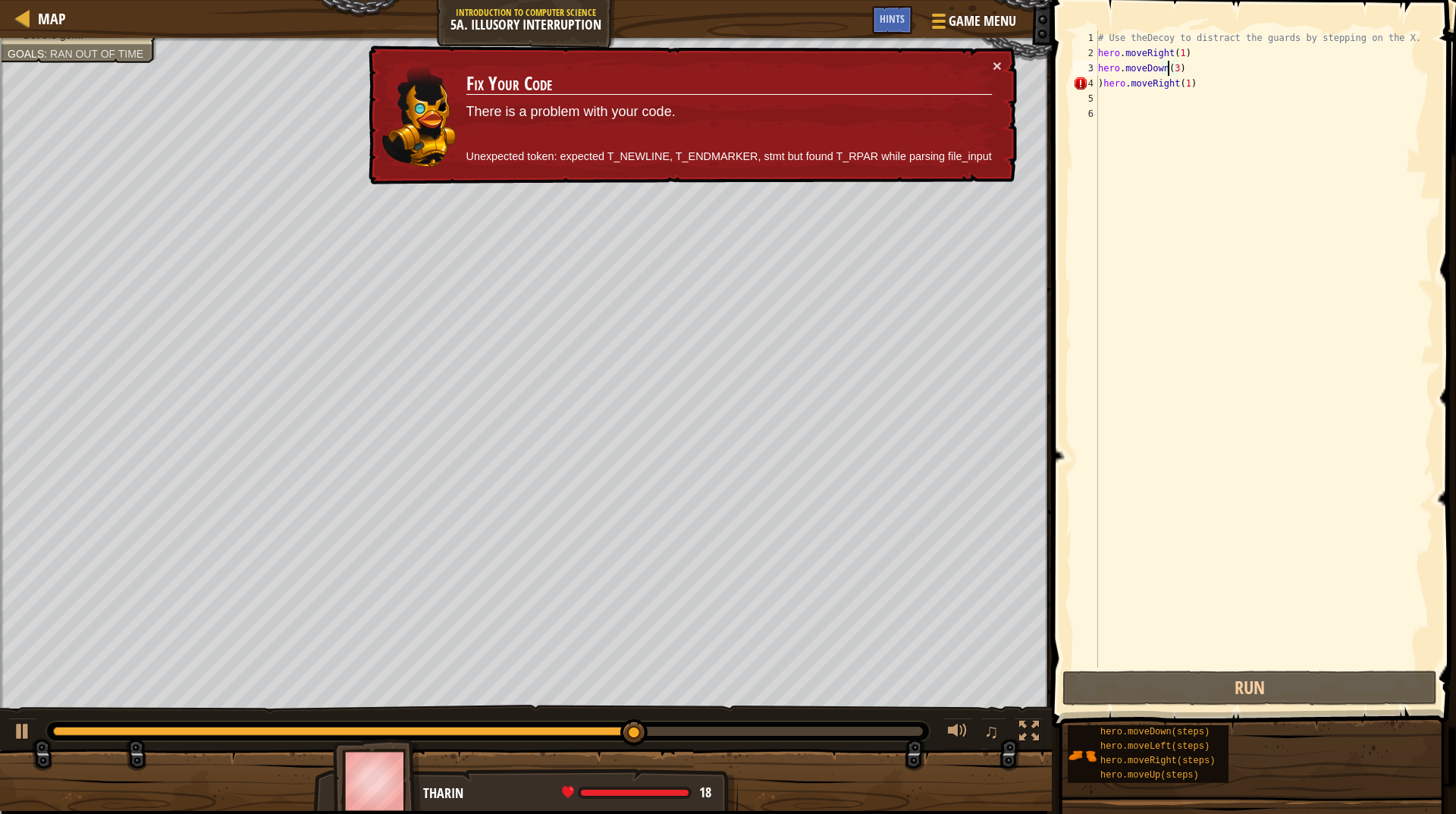
click at [1167, 64] on div "# Use theDecoy to distract the guards by stepping on the X. hero . moveRight ( …" at bounding box center [1265, 365] width 338 height 668
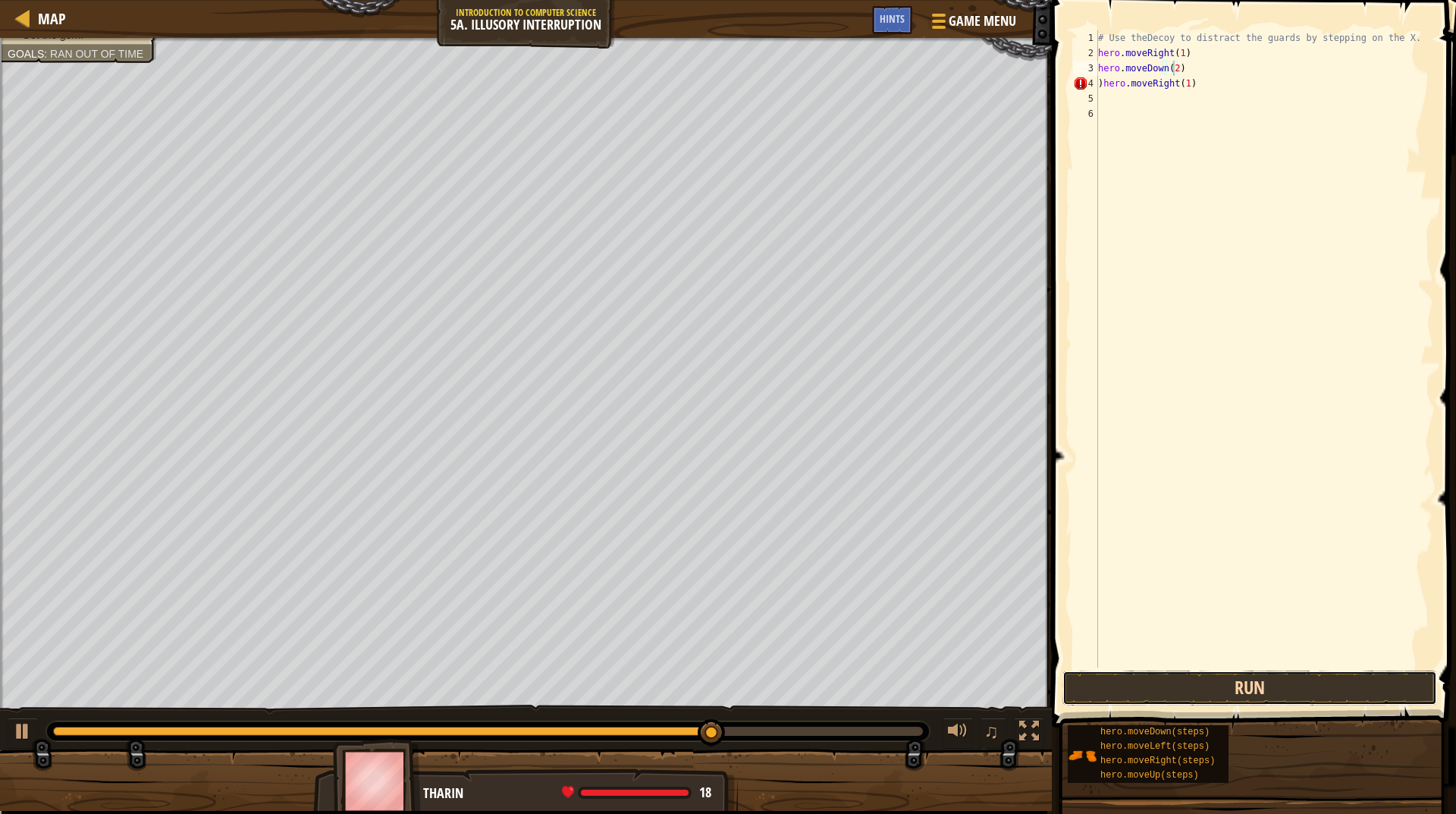
click at [1130, 690] on button "Run" at bounding box center [1249, 688] width 374 height 35
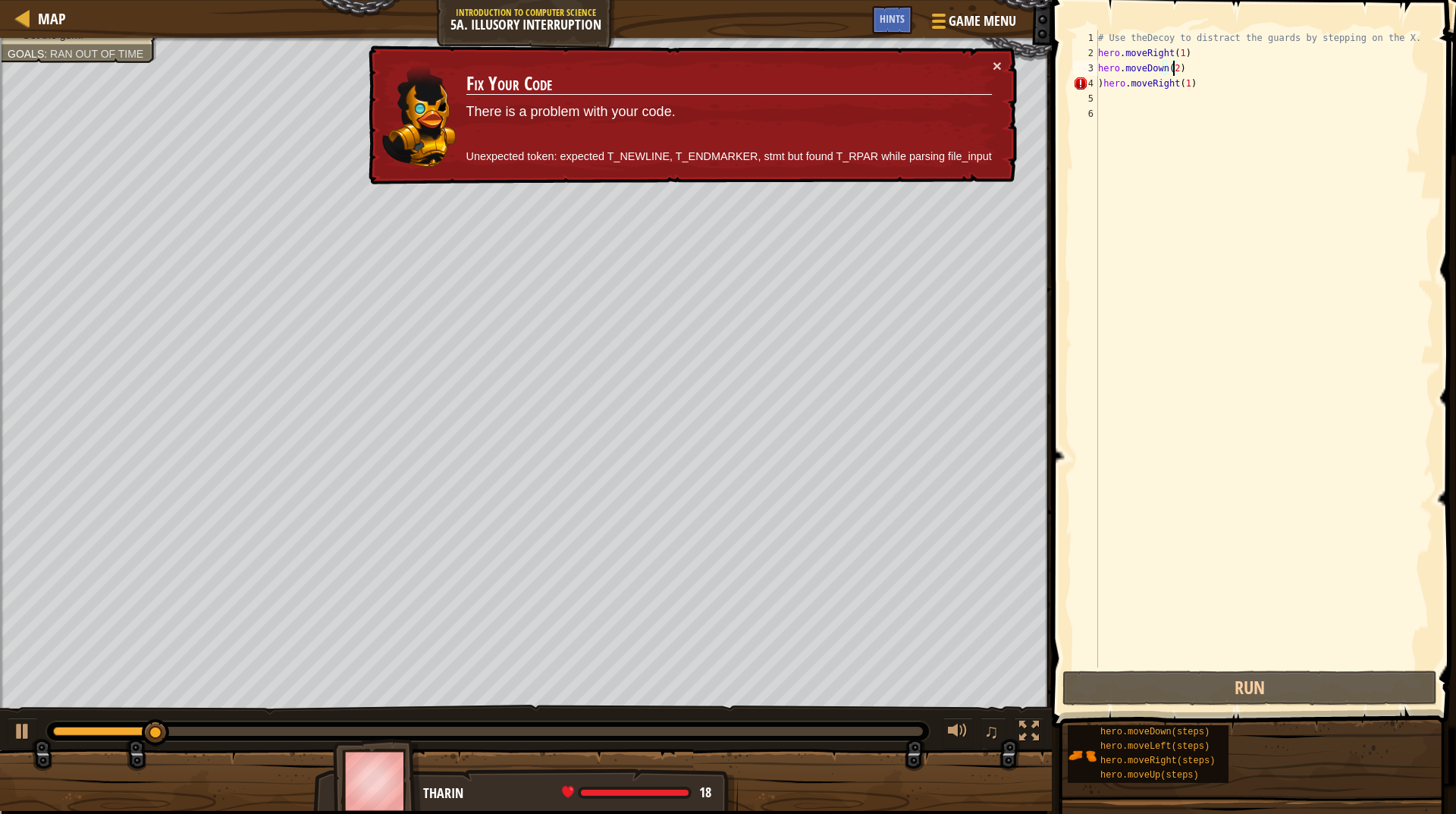
type textarea ")hero.moveRight(1)"
drag, startPoint x: 1247, startPoint y: 86, endPoint x: 1087, endPoint y: 86, distance: 160.0
click at [1087, 86] on div ")hero.moveRight(1) 1 2 3 4 5 6 # Use theDecoy to distract the guards by steppin…" at bounding box center [1252, 349] width 364 height 637
drag, startPoint x: 1087, startPoint y: 86, endPoint x: 1413, endPoint y: 201, distance: 345.7
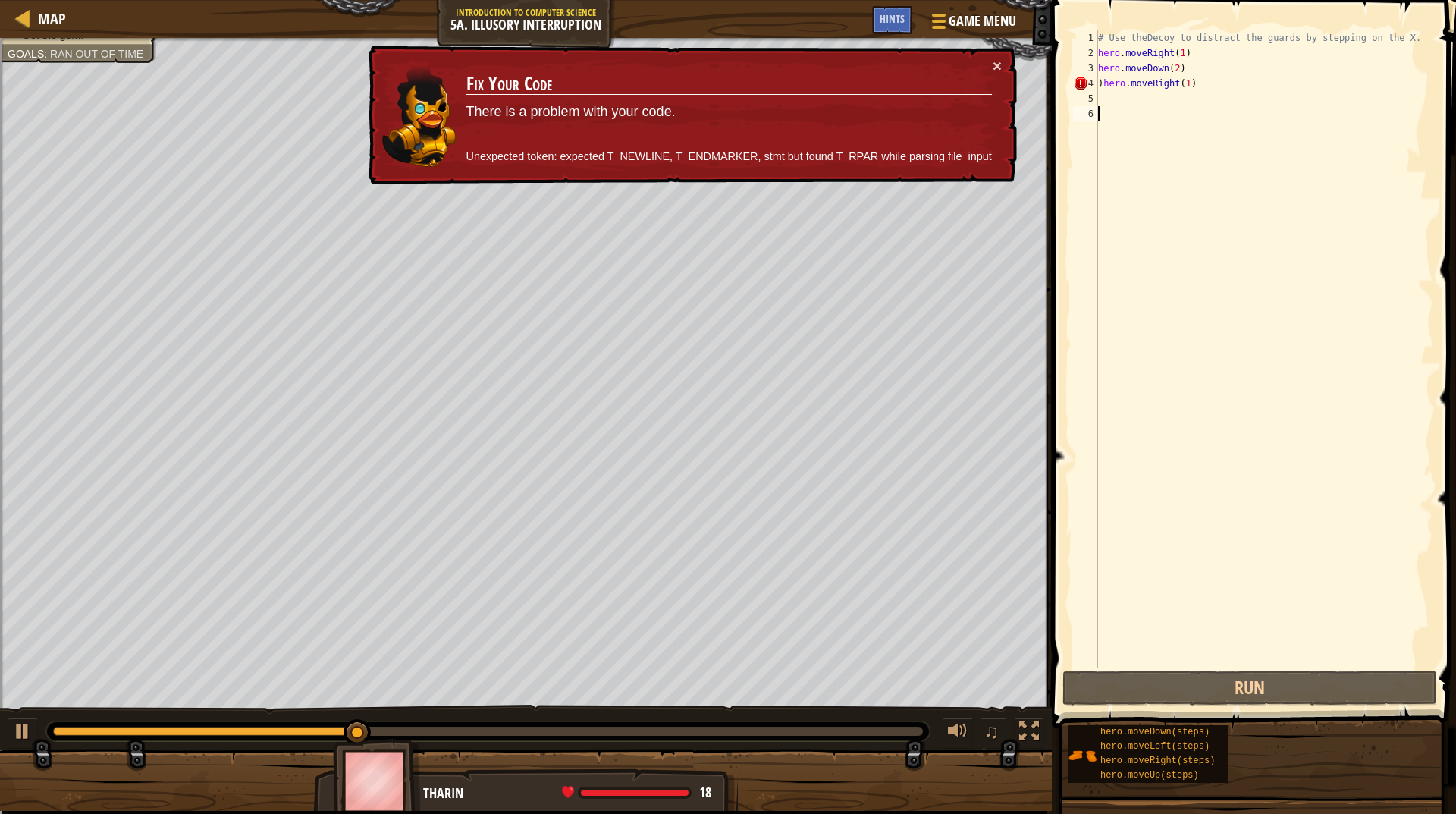
click at [1413, 201] on div "# Use theDecoy to distract the guards by stepping on the X. hero . moveRight ( …" at bounding box center [1265, 365] width 338 height 668
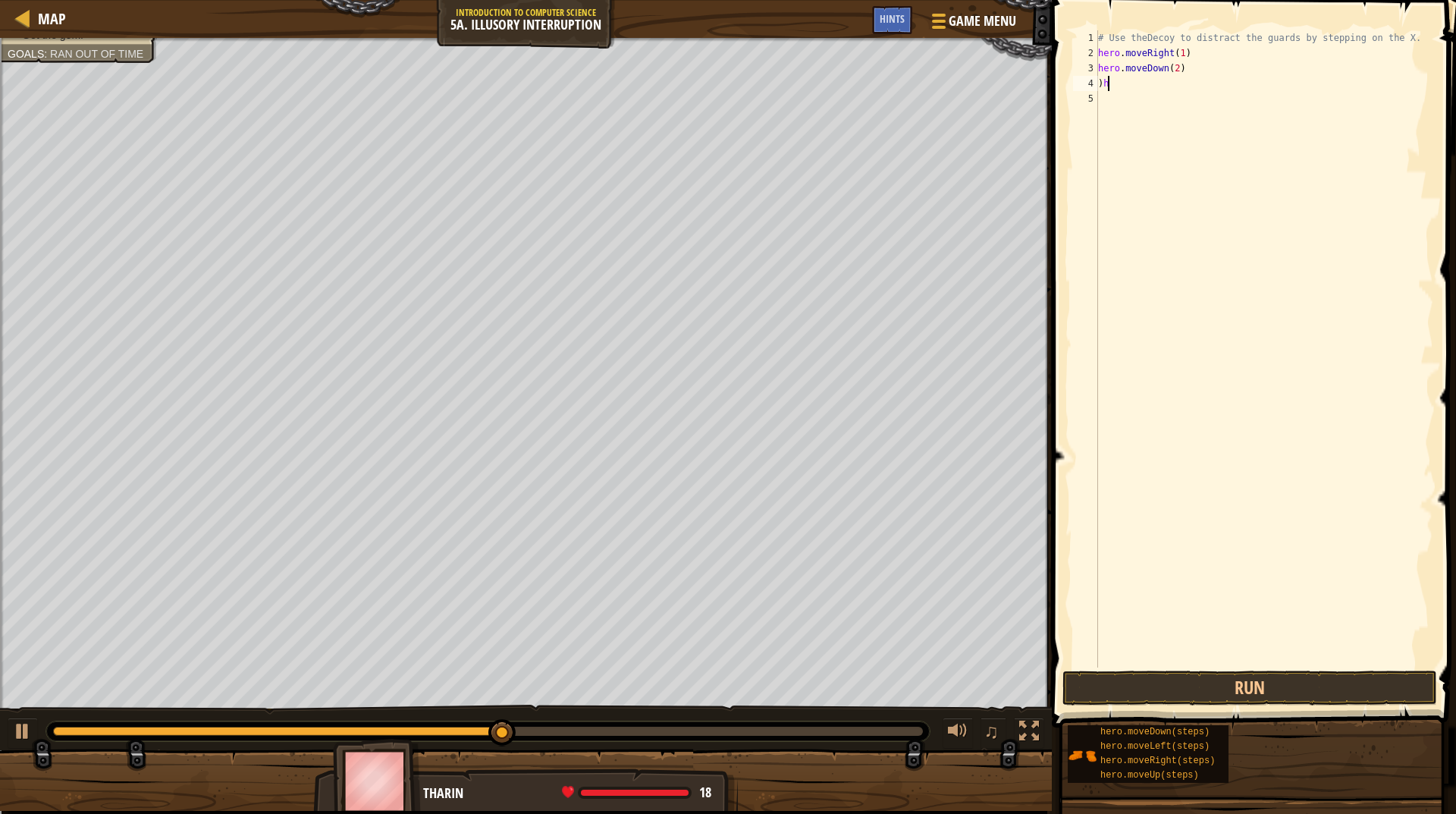
type textarea ")"
click at [1155, 694] on button "Run" at bounding box center [1249, 688] width 374 height 35
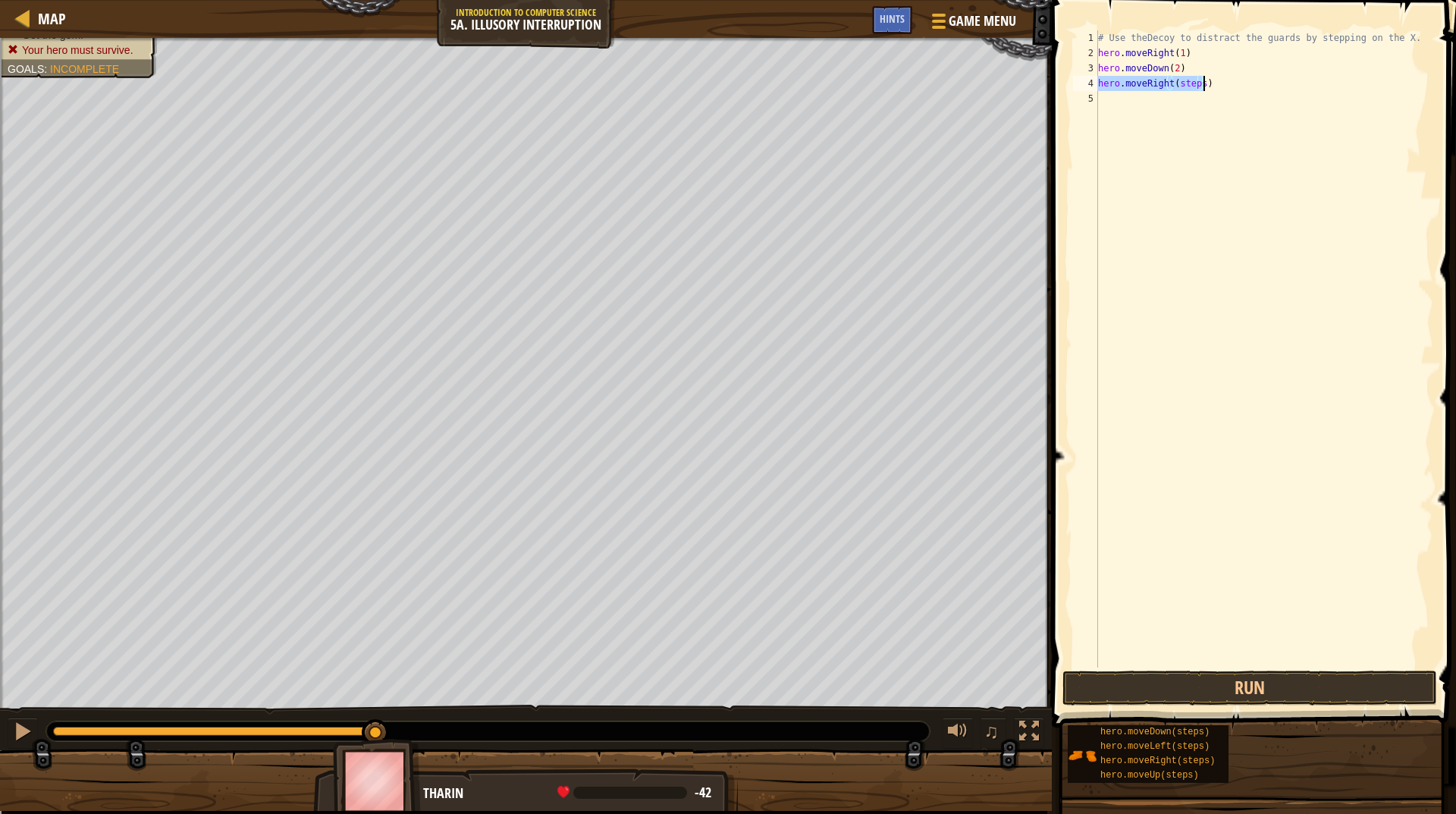
click at [1184, 80] on div "# Use theDecoy to distract the guards by stepping on the X. hero . moveRight ( …" at bounding box center [1265, 349] width 338 height 637
click at [1184, 80] on div "# Use theDecoy to distract the guards by stepping on the X. hero . moveRight ( …" at bounding box center [1265, 365] width 338 height 668
type textarea "hero.moveRight(3)"
click at [1193, 295] on div "# Use theDecoy to distract the guards by stepping on the X. hero . moveRight ( …" at bounding box center [1265, 365] width 338 height 668
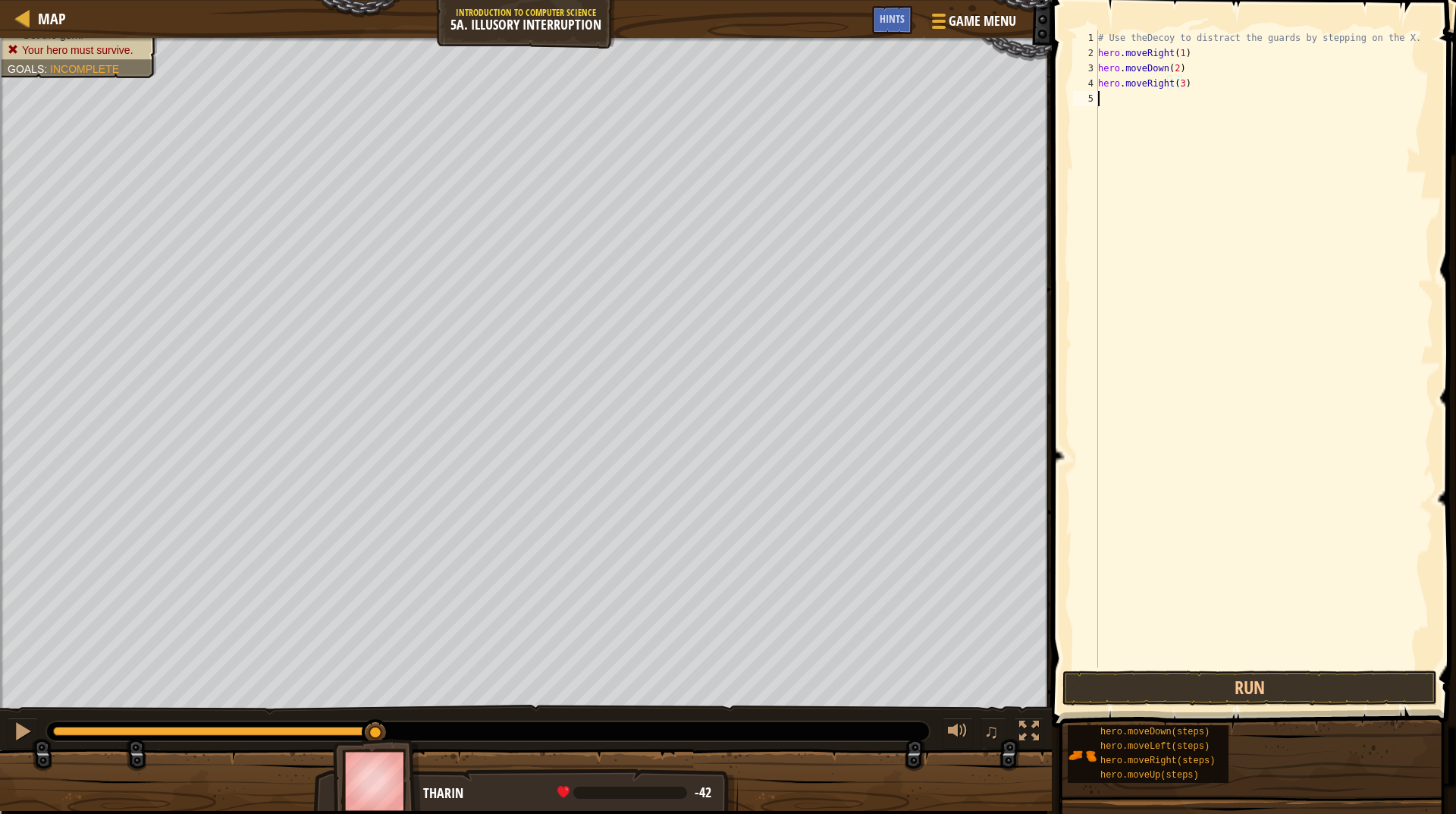
scroll to position [7, 0]
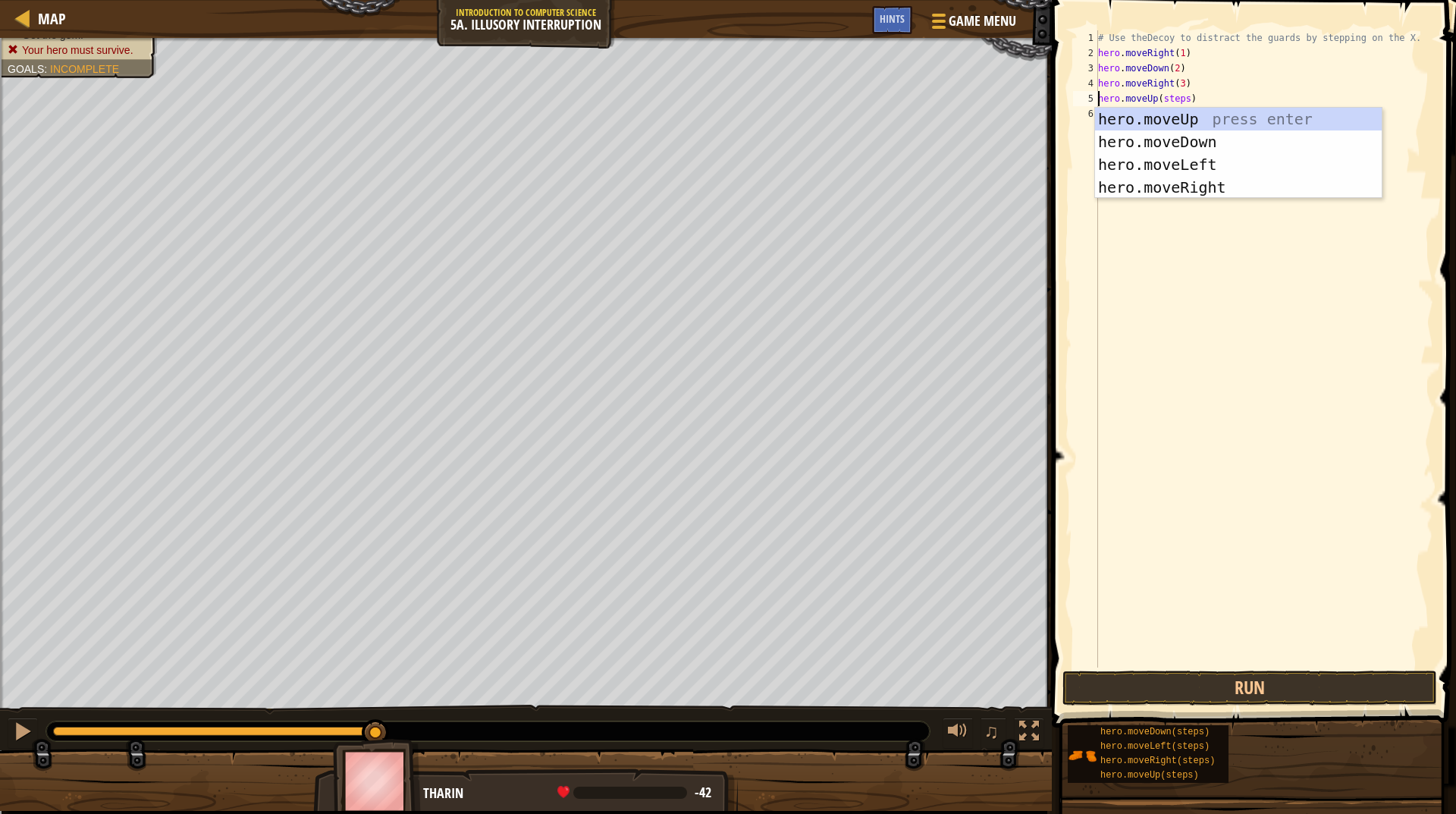
click at [1171, 101] on div "# Use theDecoy to distract the guards by stepping on the X. hero . moveRight ( …" at bounding box center [1265, 365] width 338 height 668
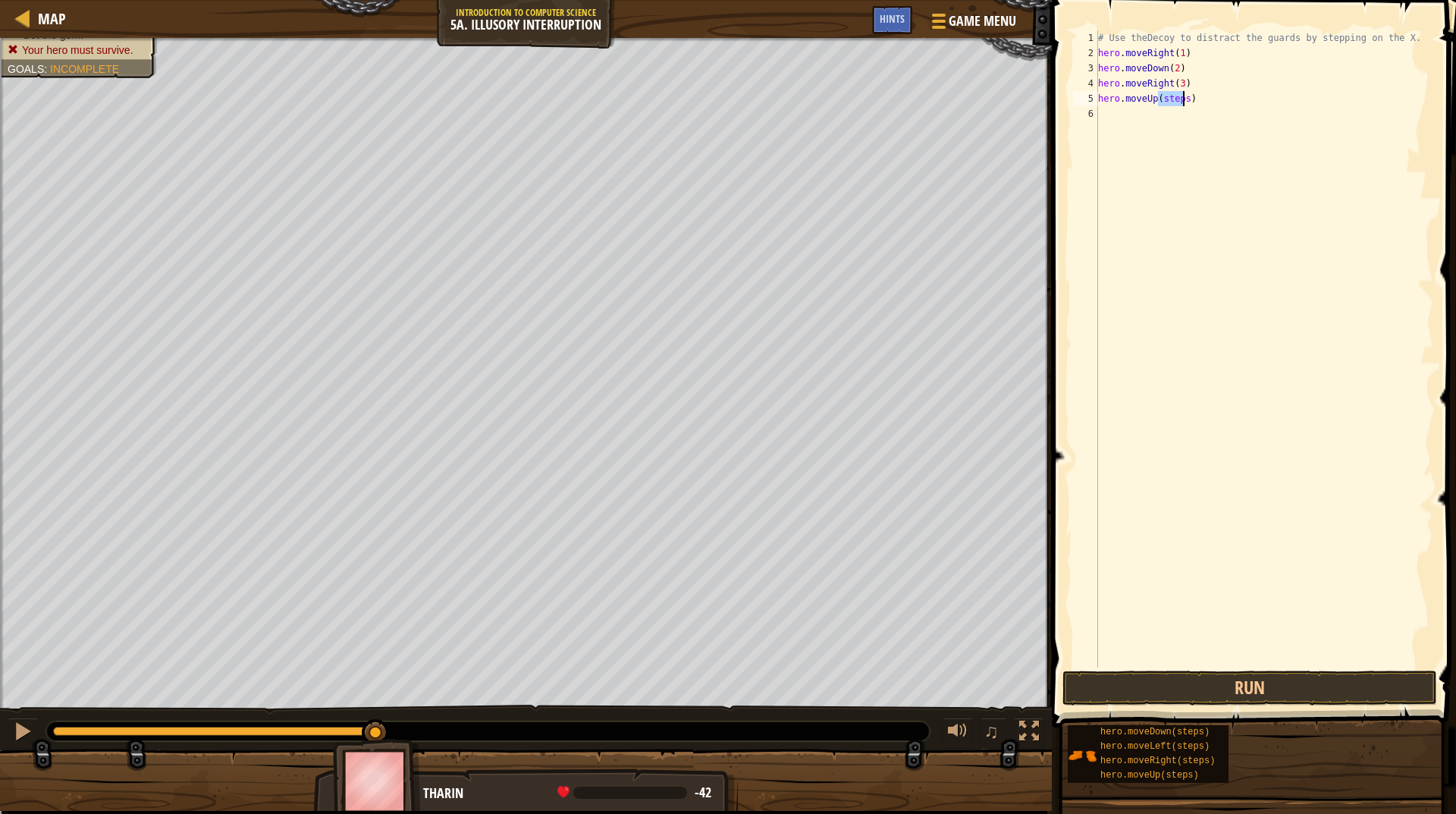
click at [1171, 101] on div "# Use theDecoy to distract the guards by stepping on the X. hero . moveRight ( …" at bounding box center [1265, 365] width 338 height 668
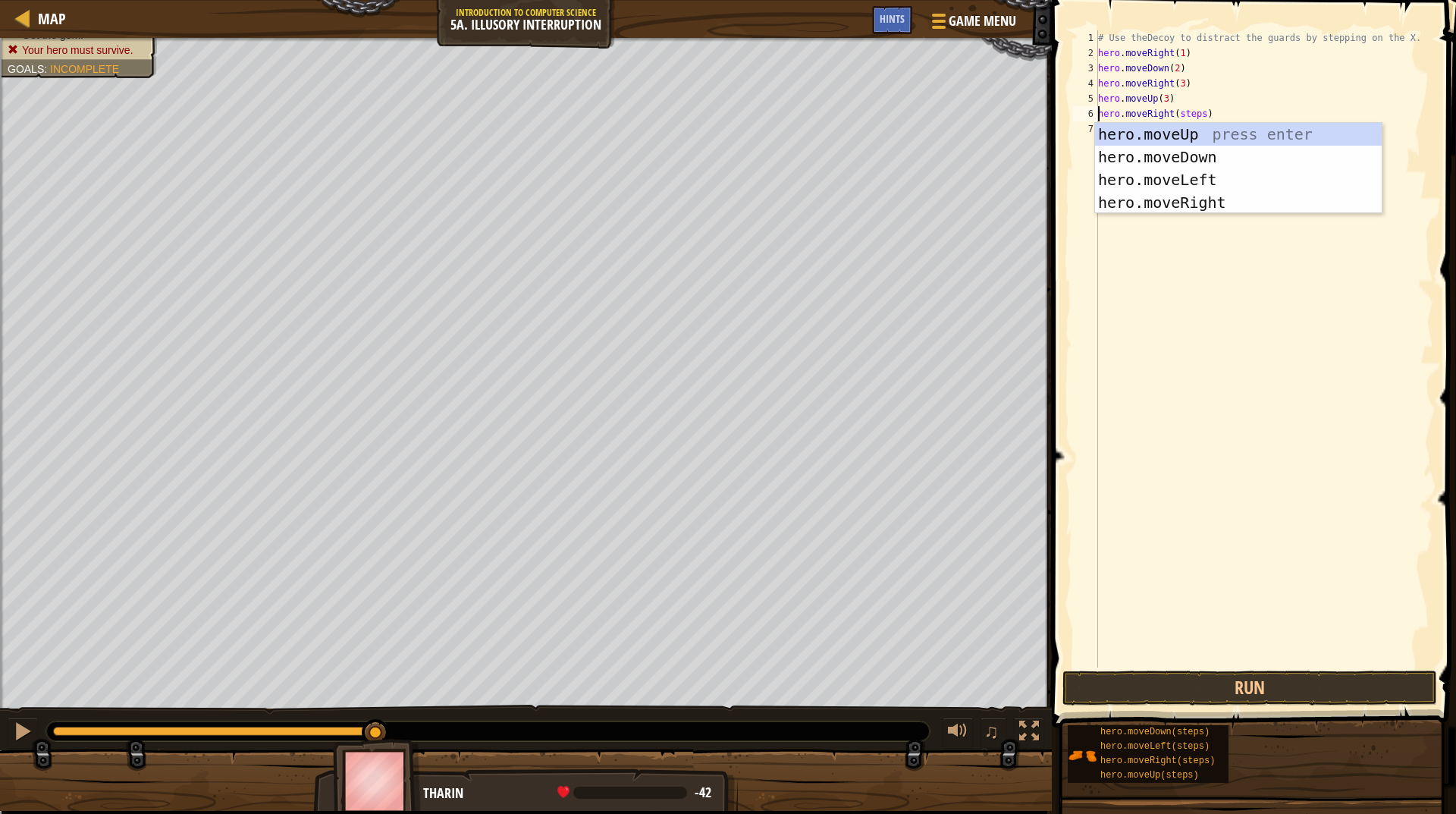
click at [1183, 117] on div "# Use theDecoy to distract the guards by stepping on the X. hero . moveRight ( …" at bounding box center [1265, 365] width 338 height 668
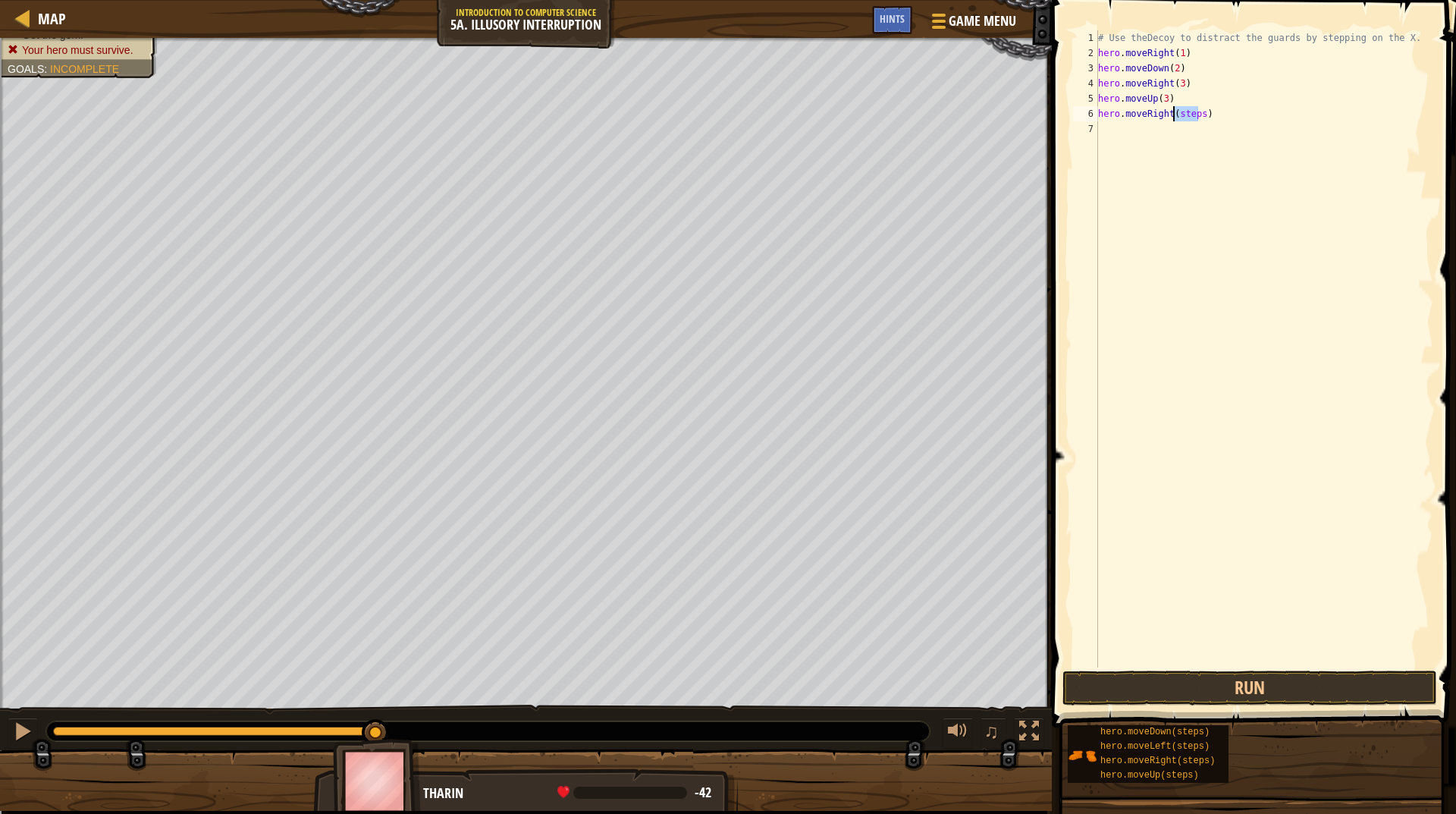
click at [1183, 117] on div "# Use theDecoy to distract the guards by stepping on the X. hero . moveRight ( …" at bounding box center [1265, 365] width 338 height 668
click at [1223, 687] on button "Run" at bounding box center [1249, 688] width 374 height 35
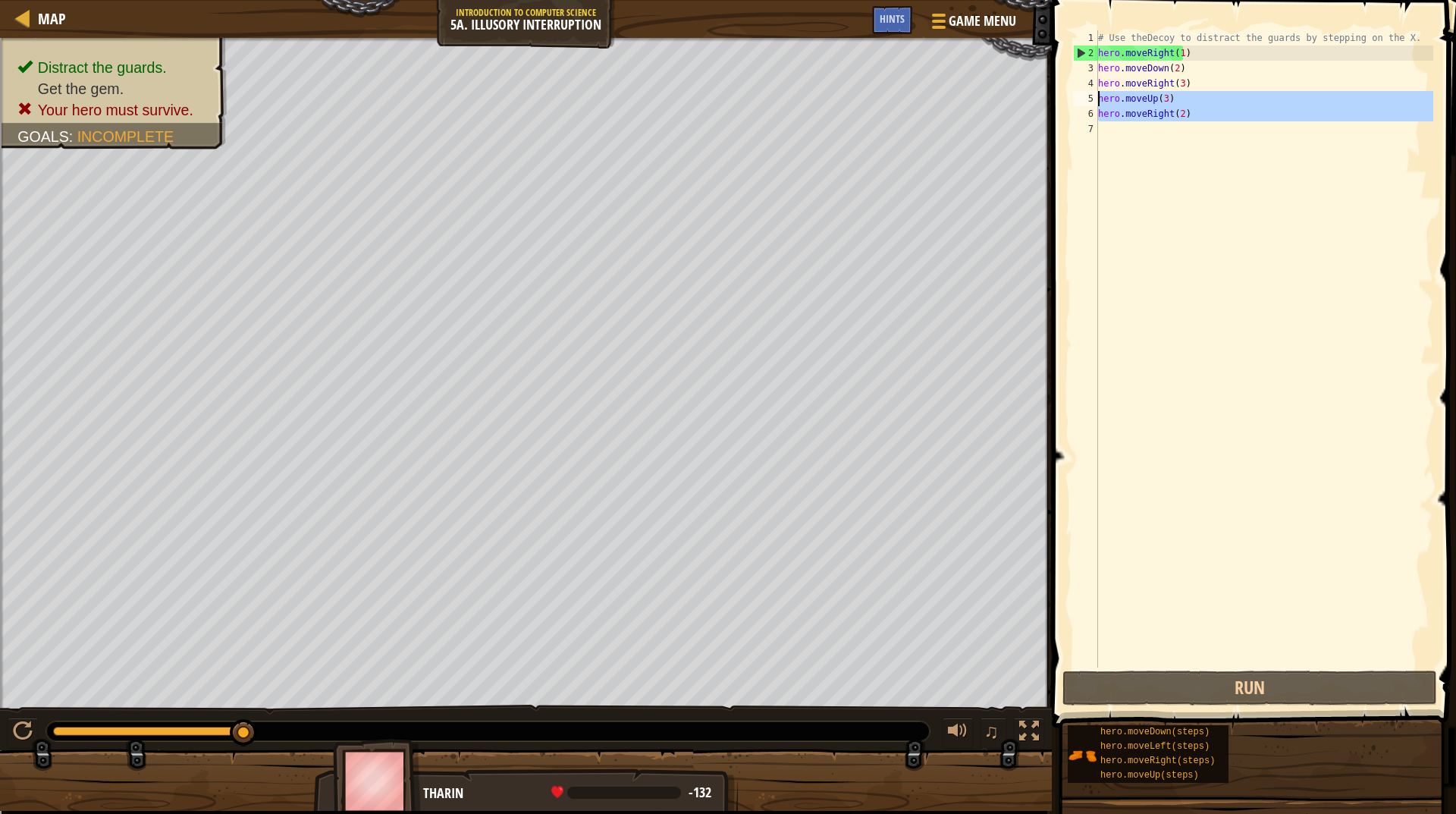
drag, startPoint x: 1190, startPoint y: 123, endPoint x: 1092, endPoint y: 93, distance: 102.5
click at [1092, 93] on div "hero.moveRight(2) 1 2 3 4 5 6 7 # Use theDecoy to distract the guards by steppi…" at bounding box center [1252, 349] width 364 height 637
type textarea "hero.moveUp(3) hero.moveRight(2)"
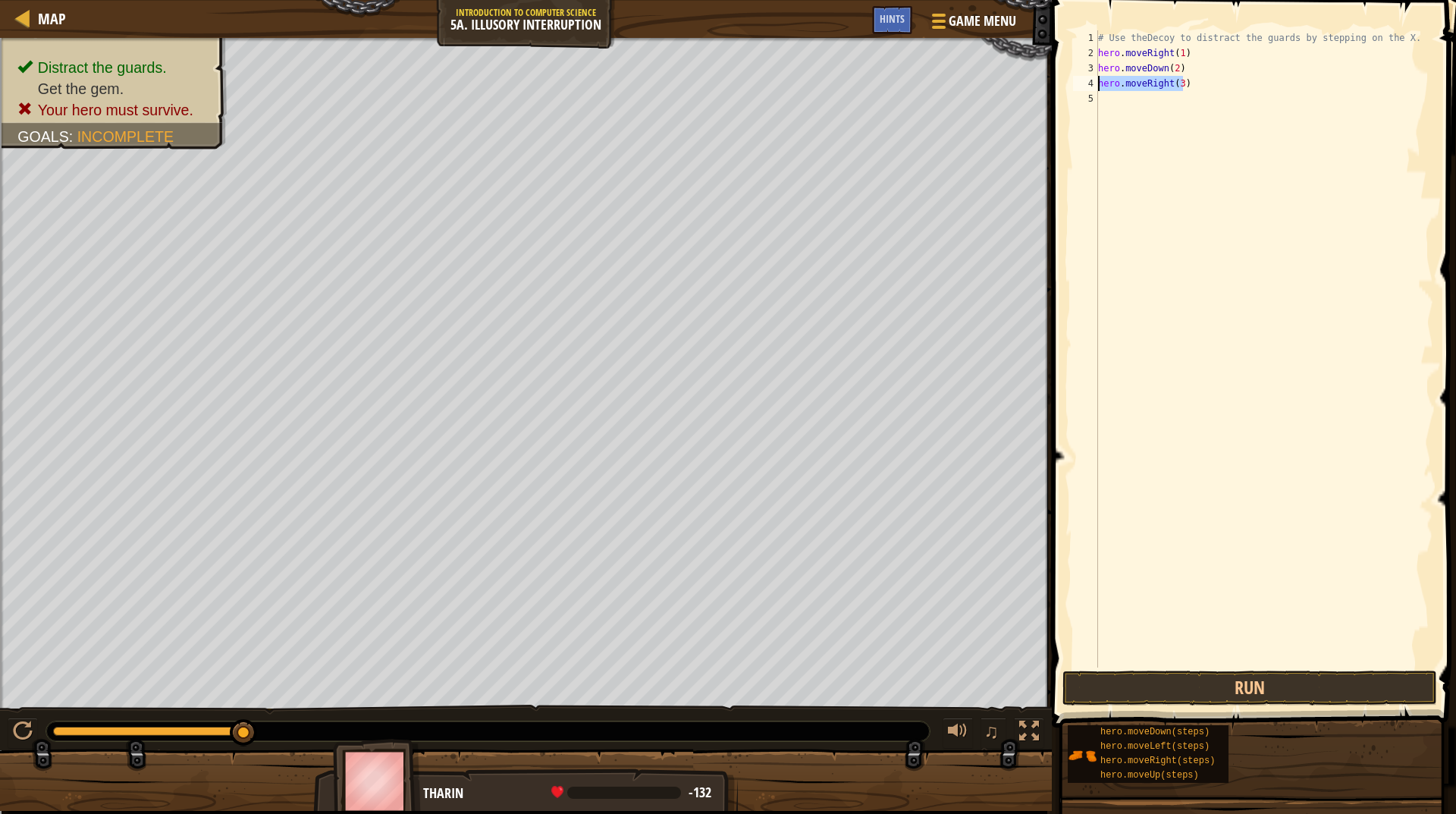
drag, startPoint x: 1104, startPoint y: 100, endPoint x: 1097, endPoint y: 81, distance: 20.2
click at [1097, 81] on div "hero.moveRight(3) 1 2 3 4 5 # Use theDecoy to distract the guards by stepping o…" at bounding box center [1252, 349] width 364 height 637
type textarea "hero.moveRight(3)"
drag, startPoint x: 1097, startPoint y: 81, endPoint x: 1386, endPoint y: 115, distance: 291.0
click at [1386, 115] on div "# Use theDecoy to distract the guards by stepping on the X. hero . moveRight ( …" at bounding box center [1265, 365] width 338 height 668
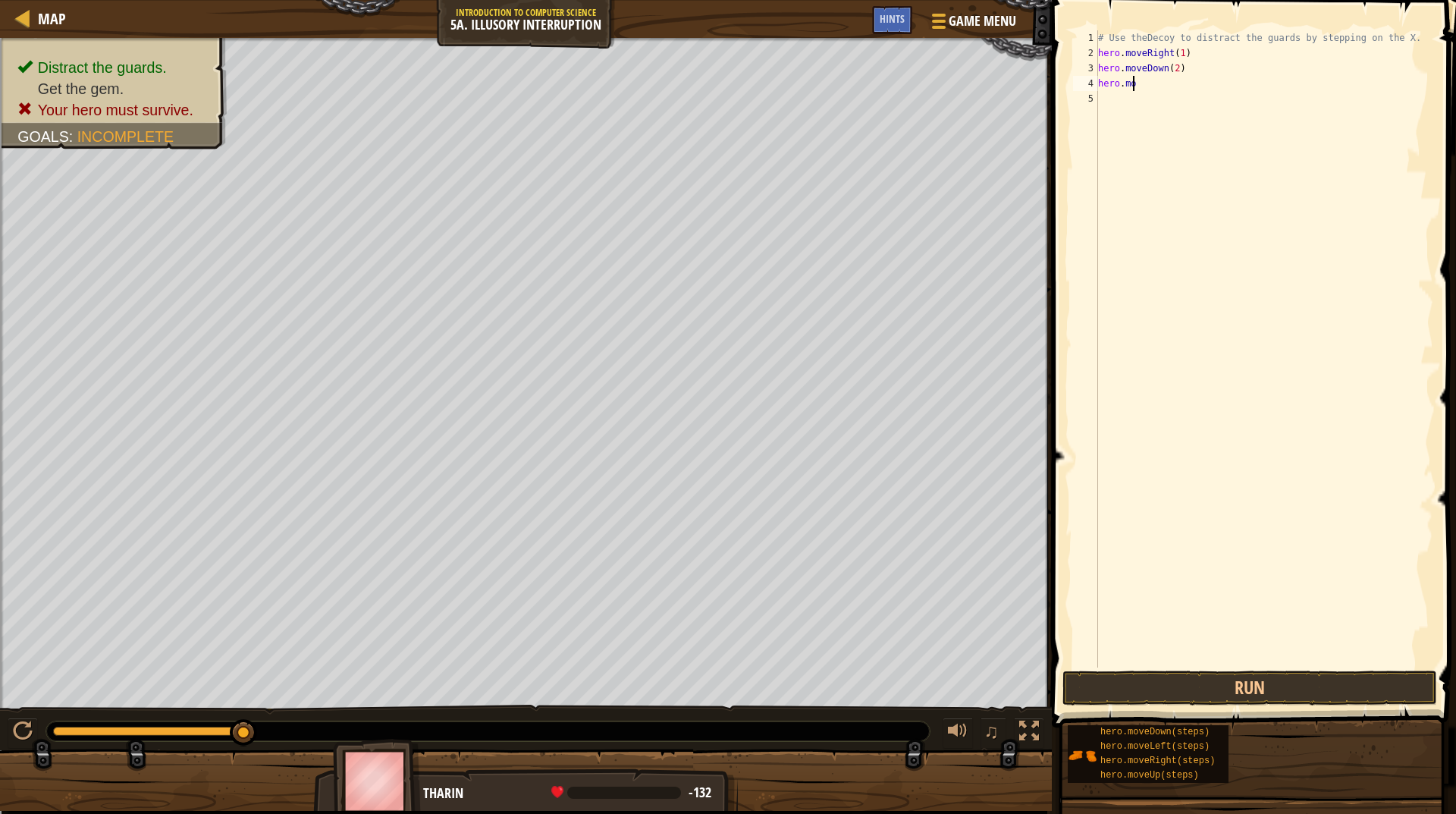
type textarea "h"
click at [1219, 693] on button "Run" at bounding box center [1249, 688] width 374 height 35
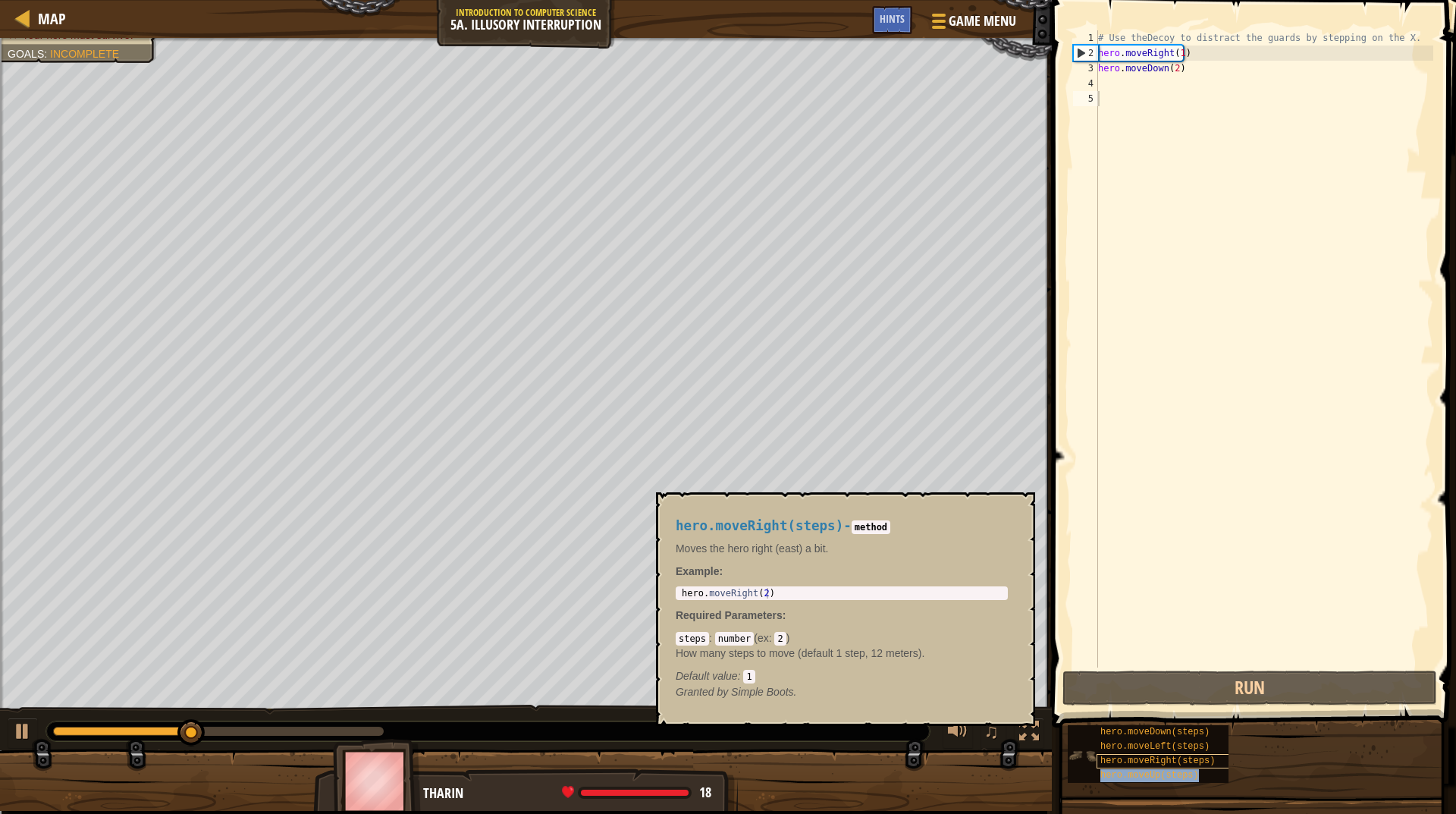
type textarea "# Use theDecoy to distract the guards by stepping on the X."
type textarea "hero.moveDown(2)"
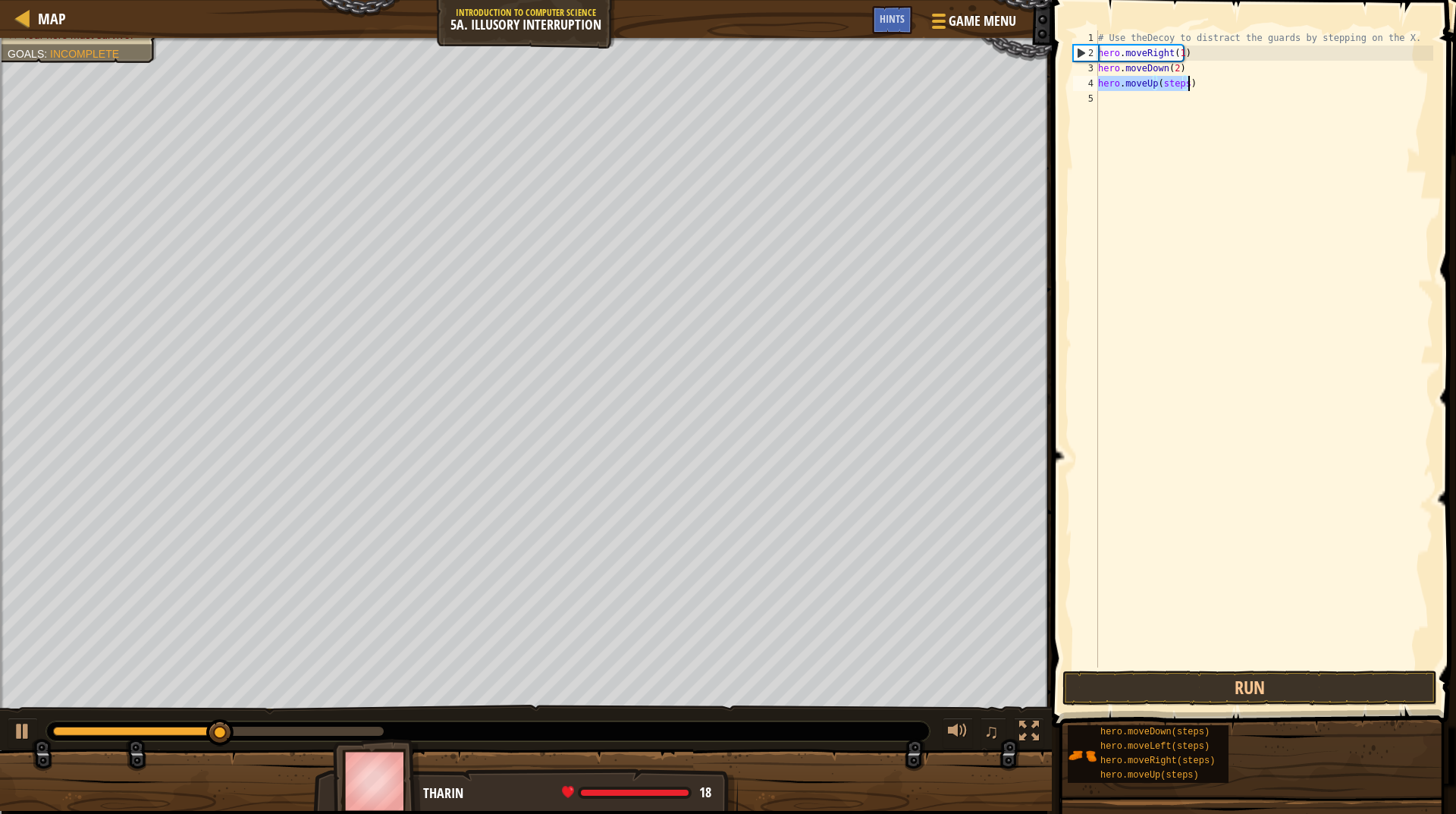
click at [1170, 80] on div "# Use theDecoy to distract the guards by stepping on the X. hero . moveRight ( …" at bounding box center [1265, 349] width 338 height 637
click at [1170, 80] on div "# Use theDecoy to distract the guards by stepping on the X. hero . moveRight ( …" at bounding box center [1265, 365] width 338 height 668
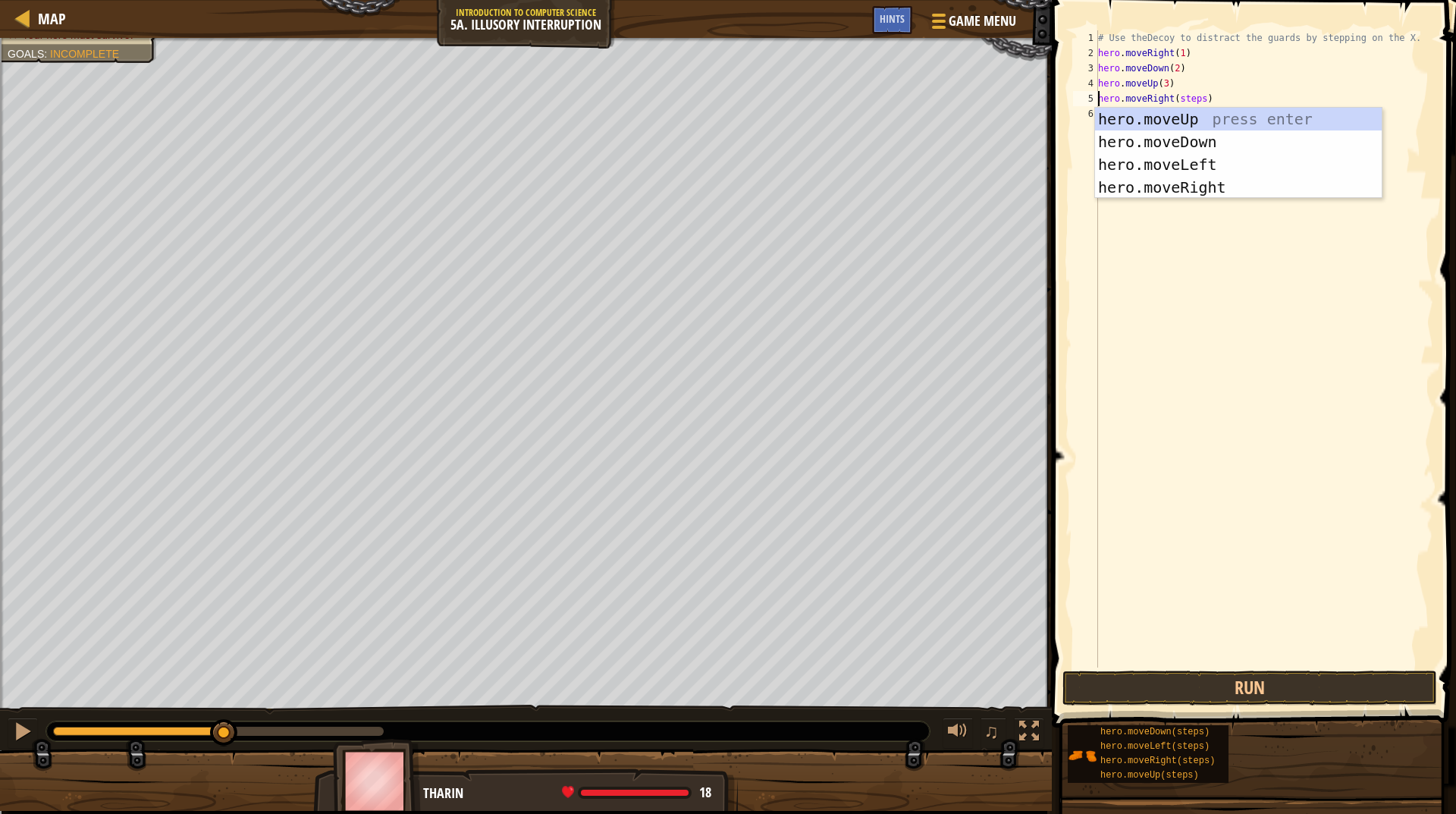
click at [1185, 99] on div "# Use theDecoy to distract the guards by stepping on the X. hero . moveRight ( …" at bounding box center [1265, 365] width 338 height 668
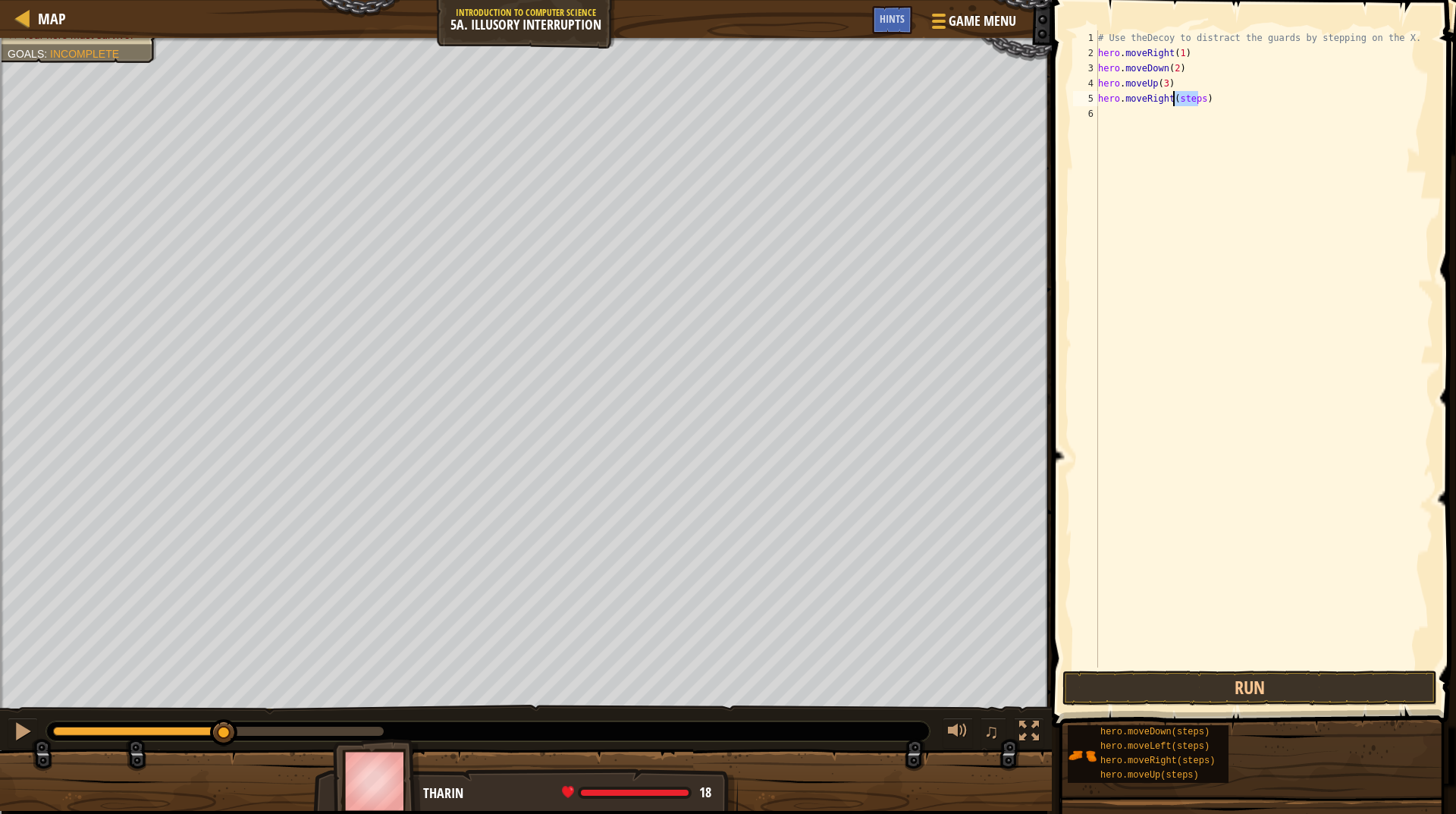
click at [1185, 99] on div "# Use theDecoy to distract the guards by stepping on the X. hero . moveRight ( …" at bounding box center [1265, 365] width 338 height 668
click at [1249, 685] on button "Run" at bounding box center [1249, 688] width 374 height 35
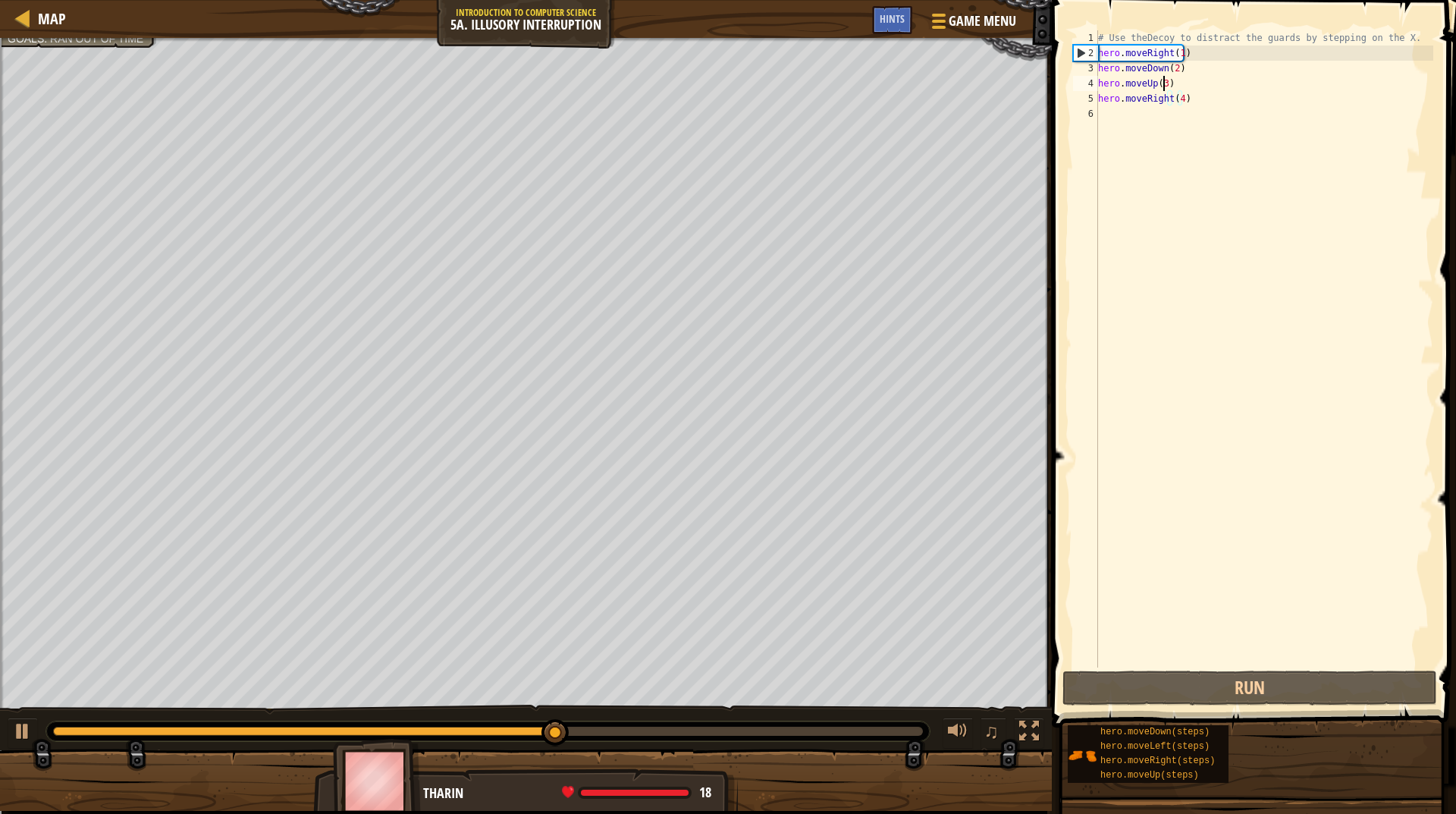
click at [1164, 84] on div "# Use theDecoy to distract the guards by stepping on the X. hero . moveRight ( …" at bounding box center [1265, 365] width 338 height 668
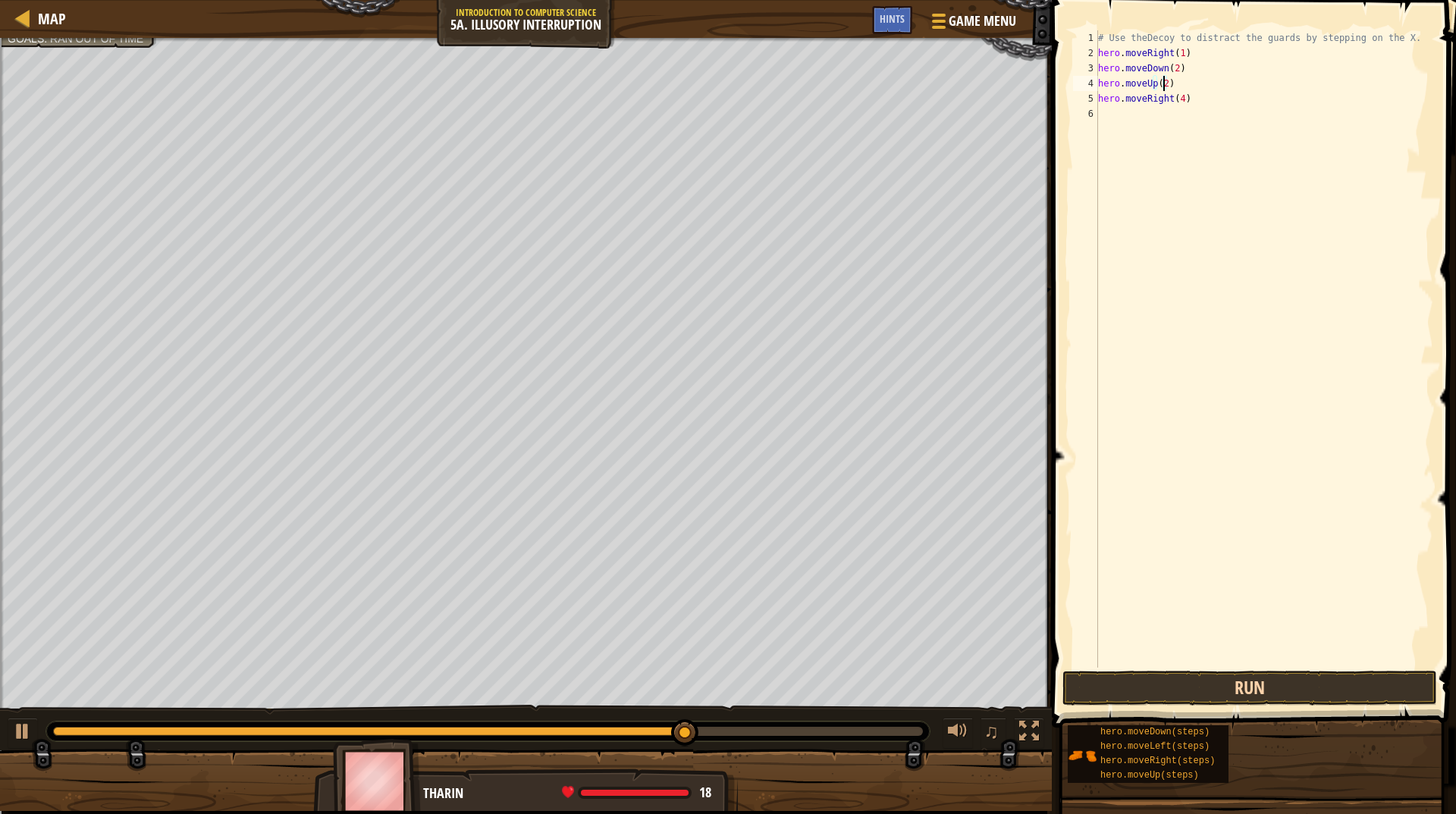
type textarea "hero.moveUp(2)"
click at [1235, 686] on button "Run" at bounding box center [1249, 688] width 374 height 35
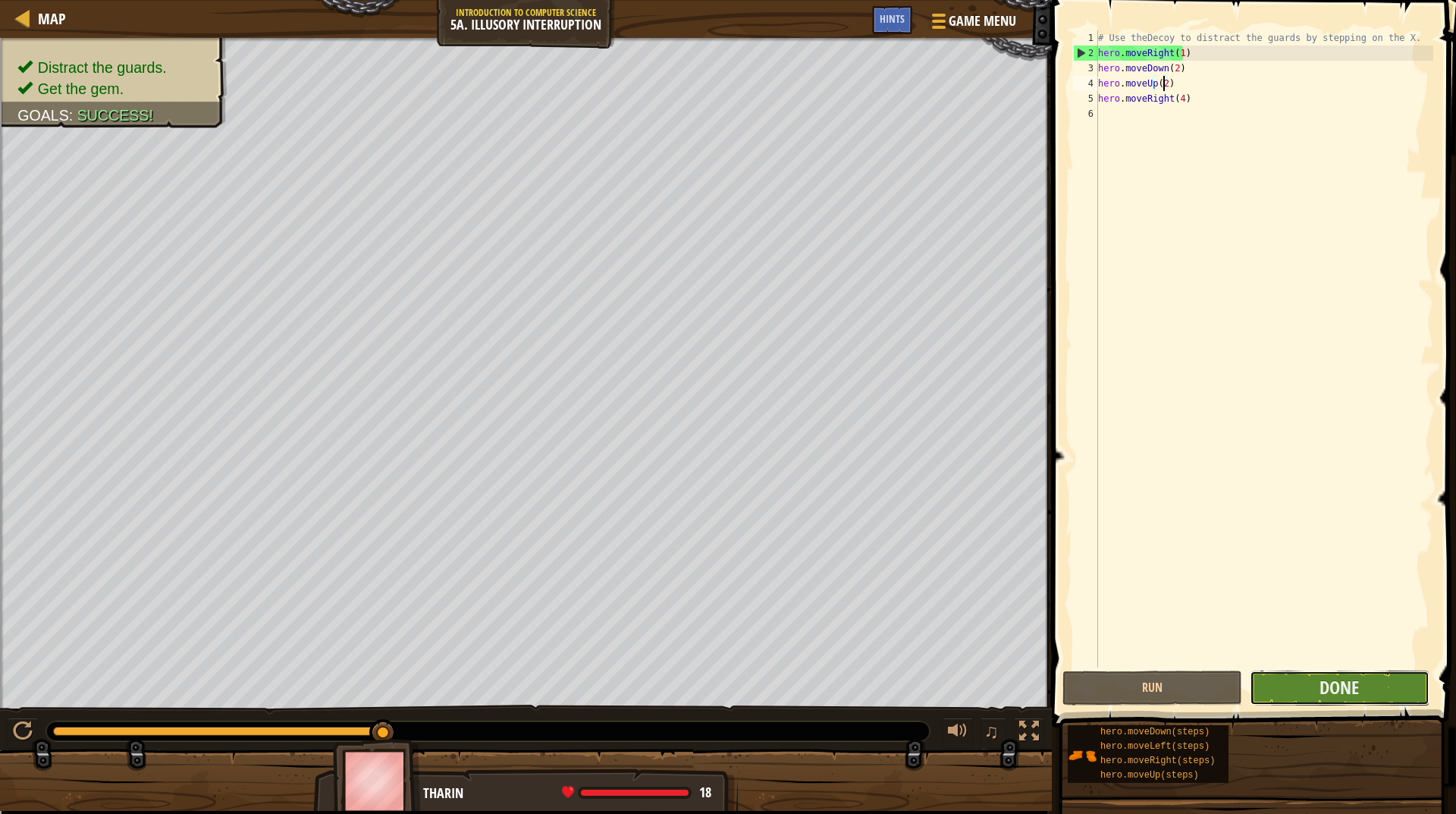
click at [1307, 682] on button "Done" at bounding box center [1340, 688] width 180 height 35
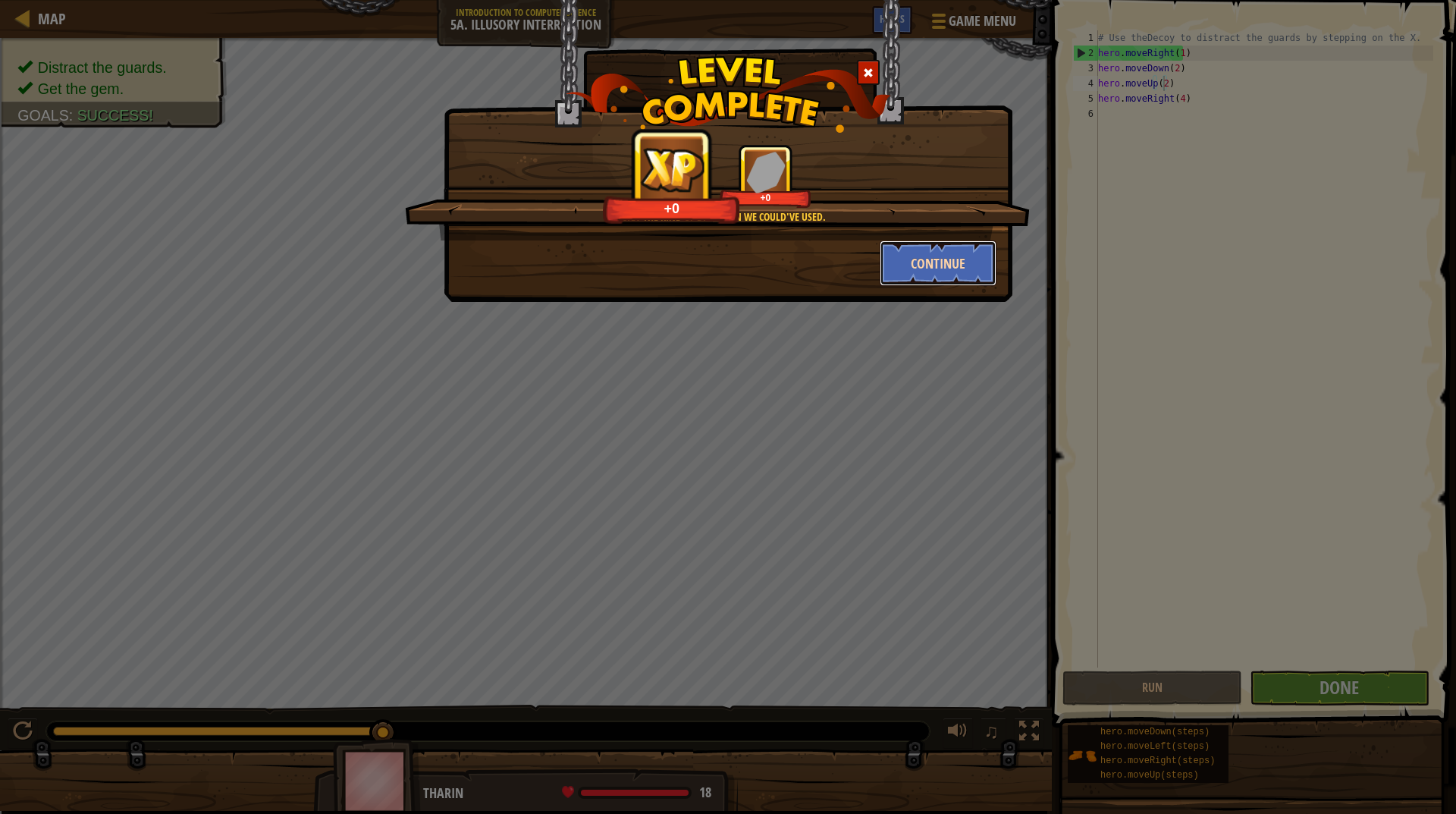
click at [964, 262] on button "Continue" at bounding box center [939, 263] width 118 height 45
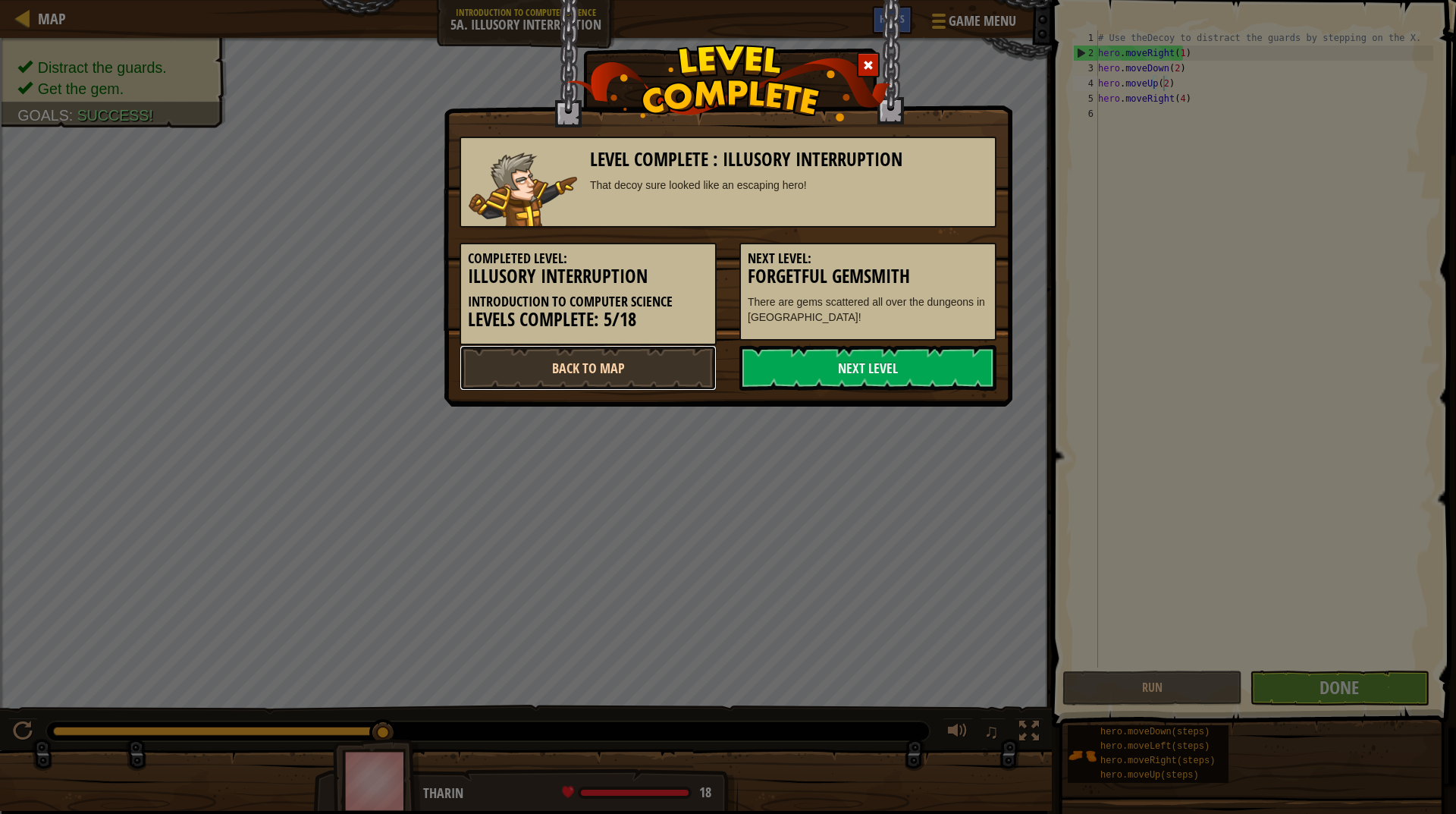
click at [514, 359] on link "Back to Map" at bounding box center [588, 368] width 257 height 45
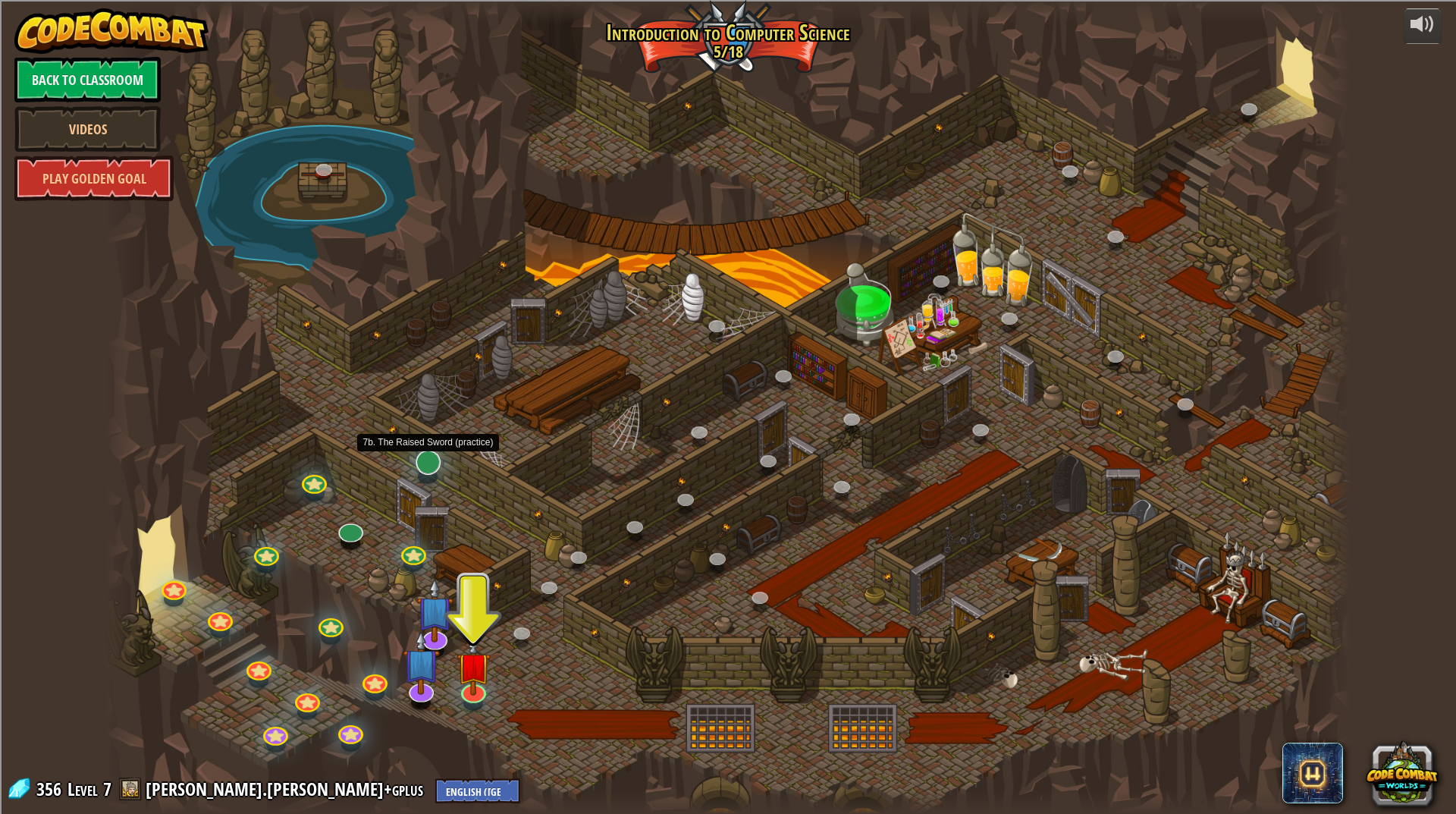
click at [433, 476] on div "25. Kithgard Gates (Locked) Escape the Kithgard dungeons, and don't let the gua…" at bounding box center [728, 407] width 1245 height 814
click at [351, 530] on link at bounding box center [348, 525] width 31 height 31
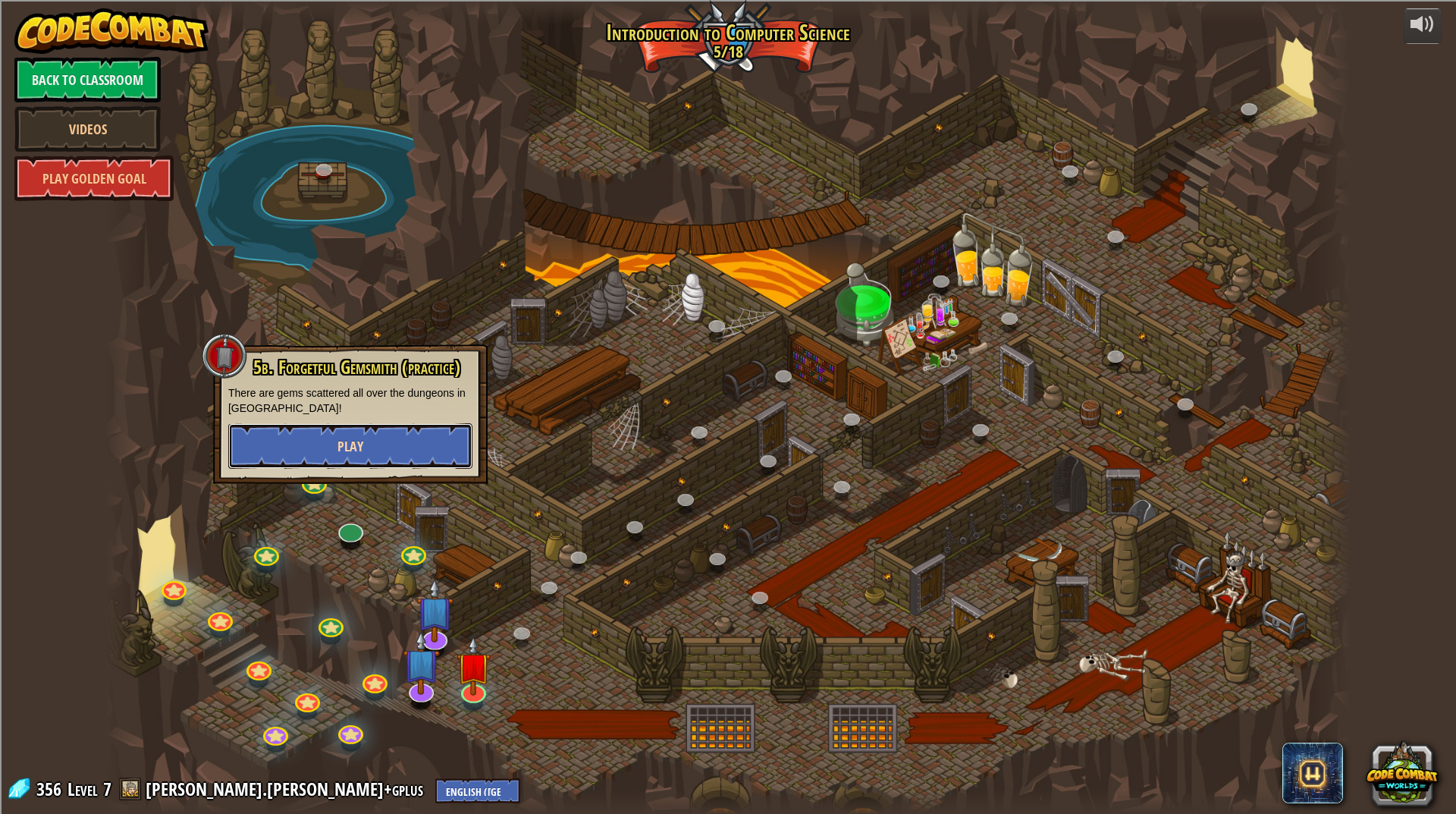
click at [338, 459] on button "Play" at bounding box center [350, 446] width 244 height 45
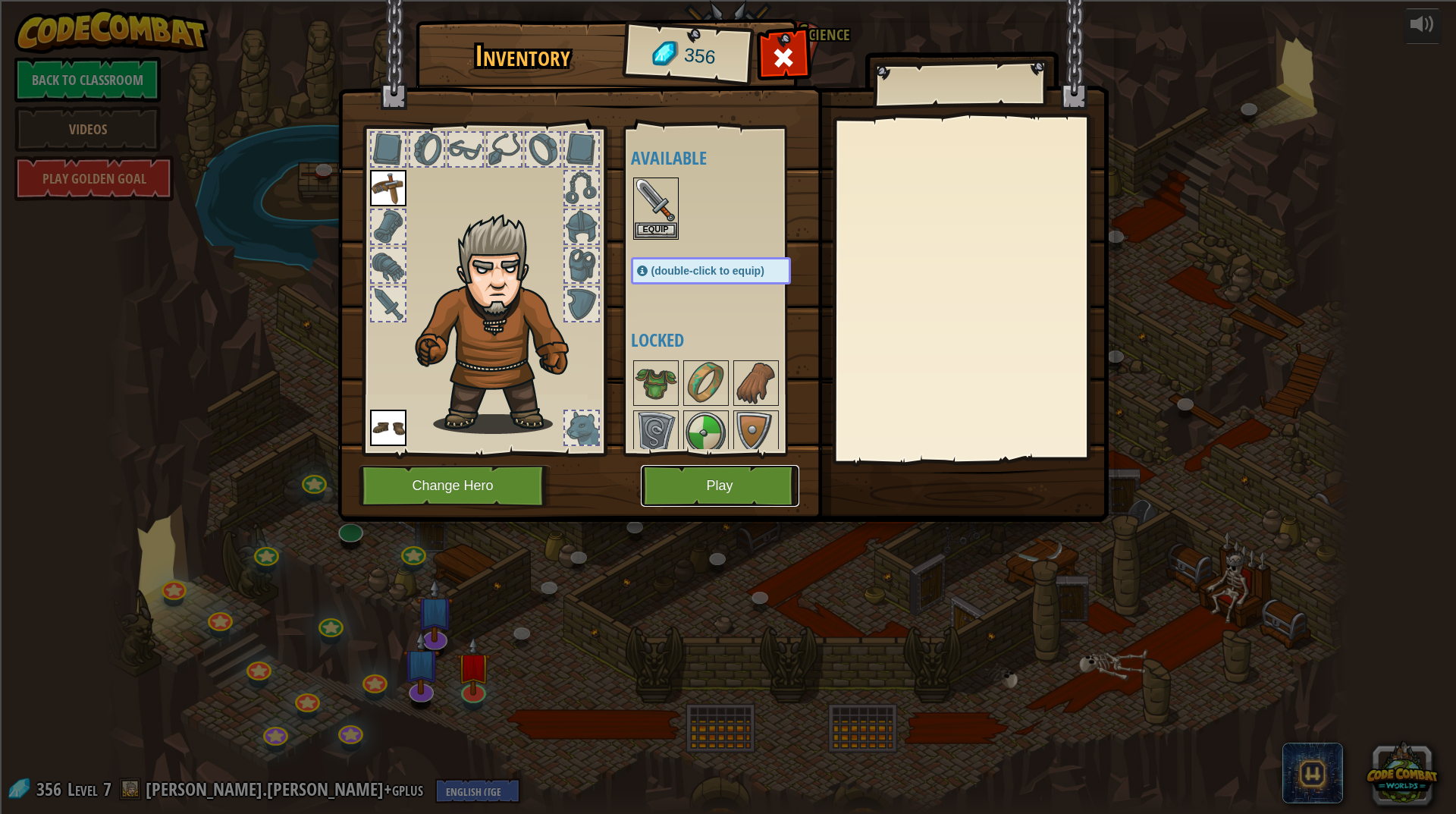
click at [663, 495] on button "Play" at bounding box center [720, 485] width 158 height 41
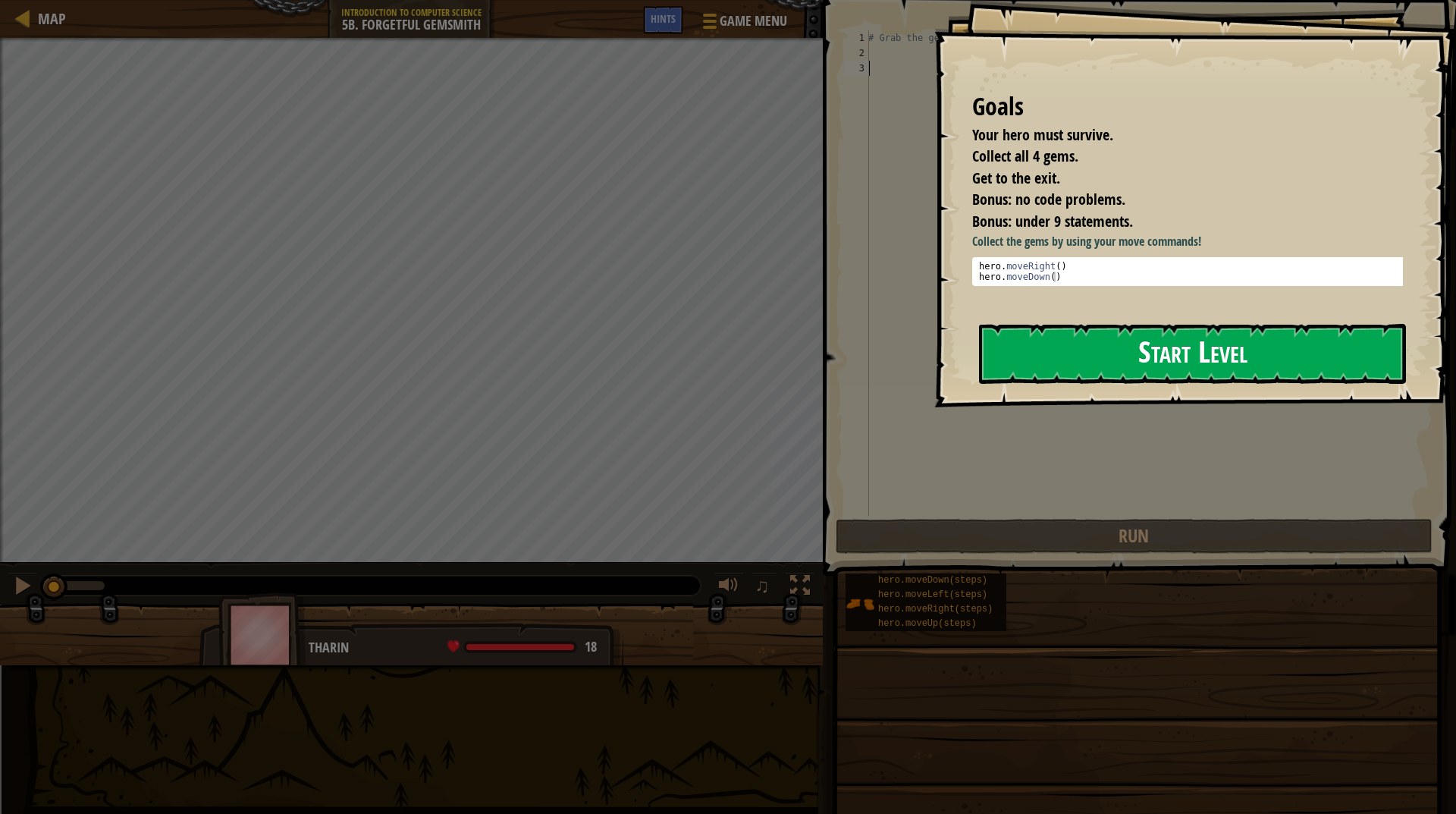
click at [1007, 365] on button "Start Level" at bounding box center [1193, 354] width 427 height 60
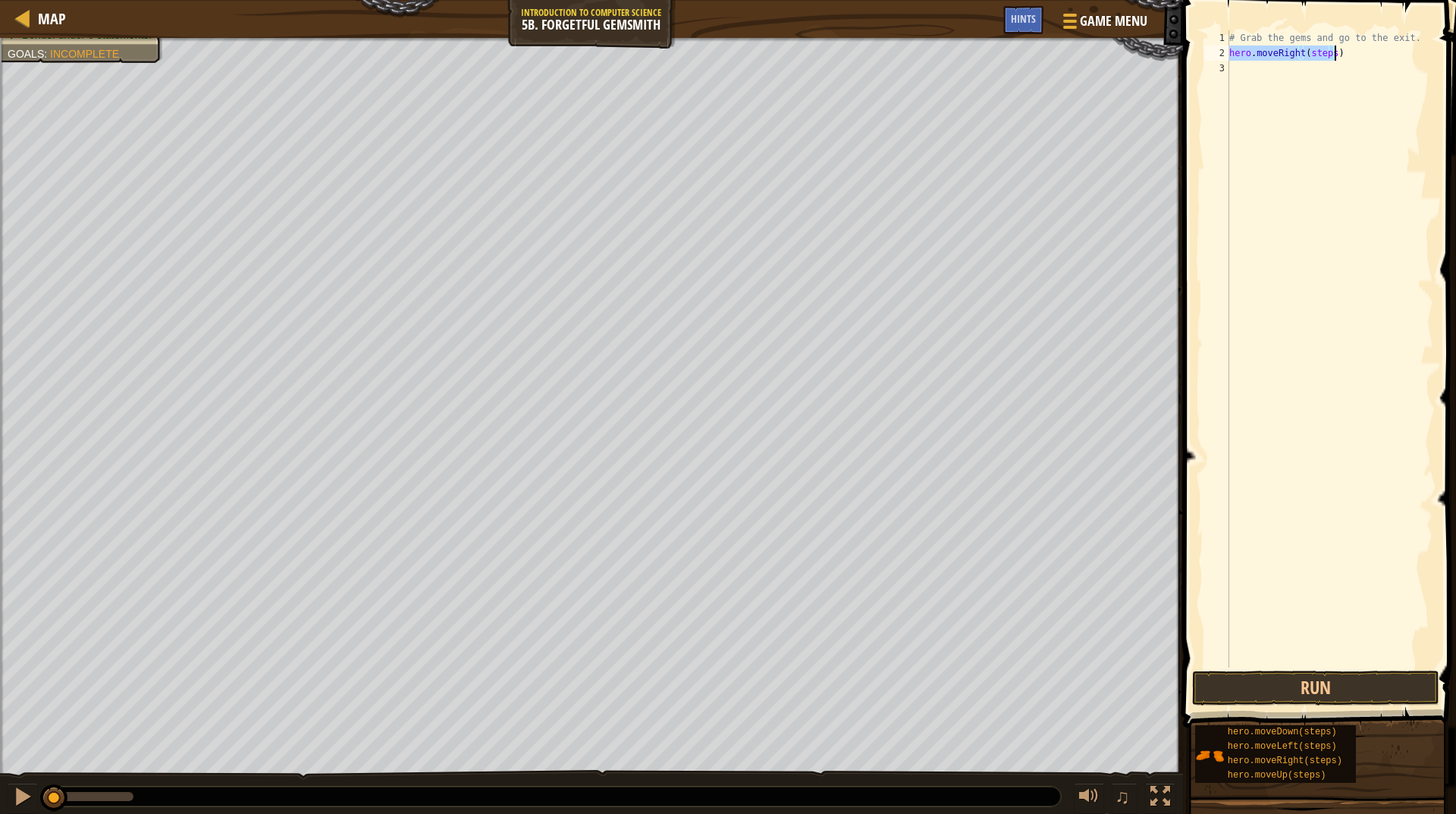
click at [1319, 47] on div "# Grab the gems and go to the exit. hero . moveRight ( steps )" at bounding box center [1330, 349] width 207 height 637
click at [1319, 47] on div "# Grab the gems and go to the exit. hero . moveRight ( steps )" at bounding box center [1330, 365] width 207 height 668
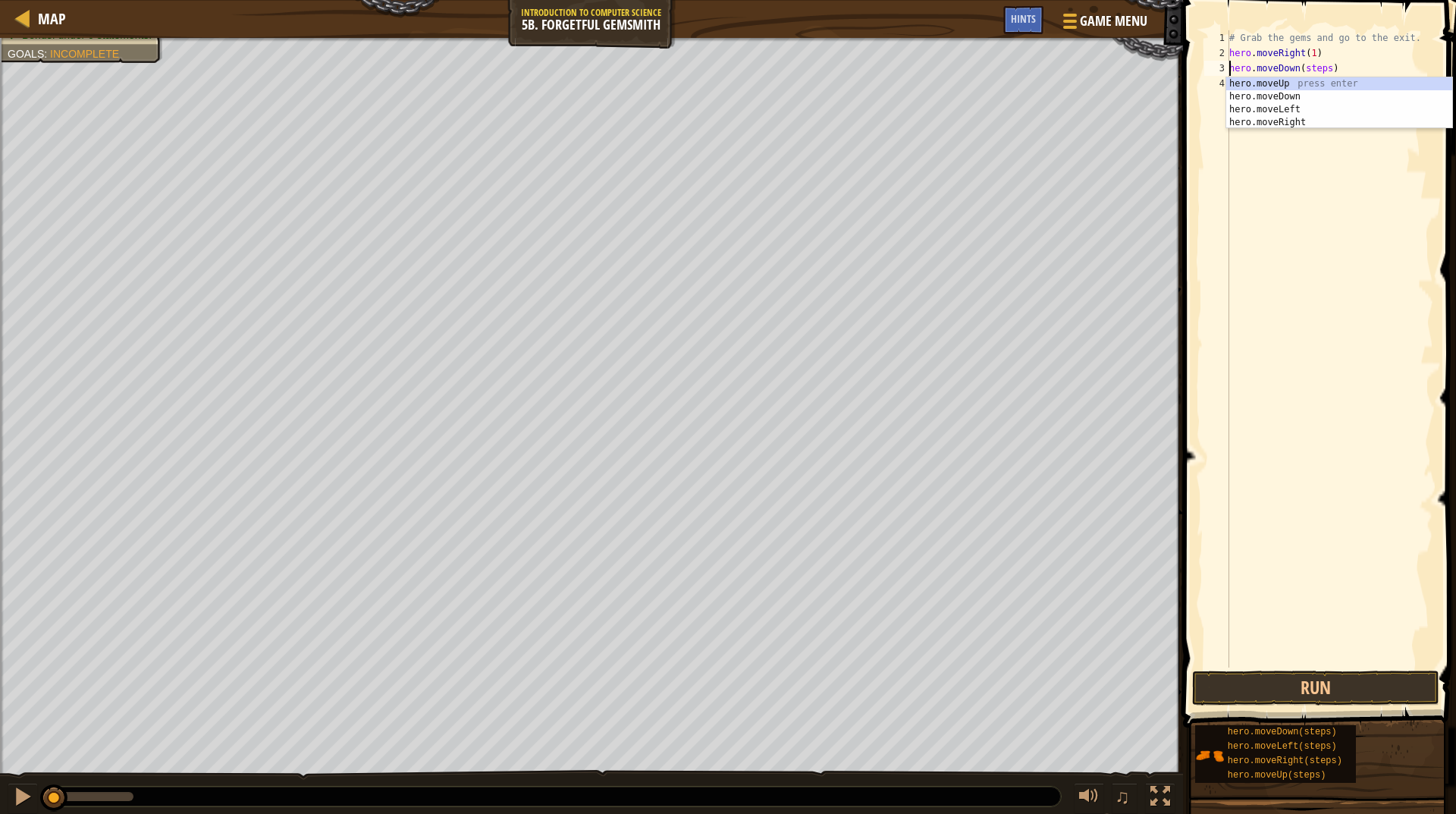
click at [1301, 63] on div "# Grab the gems and go to the exit. hero . moveRight ( 1 ) hero . moveDown ( st…" at bounding box center [1330, 365] width 207 height 668
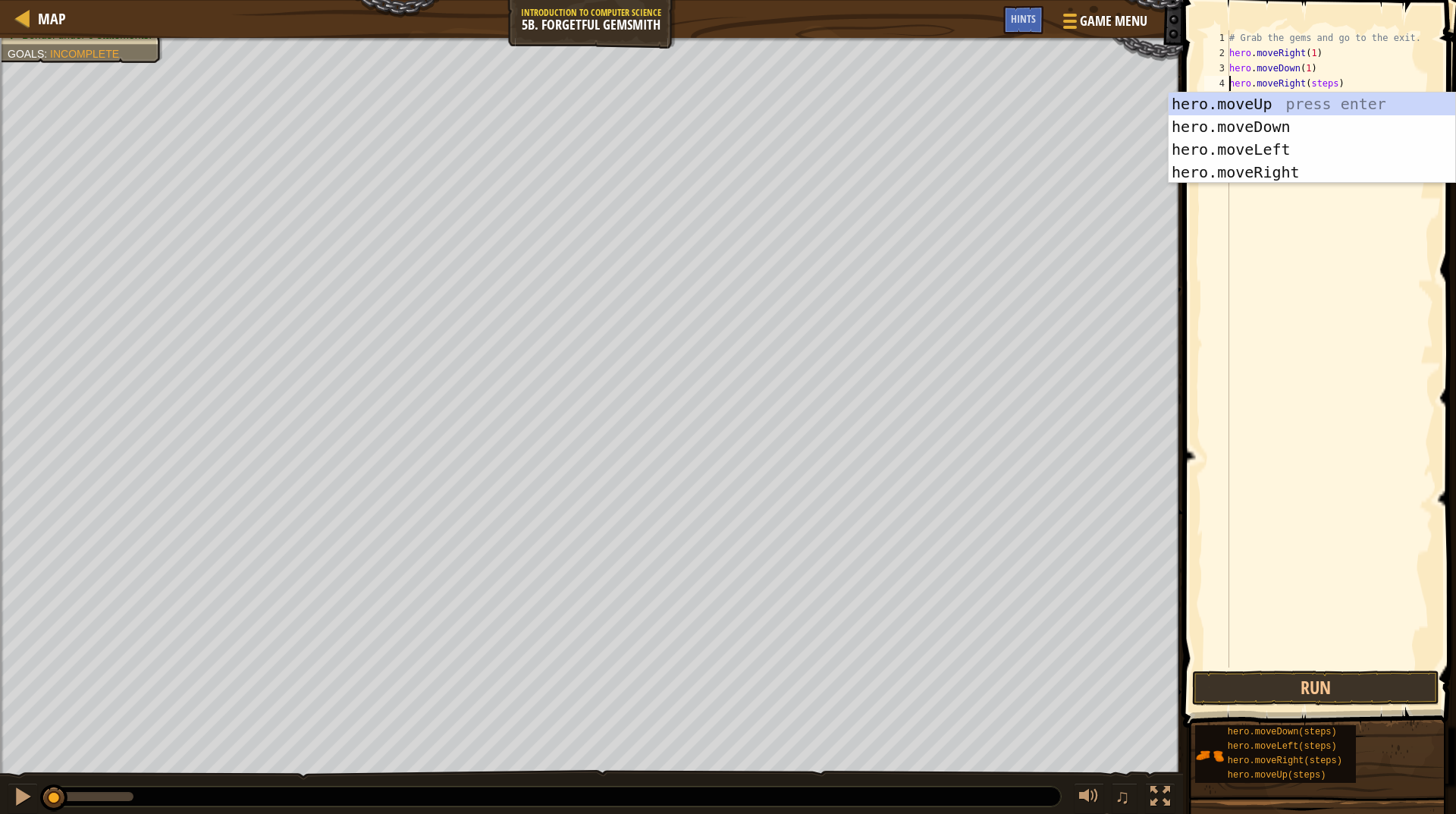
click at [1314, 81] on div "# Grab the gems and go to the exit. hero . moveRight ( 1 ) hero . moveDown ( 1 …" at bounding box center [1330, 365] width 207 height 668
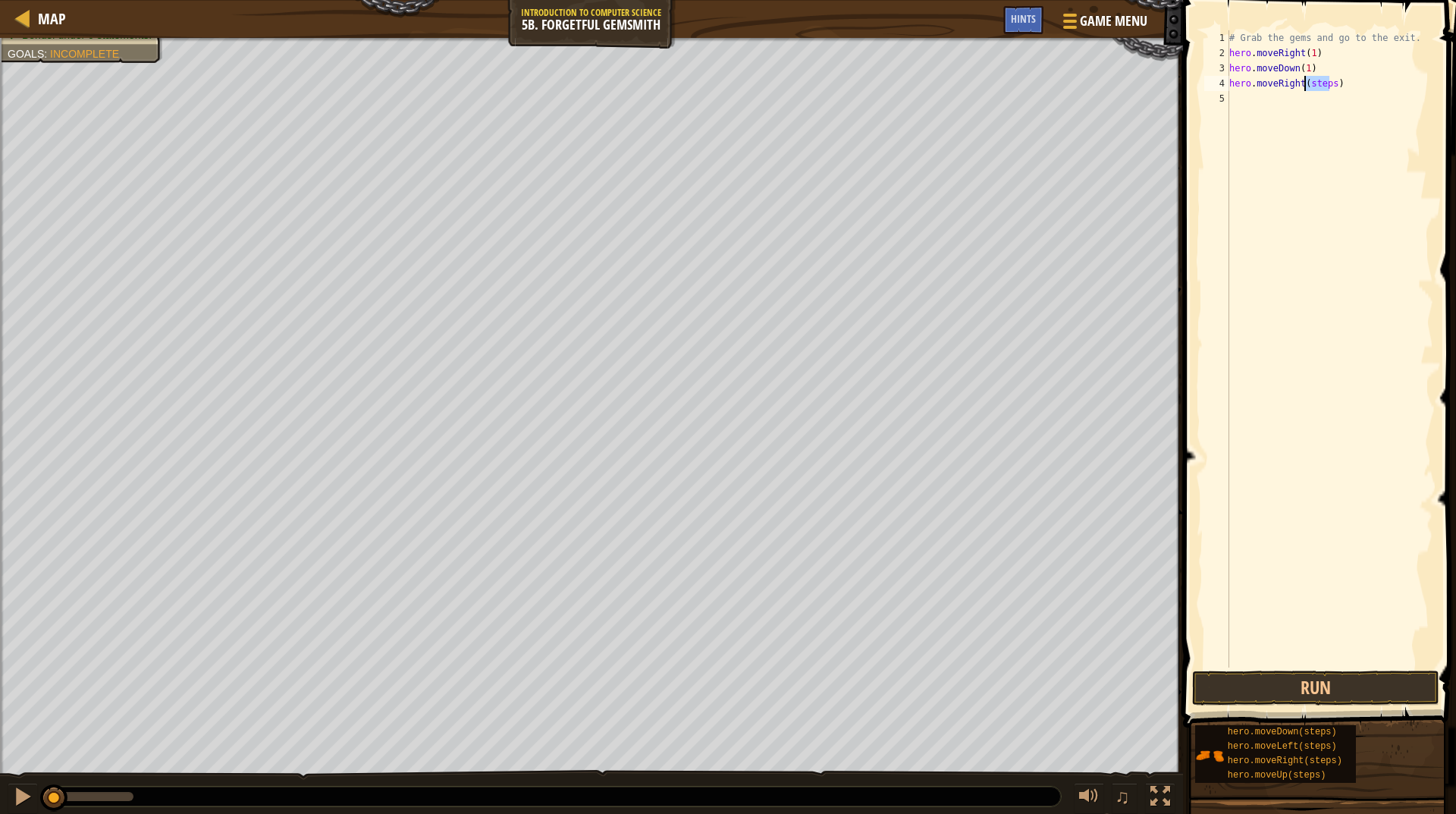
click at [1314, 81] on div "# Grab the gems and go to the exit. hero . moveRight ( 1 ) hero . moveDown ( 1 …" at bounding box center [1330, 365] width 207 height 668
click at [1322, 688] on button "Run" at bounding box center [1316, 688] width 247 height 35
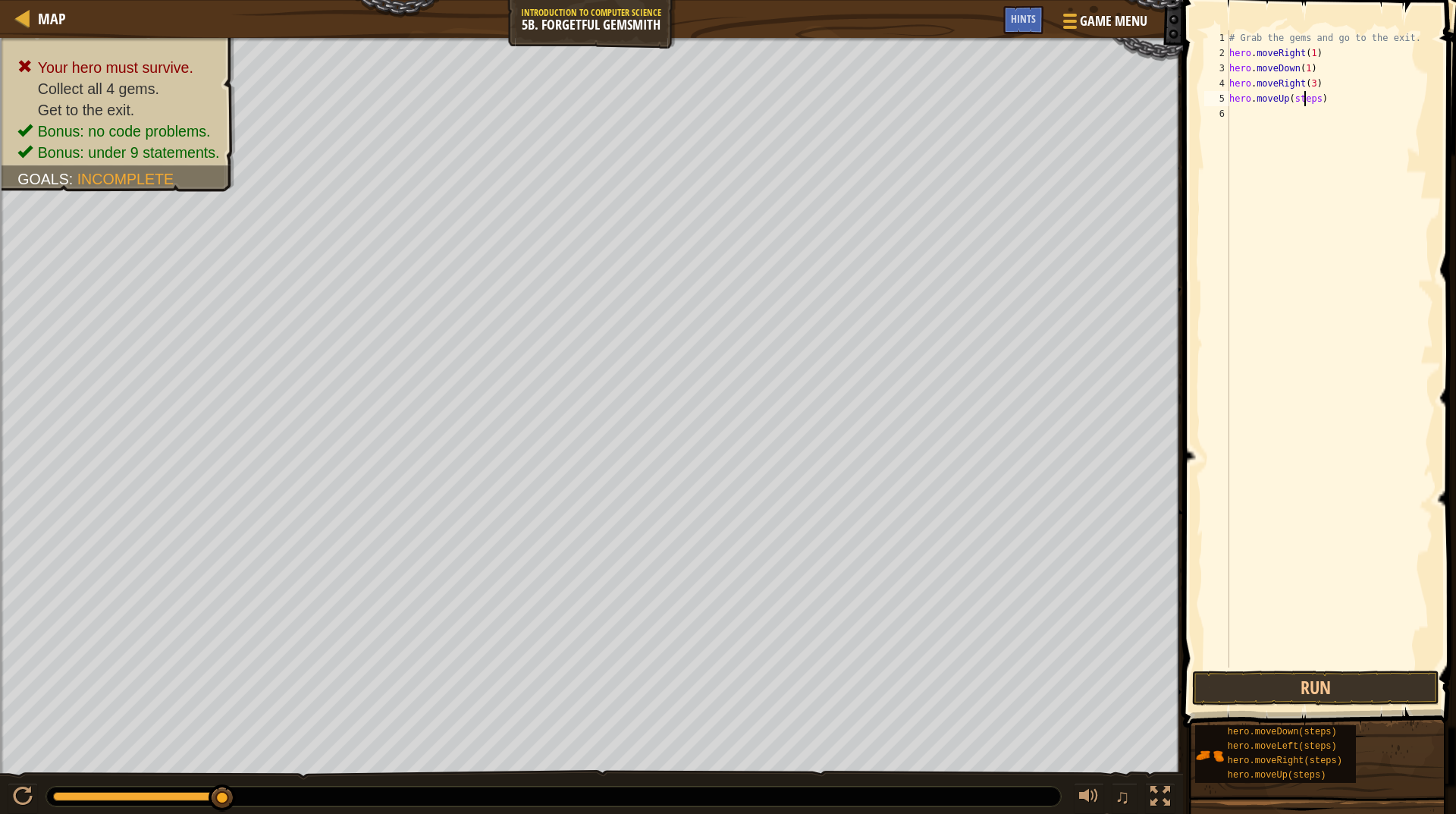
click at [1305, 98] on div "# Grab the gems and go to the exit. hero . moveRight ( 1 ) hero . moveDown ( 1 …" at bounding box center [1330, 365] width 207 height 668
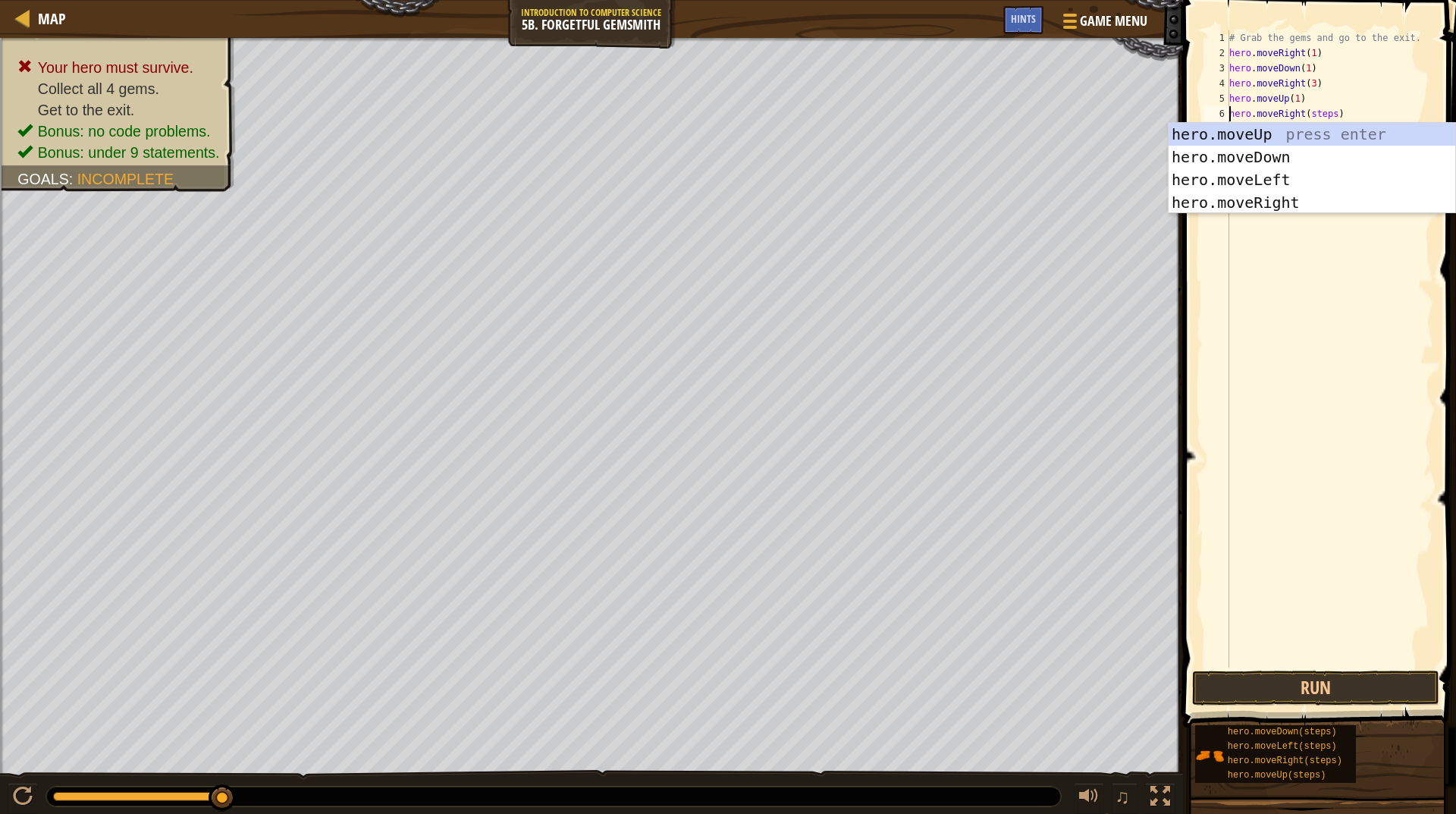
click at [1327, 125] on div "hero.moveUp press enter hero.moveDown press enter hero.moveLeft press enter her…" at bounding box center [1312, 191] width 287 height 136
type textarea "hero.moveUp().moveRight(steps)"
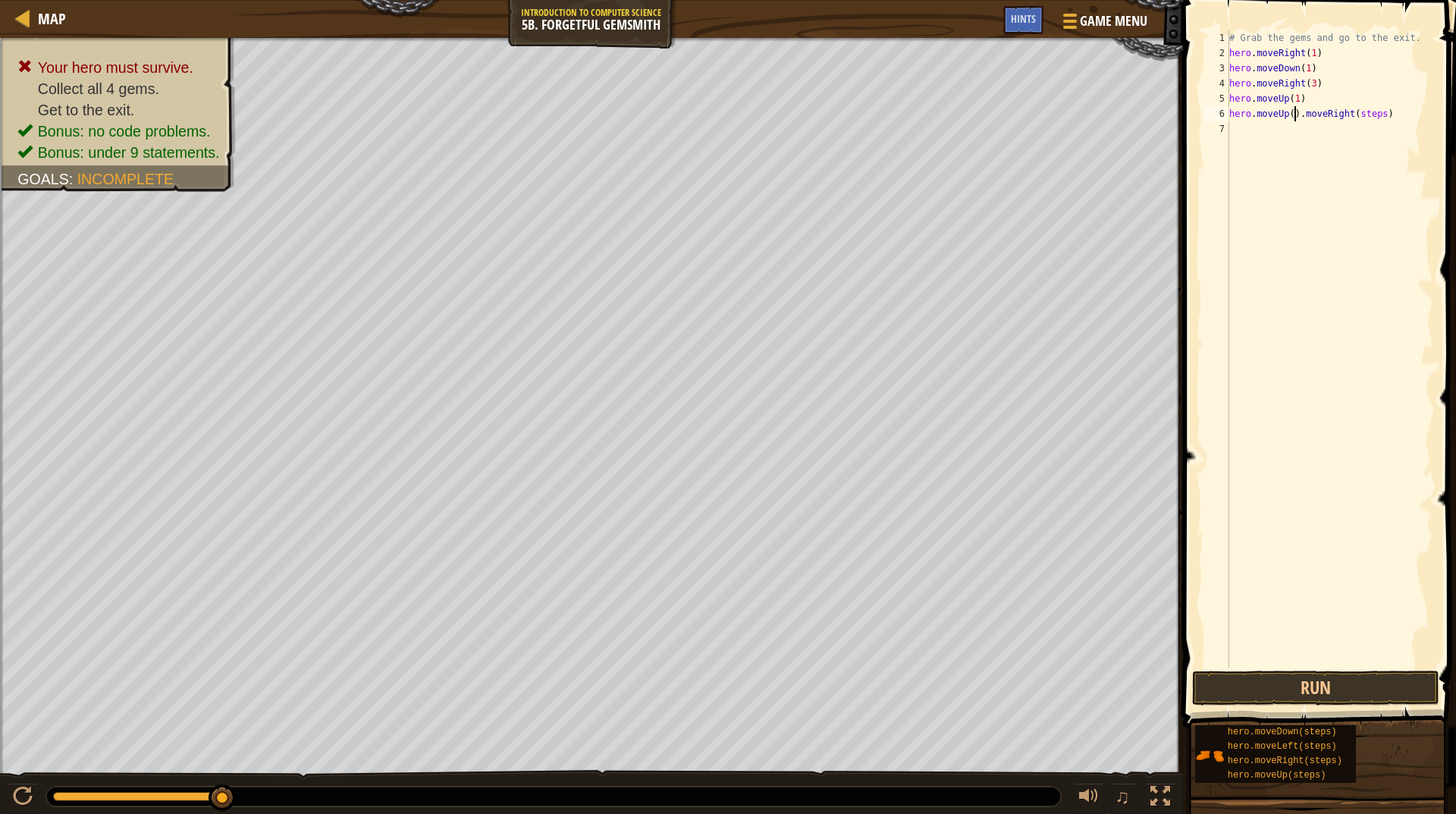
click at [1327, 125] on div "# Grab the gems and go to the exit. hero . moveRight ( 1 ) hero . moveDown ( 1 …" at bounding box center [1330, 365] width 207 height 668
type textarea "hero.moveUp().moveRight(steps)"
drag, startPoint x: 1270, startPoint y: 120, endPoint x: 1231, endPoint y: 120, distance: 39.0
drag, startPoint x: 1231, startPoint y: 120, endPoint x: 1285, endPoint y: 172, distance: 75.0
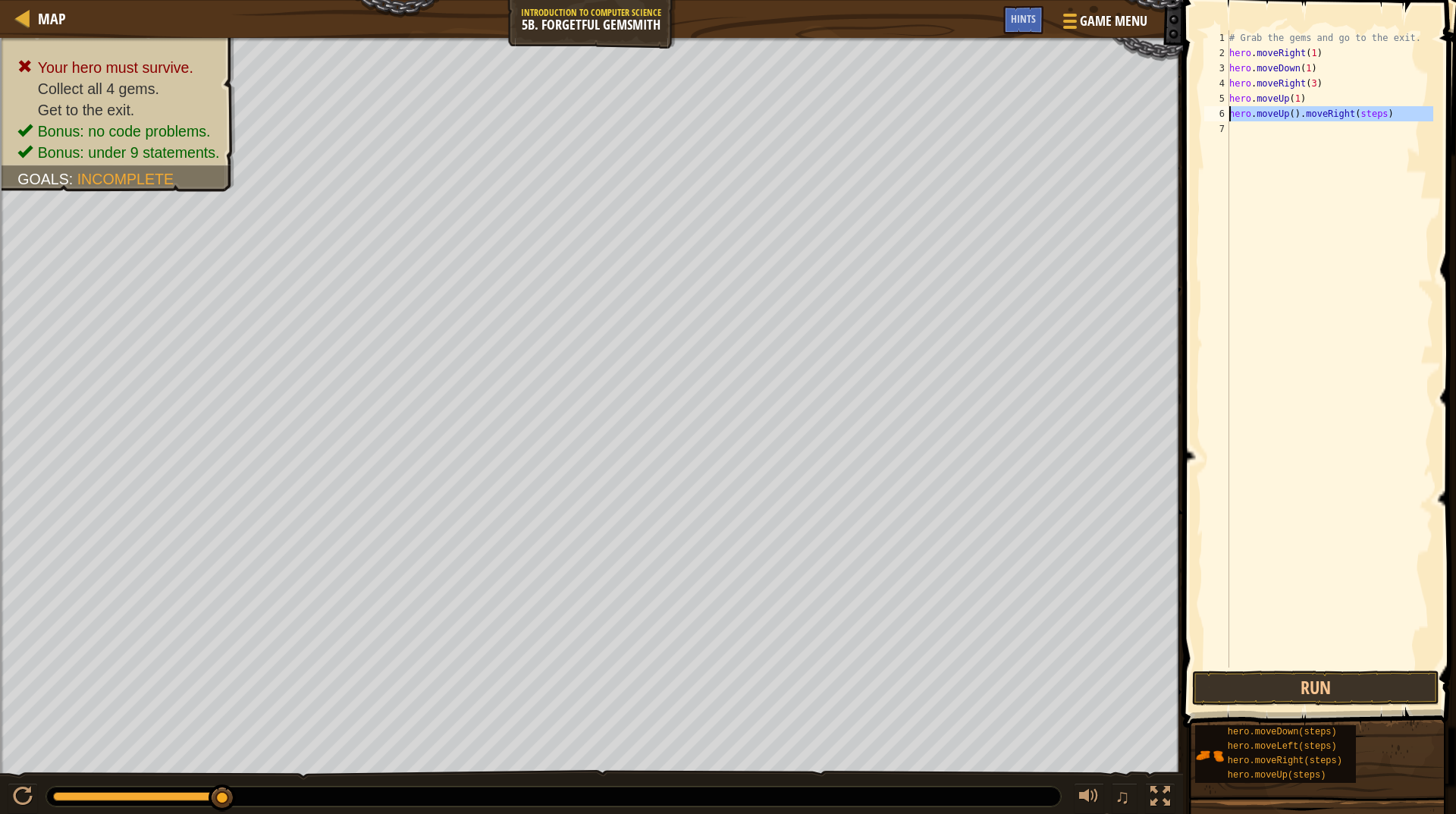
click at [1285, 172] on div "# Grab the gems and go to the exit. hero . moveRight ( 1 ) hero . moveDown ( 1 …" at bounding box center [1330, 349] width 207 height 637
click at [1337, 116] on div "# Grab the gems and go to the exit. hero . moveRight ( 1 ) hero . moveDown ( 1 …" at bounding box center [1330, 365] width 207 height 668
type textarea "hero.moveUp().moveRight(steps)"
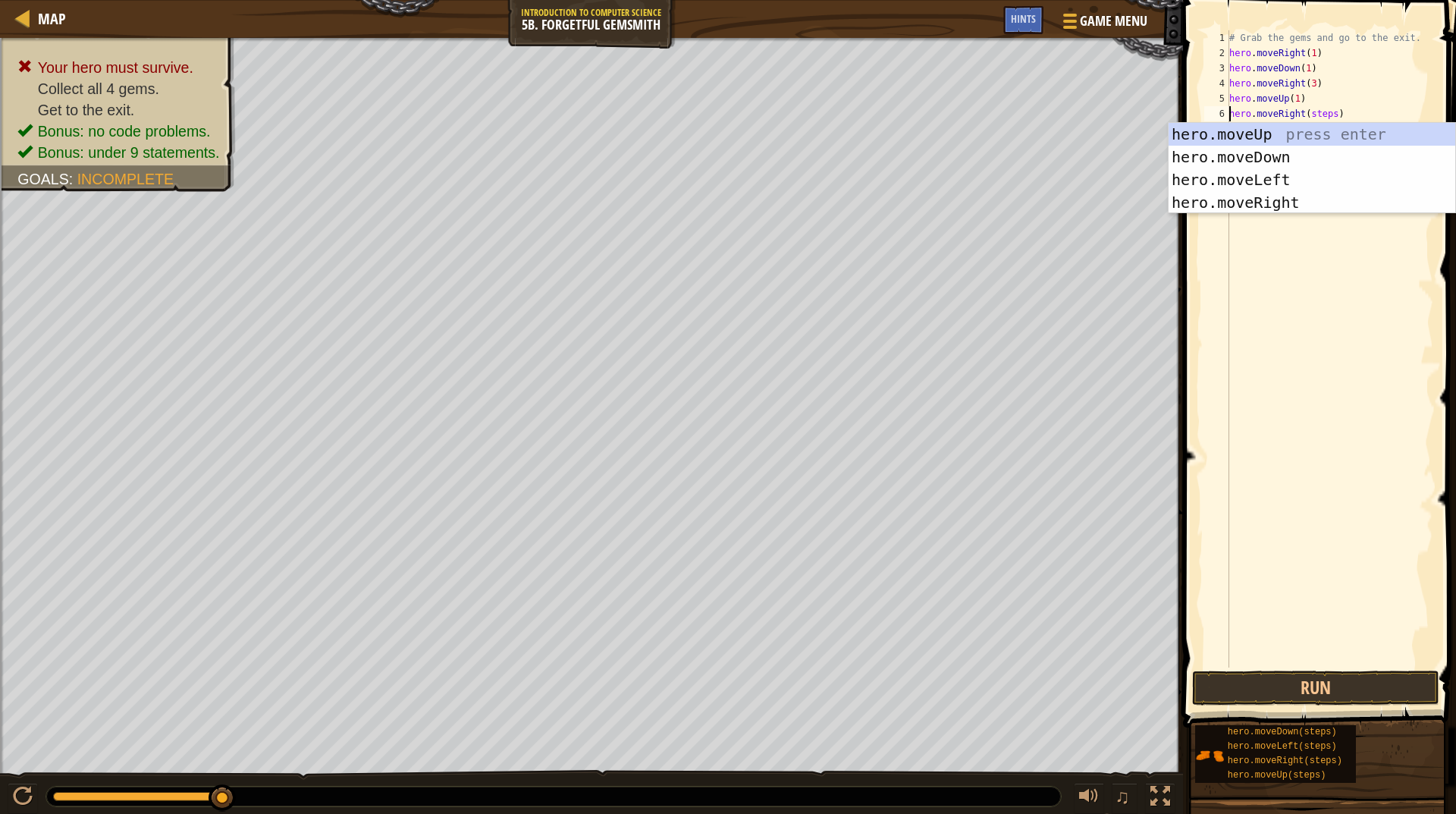
click at [1314, 116] on div "# Grab the gems and go to the exit. hero . moveRight ( 1 ) hero . moveDown ( 1 …" at bounding box center [1330, 365] width 207 height 668
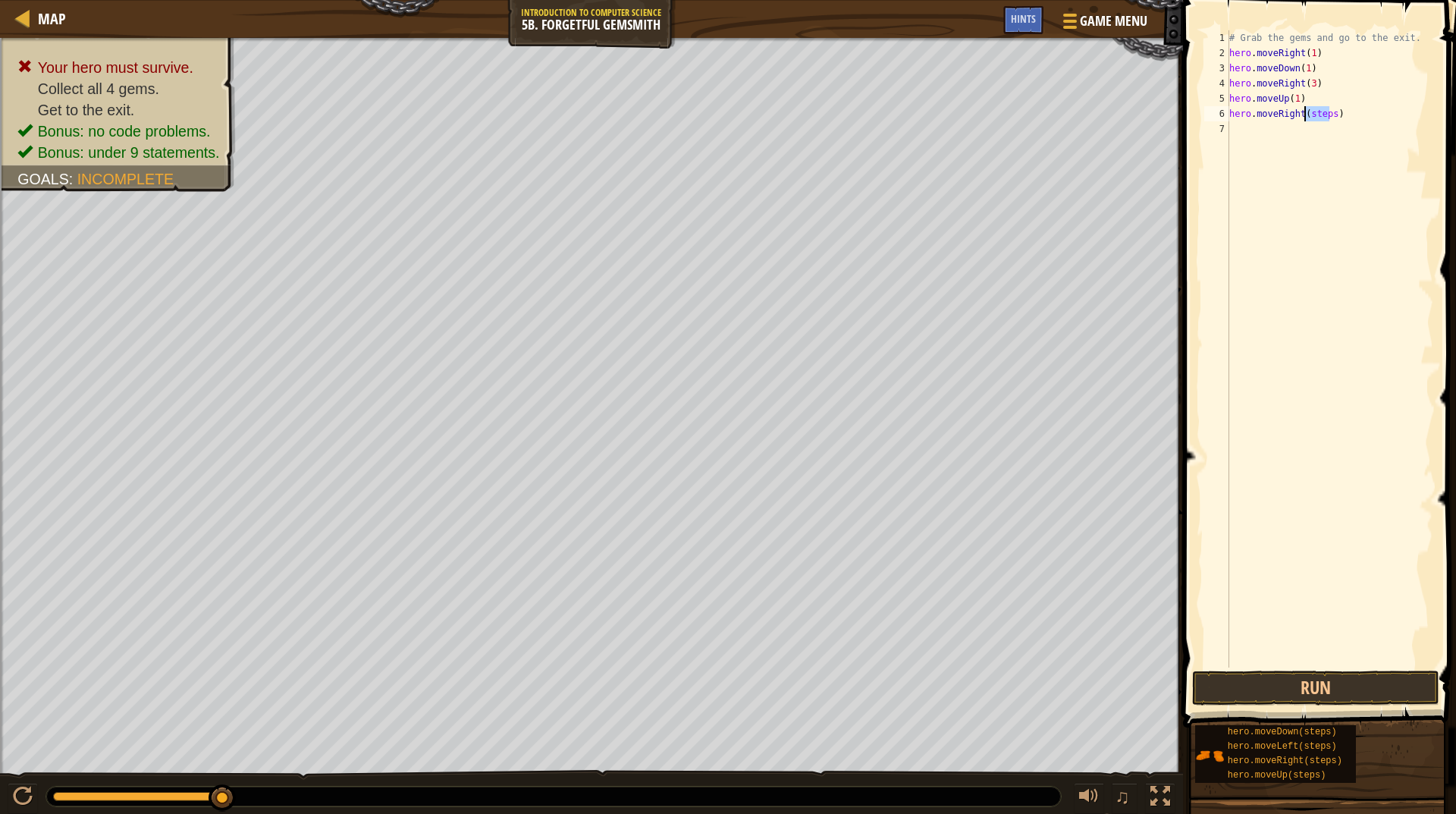
click at [1314, 116] on div "# Grab the gems and go to the exit. hero . moveRight ( 1 ) hero . moveDown ( 1 …" at bounding box center [1330, 365] width 207 height 668
click at [1260, 682] on button "Run" at bounding box center [1316, 688] width 247 height 35
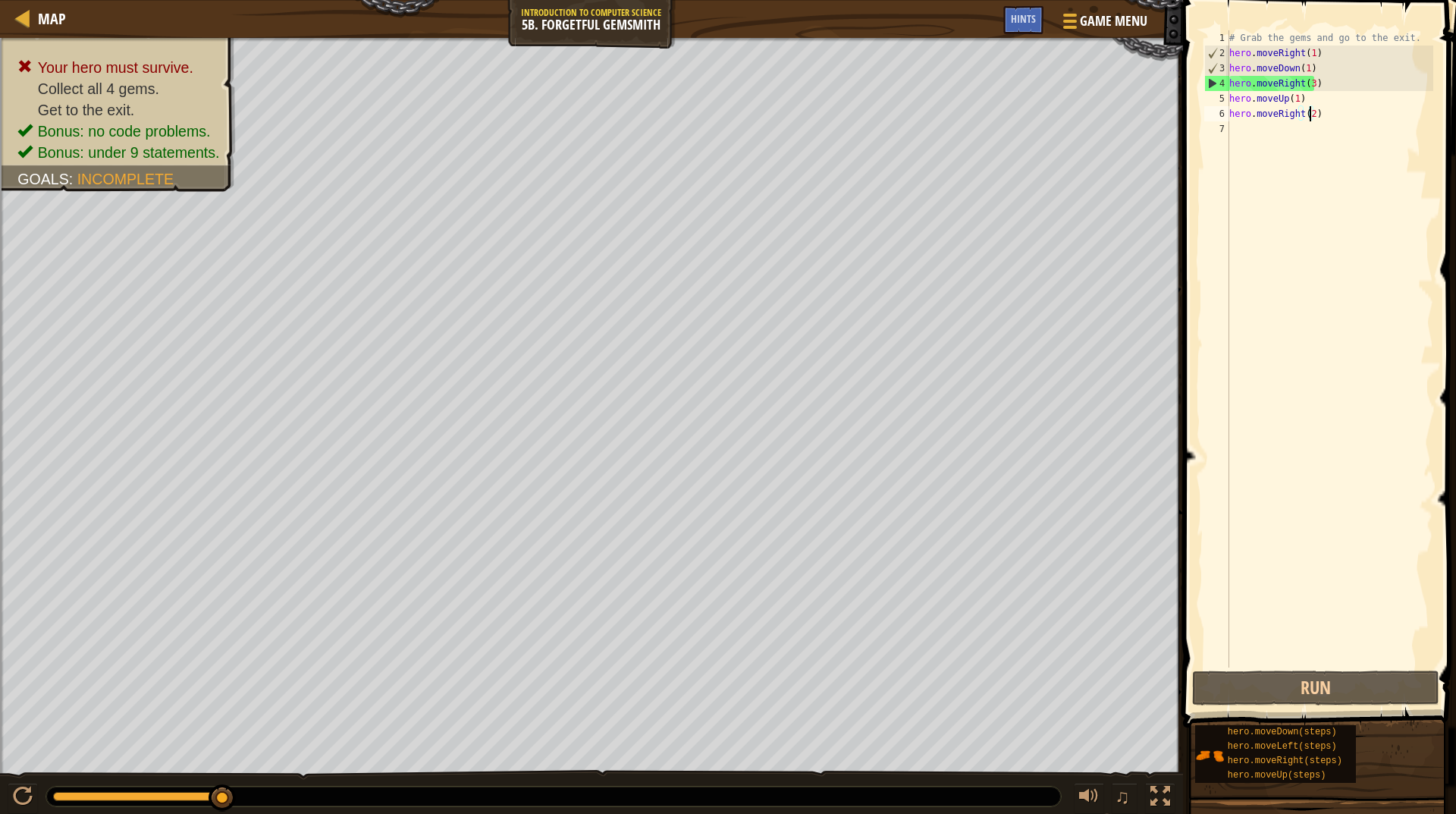
click at [1307, 76] on div "# Grab the gems and go to the exit. hero . moveRight ( 1 ) hero . moveDown ( 1 …" at bounding box center [1330, 365] width 207 height 668
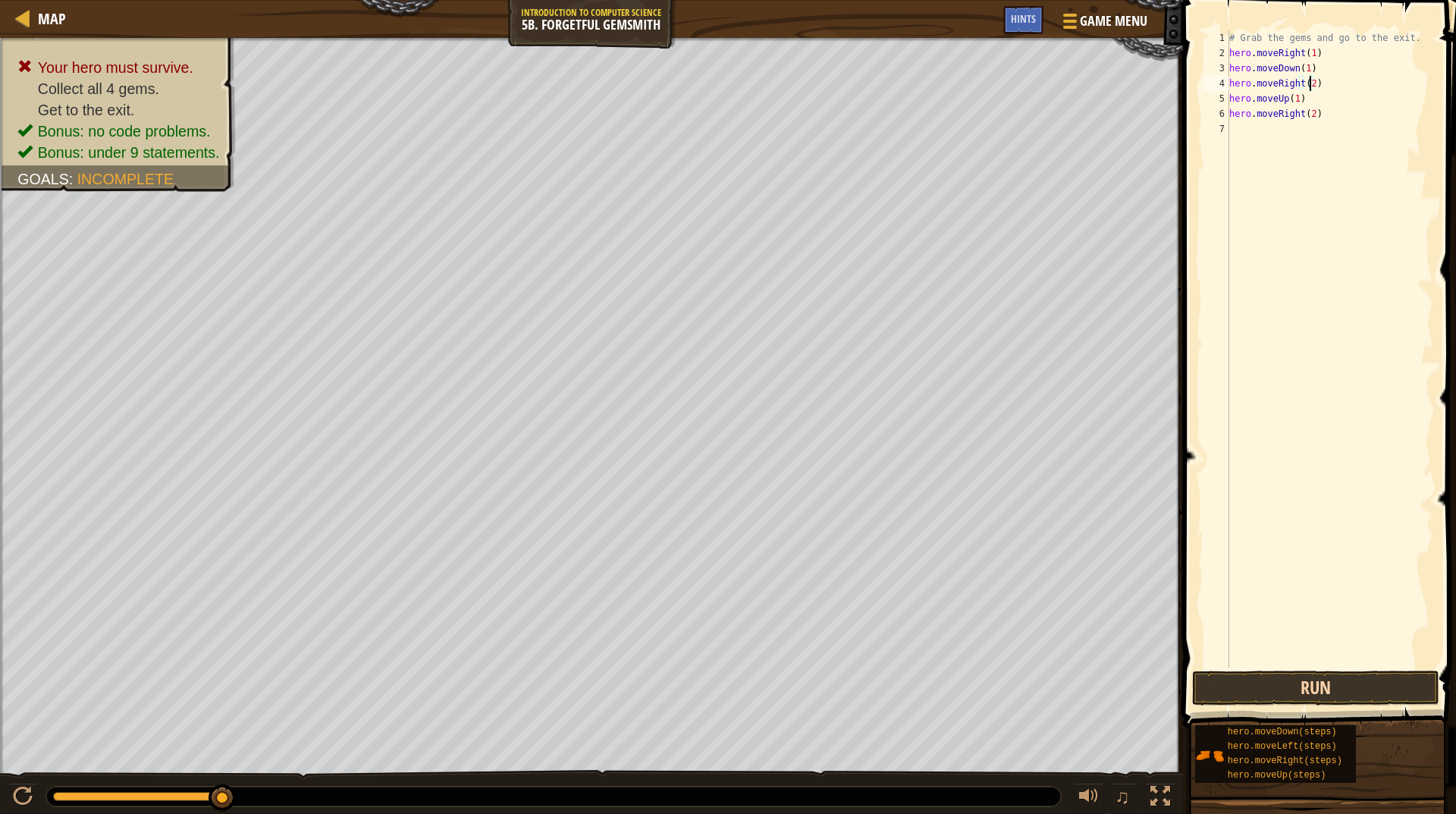
type textarea "hero.moveRight(2)"
click at [1316, 685] on button "Run" at bounding box center [1316, 688] width 247 height 35
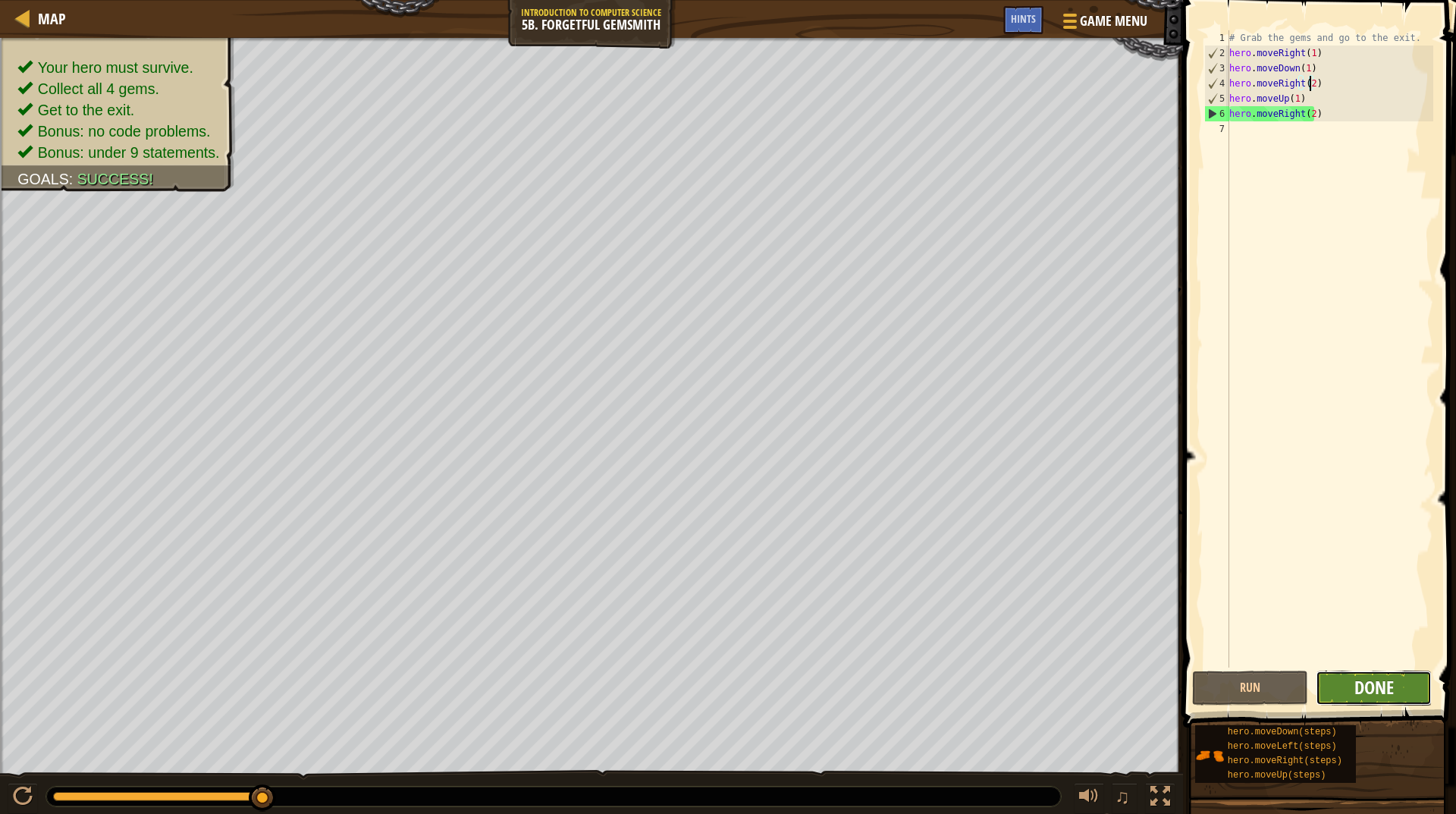
click at [1361, 686] on span "Done" at bounding box center [1375, 688] width 40 height 25
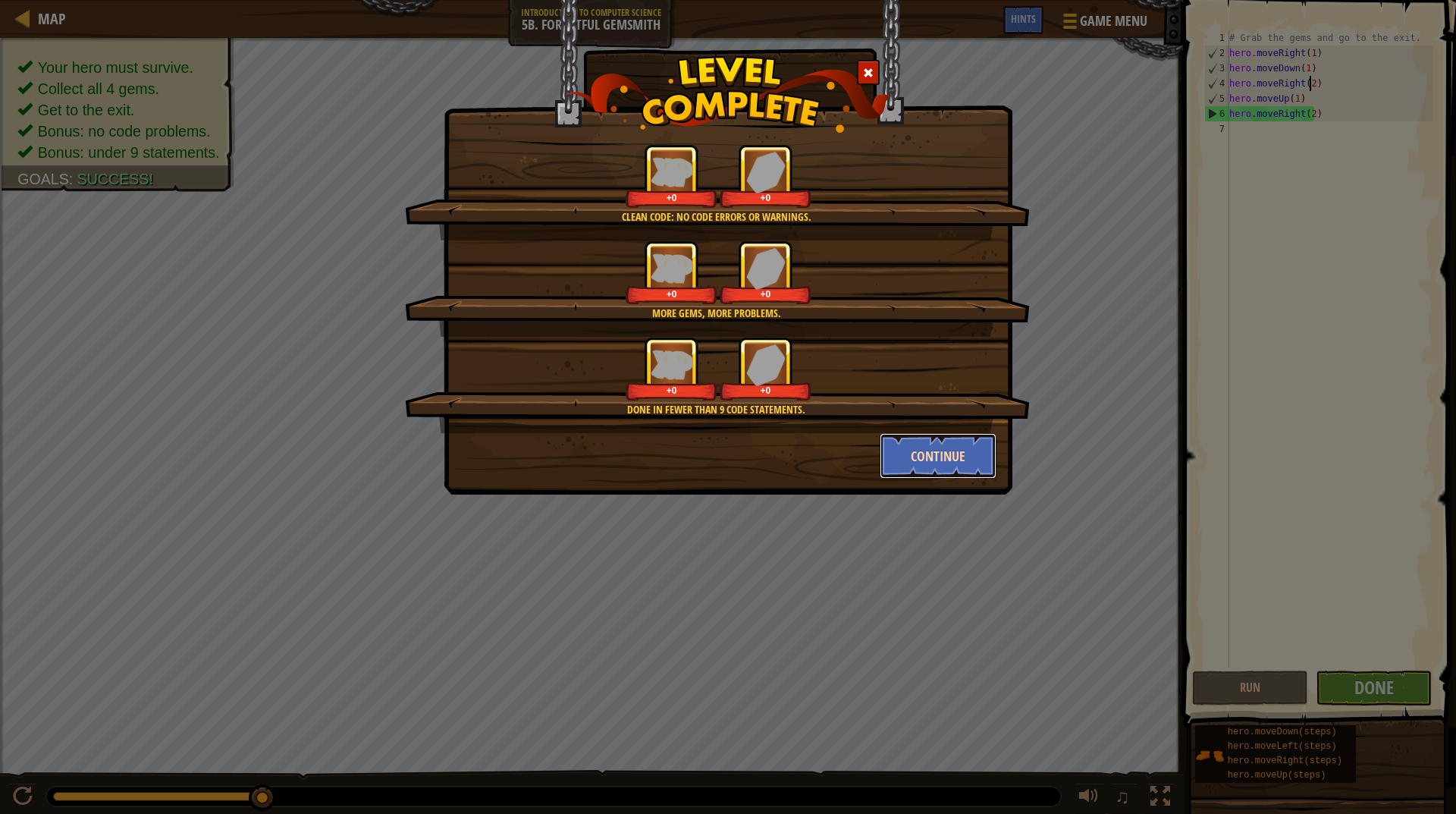
click at [954, 453] on button "Continue" at bounding box center [939, 456] width 118 height 45
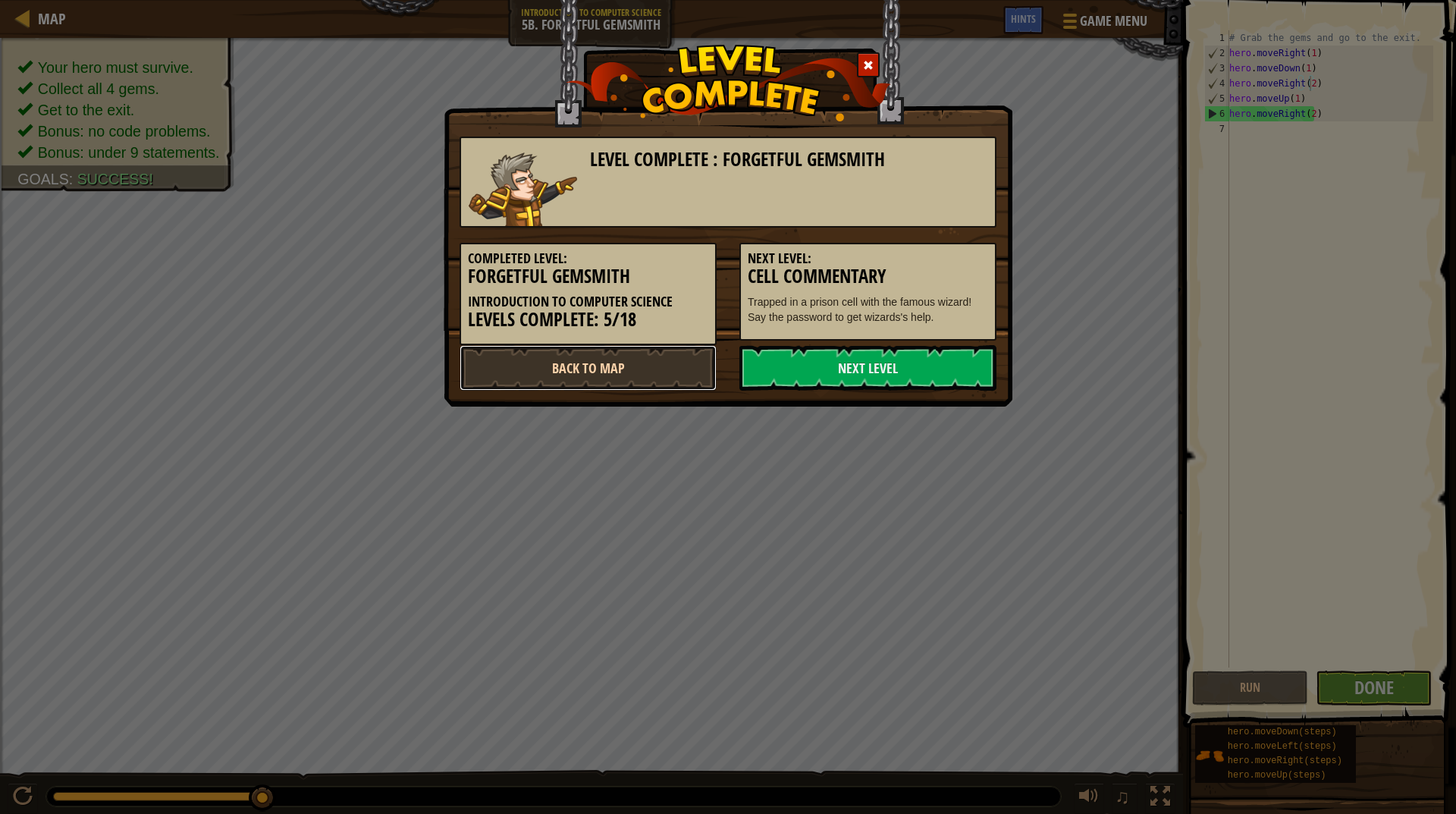
click at [567, 383] on link "Back to Map" at bounding box center [588, 368] width 257 height 45
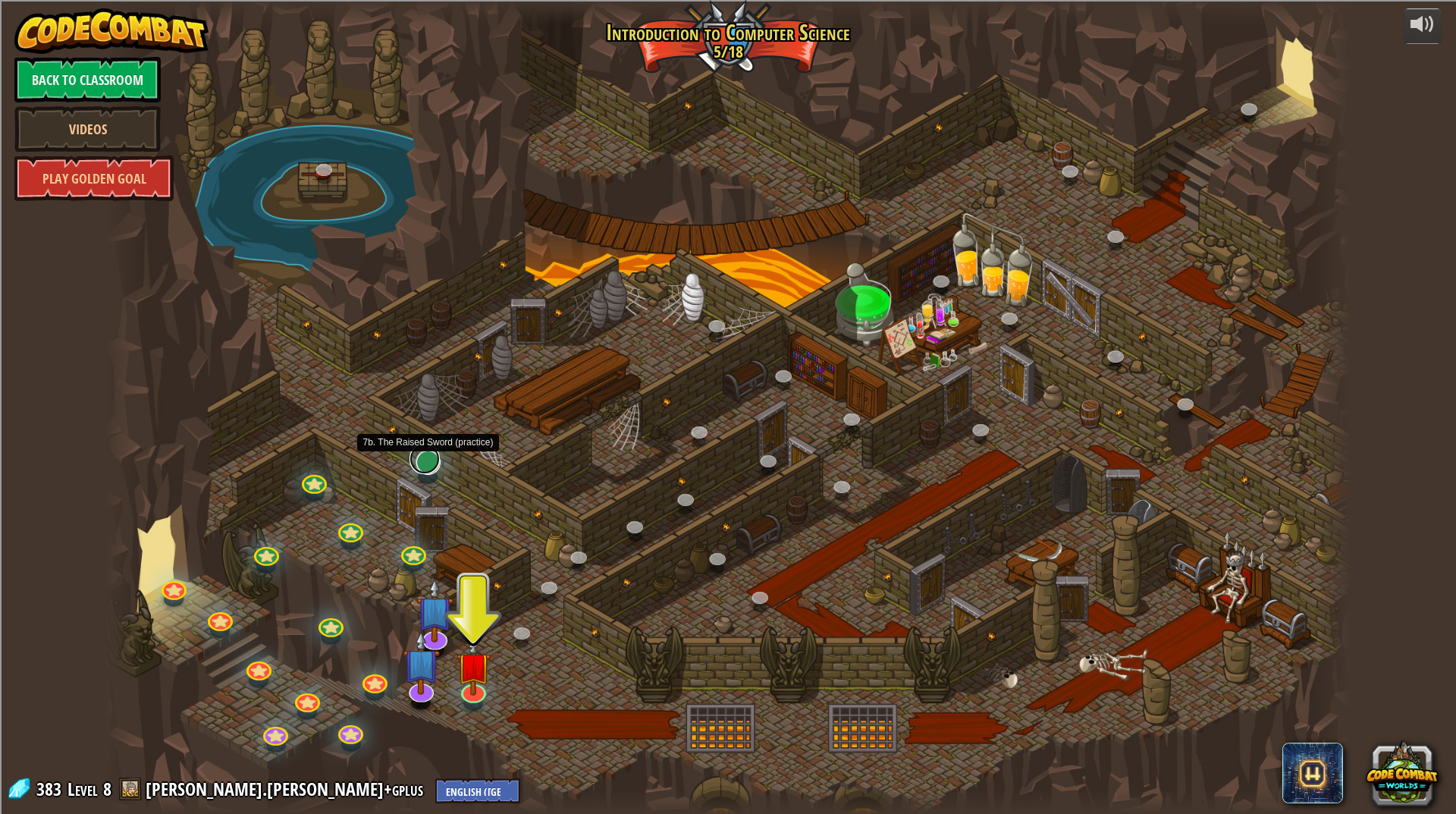
click at [427, 463] on link at bounding box center [425, 459] width 31 height 31
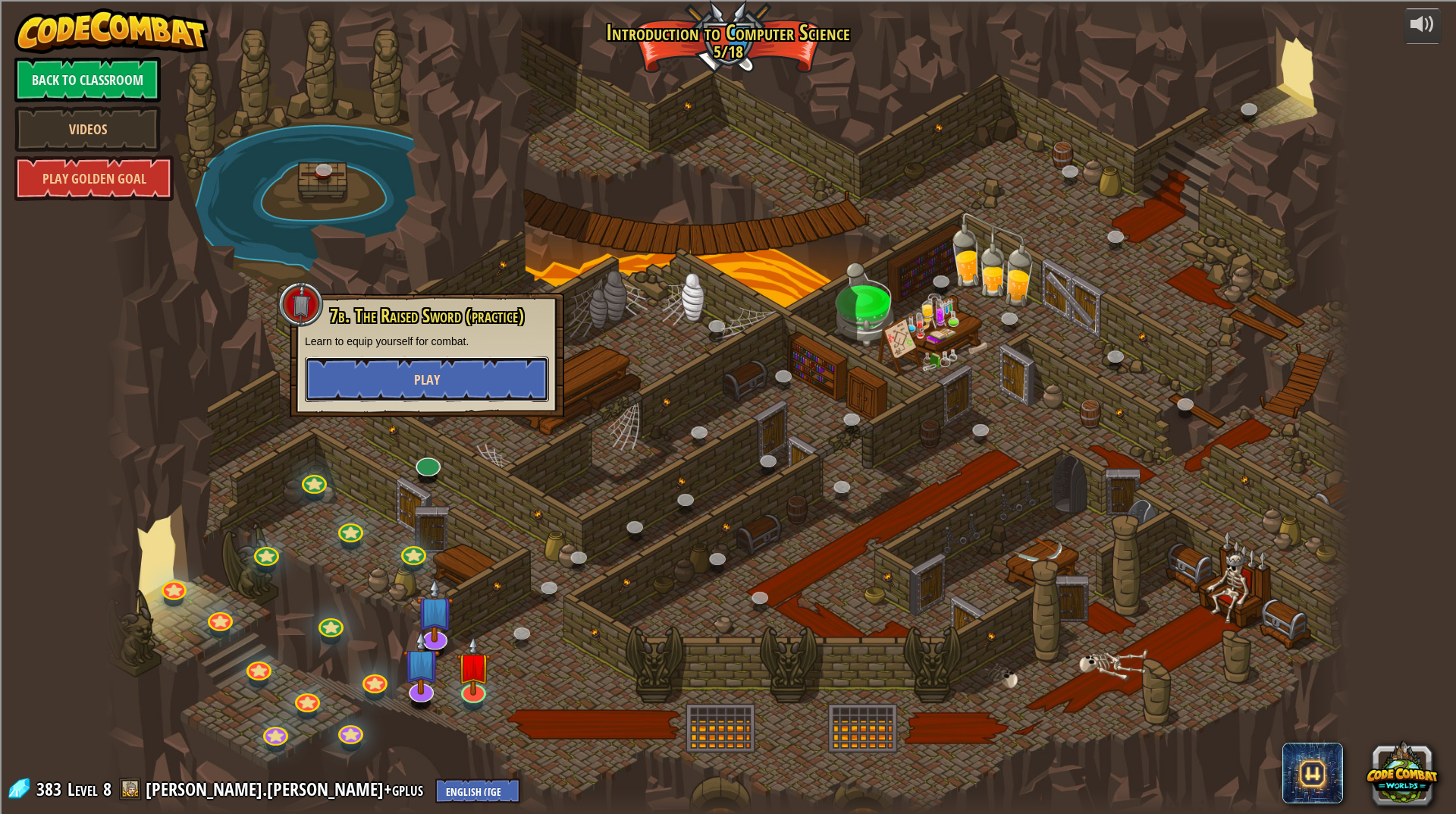
click at [395, 382] on button "Play" at bounding box center [426, 379] width 244 height 45
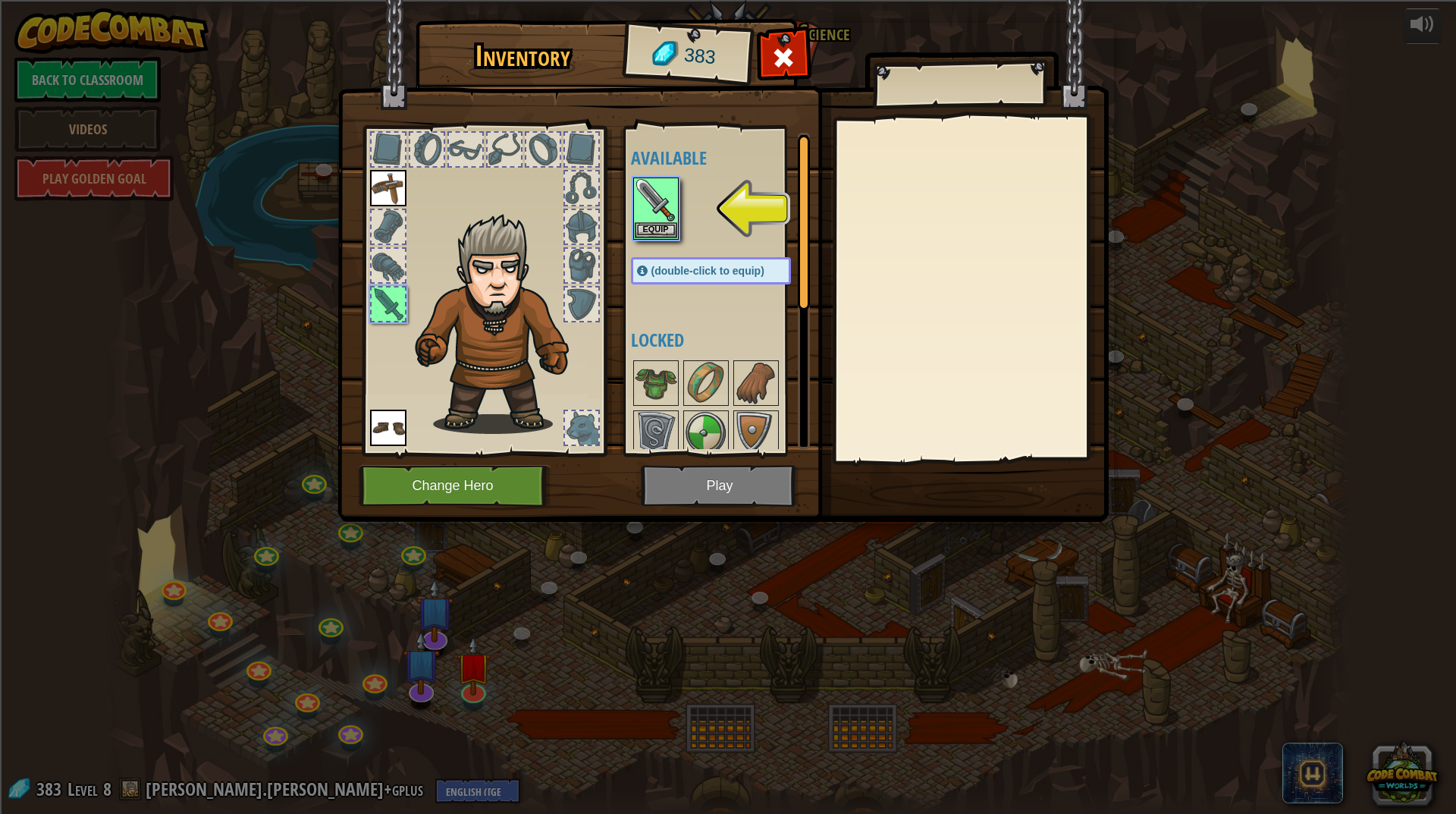
drag, startPoint x: 700, startPoint y: 479, endPoint x: 699, endPoint y: 469, distance: 10.0
click at [700, 477] on img at bounding box center [723, 246] width 772 height 551
click at [668, 233] on button "Equip" at bounding box center [655, 229] width 42 height 16
click at [668, 412] on img at bounding box center [655, 433] width 42 height 42
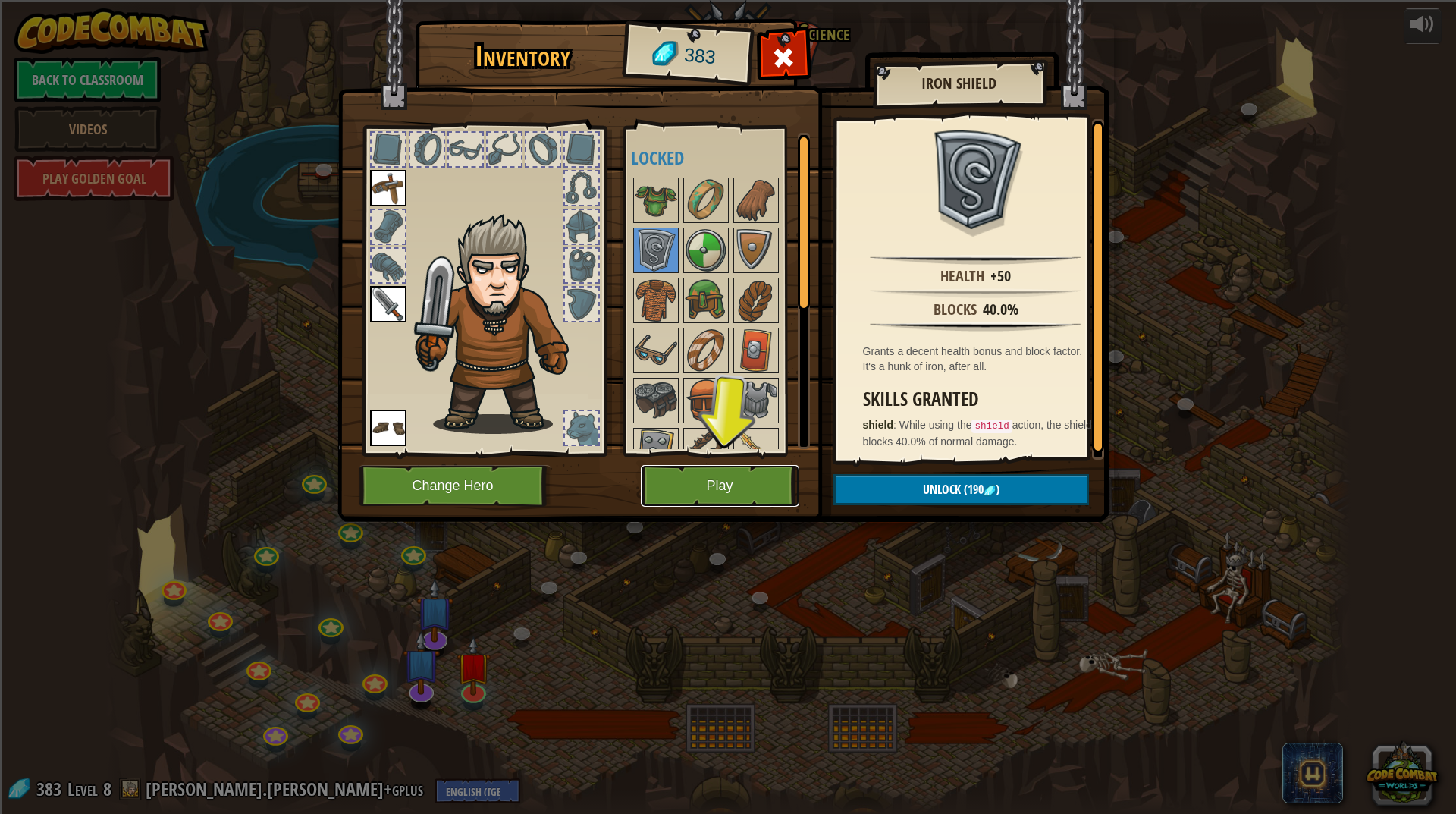
click at [708, 478] on button "Play" at bounding box center [720, 485] width 158 height 41
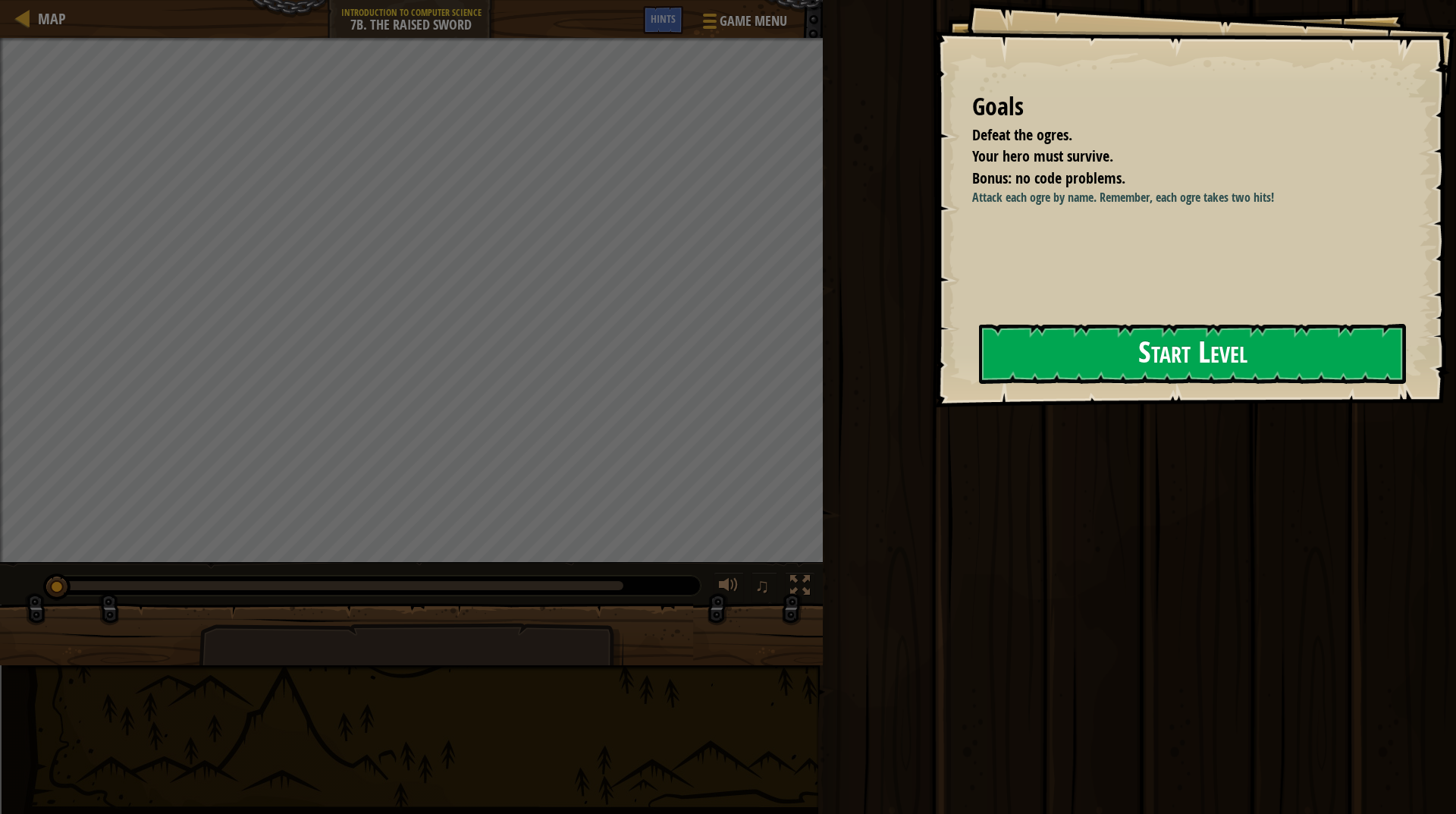
click at [1100, 355] on button "Start Level" at bounding box center [1193, 354] width 427 height 60
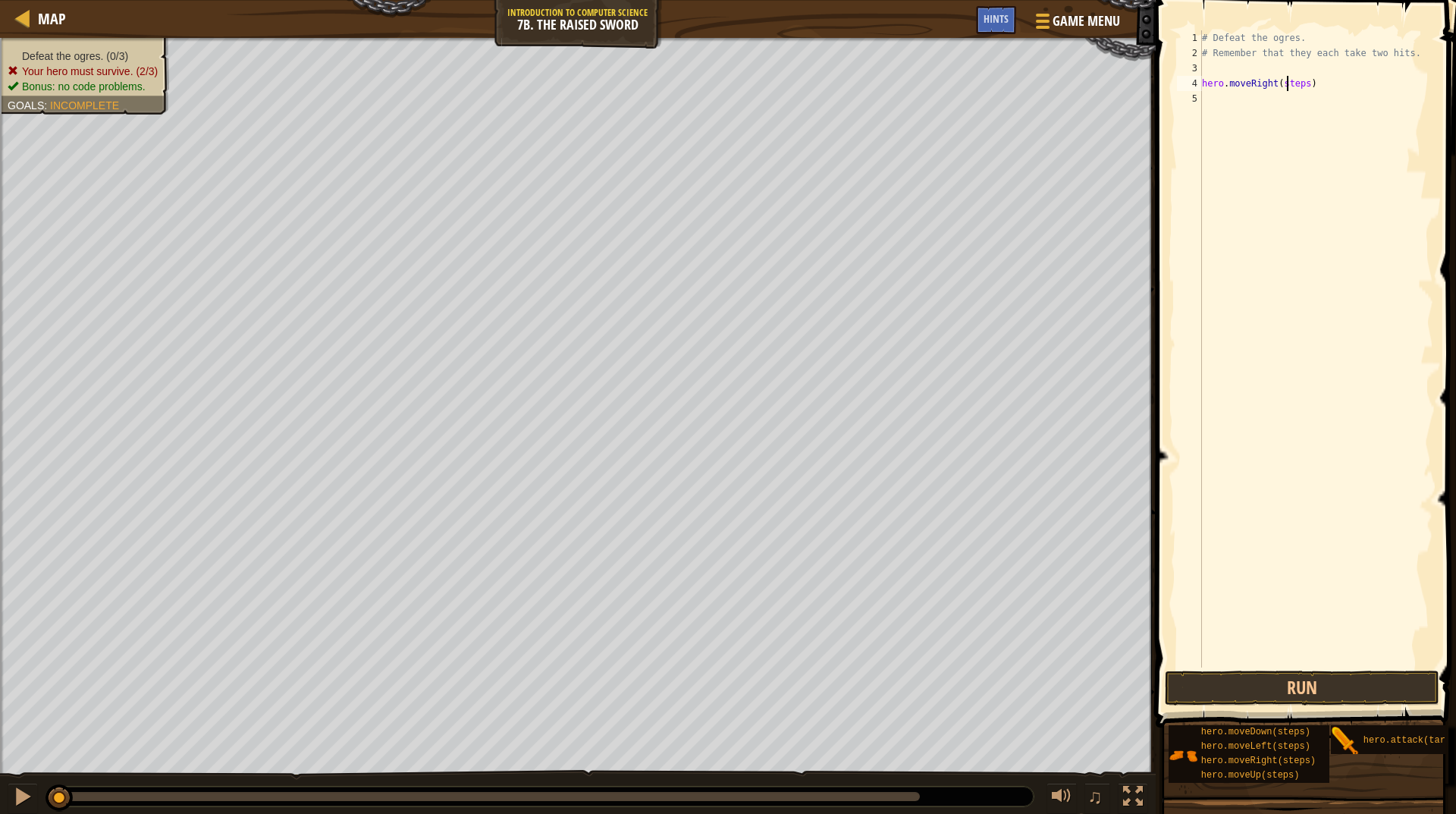
click at [1288, 89] on div "# Defeat the ogres. # Remember that they each take two hits. hero . moveRight (…" at bounding box center [1317, 365] width 234 height 668
click at [1201, 82] on div "4" at bounding box center [1190, 83] width 25 height 15
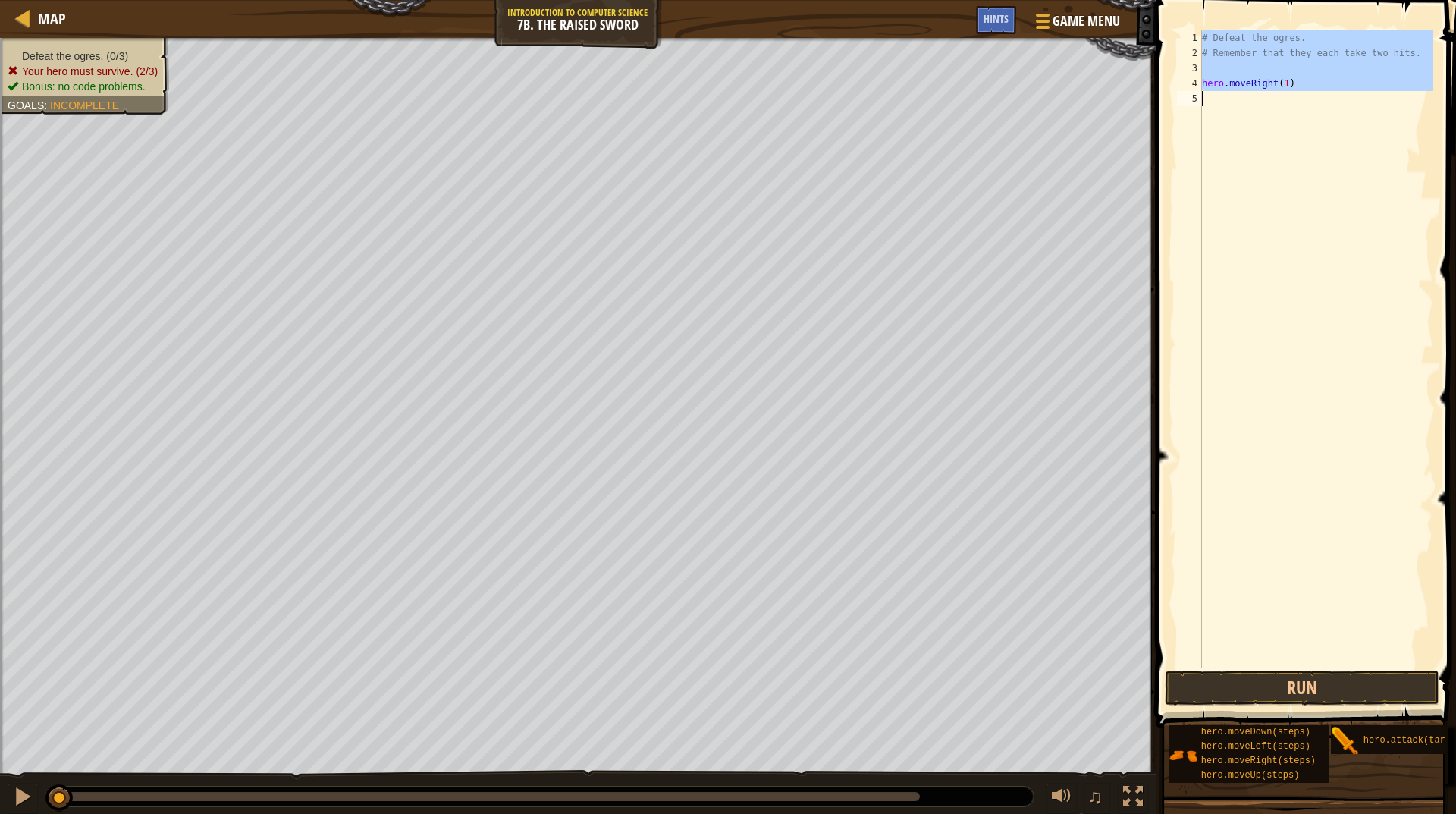
type textarea "hero.moveRight(1)"
click at [1201, 82] on div "4" at bounding box center [1190, 83] width 25 height 15
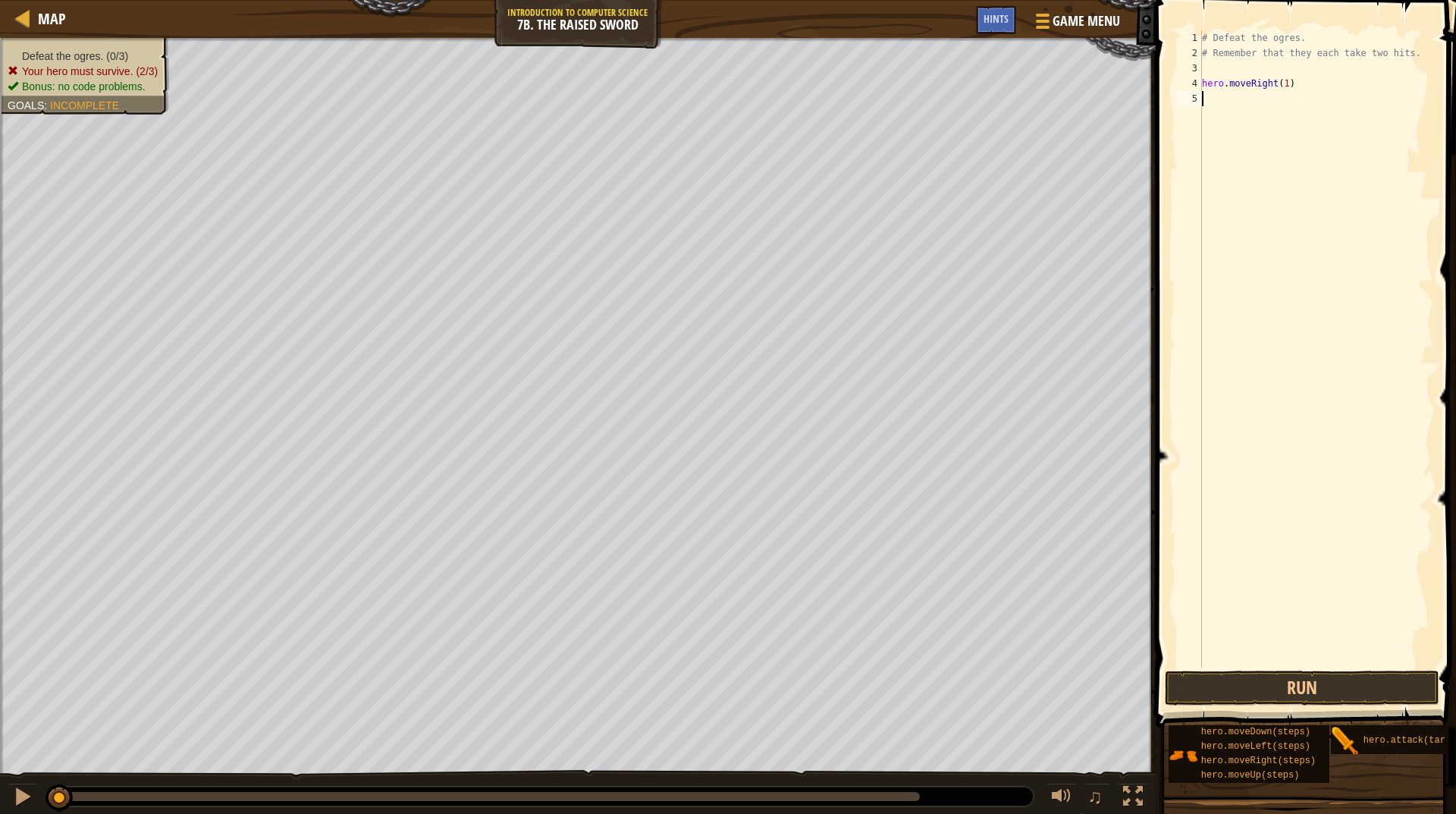
click at [1201, 82] on div "4" at bounding box center [1190, 83] width 25 height 15
type textarea "# Remember that they each take two hitshero.moveRight(1)"
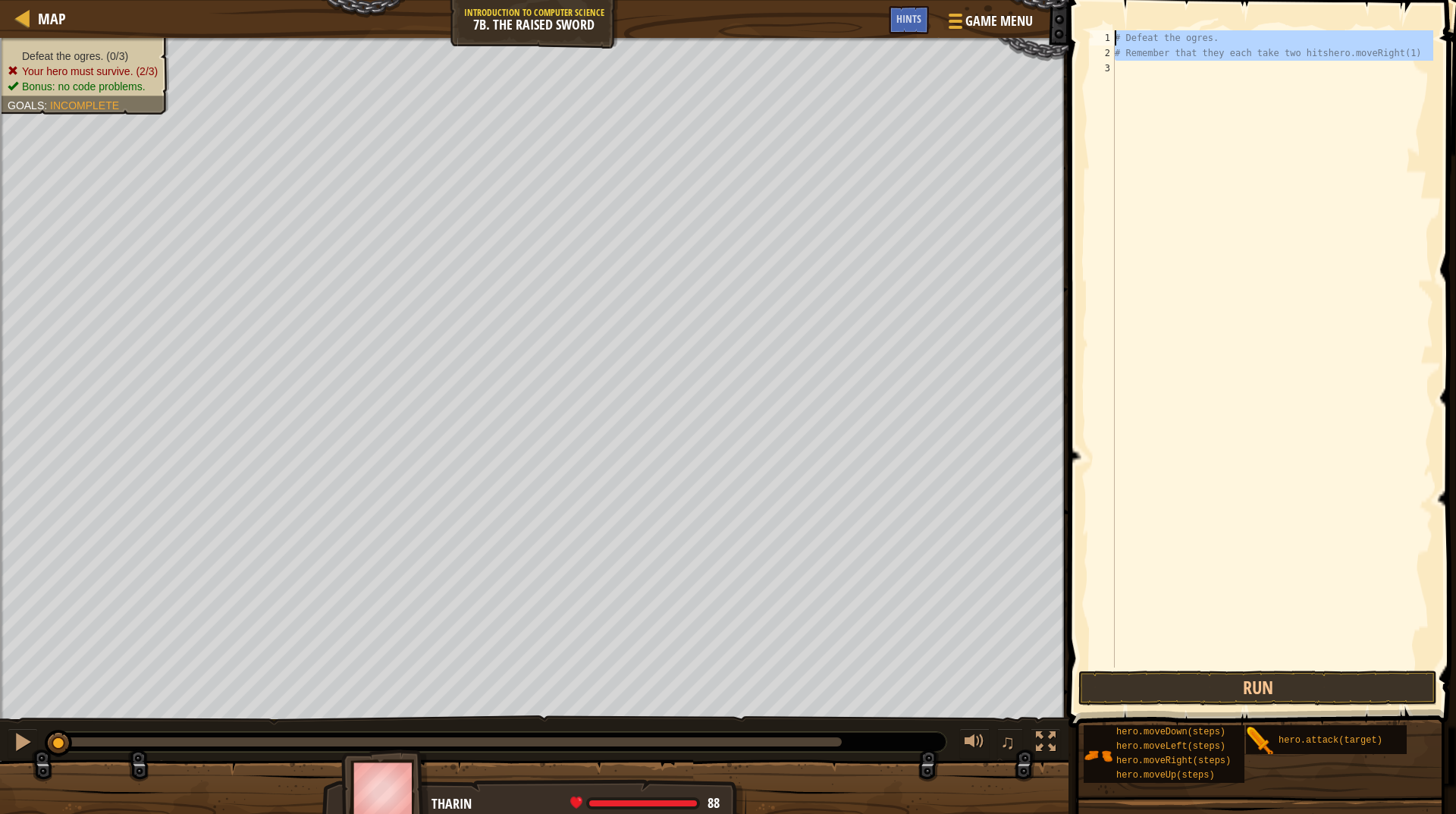
drag, startPoint x: 1181, startPoint y: 109, endPoint x: 1078, endPoint y: 10, distance: 142.9
click at [1087, 31] on div "1 2 3 # Defeat the ogres. # Remember that they each take two hitshero.moveRight…" at bounding box center [1260, 349] width 347 height 637
type textarea "# Defeat the ogres. # Remember that they each take two hitshero.moveRight(1)"
drag, startPoint x: 1078, startPoint y: 10, endPoint x: 1385, endPoint y: 403, distance: 498.7
click at [1385, 403] on div "# Defeat the ogres. # Remember that they each take two hitshero.moveRight(1)" at bounding box center [1273, 349] width 322 height 637
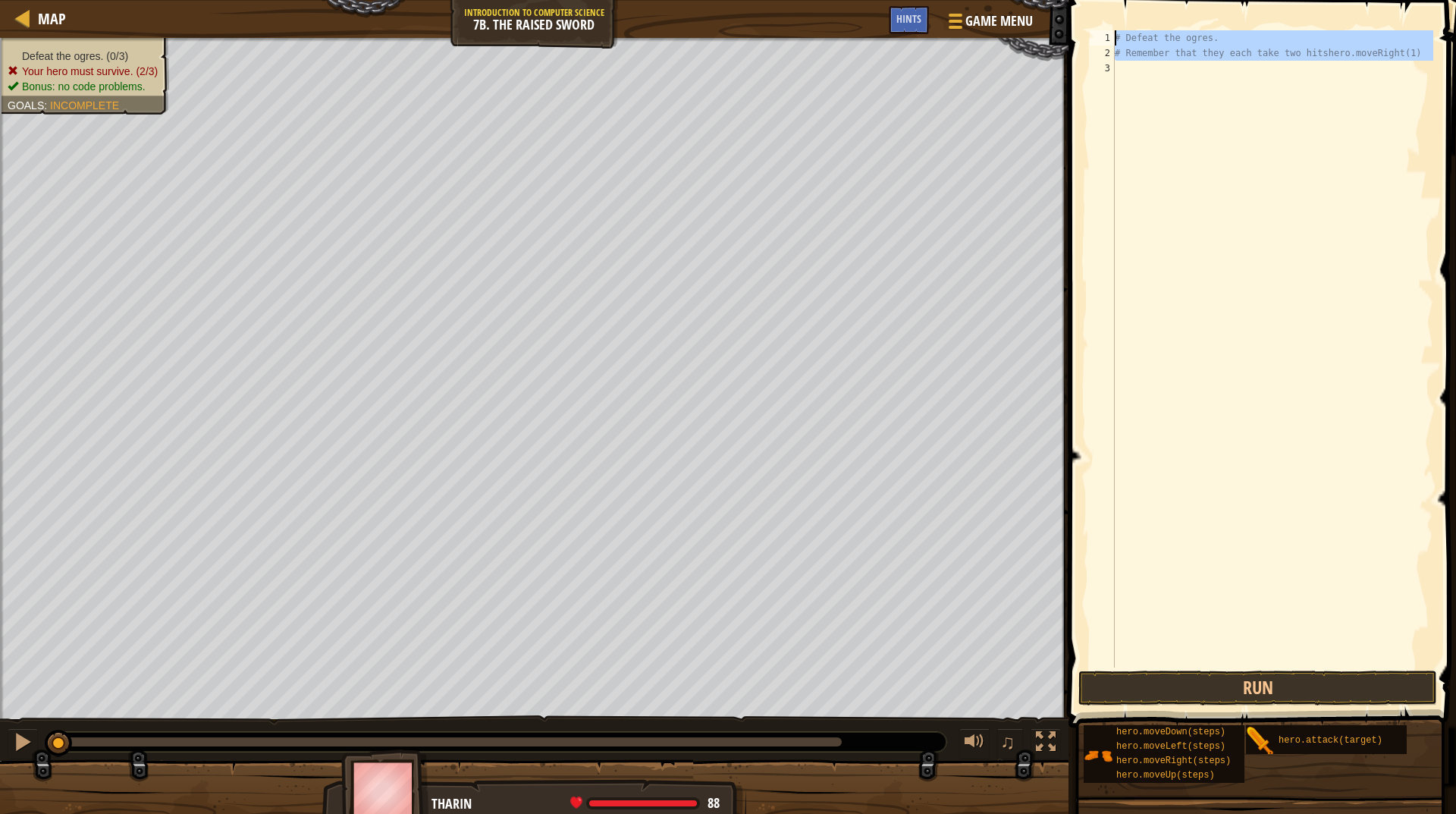
type textarea "# Remember that they each take two hitshero.moveRight(1)"
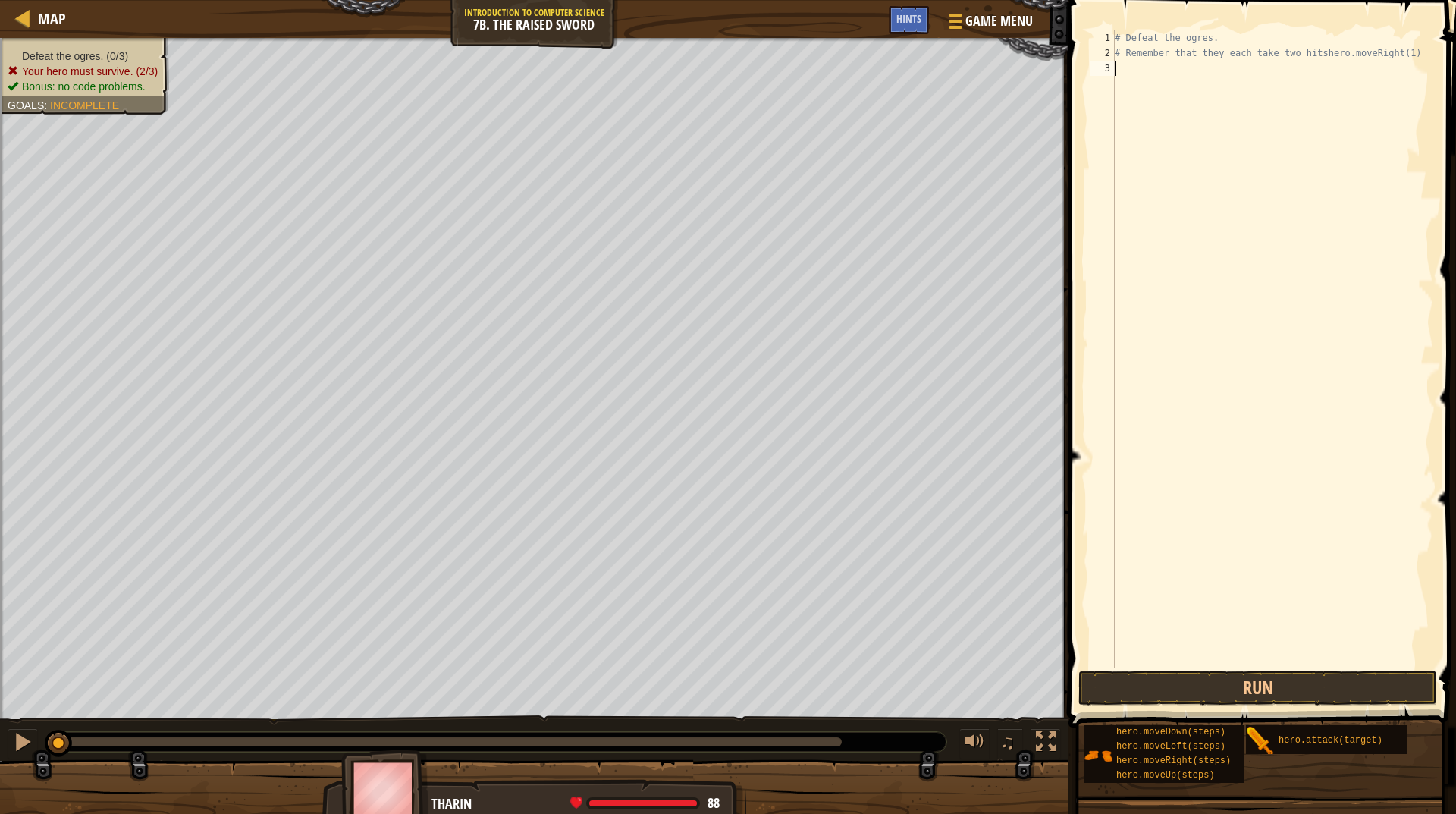
drag, startPoint x: 1327, startPoint y: 364, endPoint x: 1325, endPoint y: 342, distance: 22.1
click at [1327, 360] on div "# Defeat the ogres. # Remember that they each take two hitshero.moveRight(1)" at bounding box center [1273, 365] width 322 height 668
drag, startPoint x: 1325, startPoint y: 342, endPoint x: 1321, endPoint y: 326, distance: 16.5
click at [1321, 332] on div "# Defeat the ogres. # Remember that they each take two hitshero.moveRight(1)" at bounding box center [1273, 365] width 322 height 668
click at [1318, 321] on div "# Defeat the ogres. # Remember that they each take two hitshero.moveRight(1)" at bounding box center [1273, 365] width 322 height 668
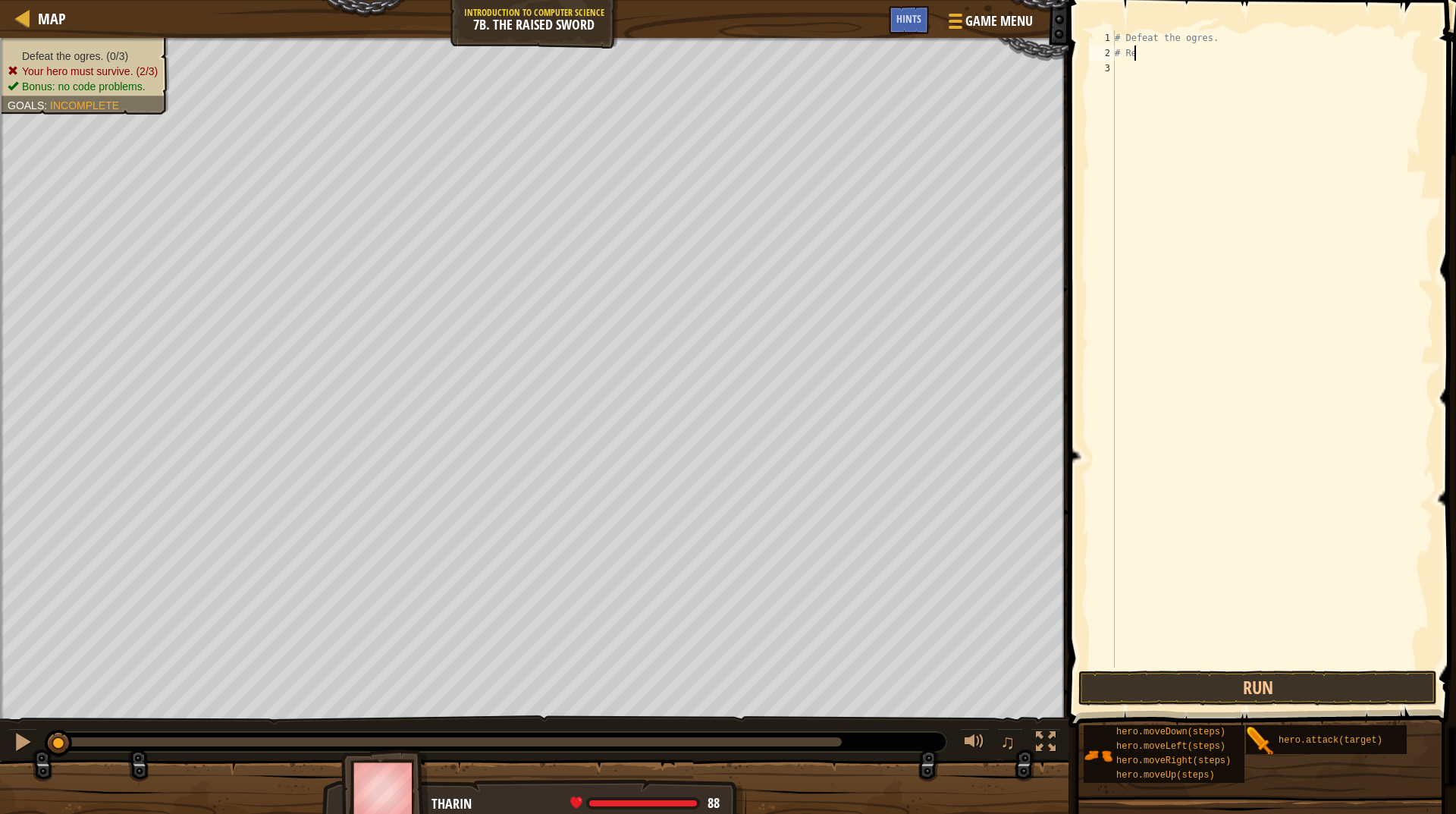
type textarea "#"
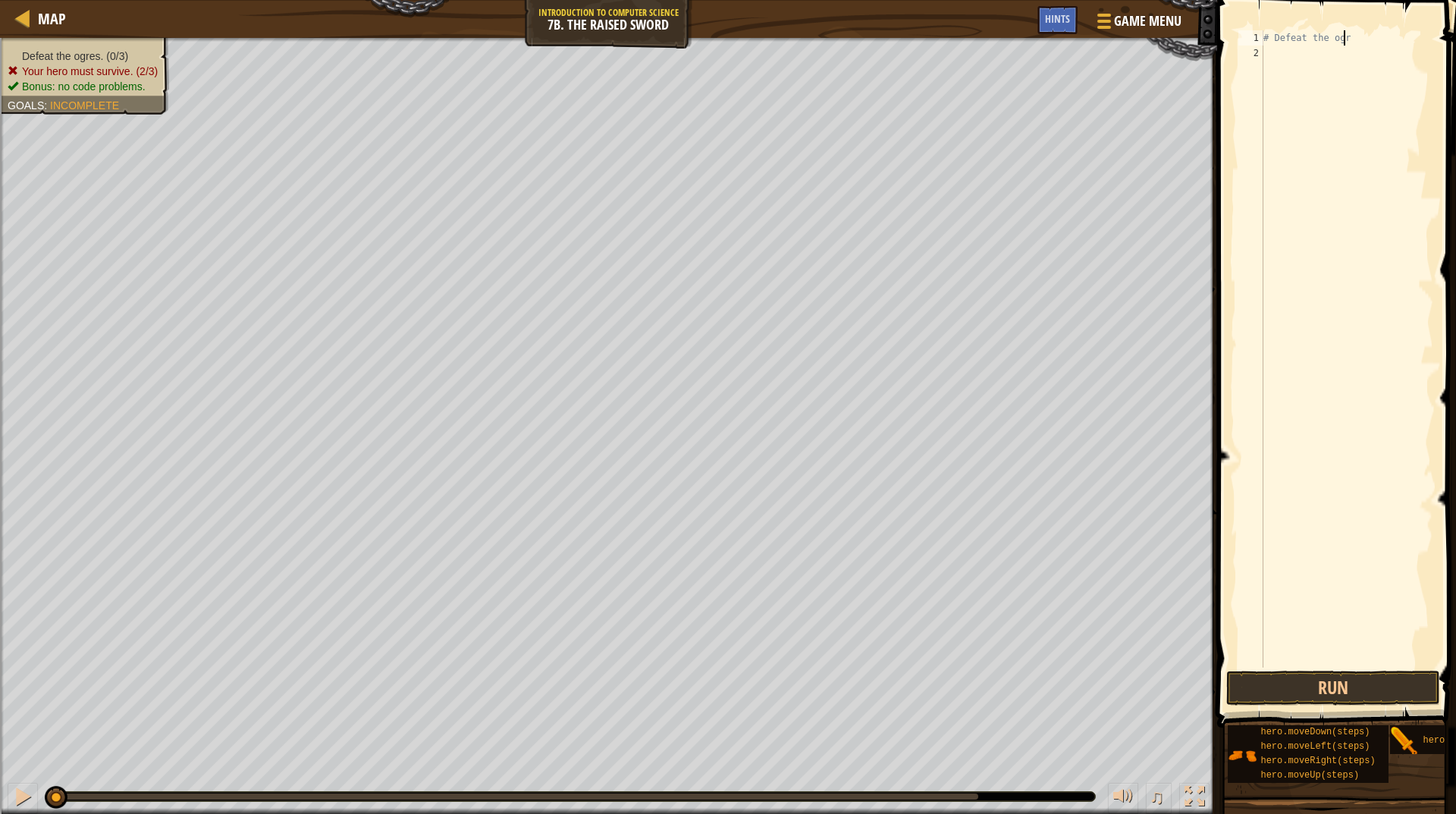
type textarea "# Defeat the"
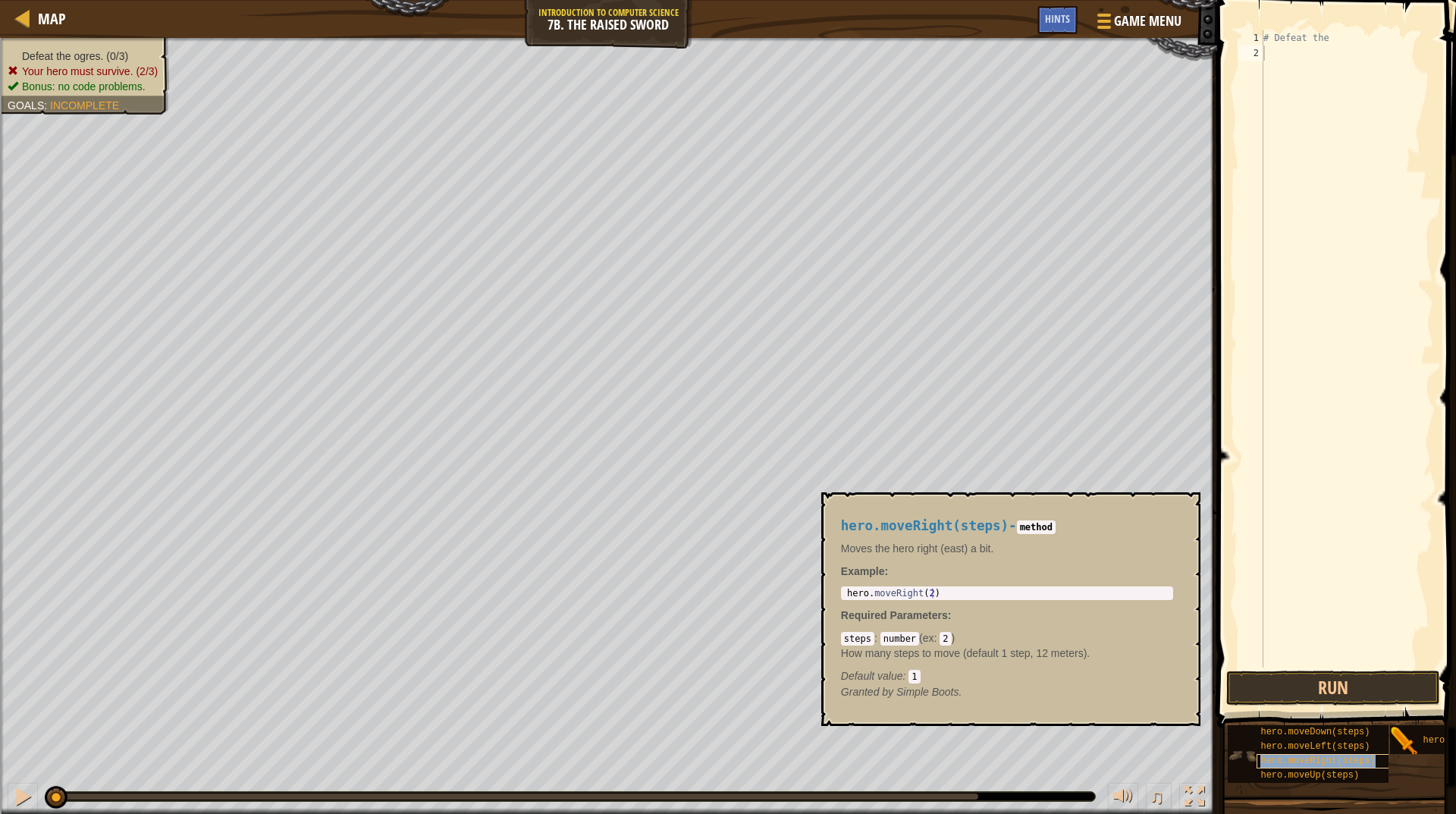
type textarea "# Defeat the"
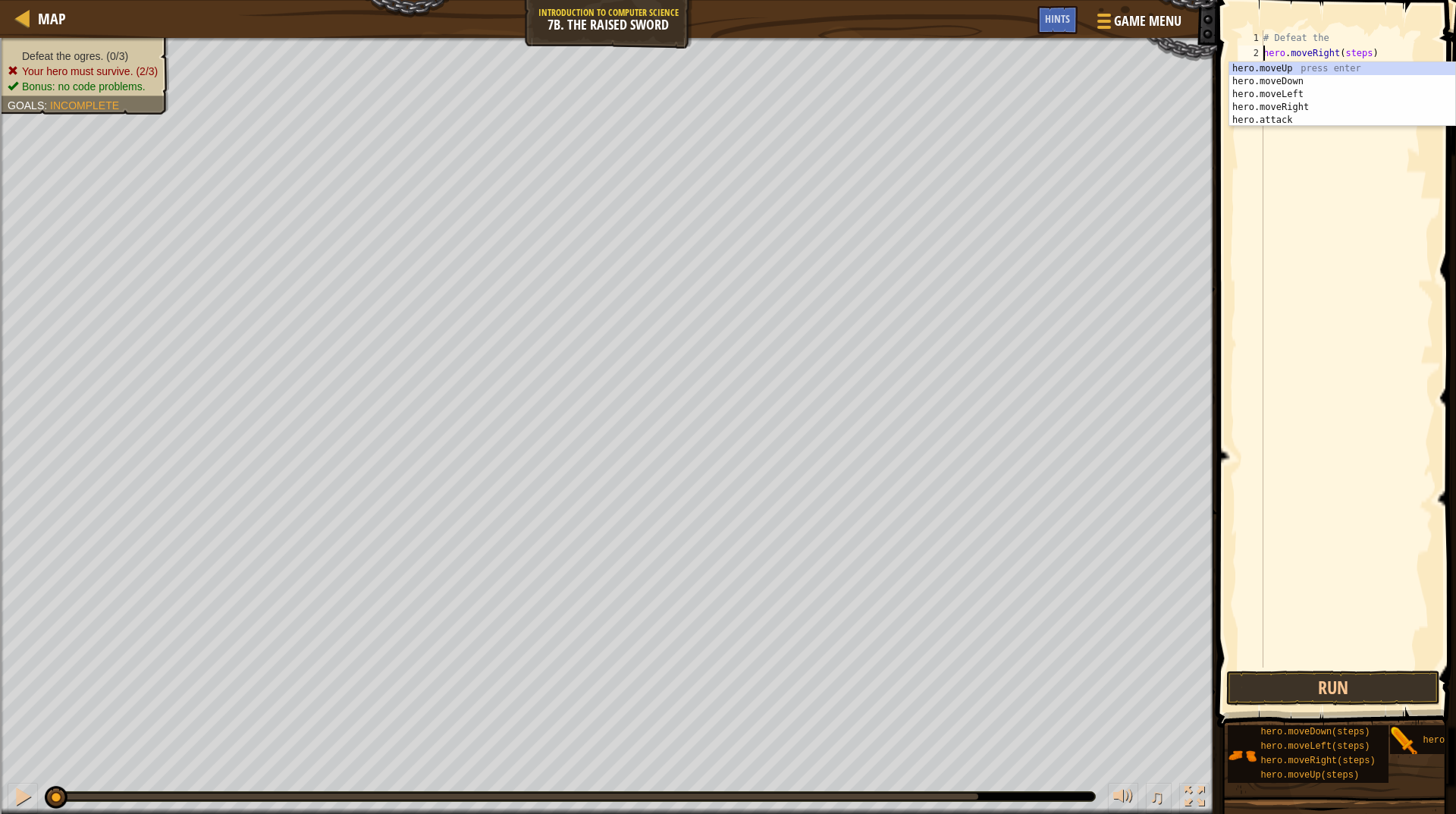
click at [1355, 54] on div "# Defeat the hero . moveRight ( steps )" at bounding box center [1347, 365] width 173 height 668
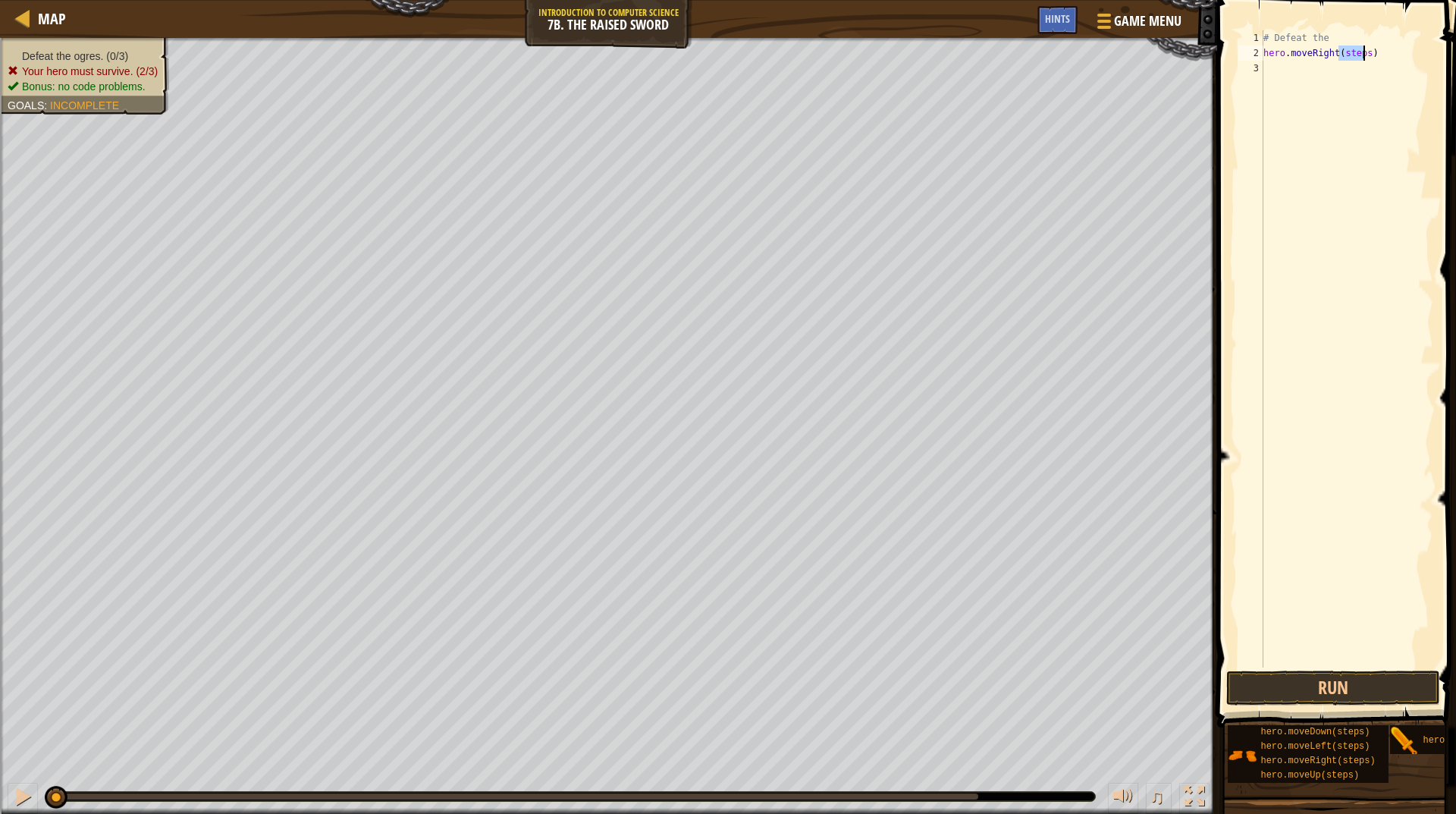
click at [1355, 54] on div "# Defeat the hero . moveRight ( steps )" at bounding box center [1347, 365] width 173 height 668
click at [1334, 70] on div "# Defeat the hero . moveRight ( 1 ) hero . attack ( target )" at bounding box center [1347, 365] width 173 height 668
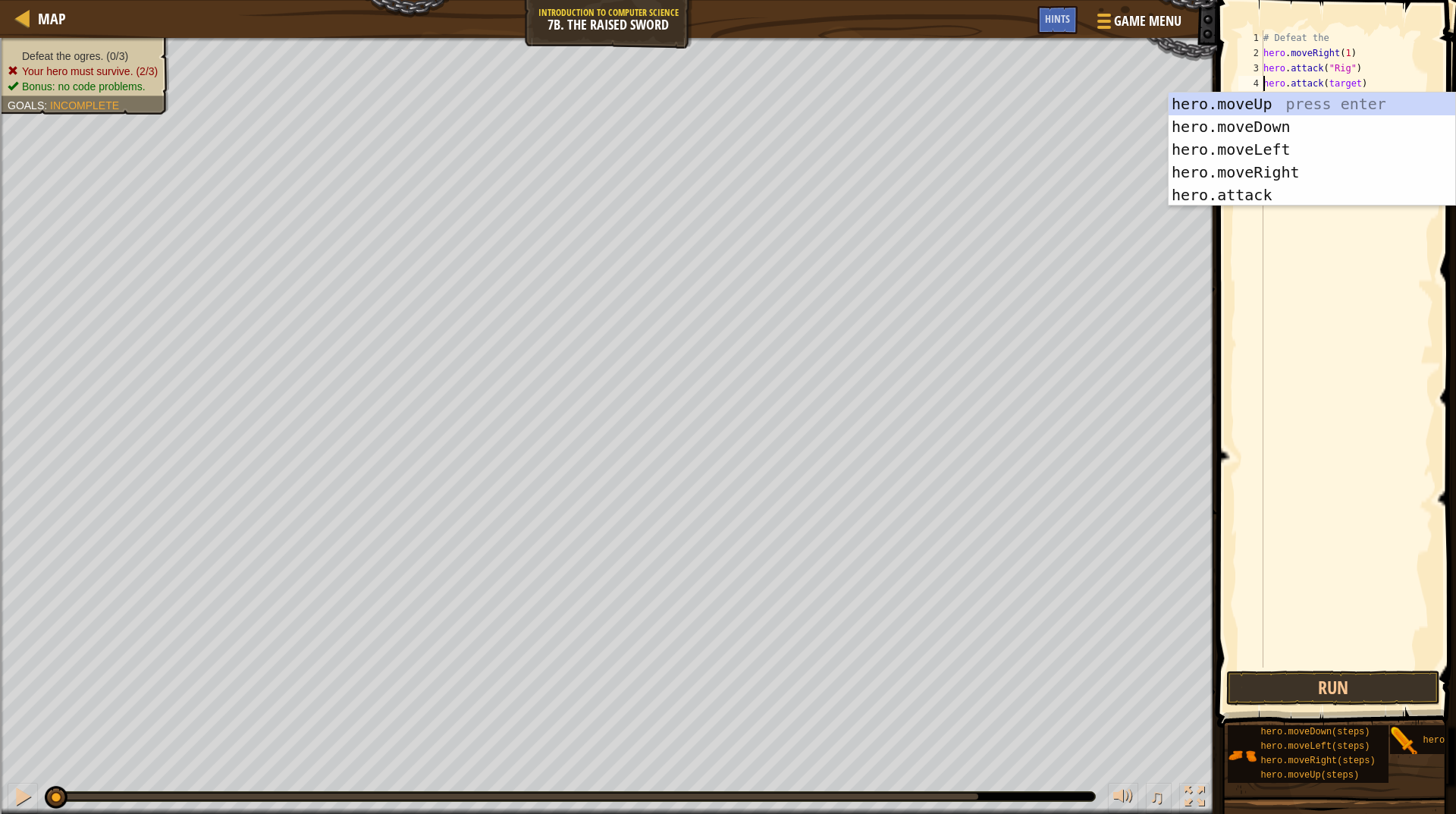
click at [1340, 85] on div "# Defeat the hero . moveRight ( 1 ) hero . attack ( "Rig" ) hero . attack ( tar…" at bounding box center [1347, 365] width 173 height 668
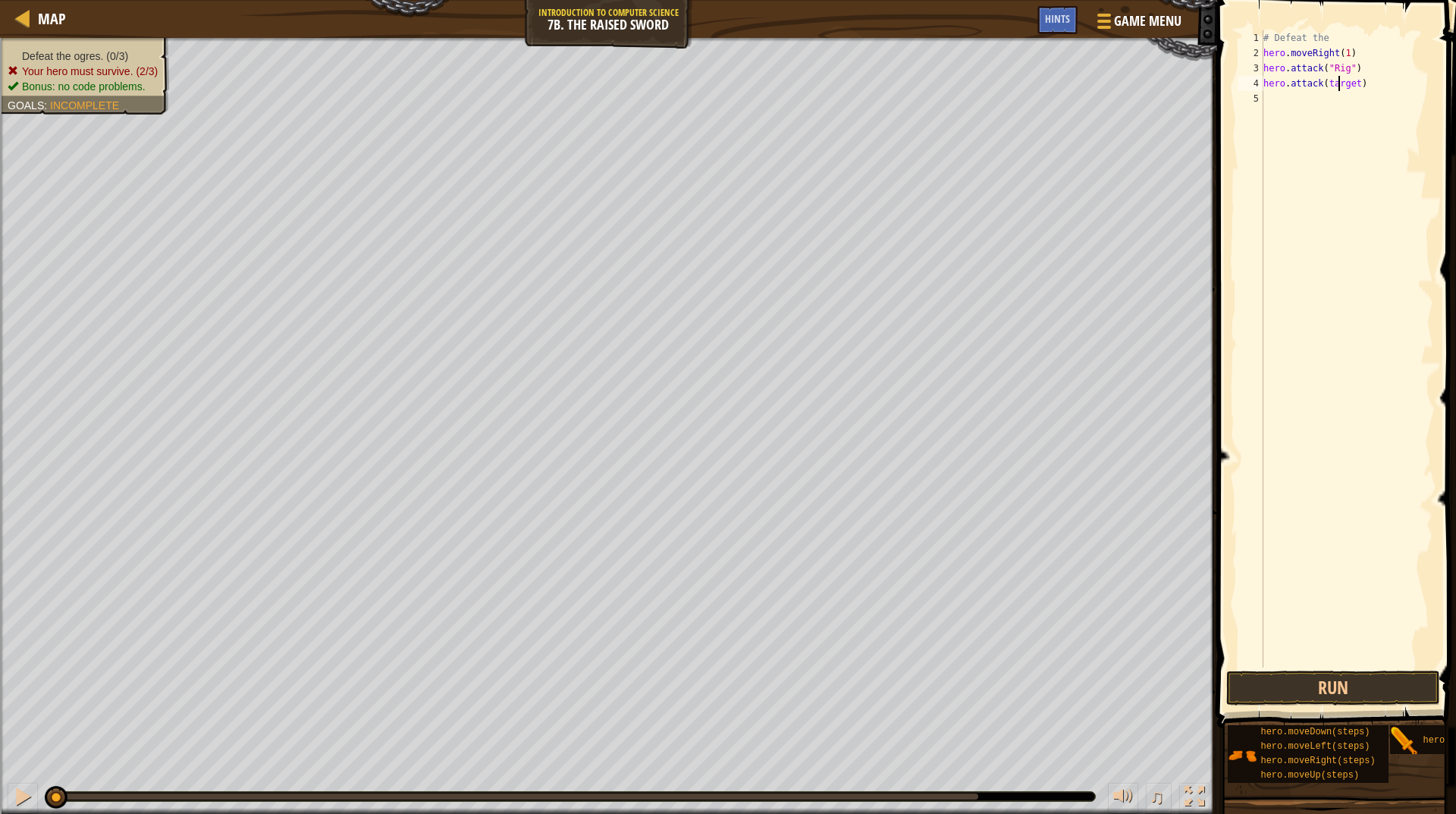
click at [1340, 85] on div "# Defeat the hero . moveRight ( 1 ) hero . attack ( "Rig" ) hero . attack ( tar…" at bounding box center [1347, 365] width 173 height 668
click at [1332, 98] on div "# Defeat the hero . moveRight ( 1 ) hero . attack ( "Rig" ) hero . attack ( "Ri…" at bounding box center [1347, 365] width 173 height 668
click at [1332, 111] on div "# Defeat the hero . moveRight ( 1 ) hero . attack ( "Rig" ) hero . attack ( "Ri…" at bounding box center [1347, 365] width 173 height 668
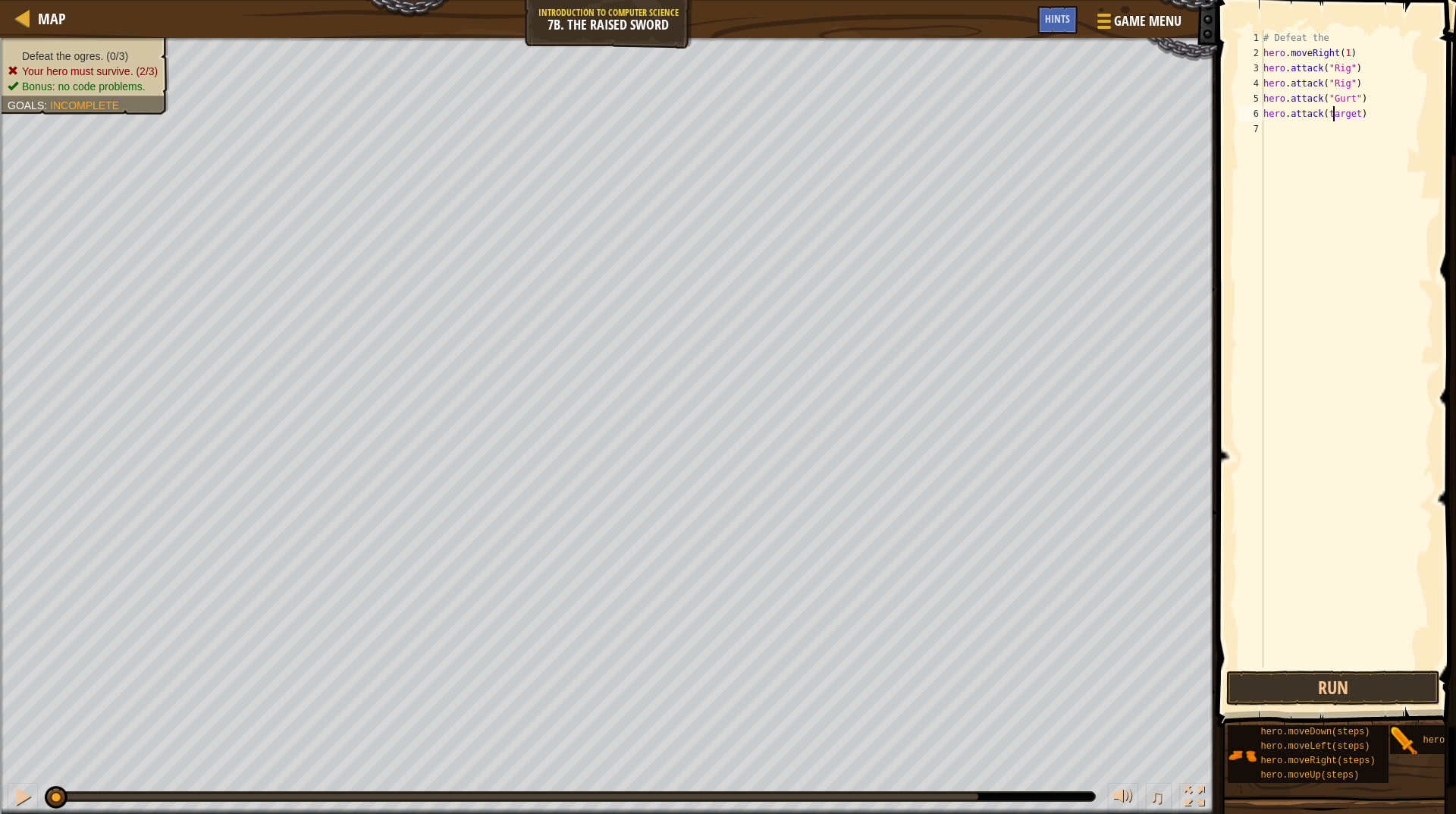
click at [1332, 111] on div "# Defeat the hero . moveRight ( 1 ) hero . attack ( "Rig" ) hero . attack ( "Ri…" at bounding box center [1347, 365] width 173 height 668
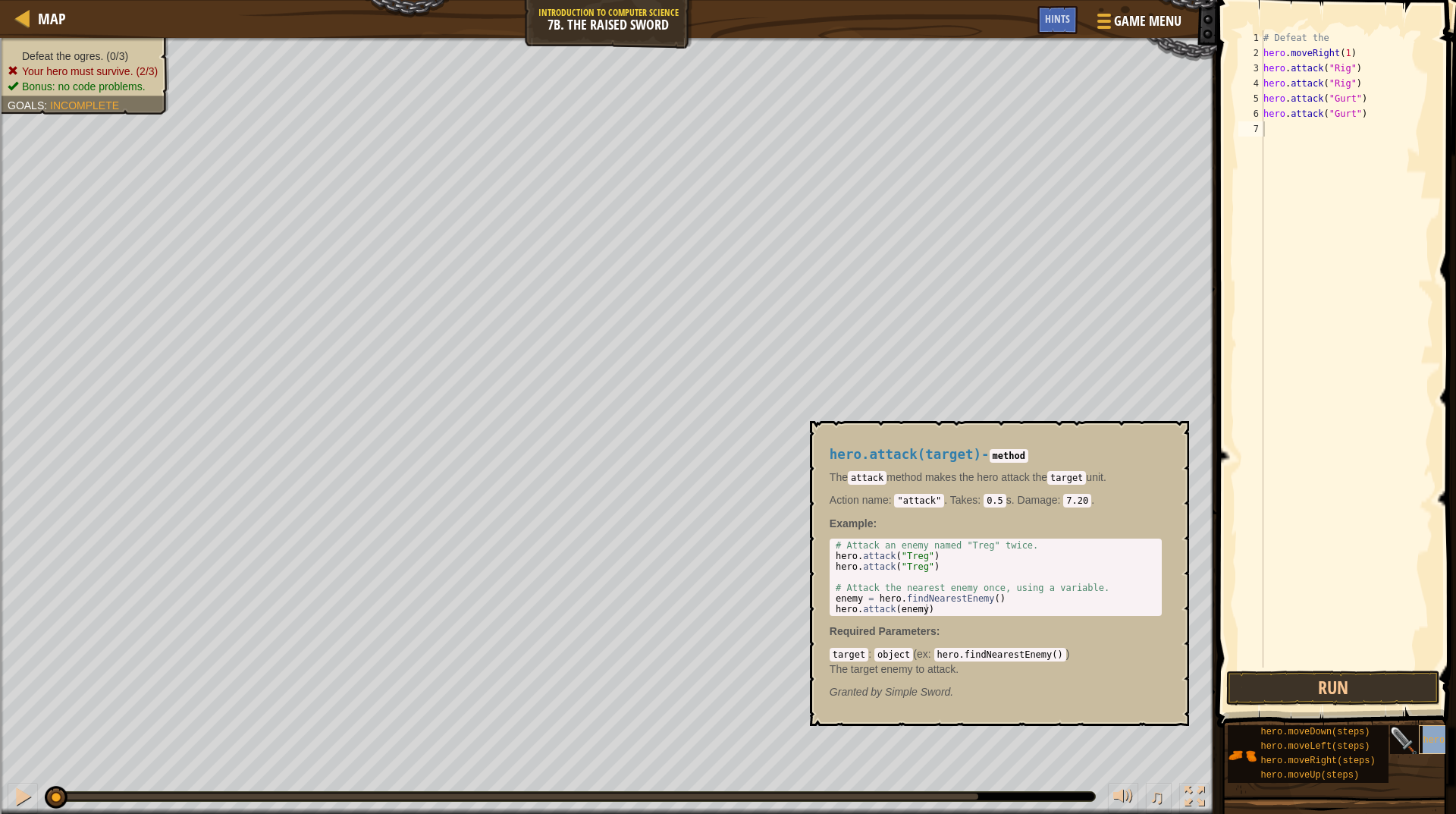
type textarea "hero.attack(target)"
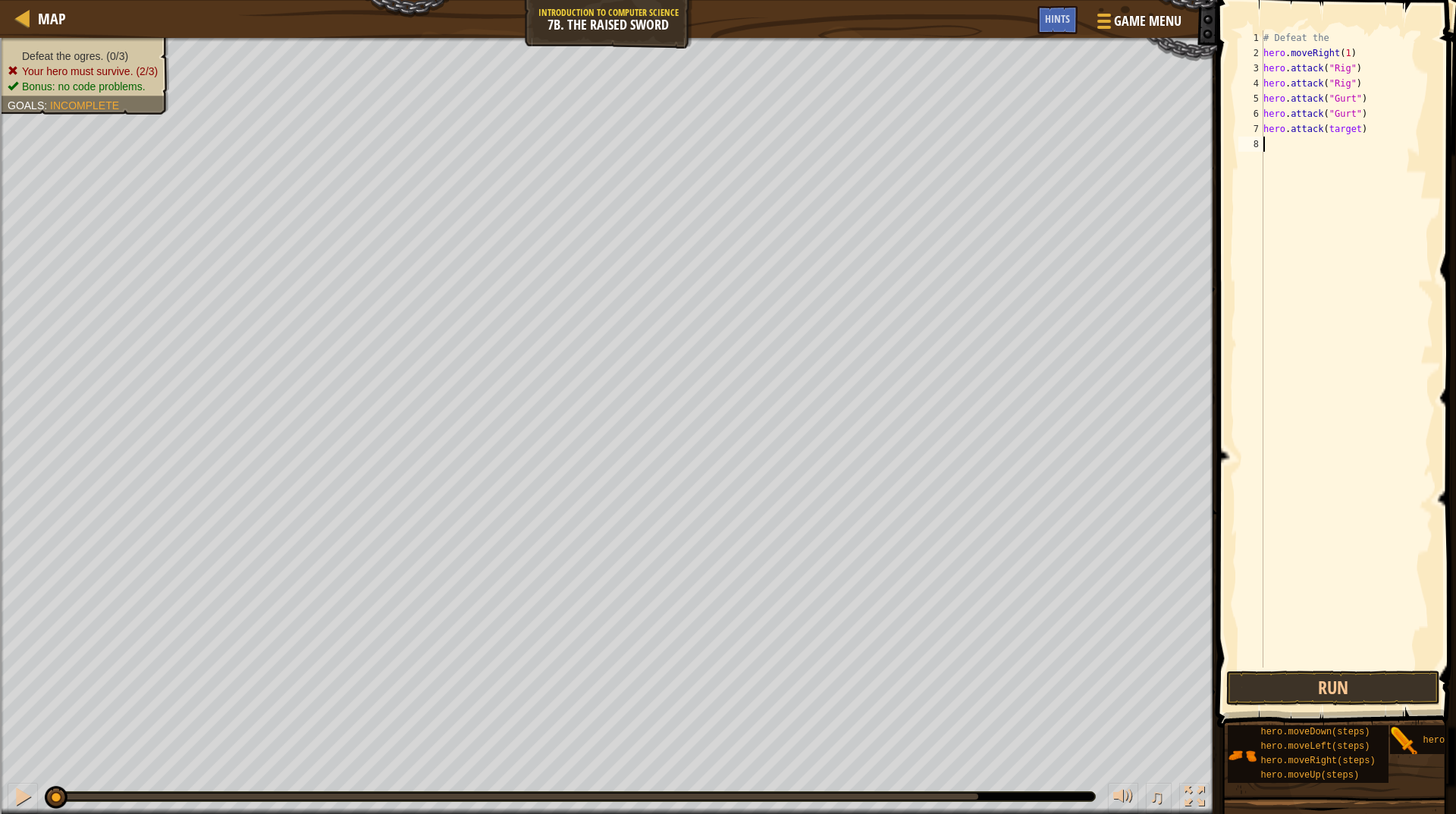
click at [1341, 136] on div "# Defeat the hero . moveRight ( 1 ) hero . attack ( "Rig" ) hero . attack ( "Ri…" at bounding box center [1347, 365] width 173 height 668
click at [1340, 127] on div "# Defeat the hero . moveRight ( 1 ) hero . attack ( "Rig" ) hero . attack ( "Ri…" at bounding box center [1347, 365] width 173 height 668
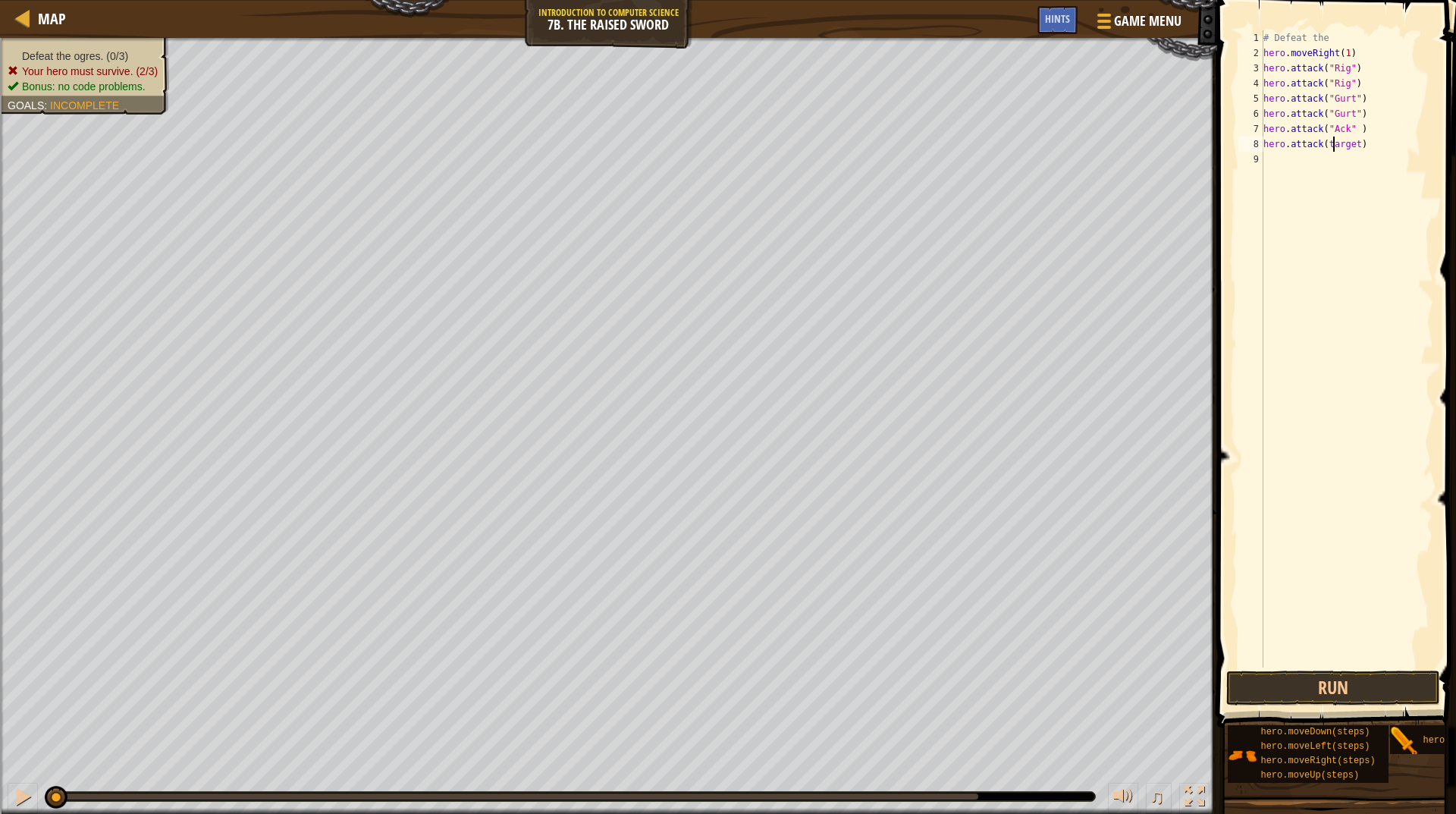
click at [1332, 144] on div "# Defeat the hero . moveRight ( 1 ) hero . attack ( "Rig" ) hero . attack ( "Ri…" at bounding box center [1347, 365] width 173 height 668
type textarea "hero.attack("Ack")"
click at [1322, 393] on div "# Defeat the hero . moveRight ( 1 ) hero . attack ( "Rig" ) hero . attack ( "Ri…" at bounding box center [1347, 365] width 173 height 668
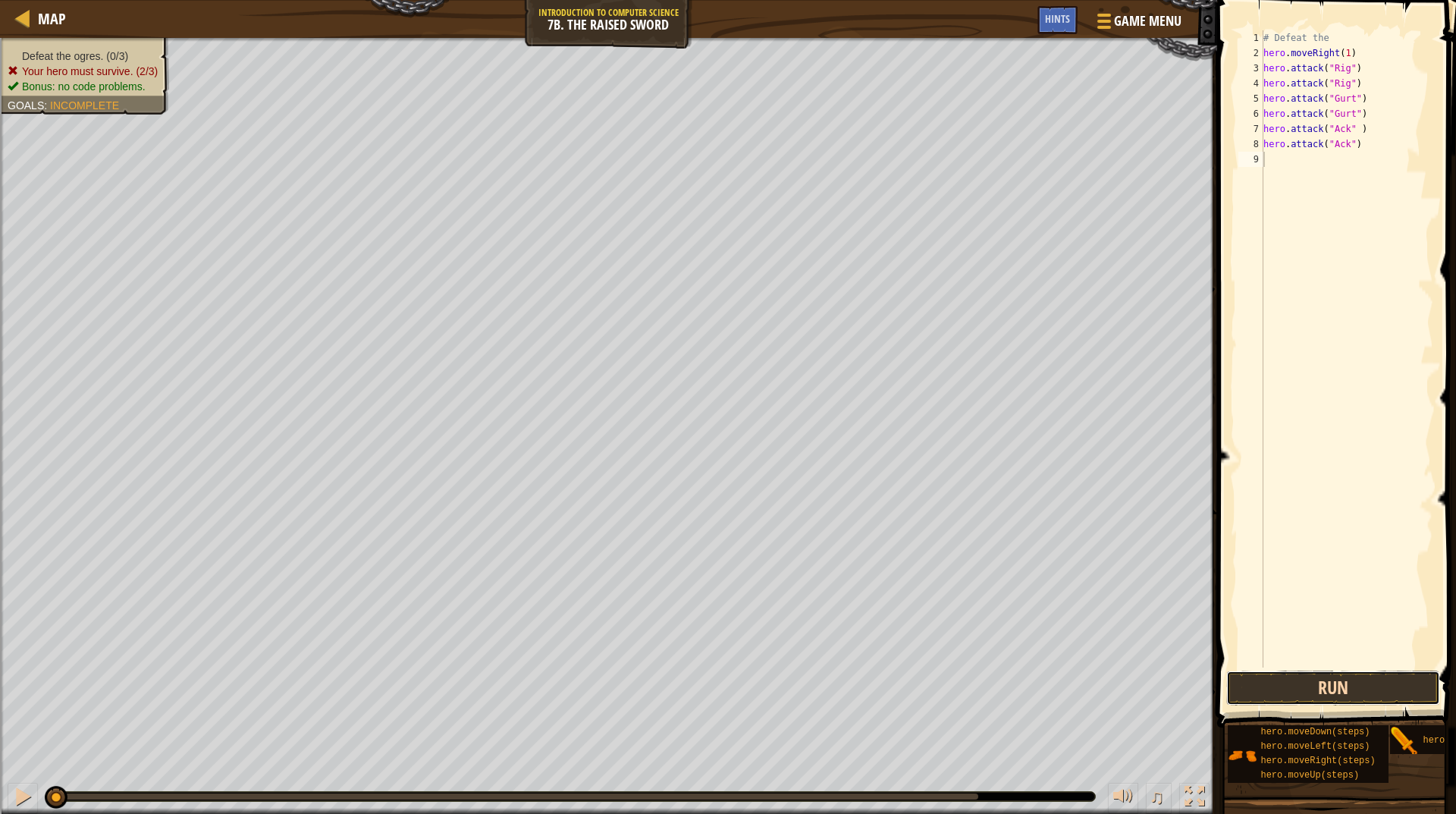
click at [1353, 695] on button "Run" at bounding box center [1333, 688] width 214 height 35
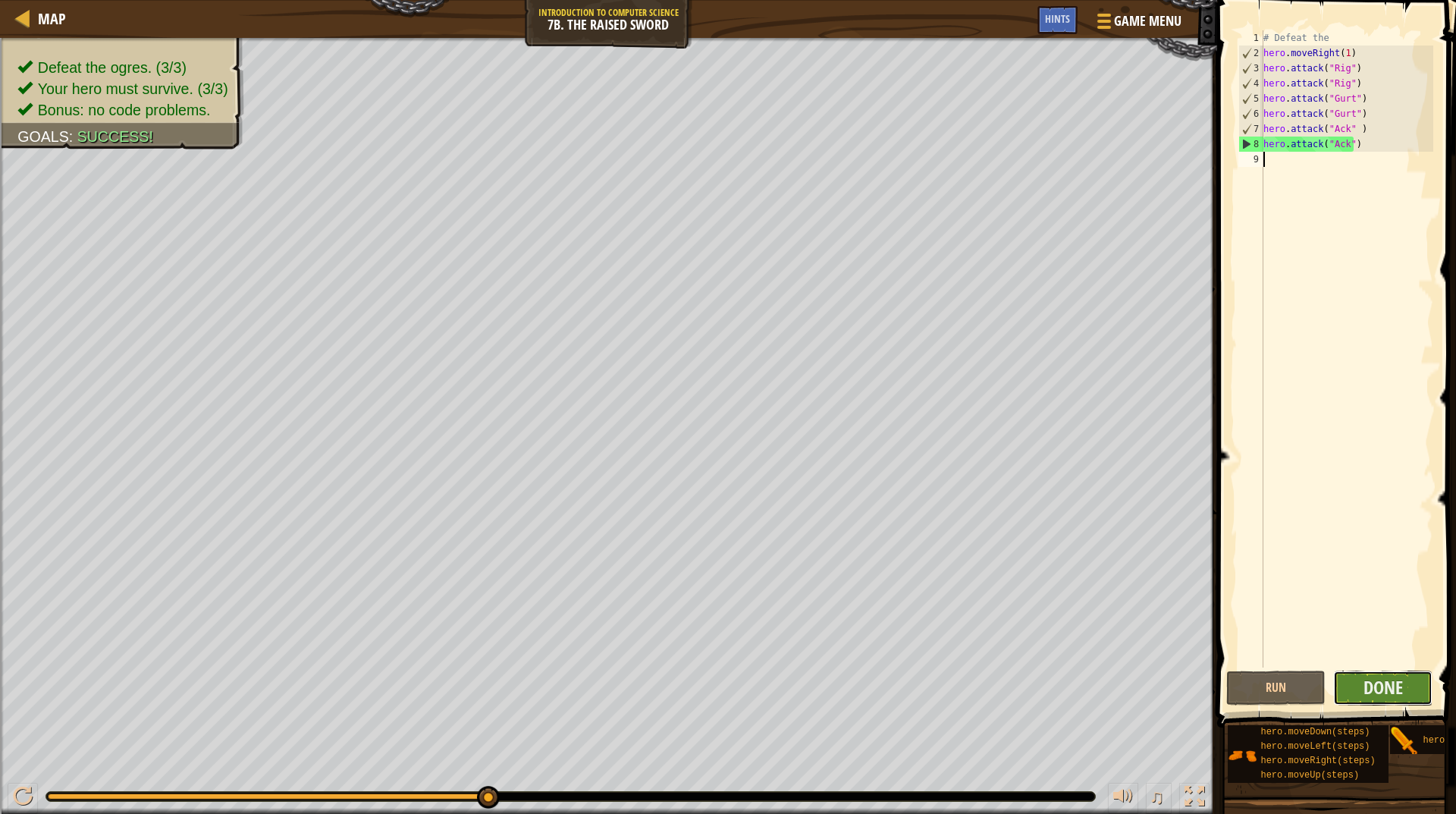
click at [1409, 684] on button "Done" at bounding box center [1383, 688] width 100 height 35
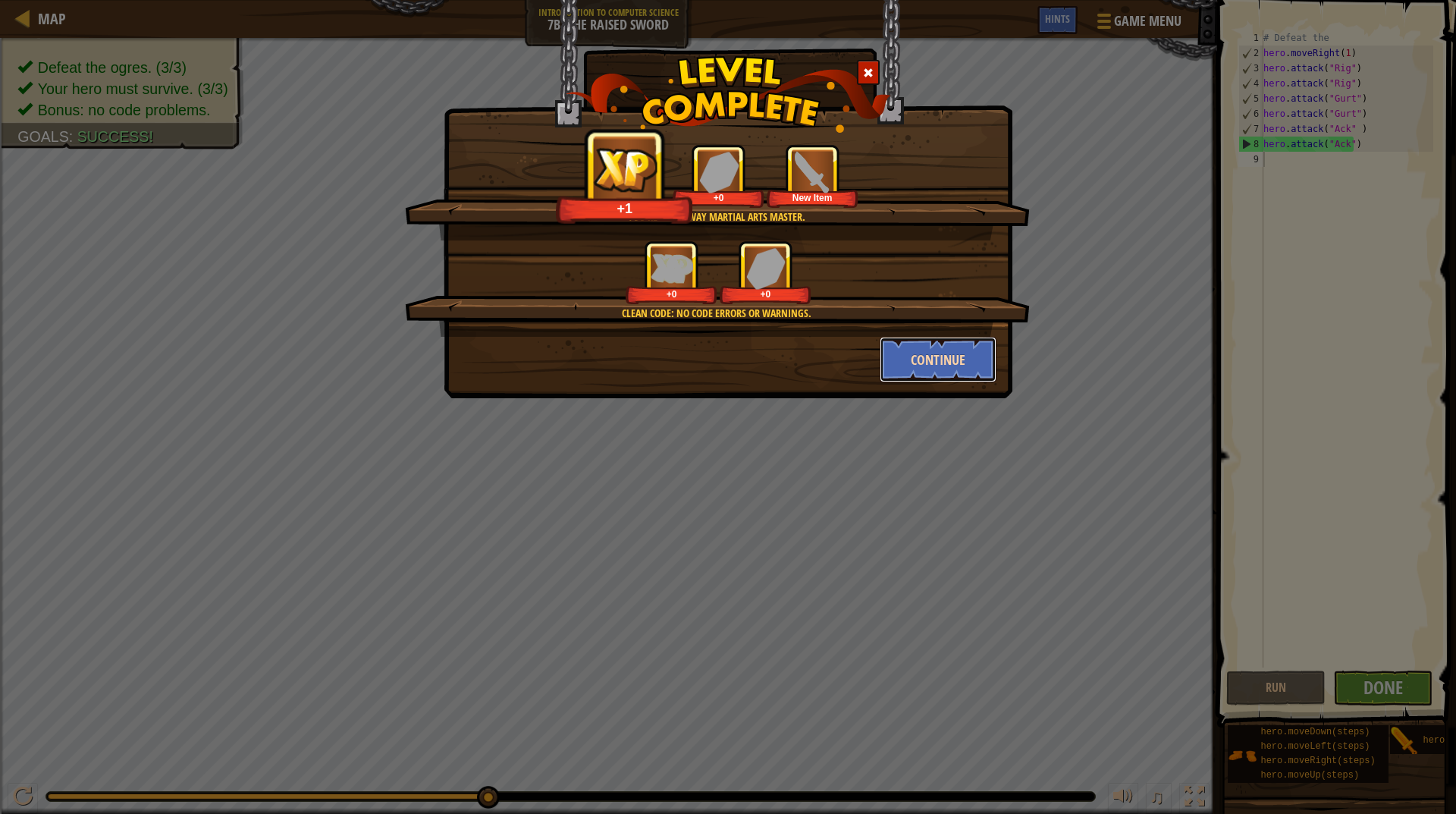
click at [906, 358] on button "Continue" at bounding box center [939, 359] width 118 height 45
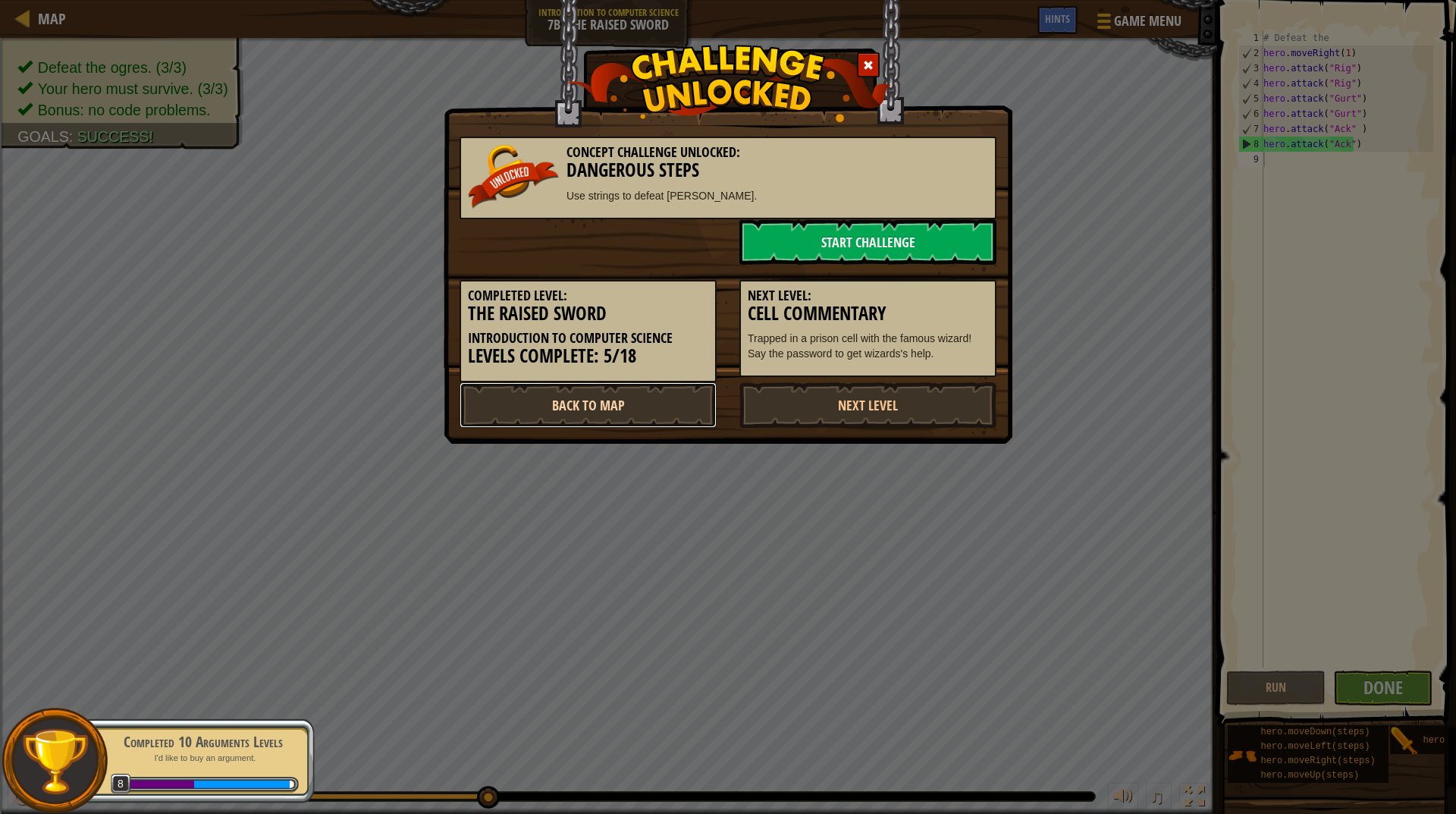
click at [638, 393] on link "Back to Map" at bounding box center [588, 404] width 257 height 45
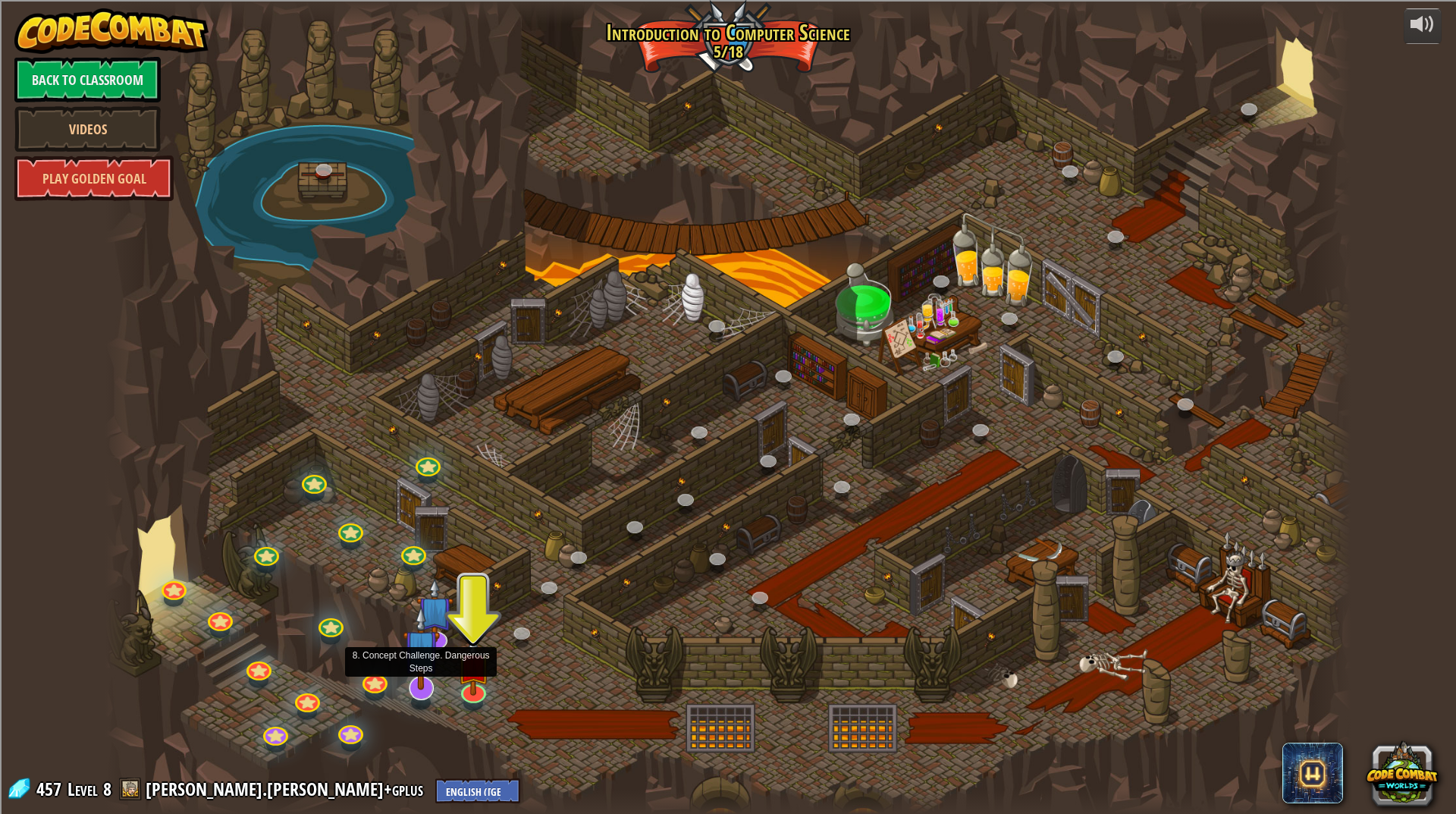
click at [410, 689] on img at bounding box center [421, 648] width 38 height 85
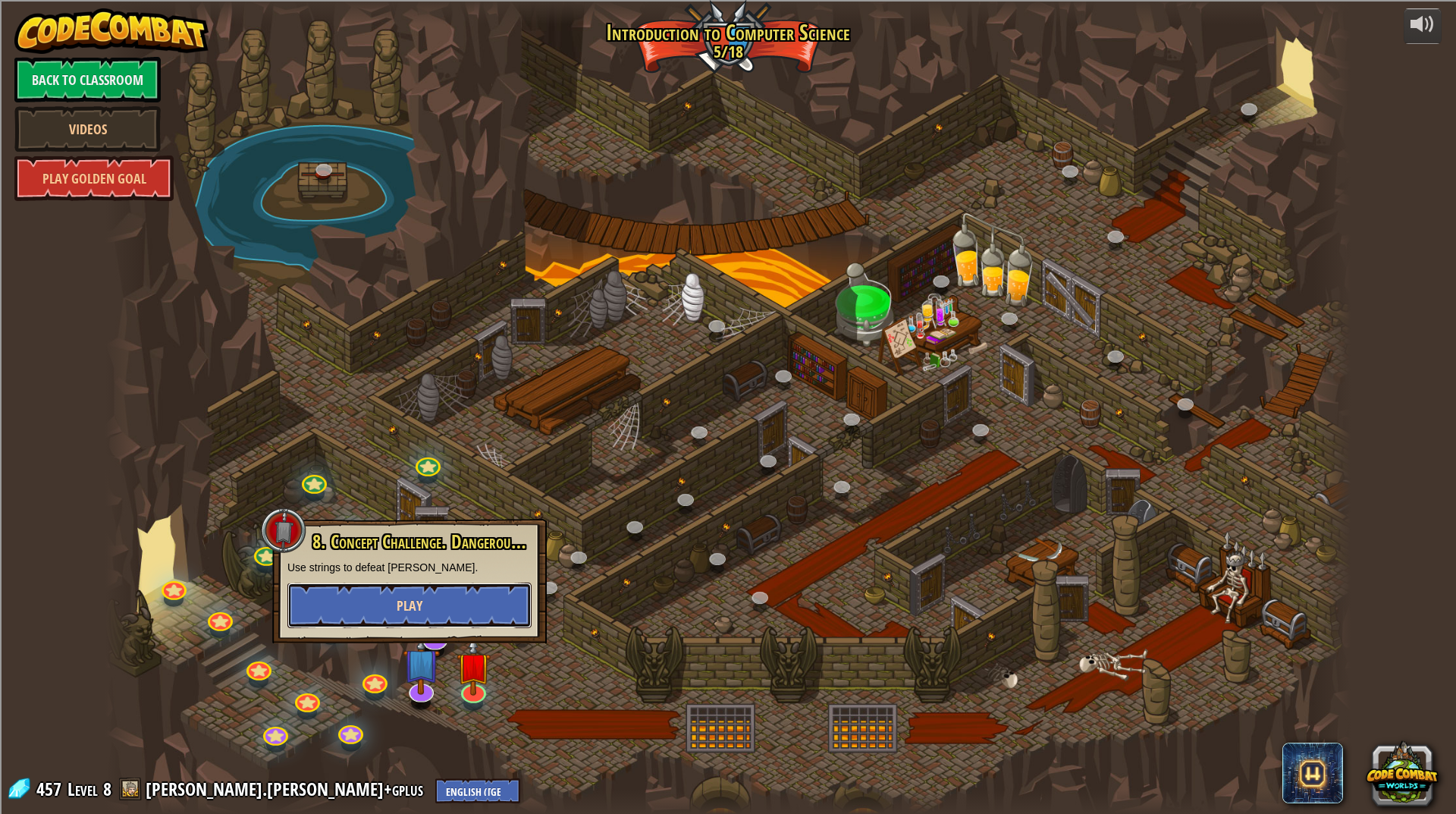
click at [416, 622] on button "Play" at bounding box center [410, 605] width 244 height 45
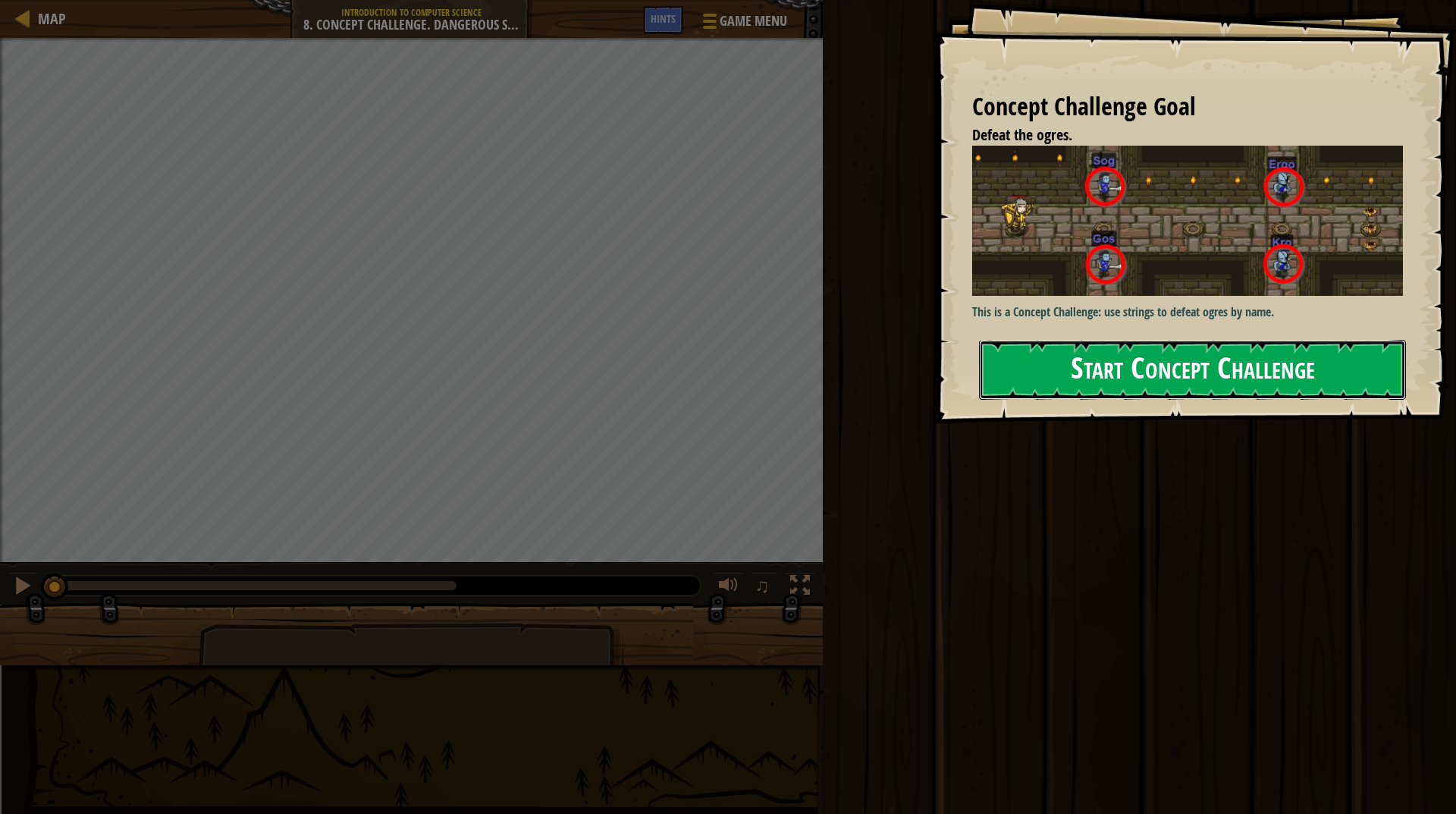
click at [1061, 363] on button "Start Concept Challenge" at bounding box center [1193, 370] width 427 height 60
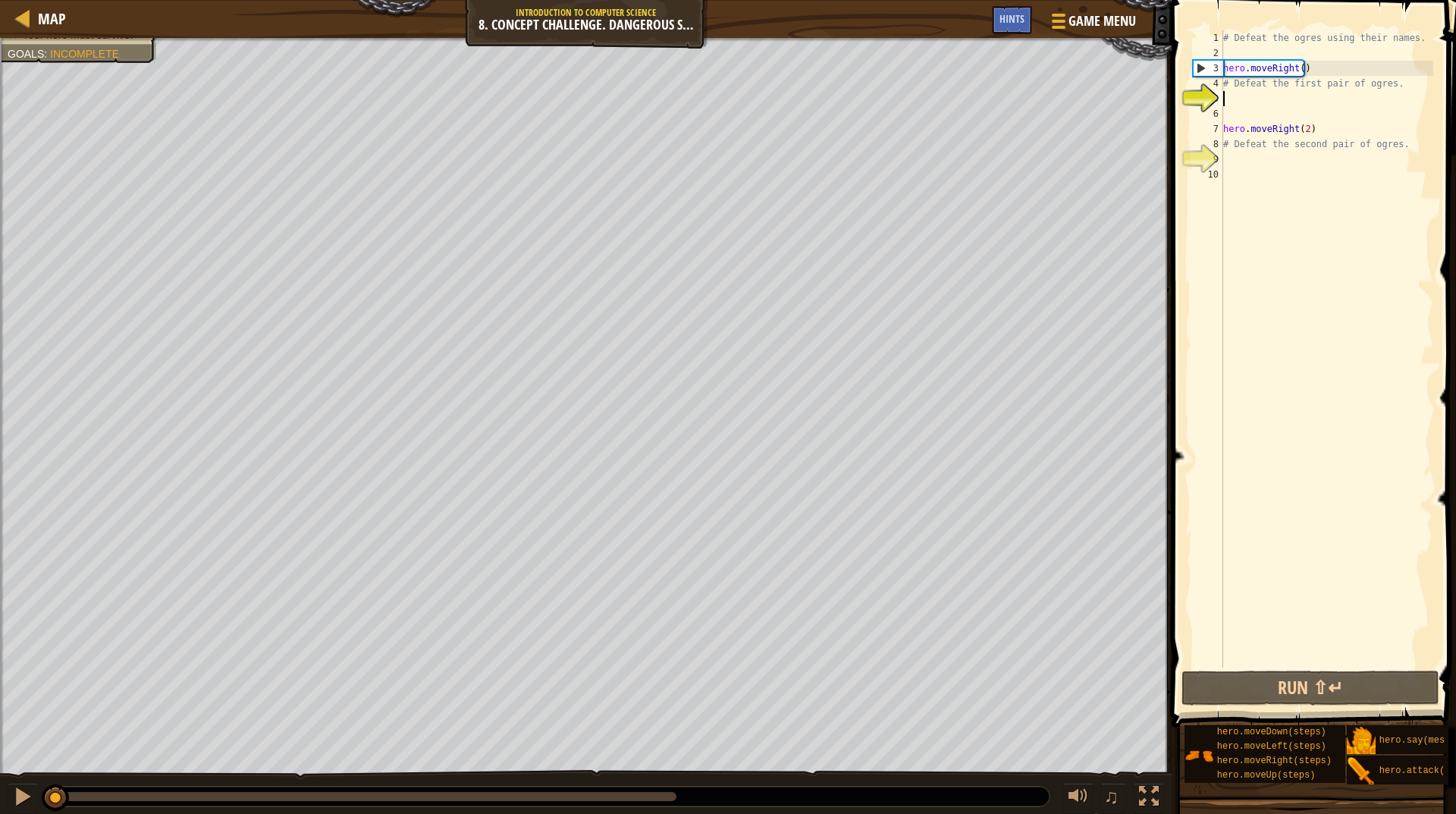
scroll to position [11, 0]
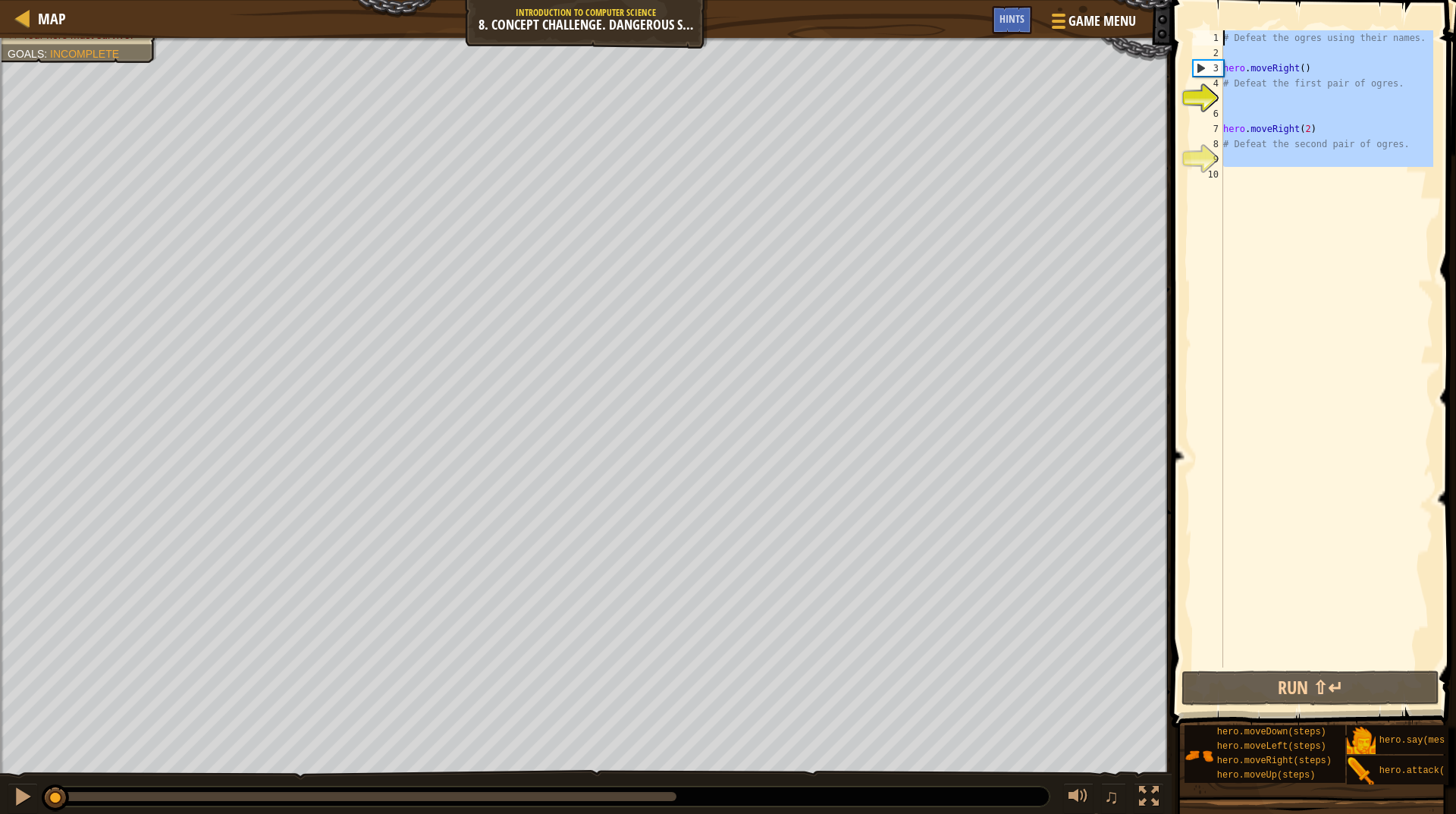
drag, startPoint x: 1327, startPoint y: 211, endPoint x: 1200, endPoint y: -8, distance: 253.2
click at [1200, 0] on html "Map Introduction to Computer Science 8. Concept Challenge. Dangerous Steps Game…" at bounding box center [728, 116] width 1456 height 233
type textarea "# Defeat the ogres using their names."
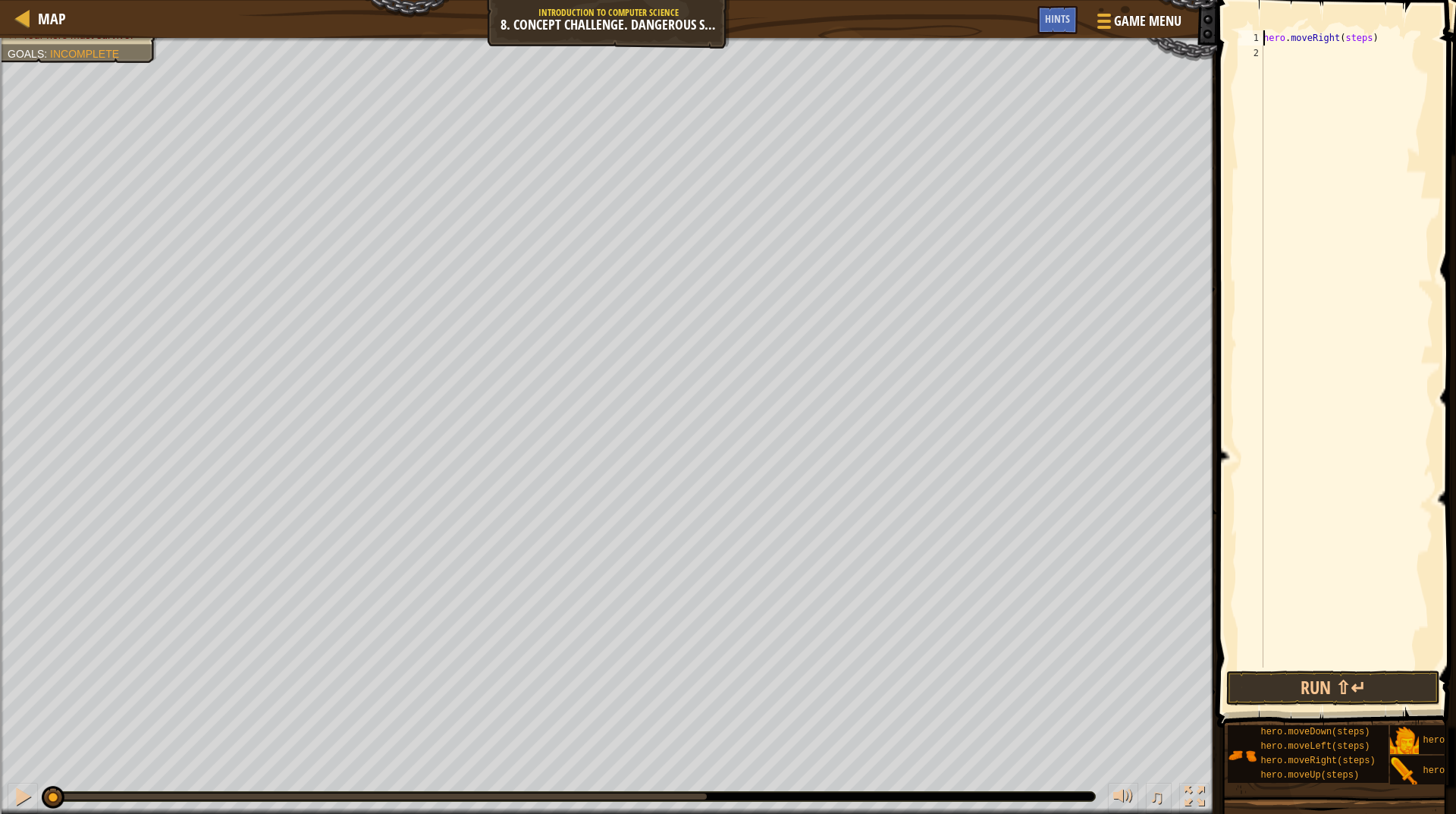
click at [1350, 36] on div "hero . moveRight ( steps )" at bounding box center [1347, 365] width 173 height 668
click at [1350, 37] on div "hero . moveRight ( steps )" at bounding box center [1347, 365] width 173 height 668
type textarea "hero.moveRight()"
click at [1343, 87] on div "hero . moveRight ( )" at bounding box center [1347, 365] width 173 height 668
click at [1337, 46] on div "hero . moveRight ( ) hero . attack ( target )" at bounding box center [1347, 365] width 173 height 668
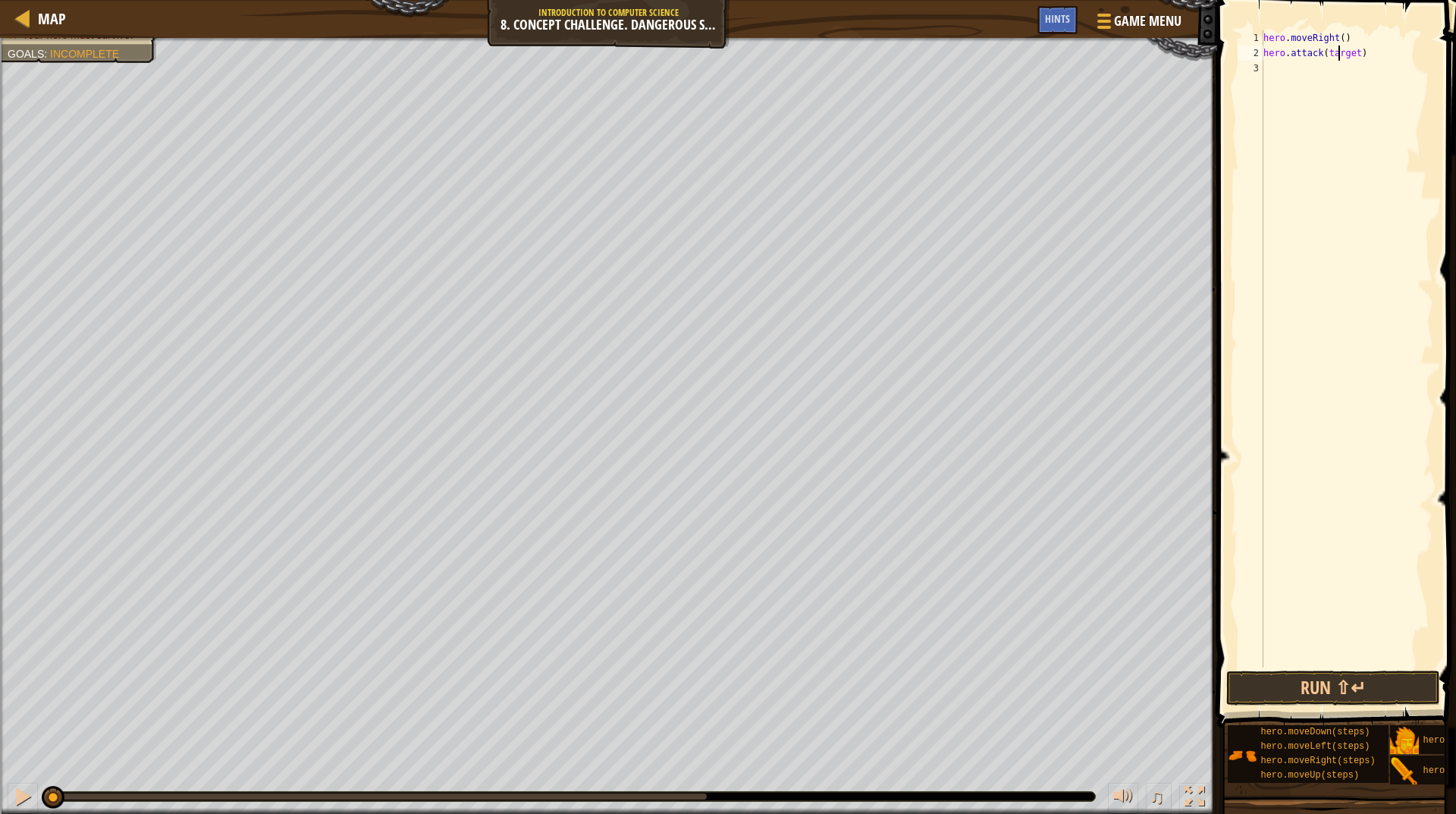
click at [1337, 46] on div "hero . moveRight ( ) hero . attack ( target )" at bounding box center [1347, 365] width 173 height 668
type textarea "hero.attack(:Sog")"
click at [1264, 55] on div "hero.attack(:Sog") 1 2 3 hero . moveRight ( ) hero . attack ( : Sog ") הההההההה…" at bounding box center [1334, 349] width 198 height 637
drag, startPoint x: 1264, startPoint y: 55, endPoint x: 1299, endPoint y: 71, distance: 38.5
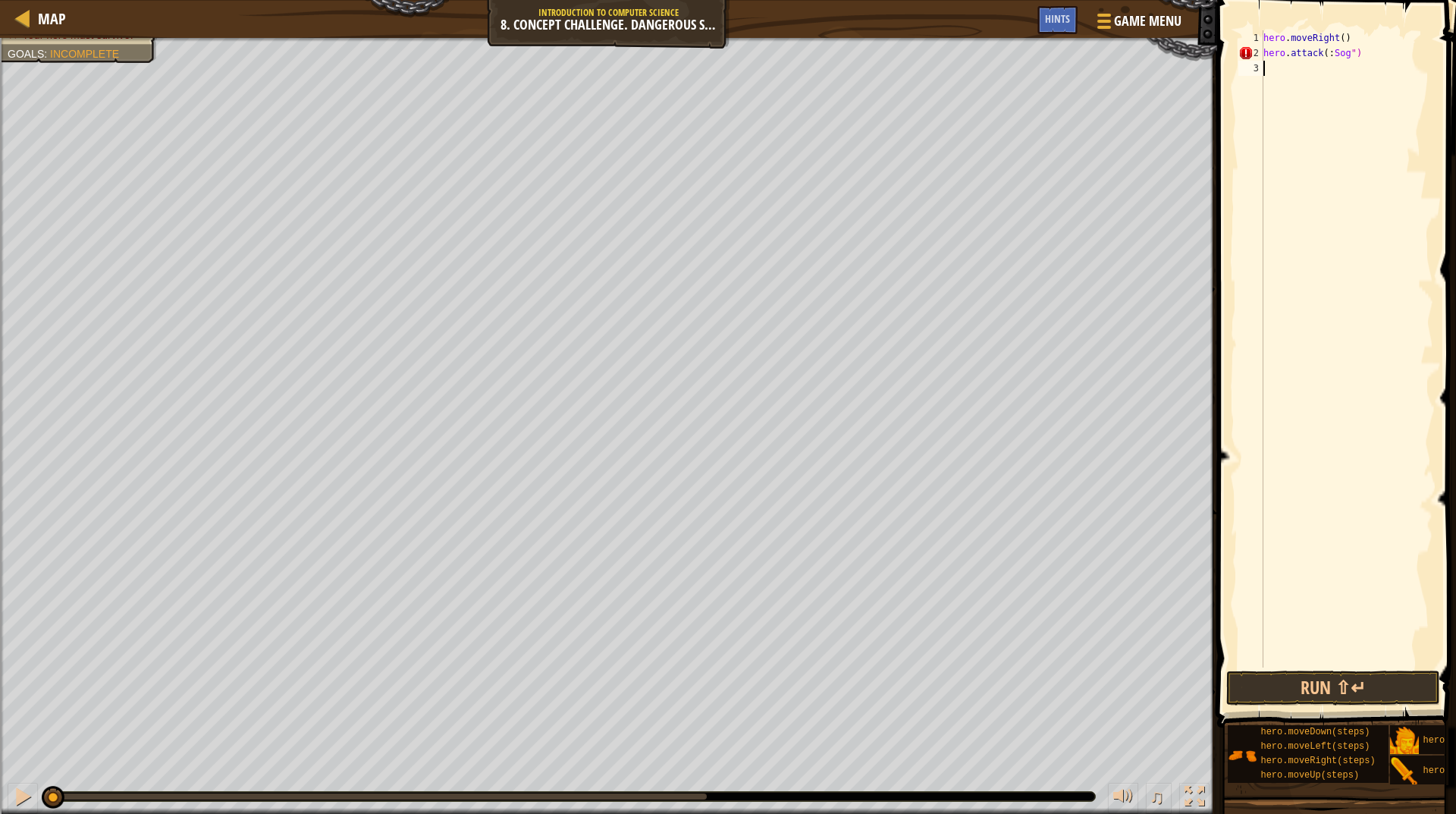
click at [1299, 71] on div "hero . moveRight ( ) hero . attack ( : Sog ")" at bounding box center [1347, 365] width 173 height 668
paste textarea "hero.moveRight(1)"
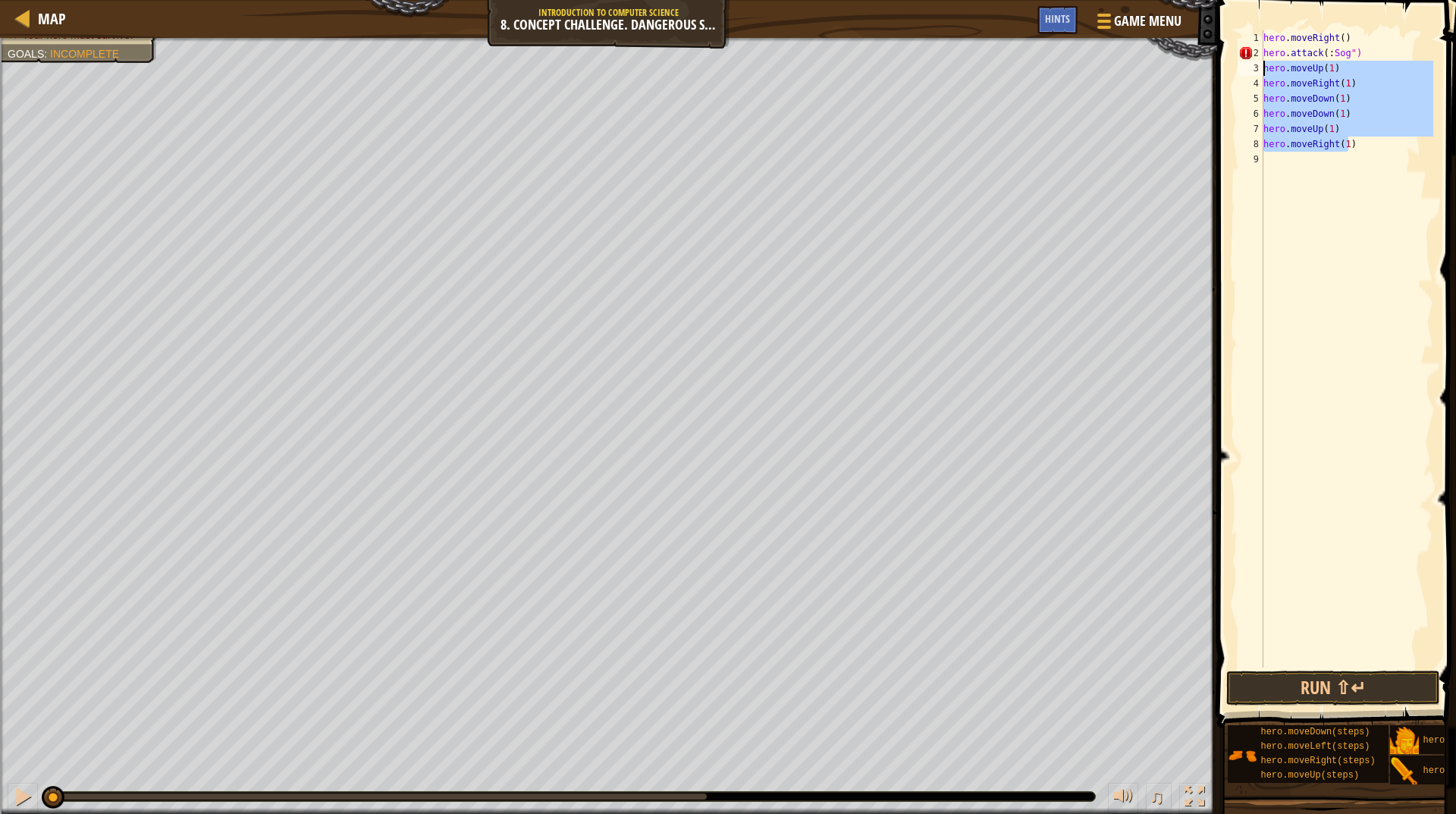
drag, startPoint x: 1360, startPoint y: 145, endPoint x: 1255, endPoint y: 74, distance: 126.8
click at [1255, 74] on div "hero.moveRight(1) 1 2 3 4 5 6 7 8 9 hero . moveRight ( ) hero . attack ( : Sog …" at bounding box center [1334, 349] width 198 height 637
type textarea "hero.moveUp(1) hero.moveRight(1)"
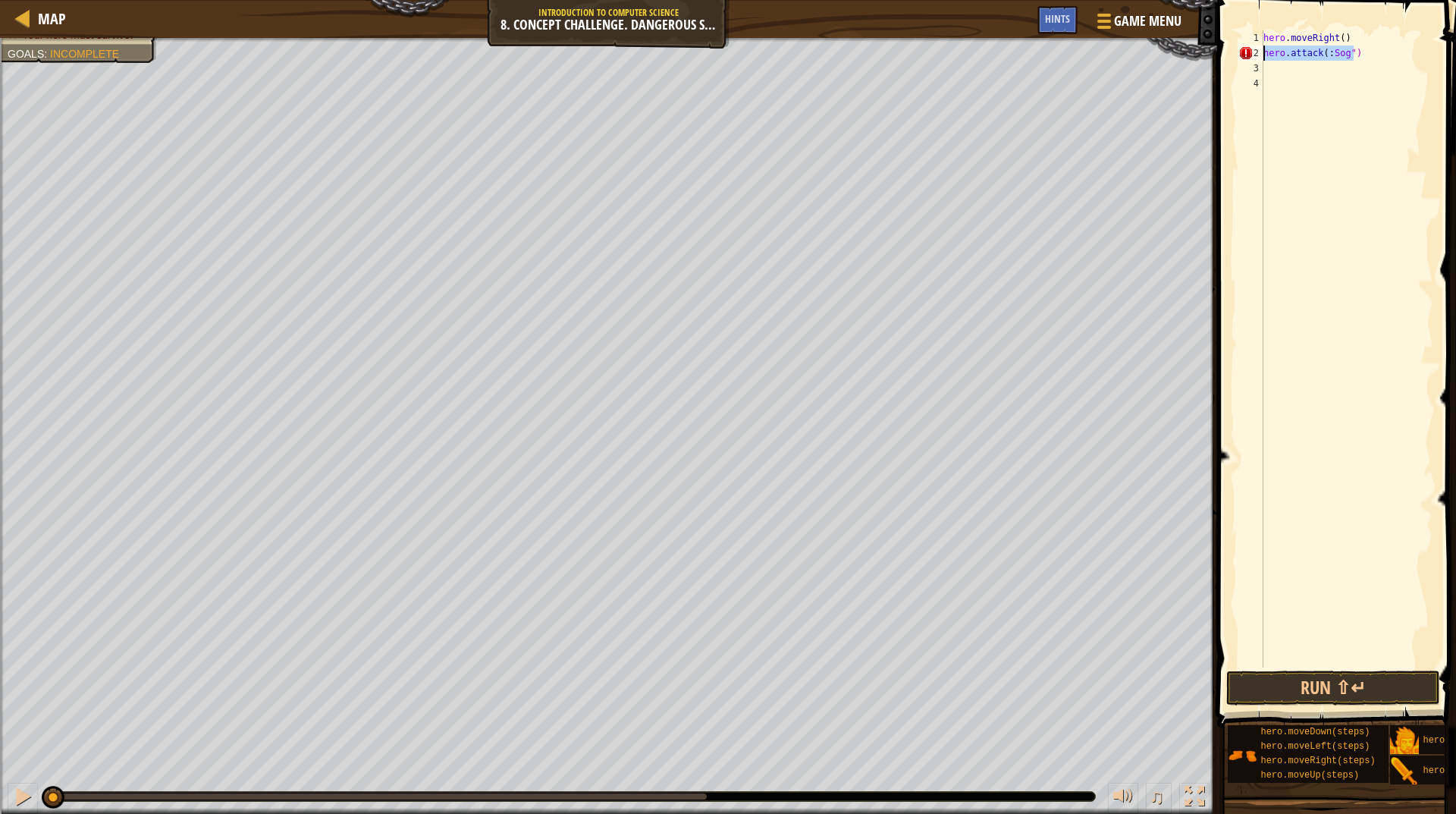
drag, startPoint x: 1357, startPoint y: 54, endPoint x: 1262, endPoint y: 53, distance: 95.0
click at [1262, 53] on div "1 2 3 4 hero . moveRight ( ) hero . attack ( : Sog ") ההההההההההההההההההההההההה…" at bounding box center [1334, 349] width 198 height 637
type textarea "hero.attack(:Sog")"
click at [1295, 73] on div "hero . moveRight ( ) hero . attack ( : Sog ")" at bounding box center [1347, 365] width 173 height 668
paste textarea "hero.attack(:Sog")"
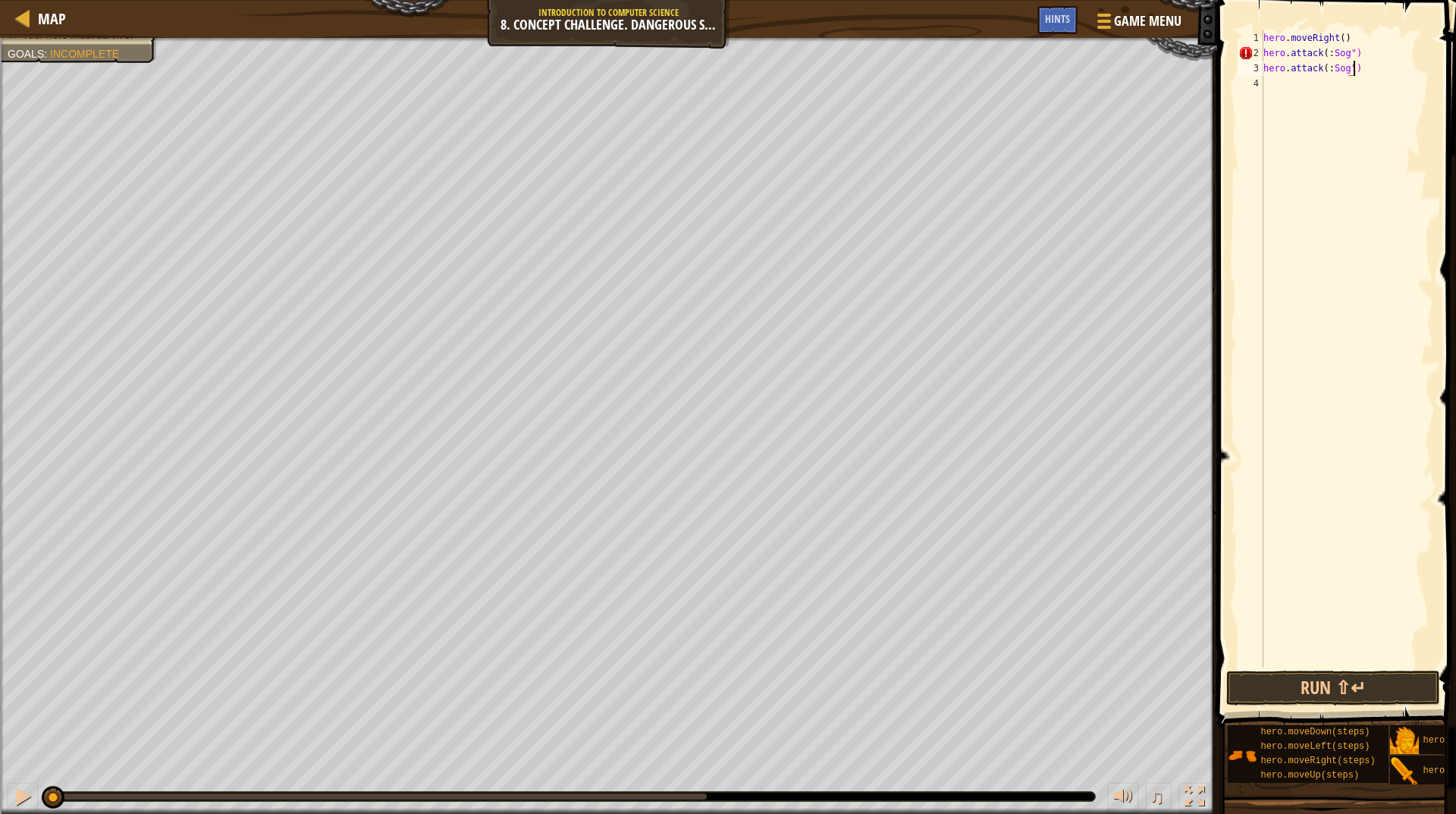
paste textarea "hero.attack(:Sog")"
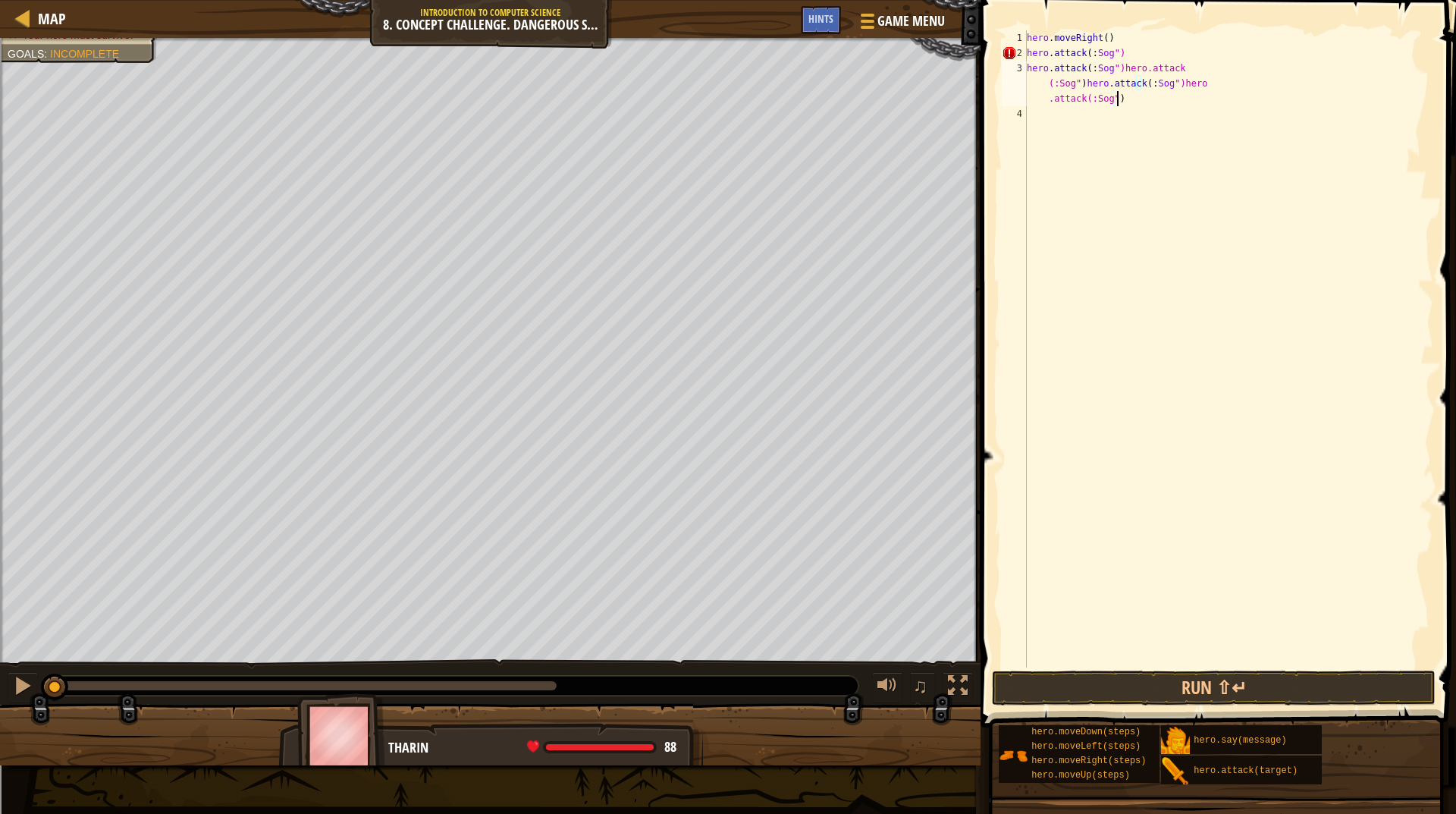
scroll to position [0, 0]
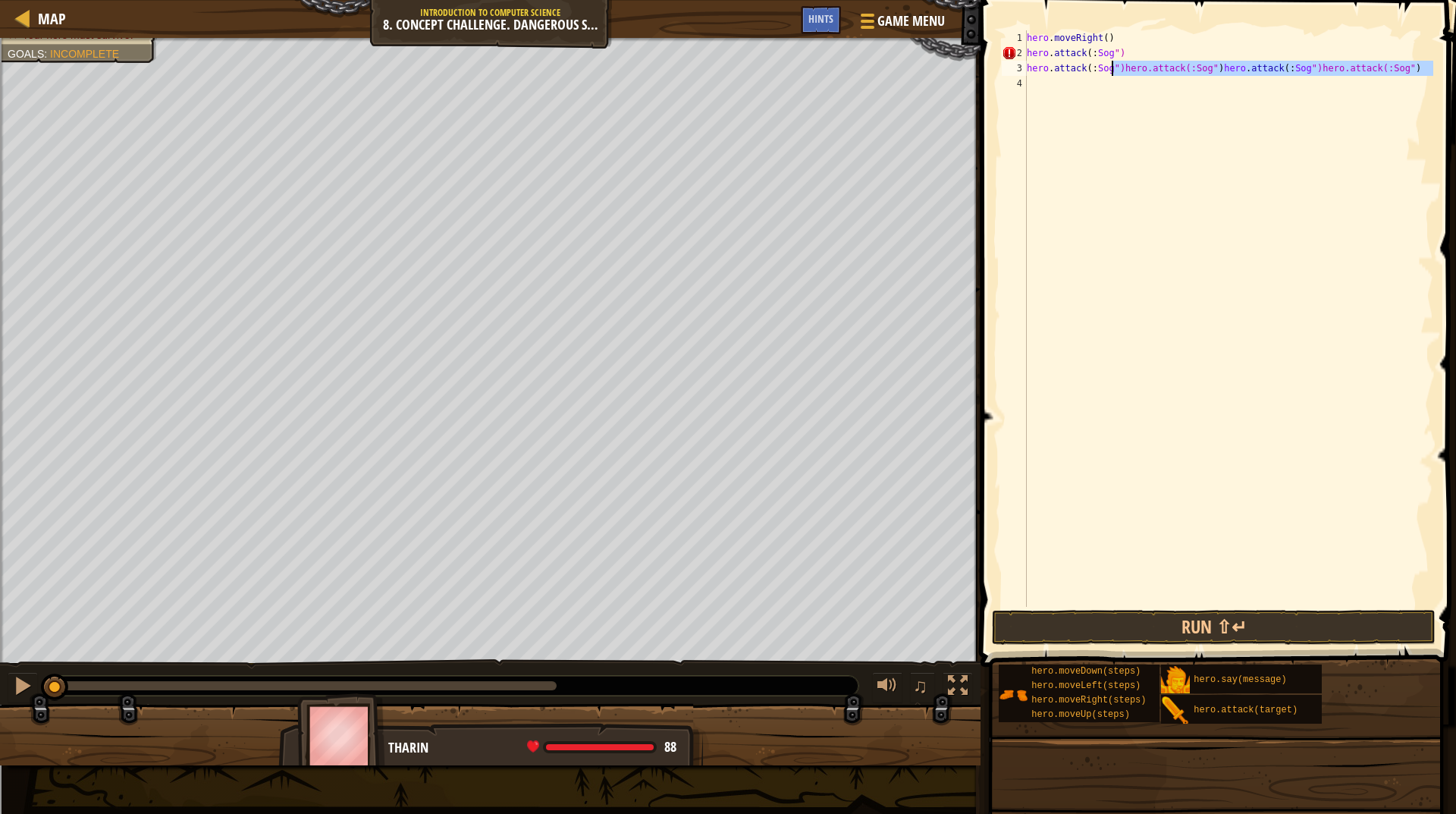
drag, startPoint x: 1418, startPoint y: 83, endPoint x: 1113, endPoint y: 72, distance: 305.2
click at [1113, 72] on div "hero . moveRight ( ) hero . attack ( : Sog ") hero . attack ( : Sog ")hero.atta…" at bounding box center [1229, 334] width 410 height 607
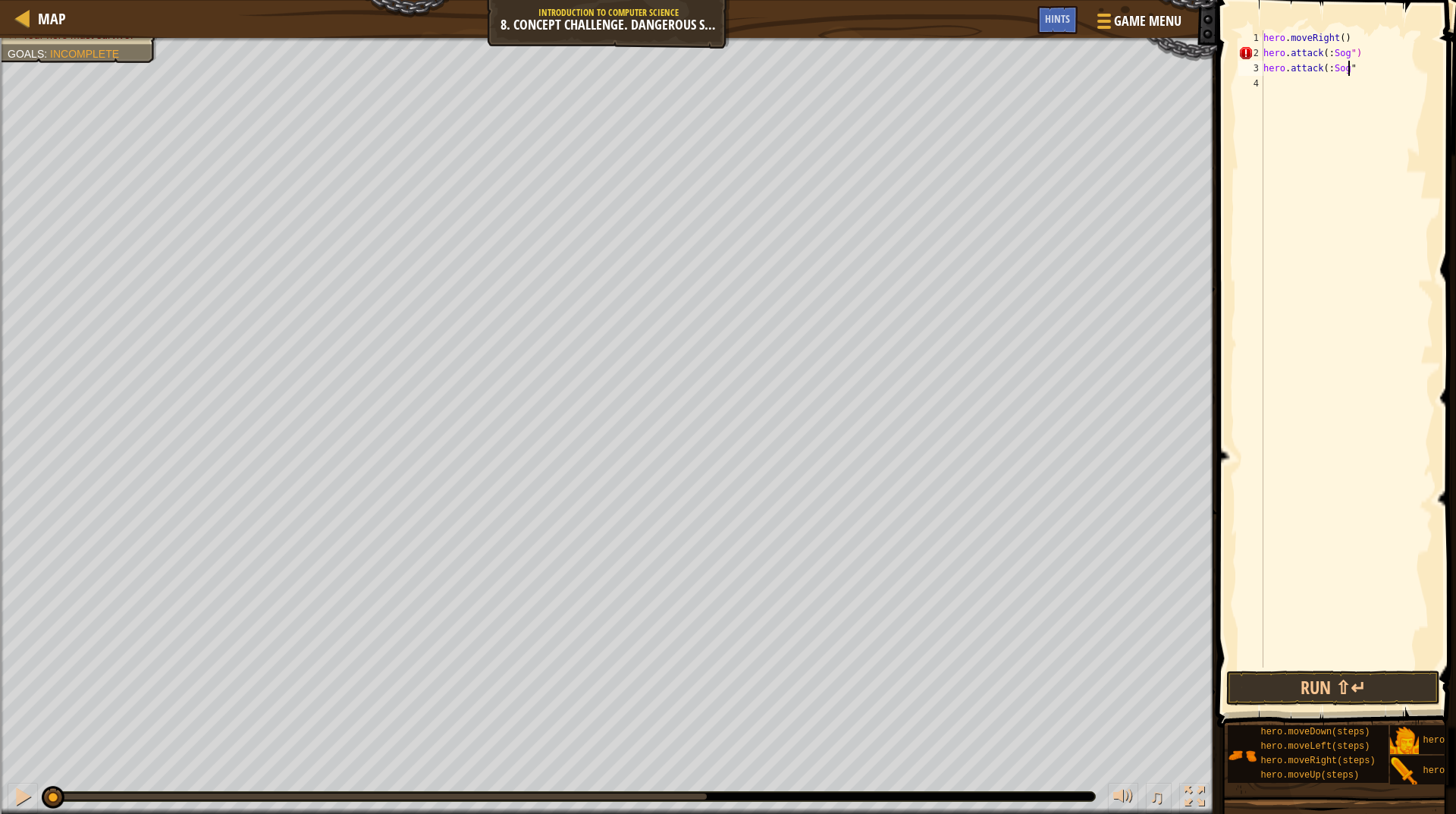
type textarea "hero.attack(:Sog")"
click at [1291, 125] on div "hero . moveRight ( ) hero . attack ( : Sog ") hero . attack ( : Sog ")" at bounding box center [1347, 365] width 173 height 668
paste textarea "hero.attack(:Sog")"
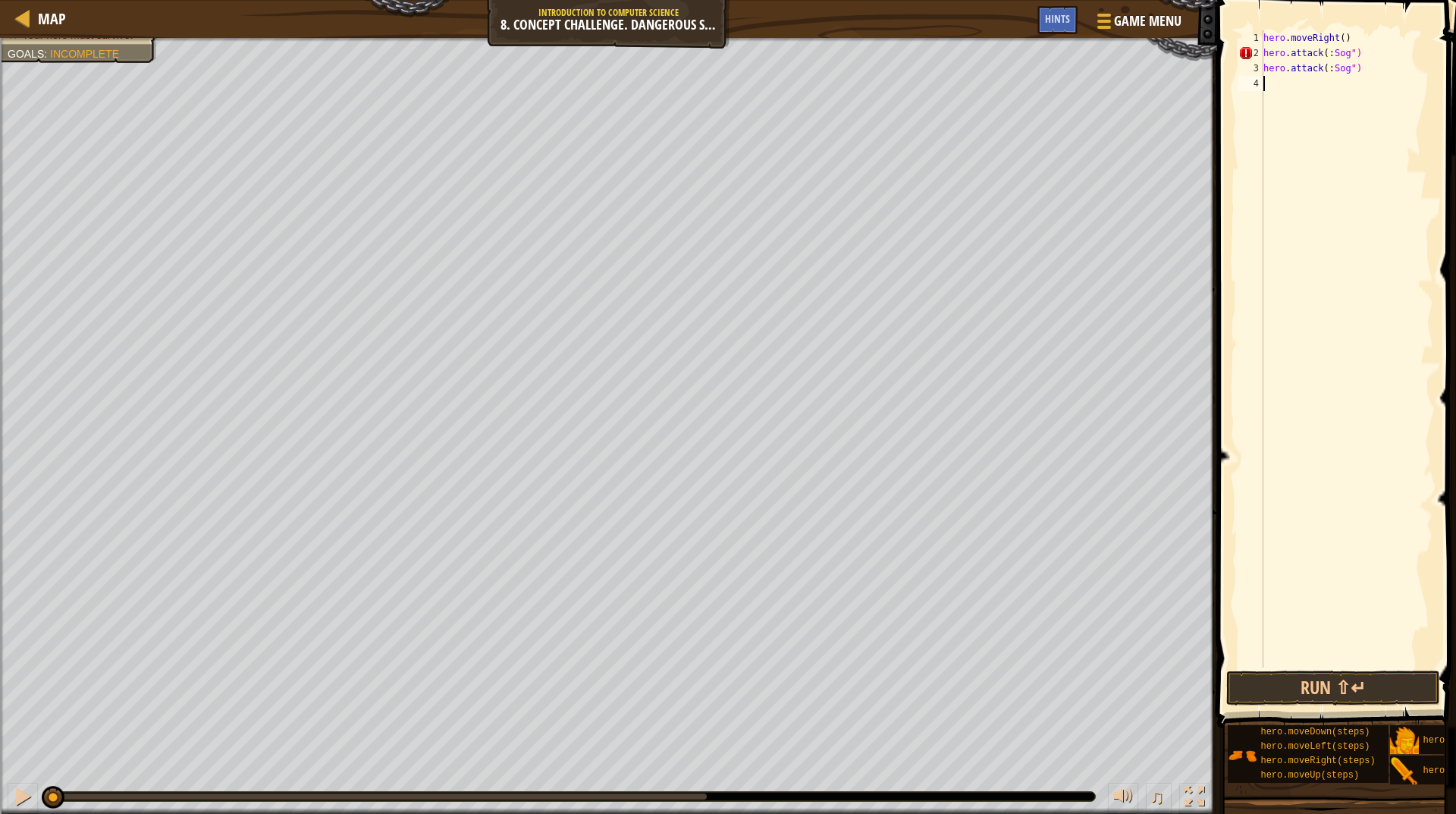
type textarea "hero.attack(:Sog")"
click at [1285, 100] on div "hero . moveRight ( ) hero . attack ( : Sog ") hero . attack ( : Sog ") hero . a…" at bounding box center [1347, 365] width 173 height 668
paste textarea "hero.attack(:Sog")"
type textarea "hero.attack(:Sog")"
paste textarea "hero.attack(:Sog")"
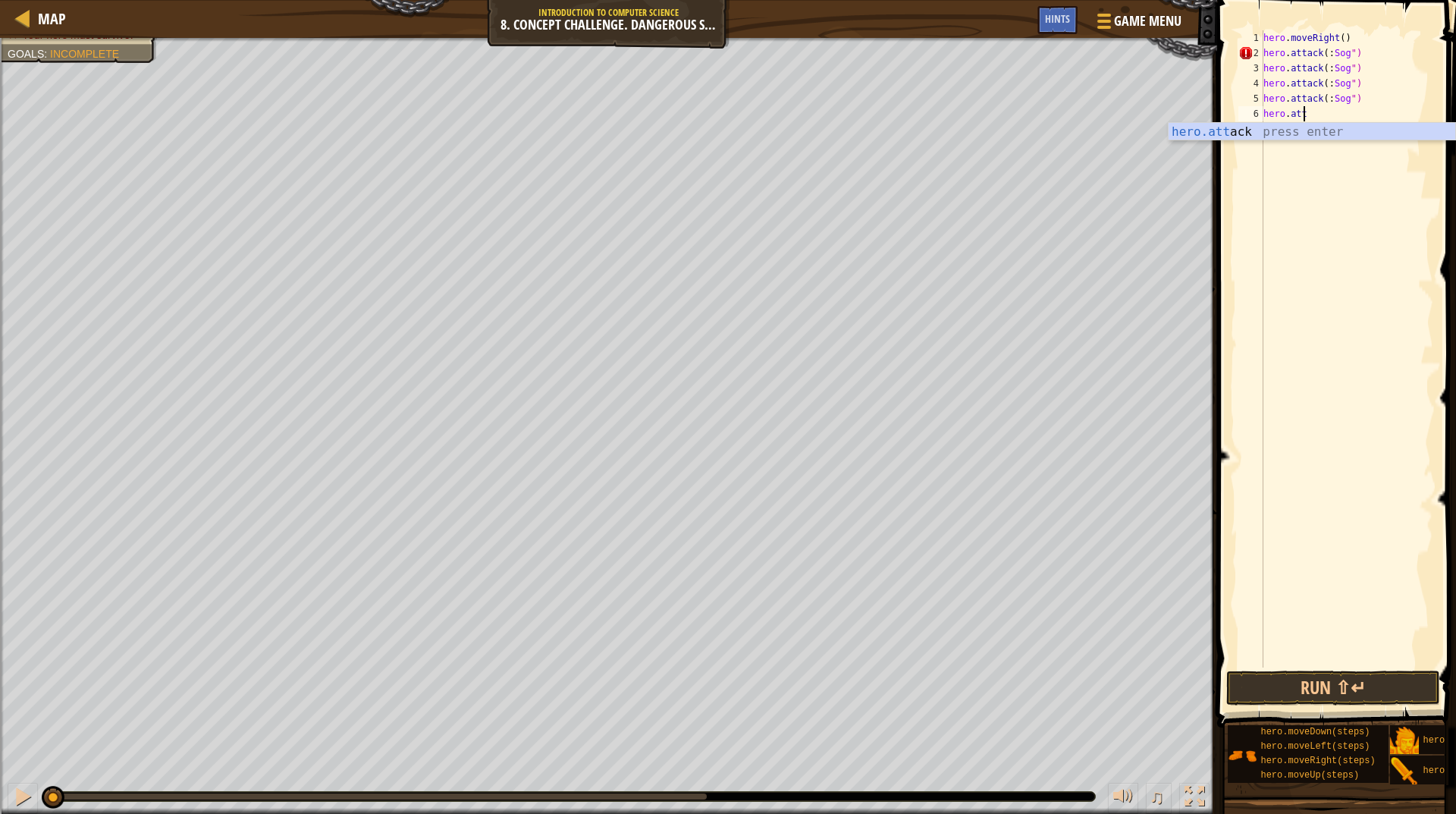
type textarea "h"
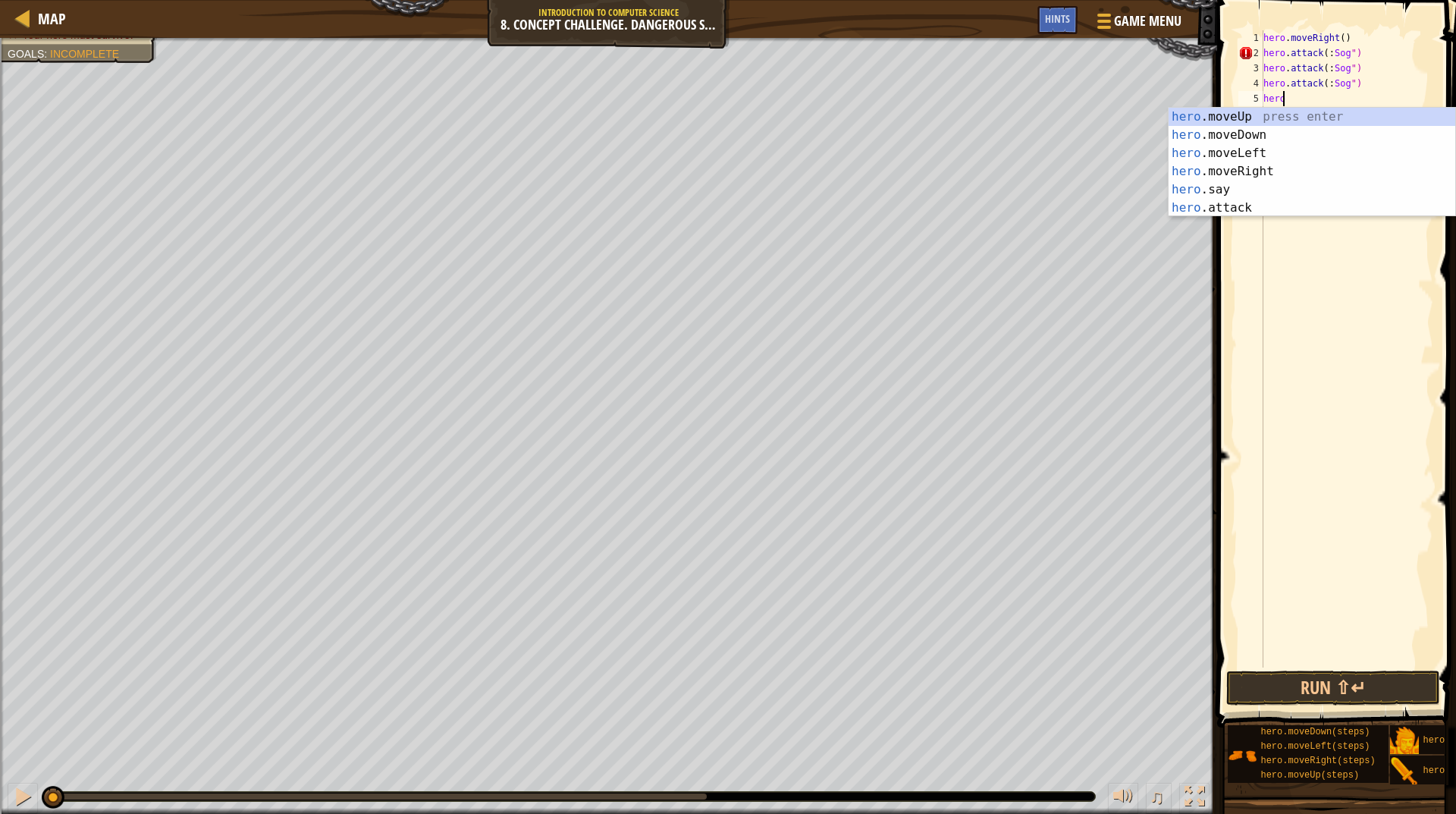
type textarea "h"
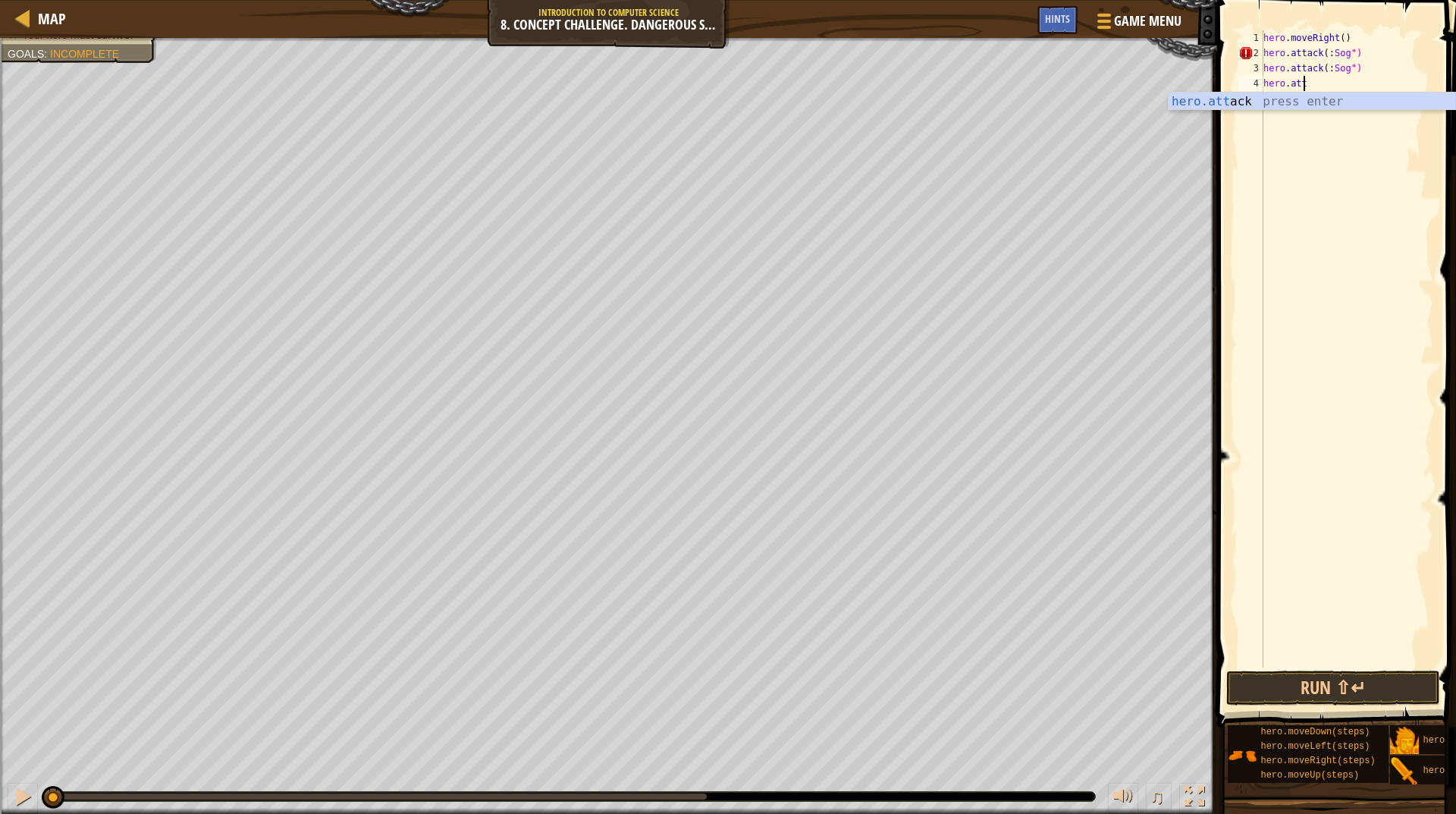
type textarea "h"
type textarea "hero.attack(:Sog")"
paste textarea "hero.attack(:Sog")"
click at [1343, 81] on div "hero . moveRight ( ) hero . attack ( : Sog ") hero . attack ( : Sog ") hero . a…" at bounding box center [1347, 365] width 173 height 668
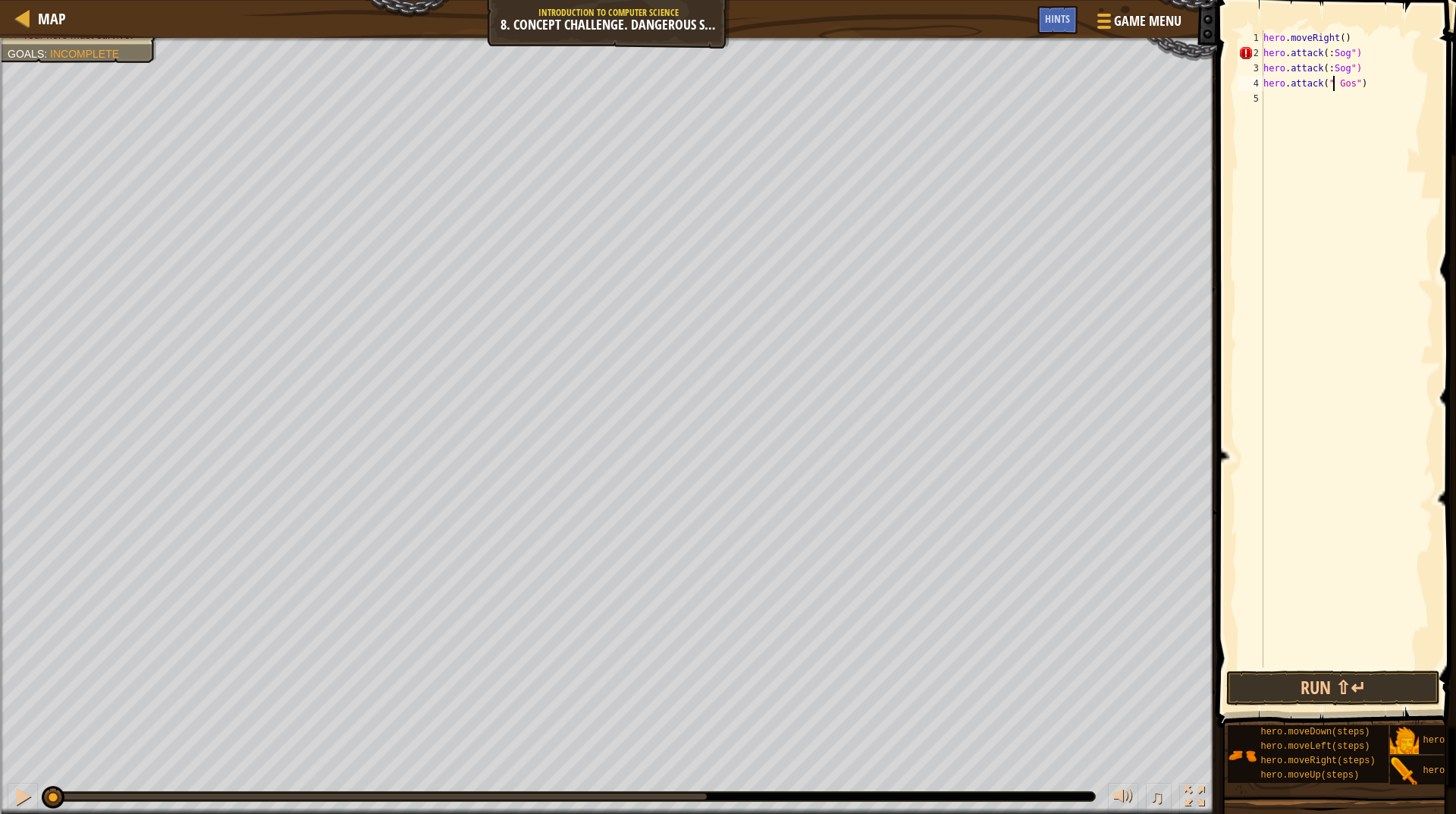
click at [1332, 81] on div "hero . moveRight ( ) hero . attack ( : Sog ") hero . attack ( : Sog ") hero . a…" at bounding box center [1347, 365] width 173 height 668
click at [1328, 68] on div "hero . moveRight ( ) hero . attack ( : Sog ") hero . attack ( : Sog ") hero . a…" at bounding box center [1347, 365] width 173 height 668
click at [1325, 52] on div "hero . moveRight ( ) hero . attack ( : Sog ") hero . attack ( "Sog" ) hero . at…" at bounding box center [1347, 365] width 173 height 668
click at [1326, 51] on div "hero . moveRight ( ) hero . attack ( : Sog ") hero . attack ( "Sog" ) hero . at…" at bounding box center [1347, 365] width 173 height 668
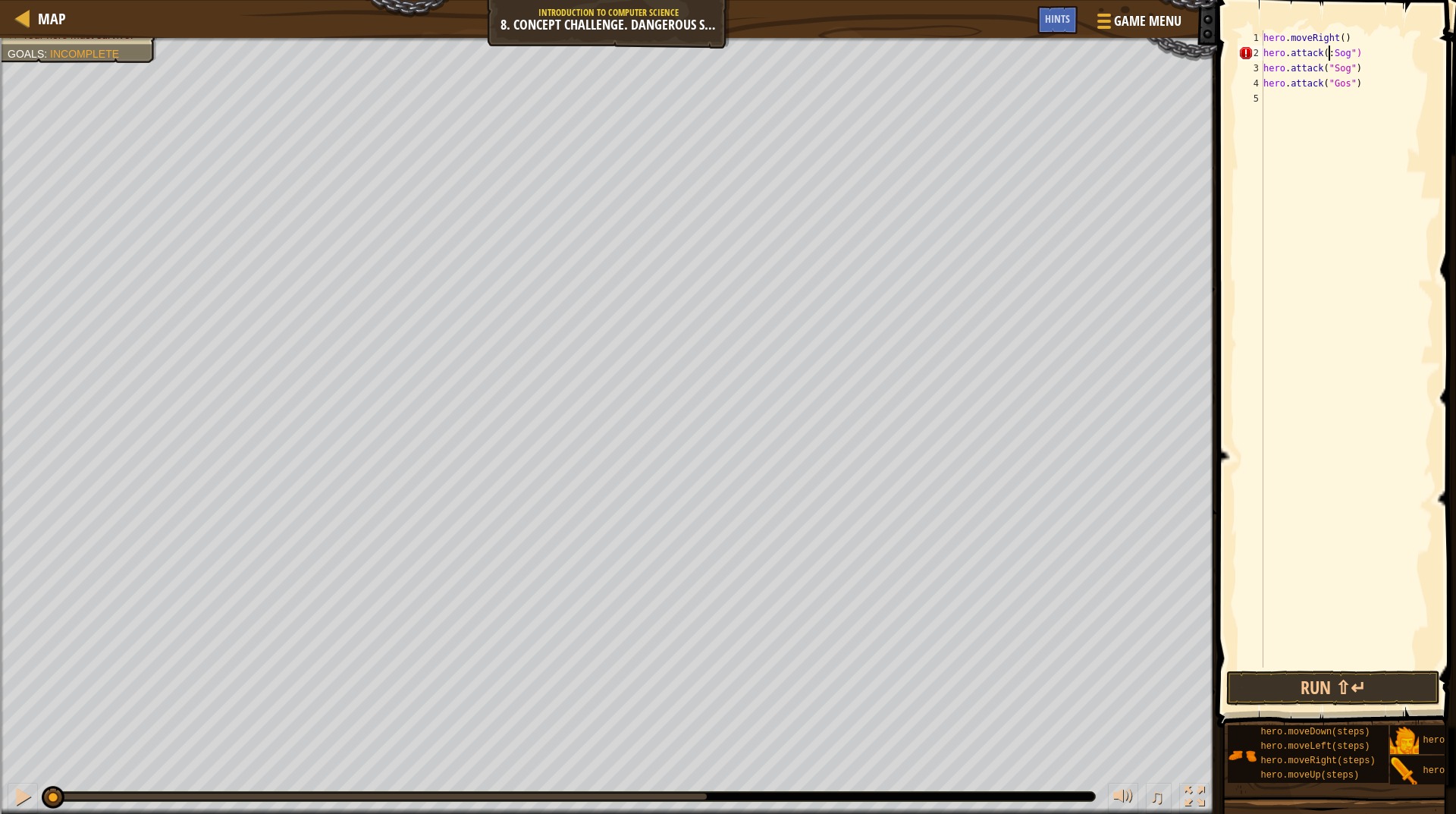
click at [1327, 50] on div "hero . moveRight ( ) hero . attack ( : Sog ") hero . attack ( "Sog" ) hero . at…" at bounding box center [1347, 365] width 173 height 668
type textarea "hero.attack("Sog")"
click at [1298, 100] on div "hero . moveRight ( ) hero . attack ( "Sog" ) hero . attack ( "Sog" ) hero . att…" at bounding box center [1347, 365] width 173 height 668
type textarea "b"
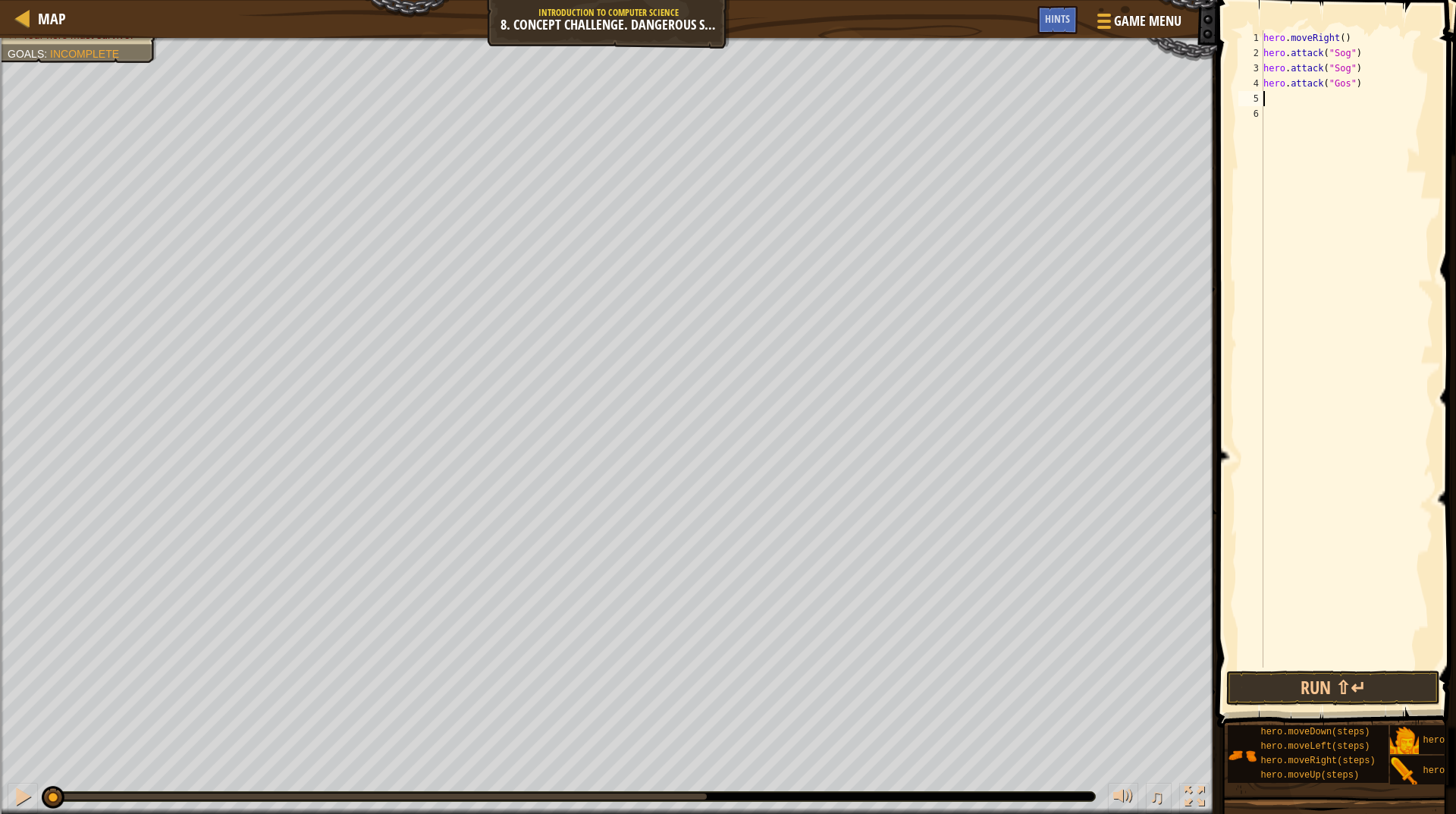
paste textarea "hero.attack(:Sog")"
click at [1329, 98] on div "hero . moveRight ( ) hero . attack ( "Sog" ) hero . attack ( "Sog" ) hero . att…" at bounding box center [1347, 365] width 173 height 668
click at [1335, 100] on div "hero . moveRight ( ) hero . attack ( "Sog" ) hero . attack ( "Sog" ) hero . att…" at bounding box center [1347, 365] width 173 height 668
click at [1338, 102] on div "hero . moveRight ( ) hero . attack ( "Sog" ) hero . attack ( "Sog" ) hero . att…" at bounding box center [1347, 365] width 173 height 668
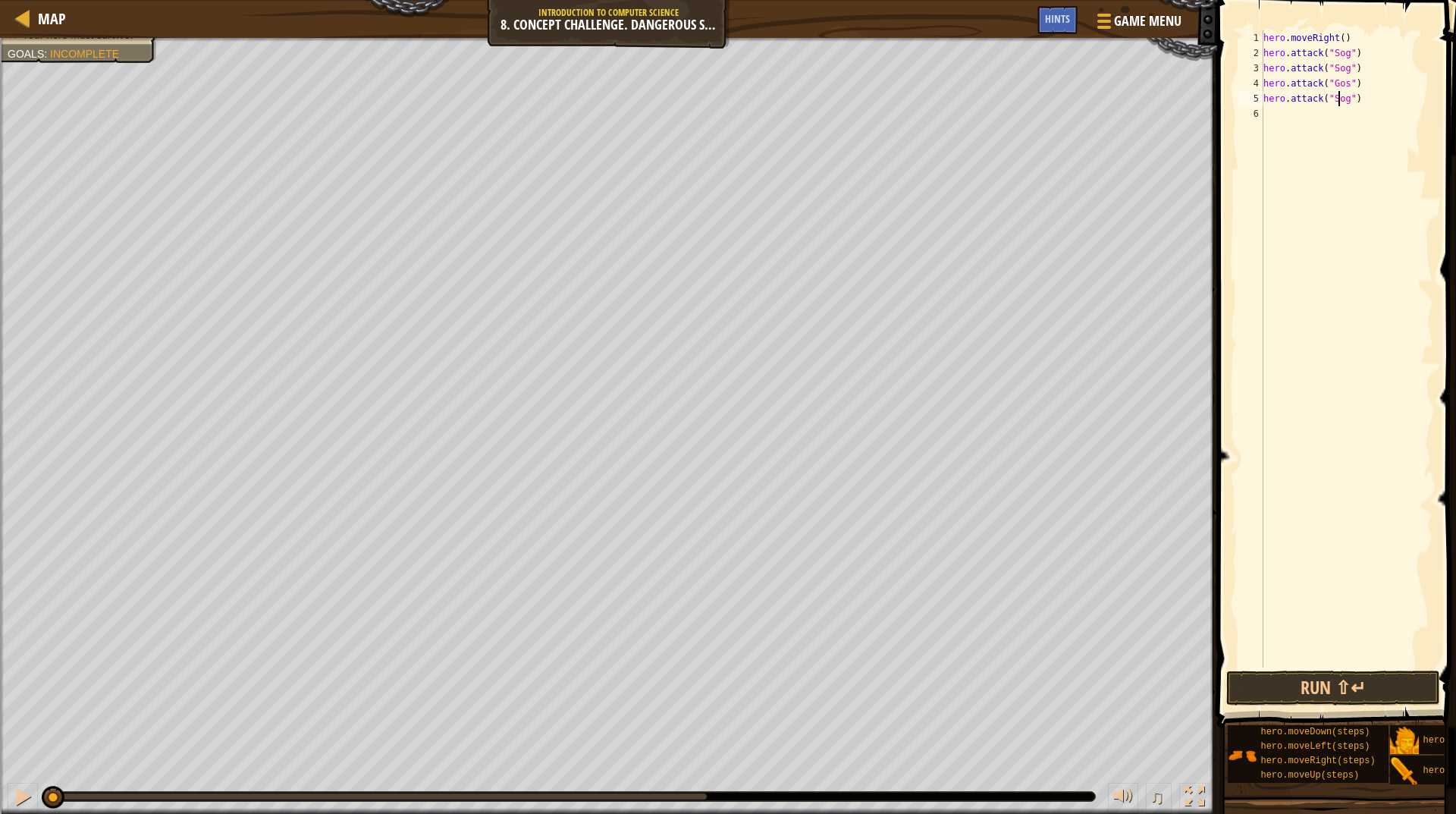
click at [1338, 102] on div "hero . moveRight ( ) hero . attack ( "Sog" ) hero . attack ( "Sog" ) hero . att…" at bounding box center [1347, 365] width 173 height 668
click at [1336, 105] on div "hero . moveRight ( ) hero . attack ( "Sog" ) hero . attack ( "Sog" ) hero . att…" at bounding box center [1347, 349] width 173 height 637
type textarea "hero.attack("Gos")"
click at [1327, 123] on div "hero . moveRight ( ) hero . attack ( "Sog" ) hero . attack ( "Sog" ) hero . att…" at bounding box center [1347, 365] width 173 height 668
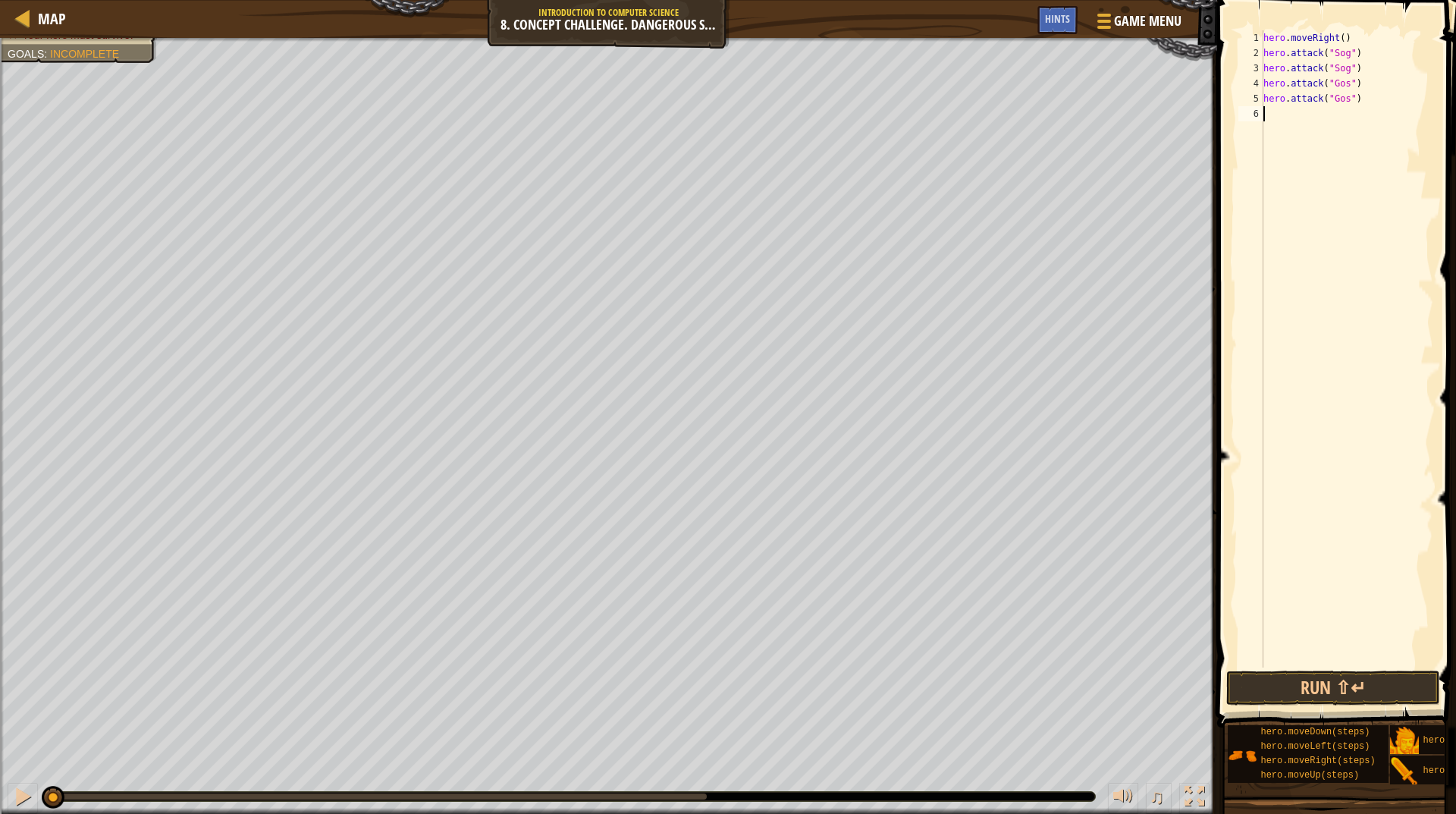
scroll to position [7, 0]
click at [1354, 118] on div "hero . moveRight ( ) hero . attack ( "Sog" ) hero . attack ( "Sog" ) hero . att…" at bounding box center [1347, 365] width 173 height 668
click at [1352, 116] on div "hero . moveRight ( ) hero . attack ( "Sog" ) hero . attack ( "Sog" ) hero . att…" at bounding box center [1347, 365] width 173 height 668
click at [1351, 111] on div "hero . moveRight ( ) hero . attack ( "Sog" ) hero . attack ( "Sog" ) hero . att…" at bounding box center [1347, 365] width 173 height 668
click at [1353, 106] on div "hero . moveRight ( ) hero . attack ( "Sog" ) hero . attack ( "Sog" ) hero . att…" at bounding box center [1347, 365] width 173 height 668
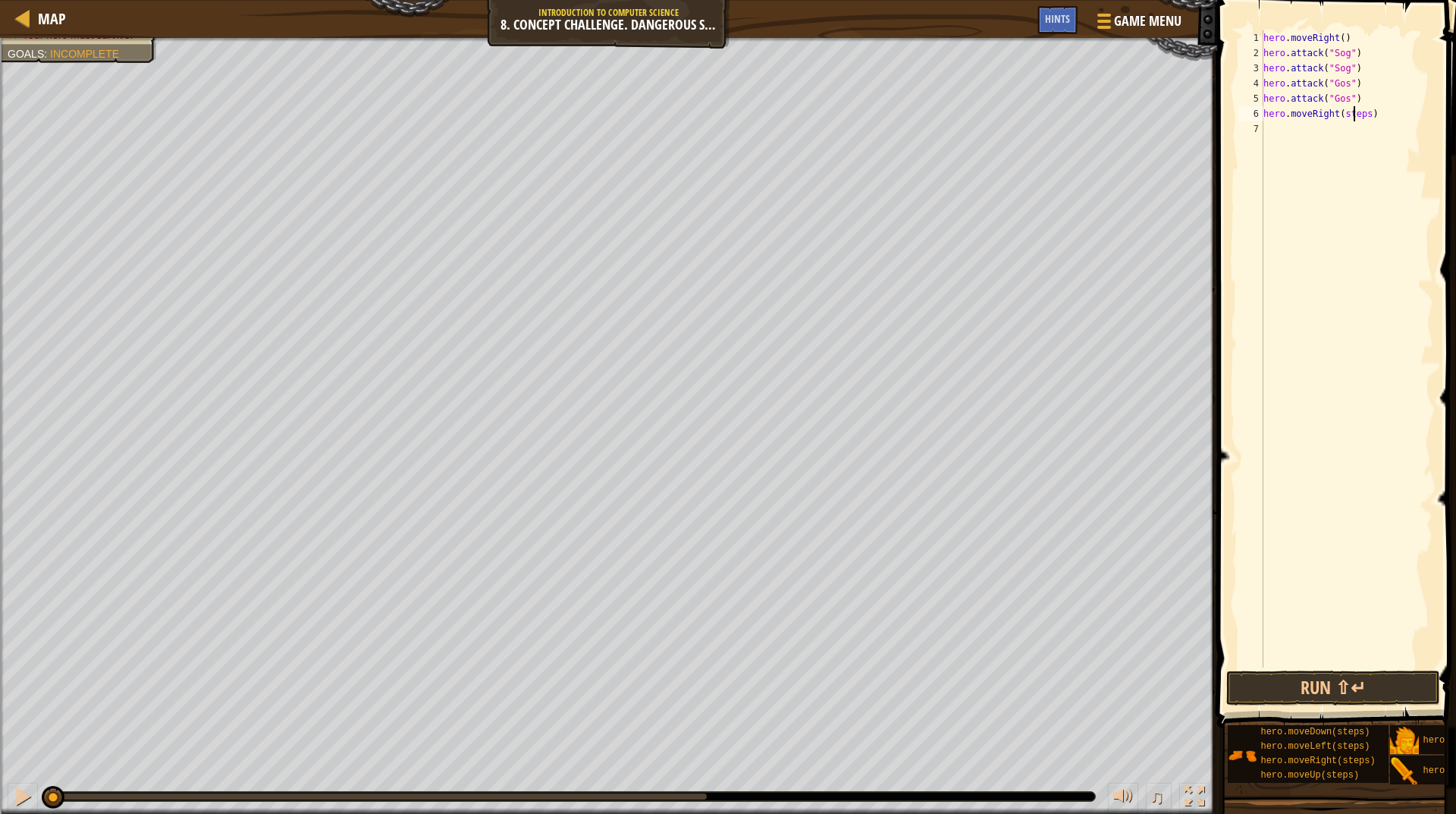
click at [1353, 110] on div "hero . moveRight ( ) hero . attack ( "Sog" ) hero . attack ( "Sog" ) hero . att…" at bounding box center [1347, 365] width 173 height 668
click at [1353, 112] on div "hero . moveRight ( ) hero . attack ( "Sog" ) hero . attack ( "Sog" ) hero . att…" at bounding box center [1347, 365] width 173 height 668
type textarea "hero.moveRight(2)"
click at [1342, 136] on div "hero . moveRight ( ) hero . attack ( "Sog" ) hero . attack ( "Sog" ) hero . att…" at bounding box center [1347, 365] width 173 height 668
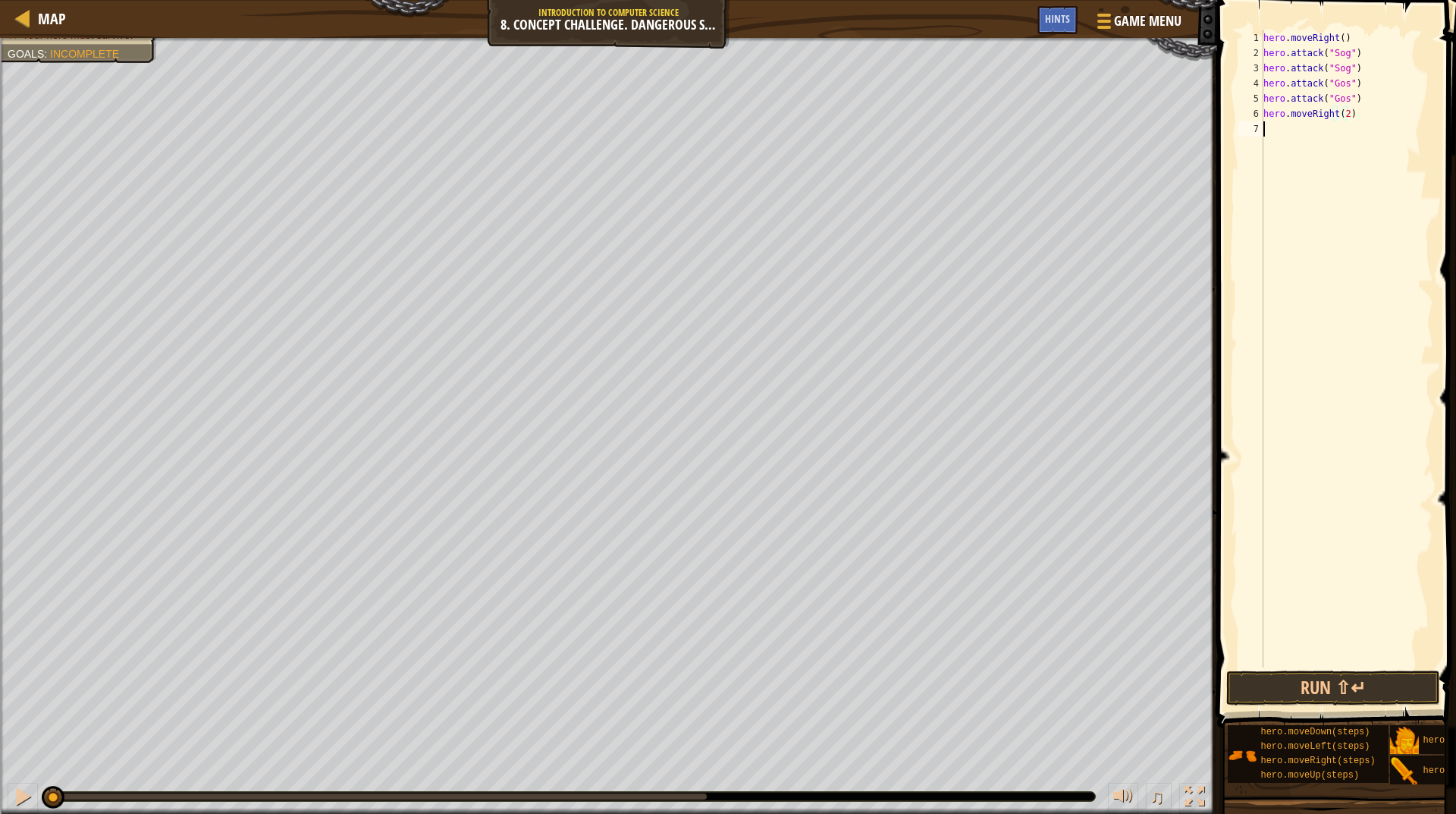
scroll to position [7, 0]
paste textarea "hero.attack(:Sog")"
click at [1295, 133] on div "hero . moveRight ( ) hero . attack ( "Sog" ) hero . attack ( "Sog" ) hero . att…" at bounding box center [1347, 365] width 173 height 668
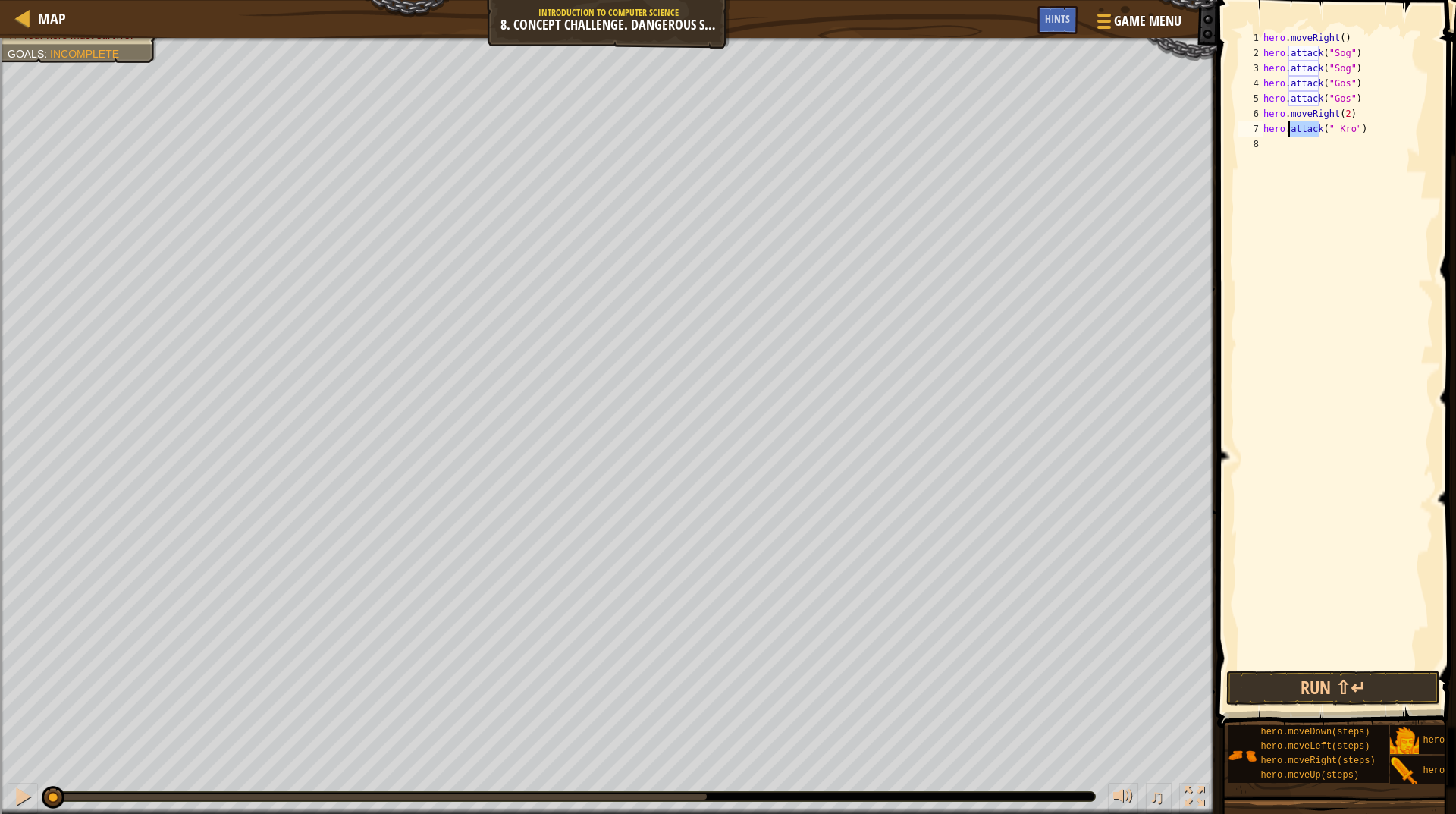
click at [1295, 133] on div "hero . moveRight ( ) hero . attack ( "Sog" ) hero . attack ( "Sog" ) hero . att…" at bounding box center [1347, 365] width 173 height 668
type textarea "hero.attack(" Kro")"
click at [1307, 153] on div "hero . moveRight ( ) hero . attack ( "Sog" ) hero . attack ( "Sog" ) hero . att…" at bounding box center [1347, 349] width 173 height 637
paste textarea "hero.attack(" Kro")"
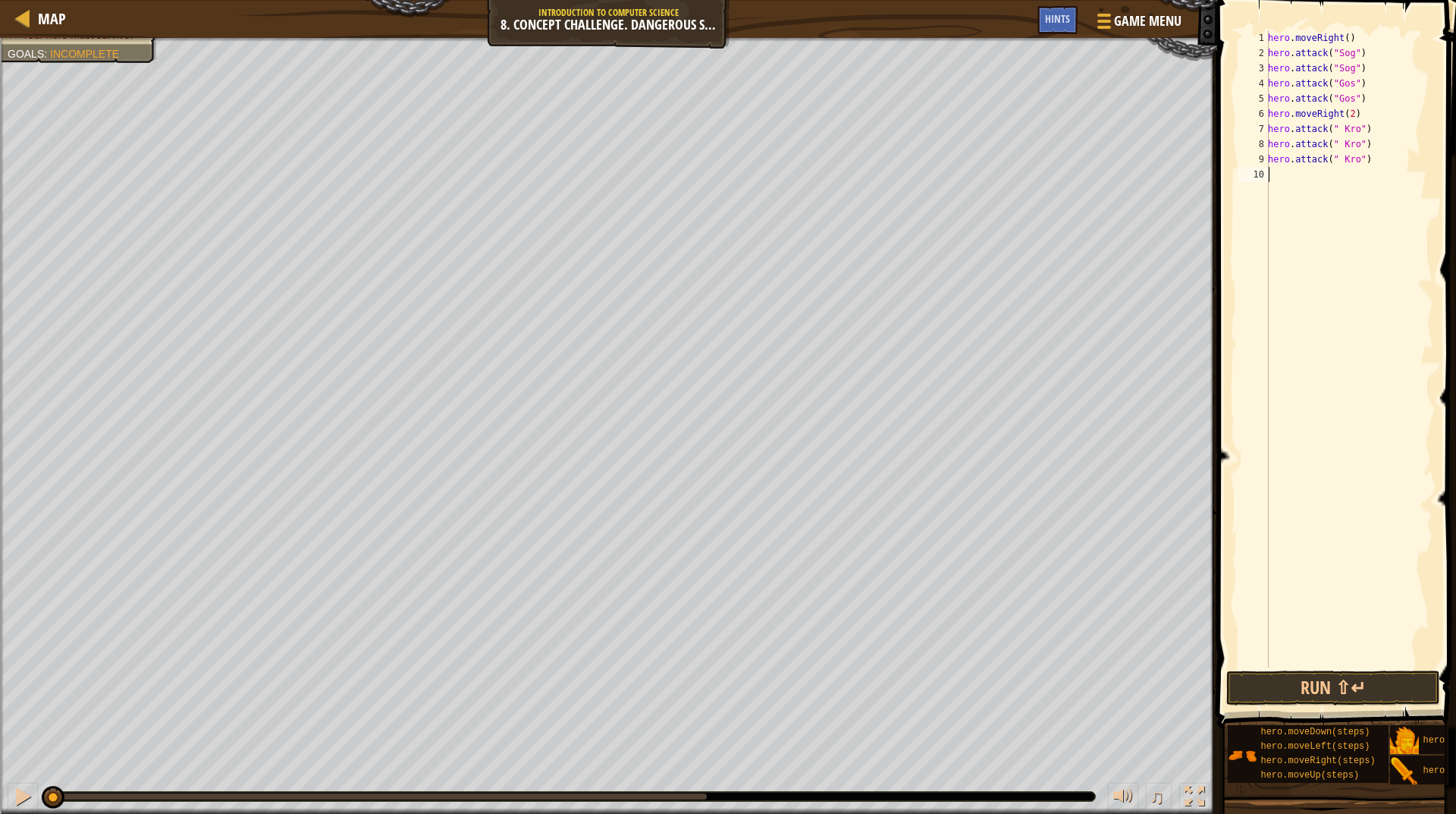
click at [1338, 160] on div "hero . moveRight ( ) hero . attack ( "Sog" ) hero . attack ( "Sog" ) hero . att…" at bounding box center [1350, 365] width 168 height 668
click at [1337, 161] on div "hero . moveRight ( ) hero . attack ( "Sog" ) hero . attack ( "Sog" ) hero . att…" at bounding box center [1350, 365] width 168 height 668
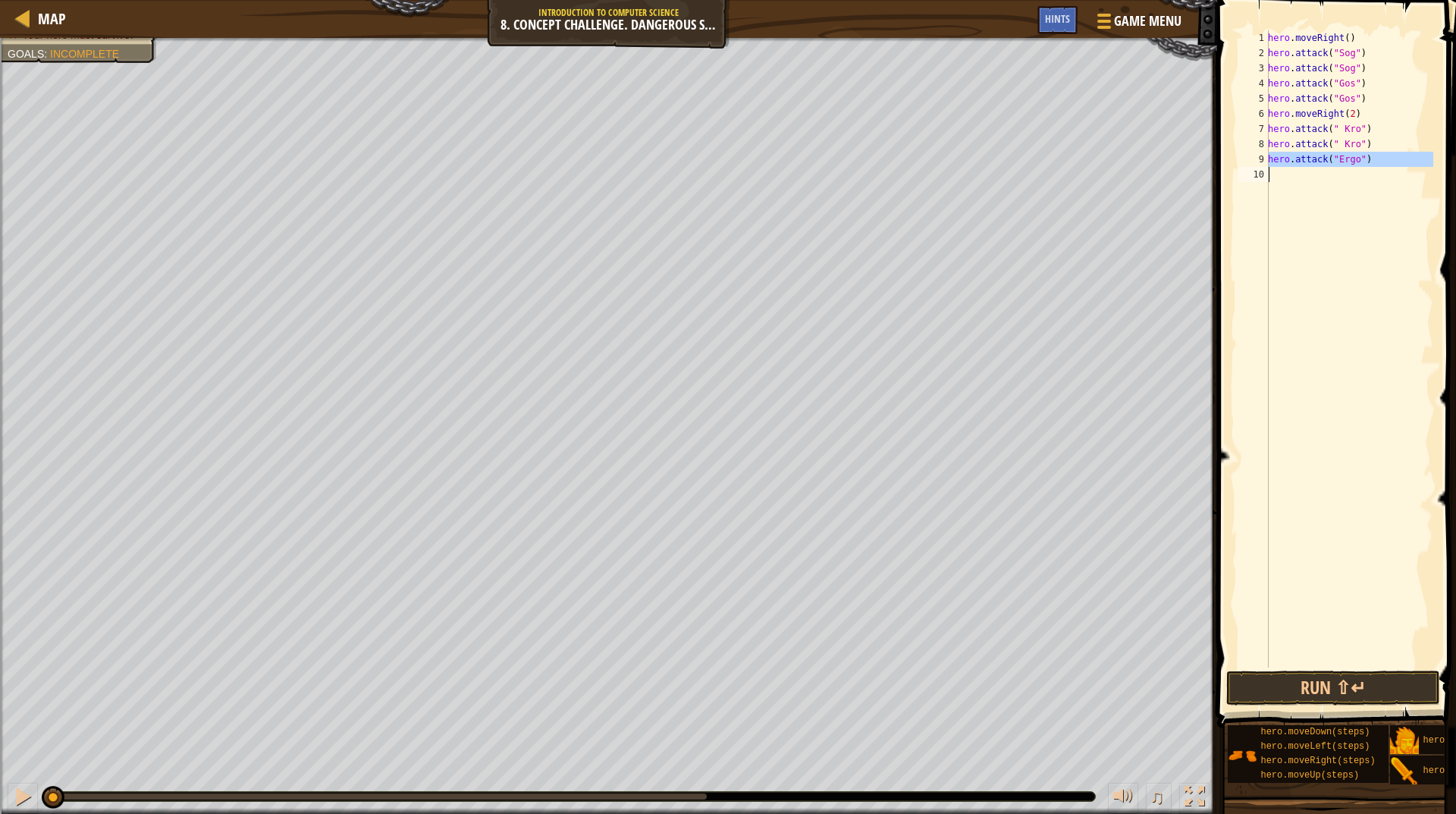
type textarea "hero.attack("Ergo")"
click at [1324, 181] on div "hero . moveRight ( ) hero . attack ( "Sog" ) hero . attack ( "Sog" ) hero . att…" at bounding box center [1350, 349] width 168 height 637
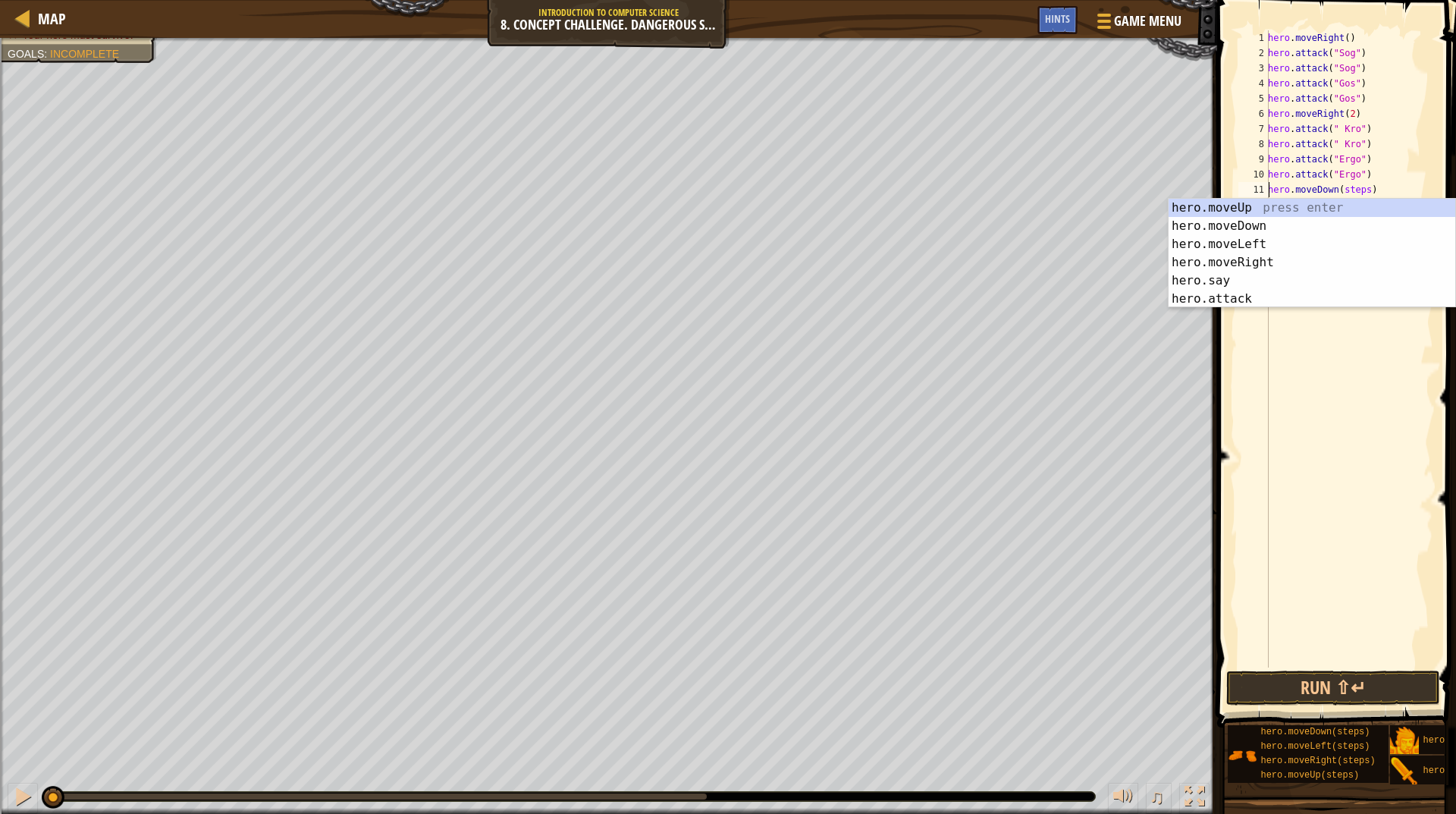
click at [1348, 192] on div "hero . moveRight ( ) hero . attack ( "Sog" ) hero . attack ( "Sog" ) hero . att…" at bounding box center [1350, 365] width 168 height 668
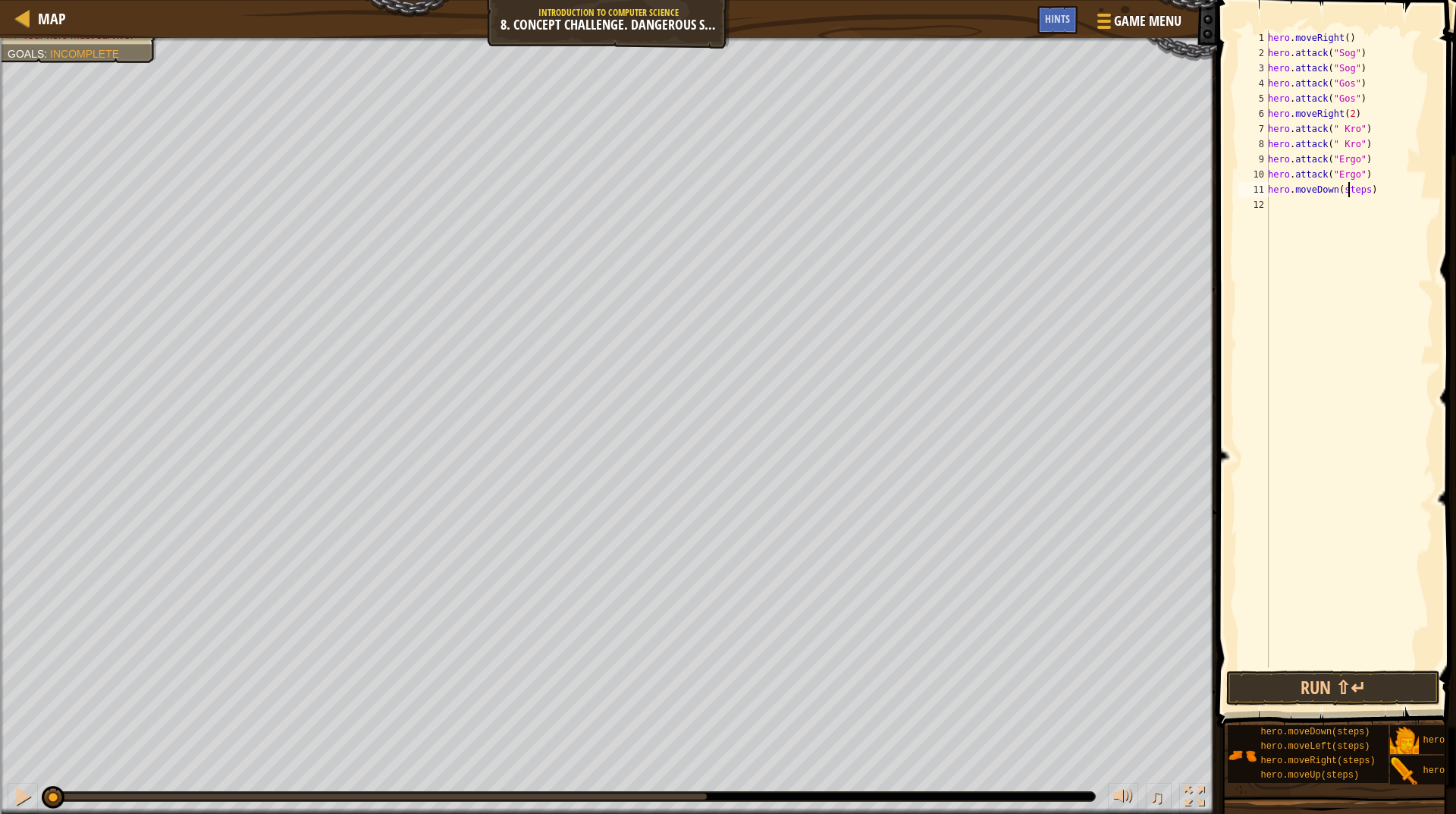
click at [1348, 192] on div "hero . moveRight ( ) hero . attack ( "Sog" ) hero . attack ( "Sog" ) hero . att…" at bounding box center [1350, 365] width 168 height 668
click at [1311, 678] on button "Run ⇧↵" at bounding box center [1333, 688] width 214 height 35
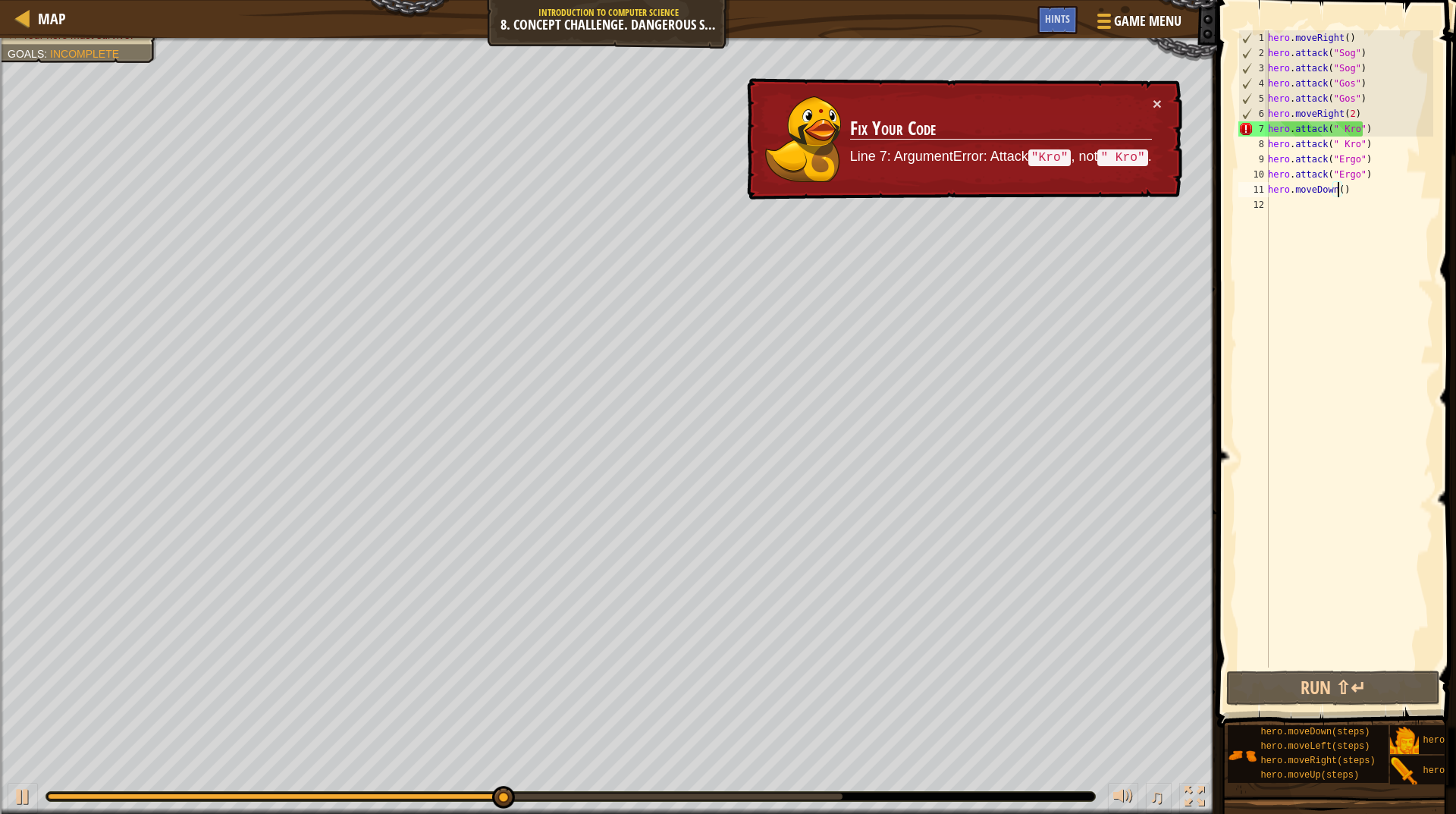
click at [1341, 146] on div "hero . moveRight ( ) hero . attack ( "Sog" ) hero . attack ( "Sog" ) hero . att…" at bounding box center [1350, 365] width 168 height 668
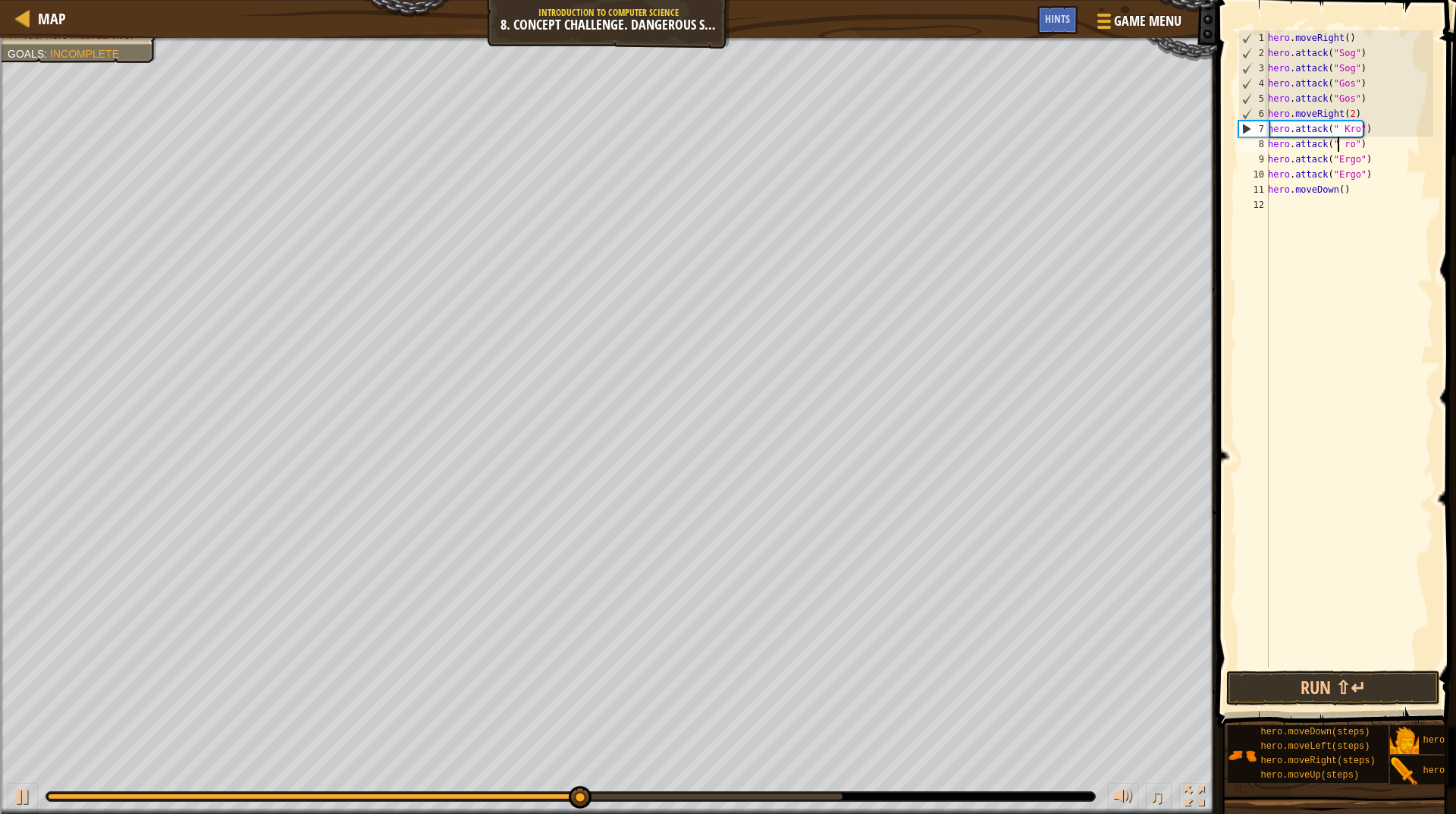
type textarea "hero.attack(" Kro")"
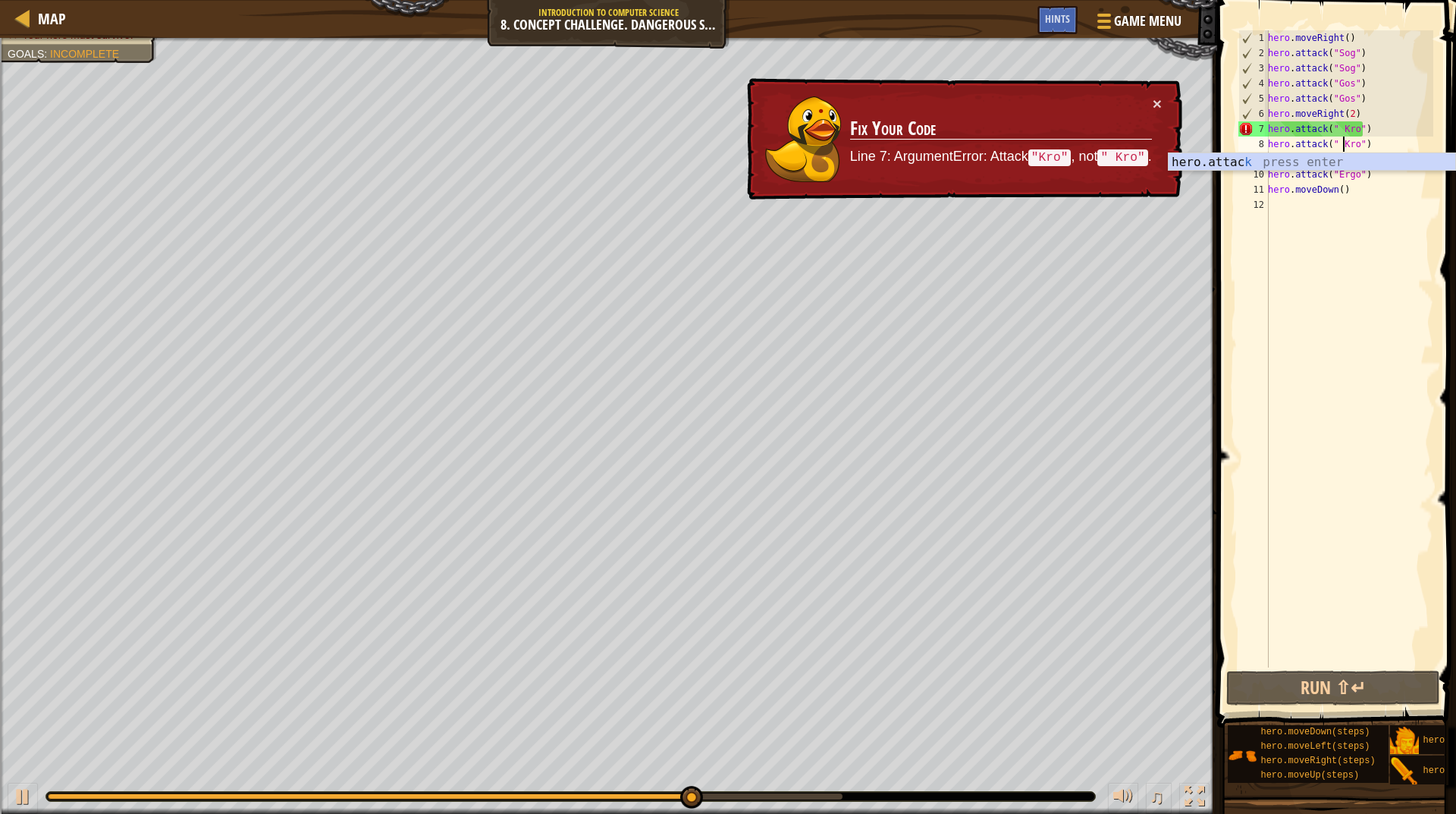
click at [1340, 129] on div "hero . moveRight ( ) hero . attack ( "Sog" ) hero . attack ( "Sog" ) hero . att…" at bounding box center [1350, 365] width 168 height 668
click at [1307, 580] on div "hero . moveRight ( ) hero . attack ( "Sog" ) hero . attack ( "Sog" ) hero . att…" at bounding box center [1350, 365] width 168 height 668
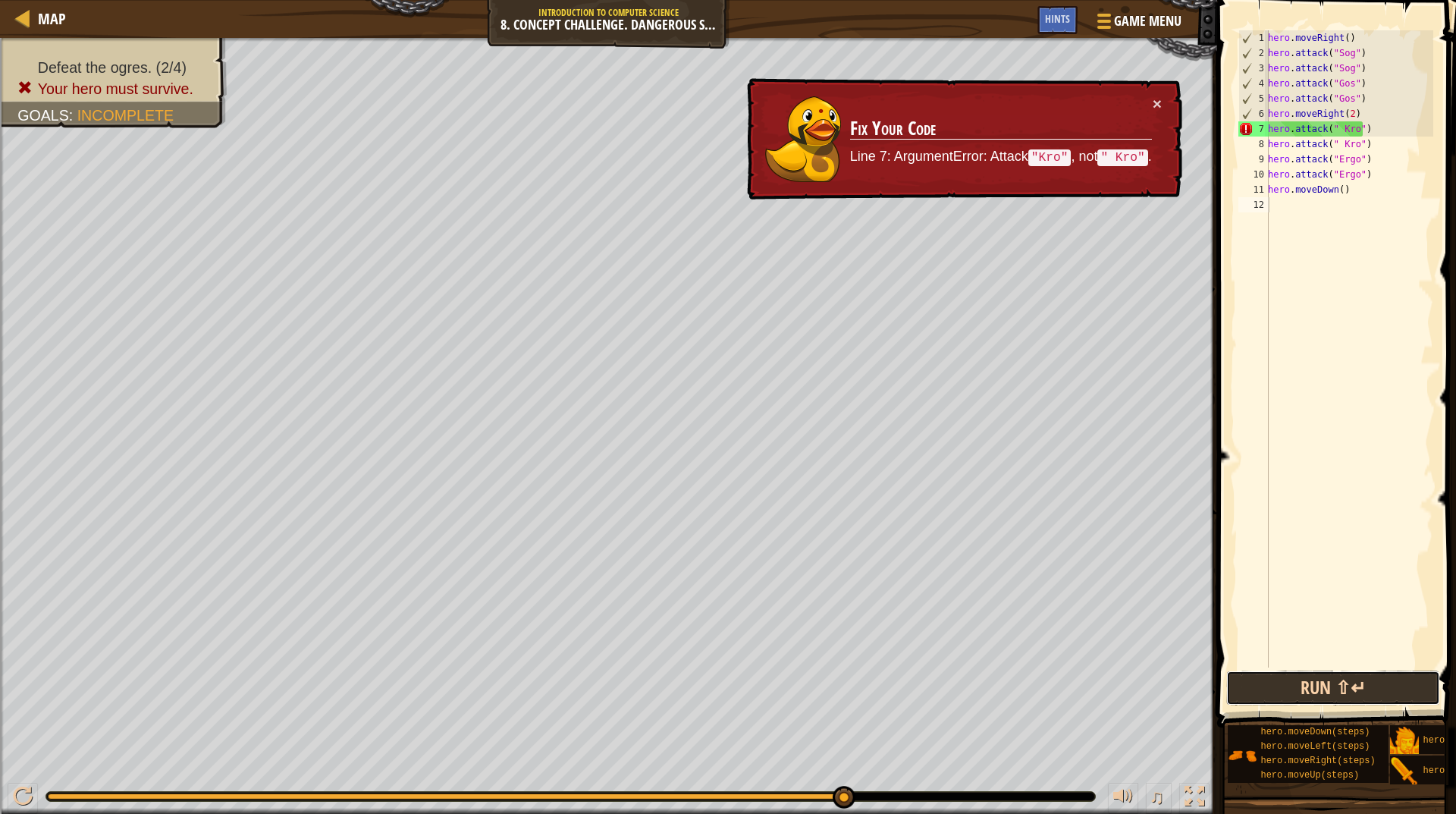
click at [1337, 675] on button "Run ⇧↵" at bounding box center [1333, 688] width 214 height 35
click at [1343, 144] on div "hero . moveRight ( ) hero . attack ( "Sog" ) hero . attack ( "Sog" ) hero . att…" at bounding box center [1350, 365] width 168 height 668
click at [1317, 698] on button "Run ⇧↵" at bounding box center [1333, 688] width 214 height 35
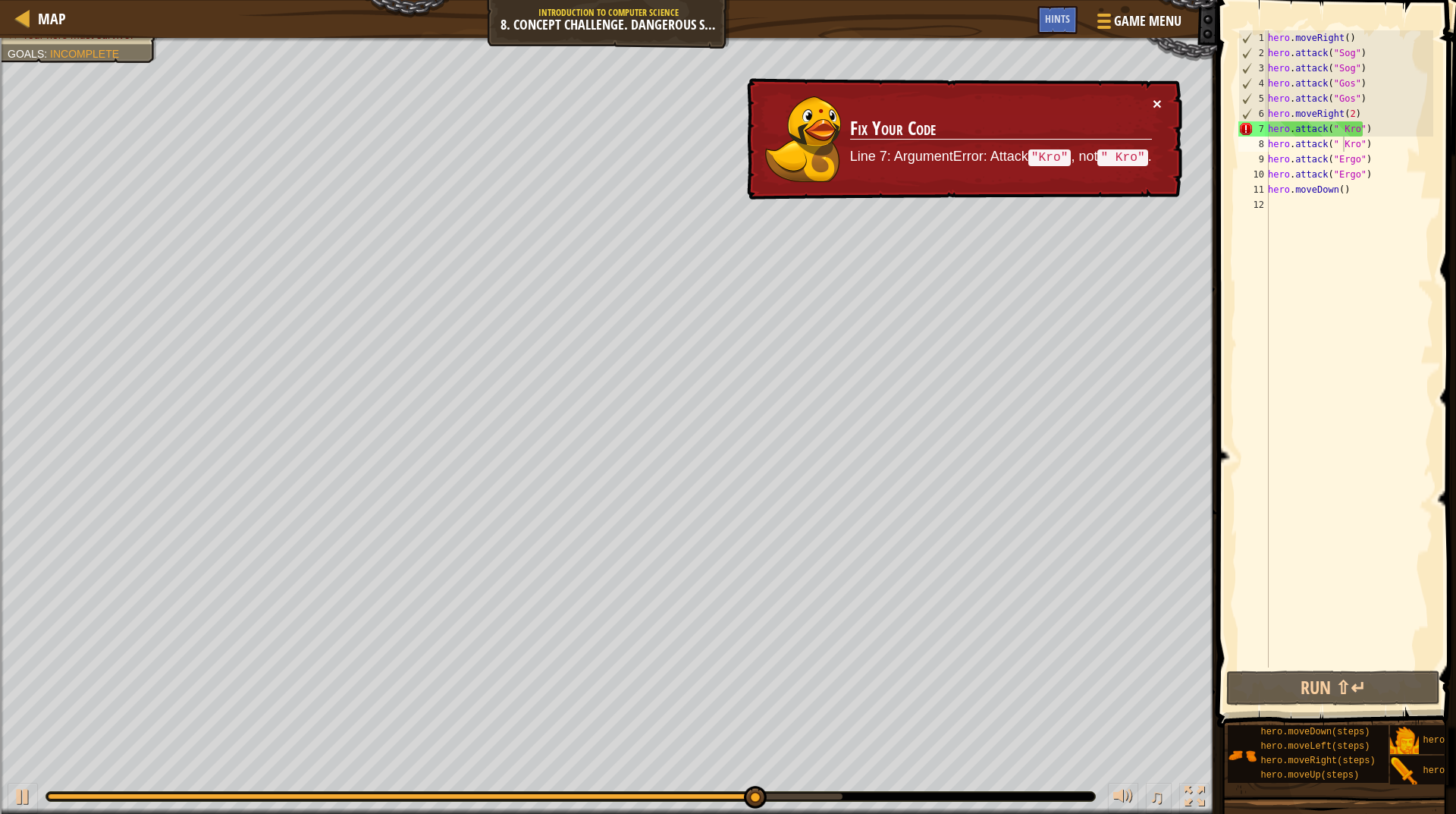
click at [1155, 103] on button "×" at bounding box center [1157, 103] width 9 height 16
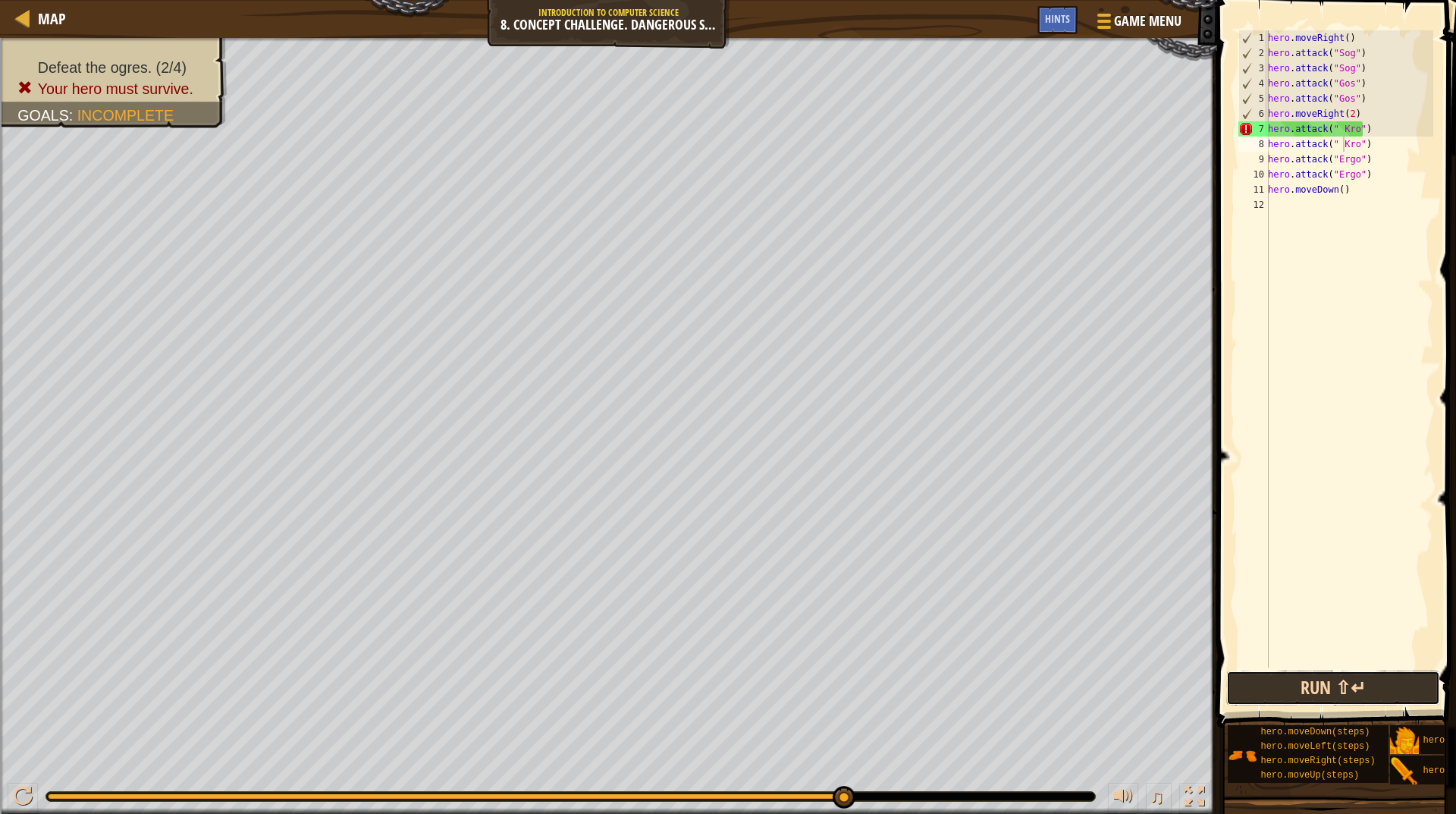
click at [1347, 691] on button "Run ⇧↵" at bounding box center [1333, 688] width 214 height 35
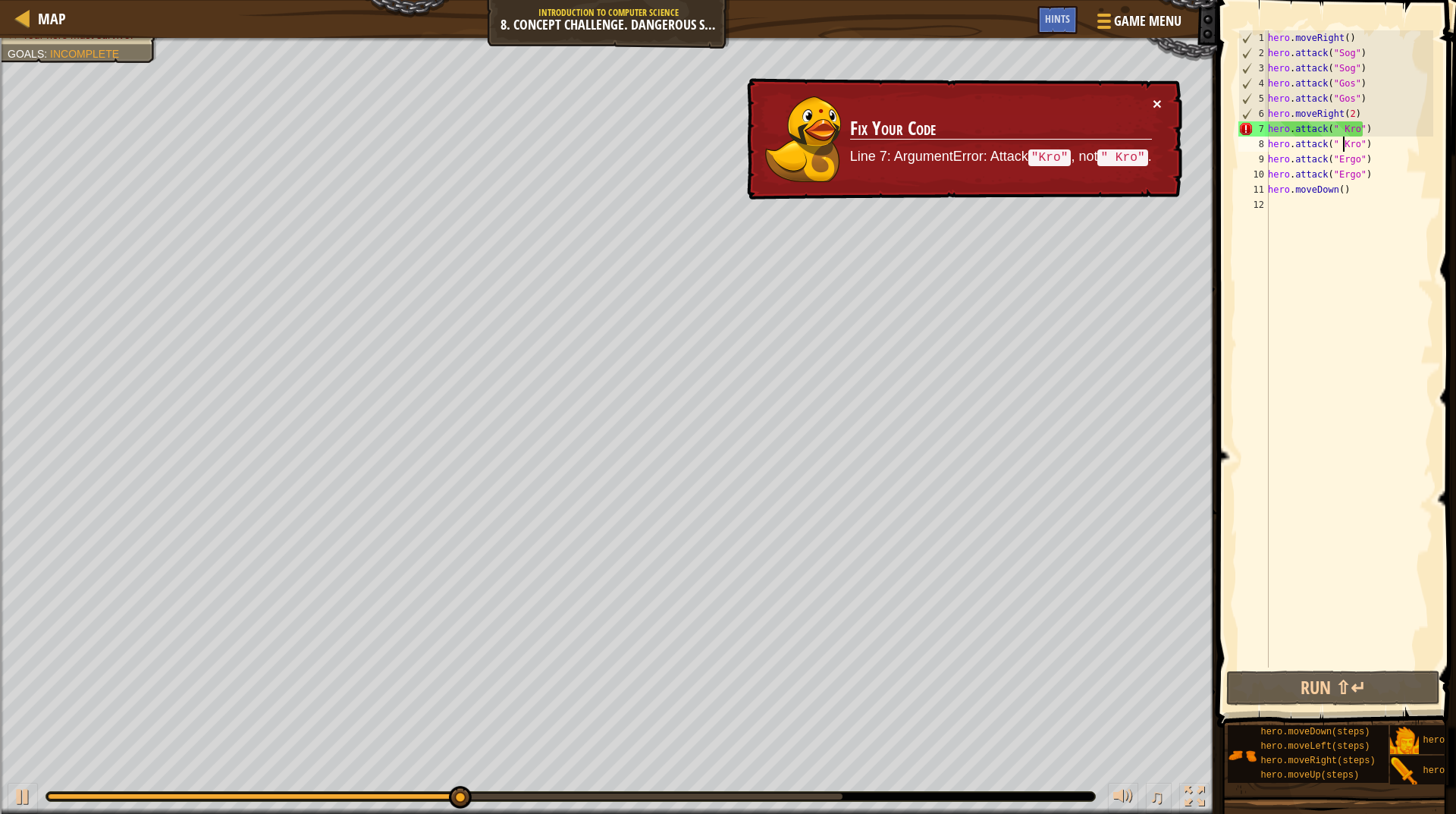
click at [1157, 97] on button "×" at bounding box center [1157, 103] width 9 height 16
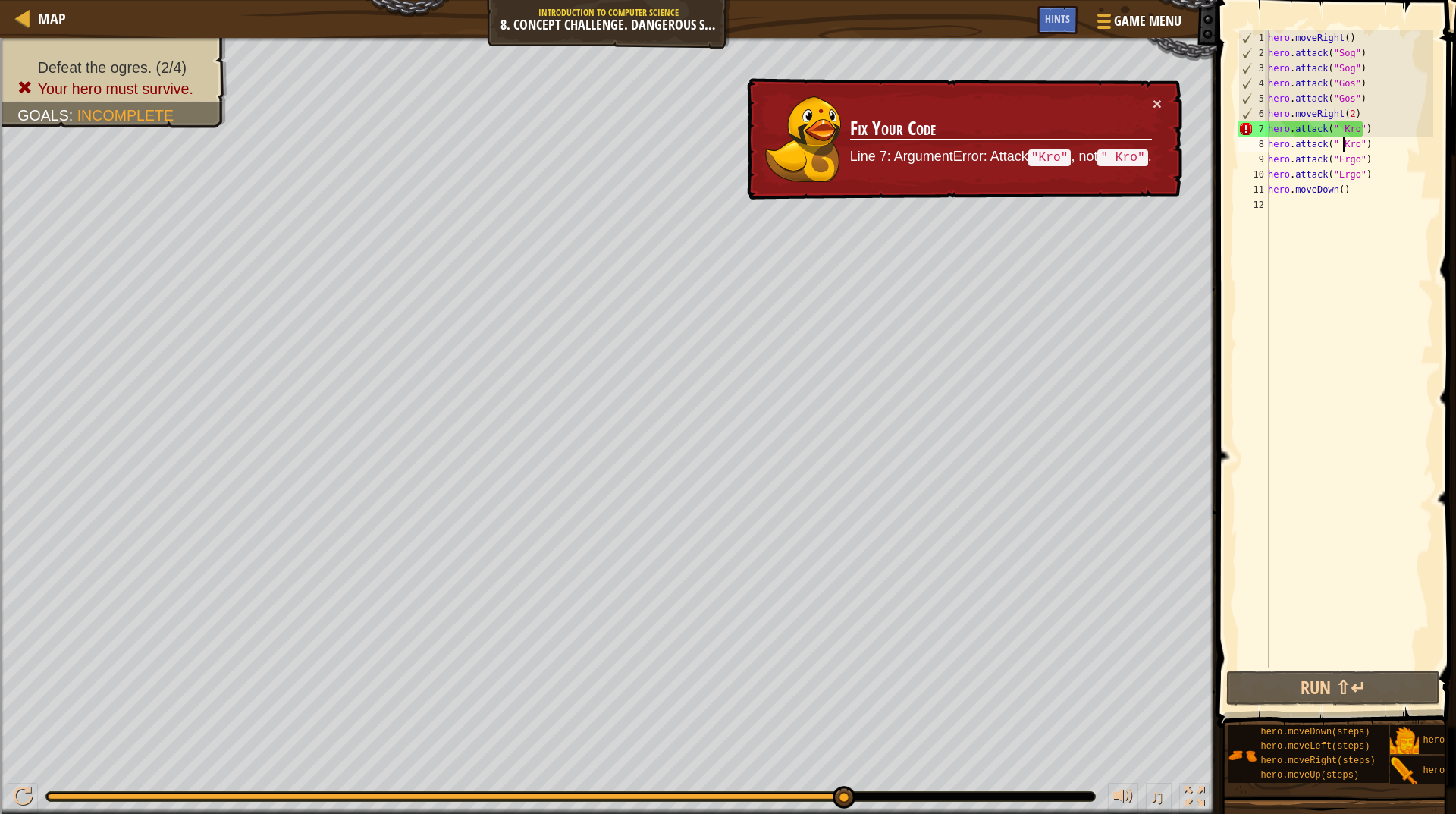
click at [1357, 145] on div "hero . moveRight ( ) hero . attack ( "Sog" ) hero . attack ( "Sog" ) hero . att…" at bounding box center [1350, 365] width 168 height 668
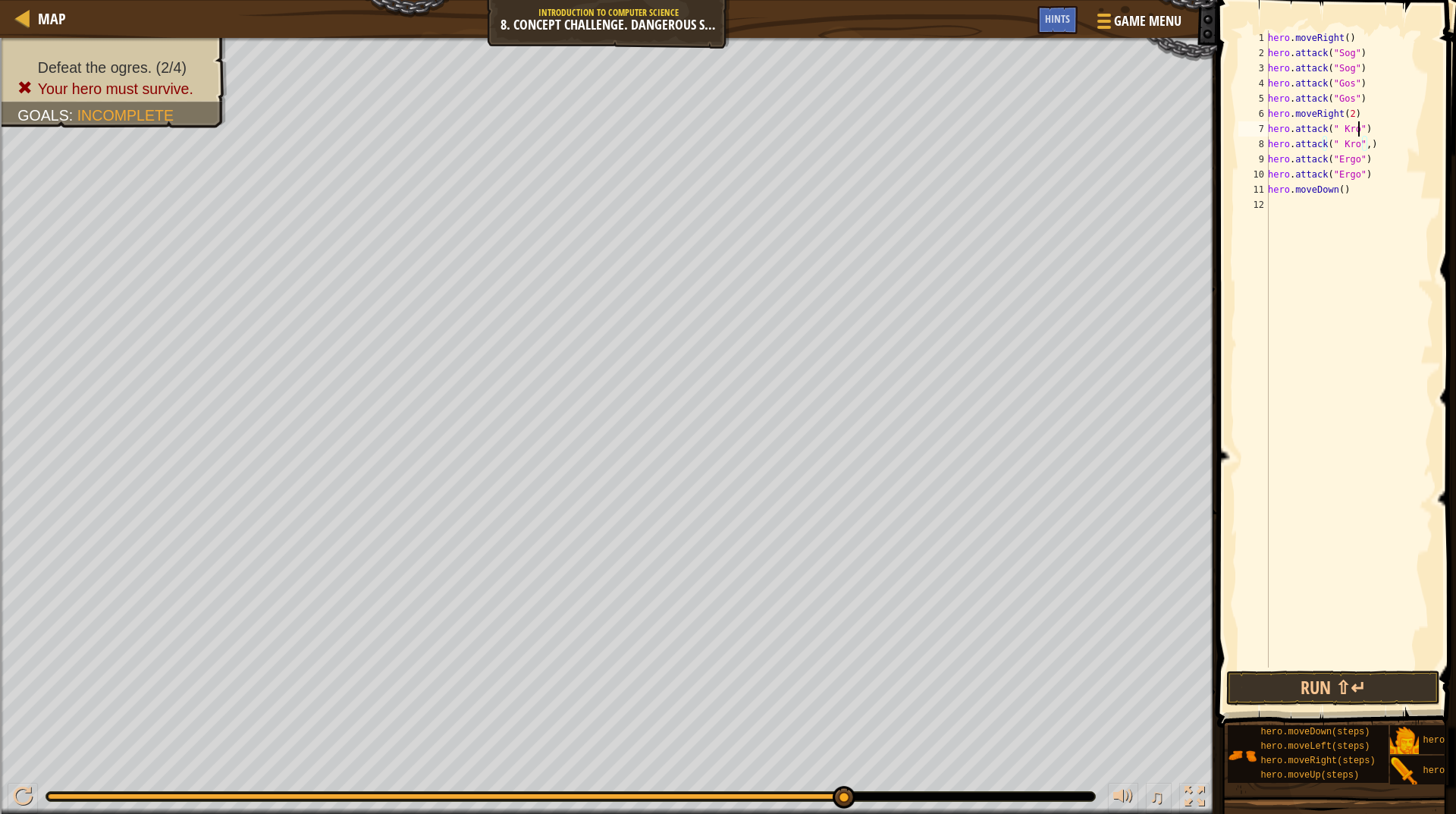
click at [1359, 129] on div "hero . moveRight ( ) hero . attack ( "Sog" ) hero . attack ( "Sog" ) hero . att…" at bounding box center [1350, 365] width 168 height 668
click at [1360, 689] on button "Run ⇧↵" at bounding box center [1333, 688] width 214 height 35
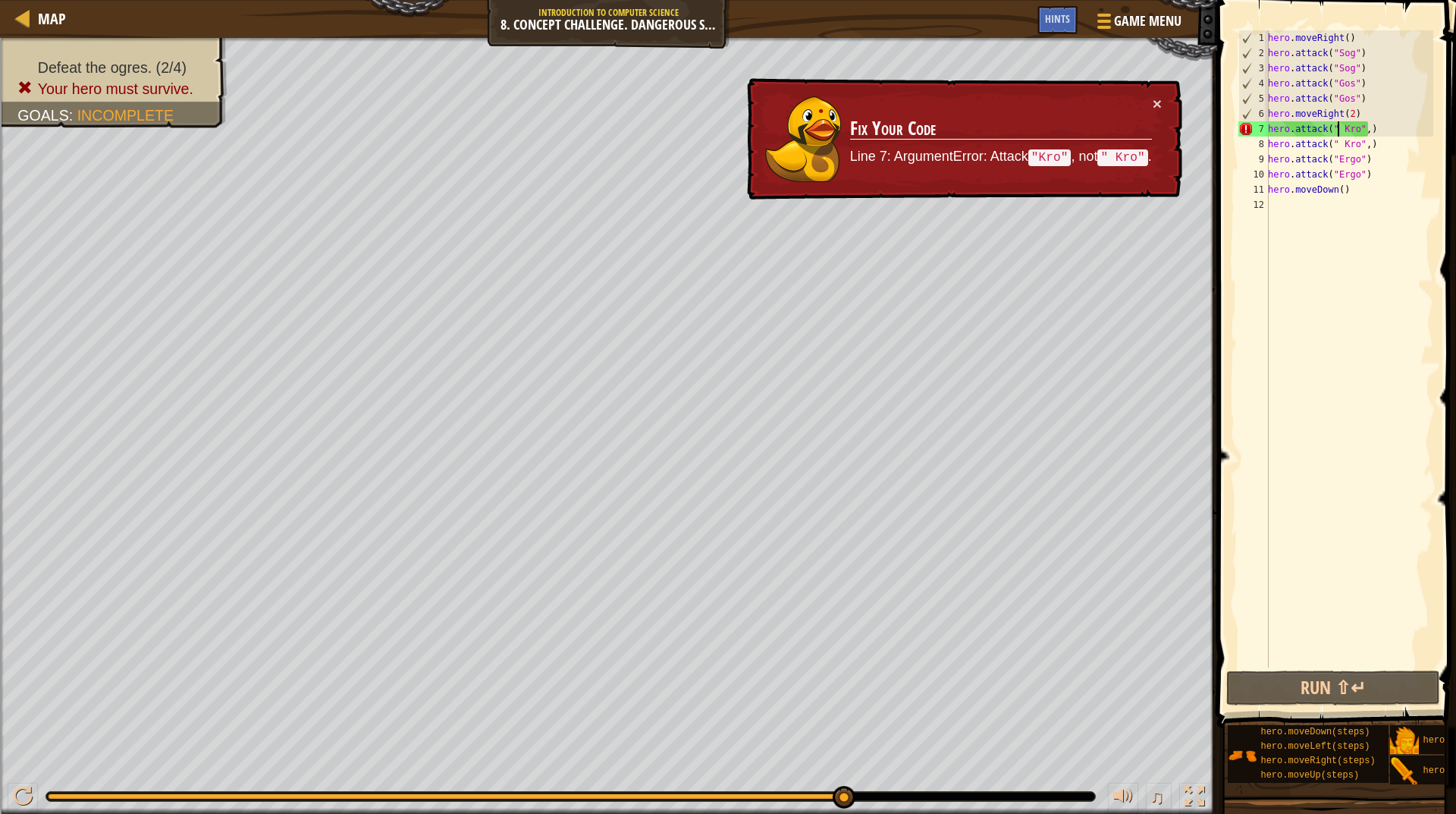
click at [1340, 132] on div "hero . moveRight ( ) hero . attack ( "Sog" ) hero . attack ( "Sog" ) hero . att…" at bounding box center [1350, 365] width 168 height 668
click at [1344, 126] on div "hero . moveRight ( ) hero . attack ( "Sog" ) hero . attack ( "Sog" ) hero . att…" at bounding box center [1350, 365] width 168 height 668
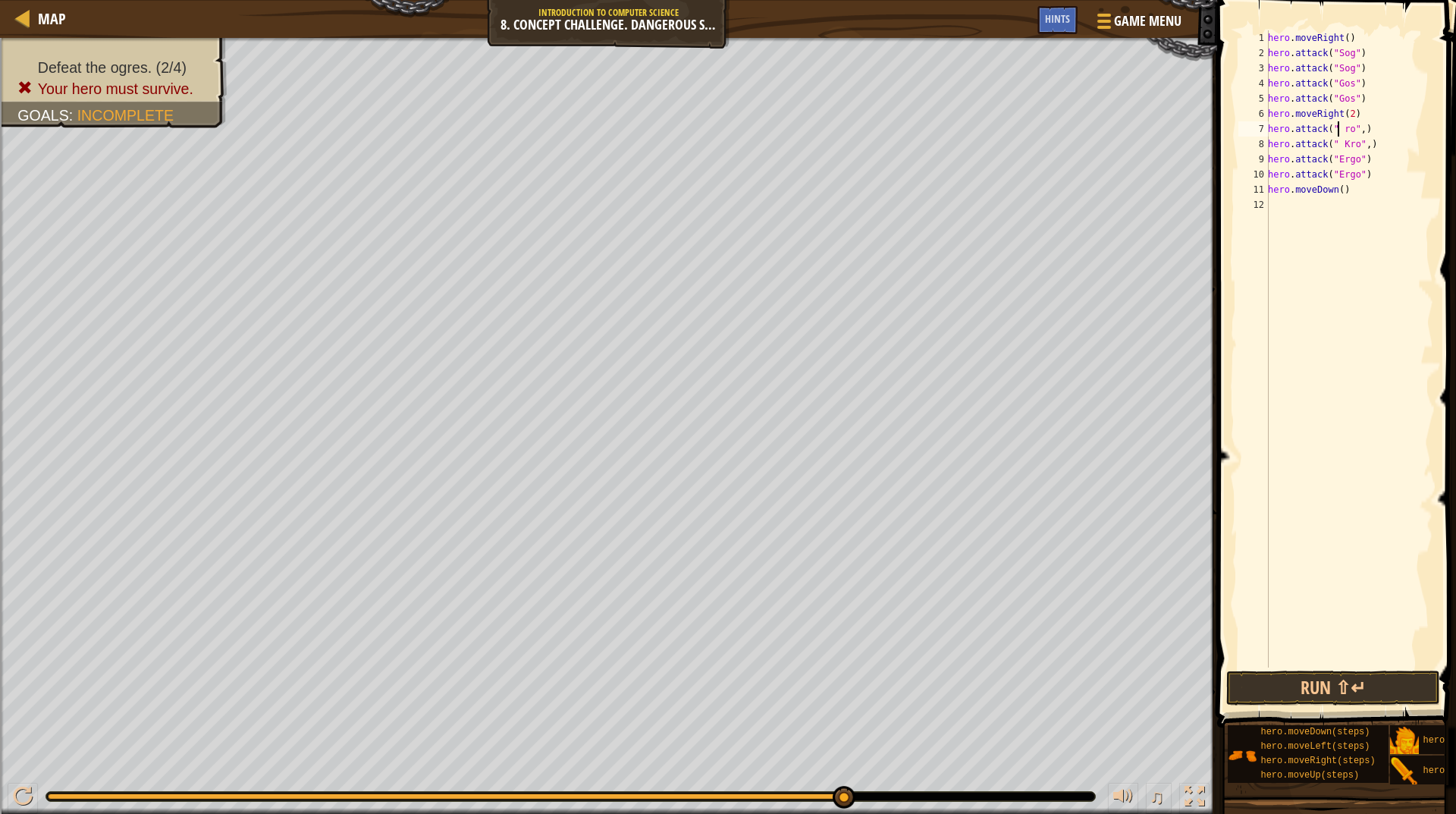
scroll to position [7, 6]
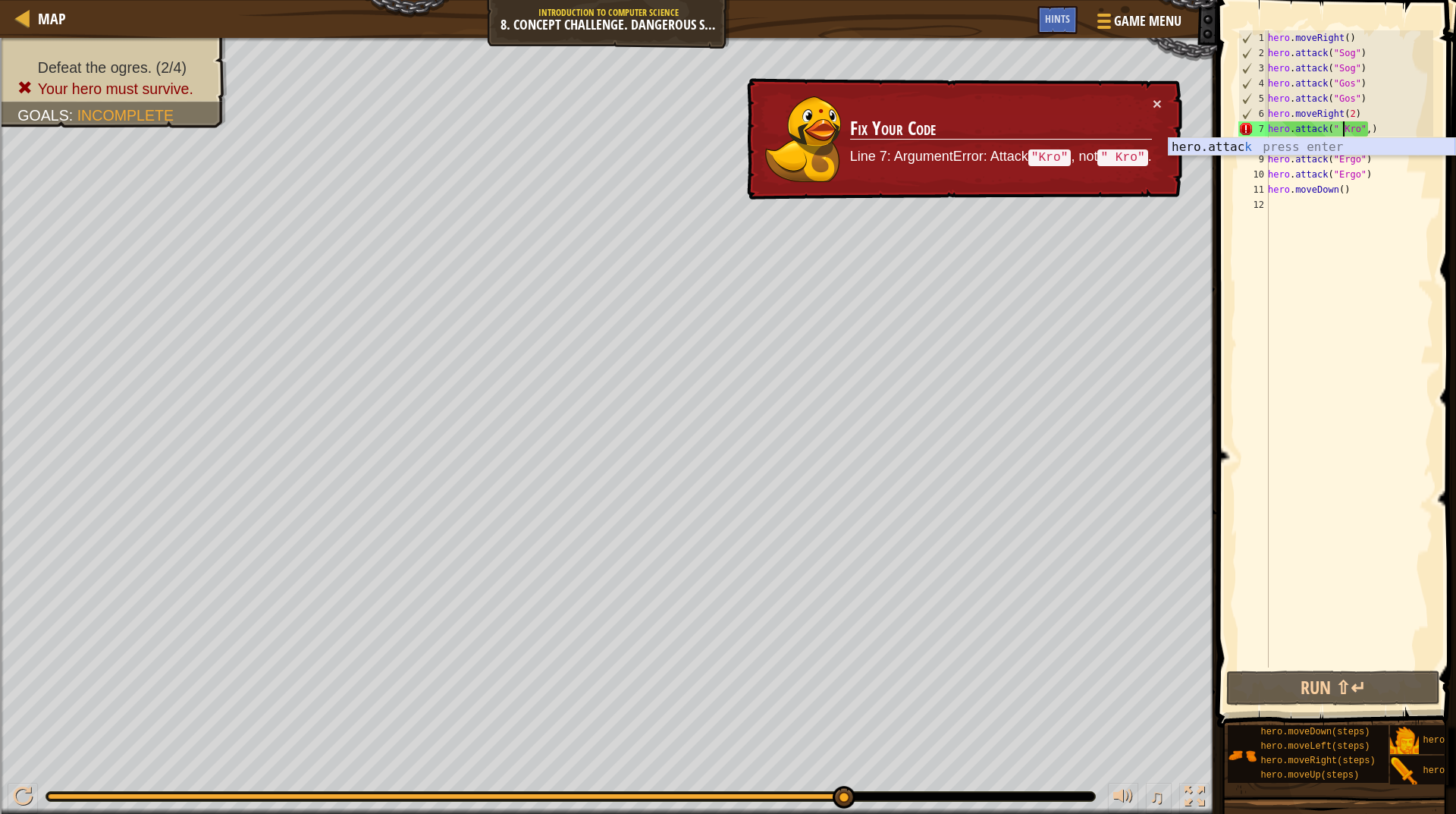
click at [1240, 145] on div "hero.attac k press enter" at bounding box center [1312, 165] width 287 height 54
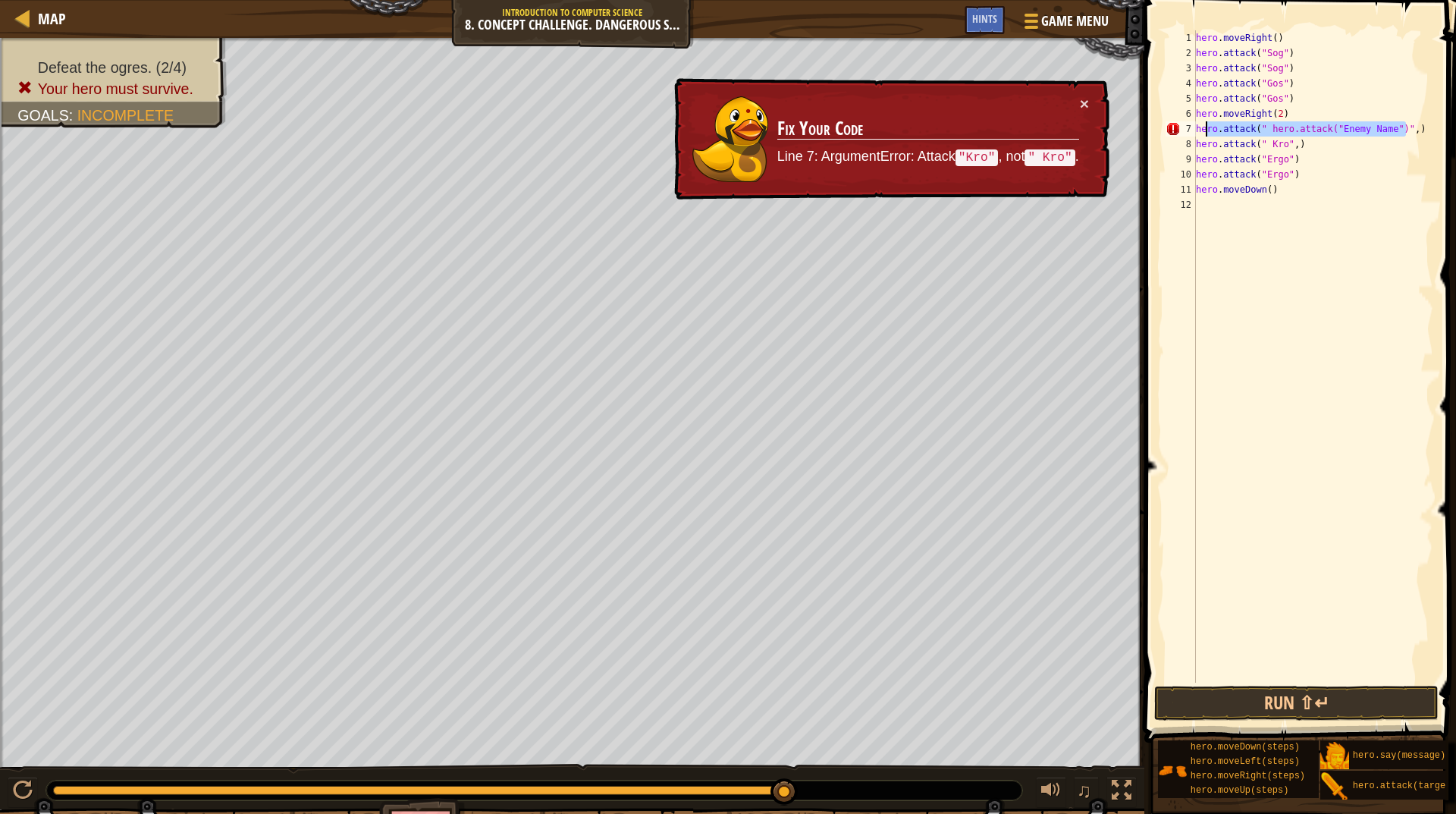
drag, startPoint x: 1433, startPoint y: 122, endPoint x: 1200, endPoint y: 126, distance: 233.0
click at [1200, 126] on div "hero . moveRight ( ) hero . attack ( "Sog" ) hero . attack ( "Sog" ) hero . att…" at bounding box center [1314, 372] width 240 height 683
click at [1411, 136] on div "hero . moveRight ( ) hero . attack ( "Sog" ) hero . attack ( "Sog" ) hero . att…" at bounding box center [1314, 357] width 240 height 652
drag, startPoint x: 1411, startPoint y: 131, endPoint x: 1253, endPoint y: 125, distance: 158.1
click at [1253, 125] on div "hero . moveRight ( ) hero . attack ( "Sog" ) hero . attack ( "Sog" ) hero . att…" at bounding box center [1314, 372] width 240 height 683
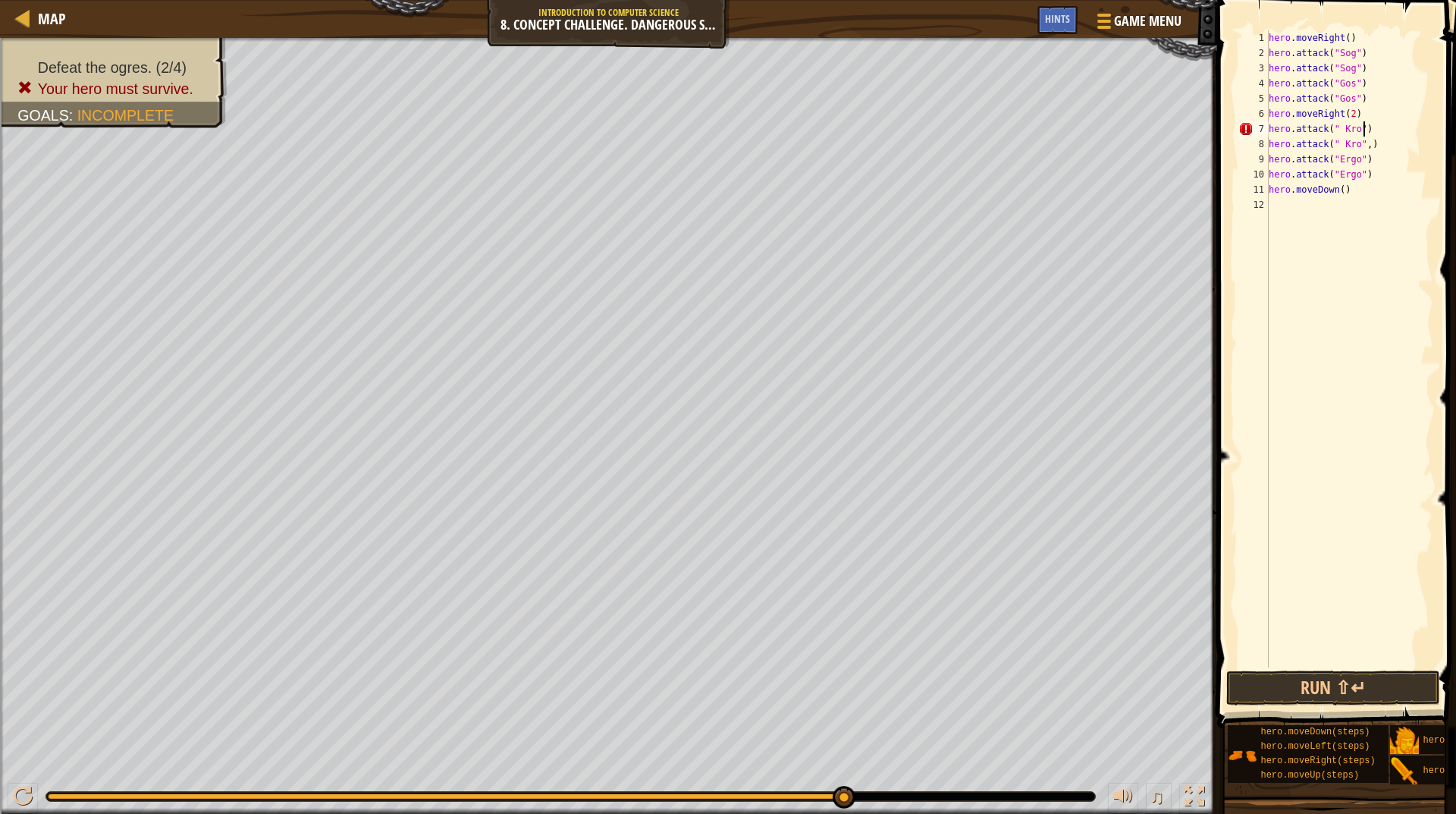
scroll to position [7, 7]
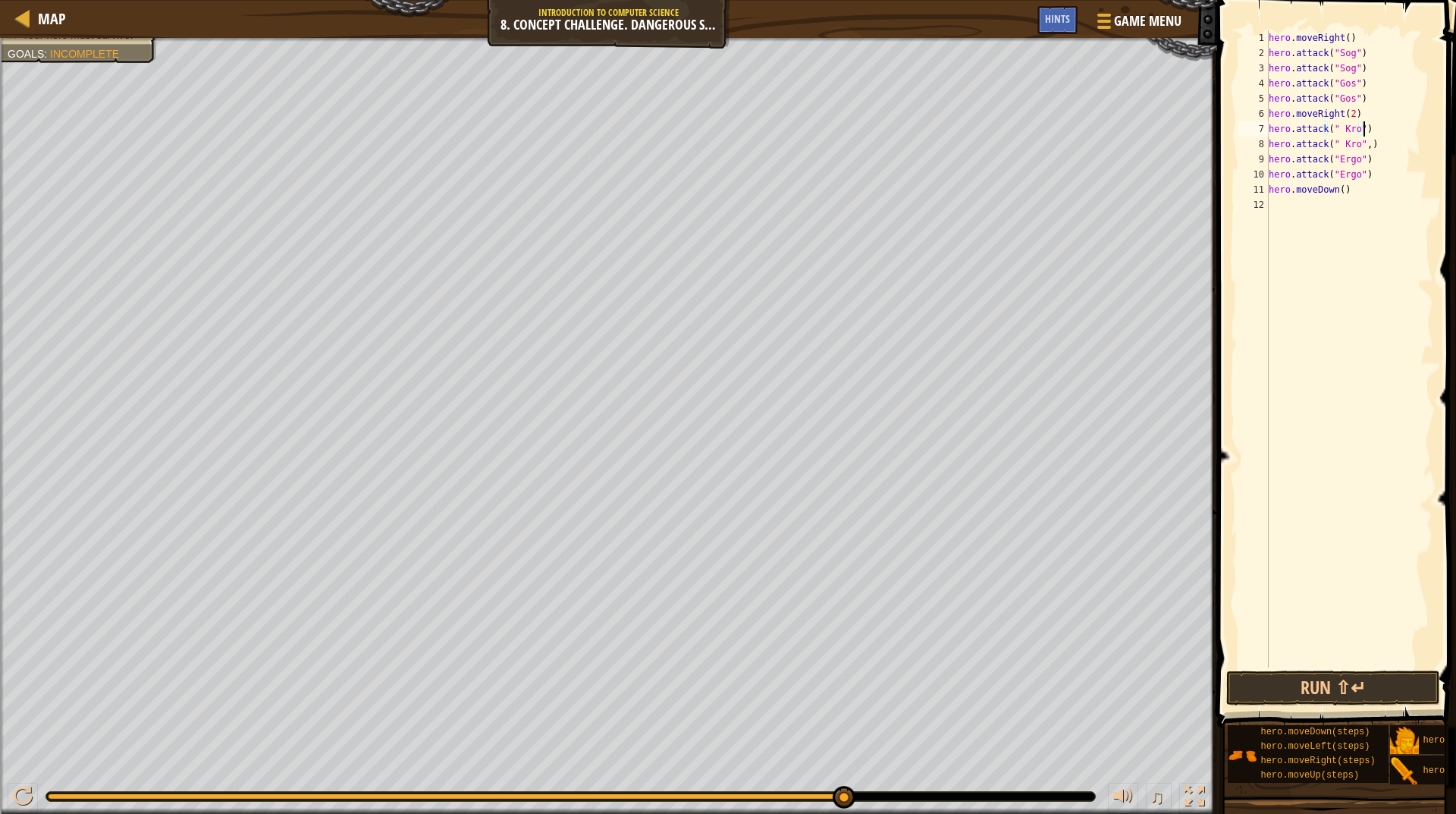
click at [96, 84] on div "Defeat the ogres. (2/4) Your hero must survive. Goals : Incomplete" at bounding box center [609, 427] width 1217 height 776
click at [72, 65] on span "Your hero must survive." at bounding box center [78, 71] width 112 height 12
click at [1304, 687] on button "Run ⇧↵" at bounding box center [1333, 688] width 214 height 35
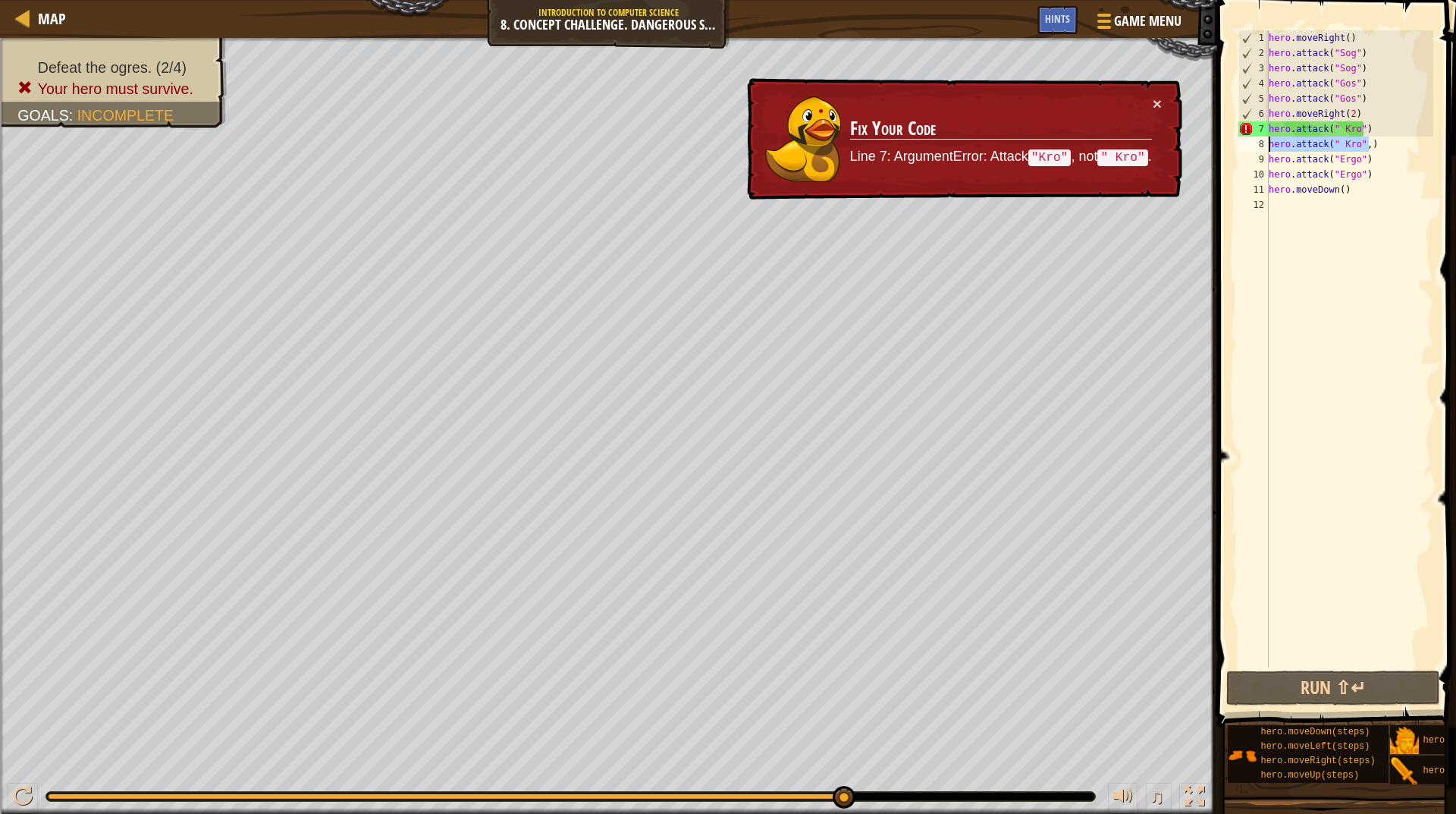
drag, startPoint x: 1379, startPoint y: 139, endPoint x: 1259, endPoint y: 136, distance: 120.0
click at [1259, 136] on div "hero.attack(" Kro") 1 2 3 4 5 6 7 8 9 10 11 12 hero . moveRight ( ) hero . atta…" at bounding box center [1334, 349] width 198 height 637
type textarea "hero.attack(" Kro",)"
click at [1376, 142] on div "hero . moveRight ( ) hero . attack ( "Sog" ) hero . attack ( "Sog" ) hero . att…" at bounding box center [1350, 349] width 168 height 637
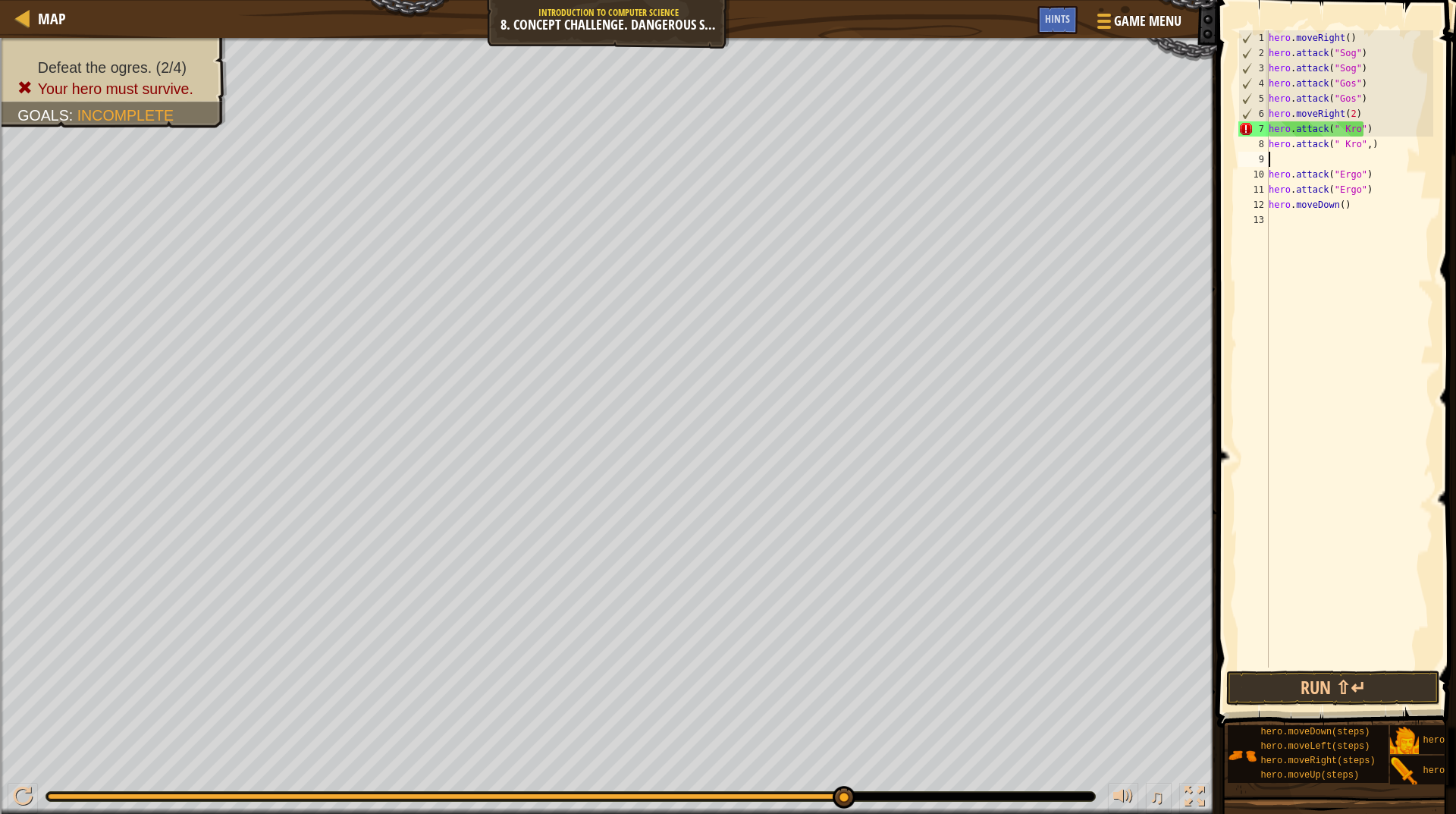
scroll to position [7, 0]
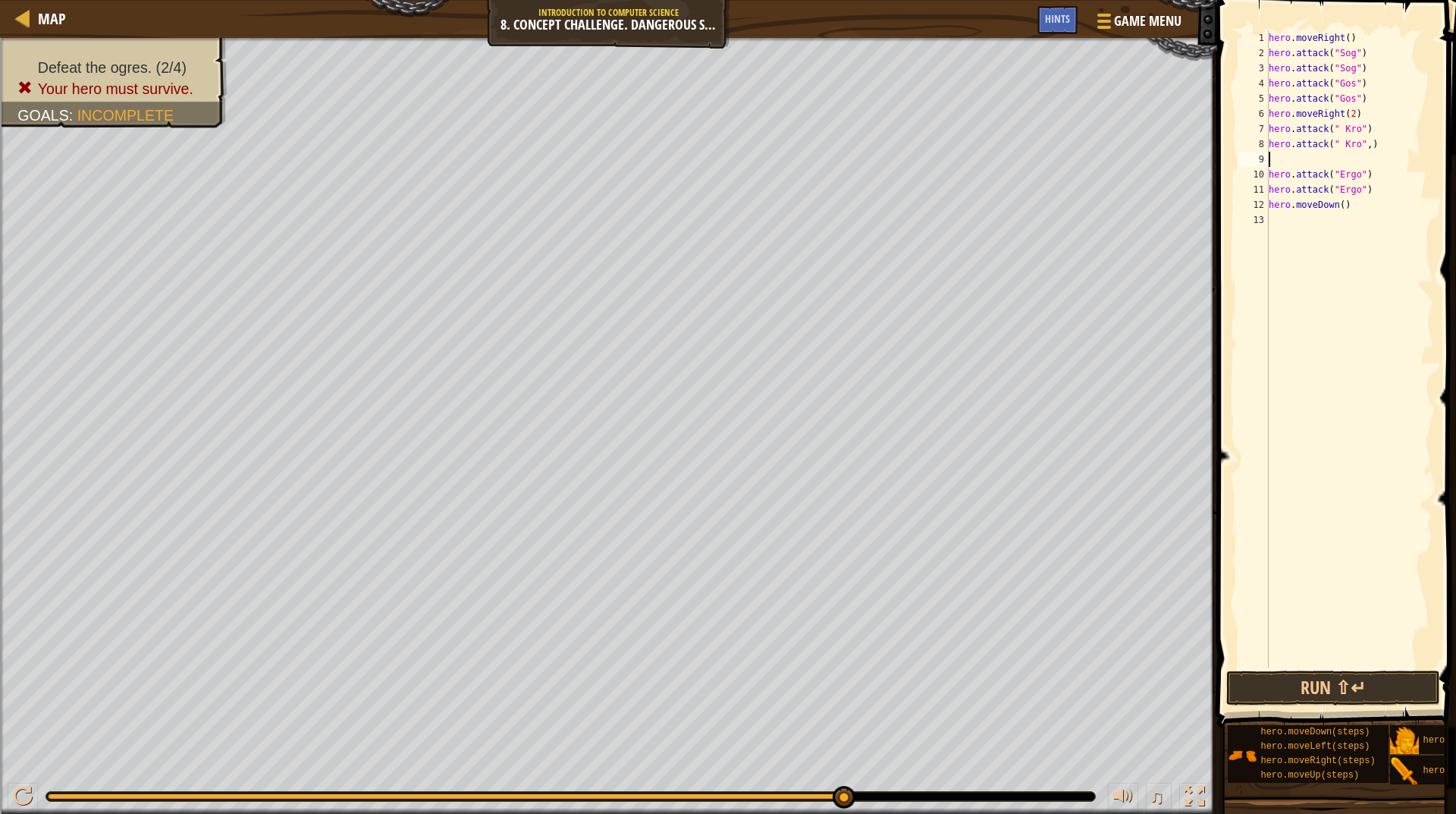
paste textarea "hero.attack(" Kro",)"
click at [1294, 695] on button "Run ⇧↵" at bounding box center [1333, 688] width 214 height 35
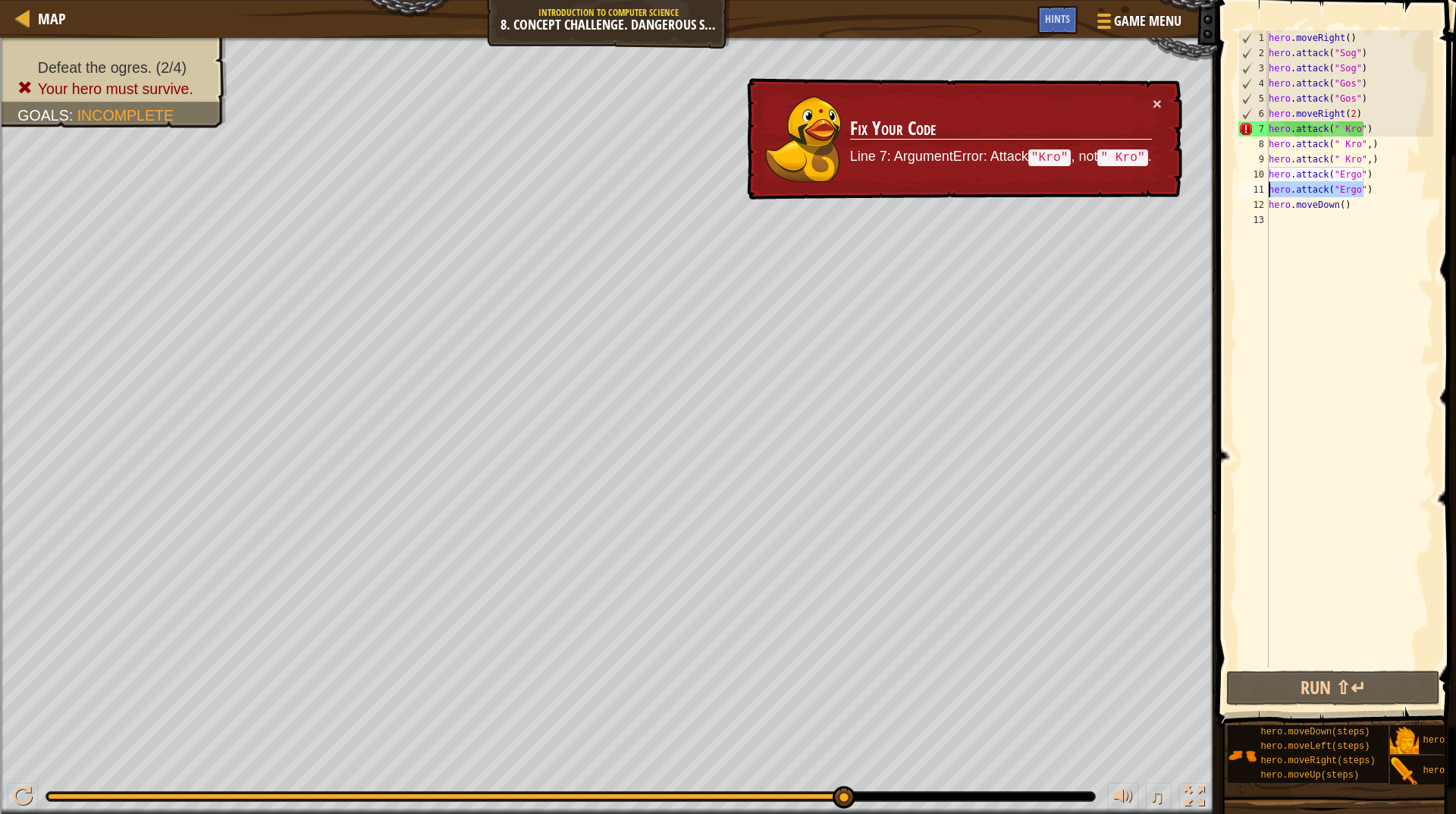
drag, startPoint x: 1366, startPoint y: 193, endPoint x: 1258, endPoint y: 184, distance: 108.4
click at [1258, 184] on div "hero.attack(" Kro",) 1 2 3 4 5 6 7 8 9 10 11 12 13 hero . moveRight ( ) hero . …" at bounding box center [1334, 349] width 198 height 637
click at [1369, 198] on div "hero . moveRight ( ) hero . attack ( "Sog" ) hero . attack ( "Sog" ) hero . att…" at bounding box center [1350, 365] width 168 height 668
type textarea "hero.moveDown()"
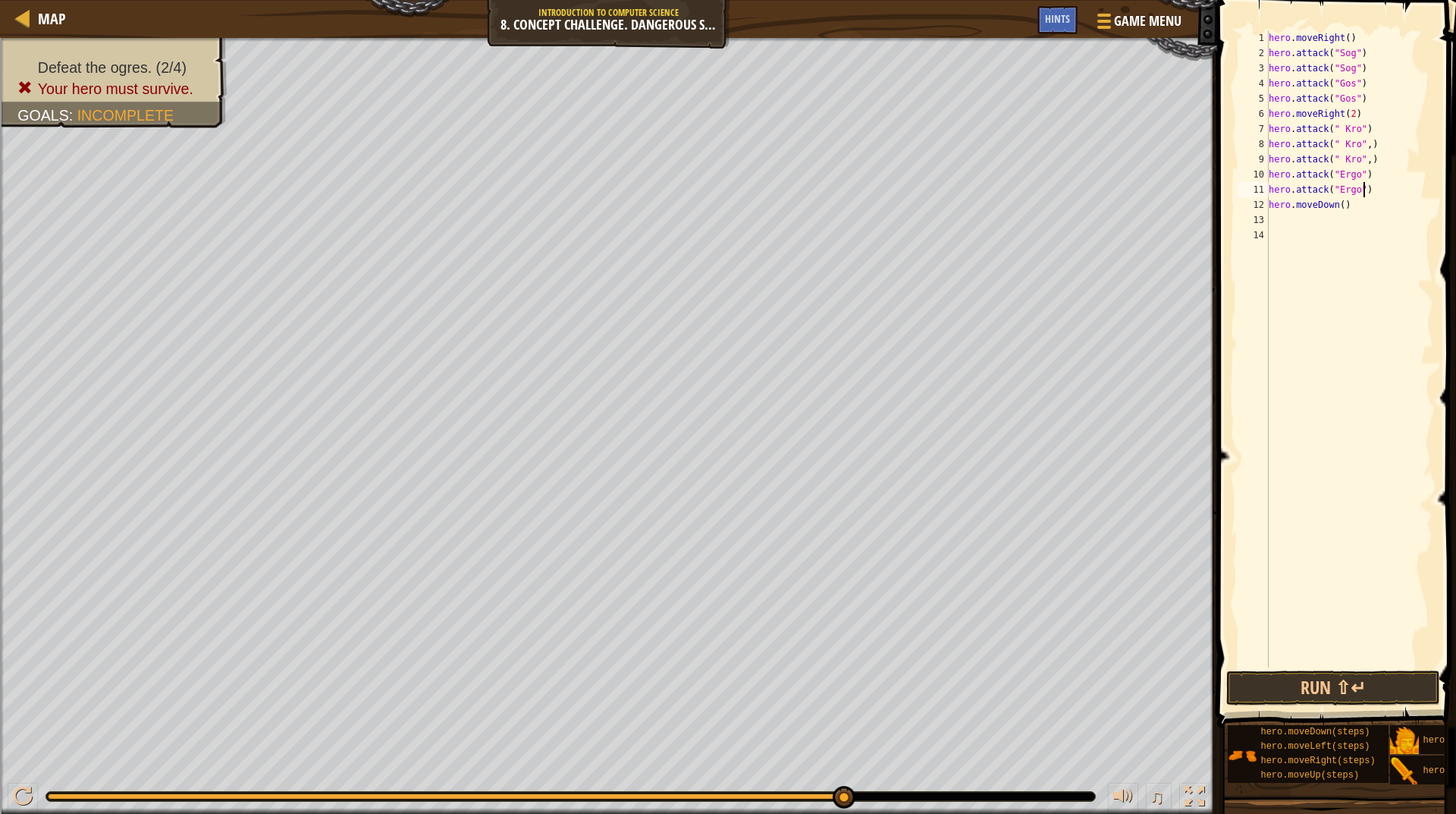
click at [1383, 187] on div "hero . moveRight ( ) hero . attack ( "Sog" ) hero . attack ( "Sog" ) hero . att…" at bounding box center [1350, 365] width 168 height 668
type textarea "hero.attack("Ergo")"
paste textarea "hero.attack("Ergo")"
click at [1366, 695] on button "Run ⇧↵" at bounding box center [1333, 688] width 214 height 35
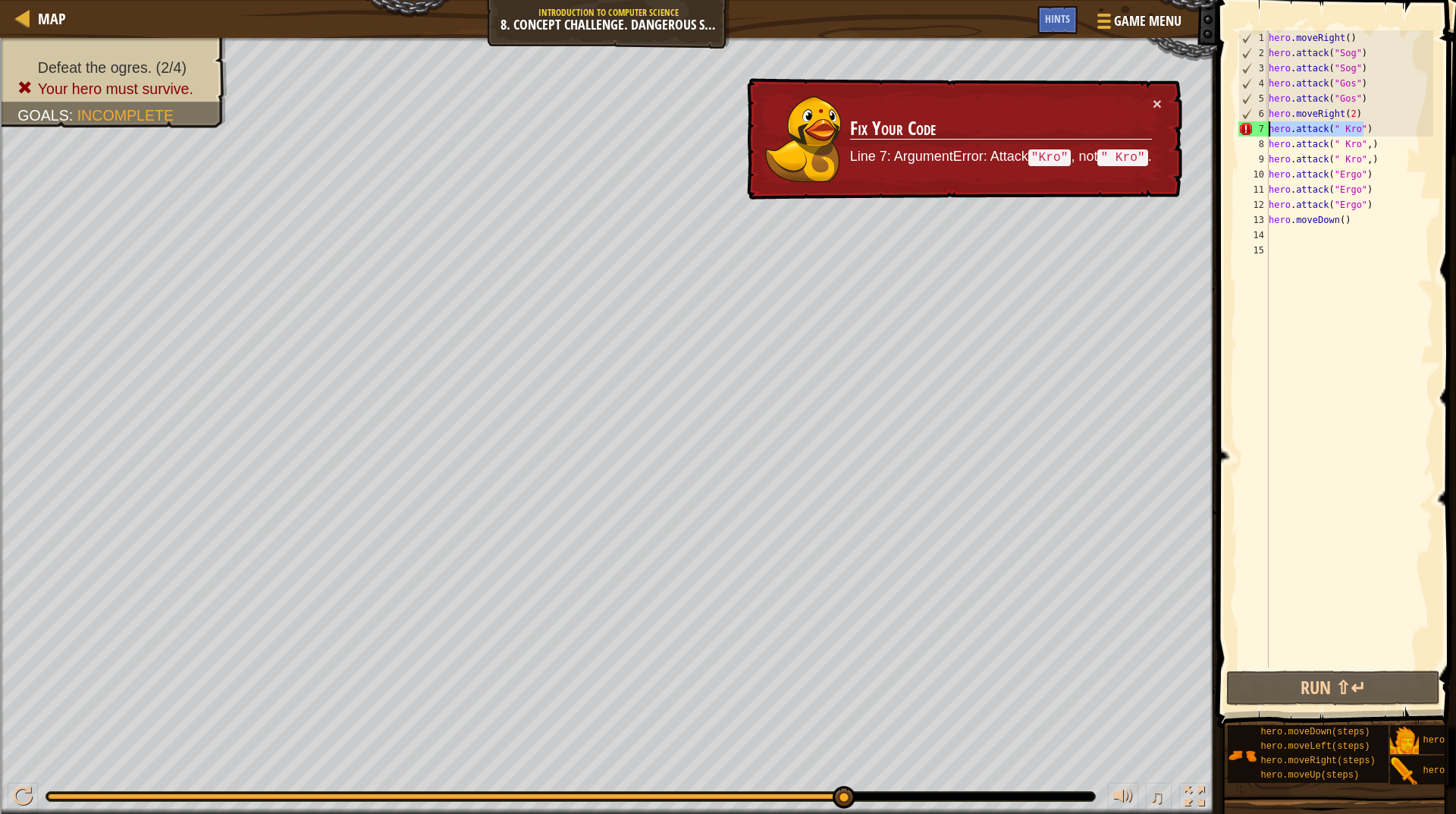
drag, startPoint x: 1301, startPoint y: 124, endPoint x: 1237, endPoint y: 123, distance: 64.0
click at [1365, 130] on div "hero . moveRight ( ) hero . attack ( "Sog" ) hero . attack ( "Sog" ) hero . att…" at bounding box center [1350, 365] width 168 height 668
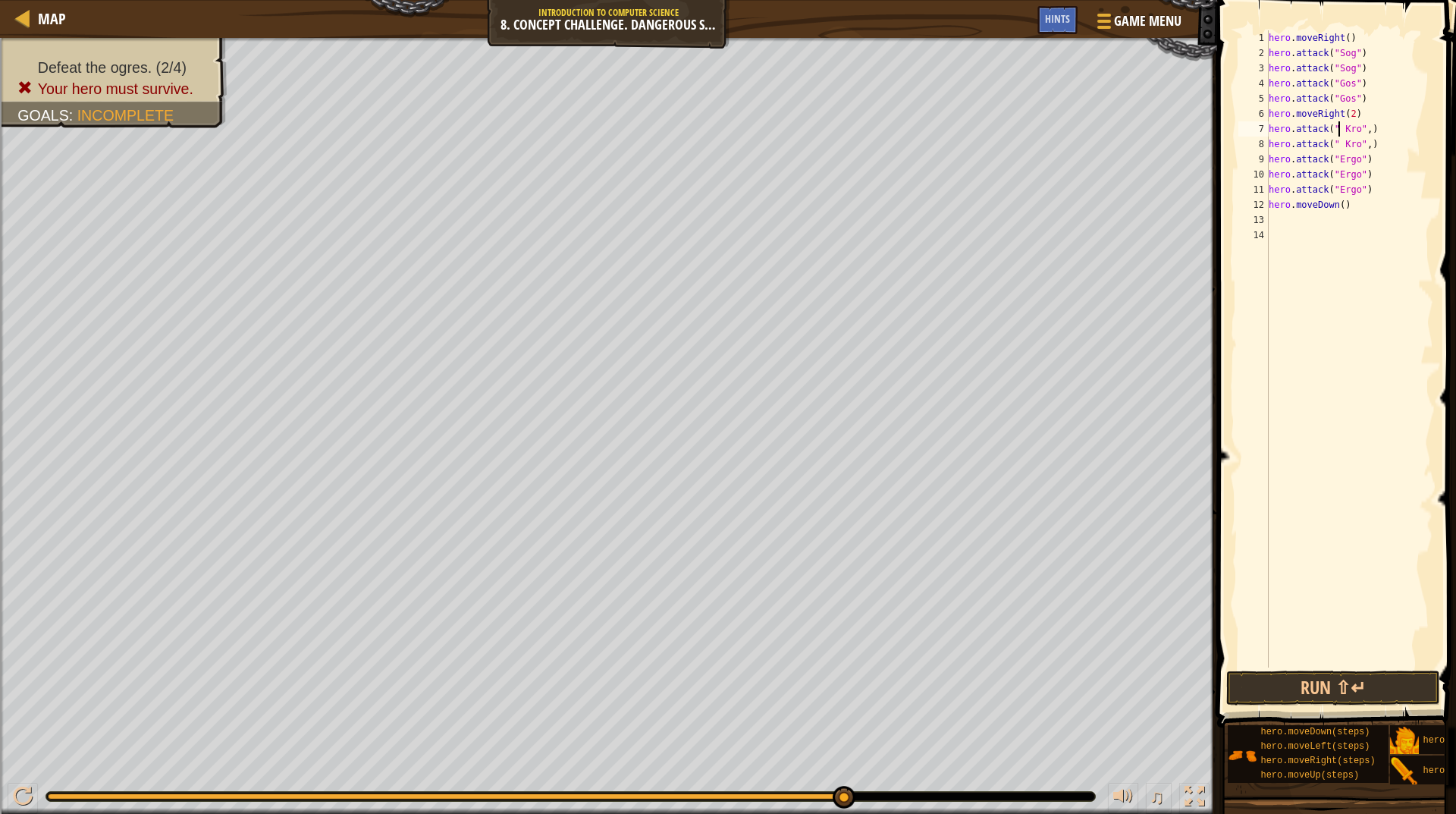
click at [1339, 128] on div "hero . moveRight ( ) hero . attack ( "Sog" ) hero . attack ( "Sog" ) hero . att…" at bounding box center [1350, 365] width 168 height 668
click at [1338, 145] on div "hero . moveRight ( ) hero . attack ( "Sog" ) hero . attack ( "Sog" ) hero . att…" at bounding box center [1350, 365] width 168 height 668
click at [1360, 143] on div "hero . moveRight ( ) hero . attack ( "Sog" ) hero . attack ( "Sog" ) hero . att…" at bounding box center [1350, 365] width 168 height 668
click at [1356, 129] on div "hero . moveRight ( ) hero . attack ( "Sog" ) hero . attack ( "Sog" ) hero . att…" at bounding box center [1350, 365] width 168 height 668
click at [1357, 130] on div "hero . moveRight ( ) hero . attack ( "Sog" ) hero . attack ( "Sog" ) hero . att…" at bounding box center [1350, 365] width 168 height 668
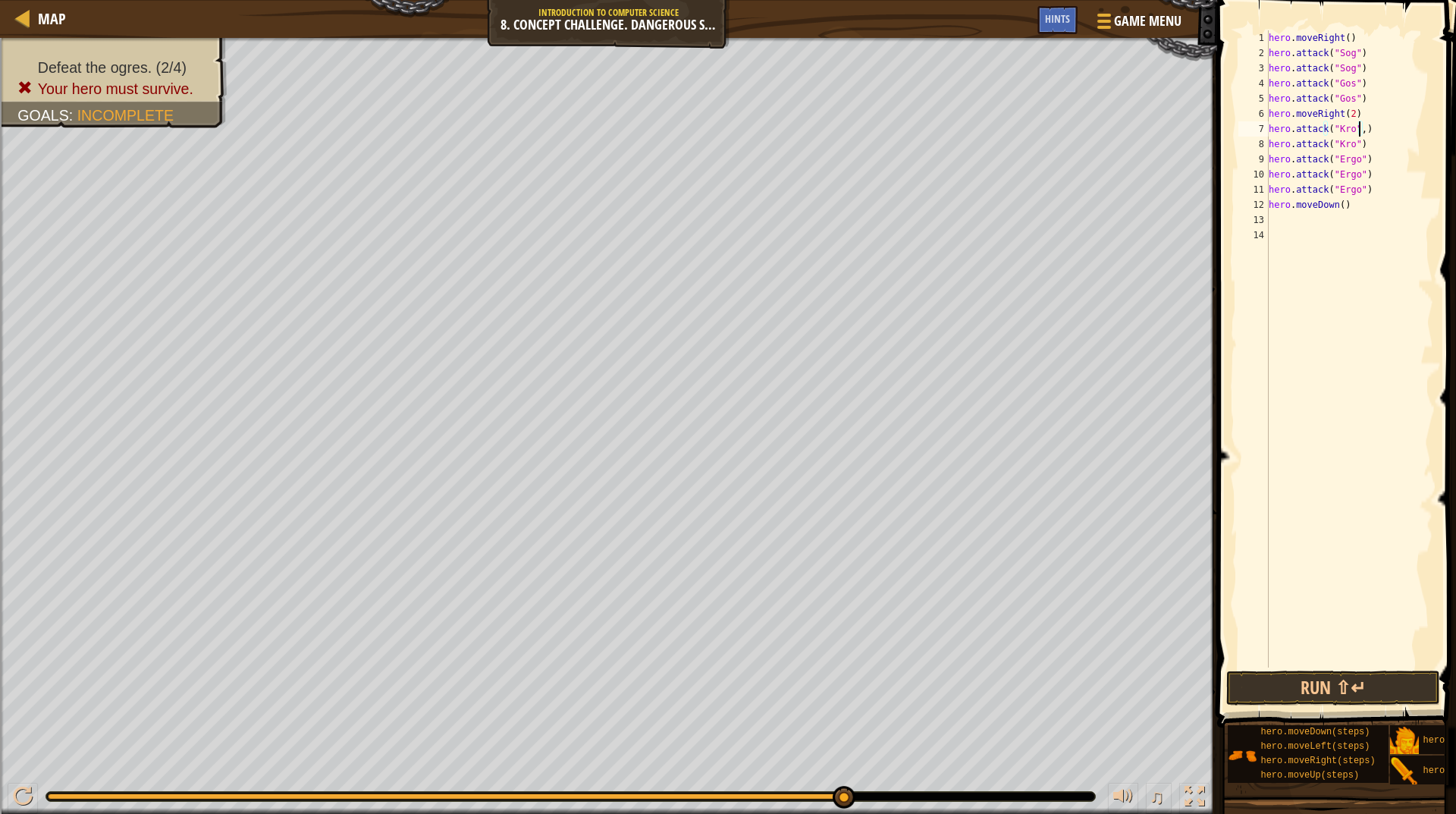
type textarea "hero.attack("Kro")"
click at [1324, 697] on button "Run ⇧↵" at bounding box center [1333, 688] width 214 height 35
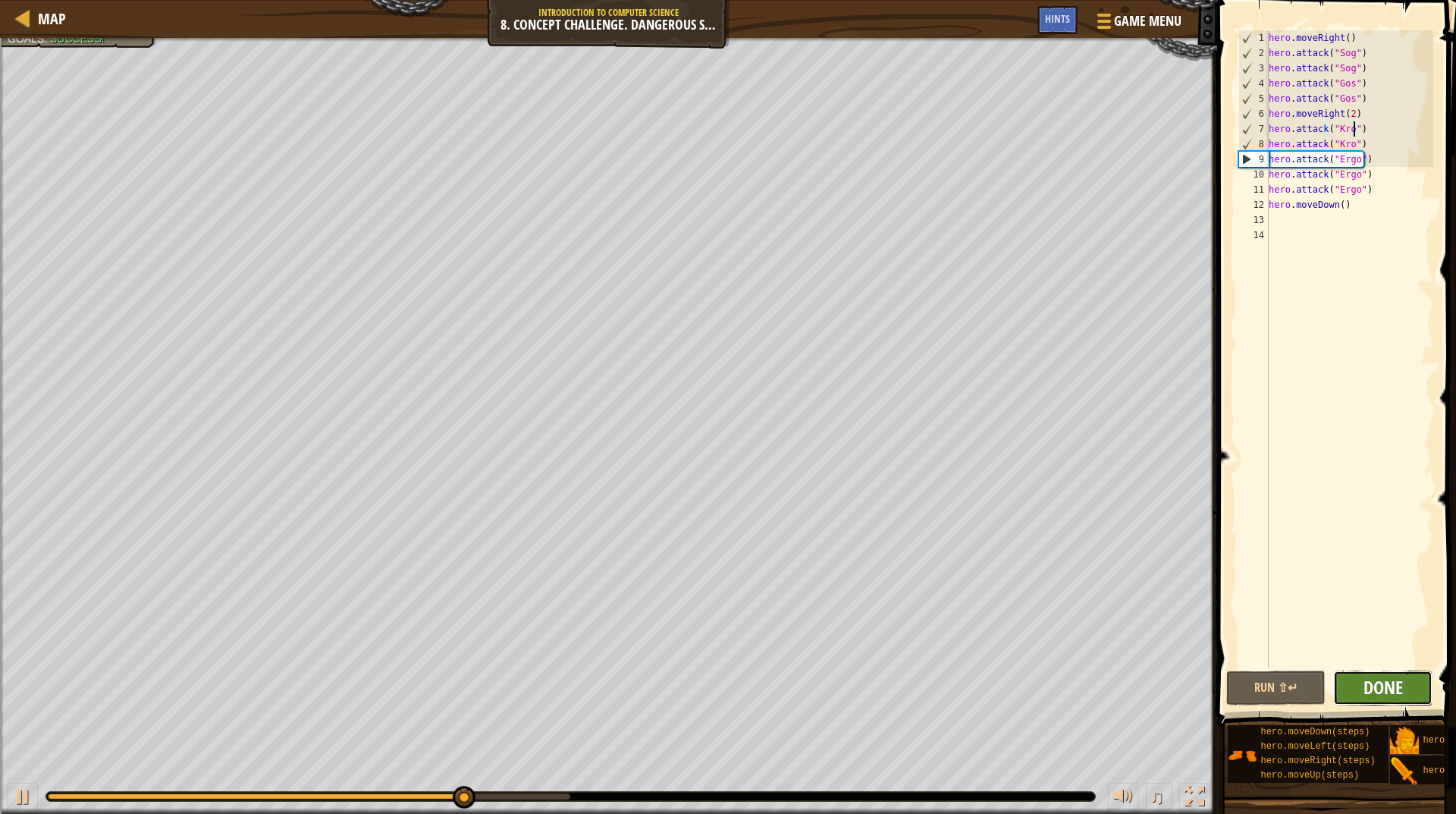
click at [1382, 681] on span "Done" at bounding box center [1384, 688] width 40 height 25
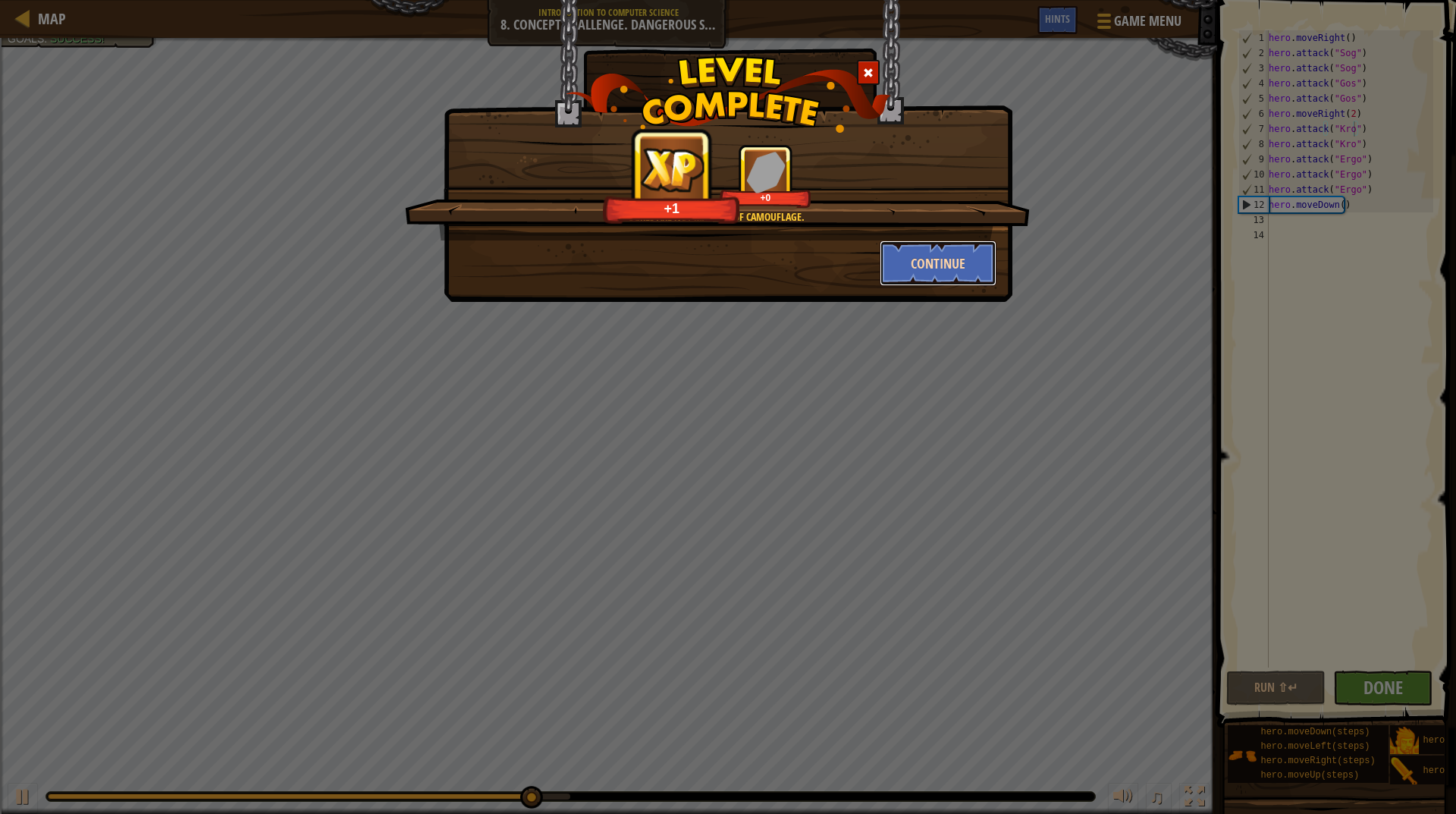
click at [911, 280] on button "Continue" at bounding box center [939, 263] width 118 height 45
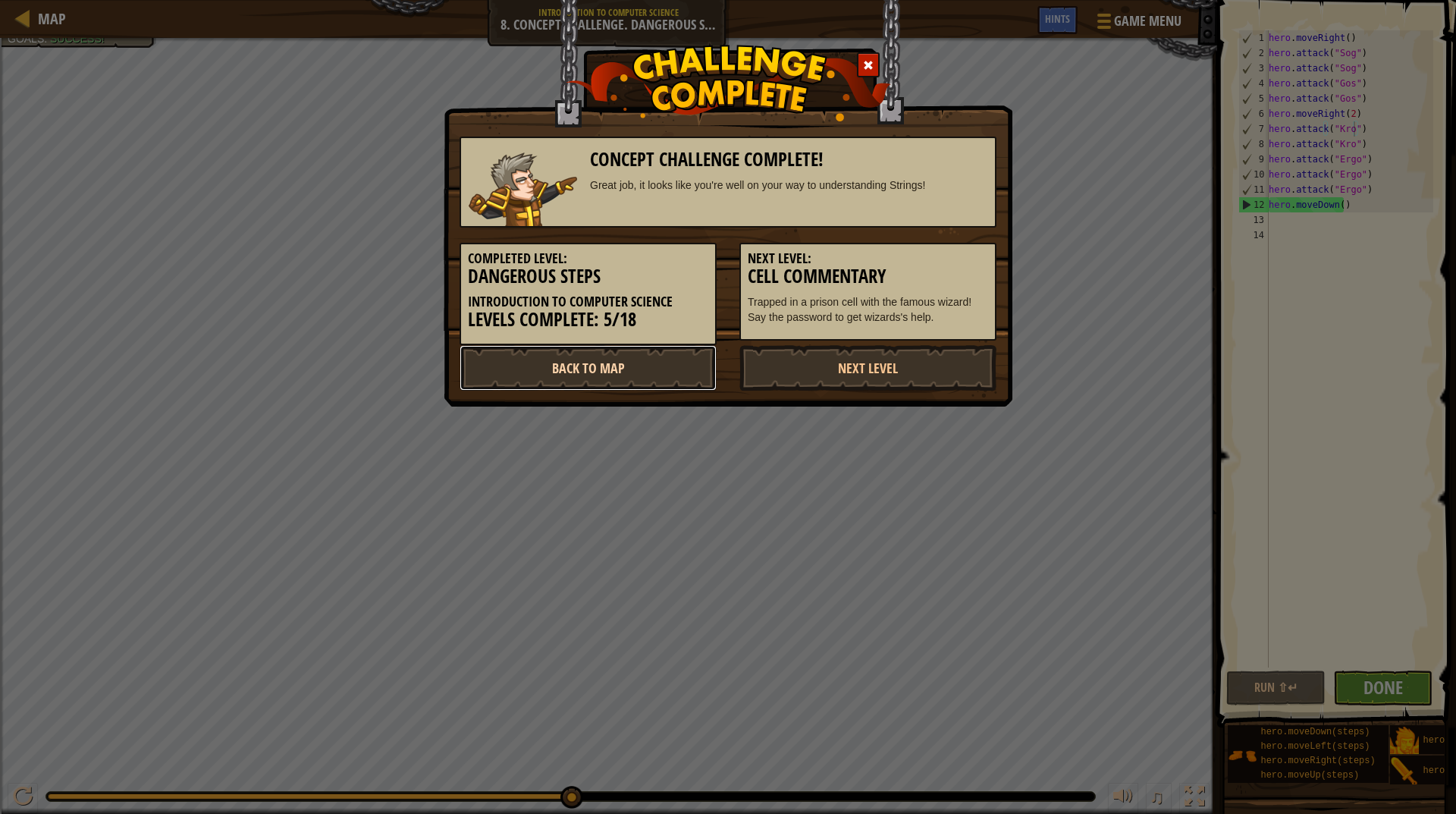
click at [659, 375] on link "Back to Map" at bounding box center [588, 368] width 257 height 45
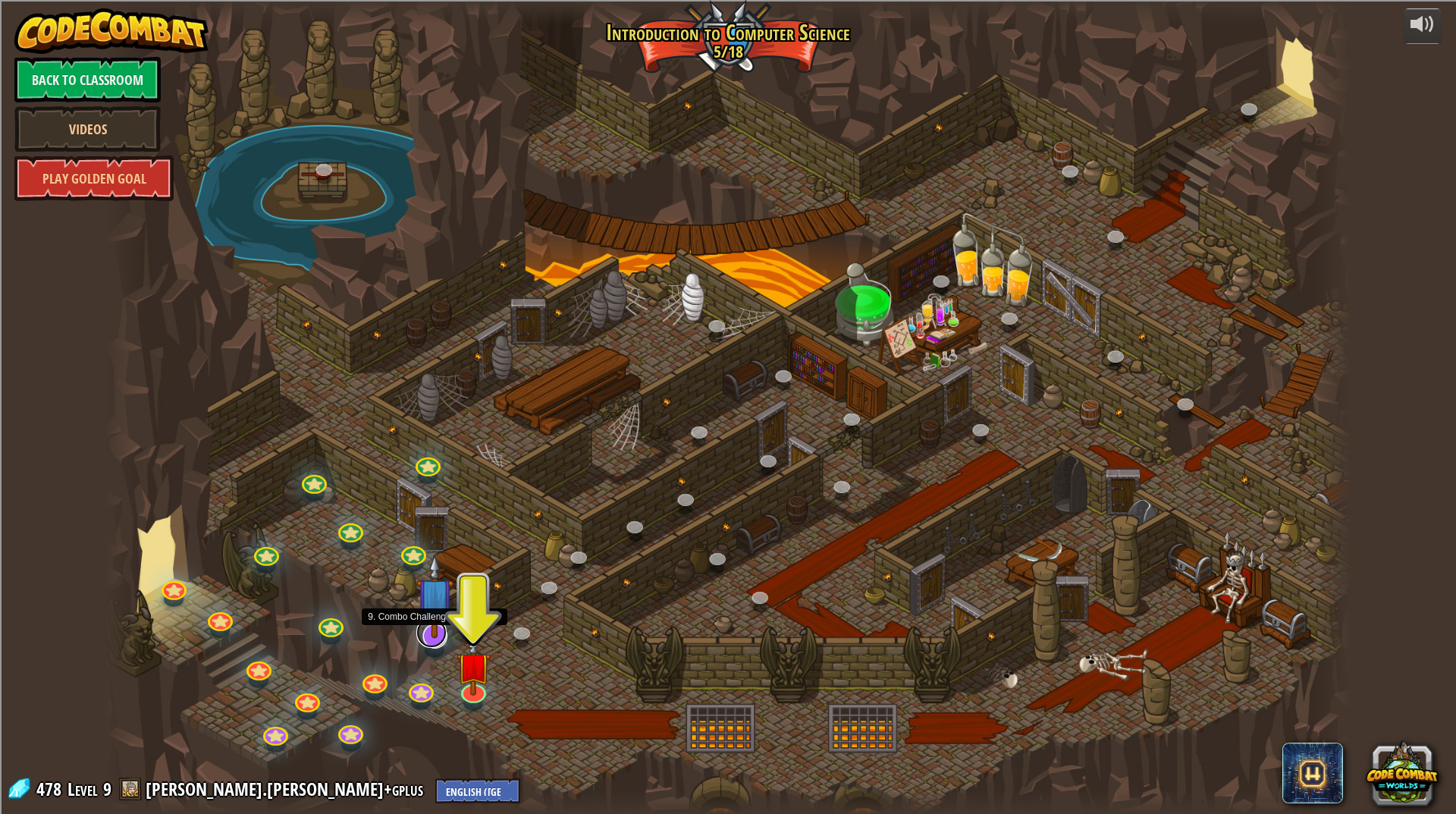
click at [435, 639] on link at bounding box center [432, 633] width 31 height 31
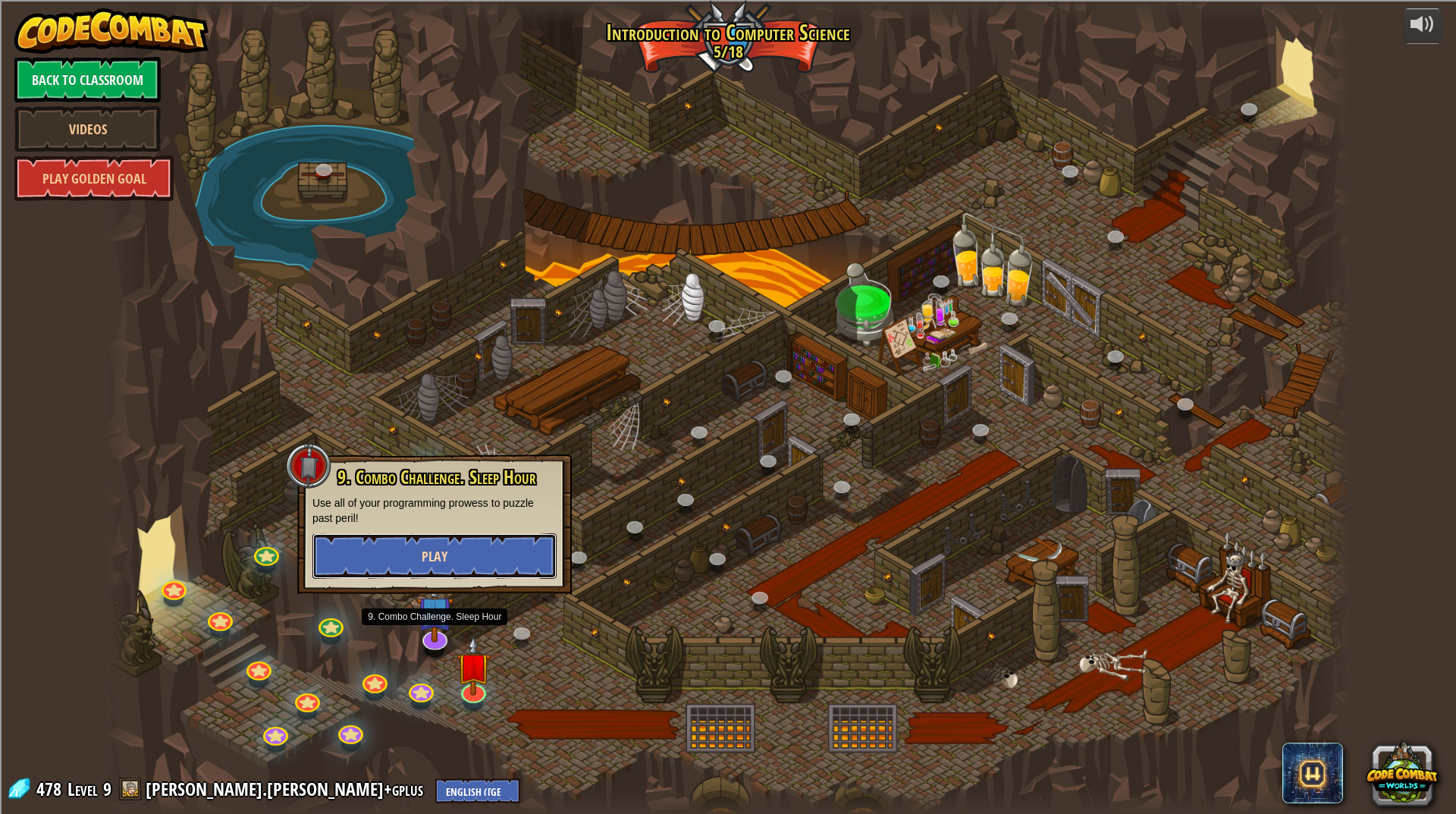
click at [455, 549] on button "Play" at bounding box center [434, 556] width 244 height 45
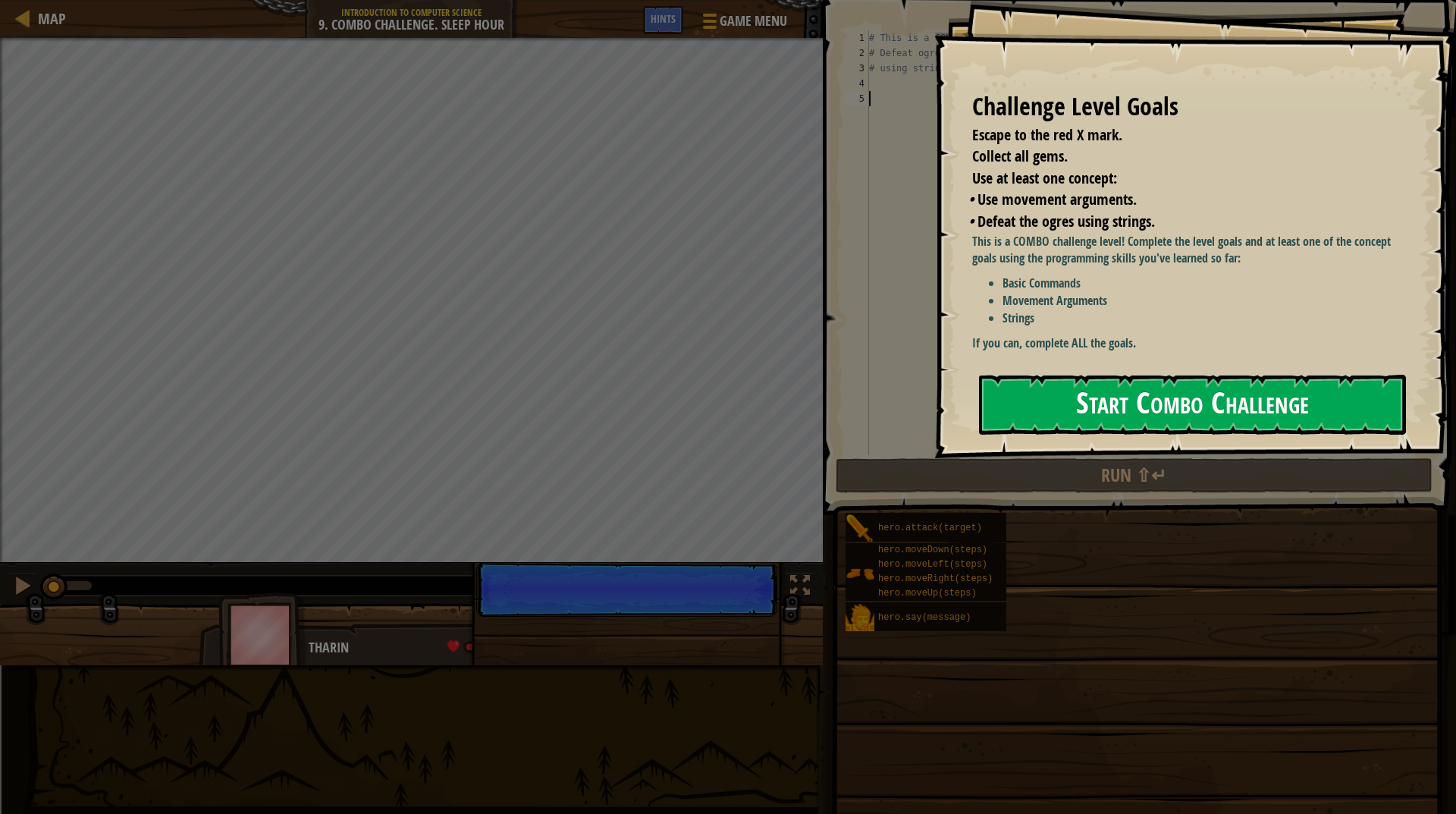
click at [1040, 412] on button "Start Combo Challenge" at bounding box center [1193, 404] width 427 height 60
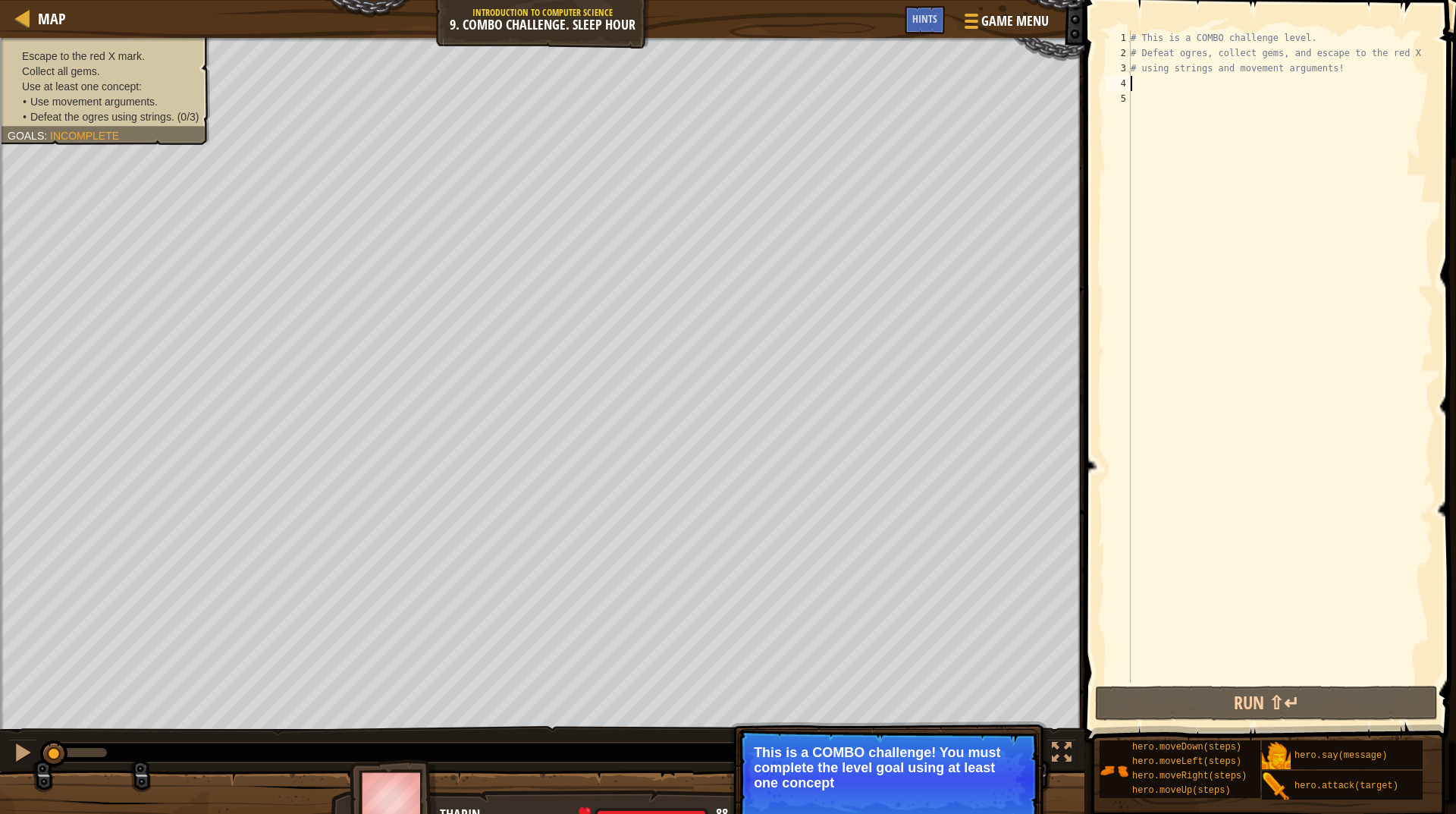
click at [1247, 86] on div "# This is a COMBO challenge level. # Defeat ogres, collect gems, and escape to …" at bounding box center [1280, 372] width 305 height 683
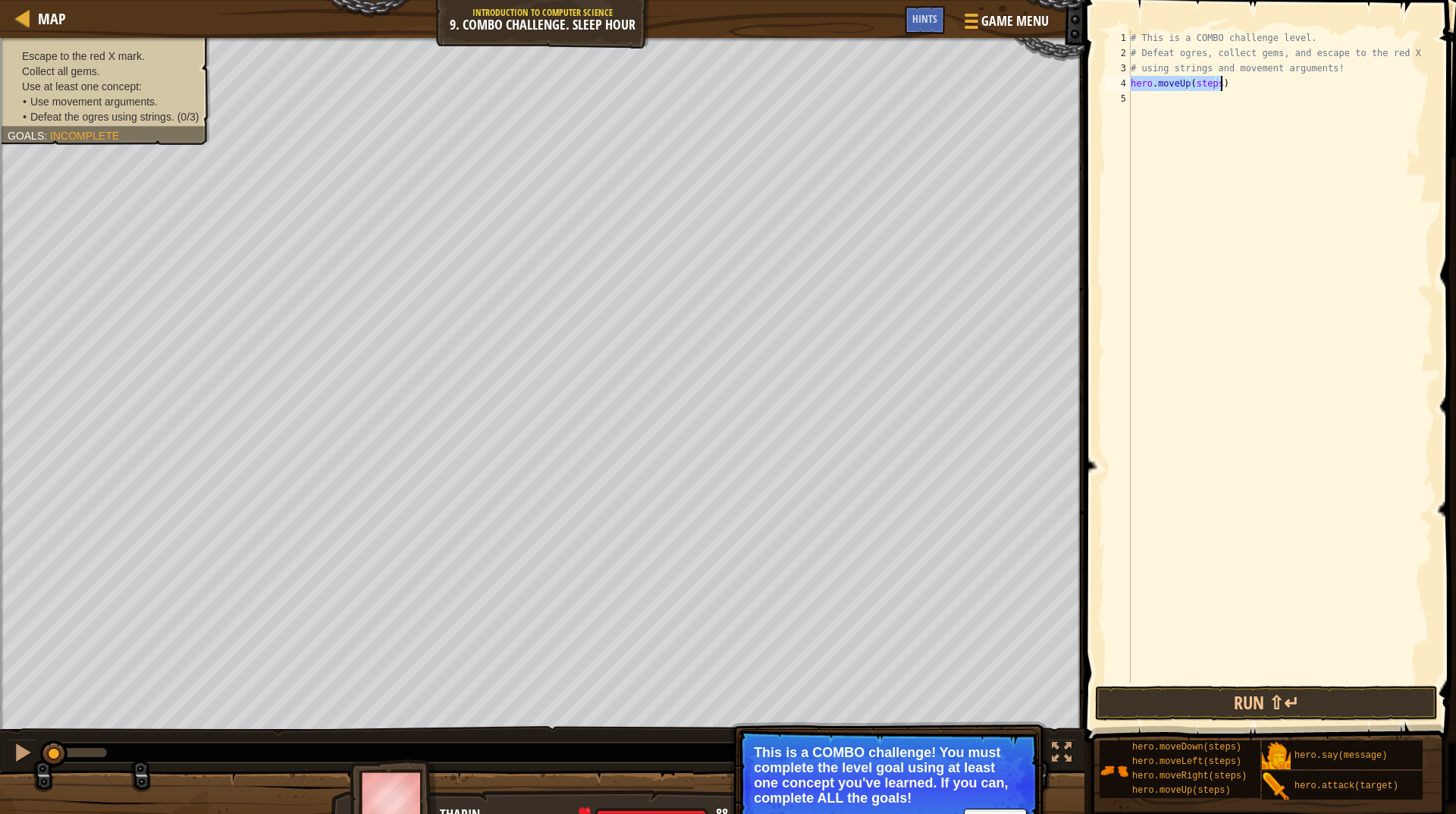
click at [1200, 77] on div "# This is a COMBO challenge level. # Defeat ogres, collect gems, and escape to …" at bounding box center [1280, 357] width 305 height 652
click at [1200, 77] on div "# This is a COMBO challenge level. # Defeat ogres, collect gems, and escape to …" at bounding box center [1280, 372] width 305 height 683
type textarea "hero.moveUp()"
click at [1196, 156] on div "# This is a COMBO challenge level. # Defeat ogres, collect gems, and escape to …" at bounding box center [1280, 372] width 305 height 683
click at [1197, 99] on div "# This is a COMBO challenge level. # Defeat ogres, collect gems, and escape to …" at bounding box center [1280, 372] width 305 height 683
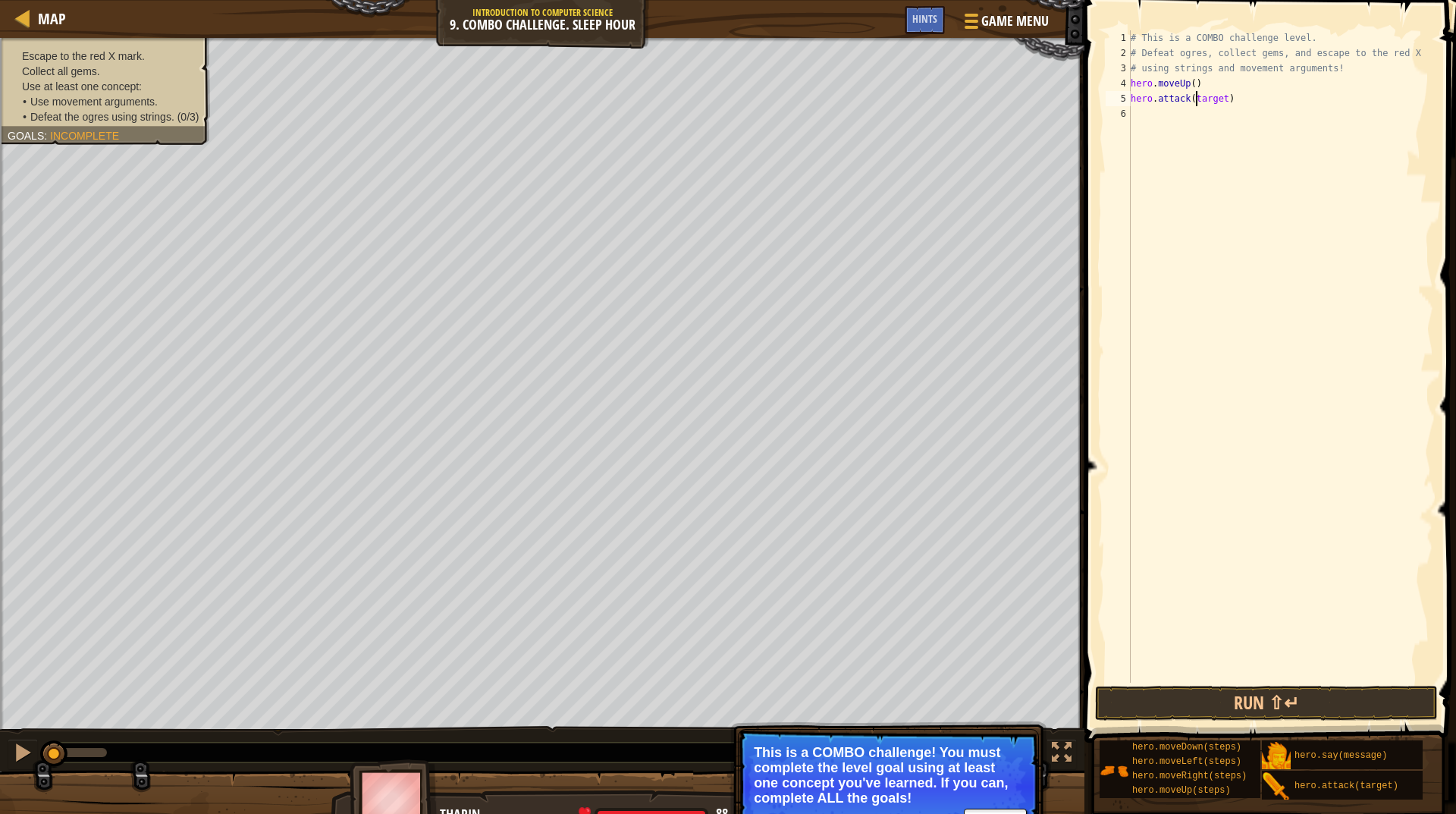
click at [1197, 99] on div "# This is a COMBO challenge level. # Defeat ogres, collect gems, and escape to …" at bounding box center [1280, 372] width 305 height 683
type textarea "hero.attack("Rexxar")"
click at [1194, 106] on div "# This is a COMBO challenge level. # Defeat ogres, collect gems, and escape to …" at bounding box center [1280, 372] width 305 height 683
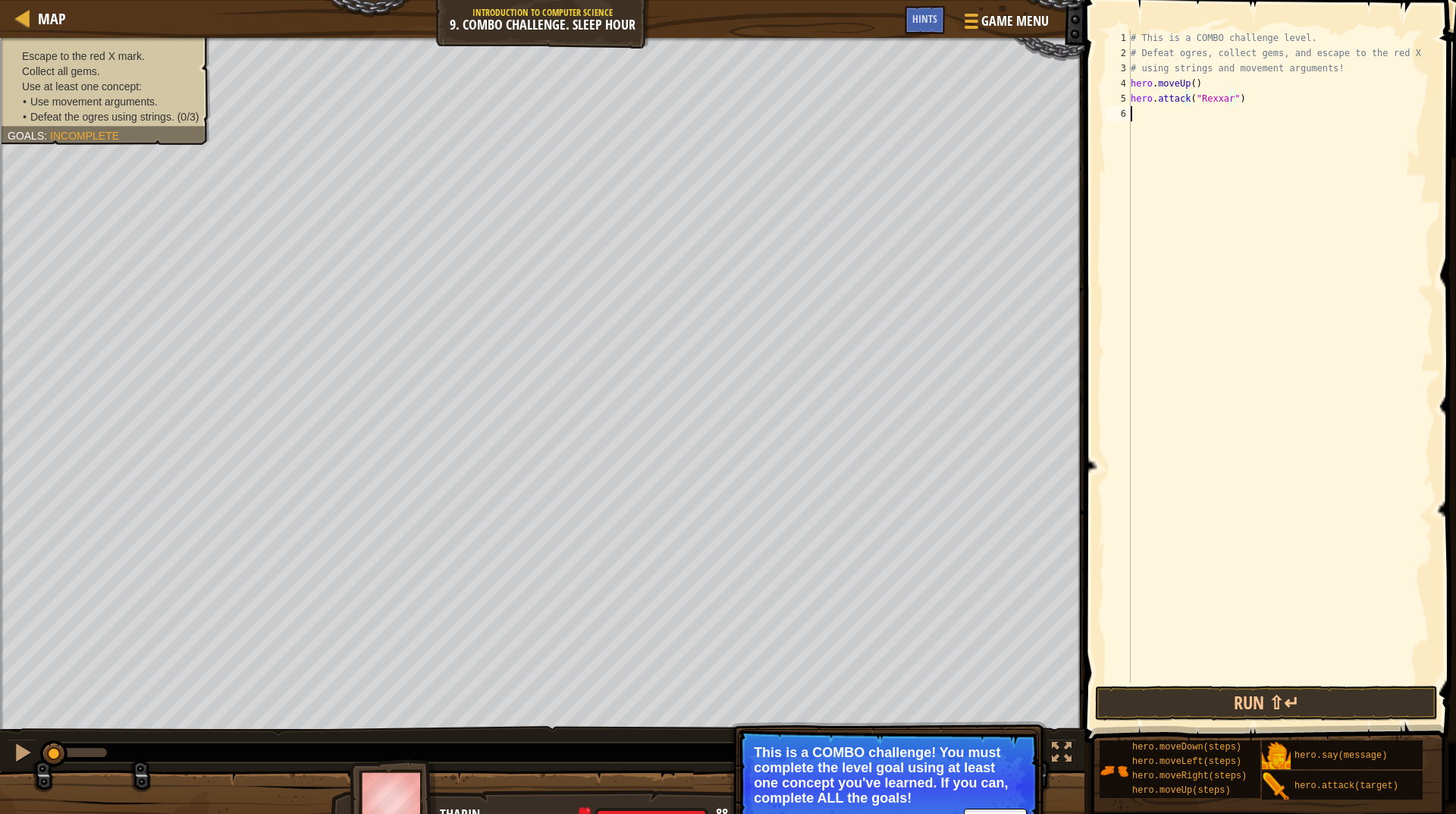
scroll to position [7, 0]
click at [1195, 106] on div "# This is a COMBO challenge level. # Defeat ogres, collect gems, and escape to …" at bounding box center [1280, 372] width 305 height 683
click at [1196, 100] on div "# This is a COMBO challenge level. # Defeat ogres, collect gems, and escape to …" at bounding box center [1280, 372] width 305 height 683
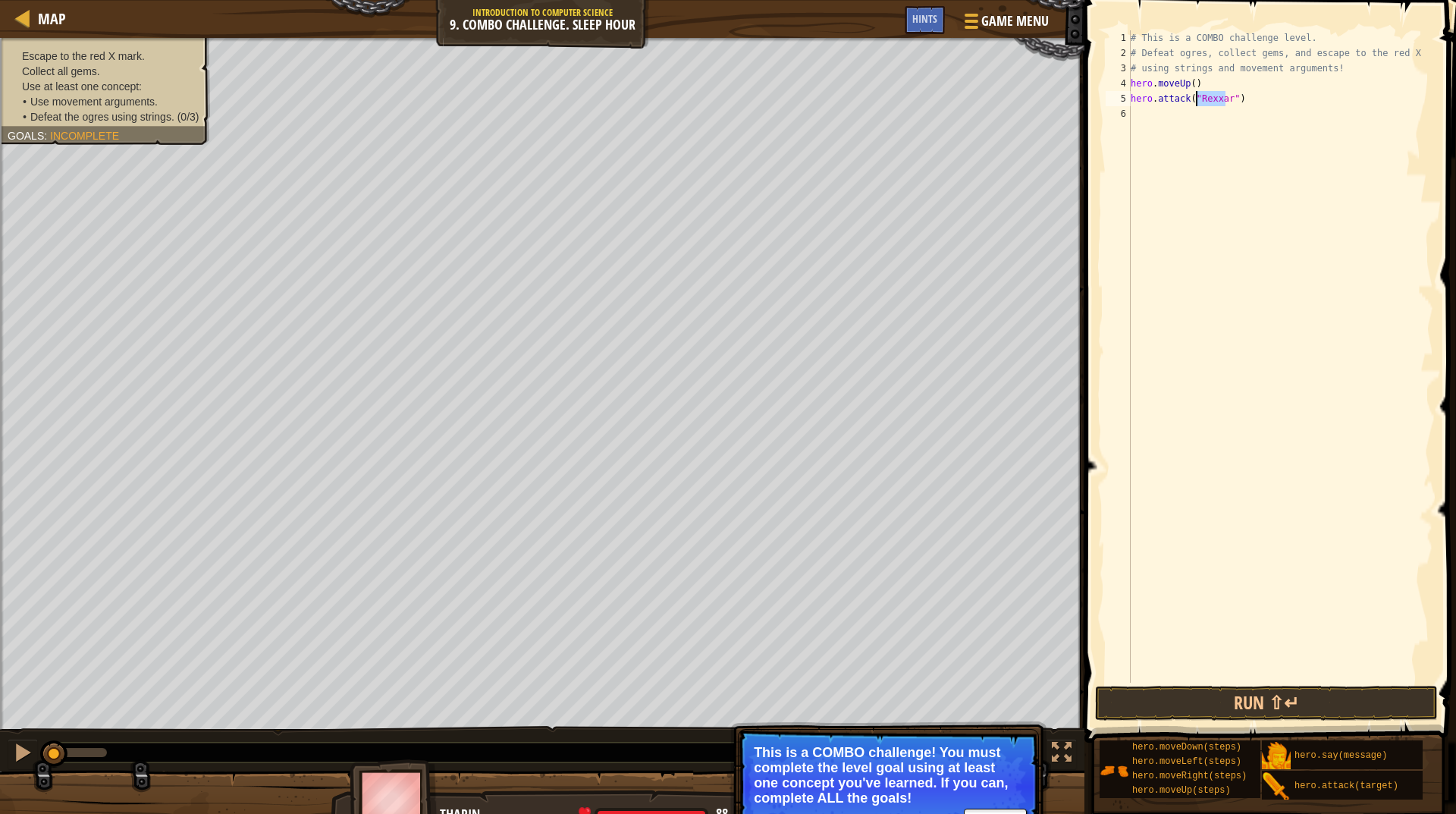
click at [1196, 100] on div "# This is a COMBO challenge level. # Defeat ogres, collect gems, and escape to …" at bounding box center [1280, 372] width 305 height 683
type textarea "hero.attack("Rexxar")"
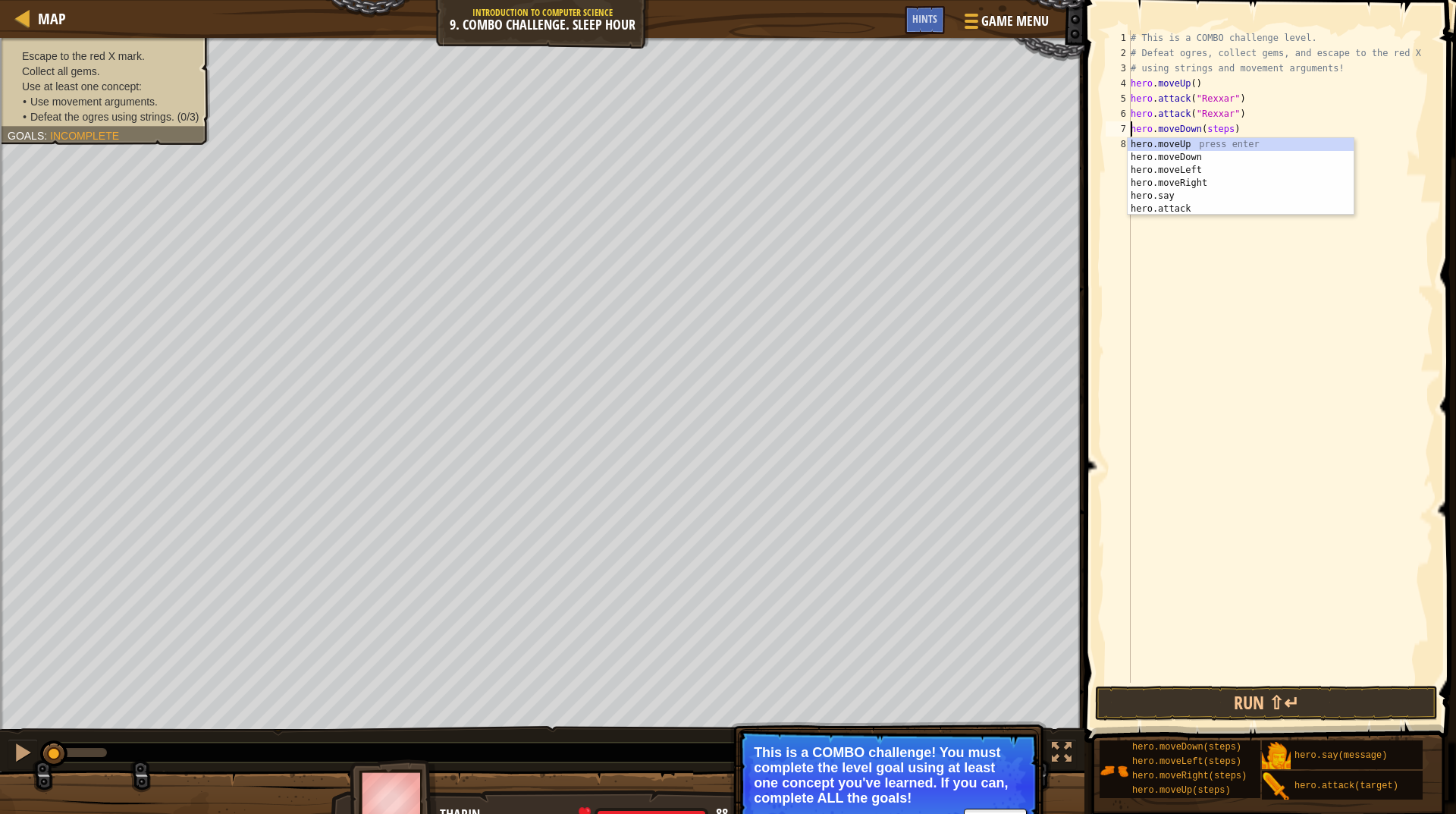
click at [1206, 128] on div "# This is a COMBO challenge level. # Defeat ogres, collect gems, and escape to …" at bounding box center [1280, 372] width 305 height 683
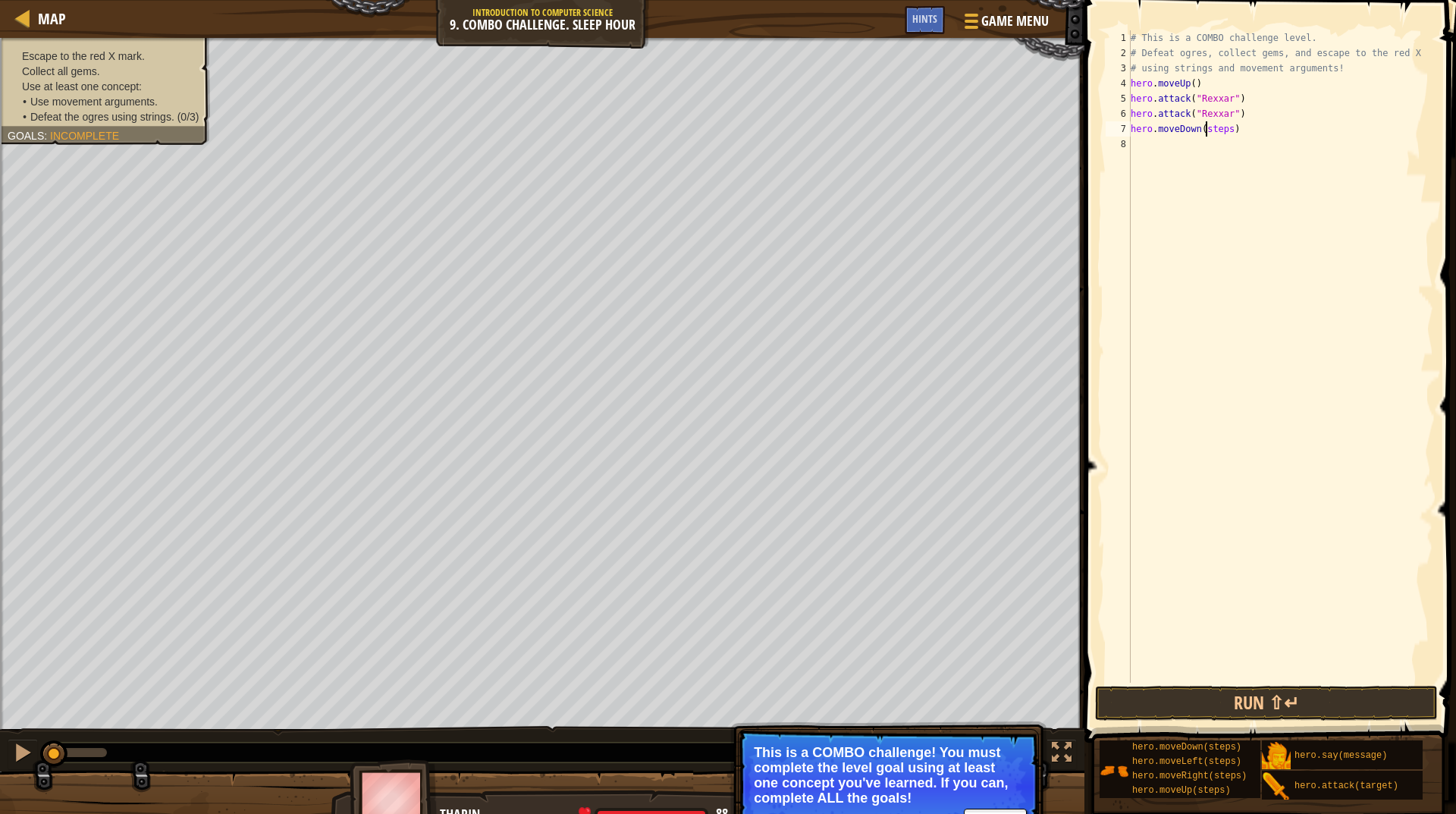
click at [1206, 129] on div "# This is a COMBO challenge level. # Defeat ogres, collect gems, and escape to …" at bounding box center [1280, 372] width 305 height 683
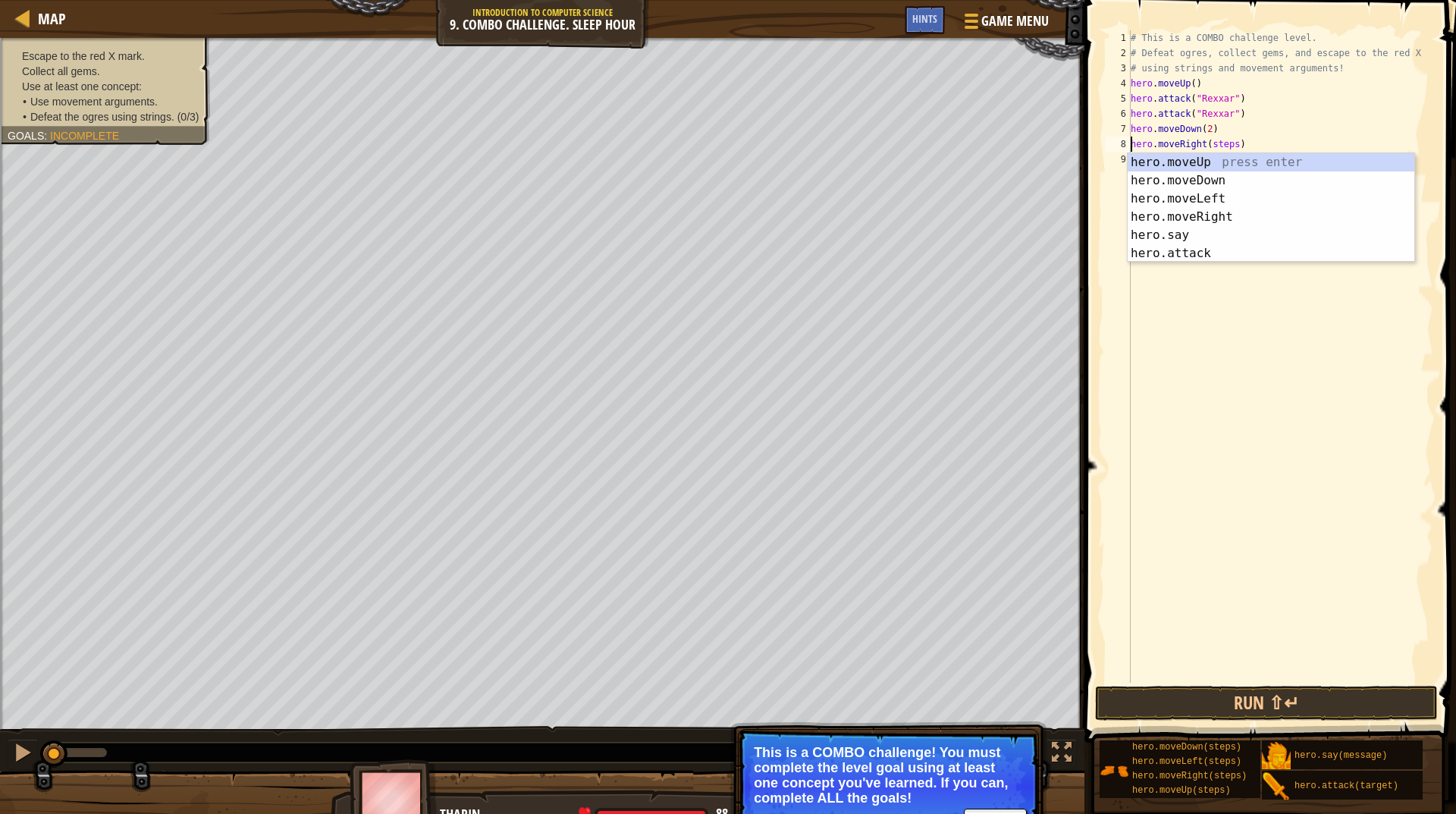
click at [1219, 140] on div "# This is a COMBO challenge level. # Defeat ogres, collect gems, and escape to …" at bounding box center [1280, 372] width 305 height 683
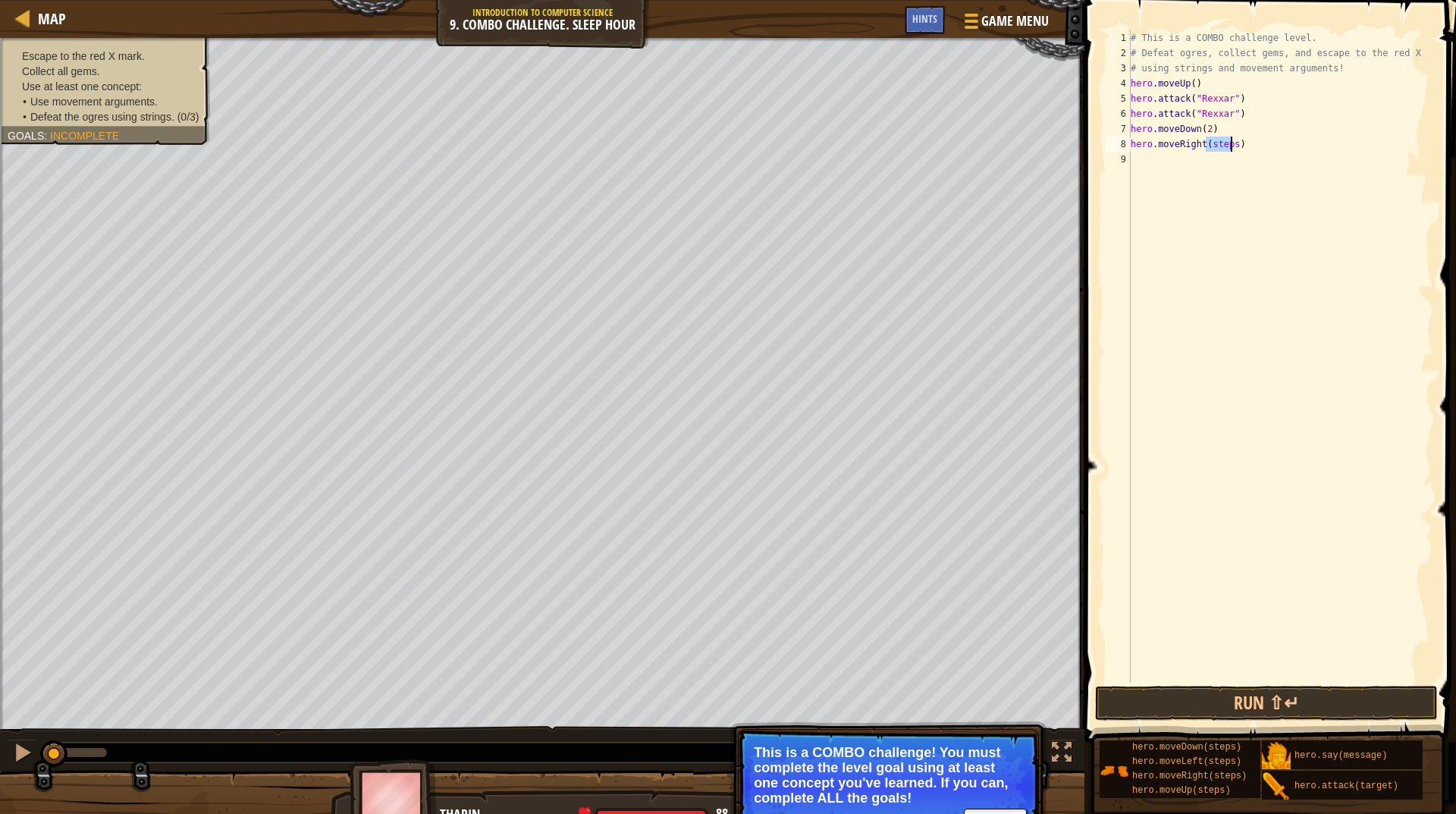
click at [1219, 140] on div "# This is a COMBO challenge level. # Defeat ogres, collect gems, and escape to …" at bounding box center [1280, 372] width 305 height 683
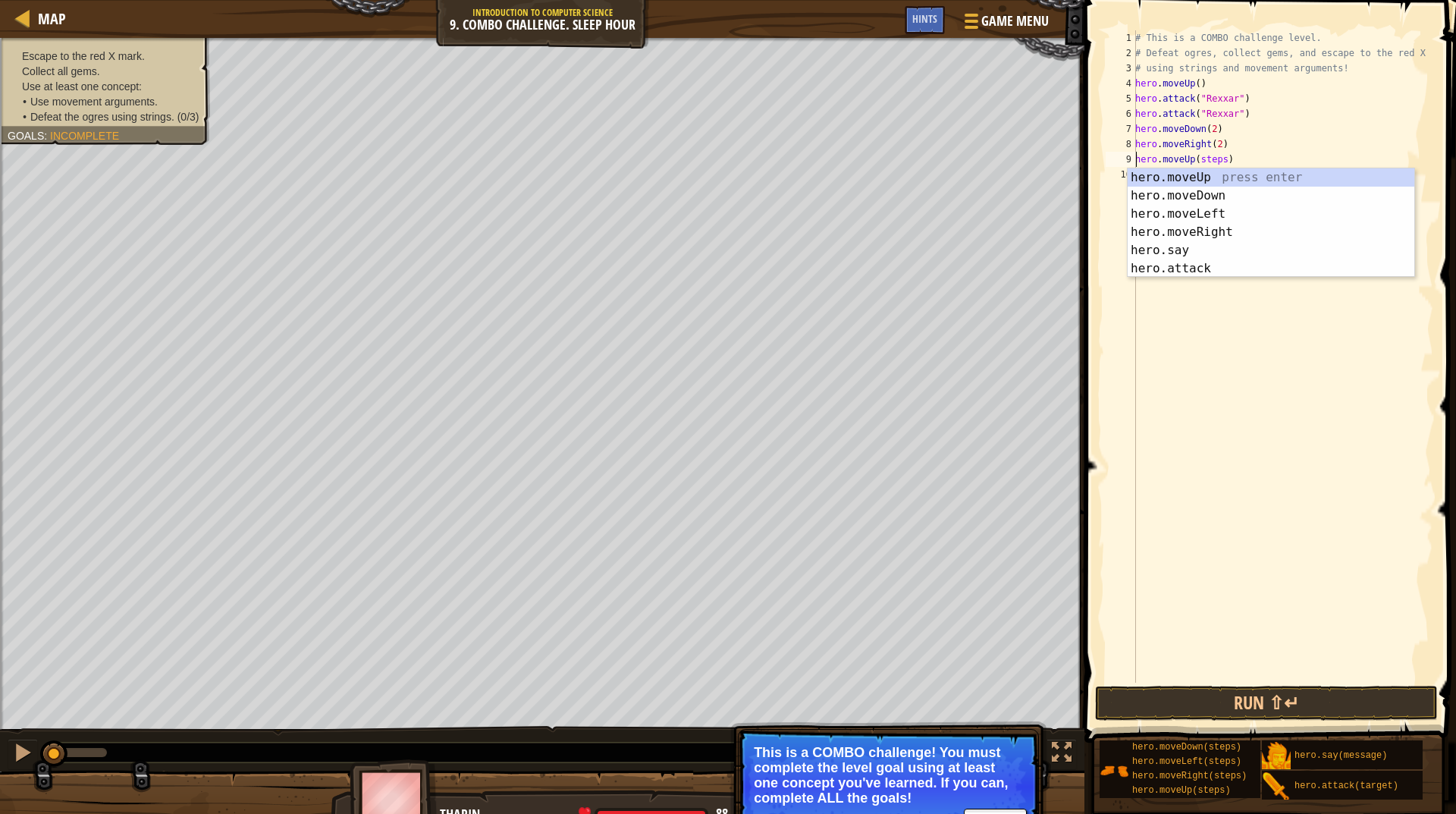
click at [1205, 152] on div "# This is a COMBO challenge level. # Defeat ogres, collect gems, and escape to …" at bounding box center [1282, 372] width 301 height 683
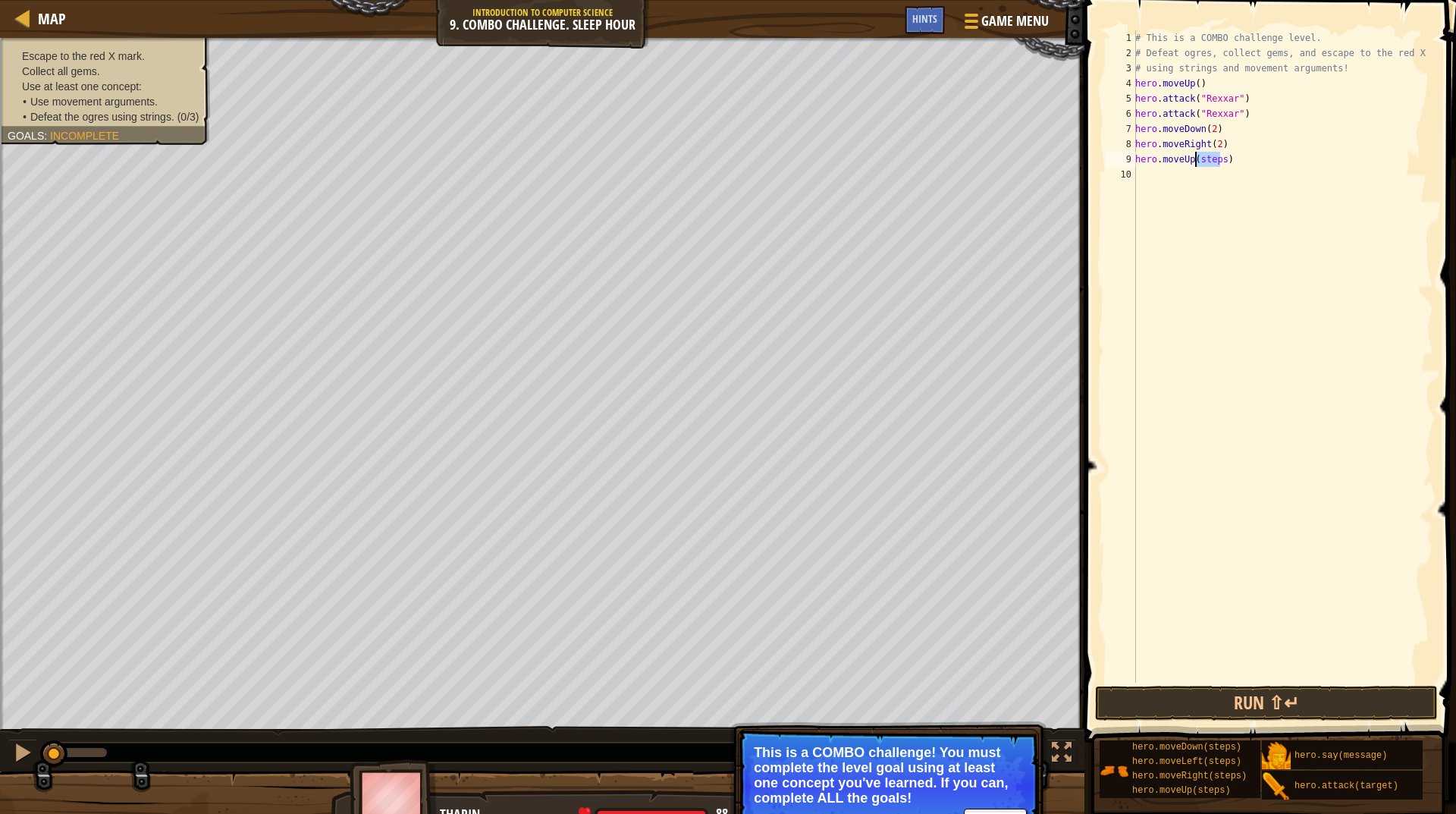
click at [1205, 152] on div "# This is a COMBO challenge level. # Defeat ogres, collect gems, and escape to …" at bounding box center [1282, 372] width 301 height 683
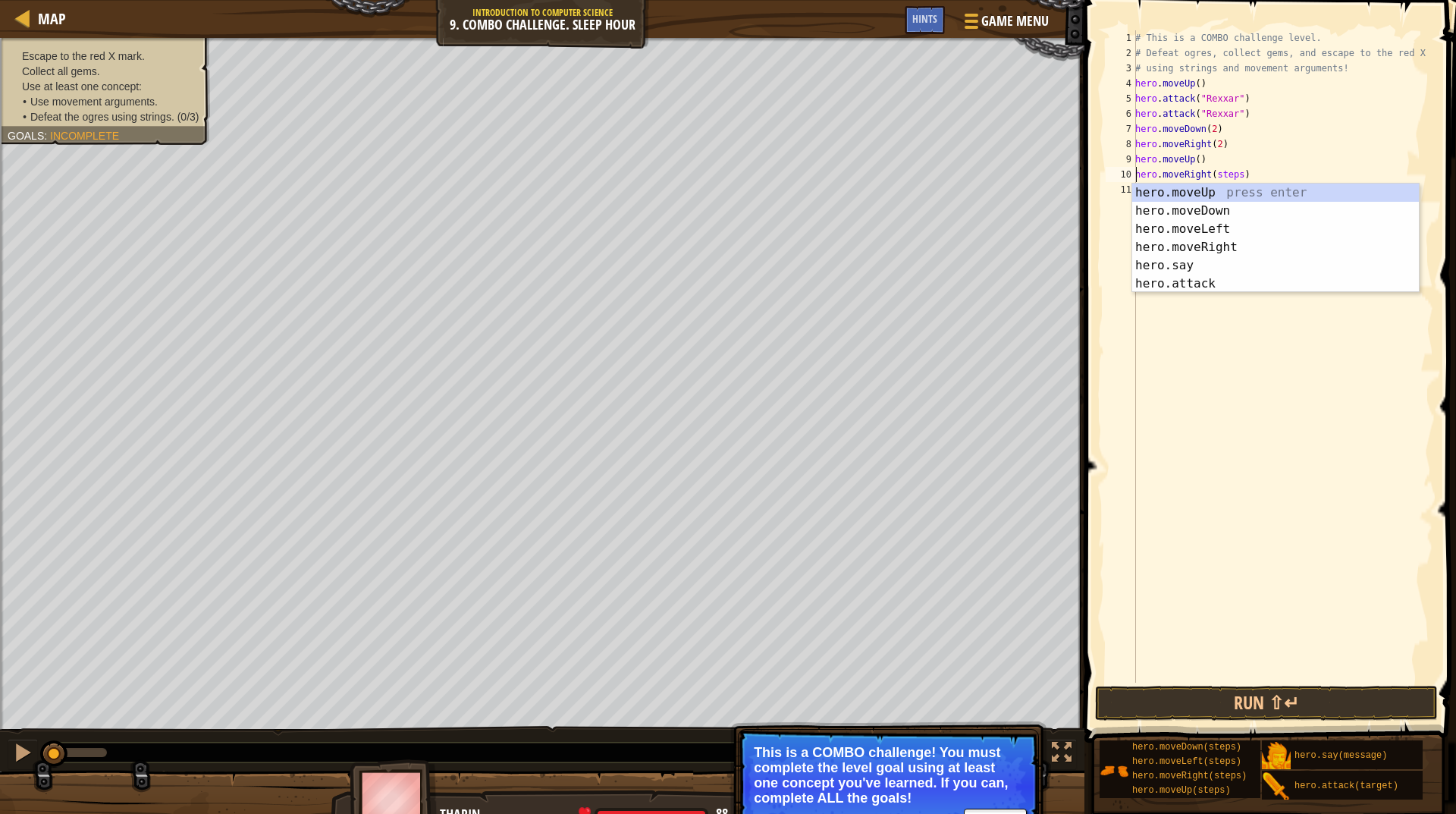
click at [1215, 170] on div "# This is a COMBO challenge level. # Defeat ogres, collect gems, and escape to …" at bounding box center [1282, 372] width 301 height 683
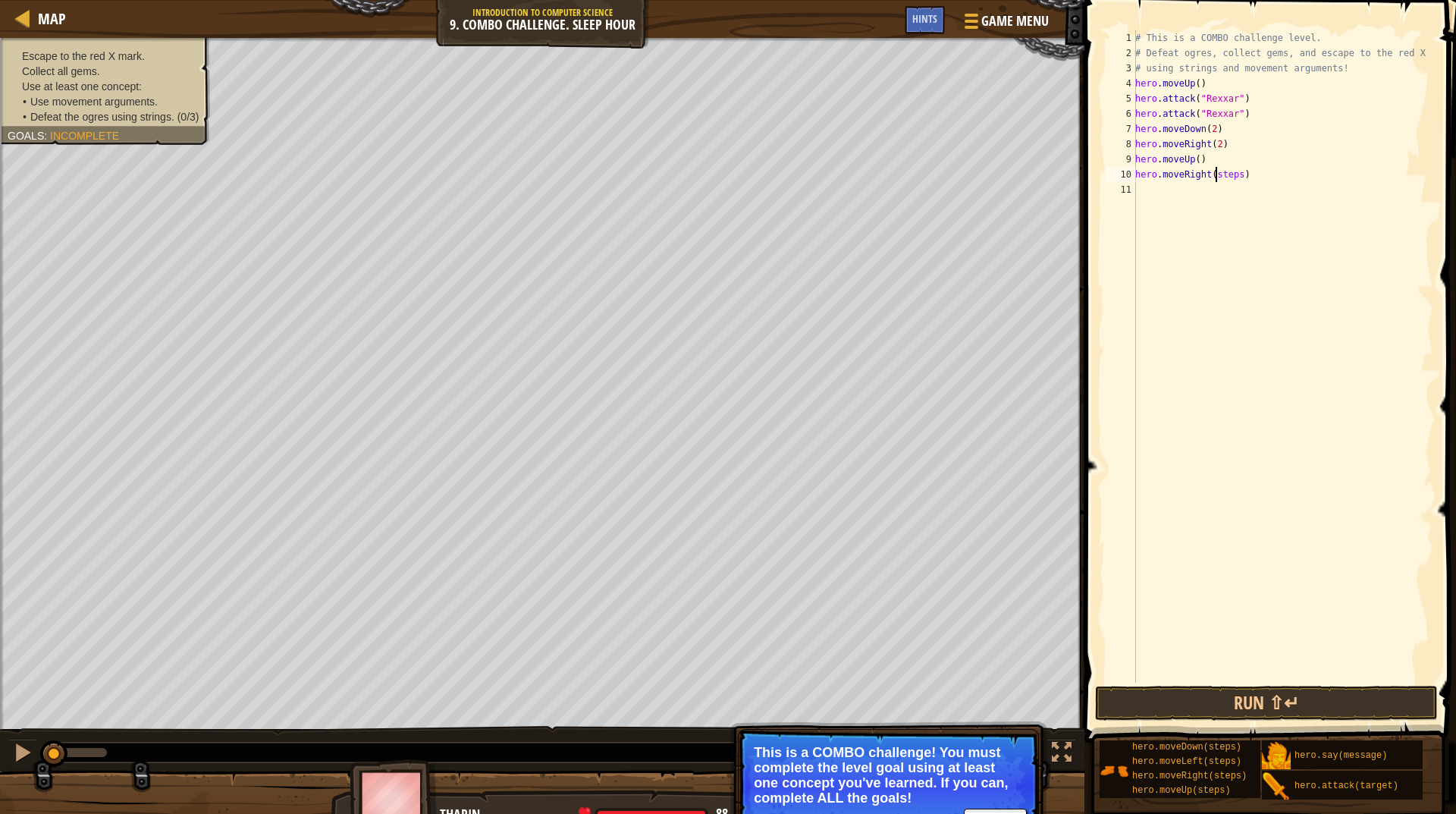
click at [1215, 170] on div "# This is a COMBO challenge level. # Defeat ogres, collect gems, and escape to …" at bounding box center [1282, 372] width 301 height 683
click at [1135, 172] on div "10" at bounding box center [1121, 175] width 31 height 15
type textarea "hero.moveRight()"
click at [1180, 178] on div "# This is a COMBO challenge level. # Defeat ogres, collect gems, and escape to …" at bounding box center [1282, 372] width 301 height 683
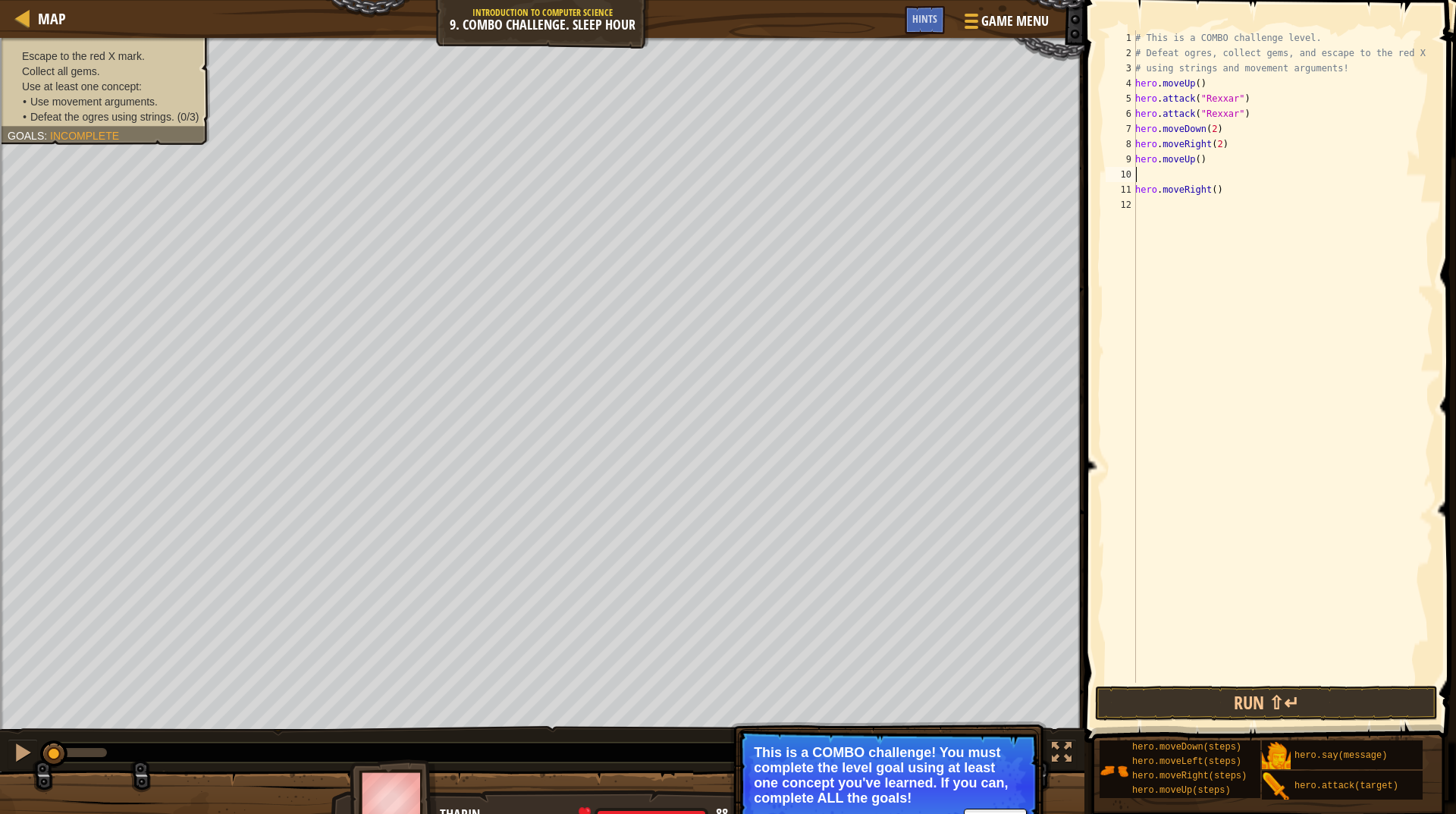
scroll to position [7, 0]
click at [1208, 178] on div "# This is a COMBO challenge level. # Defeat ogres, collect gems, and escape to …" at bounding box center [1282, 357] width 301 height 652
click at [1208, 178] on div "# This is a COMBO challenge level. # Defeat ogres, collect gems, and escape to …" at bounding box center [1282, 372] width 301 height 683
type textarea "hero.moveLeft(2)"
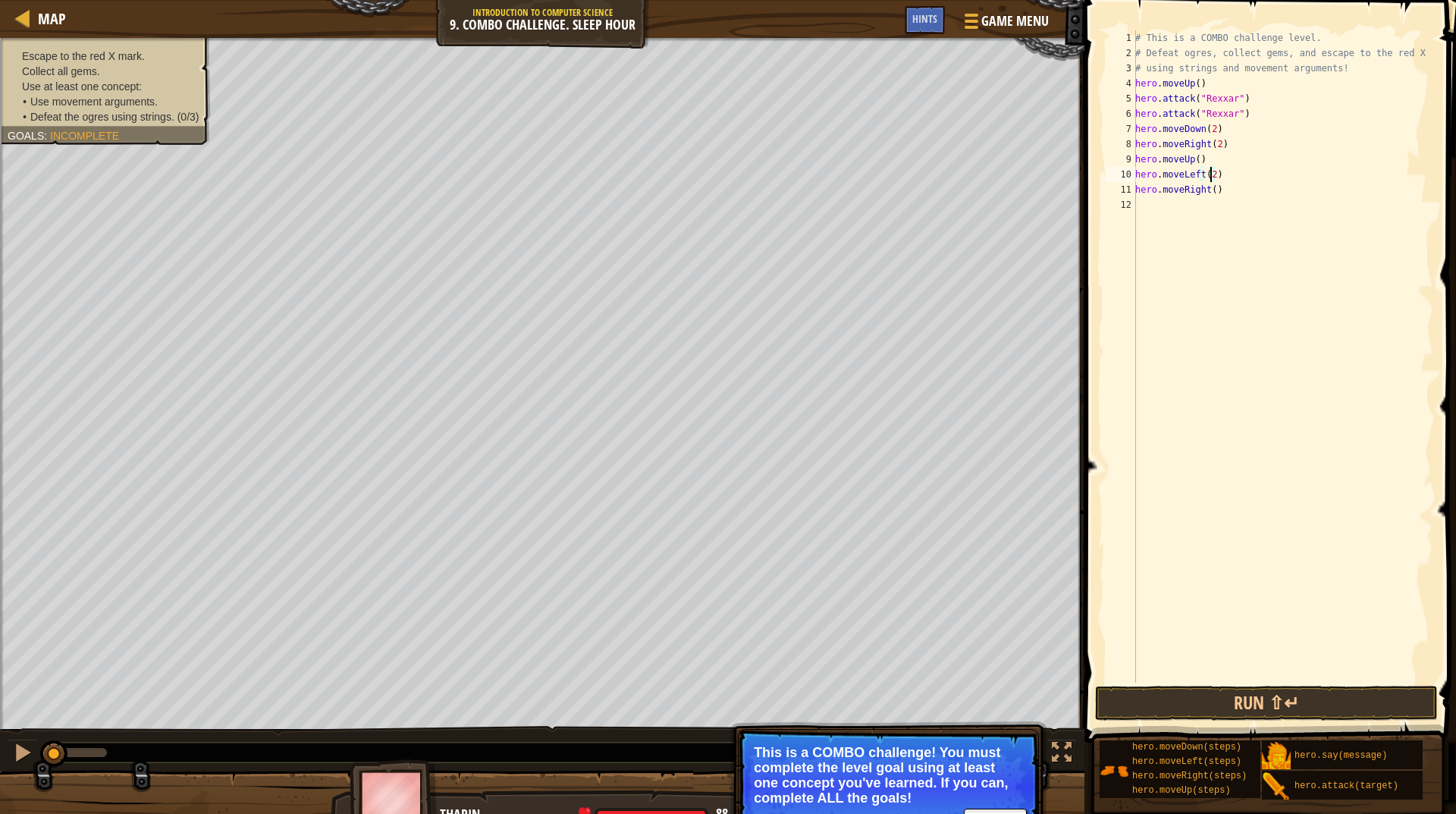
click at [1203, 214] on div "# This is a COMBO challenge level. # Defeat ogres, collect gems, and escape to …" at bounding box center [1282, 372] width 301 height 683
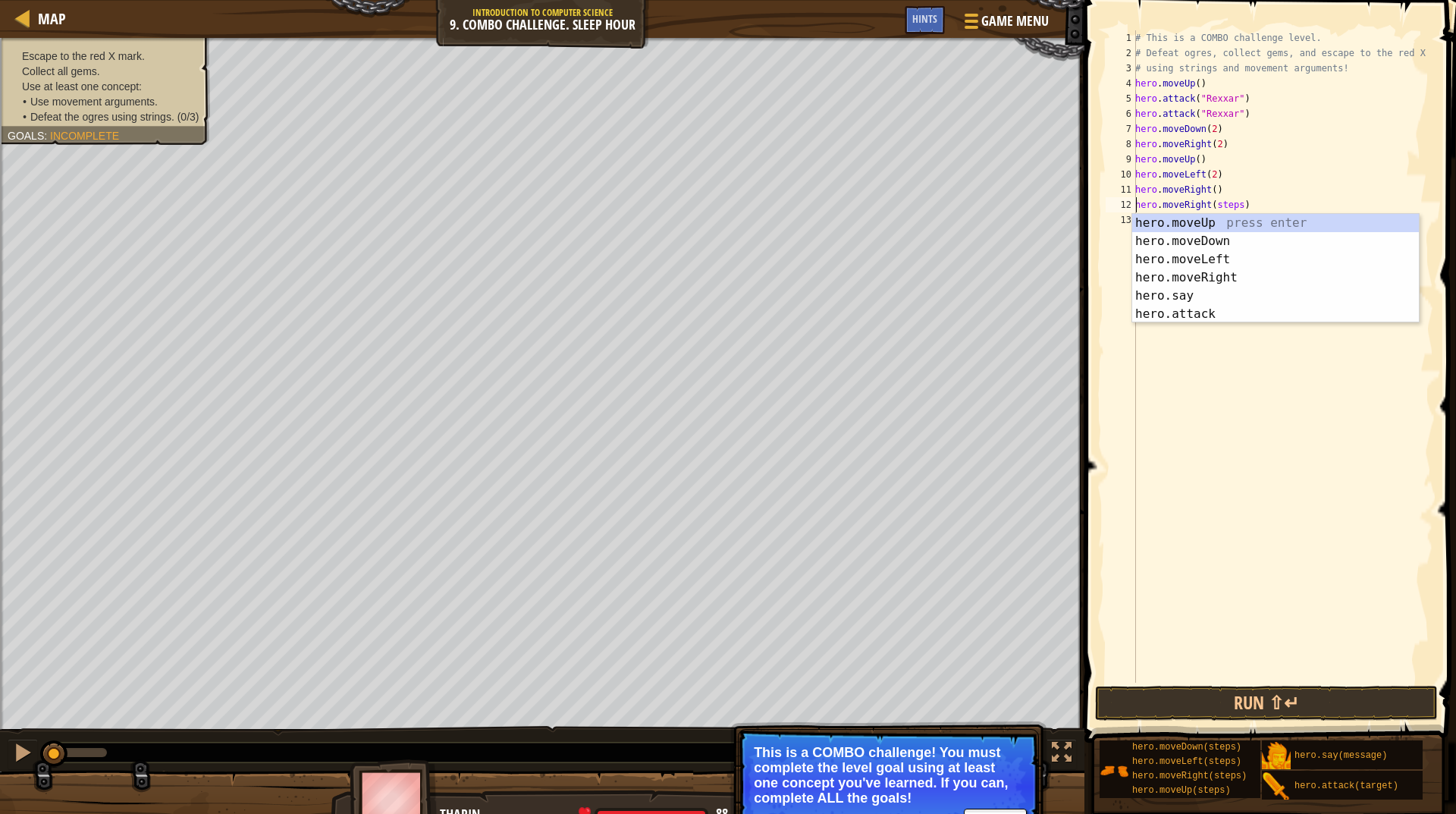
click at [1216, 201] on div "# This is a COMBO challenge level. # Defeat ogres, collect gems, and escape to …" at bounding box center [1282, 372] width 301 height 683
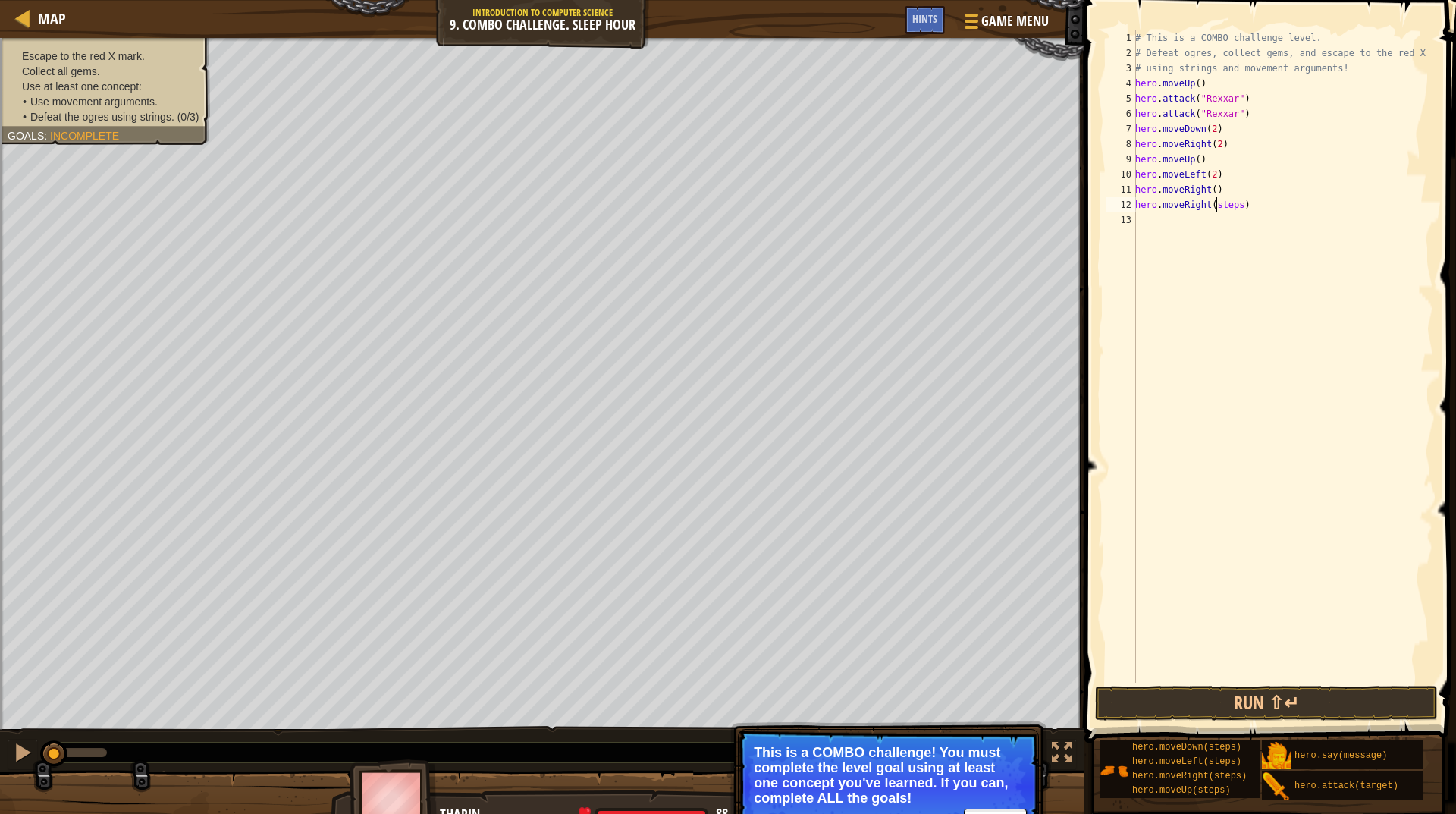
click at [1216, 202] on div "# This is a COMBO challenge level. # Defeat ogres, collect gems, and escape to …" at bounding box center [1282, 372] width 301 height 683
type textarea "hero.moveRight()"
drag, startPoint x: 1216, startPoint y: 185, endPoint x: 1136, endPoint y: 194, distance: 80.5
click at [1136, 194] on div "# This is a COMBO challenge level. # Defeat ogres, collect gems, and escape to …" at bounding box center [1282, 372] width 301 height 683
click at [1207, 191] on div "# This is a COMBO challenge level. # Defeat ogres, collect gems, and escape to …" at bounding box center [1282, 357] width 301 height 652
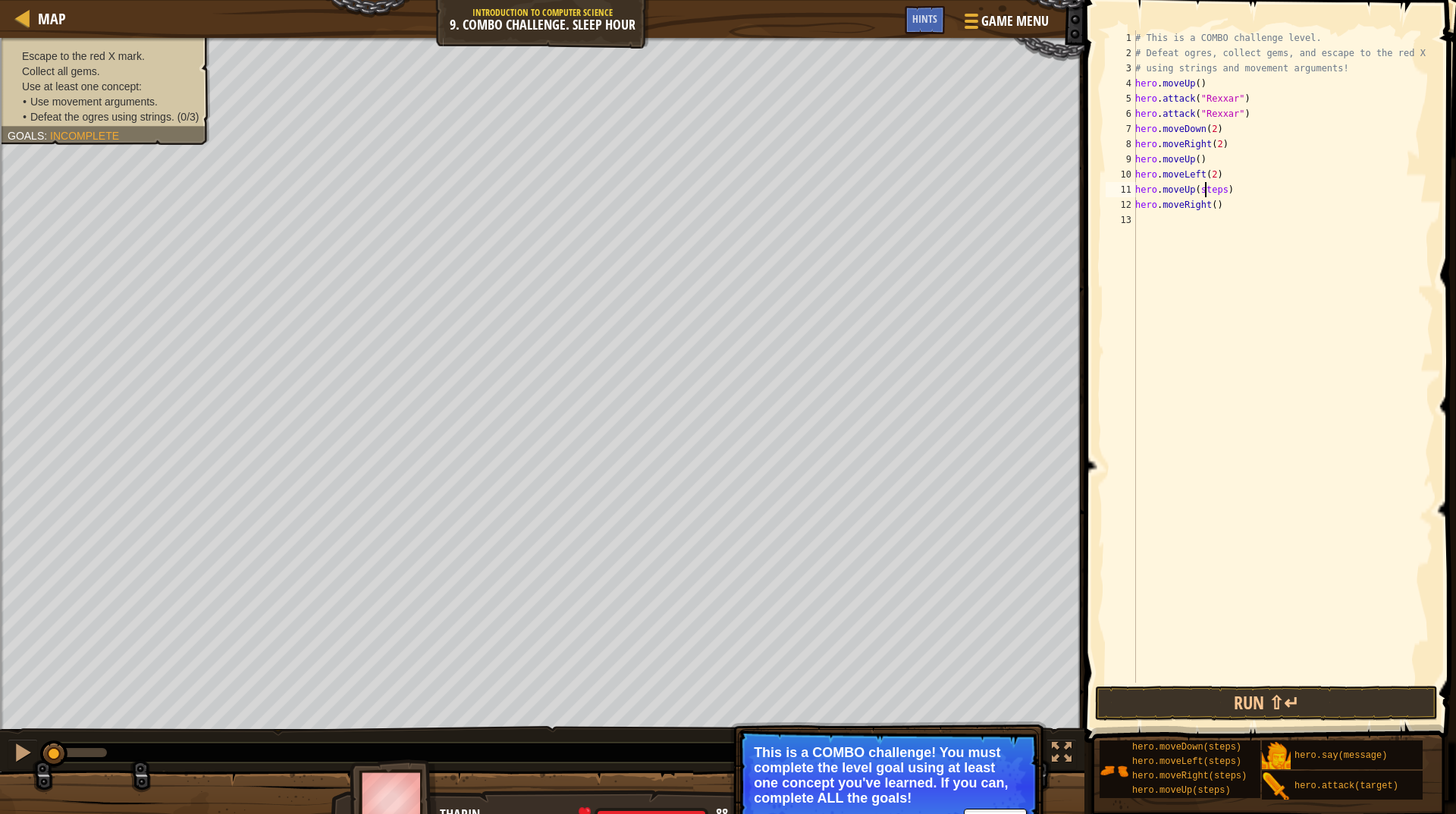
click at [1207, 191] on div "# This is a COMBO challenge level. # Defeat ogres, collect gems, and escape to …" at bounding box center [1282, 372] width 301 height 683
type textarea "hero.moveUp()"
click at [1190, 224] on div "# This is a COMBO challenge level. # Defeat [PERSON_NAME], collect gems, and es…" at bounding box center [1282, 372] width 301 height 683
click at [1201, 223] on div "# This is a COMBO challenge level. # Defeat ogres, collect gems, and escape to …" at bounding box center [1282, 372] width 301 height 683
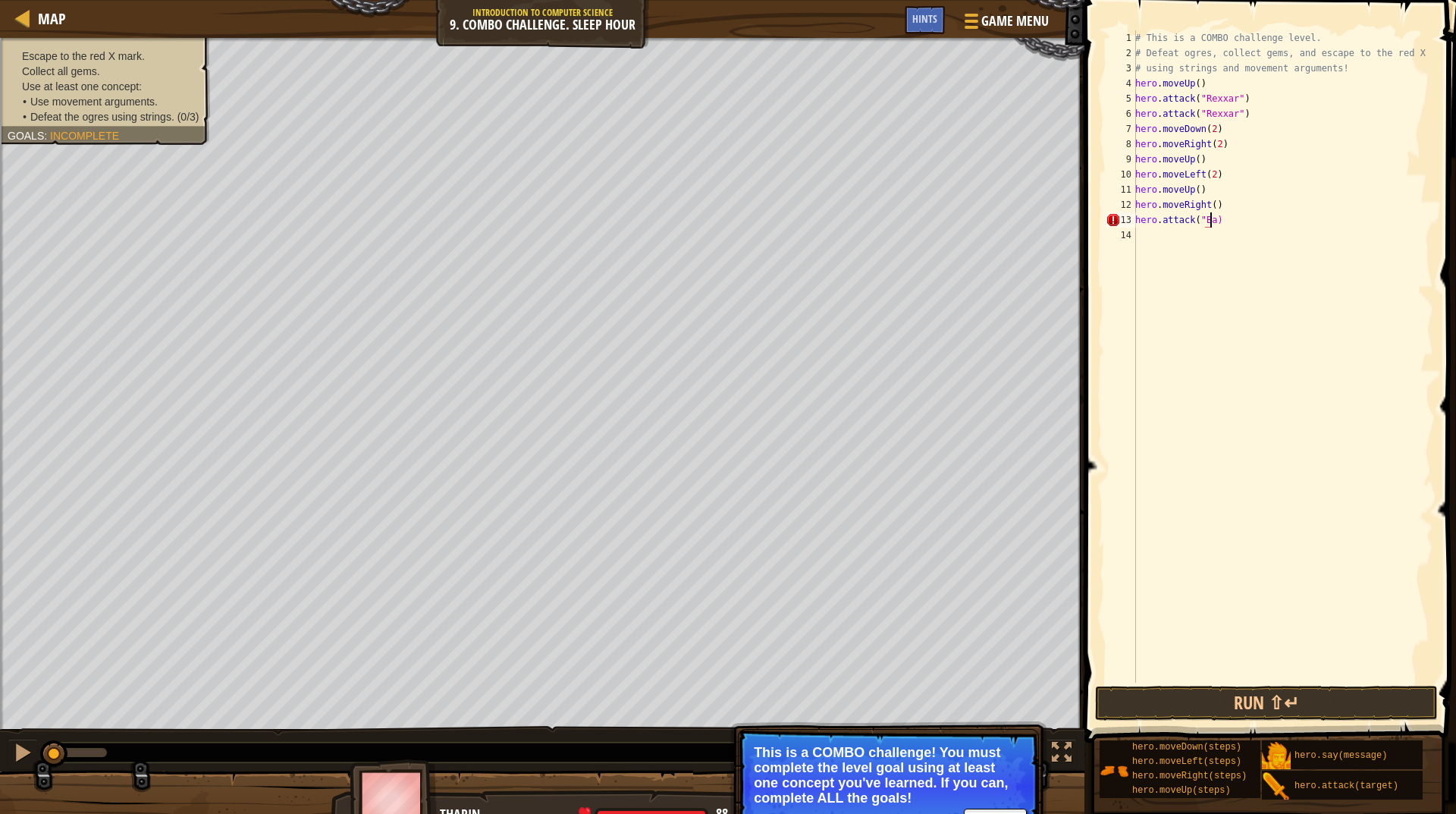
scroll to position [7, 6]
click at [1297, 685] on span at bounding box center [1272, 350] width 384 height 787
click at [1300, 706] on button "Run ⇧↵" at bounding box center [1267, 704] width 343 height 35
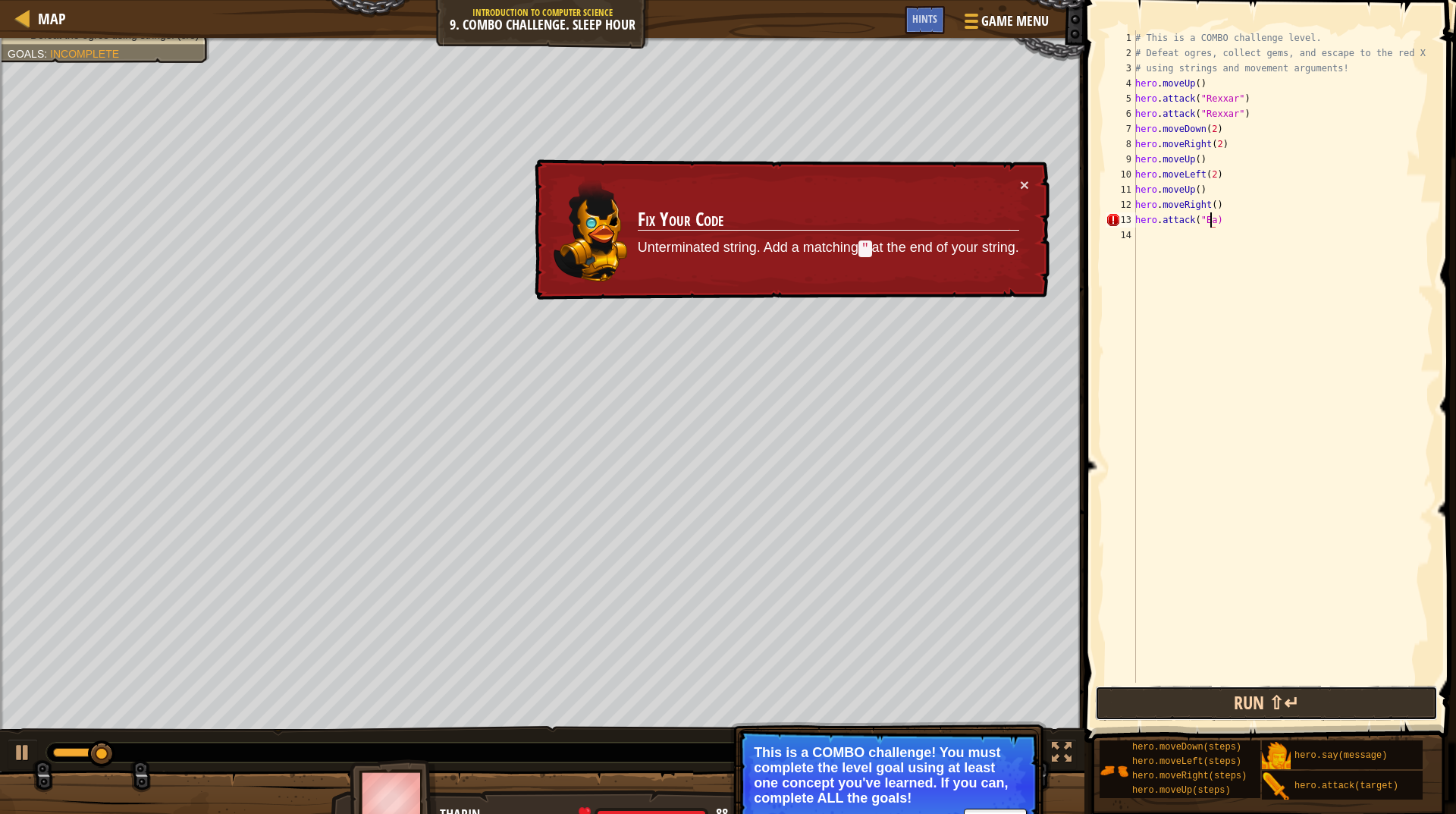
click at [1222, 711] on button "Run ⇧↵" at bounding box center [1267, 704] width 343 height 35
drag, startPoint x: 1222, startPoint y: 711, endPoint x: 1229, endPoint y: 704, distance: 9.9
click at [1224, 710] on button "Run ⇧↵" at bounding box center [1267, 704] width 343 height 35
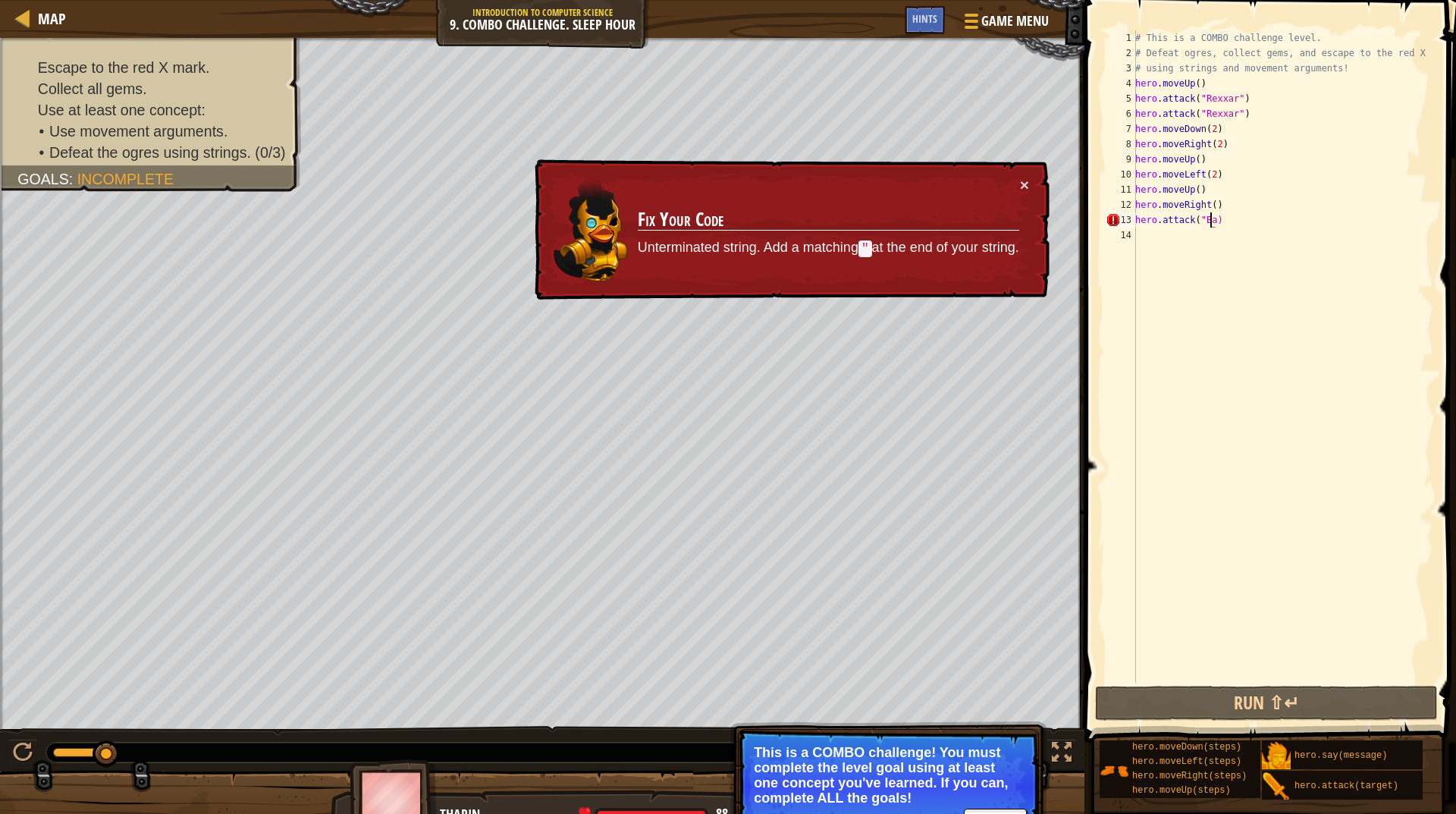
click at [1285, 221] on div "# This is a COMBO challenge level. # Defeat ogres, collect gems, and escape to …" at bounding box center [1282, 372] width 301 height 683
click at [1285, 221] on div "# This is a COMBO challenge level. # Defeat ogres, collect gems, and escape to …" at bounding box center [1282, 357] width 301 height 652
click at [1285, 221] on div "# This is a COMBO challenge level. # Defeat ogres, collect gems, and escape to …" at bounding box center [1282, 372] width 301 height 683
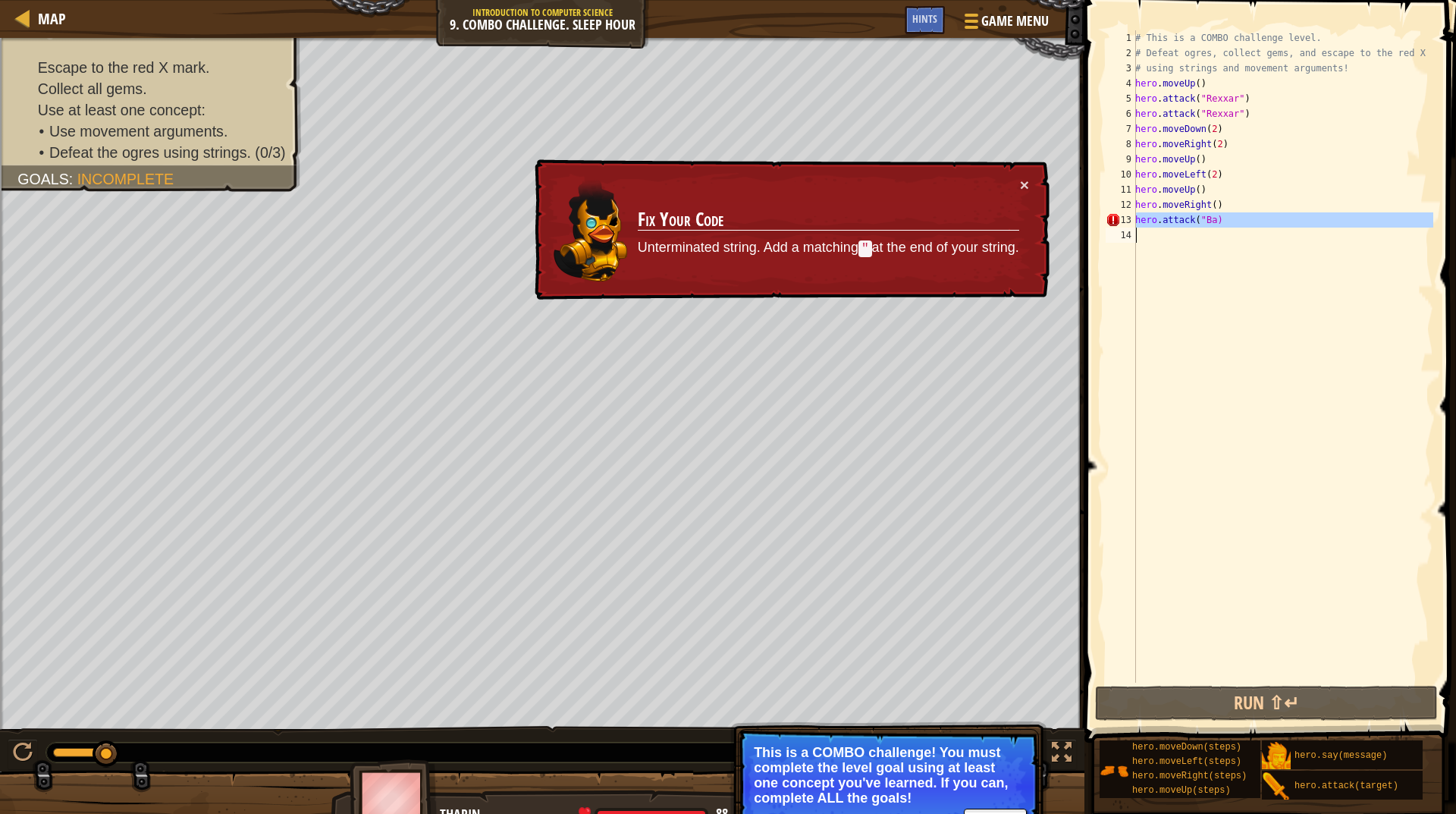
type textarea "hero.attack("Ba)"
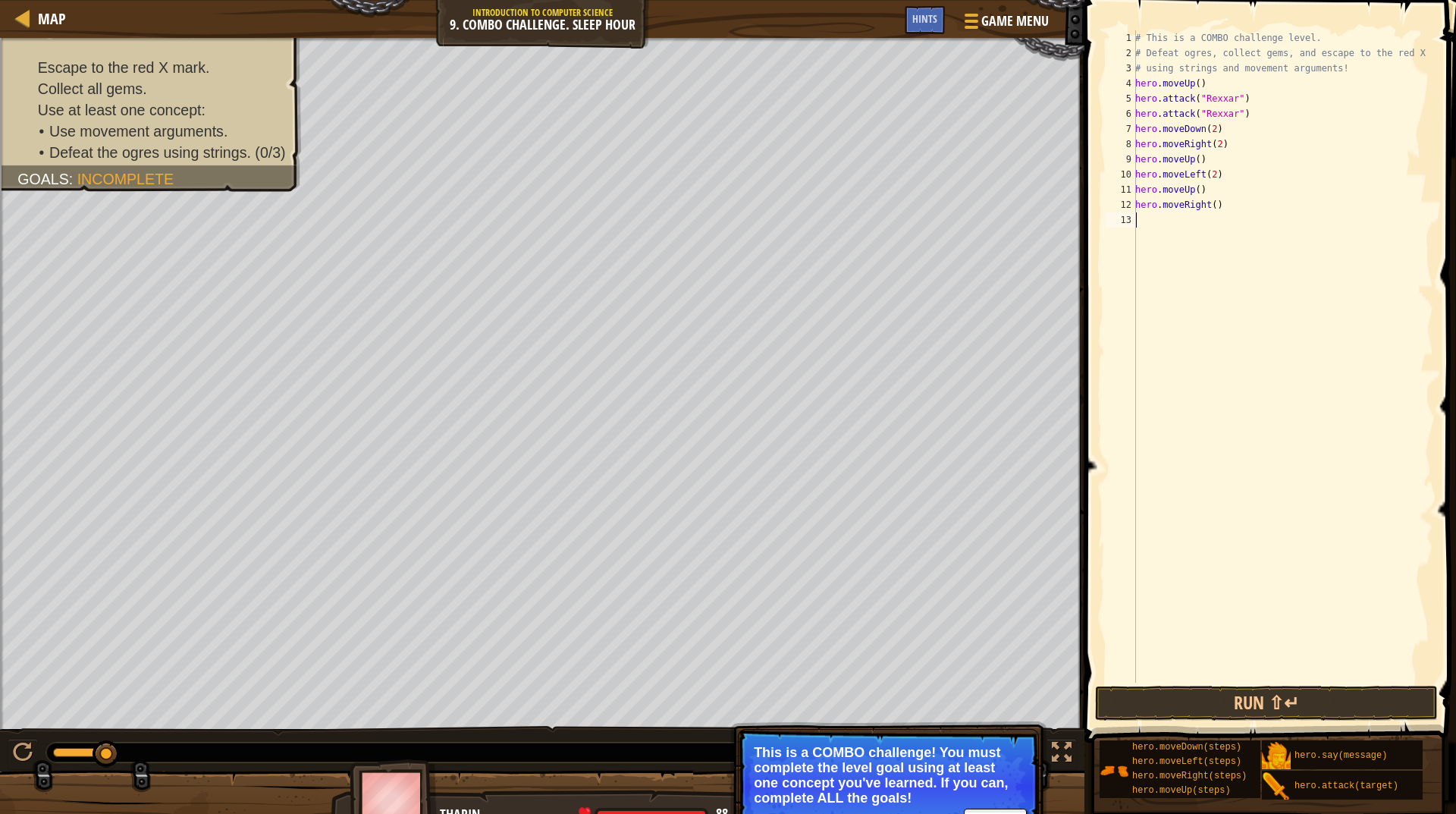
scroll to position [7, 0]
click at [1187, 691] on button "Run ⇧↵" at bounding box center [1267, 704] width 343 height 35
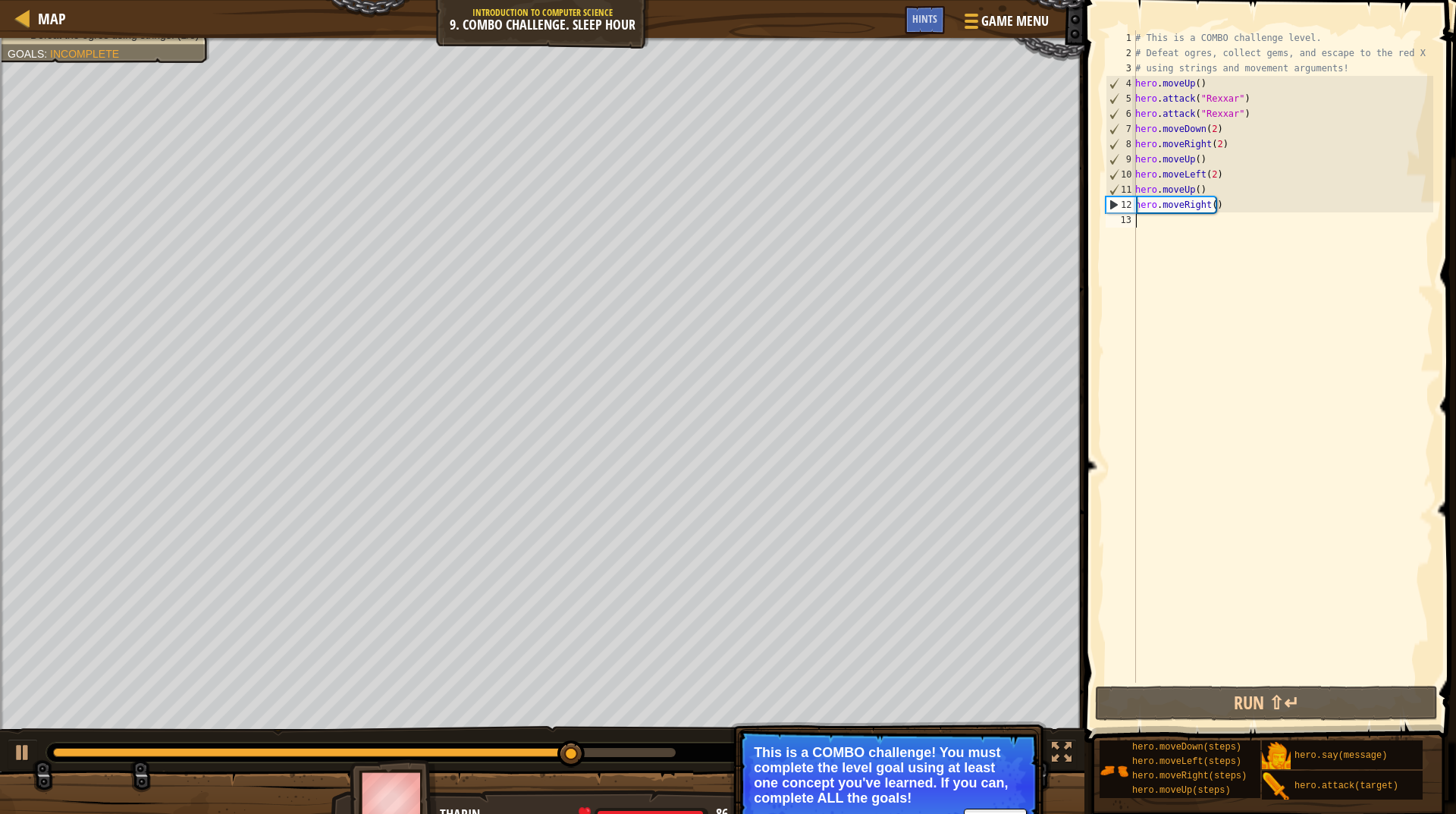
click at [1209, 162] on div "# This is a COMBO challenge level. # Defeat [PERSON_NAME], collect gems, and es…" at bounding box center [1282, 372] width 301 height 683
type textarea "hero.moveUp()"
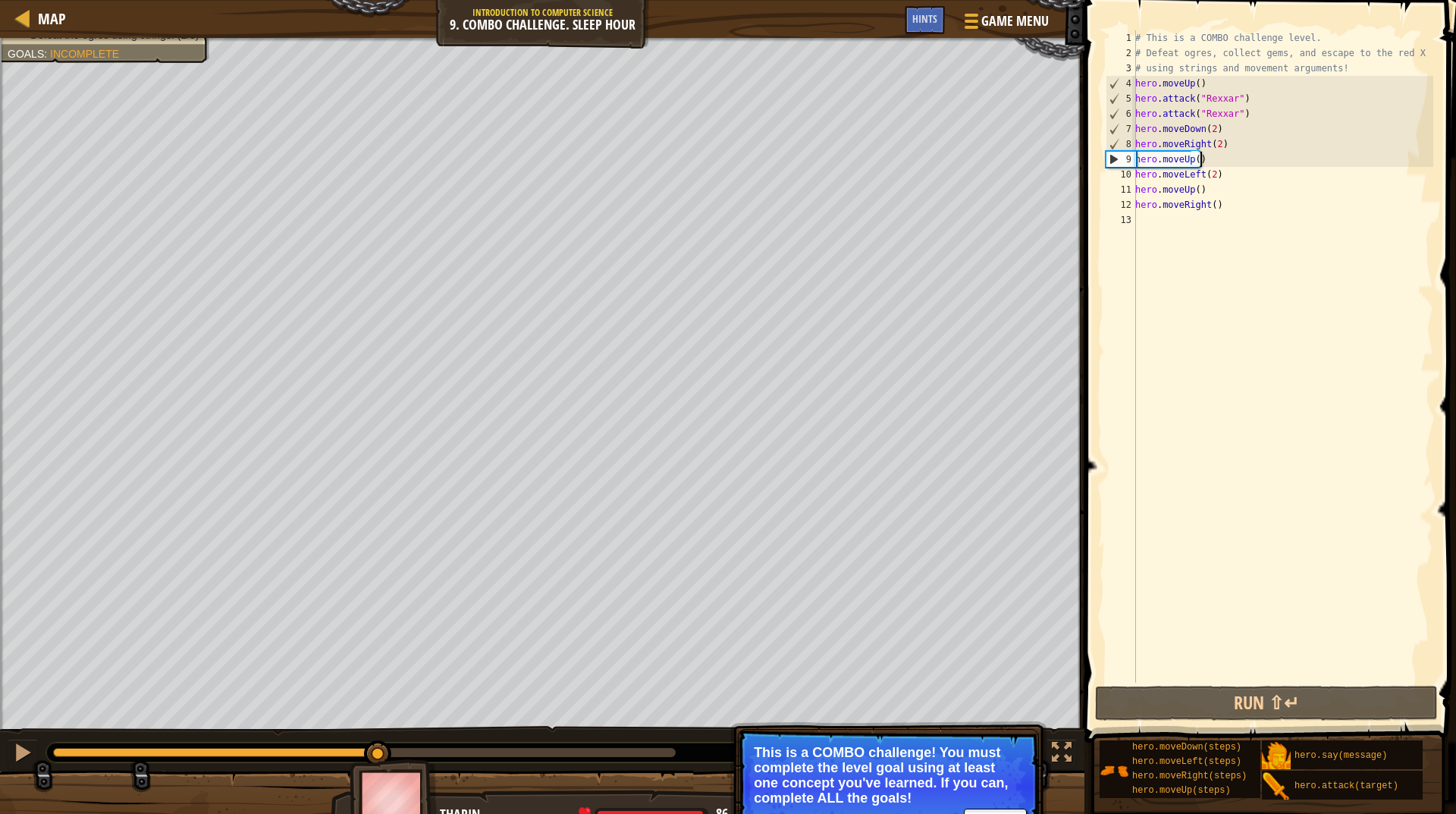
scroll to position [7, 0]
click at [380, 706] on div "Escape to the red X mark. Collect all gems. Use at least one concept: Use movem…" at bounding box center [728, 435] width 1456 height 794
click at [1218, 159] on div "# This is a COMBO challenge level. # Defeat [PERSON_NAME], collect gems, and es…" at bounding box center [1282, 372] width 301 height 683
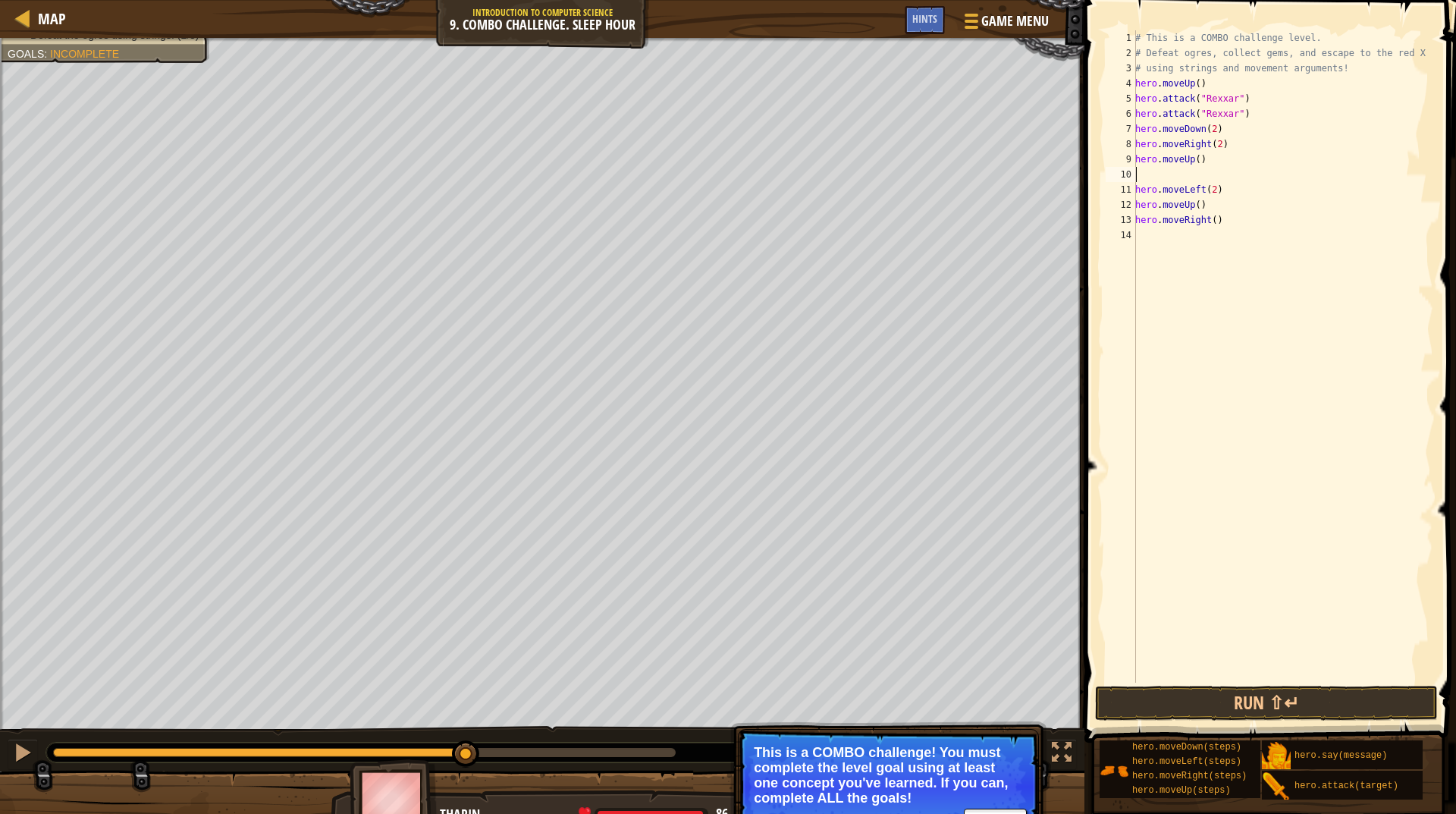
click at [1188, 172] on div "# This is a COMBO challenge level. # Defeat [PERSON_NAME], collect gems, and es…" at bounding box center [1282, 372] width 301 height 683
click at [1205, 165] on div "# This is a COMBO challenge level. # Defeat [PERSON_NAME], collect gems, and es…" at bounding box center [1282, 372] width 301 height 683
click at [1210, 172] on div "# This is a COMBO challenge level. # Defeat [PERSON_NAME], collect gems, and es…" at bounding box center [1282, 372] width 301 height 683
click at [1210, 172] on div "# This is a COMBO challenge level. # Defeat [PERSON_NAME], collect gems, and es…" at bounding box center [1282, 372] width 301 height 683
click at [1210, 175] on div "# This is a COMBO challenge level. # Defeat [PERSON_NAME], collect gems, and es…" at bounding box center [1282, 372] width 301 height 683
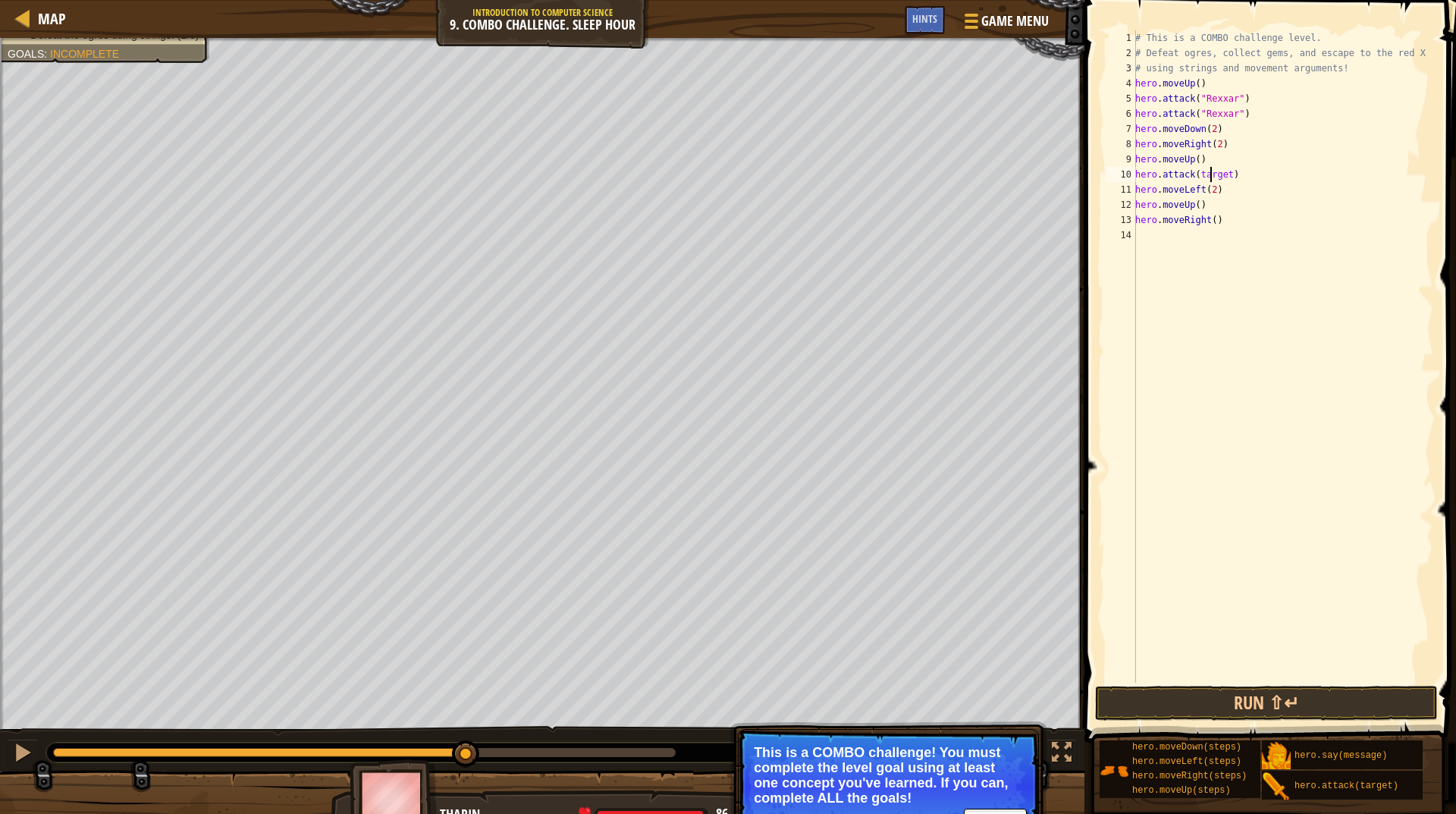
click at [1199, 188] on div "# This is a COMBO challenge level. # Defeat [PERSON_NAME], collect gems, and es…" at bounding box center [1282, 372] width 301 height 683
click at [1203, 167] on div "# This is a COMBO challenge level. # Defeat [PERSON_NAME], collect gems, and es…" at bounding box center [1282, 372] width 301 height 683
click at [1232, 173] on div "# This is a COMBO challenge level. # Defeat [PERSON_NAME], collect gems, and es…" at bounding box center [1282, 372] width 301 height 683
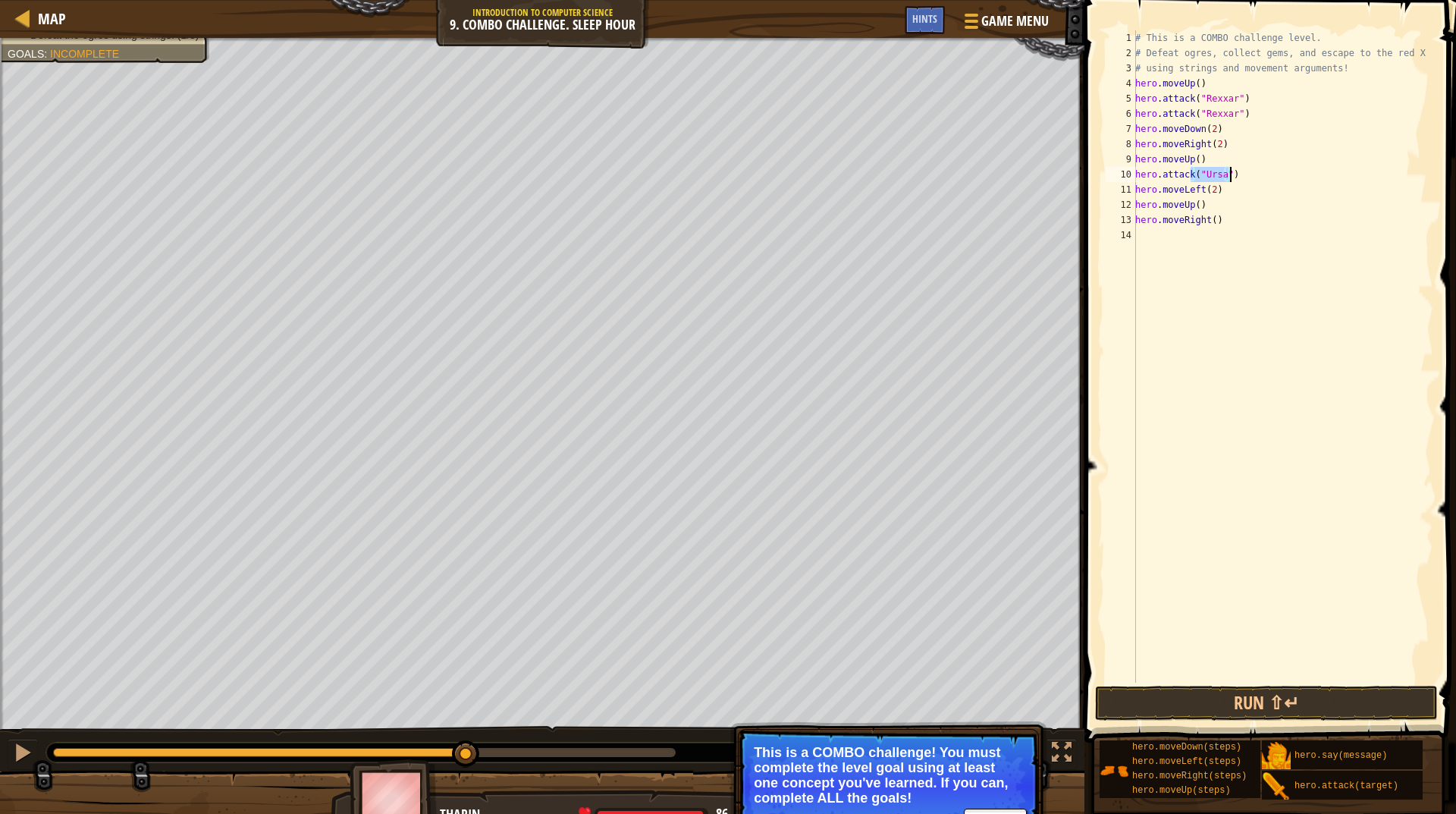
click at [1232, 173] on div "# This is a COMBO challenge level. # Defeat [PERSON_NAME], collect gems, and es…" at bounding box center [1282, 372] width 301 height 683
click at [1233, 172] on div "# This is a COMBO challenge level. # Defeat [PERSON_NAME], collect gems, and es…" at bounding box center [1282, 357] width 301 height 652
type textarea "hero.attack("Ursa")"
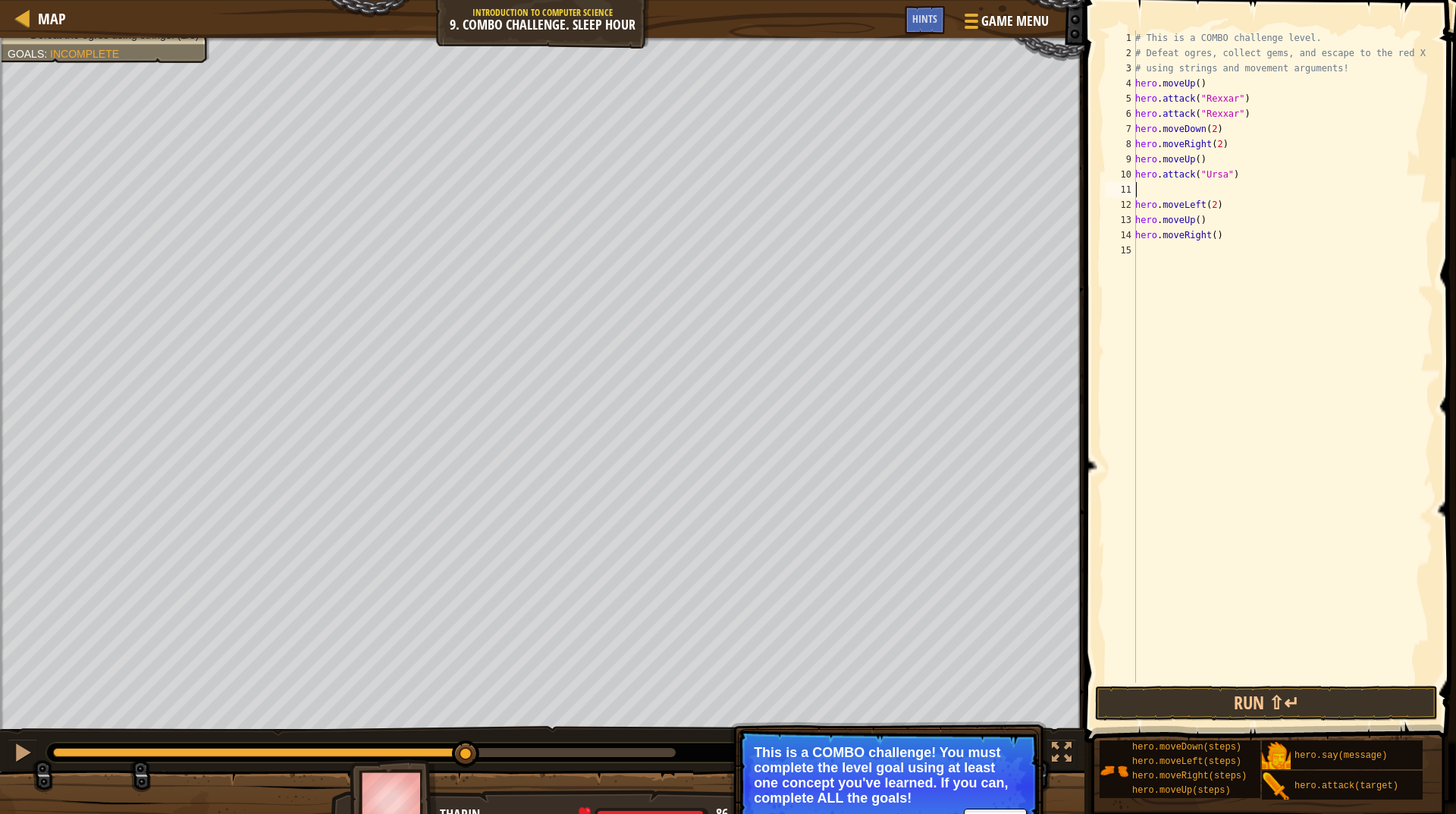
paste textarea "hero.attack("Ursa")"
click at [1282, 693] on button "Run ⇧↵" at bounding box center [1267, 704] width 343 height 35
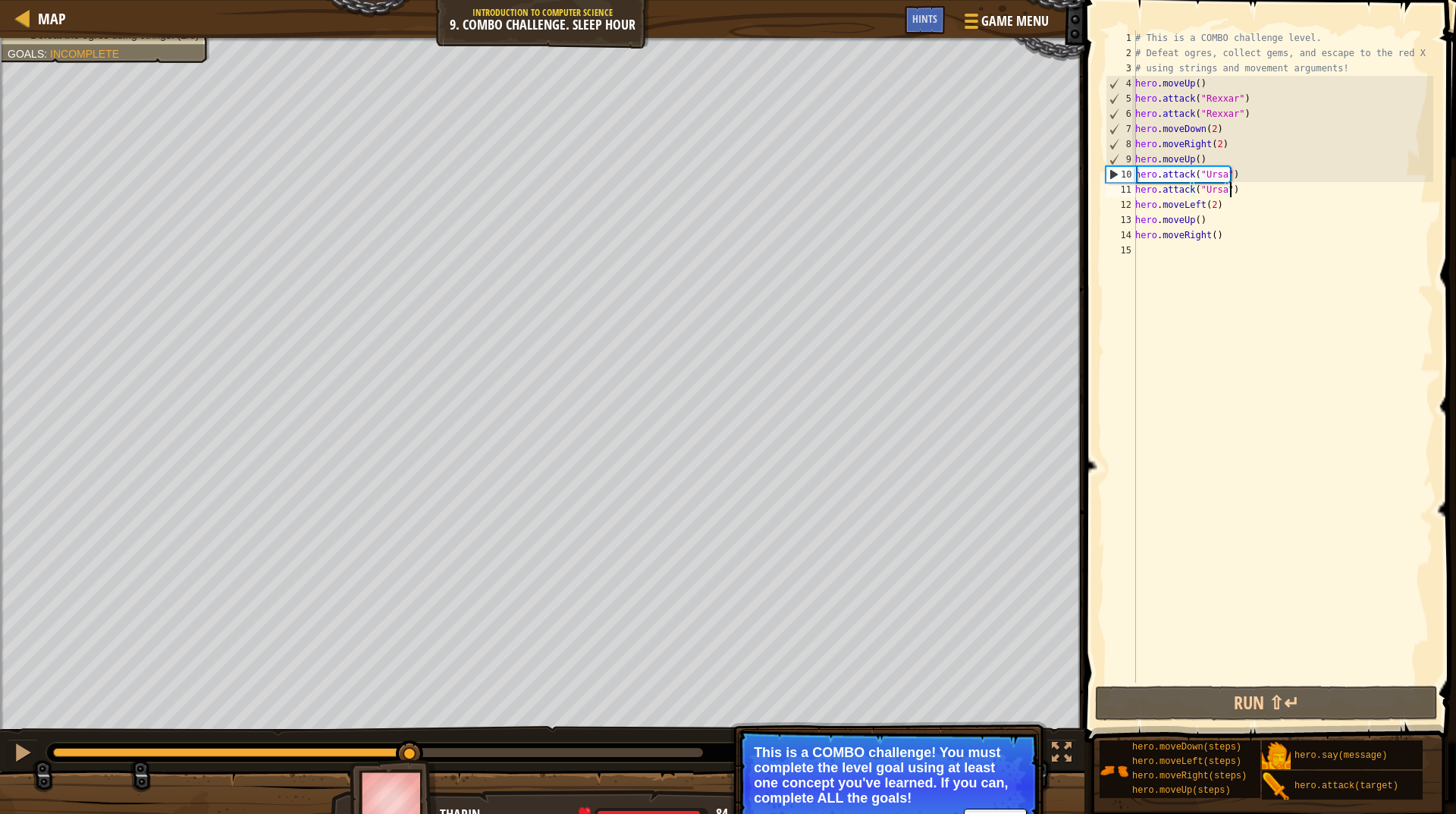
drag, startPoint x: 208, startPoint y: 750, endPoint x: 410, endPoint y: 790, distance: 205.9
click at [410, 790] on div "Escape to the red X mark. Collect all gems. Use at least one concept: Use movem…" at bounding box center [728, 435] width 1456 height 794
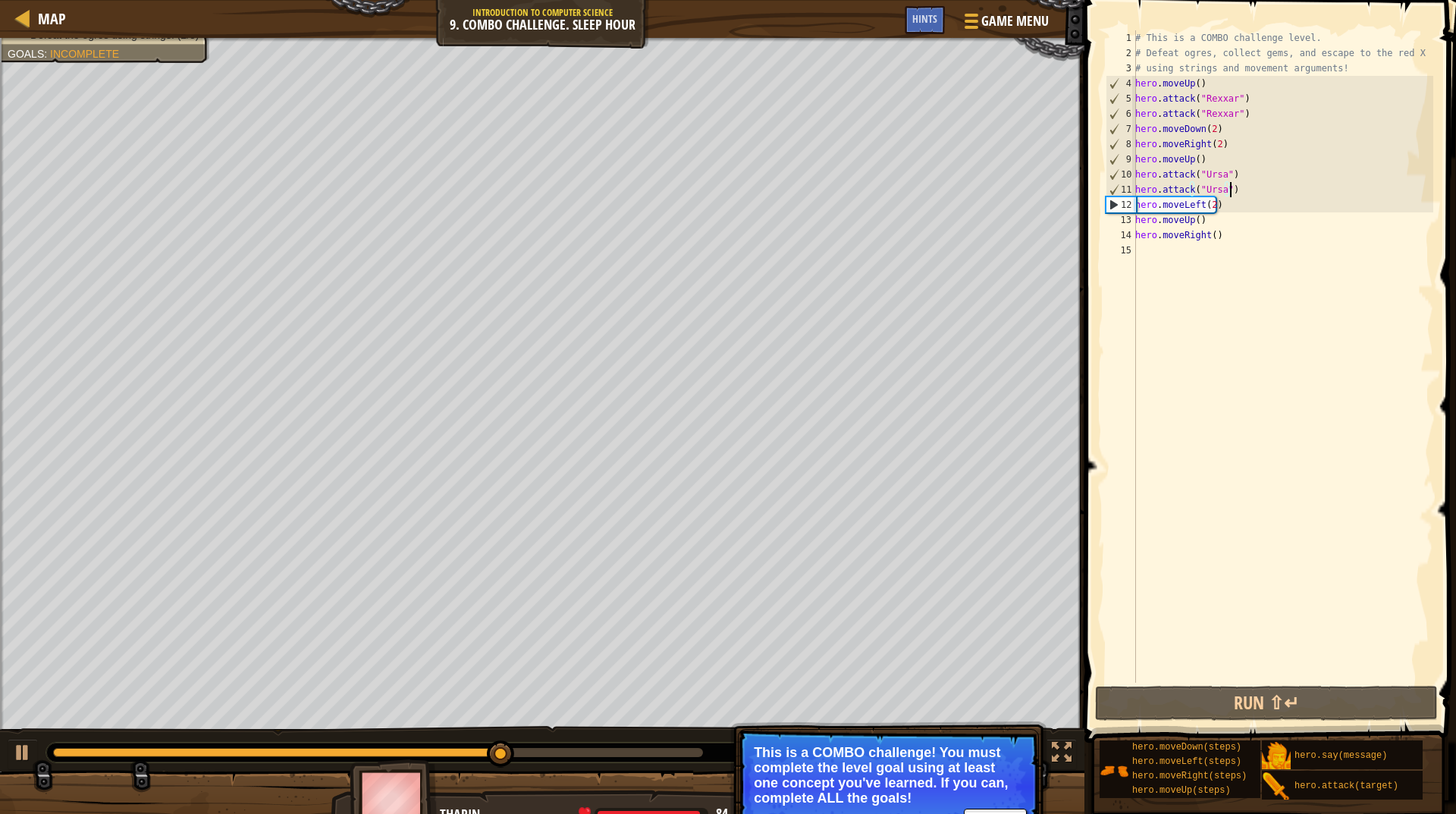
click at [604, 748] on div at bounding box center [377, 753] width 650 height 9
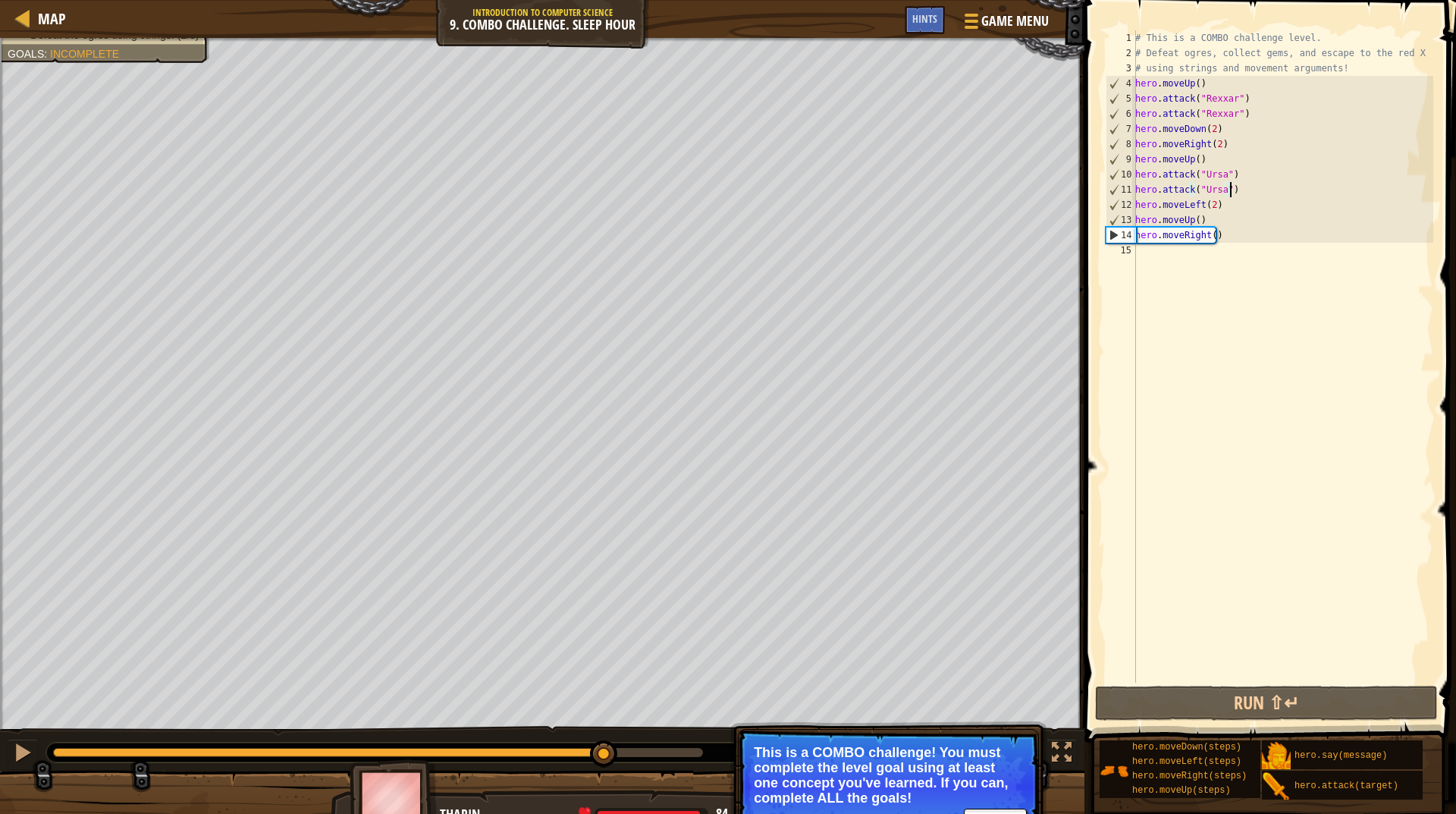
click at [573, 750] on div at bounding box center [328, 753] width 551 height 9
click at [15, 744] on div at bounding box center [23, 753] width 20 height 20
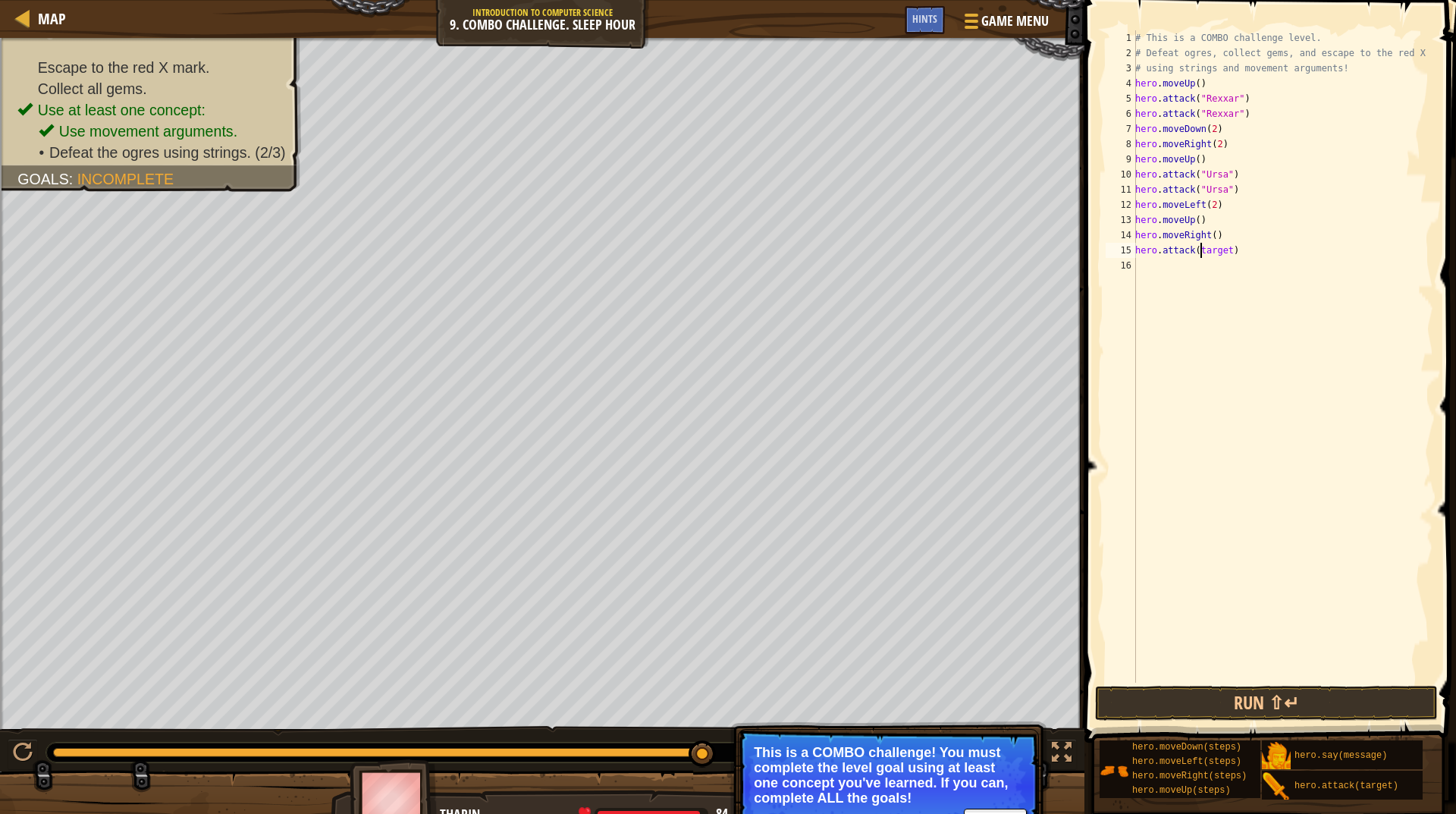
click at [1201, 250] on div "# This is a COMBO challenge level. # Defeat [PERSON_NAME], collect gems, and es…" at bounding box center [1282, 372] width 301 height 683
click at [1200, 247] on div "# This is a COMBO challenge level. # Defeat [PERSON_NAME], collect gems, and es…" at bounding box center [1282, 372] width 301 height 683
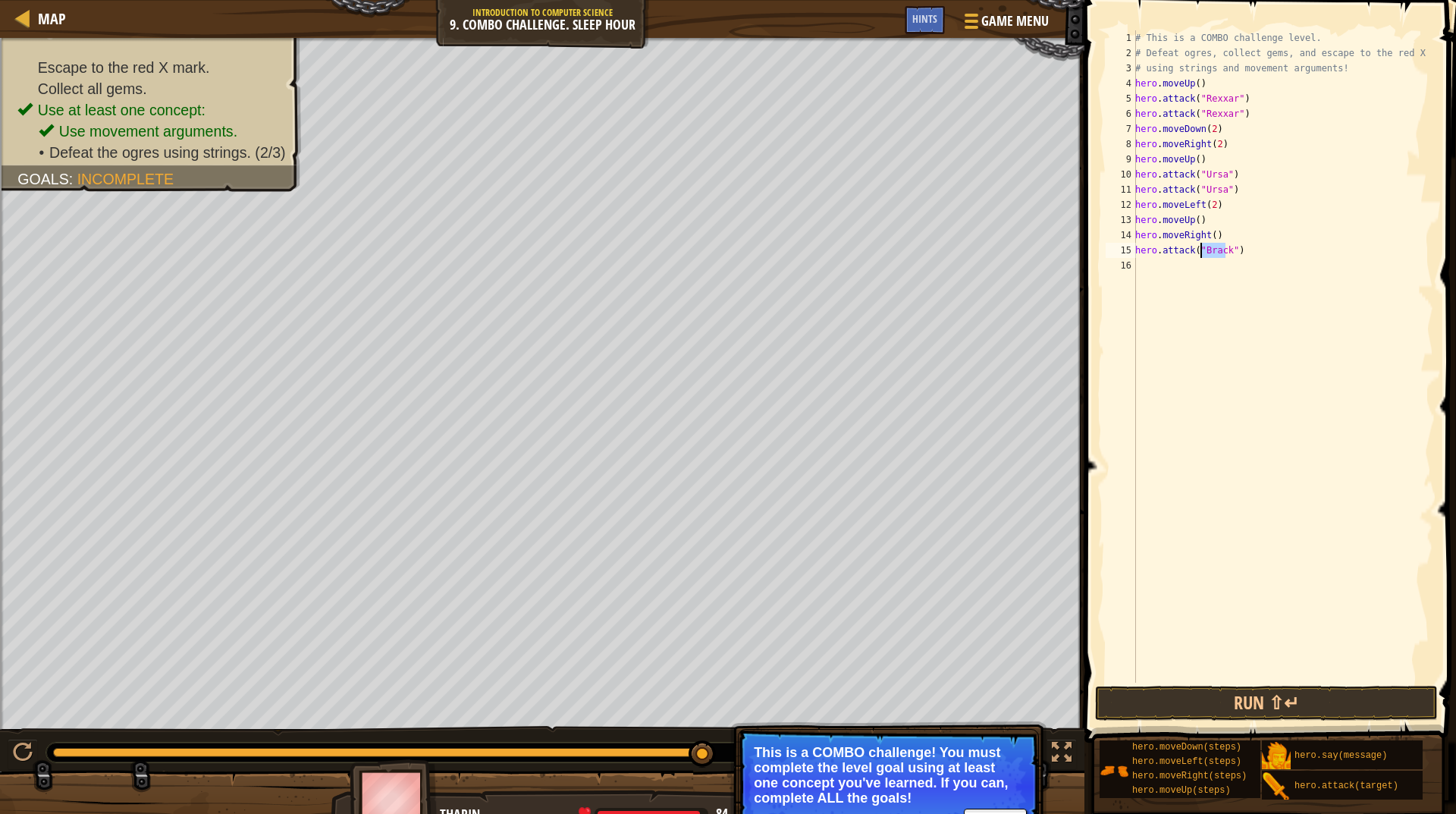
click at [1200, 247] on div "# This is a COMBO challenge level. # Defeat [PERSON_NAME], collect gems, and es…" at bounding box center [1282, 372] width 301 height 683
type textarea "hero.attack("Brack")"
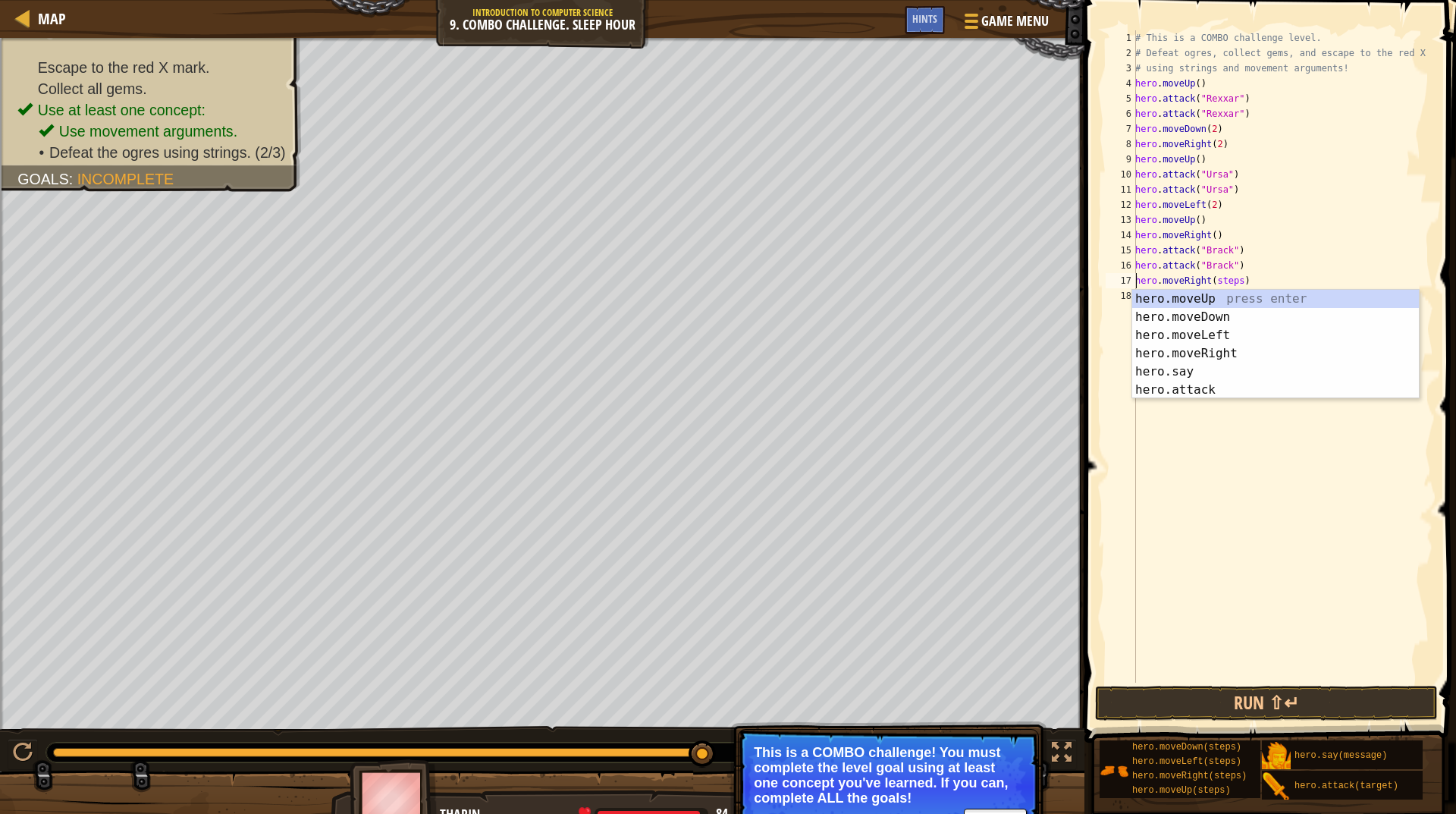
click at [1221, 284] on div "# This is a COMBO challenge level. # Defeat [PERSON_NAME], collect gems, and es…" at bounding box center [1282, 372] width 301 height 683
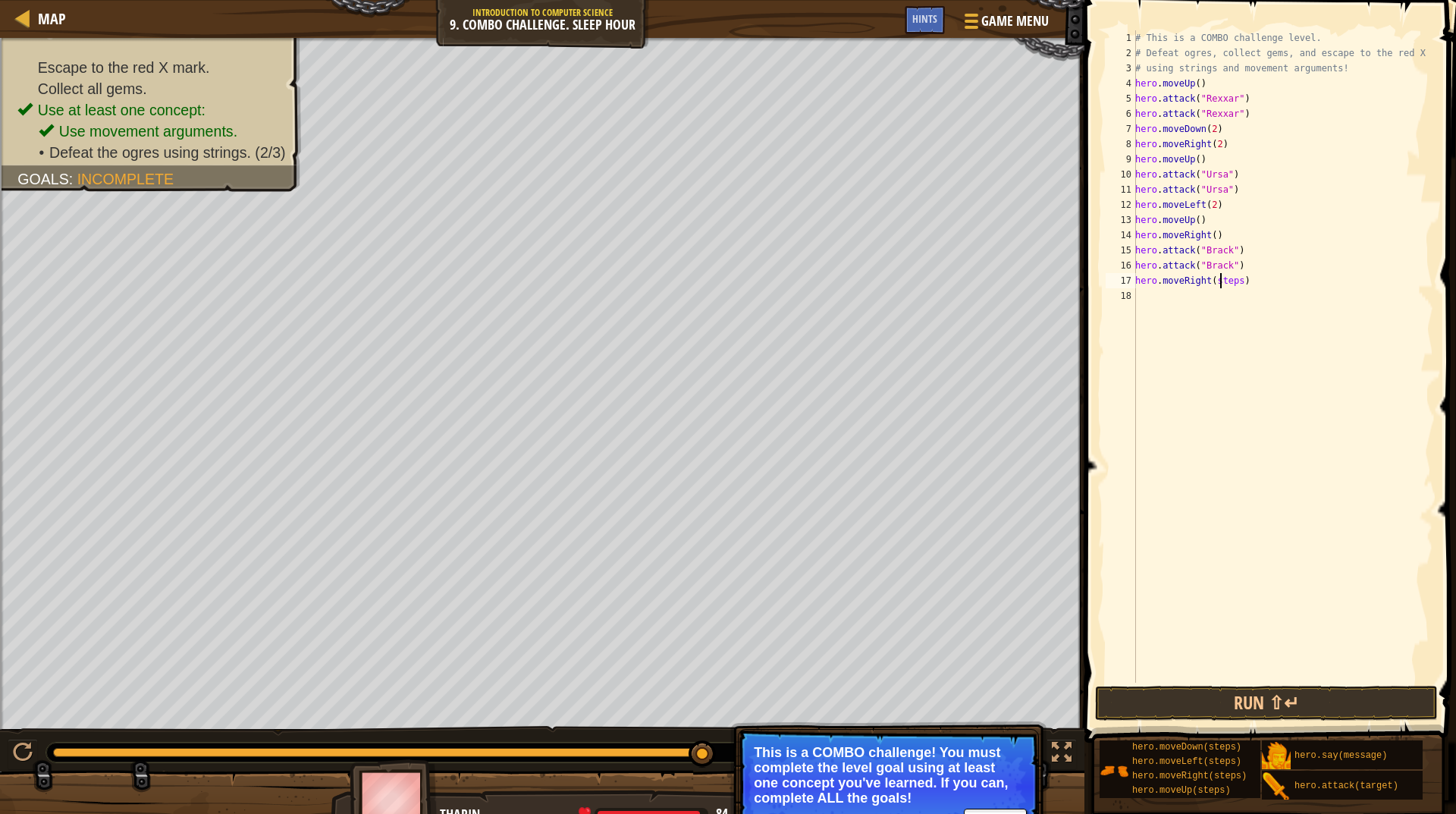
click at [1221, 284] on div "# This is a COMBO challenge level. # Defeat [PERSON_NAME], collect gems, and es…" at bounding box center [1282, 372] width 301 height 683
type textarea "hero.moveRight(2)"
click at [1264, 716] on button "Run ⇧↵" at bounding box center [1267, 704] width 343 height 35
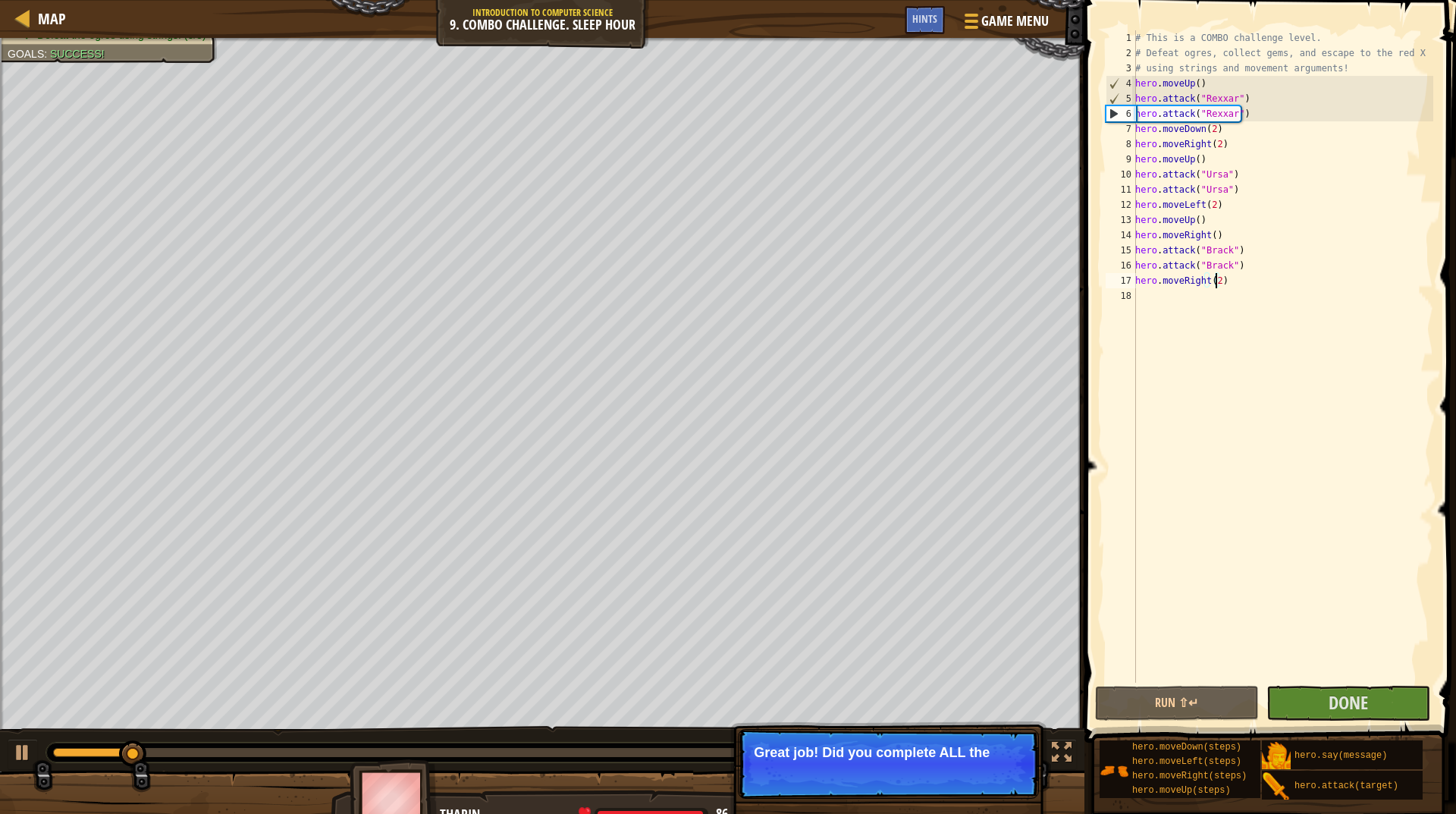
click at [542, 750] on div at bounding box center [432, 753] width 759 height 9
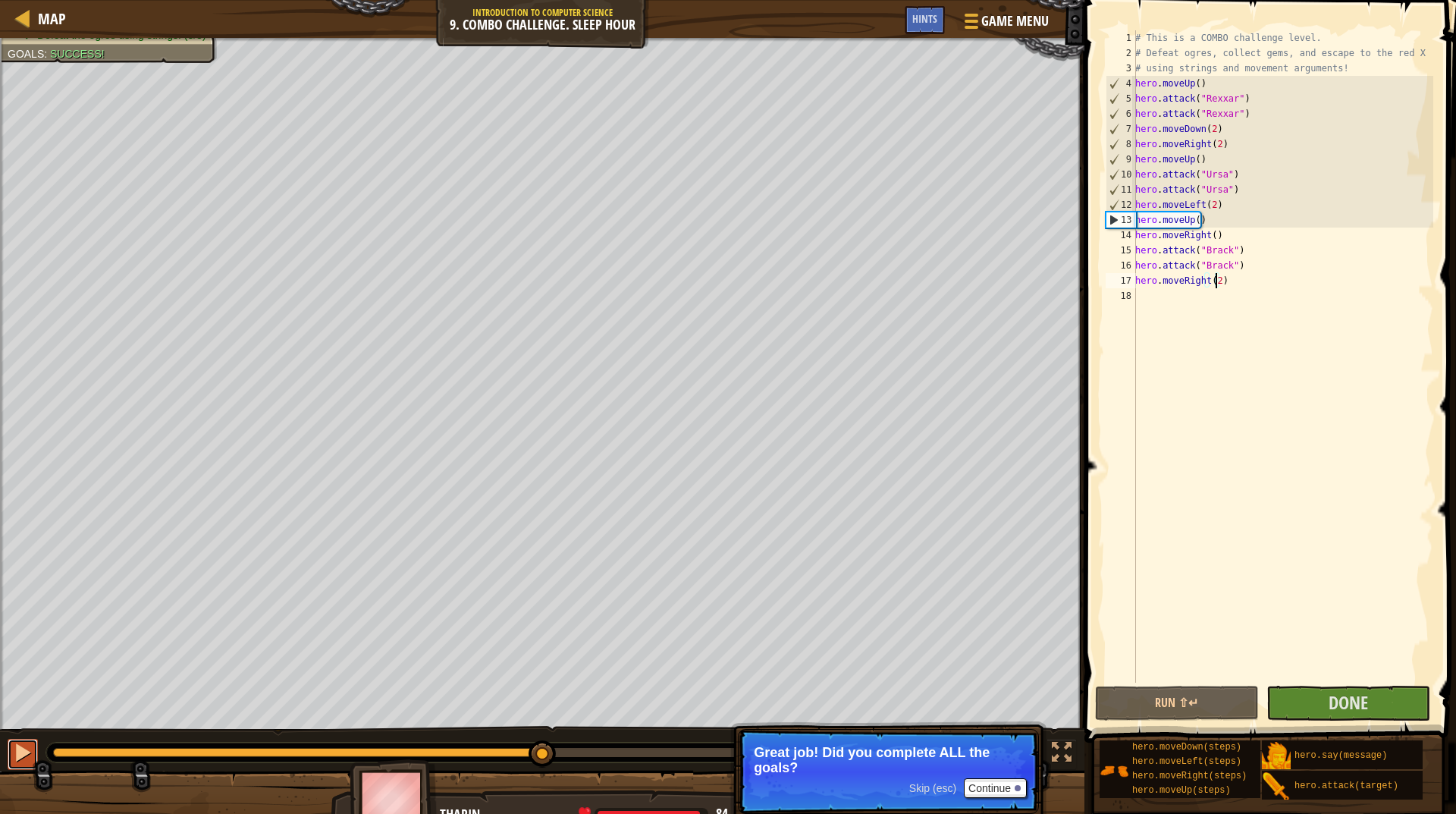
click at [22, 747] on div at bounding box center [23, 753] width 20 height 20
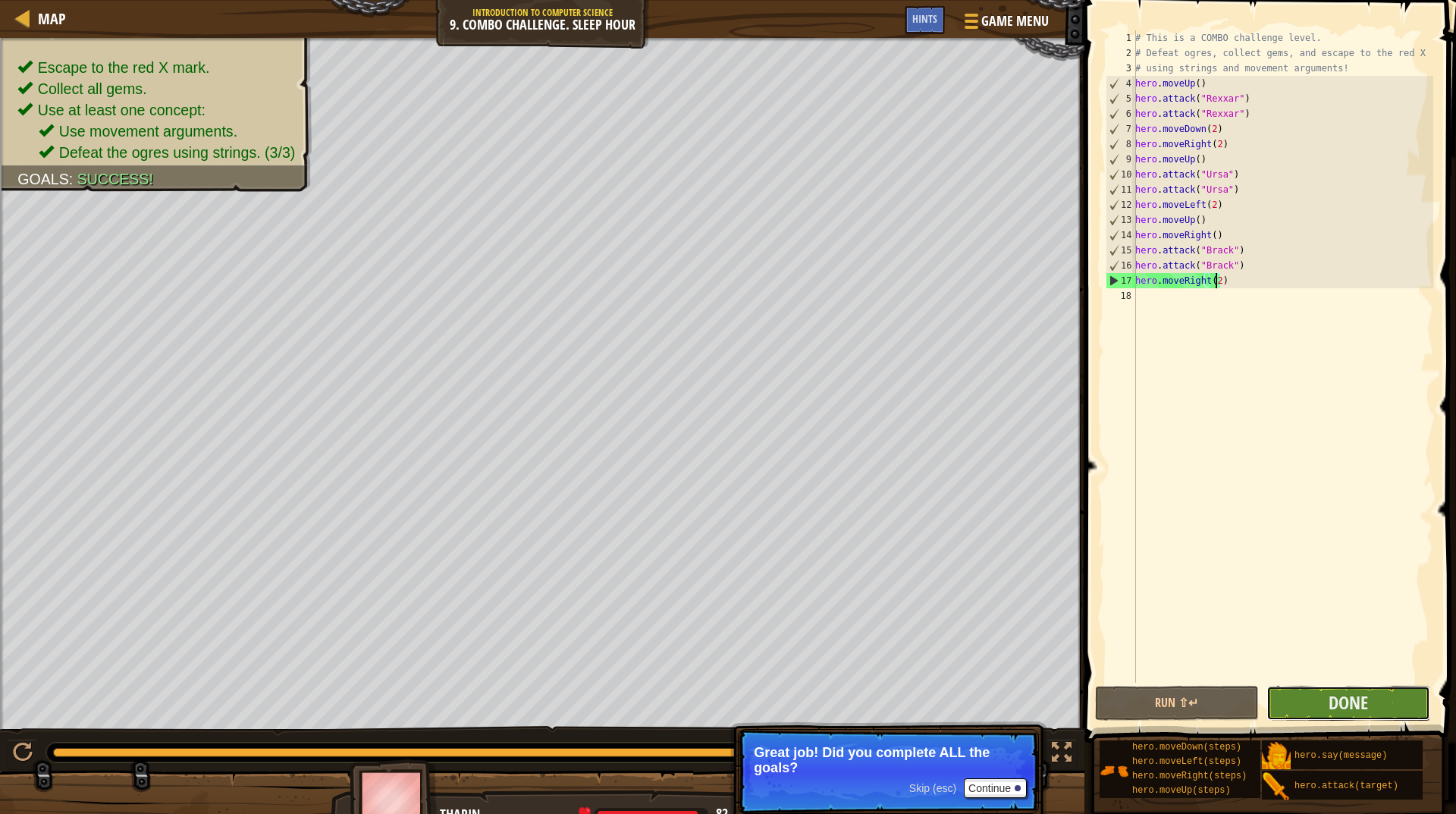
click at [1320, 701] on button "Done" at bounding box center [1349, 704] width 164 height 35
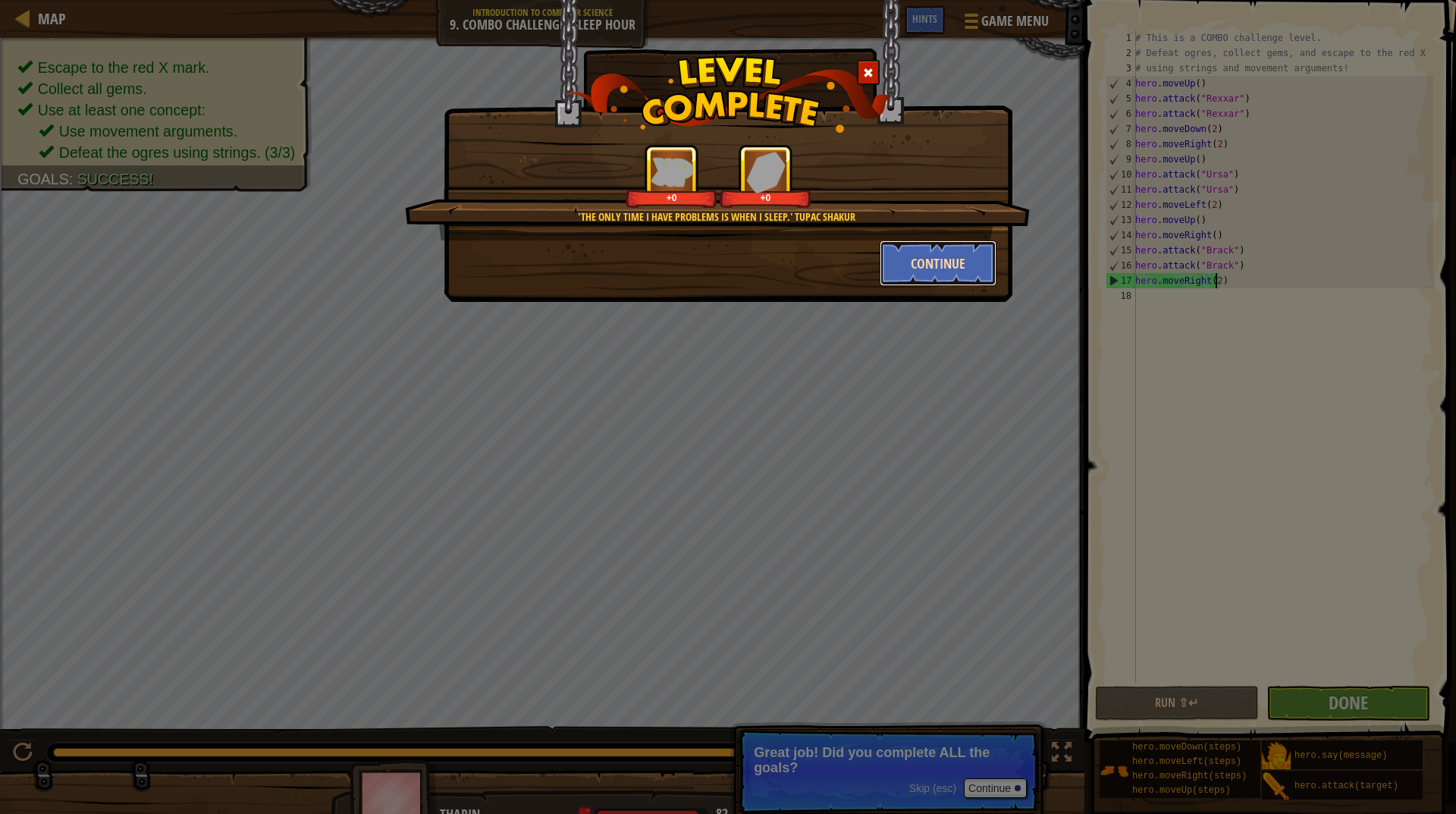
click at [916, 266] on button "Continue" at bounding box center [939, 263] width 118 height 45
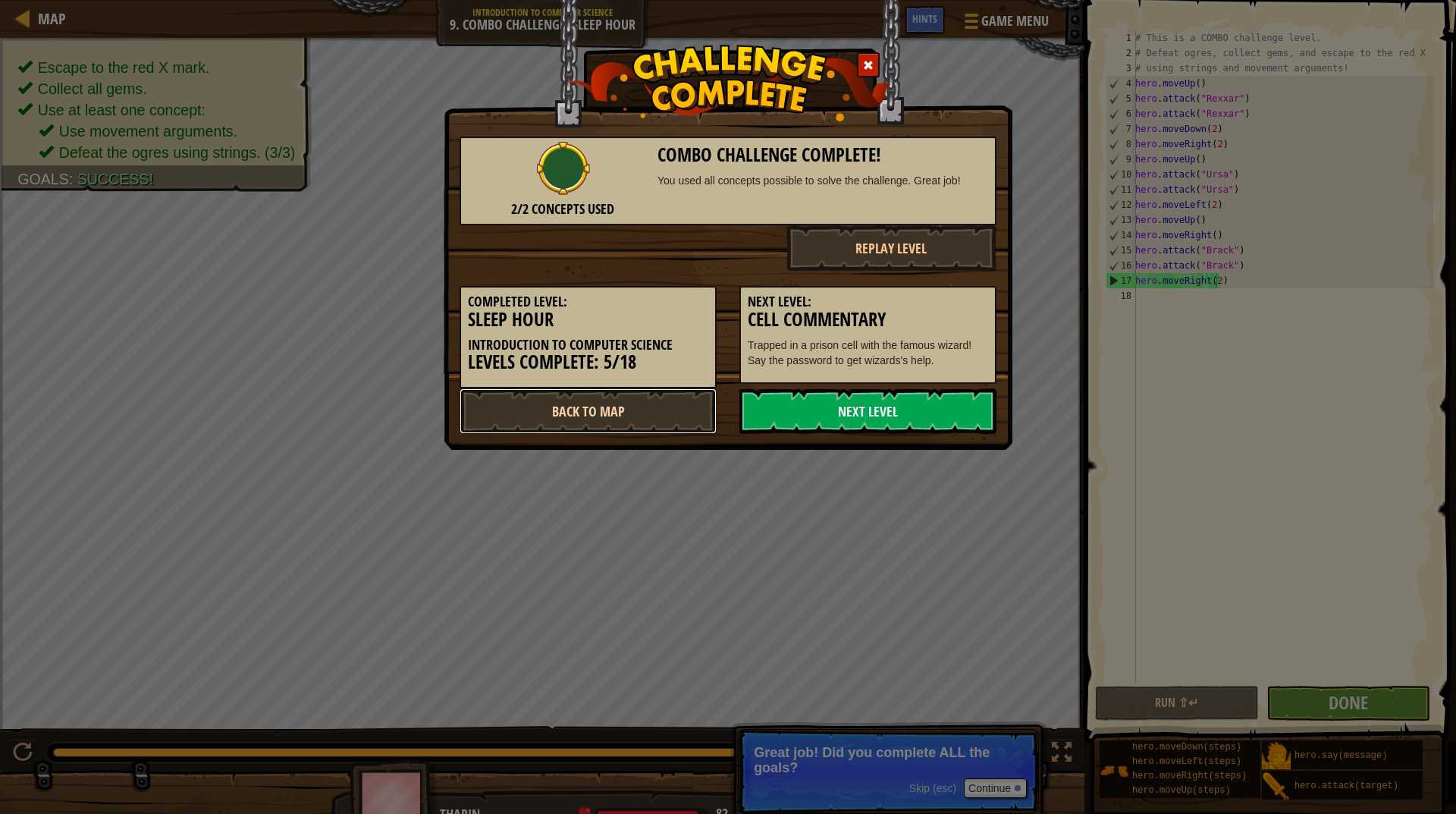
click at [602, 418] on link "Back to Map" at bounding box center [588, 410] width 257 height 45
